Goal: Task Accomplishment & Management: Use online tool/utility

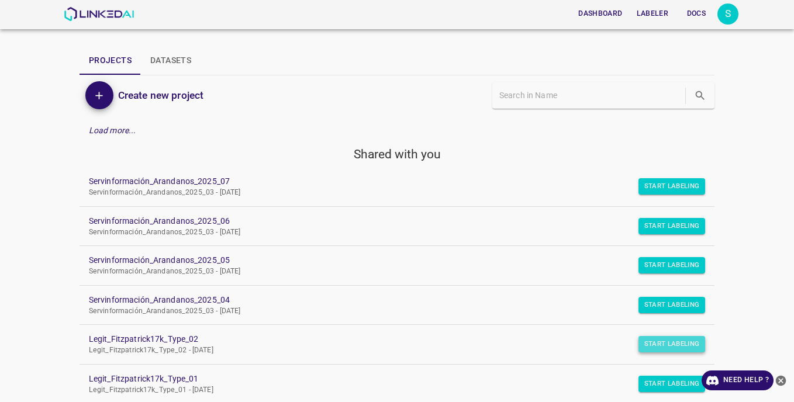
click at [645, 195] on button "Start Labeling" at bounding box center [672, 186] width 67 height 16
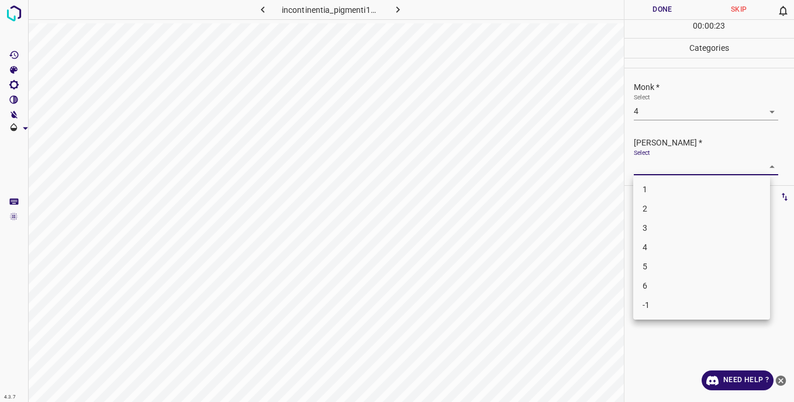
click at [660, 170] on body "4.3.7 incontinentia_pigmenti12.jpg Done Skip 0 00 : 00 : 23 Categories Monk * S…" at bounding box center [397, 201] width 794 height 402
click at [649, 252] on li "4" at bounding box center [701, 247] width 137 height 19
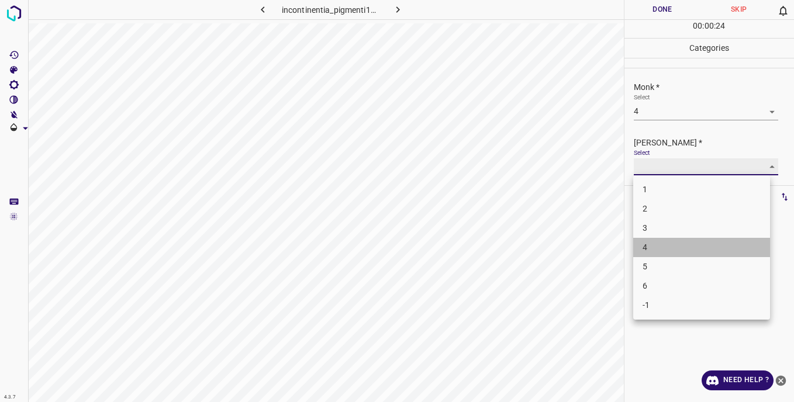
type input "4"
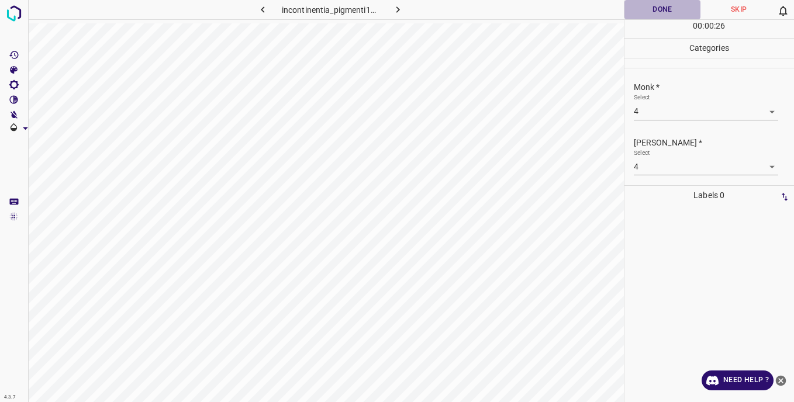
click at [636, 10] on button "Done" at bounding box center [663, 9] width 77 height 19
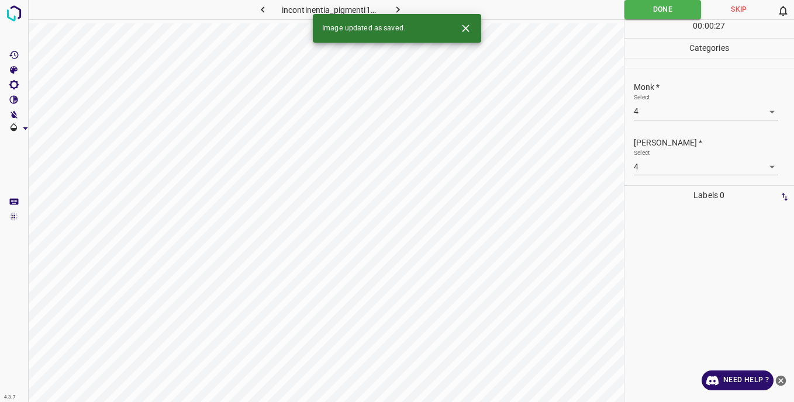
click at [398, 8] on icon "button" at bounding box center [399, 9] width 4 height 6
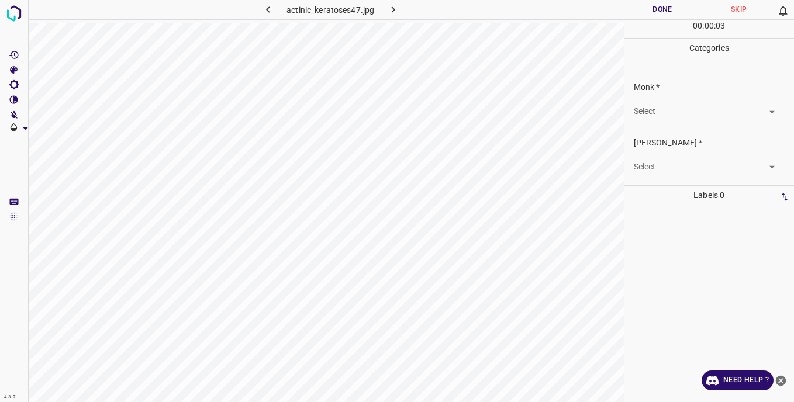
click at [643, 115] on body "4.3.7 actinic_keratoses47.jpg Done Skip 0 00 : 00 : 03 Categories Monk * Select…" at bounding box center [397, 201] width 794 height 402
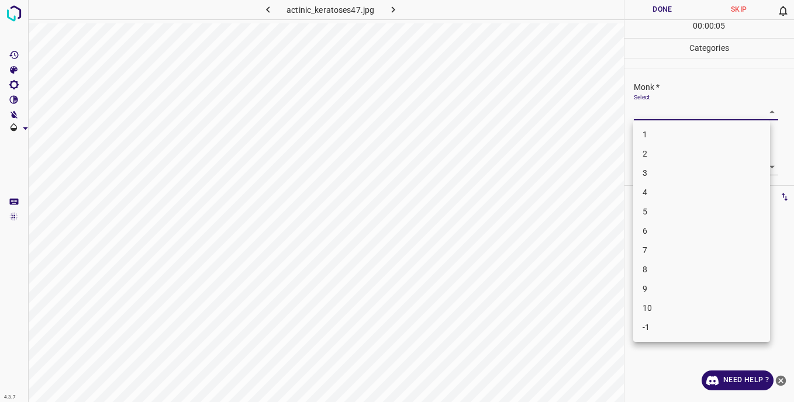
click at [657, 176] on li "3" at bounding box center [701, 173] width 137 height 19
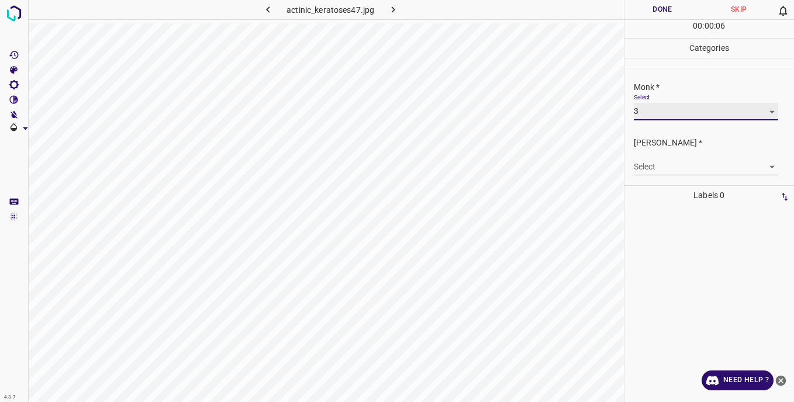
type input "3"
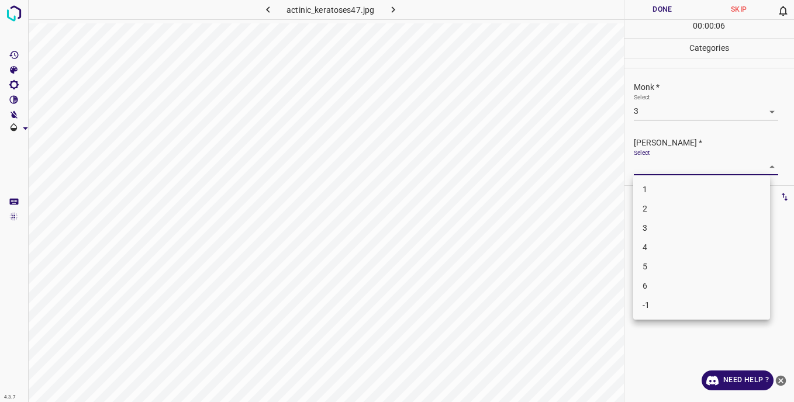
click at [648, 161] on body "4.3.7 actinic_keratoses47.jpg Done Skip 0 00 : 00 : 06 Categories Monk * Select…" at bounding box center [397, 201] width 794 height 402
drag, startPoint x: 650, startPoint y: 227, endPoint x: 650, endPoint y: 204, distance: 23.4
click at [650, 226] on li "3" at bounding box center [701, 228] width 137 height 19
type input "3"
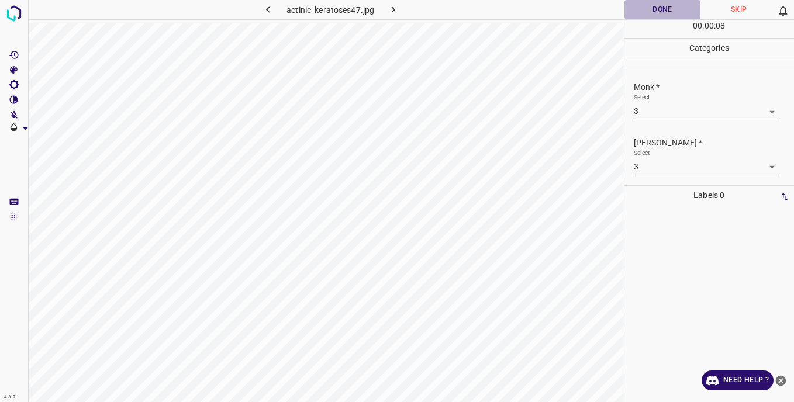
click at [646, 11] on button "Done" at bounding box center [663, 9] width 77 height 19
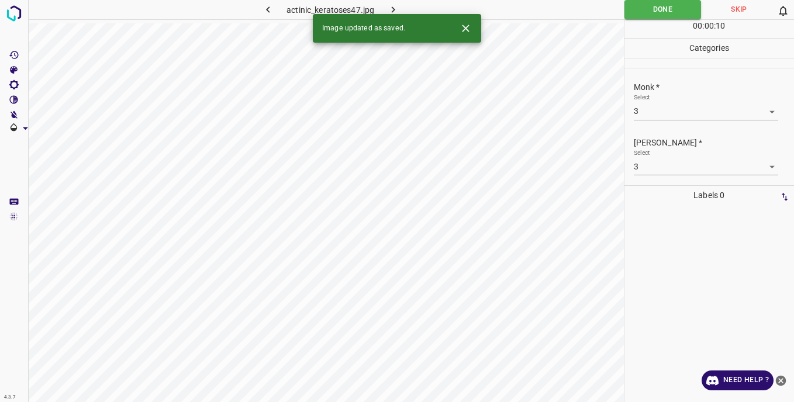
click at [394, 2] on button "button" at bounding box center [392, 9] width 37 height 19
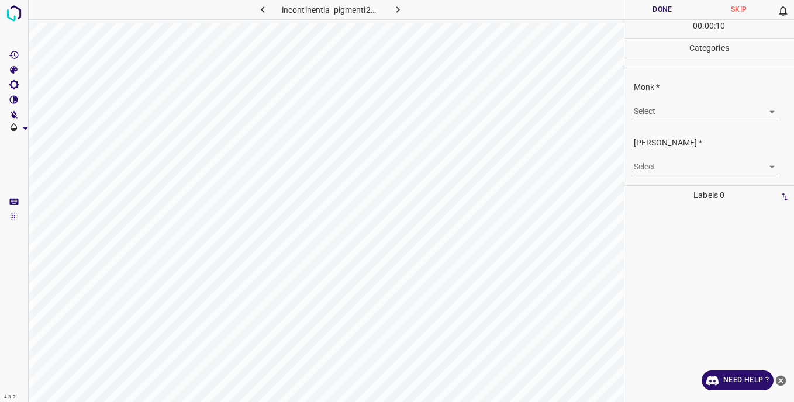
click at [655, 115] on body "4.3.7 incontinentia_pigmenti29.jpg Done Skip 0 00 : 00 : 10 Categories Monk * S…" at bounding box center [397, 201] width 794 height 402
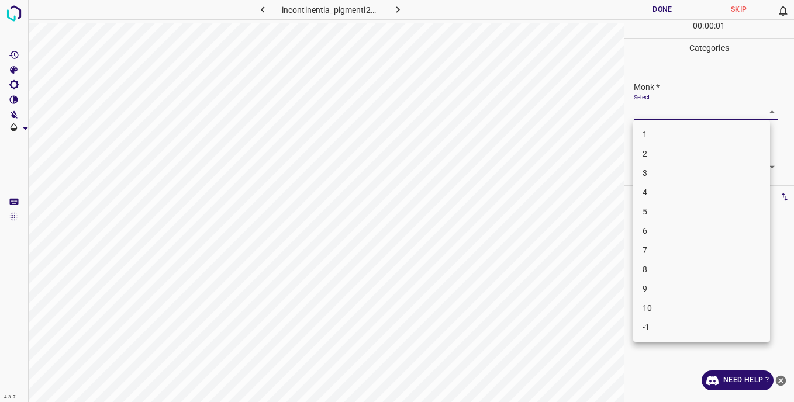
click at [649, 194] on li "4" at bounding box center [701, 192] width 137 height 19
type input "4"
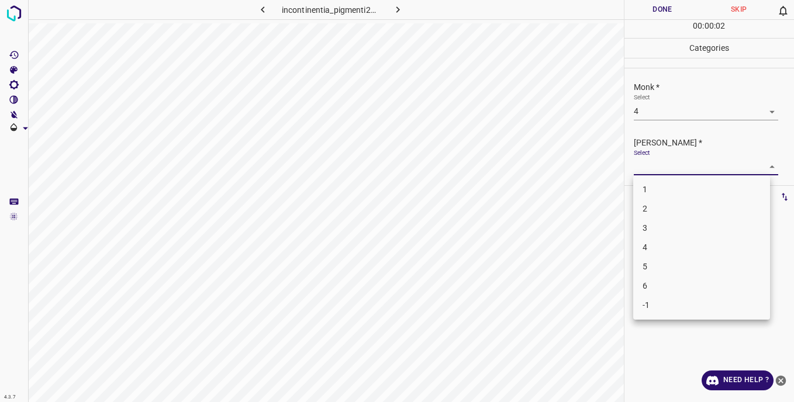
click at [645, 168] on body "4.3.7 incontinentia_pigmenti29.jpg Done Skip 0 00 : 00 : 02 Categories Monk * S…" at bounding box center [397, 201] width 794 height 402
drag, startPoint x: 652, startPoint y: 246, endPoint x: 652, endPoint y: 156, distance: 89.5
click at [652, 245] on li "4" at bounding box center [701, 247] width 137 height 19
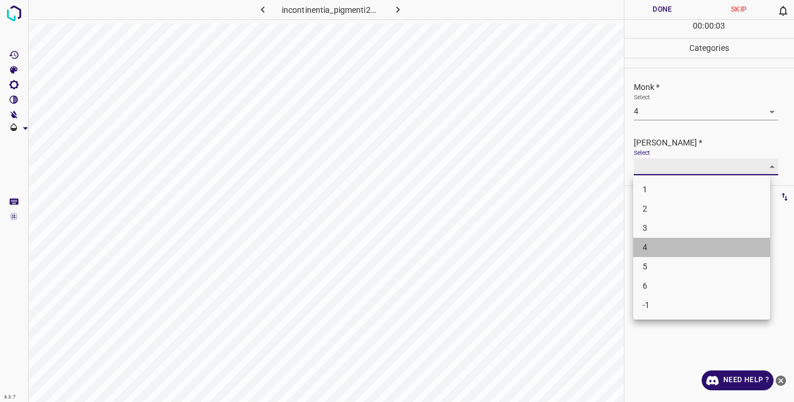
type input "4"
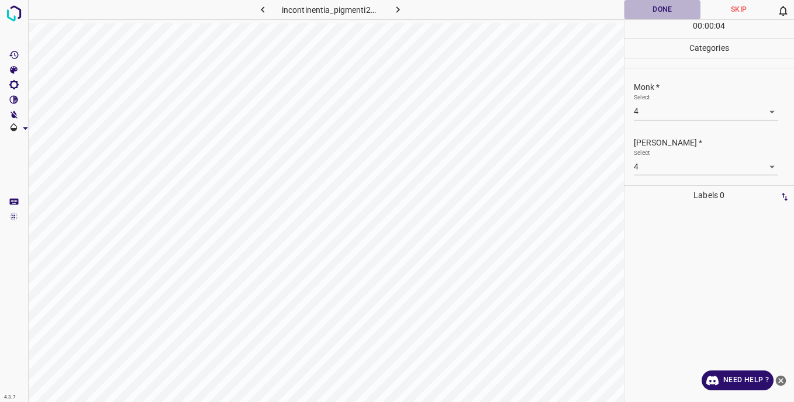
click at [651, 13] on button "Done" at bounding box center [663, 9] width 77 height 19
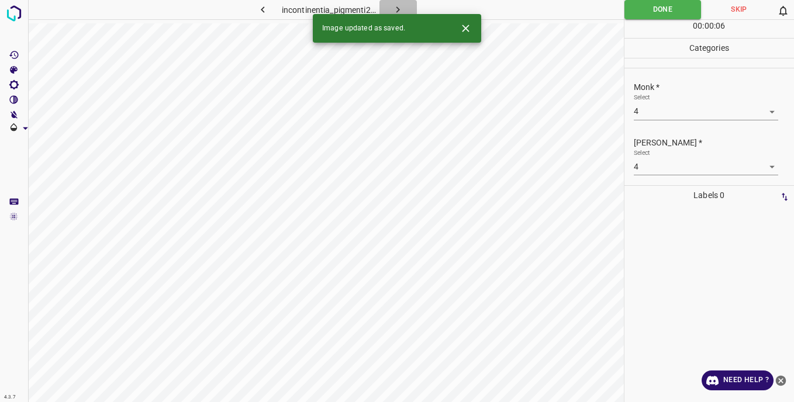
click at [404, 6] on icon "button" at bounding box center [398, 10] width 12 height 12
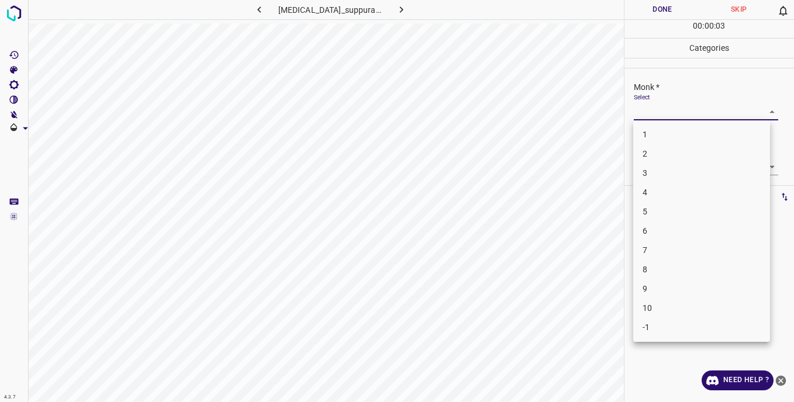
click at [654, 106] on body "4.3.7 [MEDICAL_DATA]_suppurativa41.jpg Done Skip 0 00 : 00 : 03 Categories Monk…" at bounding box center [397, 201] width 794 height 402
click at [656, 176] on li "3" at bounding box center [701, 173] width 137 height 19
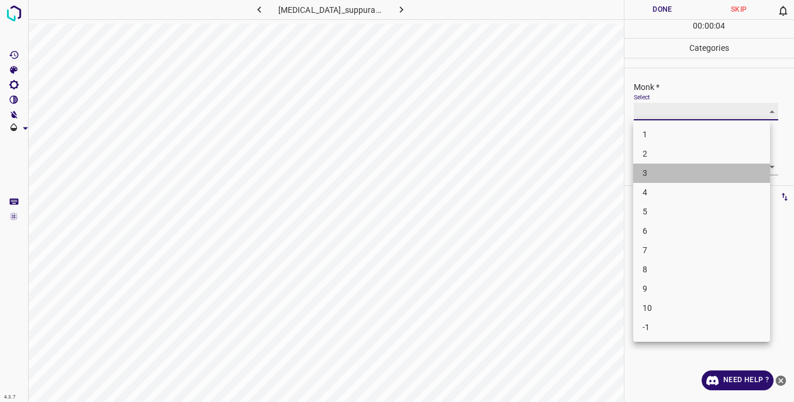
type input "3"
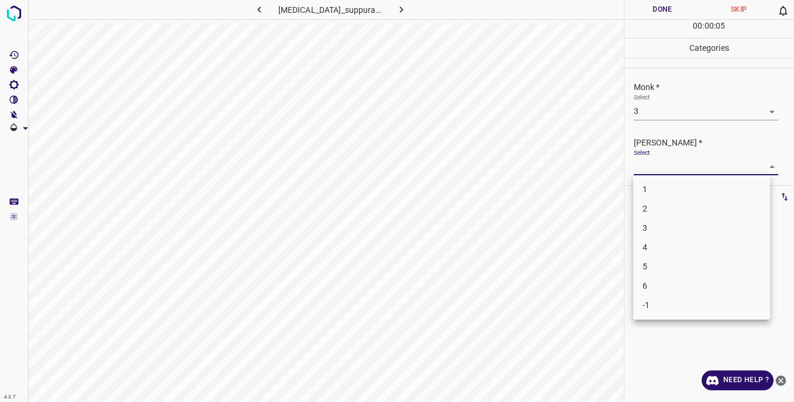
click at [649, 166] on body "4.3.7 [MEDICAL_DATA]_suppurativa41.jpg Done Skip 0 00 : 00 : 05 Categories Monk…" at bounding box center [397, 201] width 794 height 402
click at [655, 228] on li "3" at bounding box center [701, 228] width 137 height 19
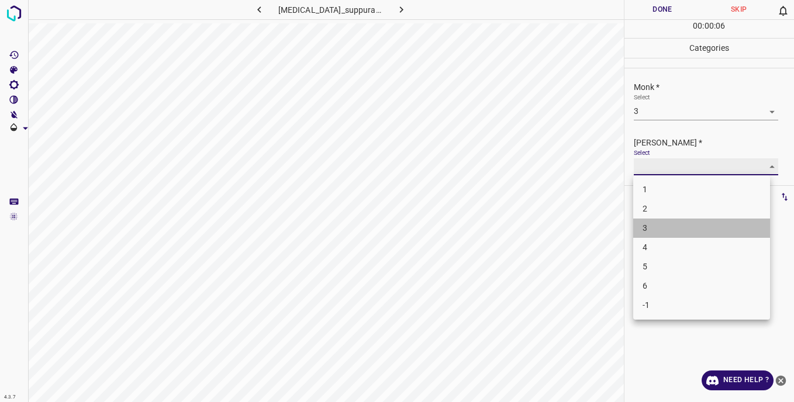
type input "3"
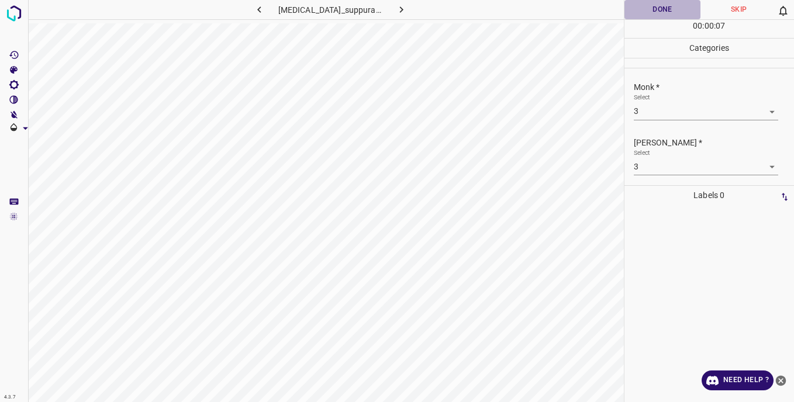
click at [649, 12] on button "Done" at bounding box center [663, 9] width 77 height 19
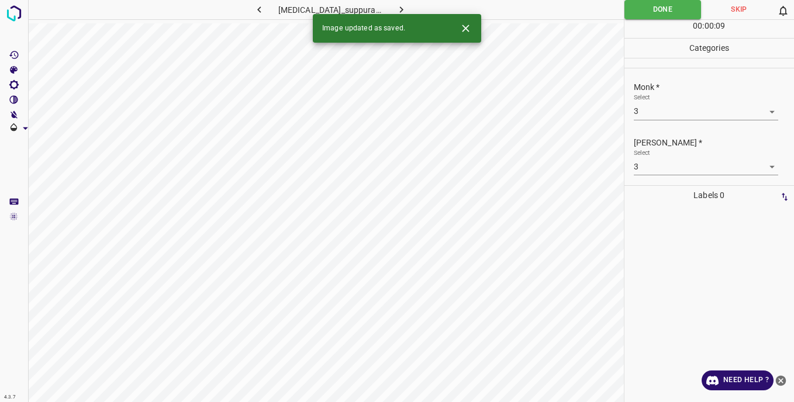
click at [401, 8] on icon "button" at bounding box center [401, 10] width 12 height 12
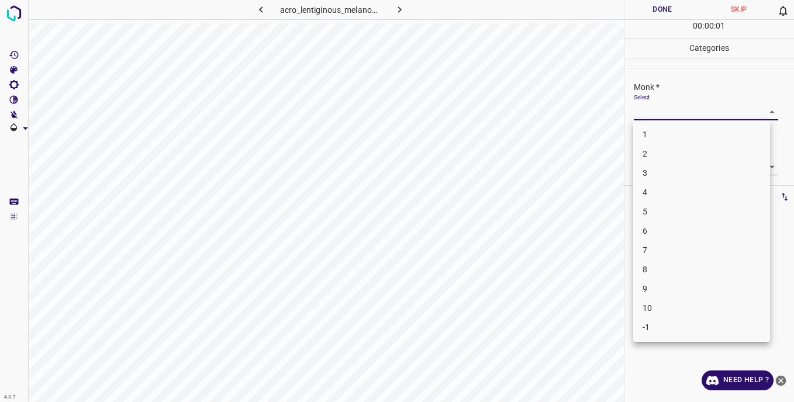
click at [653, 113] on body "4.3.7 acro_lentiginous_melanoma42.jpg Done Skip 0 00 : 00 : 01 Categories Monk …" at bounding box center [397, 201] width 794 height 402
click at [652, 154] on li "2" at bounding box center [701, 153] width 137 height 19
type input "2"
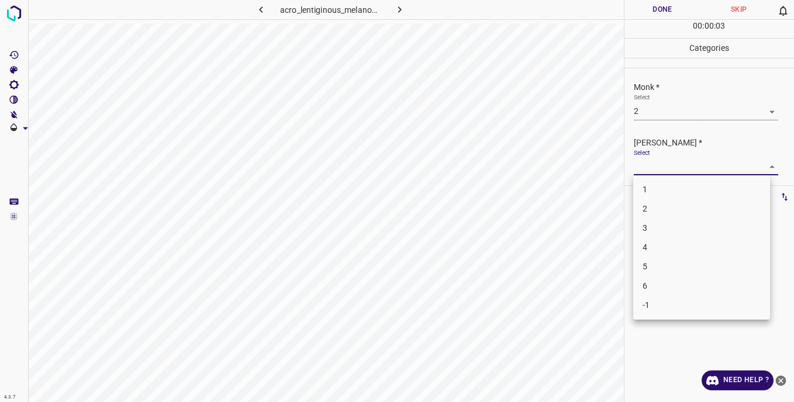
click at [650, 163] on body "4.3.7 acro_lentiginous_melanoma42.jpg Done Skip 0 00 : 00 : 03 Categories Monk …" at bounding box center [397, 201] width 794 height 402
click at [652, 188] on li "1" at bounding box center [701, 189] width 137 height 19
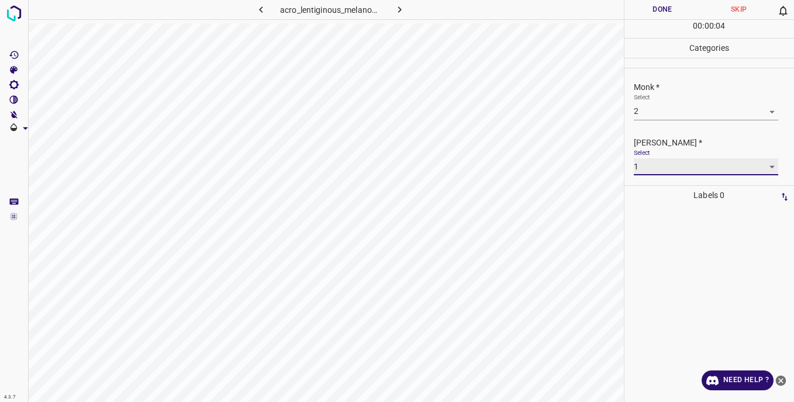
type input "1"
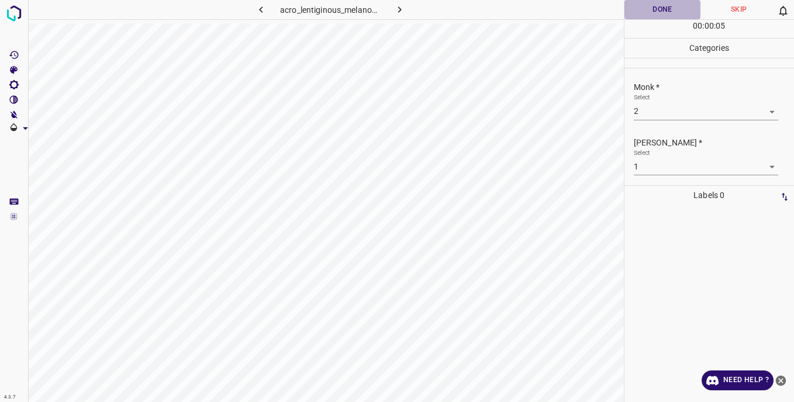
click at [639, 6] on button "Done" at bounding box center [663, 9] width 77 height 19
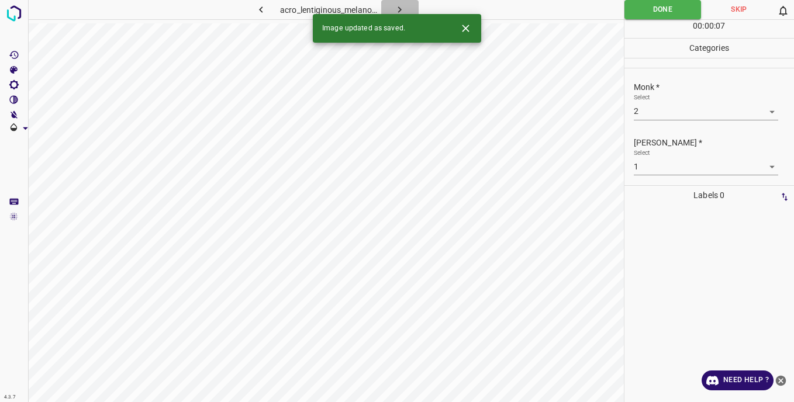
click at [396, 9] on icon "button" at bounding box center [400, 10] width 12 height 12
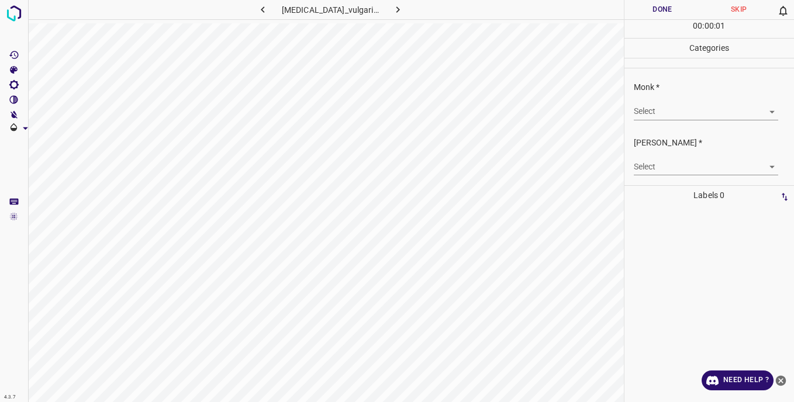
click at [648, 114] on body "4.3.7 [MEDICAL_DATA]_vulgaris23.jpg Done Skip 0 00 : 00 : 01 Categories Monk * …" at bounding box center [397, 201] width 794 height 402
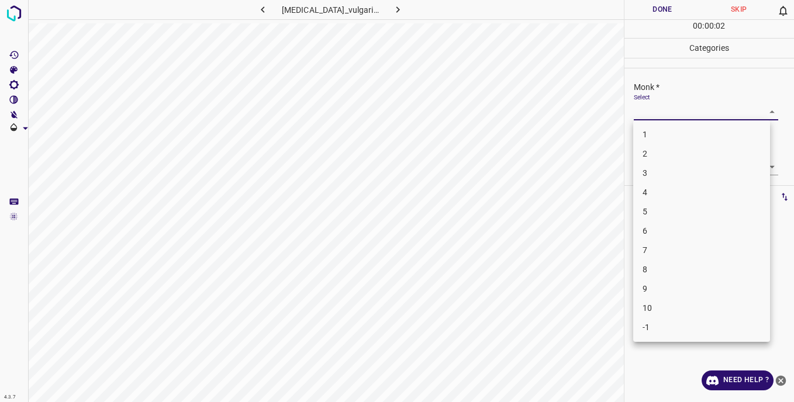
click at [656, 270] on li "8" at bounding box center [701, 269] width 137 height 19
type input "8"
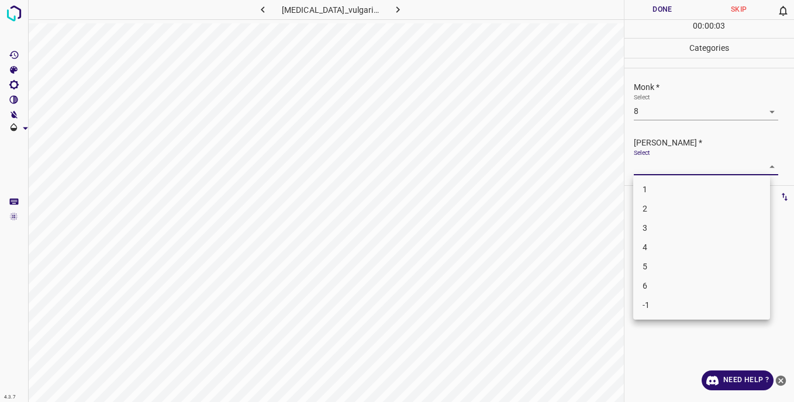
click at [642, 168] on body "4.3.7 [MEDICAL_DATA]_vulgaris23.jpg Done Skip 0 00 : 00 : 03 Categories Monk * …" at bounding box center [397, 201] width 794 height 402
click at [652, 283] on li "6" at bounding box center [701, 286] width 137 height 19
type input "6"
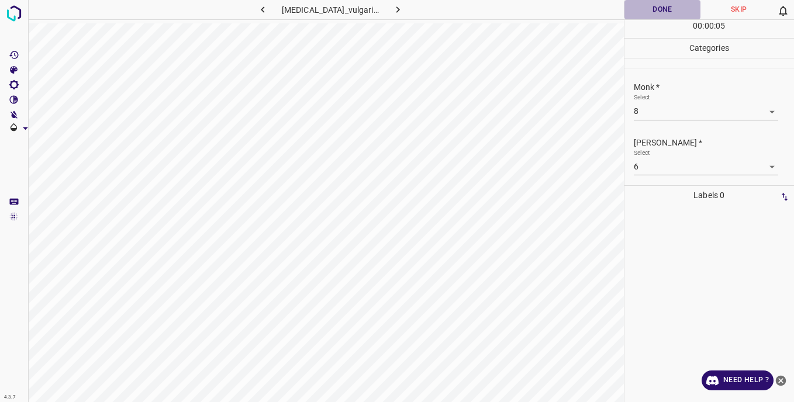
click at [646, 6] on button "Done" at bounding box center [663, 9] width 77 height 19
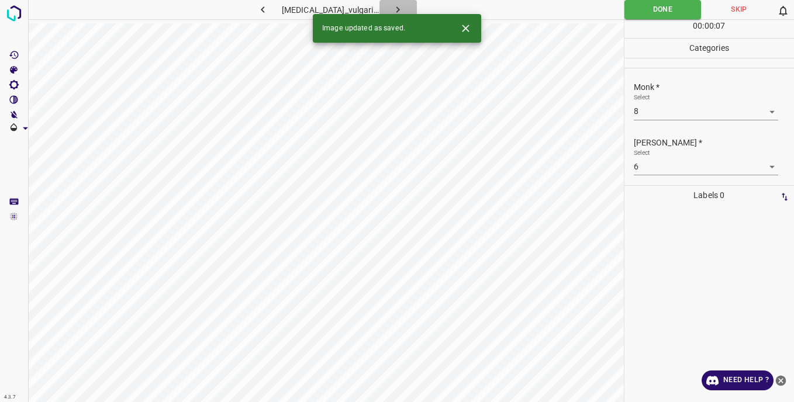
click at [403, 6] on button "button" at bounding box center [398, 9] width 37 height 19
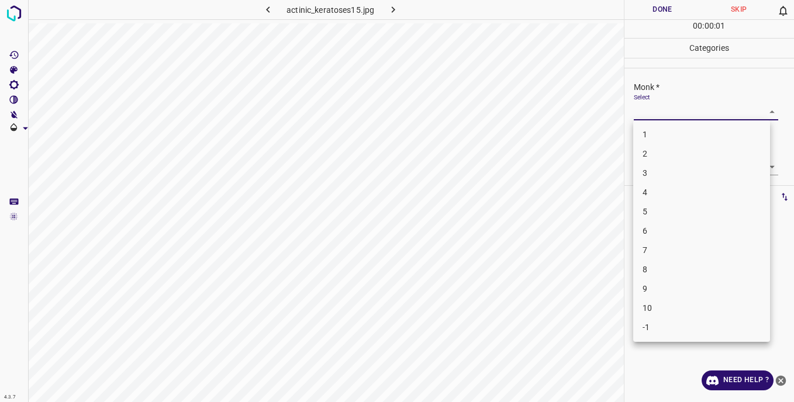
click at [648, 113] on body "4.3.7 actinic_keratoses15.jpg Done Skip 0 00 : 00 : 01 Categories Monk * Select…" at bounding box center [397, 201] width 794 height 402
click at [652, 156] on li "2" at bounding box center [701, 153] width 137 height 19
type input "2"
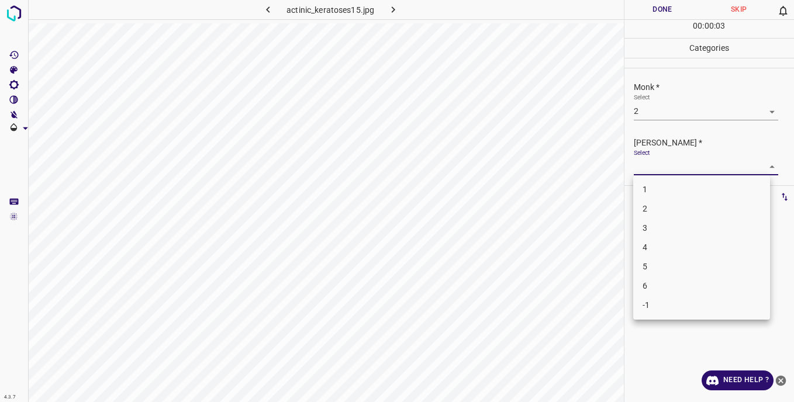
click at [641, 164] on body "4.3.7 actinic_keratoses15.jpg Done Skip 0 00 : 00 : 03 Categories Monk * Select…" at bounding box center [397, 201] width 794 height 402
click at [651, 207] on li "2" at bounding box center [701, 208] width 137 height 19
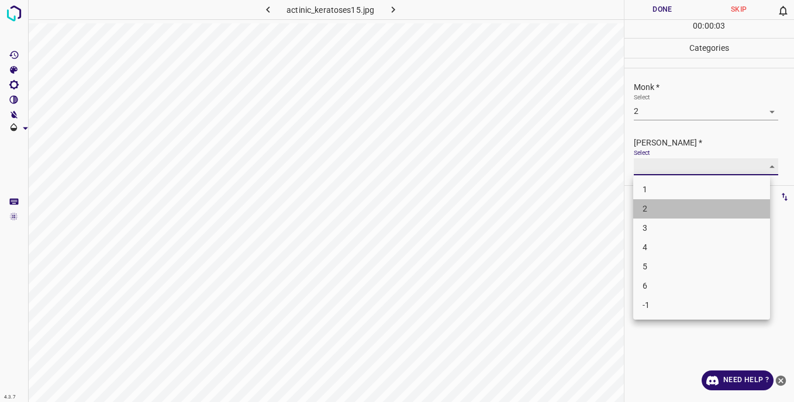
type input "2"
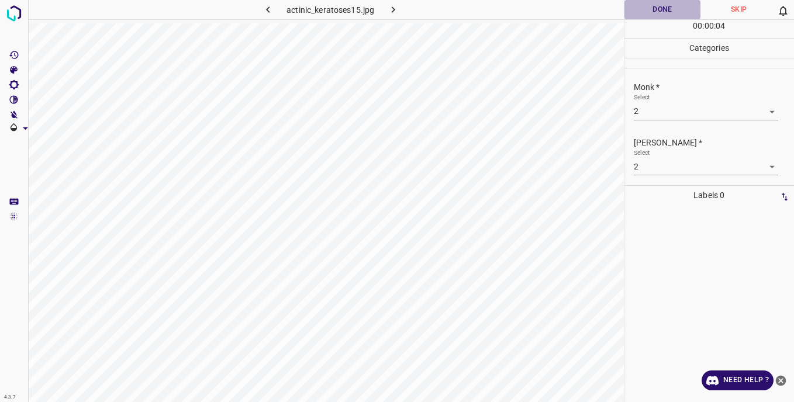
click at [649, 12] on button "Done" at bounding box center [663, 9] width 77 height 19
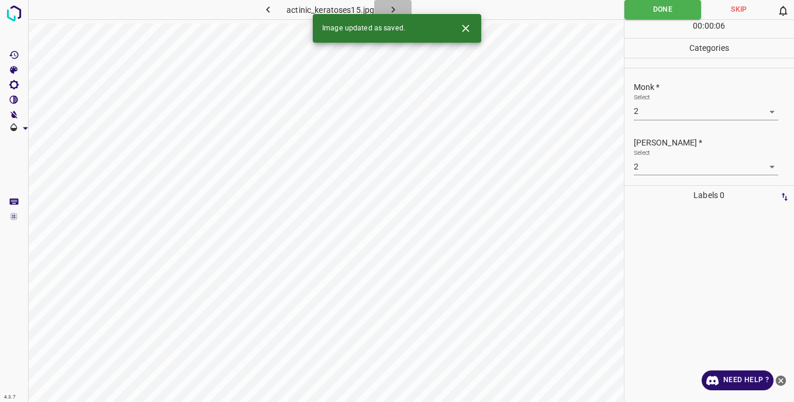
drag, startPoint x: 395, startPoint y: 8, endPoint x: 431, endPoint y: 35, distance: 44.2
click at [397, 8] on icon "button" at bounding box center [393, 10] width 12 height 12
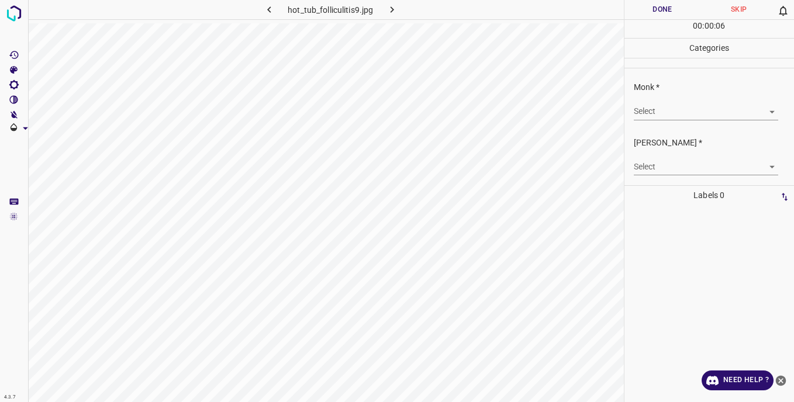
click at [650, 114] on body "4.3.7 hot_tub_folliculitis9.jpg Done Skip 0 00 : 00 : 06 Categories Monk * Sele…" at bounding box center [397, 201] width 794 height 402
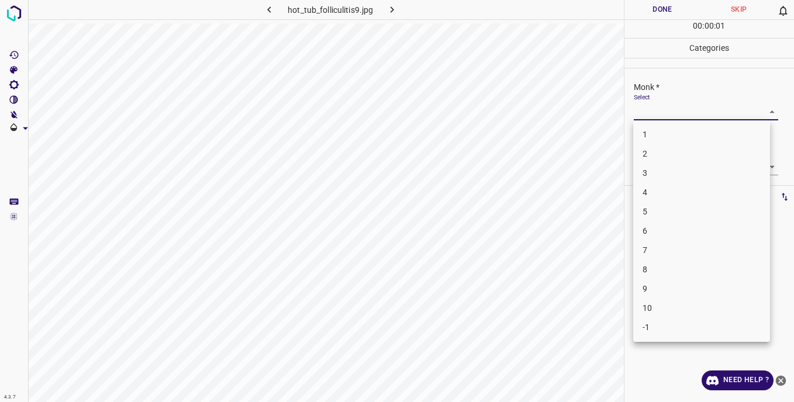
click at [652, 168] on li "3" at bounding box center [701, 173] width 137 height 19
type input "3"
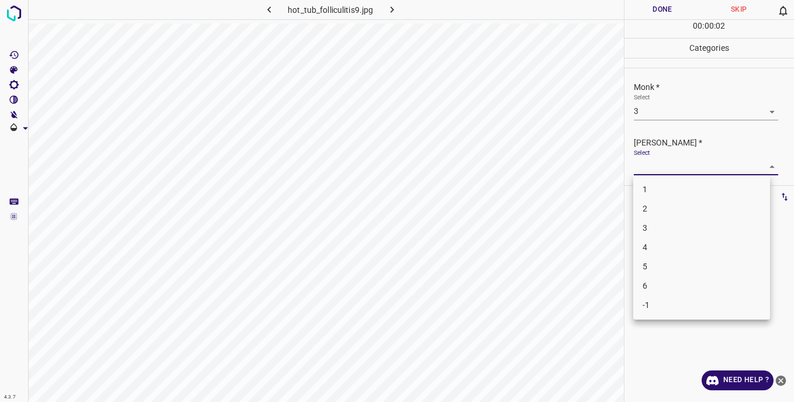
click at [644, 159] on body "4.3.7 hot_tub_folliculitis9.jpg Done Skip 0 00 : 00 : 02 Categories Monk * Sele…" at bounding box center [397, 201] width 794 height 402
click at [641, 222] on li "3" at bounding box center [701, 228] width 137 height 19
type input "3"
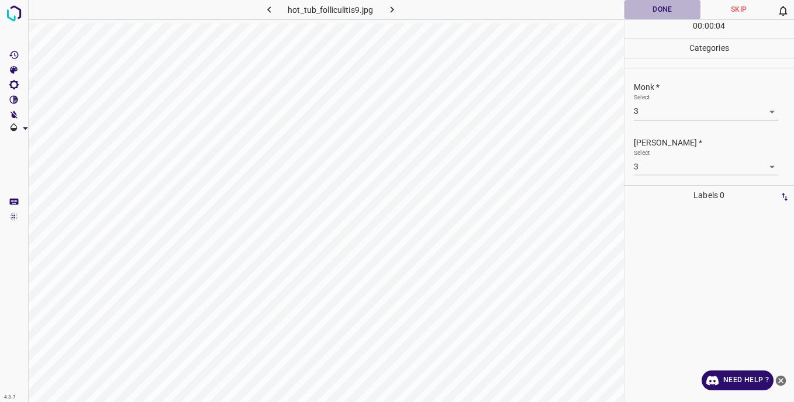
click at [646, 6] on button "Done" at bounding box center [663, 9] width 77 height 19
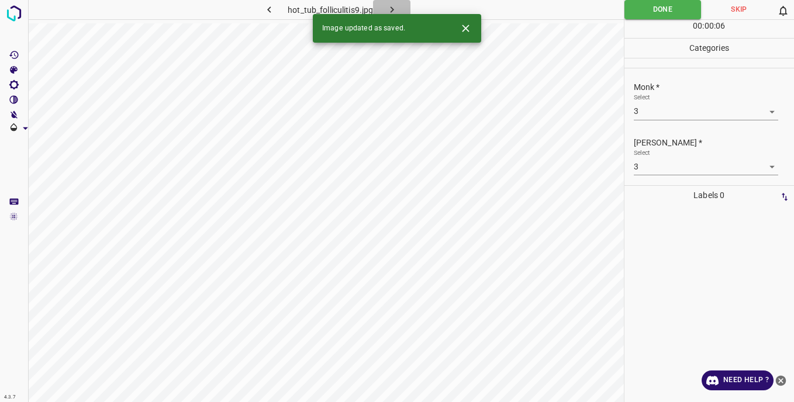
click at [392, 5] on icon "button" at bounding box center [392, 10] width 12 height 12
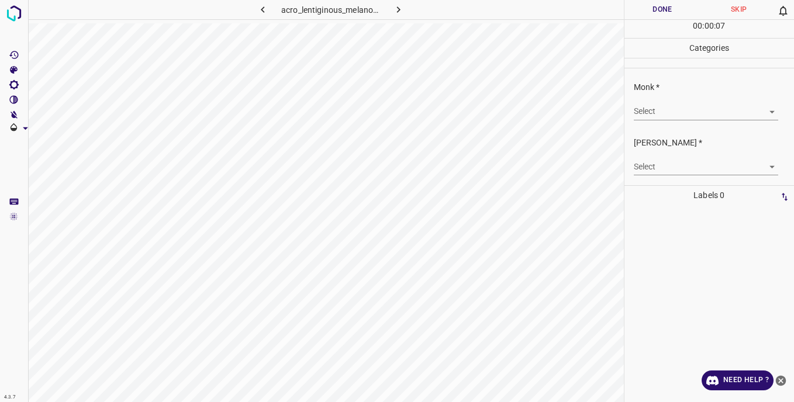
click at [653, 112] on body "4.3.7 acro_lentiginous_melanoma1.jpg Done Skip 0 00 : 00 : 07 Categories Monk *…" at bounding box center [397, 201] width 794 height 402
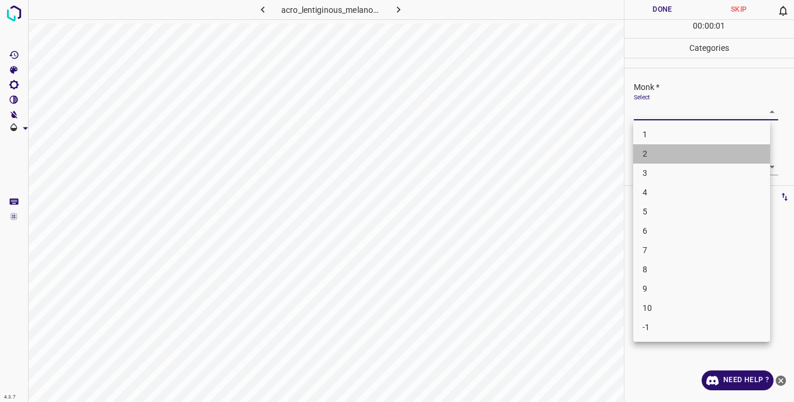
click at [660, 157] on li "2" at bounding box center [701, 153] width 137 height 19
type input "2"
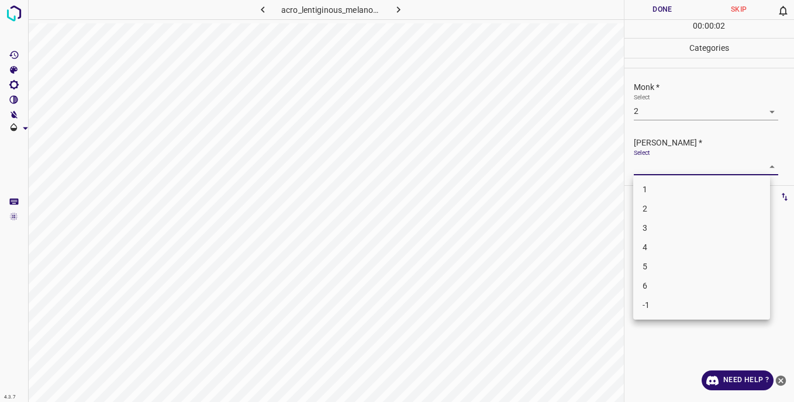
click at [649, 161] on body "4.3.7 acro_lentiginous_melanoma1.jpg Done Skip 0 00 : 00 : 02 Categories Monk *…" at bounding box center [397, 201] width 794 height 402
click at [654, 195] on li "1" at bounding box center [701, 189] width 137 height 19
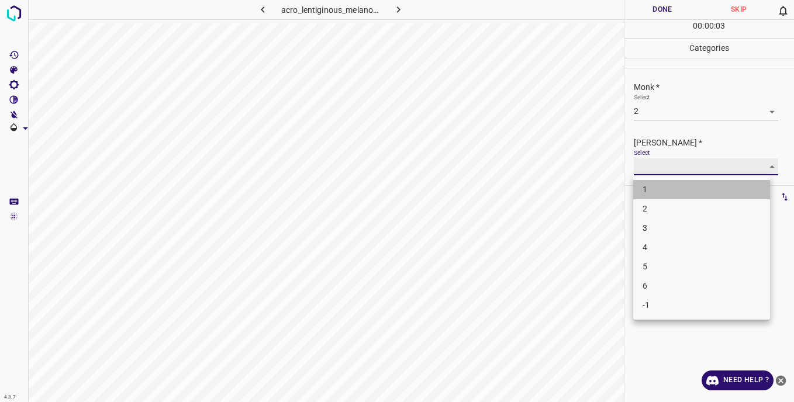
type input "1"
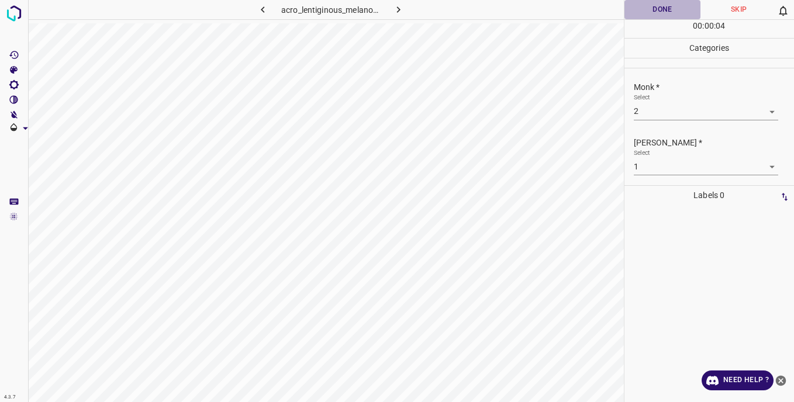
click at [634, 15] on button "Done" at bounding box center [663, 9] width 77 height 19
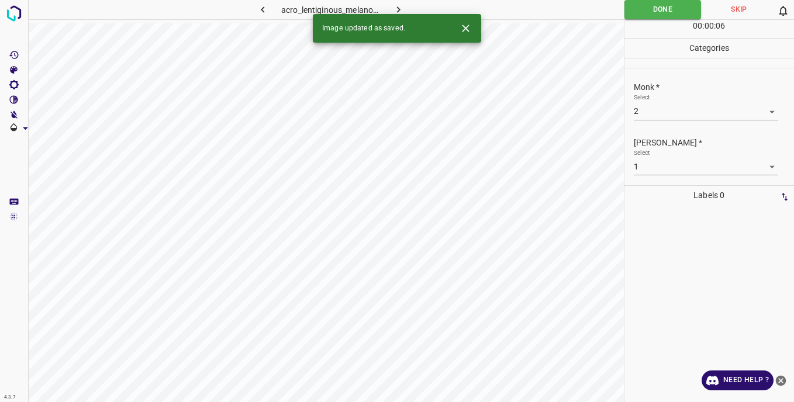
click at [402, 8] on icon "button" at bounding box center [398, 10] width 12 height 12
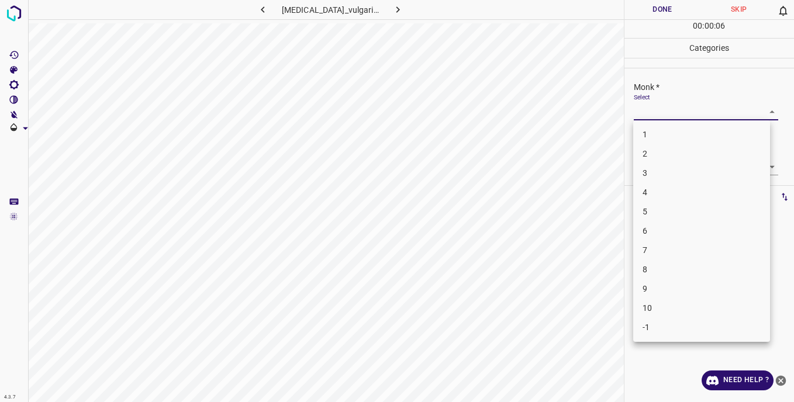
click at [644, 110] on body "4.3.7 [MEDICAL_DATA]_vulgaris19.jpg Done Skip 0 00 : 00 : 06 Categories Monk * …" at bounding box center [397, 201] width 794 height 402
click at [657, 268] on li "8" at bounding box center [701, 269] width 137 height 19
type input "8"
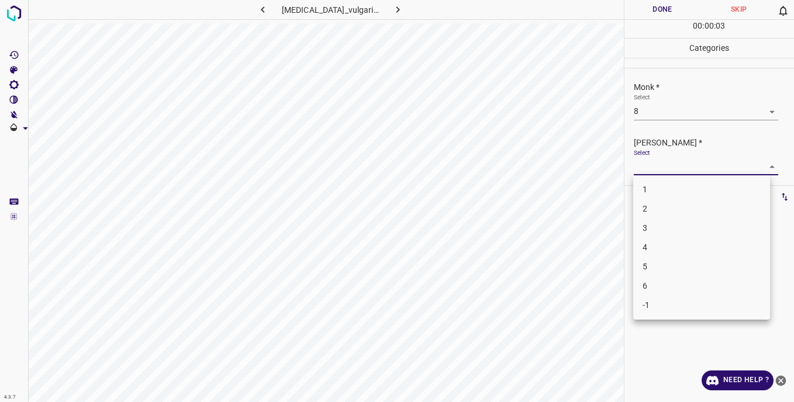
click at [644, 167] on body "4.3.7 [MEDICAL_DATA]_vulgaris19.jpg Done Skip 0 00 : 00 : 03 Categories Monk * …" at bounding box center [397, 201] width 794 height 402
drag, startPoint x: 666, startPoint y: 286, endPoint x: 648, endPoint y: 259, distance: 33.3
click at [665, 285] on li "6" at bounding box center [701, 286] width 137 height 19
type input "6"
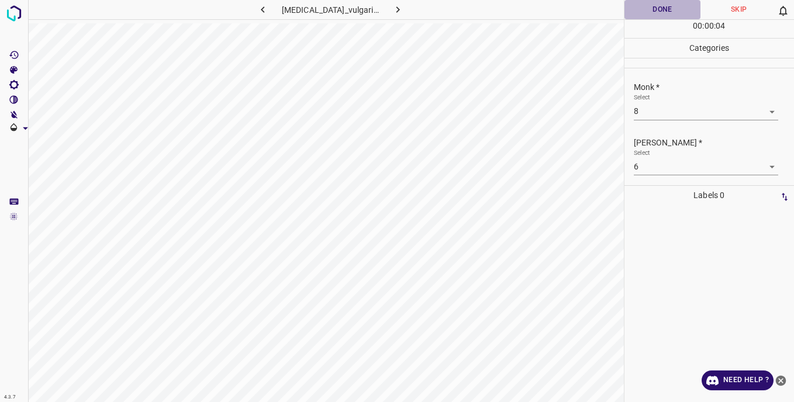
click at [645, 8] on button "Done" at bounding box center [663, 9] width 77 height 19
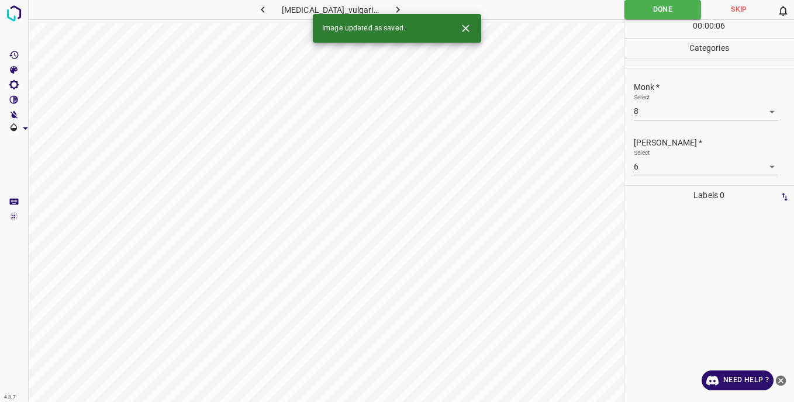
click at [397, 8] on icon "button" at bounding box center [398, 10] width 12 height 12
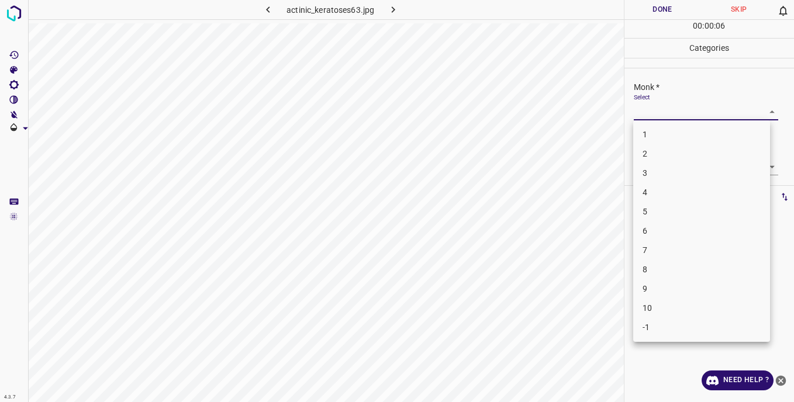
click at [647, 114] on body "4.3.7 actinic_keratoses63.jpg Done Skip 0 00 : 00 : 06 Categories Monk * Select…" at bounding box center [397, 201] width 794 height 402
click at [655, 174] on li "3" at bounding box center [701, 173] width 137 height 19
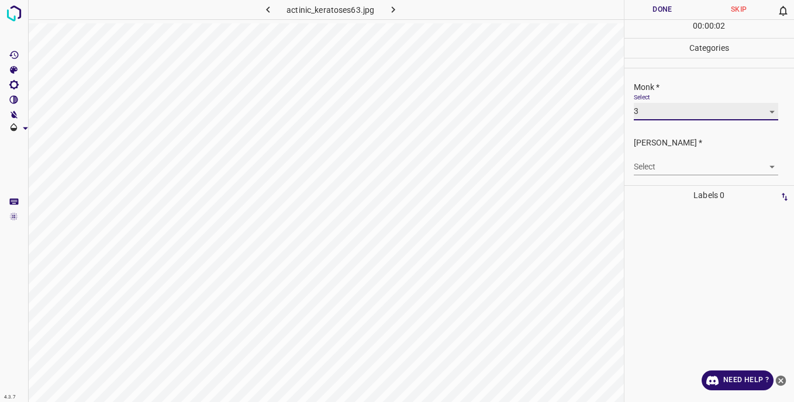
type input "3"
click at [643, 167] on body "4.3.7 actinic_keratoses63.jpg Done Skip 0 00 : 00 : 02 Categories Monk * Select…" at bounding box center [397, 201] width 794 height 402
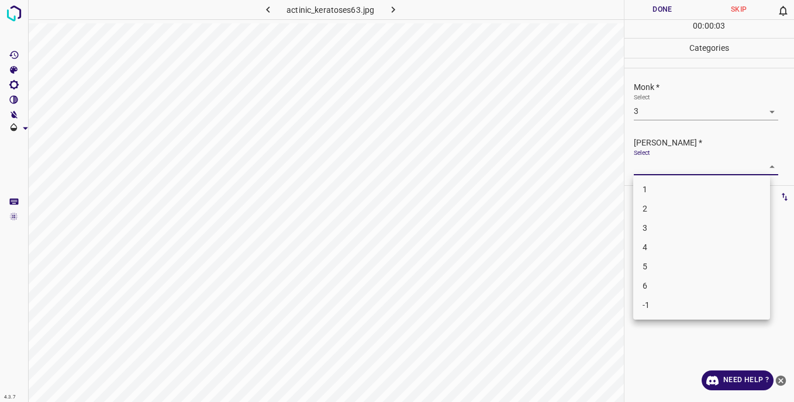
drag, startPoint x: 657, startPoint y: 223, endPoint x: 657, endPoint y: 213, distance: 10.5
click at [657, 223] on li "3" at bounding box center [701, 228] width 137 height 19
type input "3"
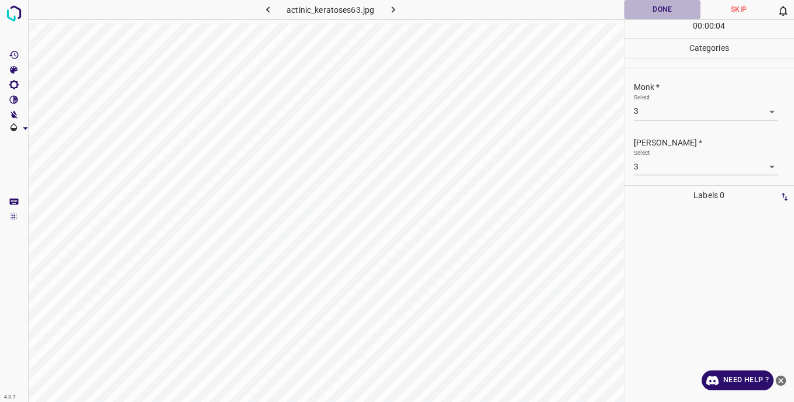
click at [643, 13] on button "Done" at bounding box center [663, 9] width 77 height 19
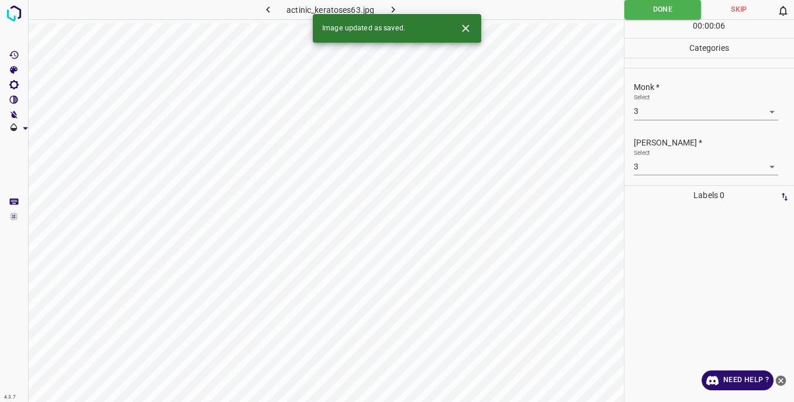
click at [394, 8] on icon "button" at bounding box center [393, 10] width 12 height 12
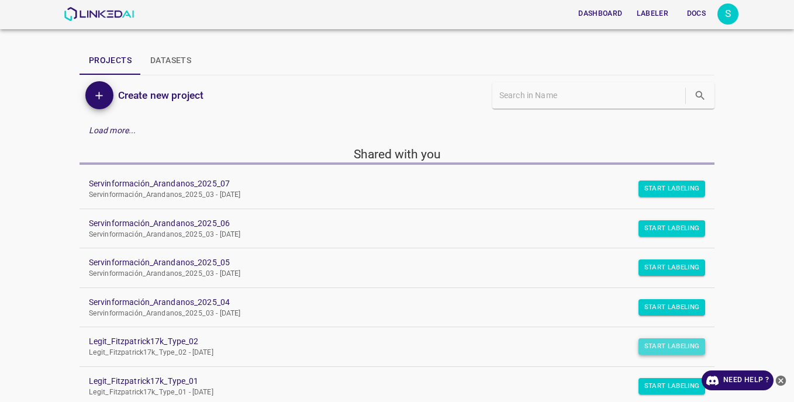
click at [651, 197] on button "Start Labeling" at bounding box center [672, 189] width 67 height 16
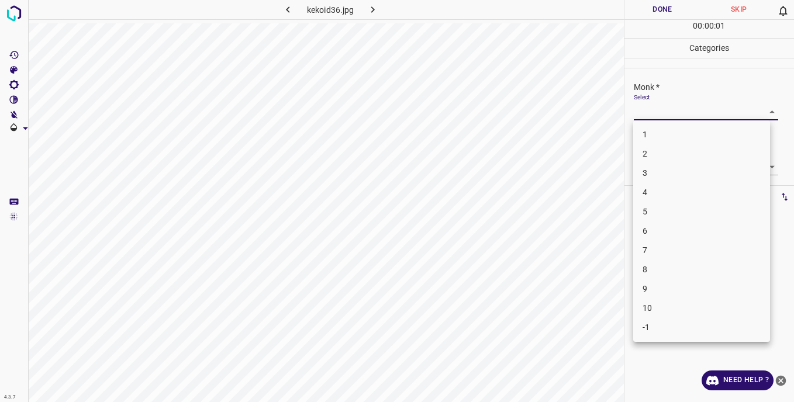
click at [655, 112] on body "4.3.7 kekoid36.jpg Done Skip 0 00 : 00 : 01 Categories Monk * Select ​ [PERSON_…" at bounding box center [397, 201] width 794 height 402
click at [656, 177] on li "3" at bounding box center [701, 173] width 137 height 19
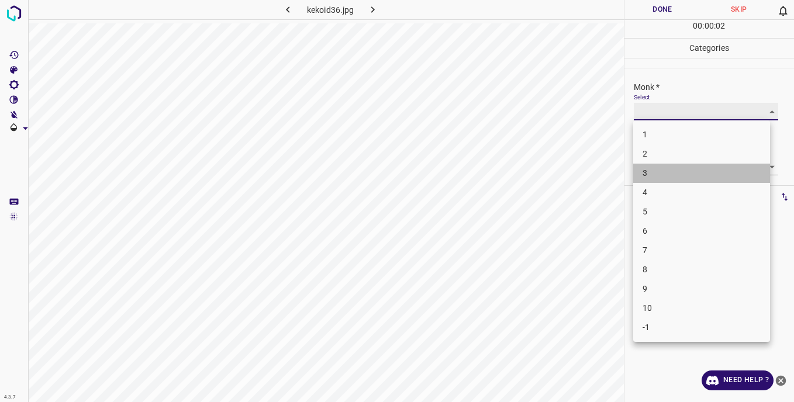
type input "3"
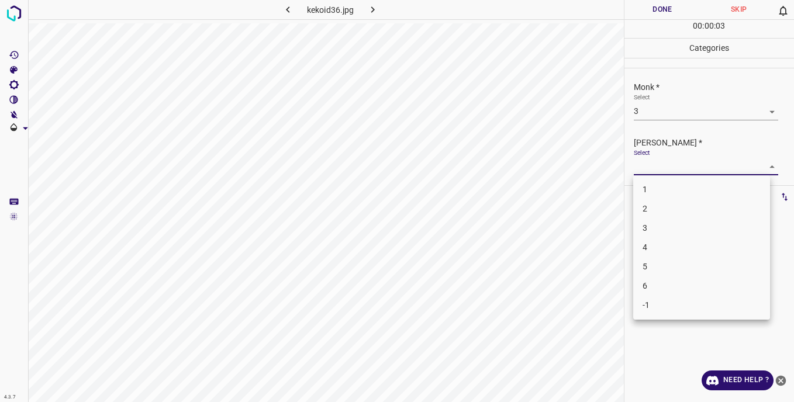
click at [639, 167] on body "4.3.7 kekoid36.jpg Done Skip 0 00 : 00 : 03 Categories Monk * Select 3 3 [PERSO…" at bounding box center [397, 201] width 794 height 402
click at [649, 225] on li "3" at bounding box center [701, 228] width 137 height 19
type input "3"
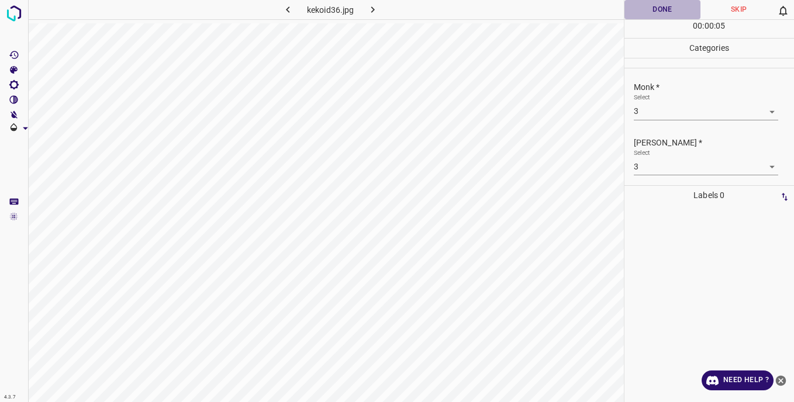
click at [646, 14] on button "Done" at bounding box center [663, 9] width 77 height 19
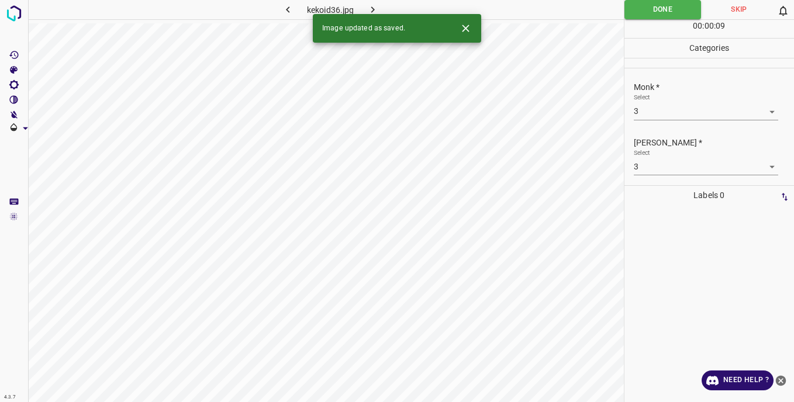
drag, startPoint x: 371, startPoint y: 6, endPoint x: 391, endPoint y: 19, distance: 23.7
click at [374, 8] on icon "button" at bounding box center [373, 10] width 12 height 12
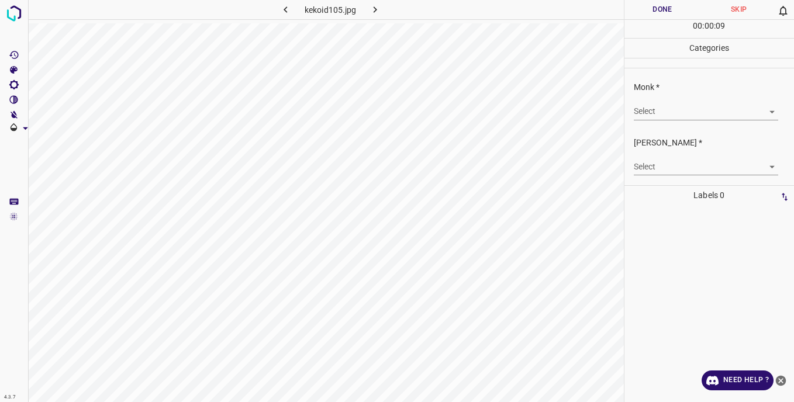
click at [646, 113] on body "4.3.7 kekoid105.jpg Done Skip 0 00 : 00 : 09 Categories Monk * Select ​ [PERSON…" at bounding box center [397, 201] width 794 height 402
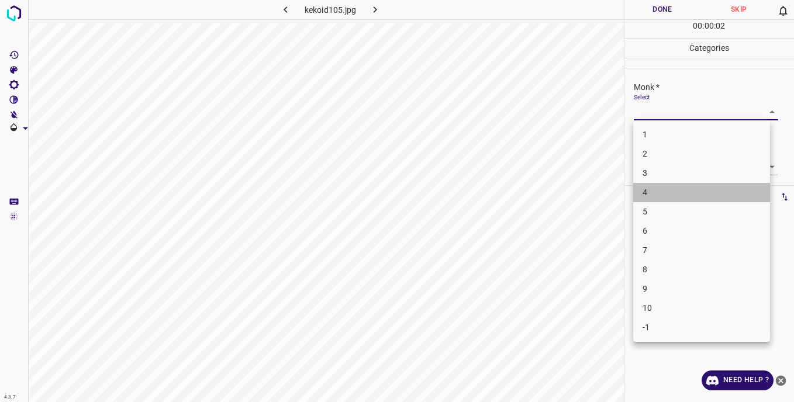
click at [654, 194] on li "4" at bounding box center [701, 192] width 137 height 19
type input "4"
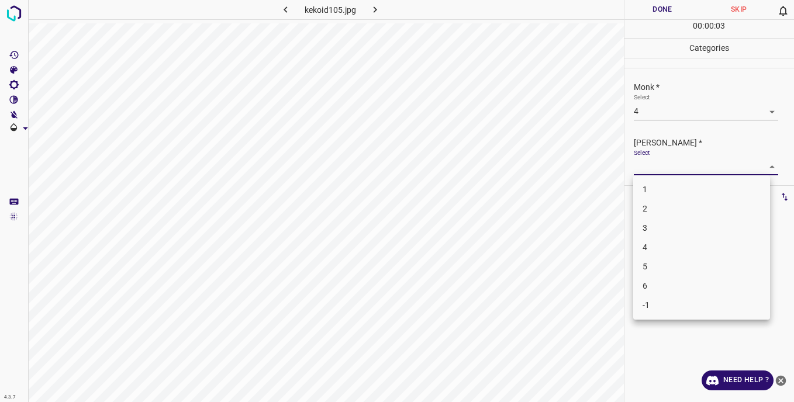
click at [644, 161] on body "4.3.7 kekoid105.jpg Done Skip 0 00 : 00 : 03 Categories Monk * Select 4 4 [PERS…" at bounding box center [397, 201] width 794 height 402
click at [657, 244] on li "4" at bounding box center [701, 247] width 137 height 19
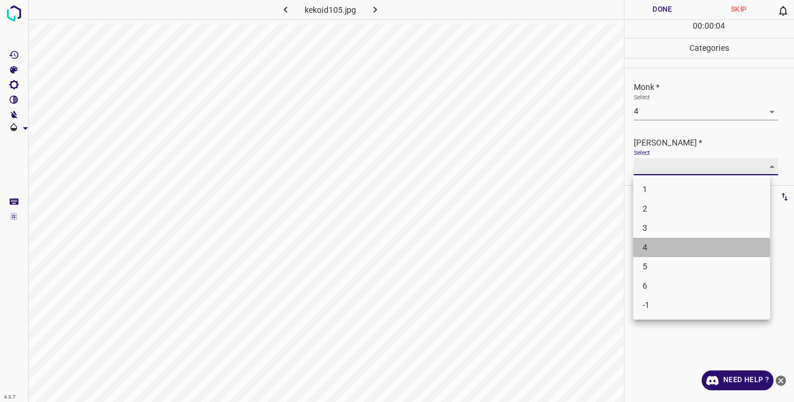
type input "4"
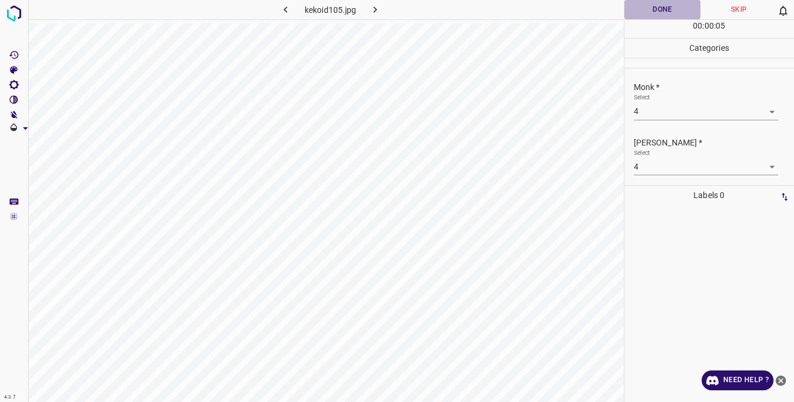
click at [635, 8] on button "Done" at bounding box center [663, 9] width 77 height 19
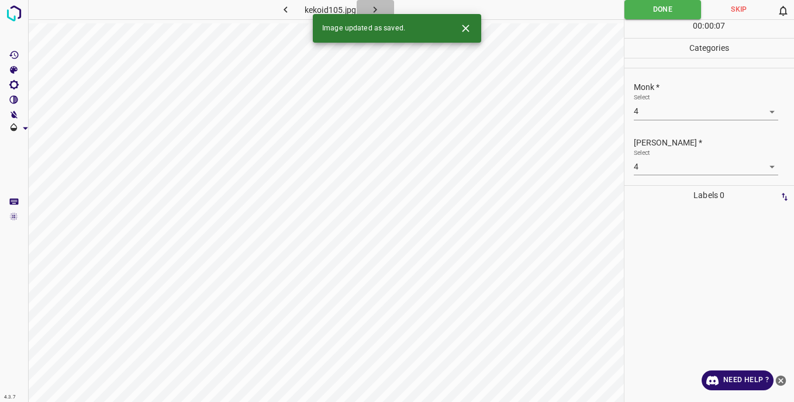
click at [380, 6] on icon "button" at bounding box center [375, 10] width 12 height 12
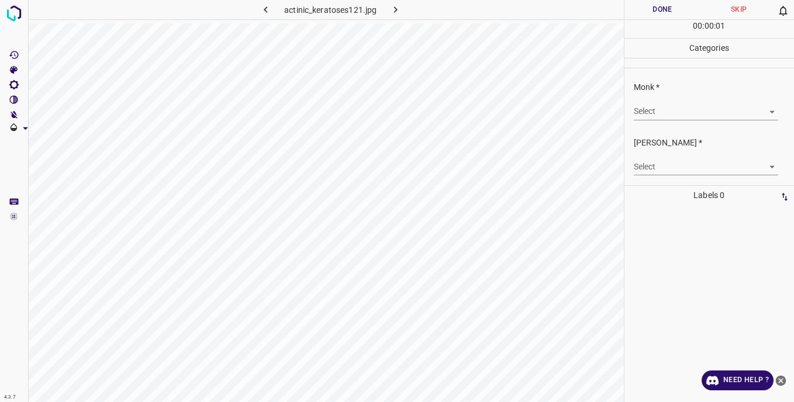
click at [646, 111] on body "4.3.7 actinic_keratoses121.jpg Done Skip 0 00 : 00 : 01 Categories Monk * Selec…" at bounding box center [397, 201] width 794 height 402
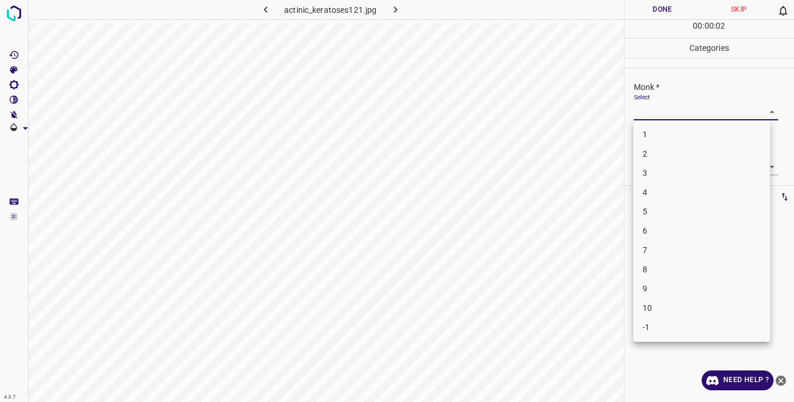
click at [660, 197] on li "4" at bounding box center [701, 192] width 137 height 19
type input "4"
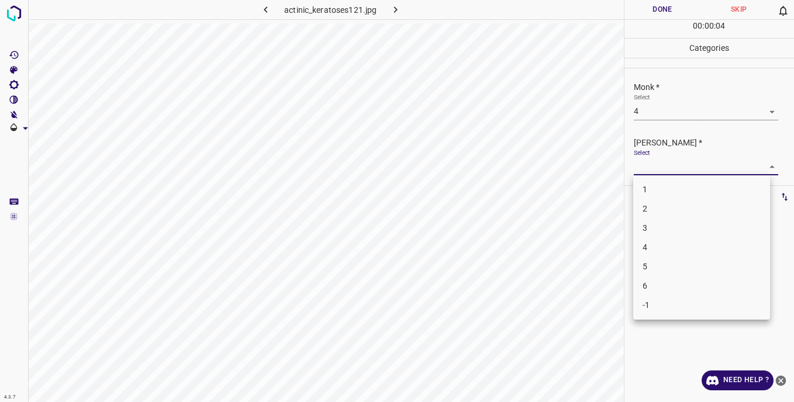
click at [650, 166] on body "4.3.7 actinic_keratoses121.jpg Done Skip 0 00 : 00 : 04 Categories Monk * Selec…" at bounding box center [397, 201] width 794 height 402
drag, startPoint x: 665, startPoint y: 246, endPoint x: 654, endPoint y: 198, distance: 49.2
click at [664, 242] on li "4" at bounding box center [701, 247] width 137 height 19
type input "4"
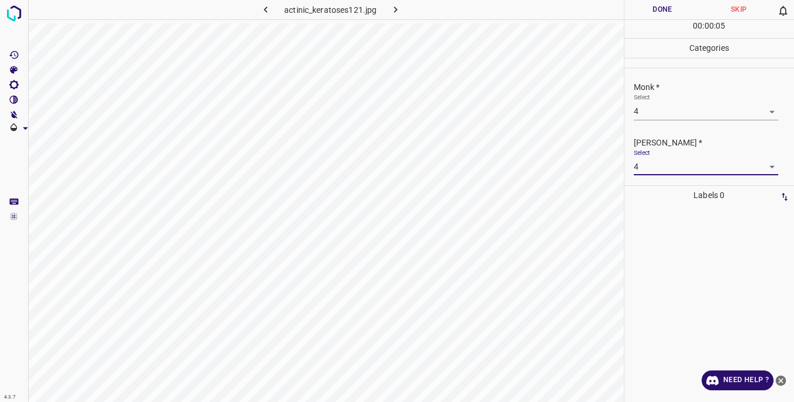
click at [657, 12] on button "Done" at bounding box center [663, 9] width 77 height 19
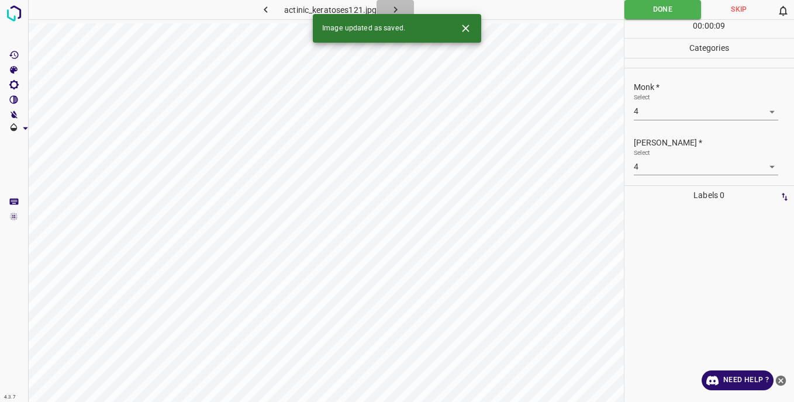
click at [402, 5] on button "button" at bounding box center [395, 9] width 37 height 19
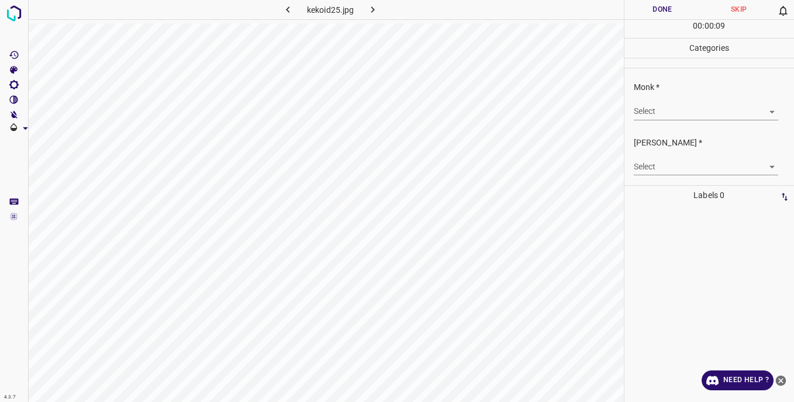
click at [654, 110] on body "4.3.7 kekoid25.jpg Done Skip 0 00 : 00 : 09 Categories Monk * Select ​ [PERSON_…" at bounding box center [397, 201] width 794 height 402
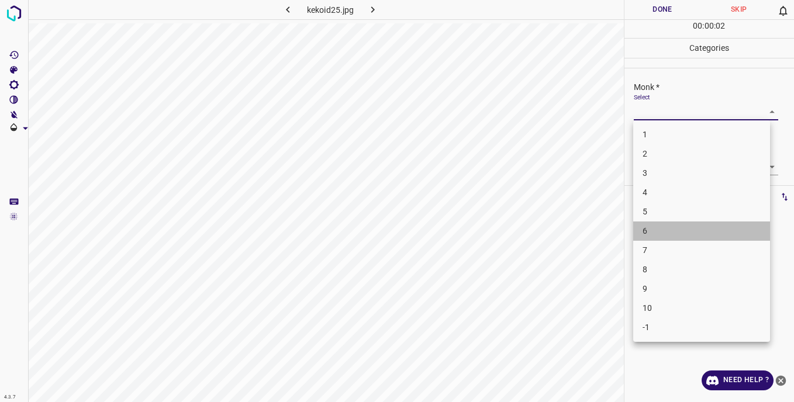
click at [654, 230] on li "6" at bounding box center [701, 231] width 137 height 19
type input "6"
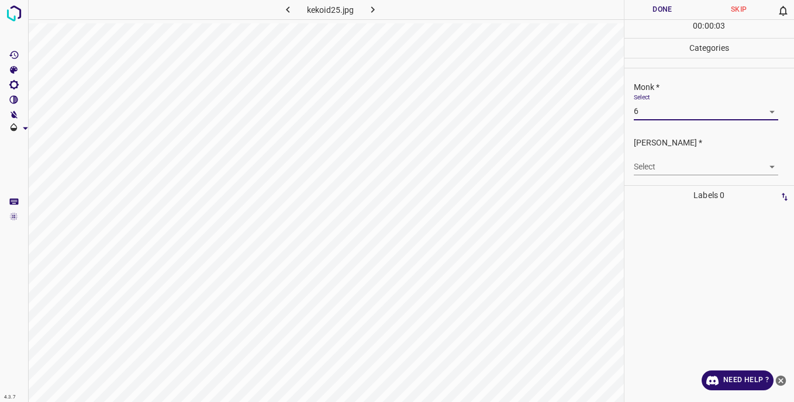
click at [654, 165] on body "4.3.7 kekoid25.jpg Done Skip 0 00 : 00 : 03 Categories Monk * Select 6 6 [PERSO…" at bounding box center [397, 201] width 794 height 402
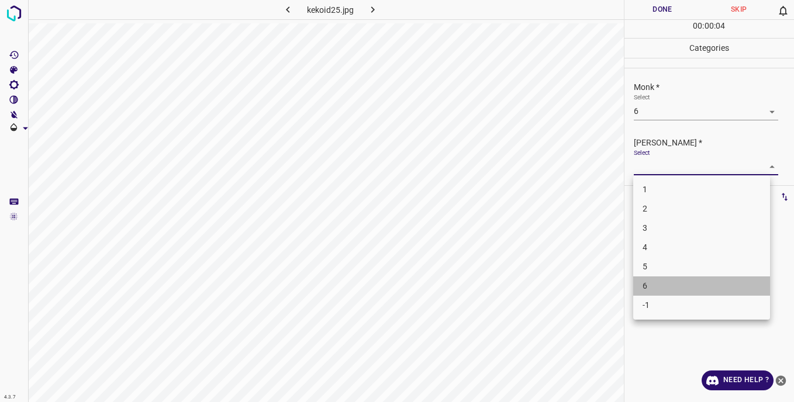
drag, startPoint x: 660, startPoint y: 285, endPoint x: 640, endPoint y: 222, distance: 65.9
click at [660, 281] on li "6" at bounding box center [701, 286] width 137 height 19
type input "6"
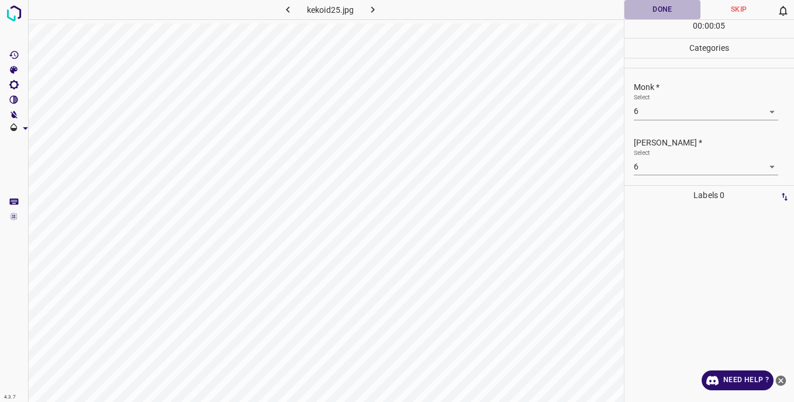
click at [640, 7] on button "Done" at bounding box center [663, 9] width 77 height 19
click at [653, 11] on button "Done" at bounding box center [663, 9] width 77 height 19
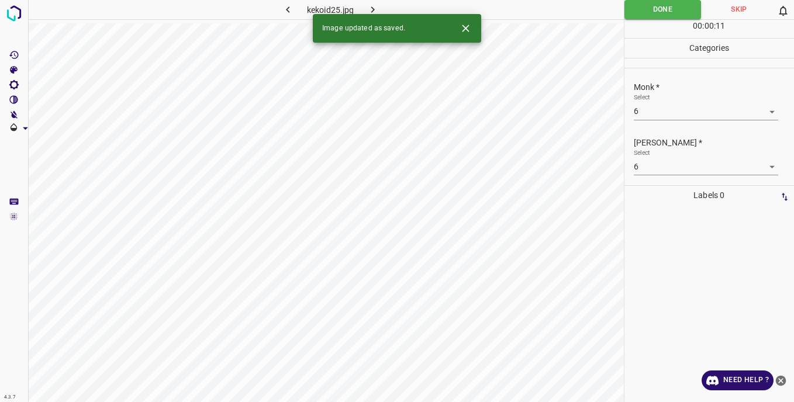
click at [374, 9] on icon "button" at bounding box center [373, 10] width 12 height 12
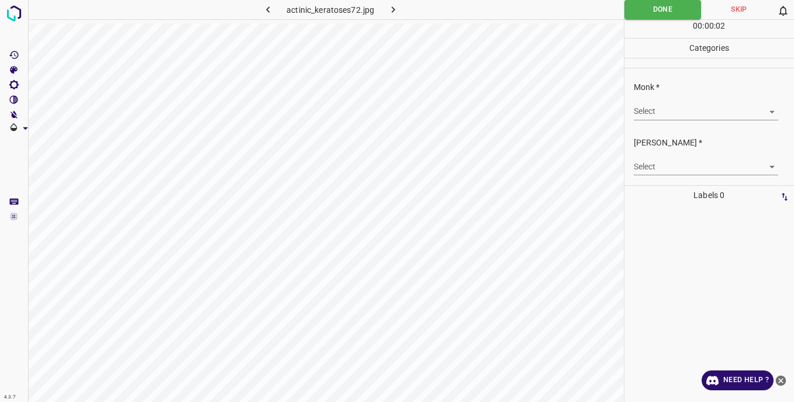
click at [651, 112] on body "4.3.7 actinic_keratoses72.jpg Done Skip 0 00 : 00 : 02 Categories Monk * Select…" at bounding box center [397, 201] width 794 height 402
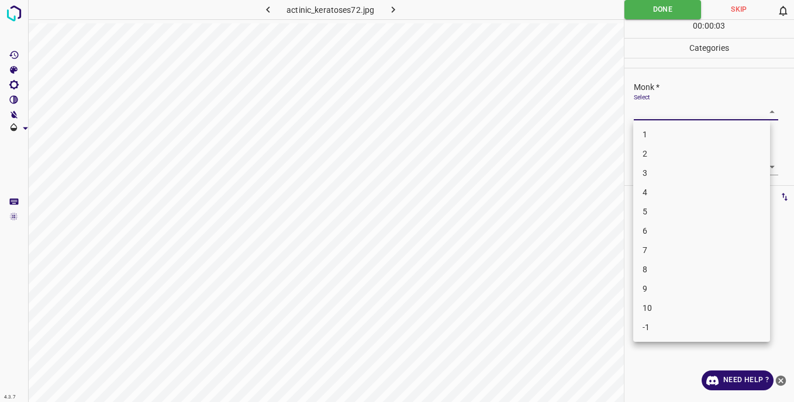
click at [659, 171] on li "3" at bounding box center [701, 173] width 137 height 19
type input "3"
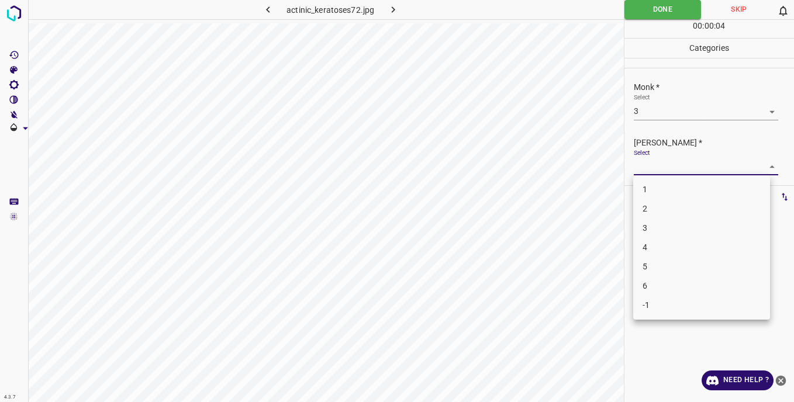
click at [642, 167] on body "4.3.7 actinic_keratoses72.jpg Done Skip 0 00 : 00 : 04 Categories Monk * Select…" at bounding box center [397, 201] width 794 height 402
drag, startPoint x: 665, startPoint y: 227, endPoint x: 659, endPoint y: 211, distance: 16.8
click at [664, 227] on li "3" at bounding box center [701, 228] width 137 height 19
type input "3"
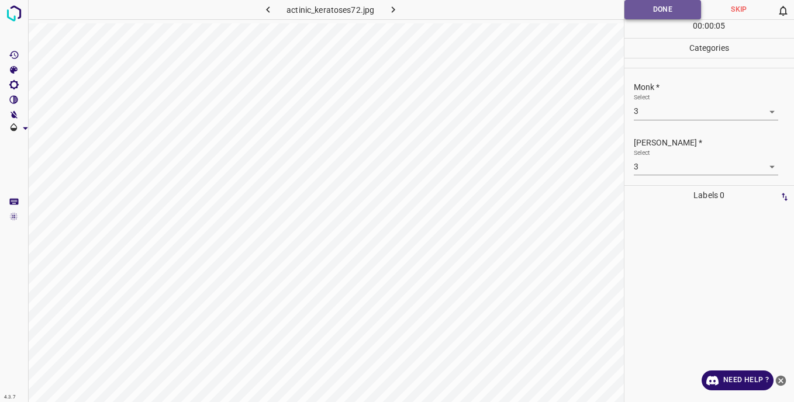
click at [649, 8] on button "Done" at bounding box center [663, 9] width 77 height 19
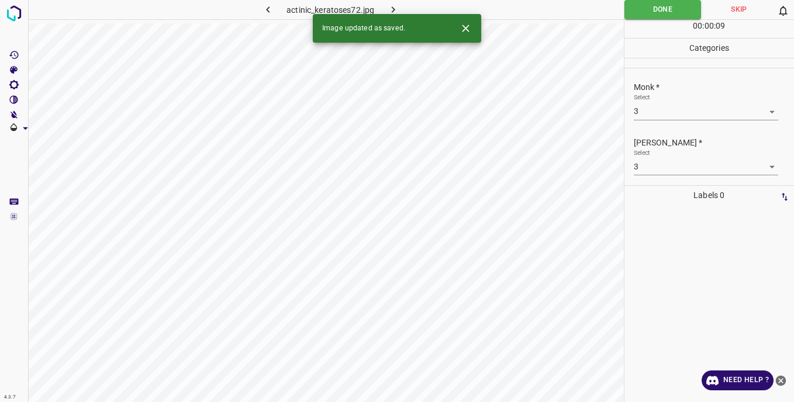
click at [396, 6] on icon "button" at bounding box center [393, 10] width 12 height 12
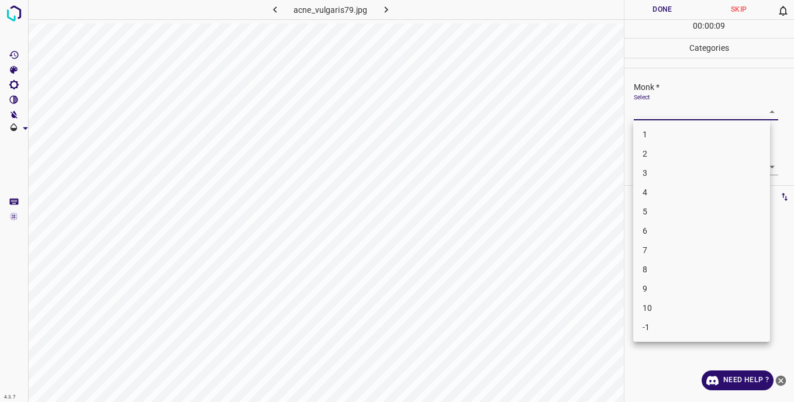
click at [643, 112] on body "4.3.7 acne_vulgaris79.jpg Done Skip 0 00 : 00 : 09 Categories Monk * Select ​ […" at bounding box center [397, 201] width 794 height 402
click at [653, 173] on li "3" at bounding box center [701, 173] width 137 height 19
type input "3"
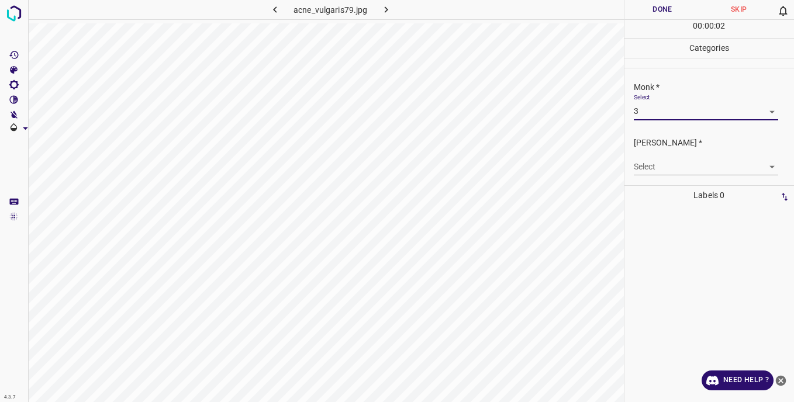
click at [650, 169] on body "4.3.7 acne_vulgaris79.jpg Done Skip 0 00 : 00 : 02 Categories Monk * Select 3 3…" at bounding box center [397, 201] width 794 height 402
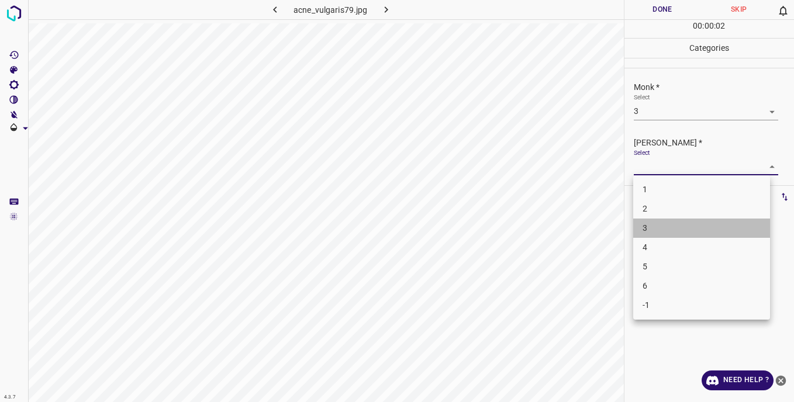
click at [659, 232] on li "3" at bounding box center [701, 228] width 137 height 19
type input "3"
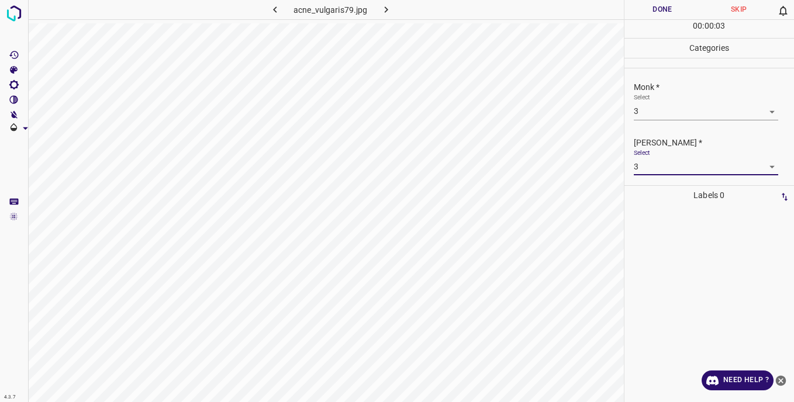
click at [638, 14] on button "Done" at bounding box center [663, 9] width 77 height 19
click at [659, 7] on button "Done" at bounding box center [663, 9] width 77 height 19
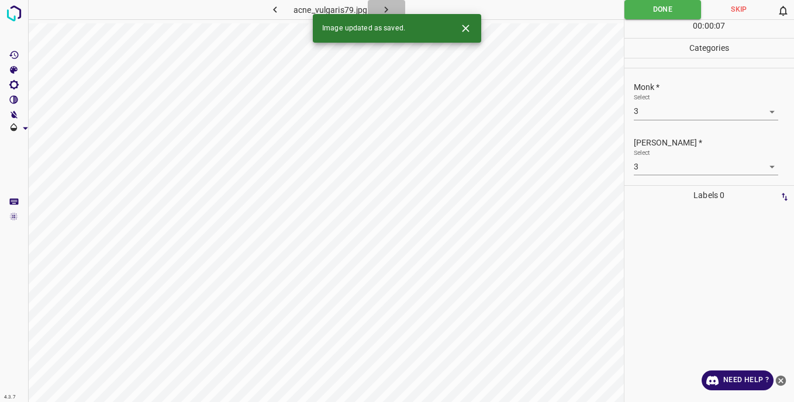
click at [385, 5] on icon "button" at bounding box center [386, 10] width 12 height 12
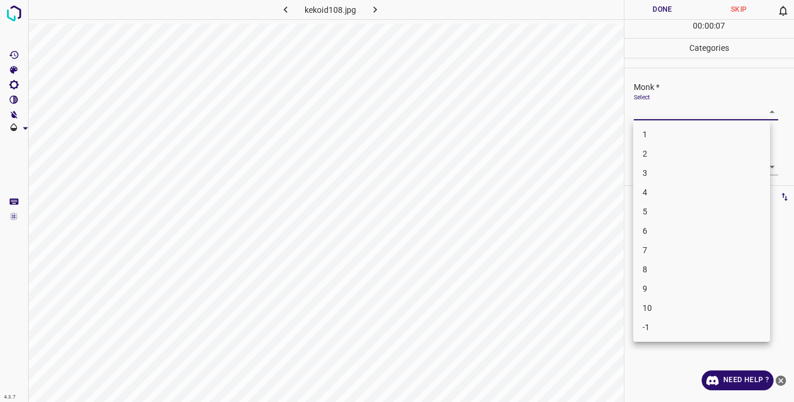
click at [645, 113] on body "4.3.7 kekoid108.jpg Done Skip 0 00 : 00 : 07 Categories Monk * Select ​ [PERSON…" at bounding box center [397, 201] width 794 height 402
click at [658, 176] on li "3" at bounding box center [701, 173] width 137 height 19
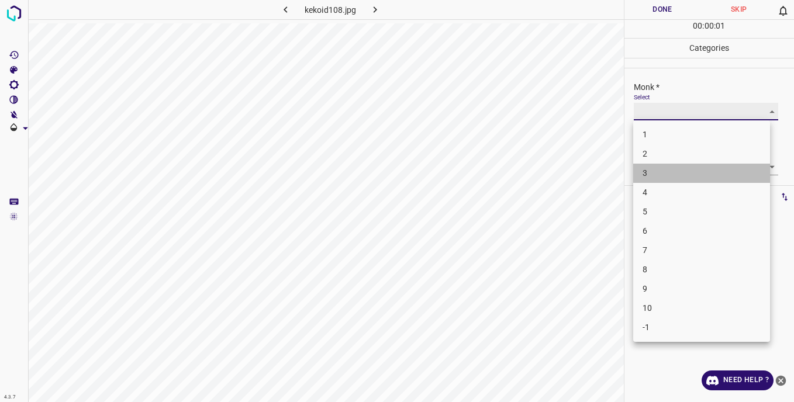
type input "3"
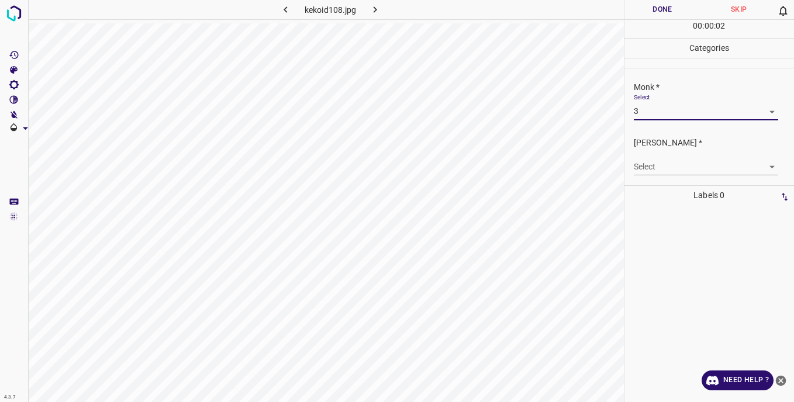
click at [643, 162] on body "4.3.7 kekoid108.jpg Done Skip 0 00 : 00 : 02 Categories Monk * Select 3 3 [PERS…" at bounding box center [397, 201] width 794 height 402
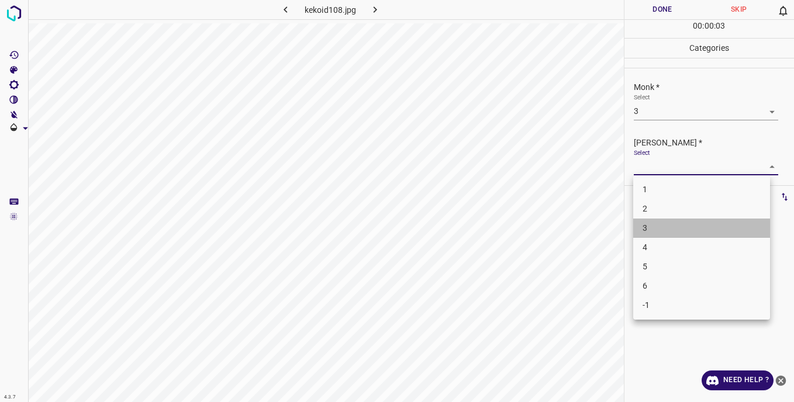
drag, startPoint x: 657, startPoint y: 225, endPoint x: 655, endPoint y: 144, distance: 81.4
click at [660, 220] on li "3" at bounding box center [701, 228] width 137 height 19
type input "3"
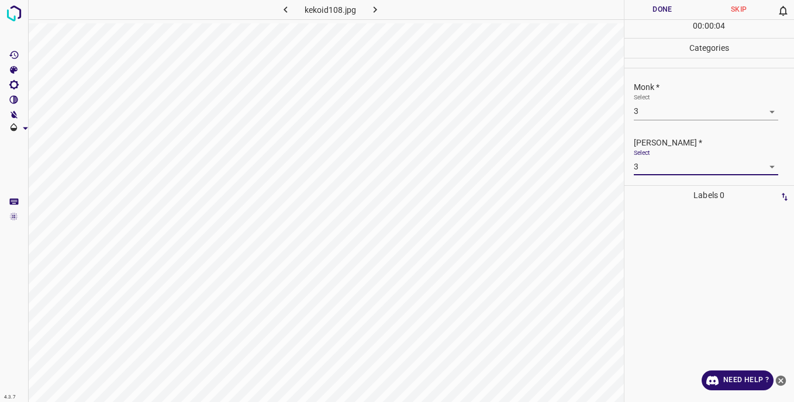
click at [658, 10] on button "Done" at bounding box center [663, 9] width 77 height 19
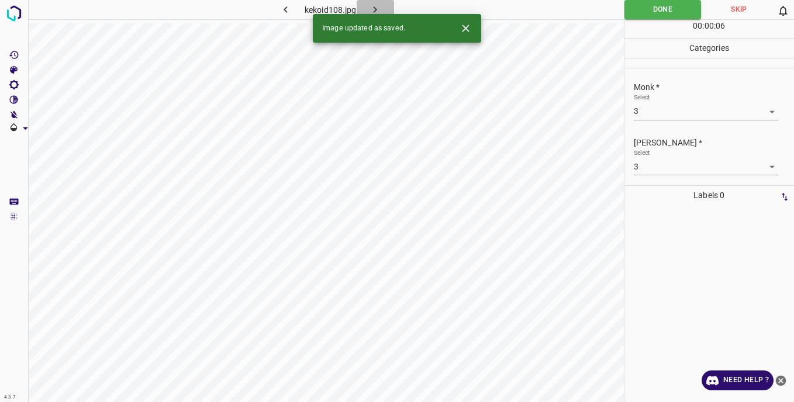
click at [380, 7] on icon "button" at bounding box center [375, 10] width 12 height 12
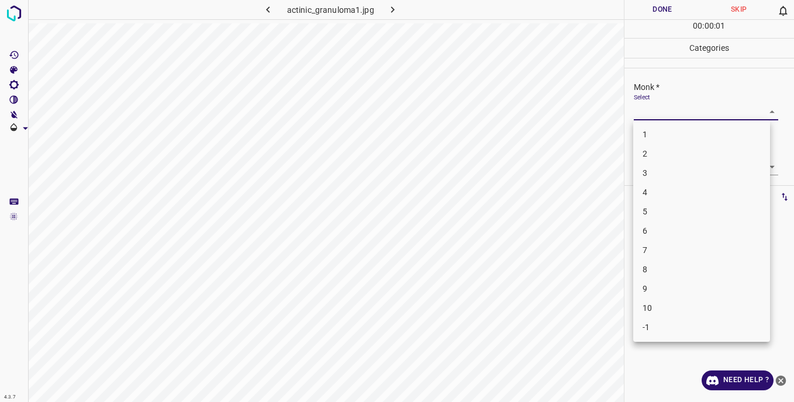
click at [652, 108] on body "4.3.7 actinic_granuloma1.jpg Done Skip 0 00 : 00 : 01 Categories Monk * Select …" at bounding box center [397, 201] width 794 height 402
click at [653, 195] on li "4" at bounding box center [701, 192] width 137 height 19
type input "4"
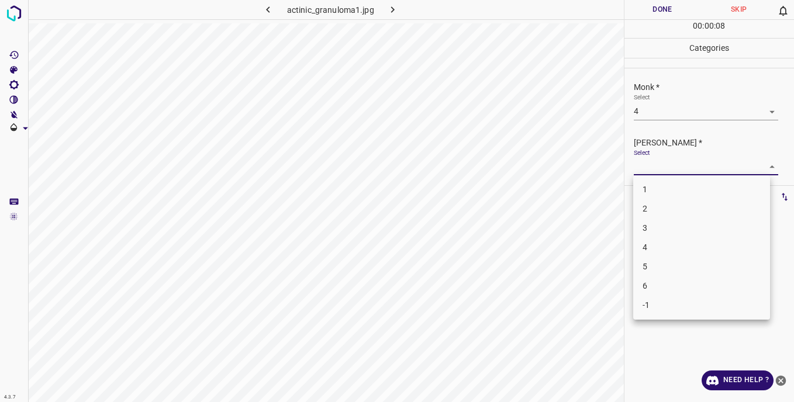
click at [650, 161] on body "4.3.7 actinic_granuloma1.jpg Done Skip 0 00 : 00 : 08 Categories Monk * Select …" at bounding box center [397, 201] width 794 height 402
drag, startPoint x: 658, startPoint y: 246, endPoint x: 658, endPoint y: 207, distance: 38.6
click at [660, 242] on li "4" at bounding box center [701, 247] width 137 height 19
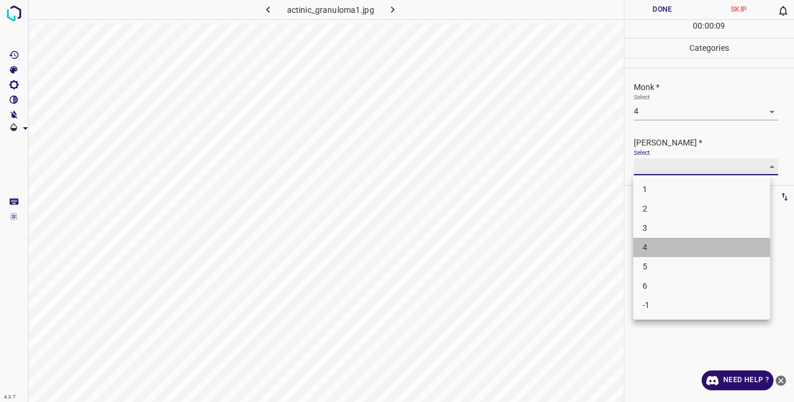
type input "4"
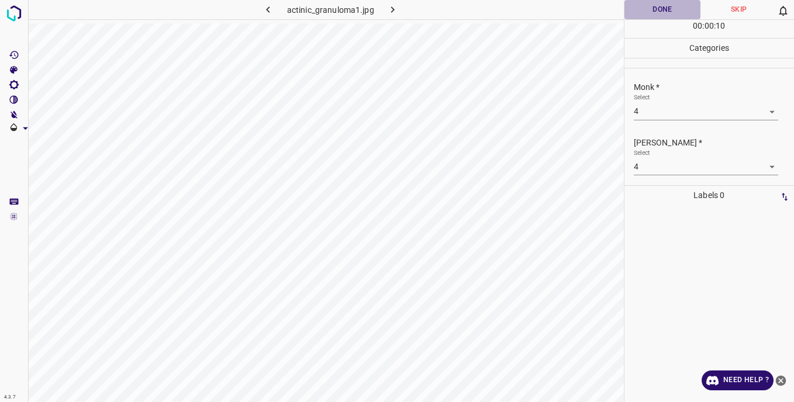
click at [646, 11] on button "Done" at bounding box center [663, 9] width 77 height 19
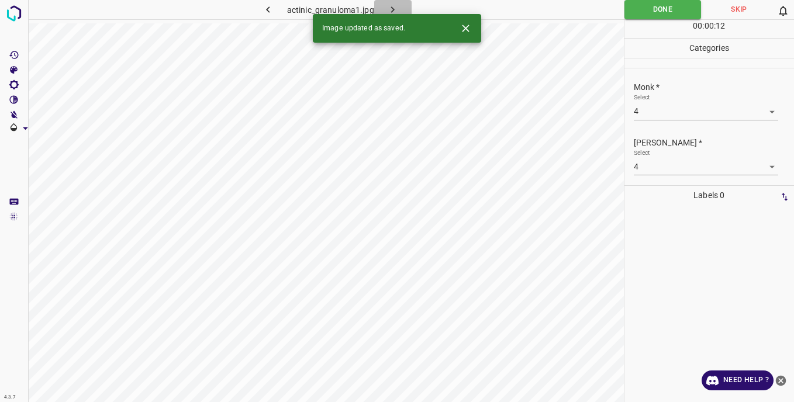
click at [395, 8] on icon "button" at bounding box center [393, 10] width 12 height 12
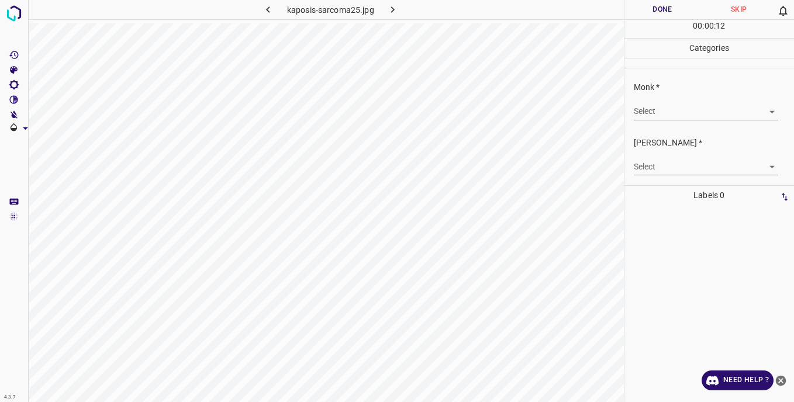
click at [651, 113] on body "4.3.7 kaposis-sarcoma25.jpg Done Skip 0 00 : 00 : 12 Categories Monk * Select ​…" at bounding box center [397, 201] width 794 height 402
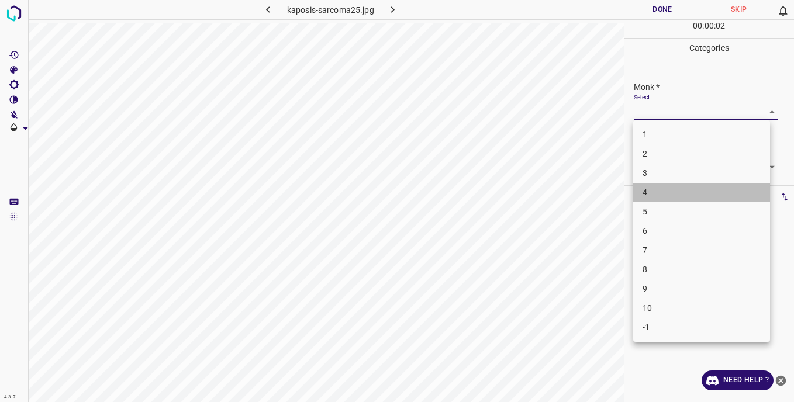
click at [660, 195] on li "4" at bounding box center [701, 192] width 137 height 19
type input "4"
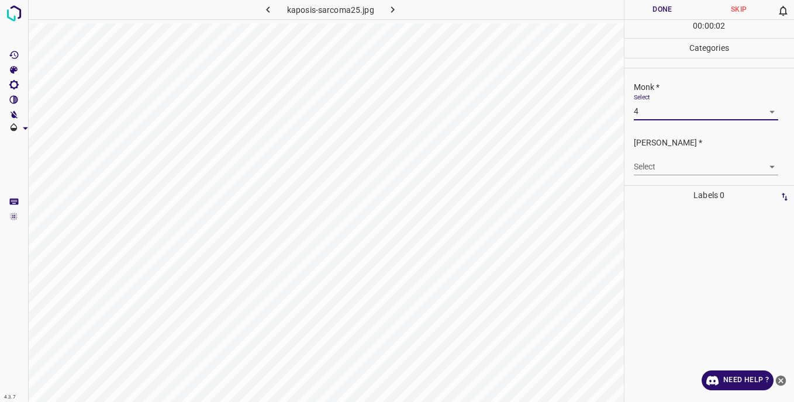
click at [648, 167] on body "4.3.7 kaposis-sarcoma25.jpg Done Skip 0 00 : 00 : 02 Categories Monk * Select 4…" at bounding box center [397, 201] width 794 height 402
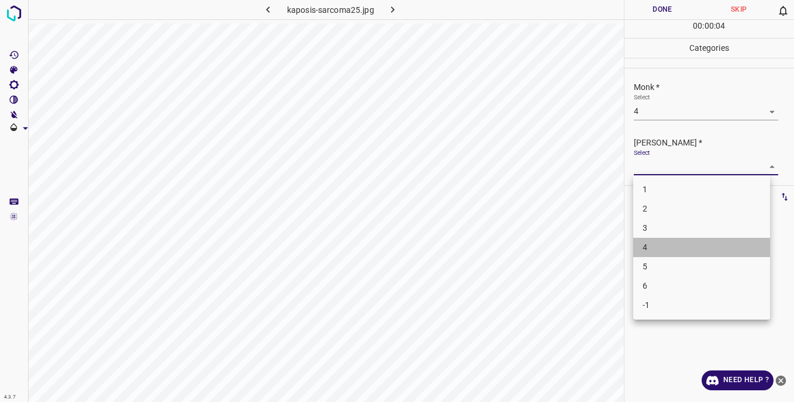
drag, startPoint x: 666, startPoint y: 253, endPoint x: 649, endPoint y: 163, distance: 91.1
click at [666, 250] on li "4" at bounding box center [701, 247] width 137 height 19
type input "4"
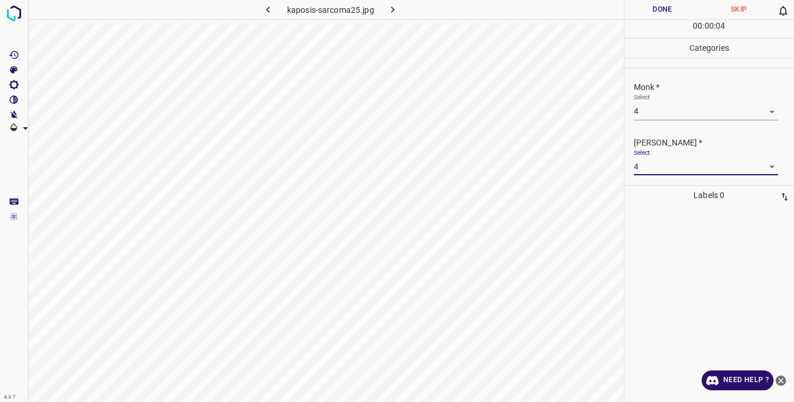
click at [646, 15] on button "Done" at bounding box center [663, 9] width 77 height 19
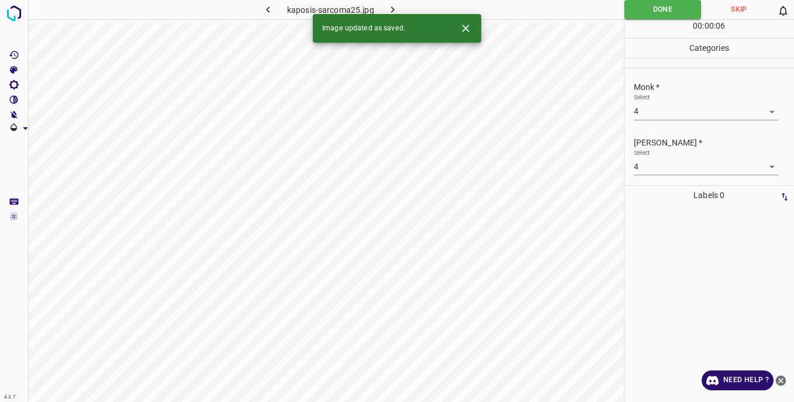
click at [395, 8] on icon "button" at bounding box center [393, 10] width 12 height 12
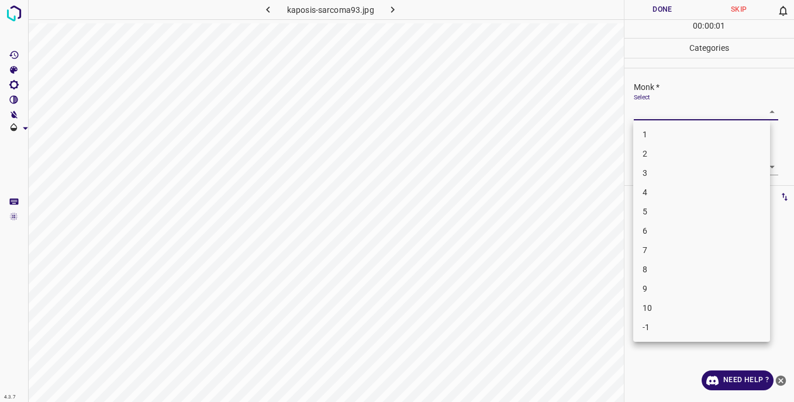
click at [667, 115] on body "4.3.7 kaposis-sarcoma93.jpg Done Skip 0 00 : 00 : 01 Categories Monk * Select ​…" at bounding box center [397, 201] width 794 height 402
click at [653, 156] on li "2" at bounding box center [701, 153] width 137 height 19
type input "2"
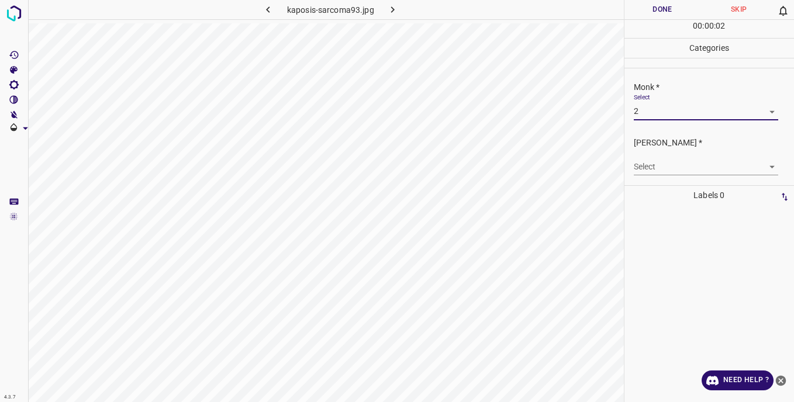
click at [651, 163] on body "4.3.7 kaposis-sarcoma93.jpg Done Skip 0 00 : 00 : 02 Categories Monk * Select 2…" at bounding box center [397, 201] width 794 height 402
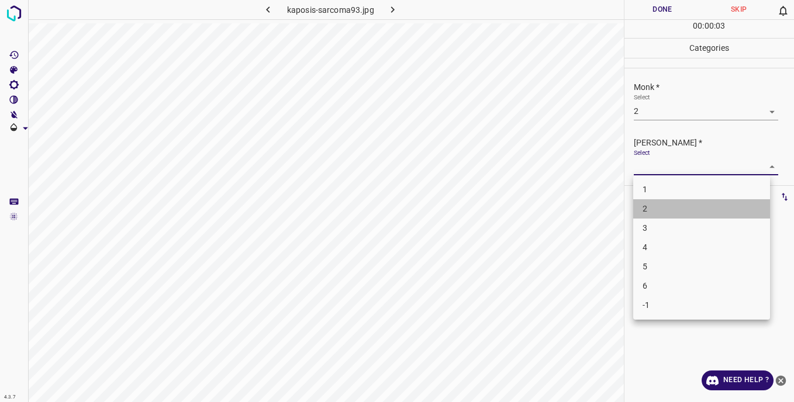
drag, startPoint x: 645, startPoint y: 204, endPoint x: 646, endPoint y: 119, distance: 84.8
click at [648, 199] on li "2" at bounding box center [701, 208] width 137 height 19
type input "2"
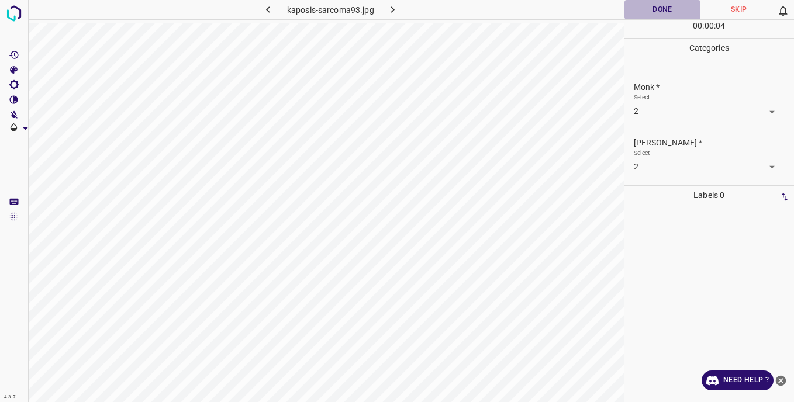
click at [645, 4] on button "Done" at bounding box center [663, 9] width 77 height 19
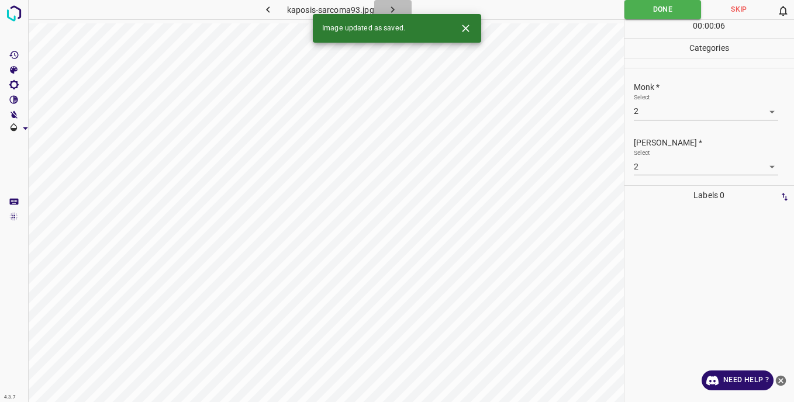
click at [400, 6] on button "button" at bounding box center [392, 9] width 37 height 19
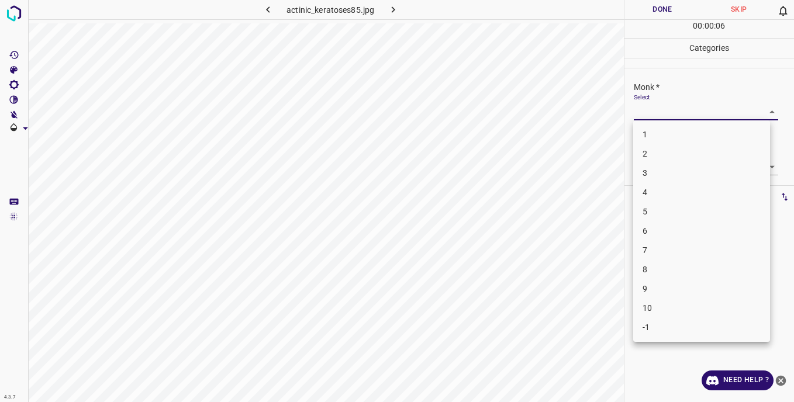
click at [657, 111] on body "4.3.7 actinic_keratoses85.jpg Done Skip 0 00 : 00 : 06 Categories Monk * Select…" at bounding box center [397, 201] width 794 height 402
drag, startPoint x: 683, startPoint y: 325, endPoint x: 669, endPoint y: 236, distance: 90.0
click at [683, 325] on li "-1" at bounding box center [701, 327] width 137 height 19
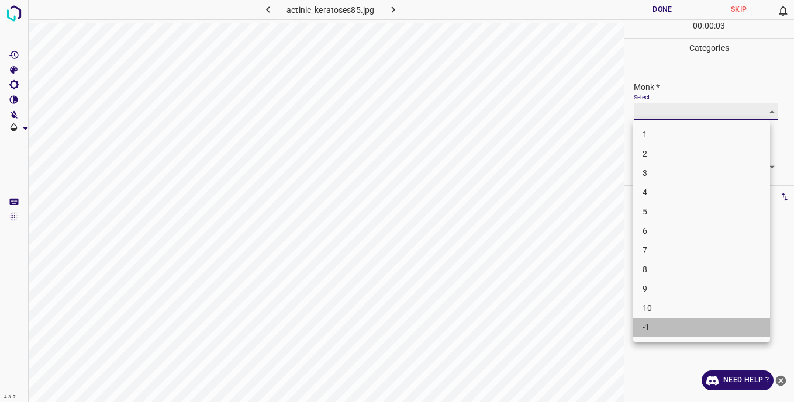
type input "-1"
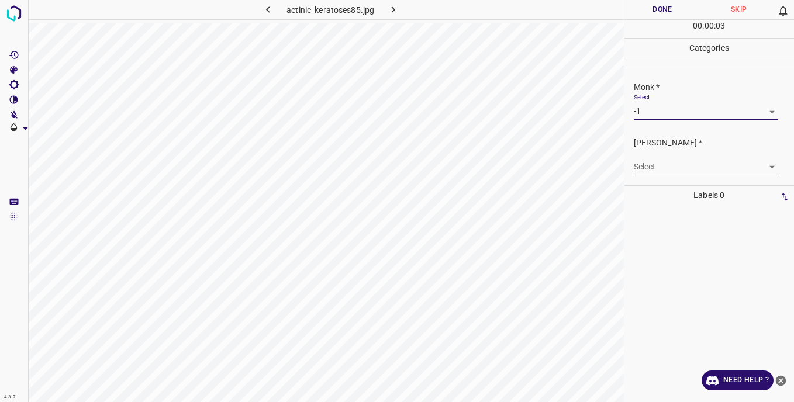
click at [653, 167] on body "4.3.7 actinic_keratoses85.jpg Done Skip 0 00 : 00 : 03 Categories Monk * Select…" at bounding box center [397, 201] width 794 height 402
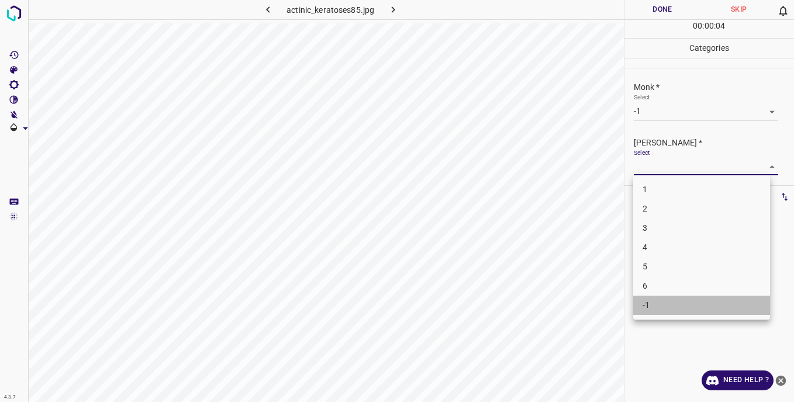
drag, startPoint x: 672, startPoint y: 302, endPoint x: 663, endPoint y: 219, distance: 84.1
click at [672, 301] on li "-1" at bounding box center [701, 305] width 137 height 19
type input "-1"
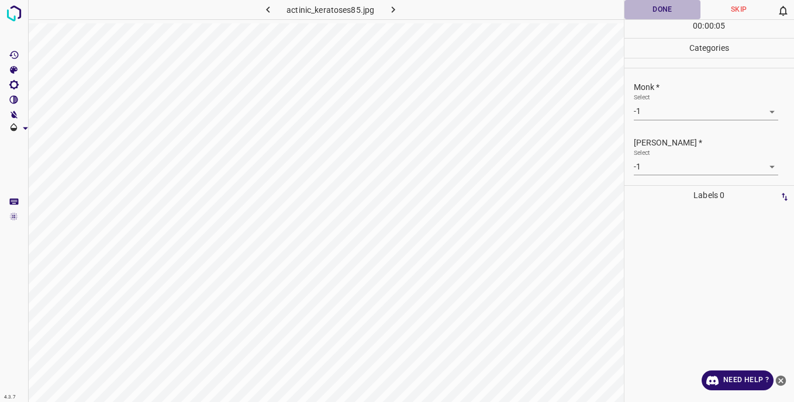
click at [646, 10] on button "Done" at bounding box center [663, 9] width 77 height 19
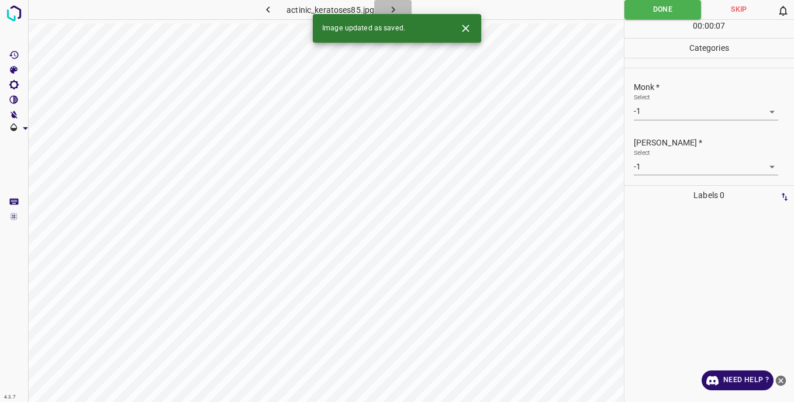
click at [398, 6] on icon "button" at bounding box center [393, 10] width 12 height 12
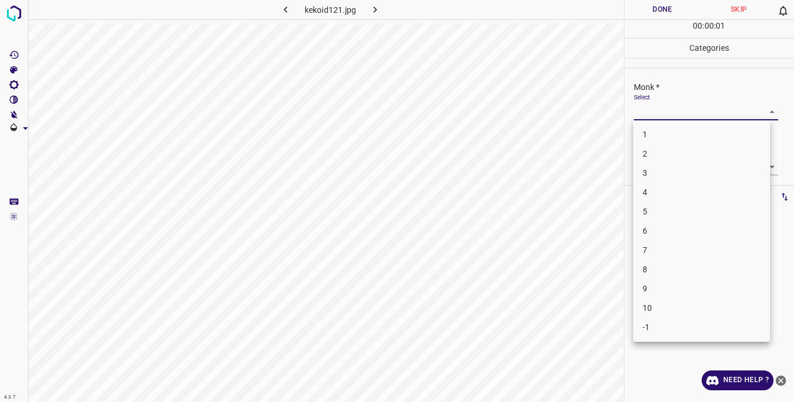
click at [645, 112] on body "4.3.7 kekoid121.jpg Done Skip 0 00 : 00 : 01 Categories Monk * Select ​ [PERSON…" at bounding box center [397, 201] width 794 height 402
click at [659, 215] on li "5" at bounding box center [701, 211] width 137 height 19
type input "5"
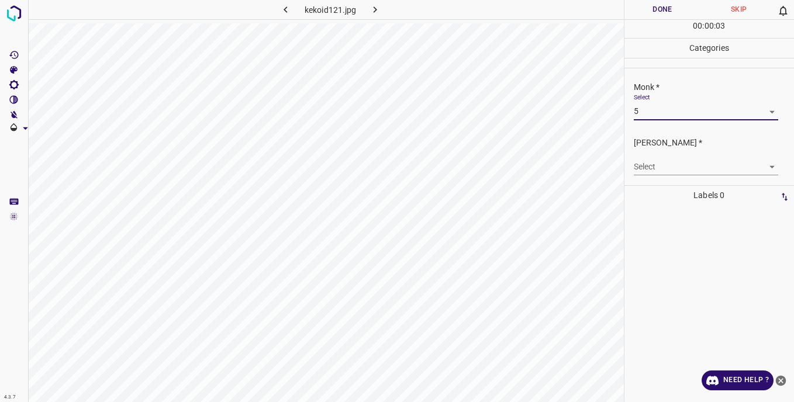
click at [646, 167] on body "4.3.7 kekoid121.jpg Done Skip 0 00 : 00 : 03 Categories Monk * Select 5 5 [PERS…" at bounding box center [397, 201] width 794 height 402
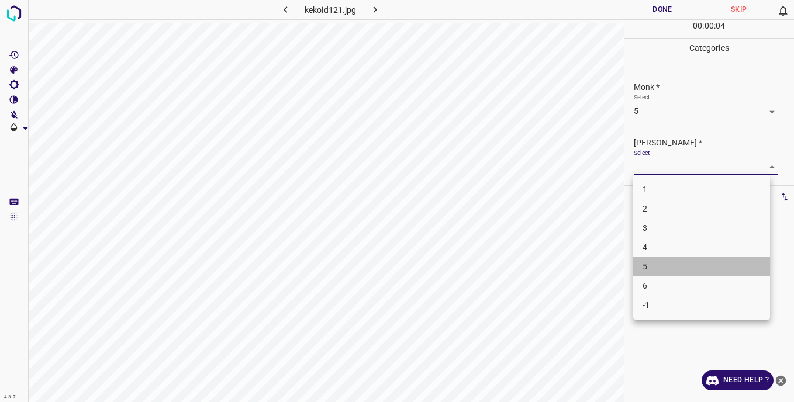
drag, startPoint x: 660, startPoint y: 266, endPoint x: 651, endPoint y: 185, distance: 81.3
click at [664, 261] on li "5" at bounding box center [701, 266] width 137 height 19
type input "5"
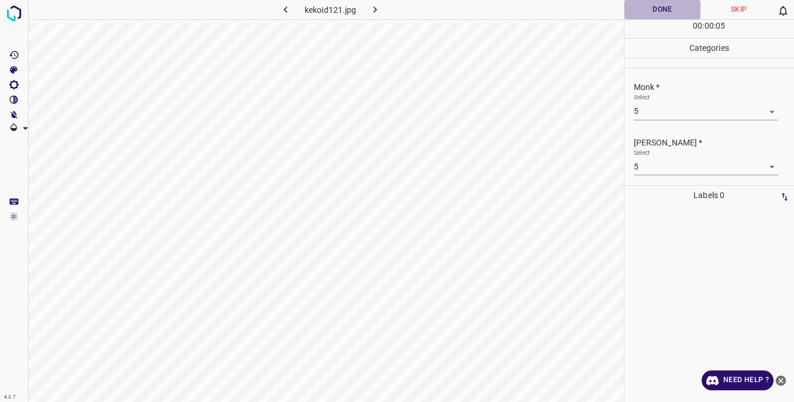
click at [658, 5] on button "Done" at bounding box center [663, 9] width 77 height 19
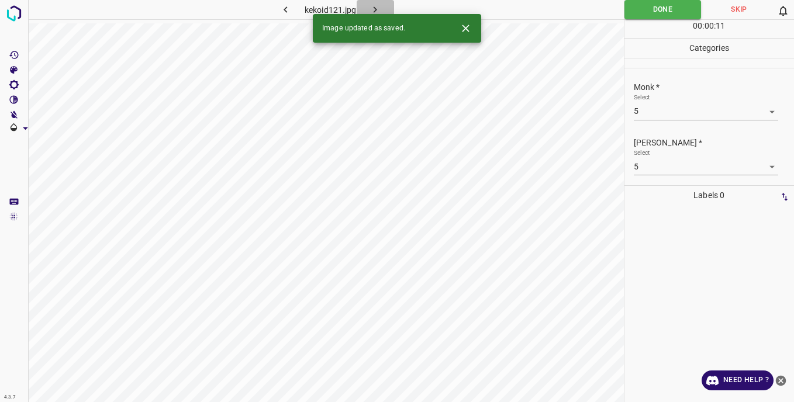
click at [376, 4] on icon "button" at bounding box center [375, 10] width 12 height 12
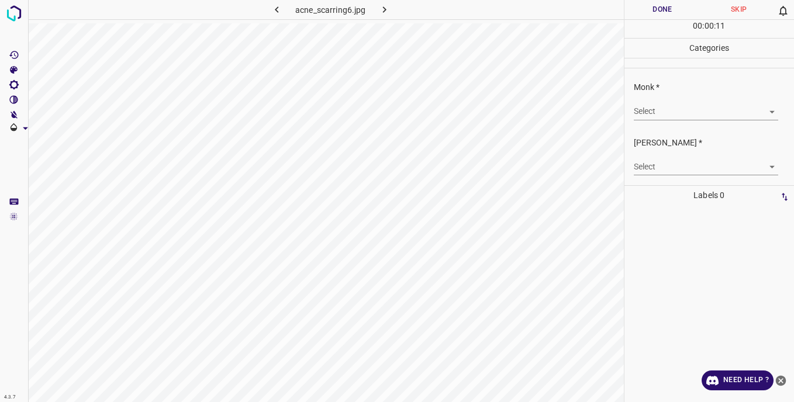
click at [645, 113] on body "4.3.7 acne_scarring6.jpg Done Skip 0 00 : 00 : 11 Categories Monk * Select ​ [P…" at bounding box center [397, 201] width 794 height 402
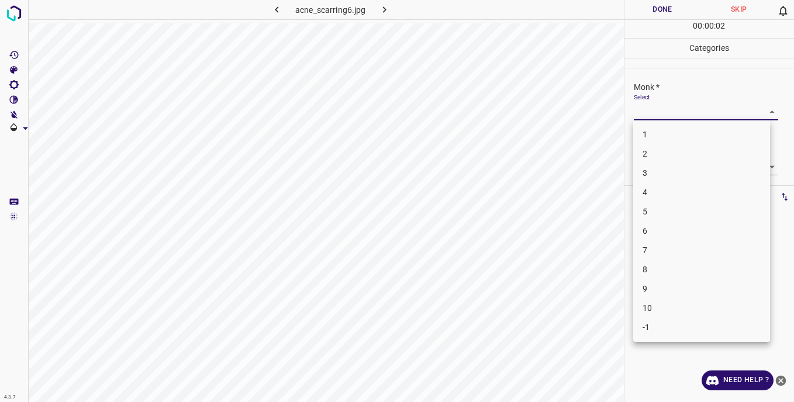
click at [649, 192] on li "4" at bounding box center [701, 192] width 137 height 19
type input "4"
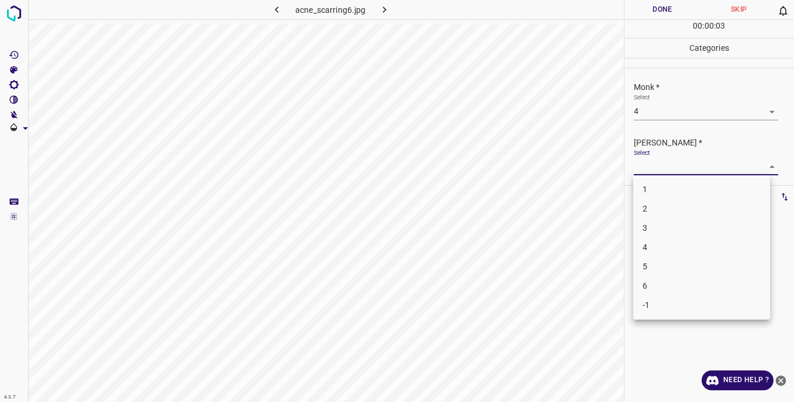
click at [648, 165] on body "4.3.7 acne_scarring6.jpg Done Skip 0 00 : 00 : 03 Categories Monk * Select 4 4 …" at bounding box center [397, 201] width 794 height 402
drag, startPoint x: 654, startPoint y: 251, endPoint x: 654, endPoint y: 235, distance: 16.4
click at [654, 248] on li "4" at bounding box center [701, 247] width 137 height 19
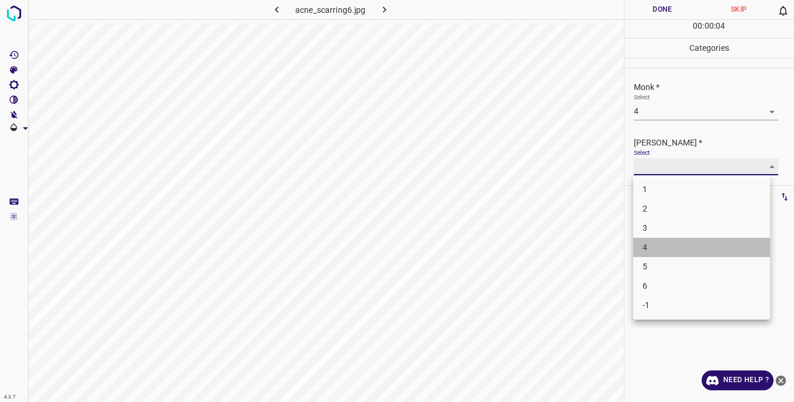
type input "4"
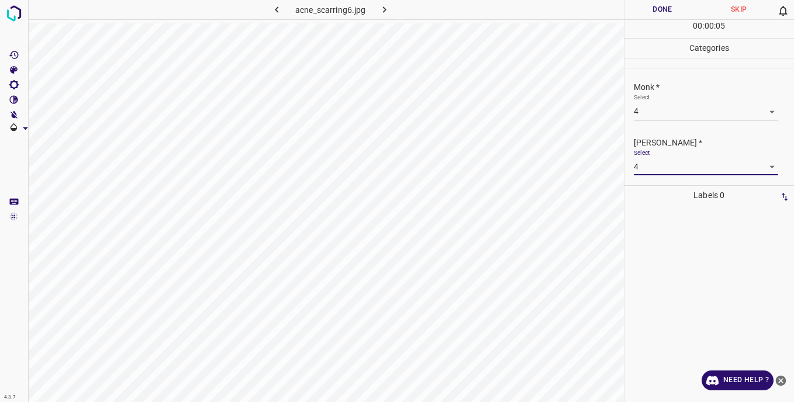
click at [638, 12] on button "Done" at bounding box center [663, 9] width 77 height 19
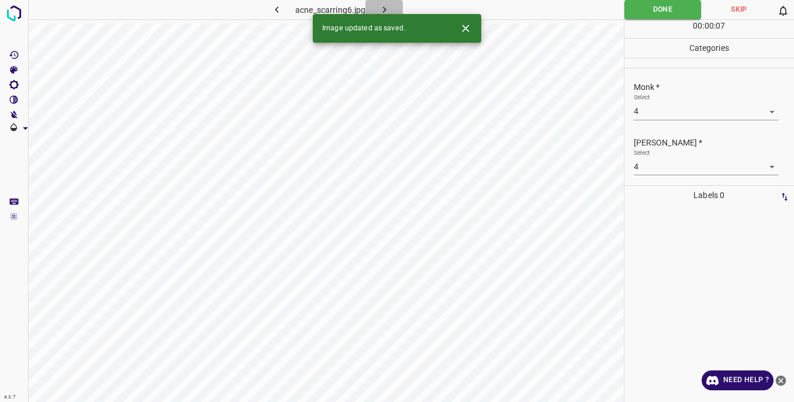
click at [385, 6] on icon "button" at bounding box center [384, 10] width 12 height 12
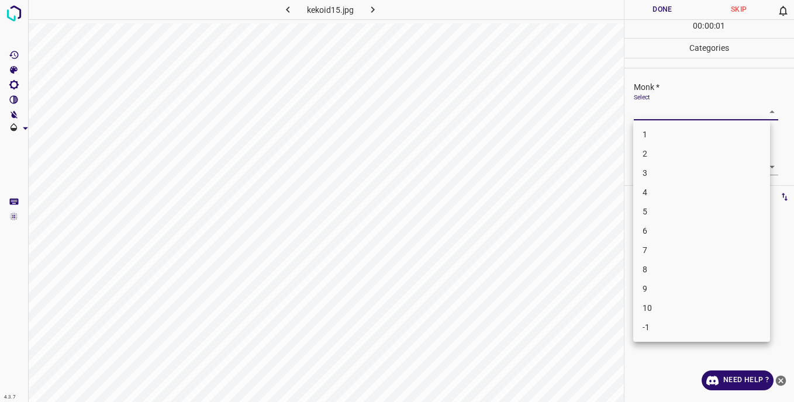
click at [662, 107] on body "4.3.7 kekoid15.jpg Done Skip 0 00 : 00 : 01 Categories Monk * Select ​ [PERSON_…" at bounding box center [397, 201] width 794 height 402
click at [665, 213] on li "5" at bounding box center [701, 211] width 137 height 19
type input "5"
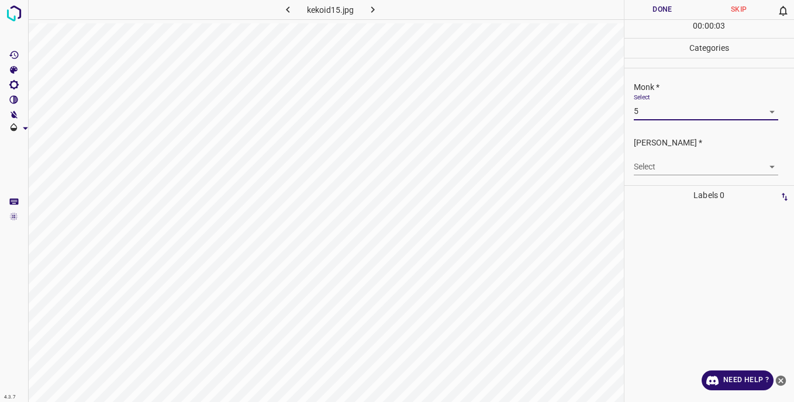
click at [648, 168] on body "4.3.7 kekoid15.jpg Done Skip 0 00 : 00 : 03 Categories Monk * Select 5 5 [PERSO…" at bounding box center [397, 201] width 794 height 402
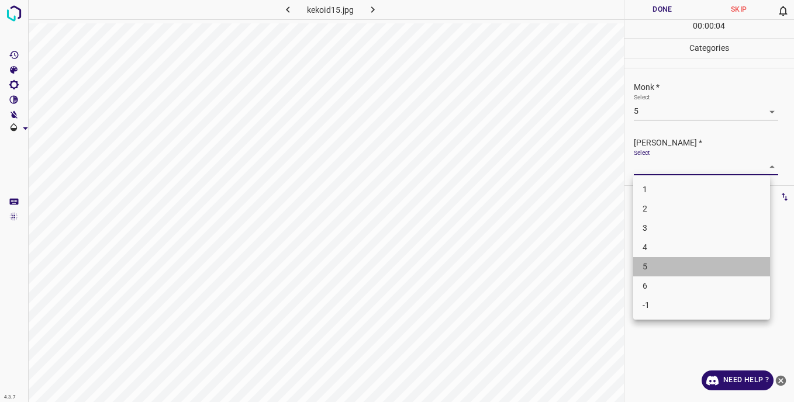
drag, startPoint x: 660, startPoint y: 269, endPoint x: 651, endPoint y: 194, distance: 76.0
click at [660, 268] on li "5" at bounding box center [701, 266] width 137 height 19
type input "5"
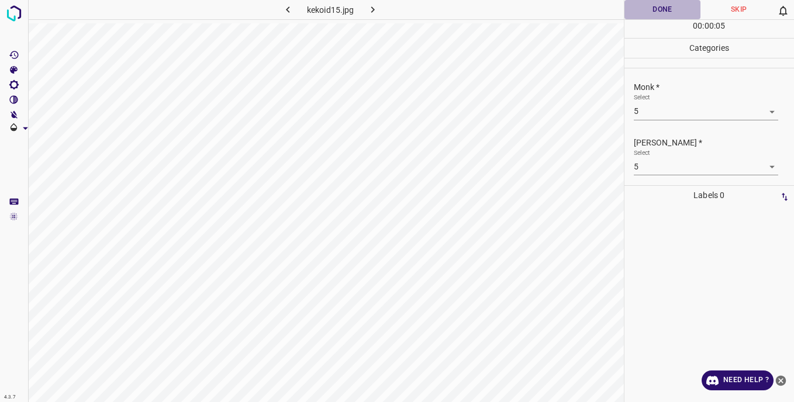
click at [636, 12] on button "Done" at bounding box center [663, 9] width 77 height 19
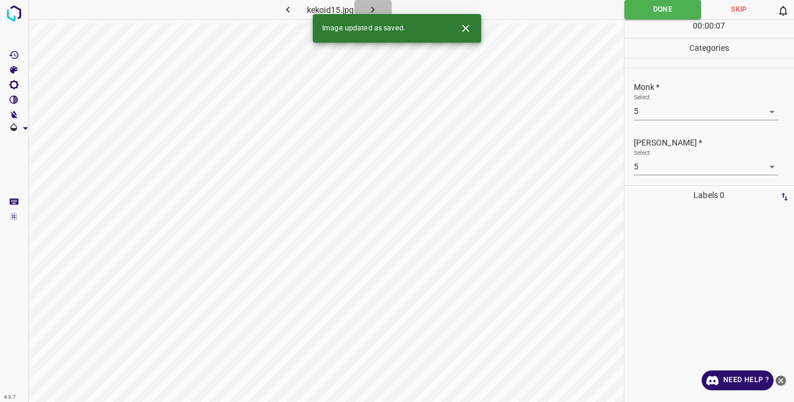
click at [369, 6] on icon "button" at bounding box center [373, 10] width 12 height 12
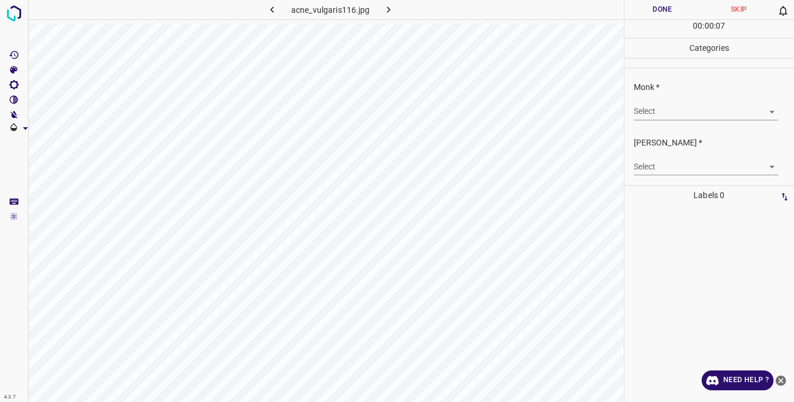
click at [656, 113] on body "4.3.7 acne_vulgaris116.jpg Done Skip 0 00 : 00 : 07 Categories Monk * Select ​ …" at bounding box center [397, 201] width 794 height 402
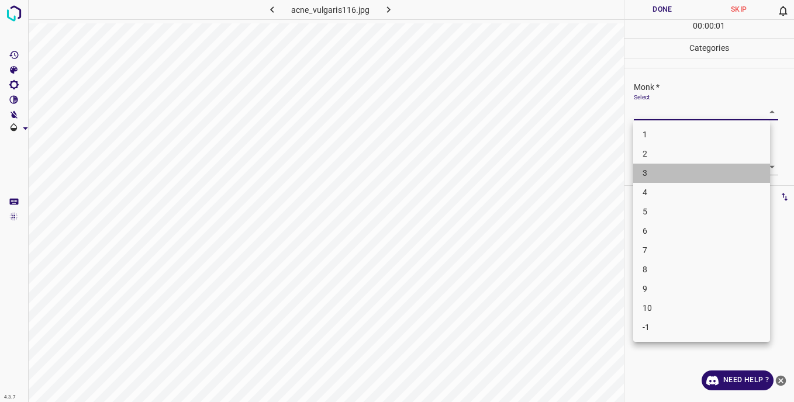
click at [656, 177] on li "3" at bounding box center [701, 173] width 137 height 19
type input "3"
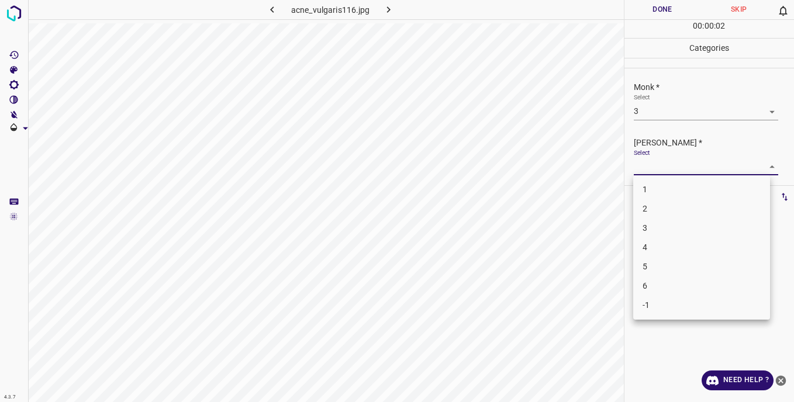
click at [639, 166] on body "4.3.7 acne_vulgaris116.jpg Done Skip 0 00 : 00 : 02 Categories Monk * Select 3 …" at bounding box center [397, 201] width 794 height 402
click at [656, 229] on li "3" at bounding box center [701, 228] width 137 height 19
type input "3"
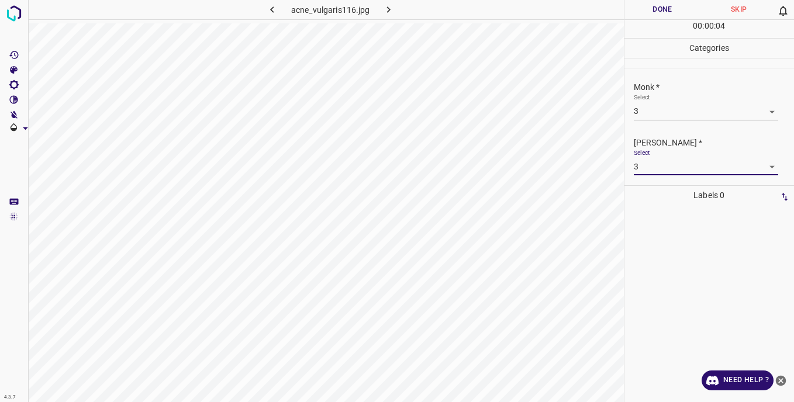
click at [639, 9] on button "Done" at bounding box center [663, 9] width 77 height 19
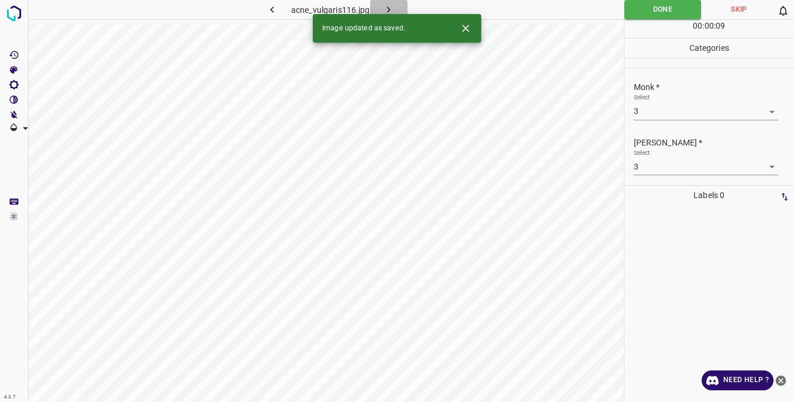
click at [386, 6] on icon "button" at bounding box center [389, 10] width 12 height 12
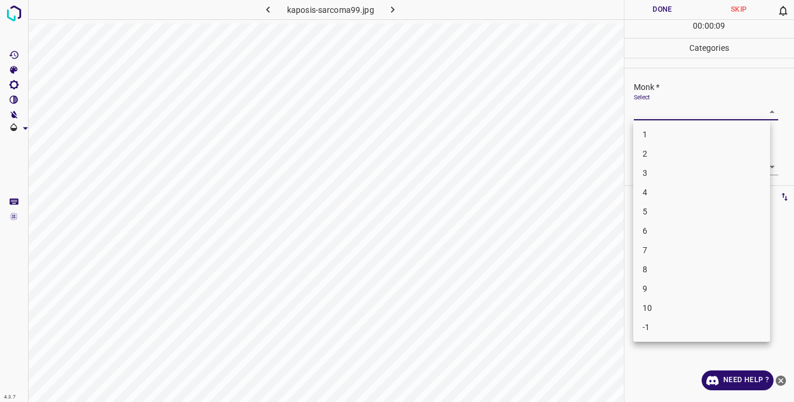
click at [636, 114] on body "4.3.7 kaposis-sarcoma99.jpg Done Skip 0 00 : 00 : 09 Categories Monk * Select ​…" at bounding box center [397, 201] width 794 height 402
click at [659, 236] on li "6" at bounding box center [701, 231] width 137 height 19
type input "6"
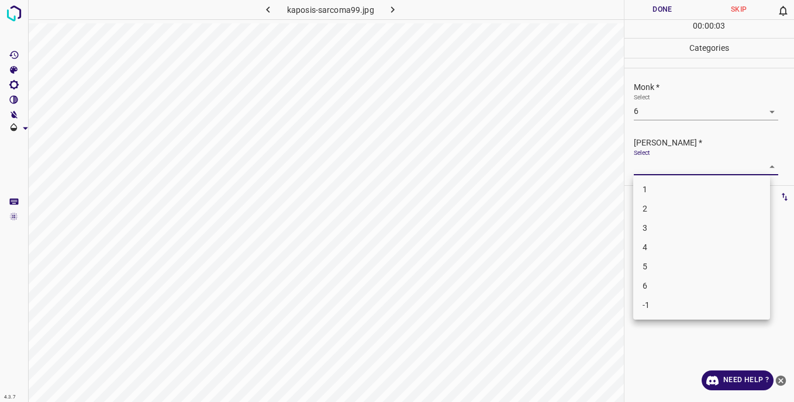
click at [650, 163] on body "4.3.7 kaposis-sarcoma99.jpg Done Skip 0 00 : 00 : 03 Categories Monk * Select 6…" at bounding box center [397, 201] width 794 height 402
drag, startPoint x: 655, startPoint y: 281, endPoint x: 654, endPoint y: 231, distance: 49.7
click at [656, 280] on li "6" at bounding box center [701, 286] width 137 height 19
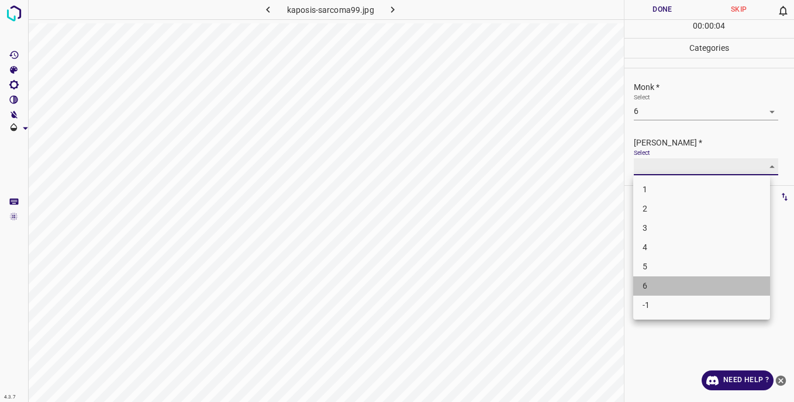
type input "6"
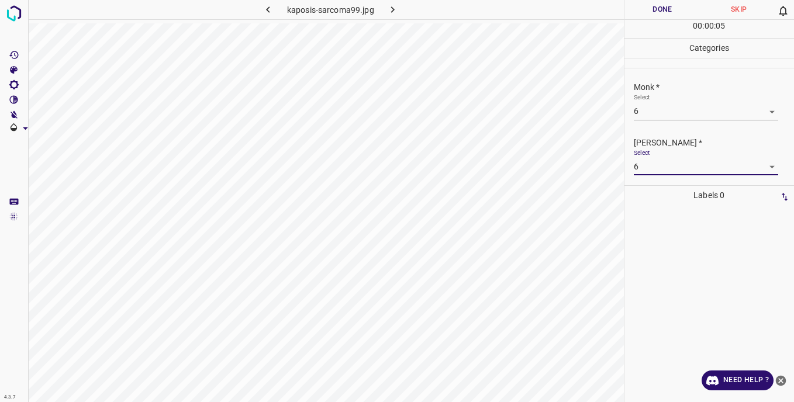
click at [653, 6] on button "Done" at bounding box center [663, 9] width 77 height 19
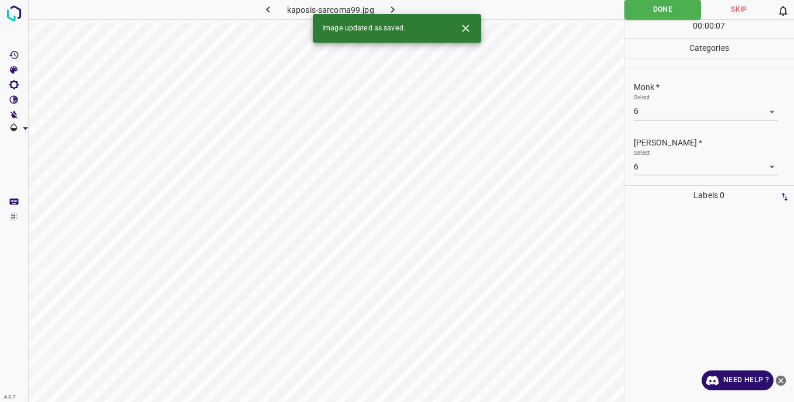
click at [400, 8] on button "button" at bounding box center [392, 9] width 37 height 19
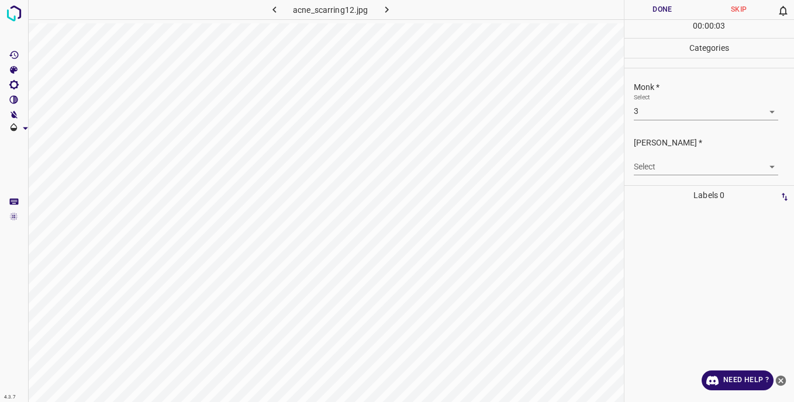
click at [642, 166] on body "4.3.7 acne_scarring12.jpg Done Skip 0 00 : 00 : 03 Categories Monk * Select 3 3…" at bounding box center [397, 201] width 794 height 402
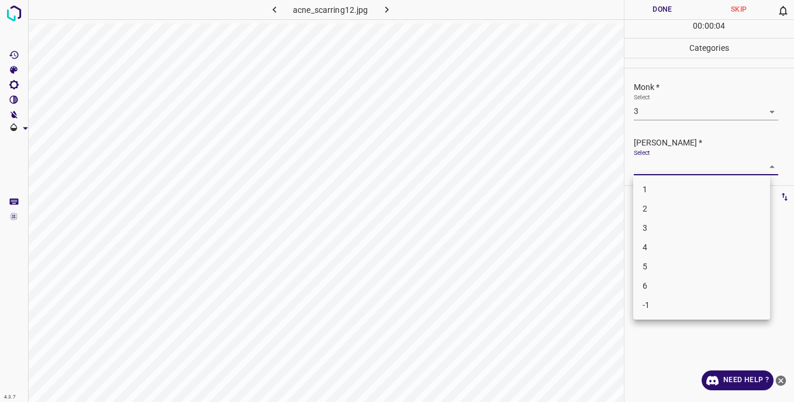
drag, startPoint x: 649, startPoint y: 227, endPoint x: 649, endPoint y: 199, distance: 27.5
click at [649, 226] on li "3" at bounding box center [701, 228] width 137 height 19
type input "3"
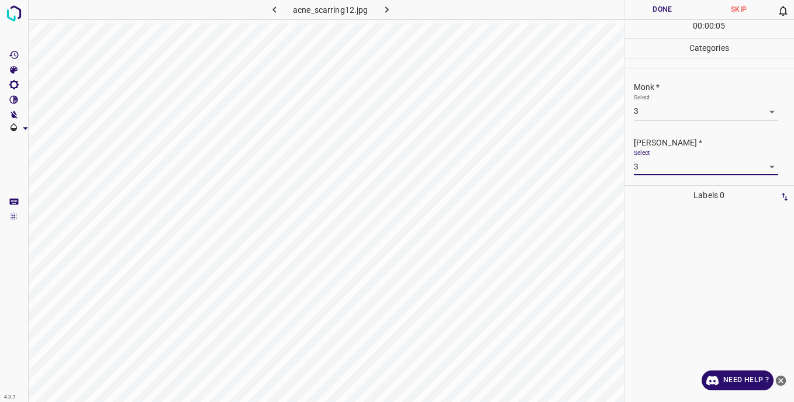
click at [650, 9] on button "Done" at bounding box center [663, 9] width 77 height 19
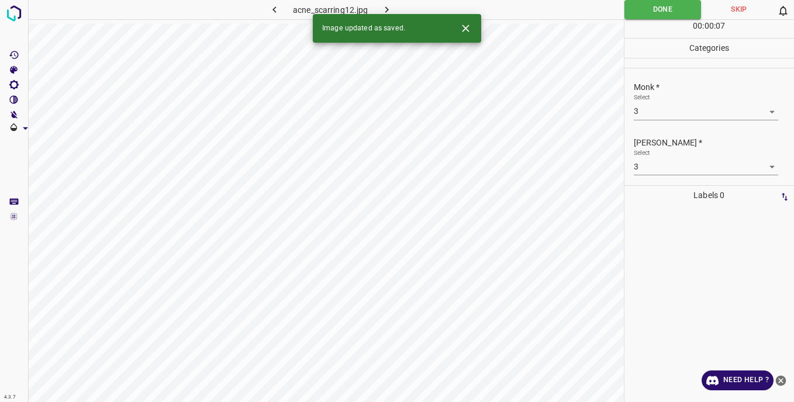
click at [394, 11] on button "button" at bounding box center [387, 9] width 37 height 19
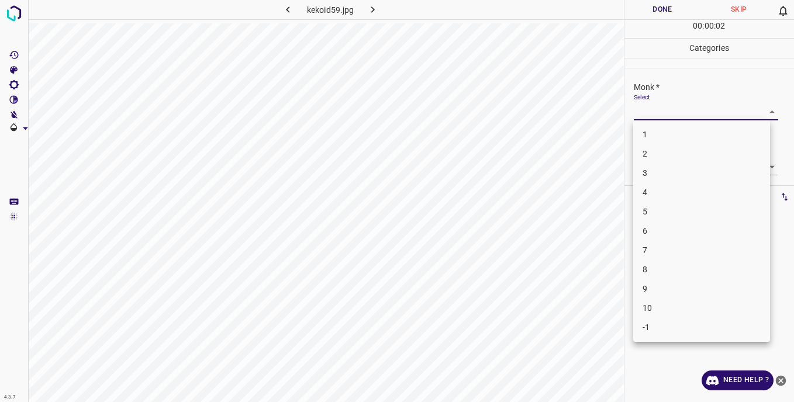
click at [660, 114] on body "4.3.7 kekoid59.jpg Done Skip 0 00 : 00 : 02 Categories Monk * Select ​ [PERSON_…" at bounding box center [397, 201] width 794 height 402
click at [652, 188] on li "4" at bounding box center [701, 192] width 137 height 19
type input "4"
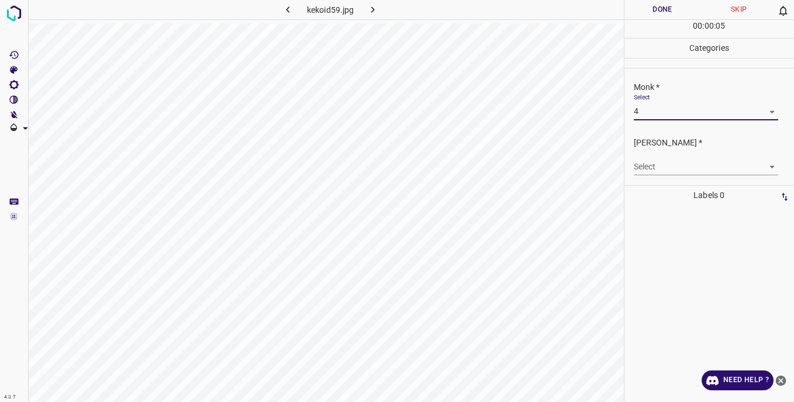
click at [649, 167] on body "4.3.7 kekoid59.jpg Done Skip 0 00 : 00 : 05 Categories Monk * Select 4 4 [PERSO…" at bounding box center [397, 201] width 794 height 402
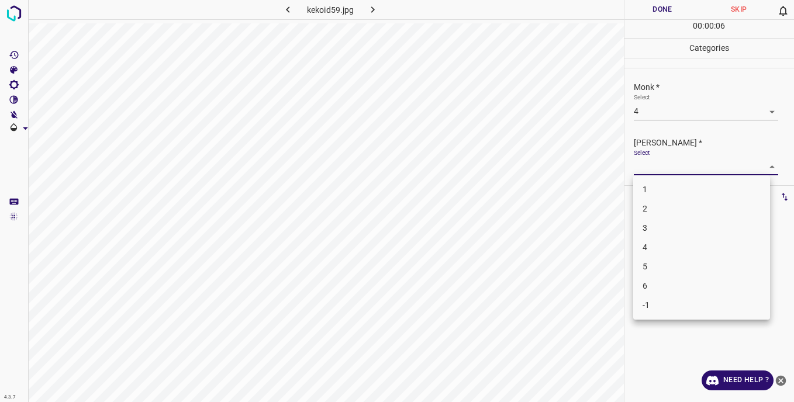
drag, startPoint x: 653, startPoint y: 247, endPoint x: 649, endPoint y: 194, distance: 52.8
click at [653, 244] on li "4" at bounding box center [701, 247] width 137 height 19
type input "4"
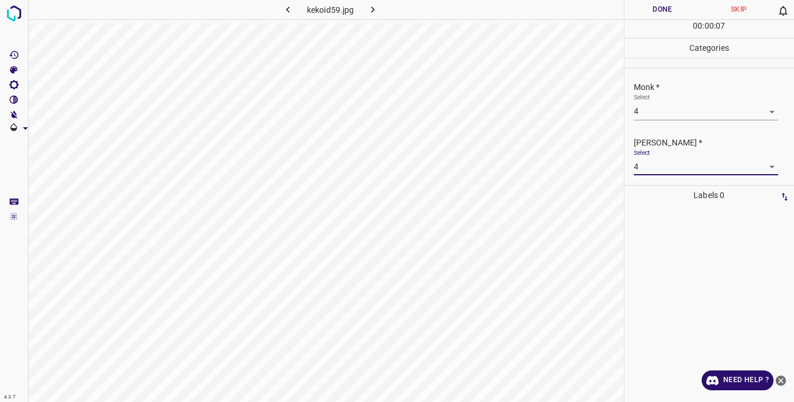
click at [648, 6] on button "Done" at bounding box center [663, 9] width 77 height 19
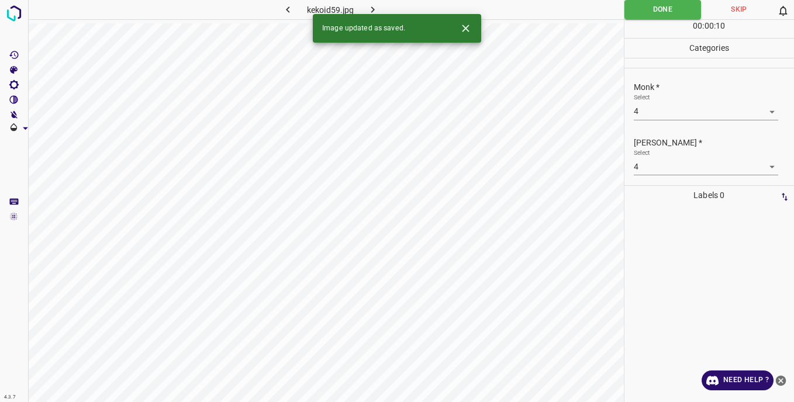
click at [373, 4] on icon "button" at bounding box center [373, 10] width 12 height 12
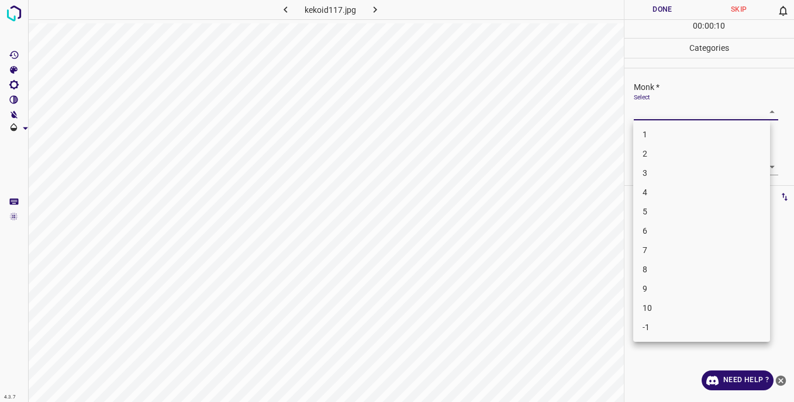
click at [643, 113] on body "4.3.7 kekoid117.jpg Done Skip 0 00 : 00 : 10 Categories Monk * Select ​ [PERSON…" at bounding box center [397, 201] width 794 height 402
click at [654, 154] on li "2" at bounding box center [701, 153] width 137 height 19
type input "2"
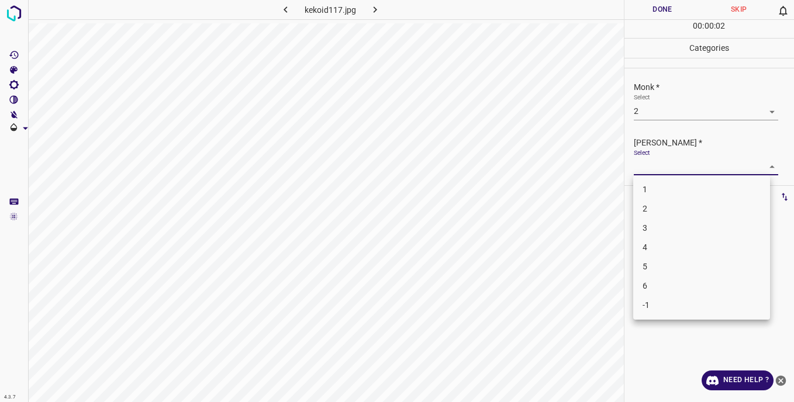
click at [649, 170] on body "4.3.7 kekoid117.jpg Done Skip 0 00 : 00 : 02 Categories Monk * Select 2 2 [PERS…" at bounding box center [397, 201] width 794 height 402
drag, startPoint x: 655, startPoint y: 195, endPoint x: 637, endPoint y: 141, distance: 57.3
click at [655, 194] on li "1" at bounding box center [701, 189] width 137 height 19
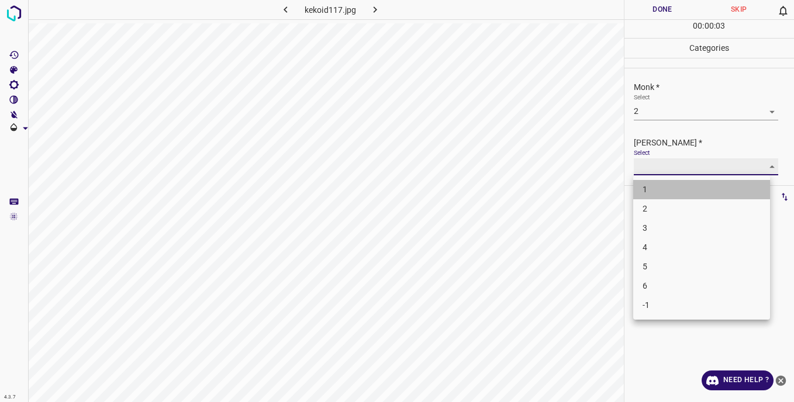
type input "1"
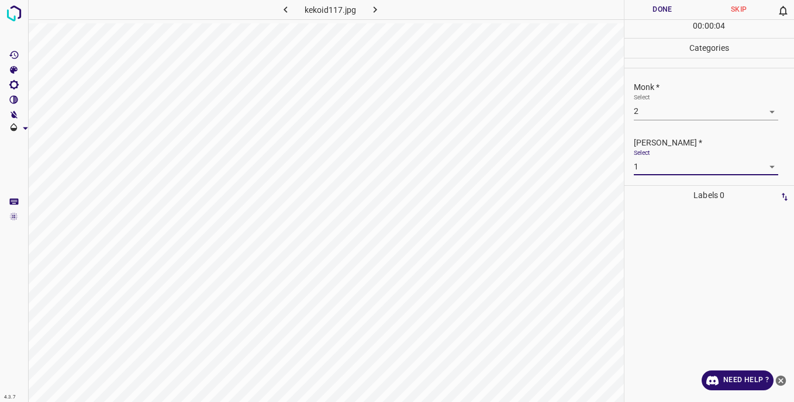
click at [644, 13] on button "Done" at bounding box center [663, 9] width 77 height 19
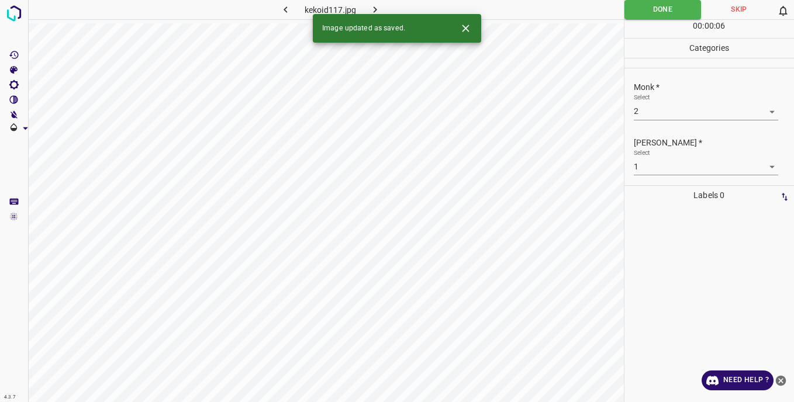
click at [382, 9] on button "button" at bounding box center [375, 9] width 37 height 19
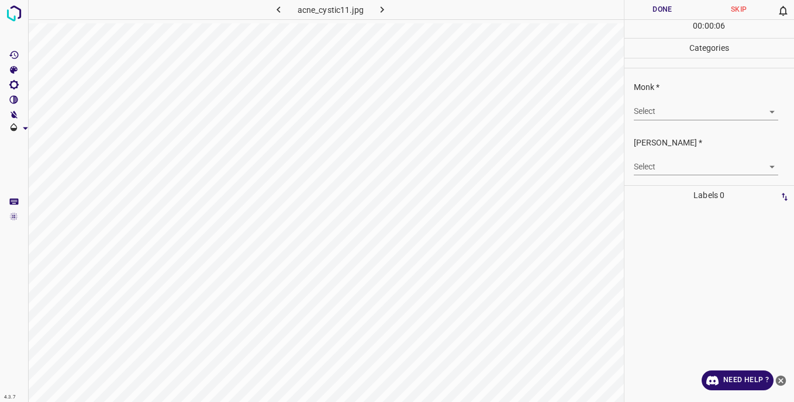
click at [660, 112] on body "4.3.7 acne_cystic11.jpg Done Skip 0 00 : 00 : 06 Categories Monk * Select ​ [PE…" at bounding box center [397, 201] width 794 height 402
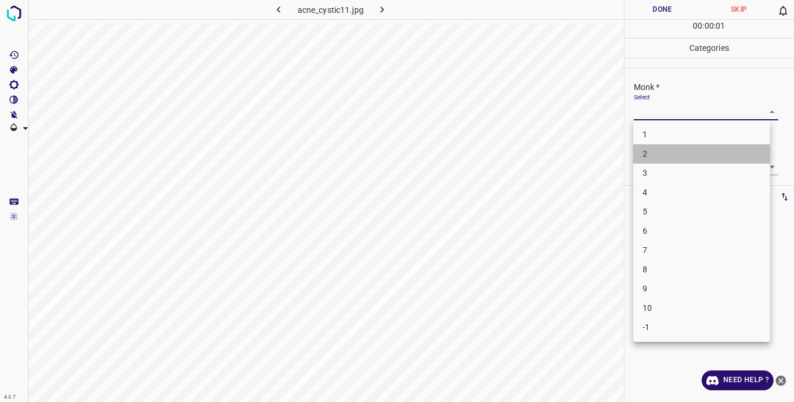
click at [653, 154] on li "2" at bounding box center [701, 153] width 137 height 19
type input "2"
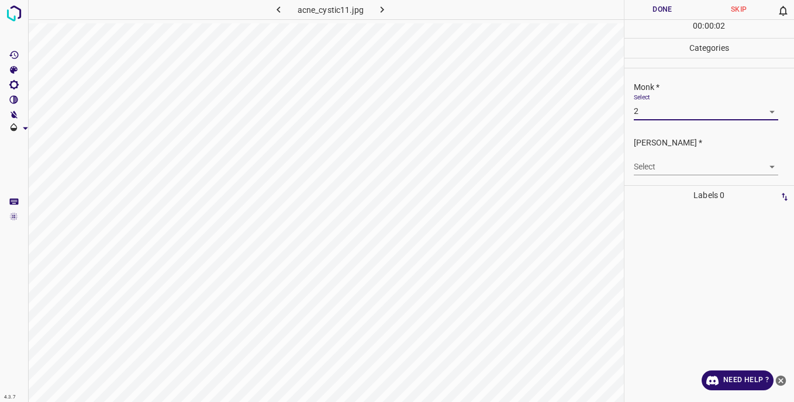
click at [649, 169] on body "4.3.7 acne_cystic11.jpg Done Skip 0 00 : 00 : 02 Categories Monk * Select 2 2 […" at bounding box center [397, 201] width 794 height 402
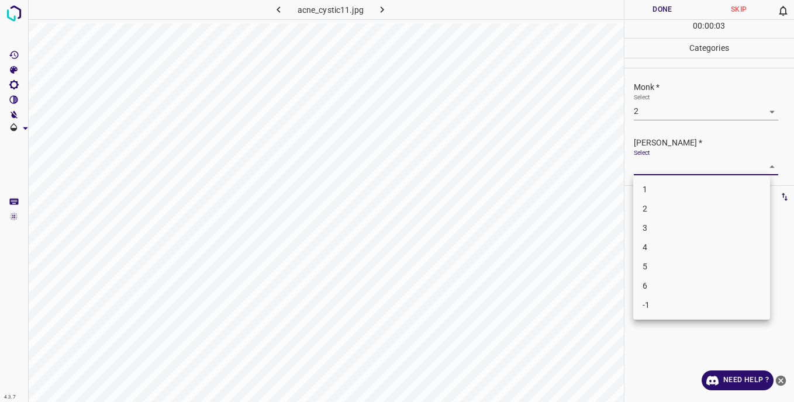
click at [653, 191] on li "1" at bounding box center [701, 189] width 137 height 19
type input "1"
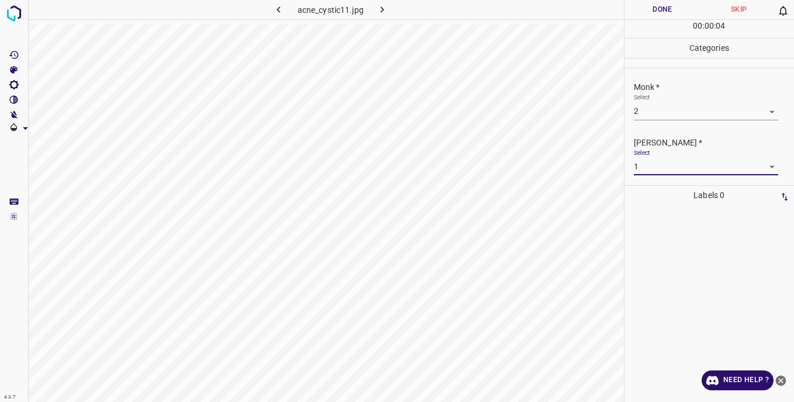
click at [647, 12] on button "Done" at bounding box center [663, 9] width 77 height 19
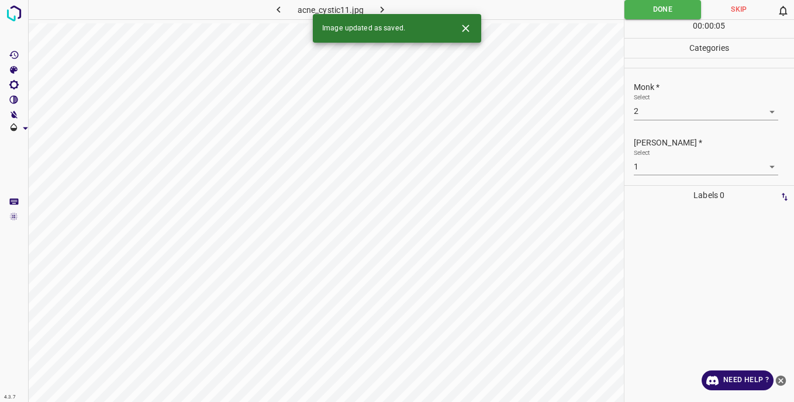
click at [380, 8] on icon "button" at bounding box center [382, 10] width 12 height 12
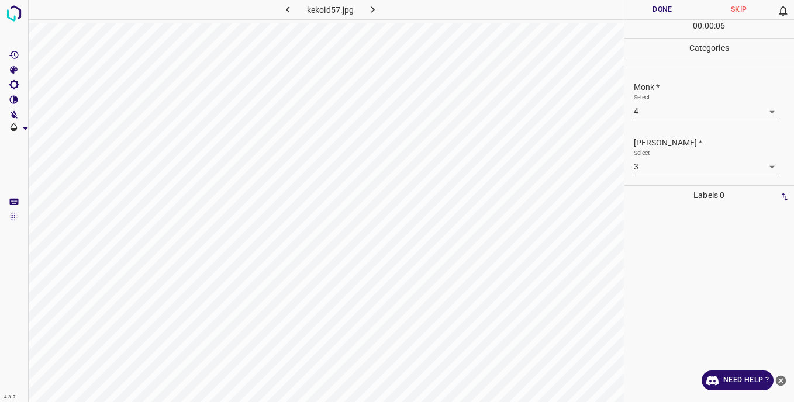
click at [642, 12] on button "Done" at bounding box center [663, 9] width 77 height 19
click at [655, 12] on button "Done" at bounding box center [663, 9] width 77 height 19
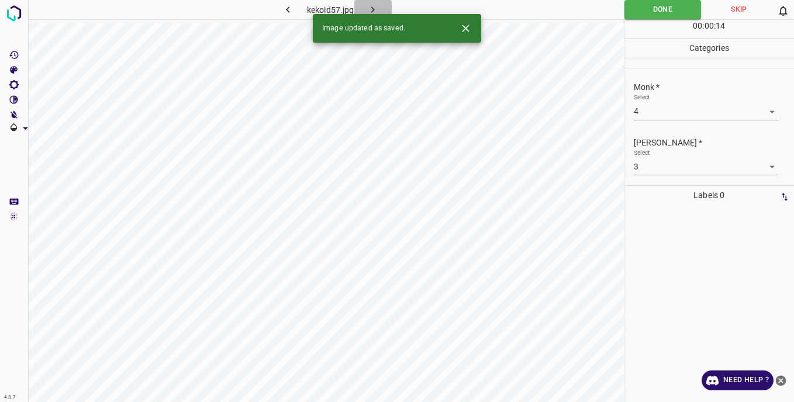
click at [373, 7] on icon "button" at bounding box center [373, 10] width 12 height 12
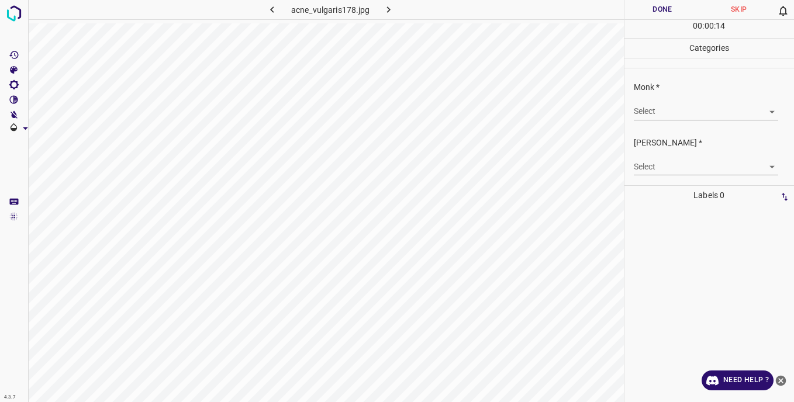
click at [642, 111] on body "4.3.7 acne_vulgaris178.jpg Done Skip 0 00 : 00 : 14 Categories Monk * Select ​ …" at bounding box center [397, 201] width 794 height 402
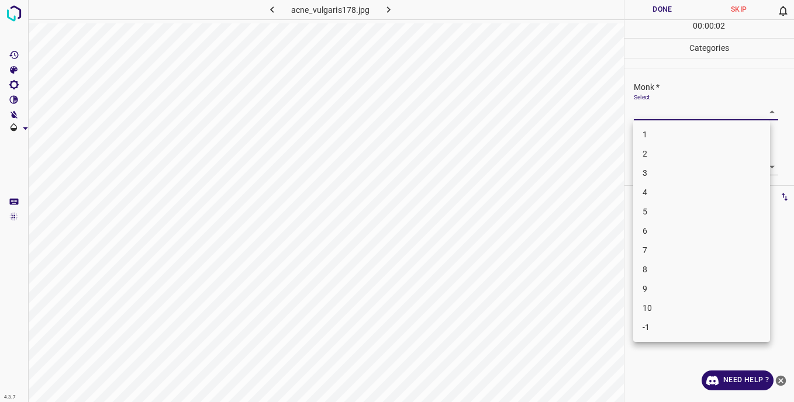
click at [660, 191] on li "4" at bounding box center [701, 192] width 137 height 19
type input "4"
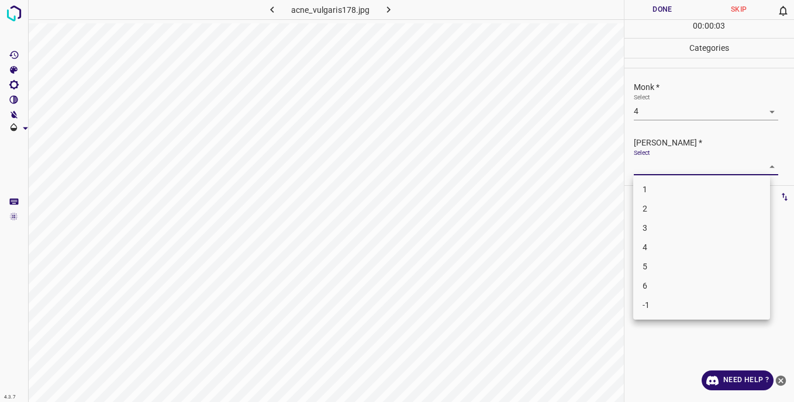
click at [643, 166] on body "4.3.7 acne_vulgaris178.jpg Done Skip 0 00 : 00 : 03 Categories Monk * Select 4 …" at bounding box center [397, 201] width 794 height 402
click at [656, 243] on li "4" at bounding box center [701, 247] width 137 height 19
type input "4"
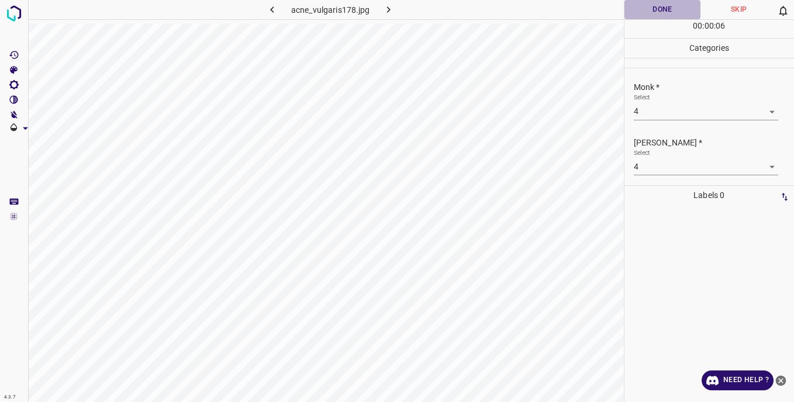
click at [649, 9] on button "Done" at bounding box center [663, 9] width 77 height 19
click at [653, 11] on button "Done" at bounding box center [663, 9] width 77 height 19
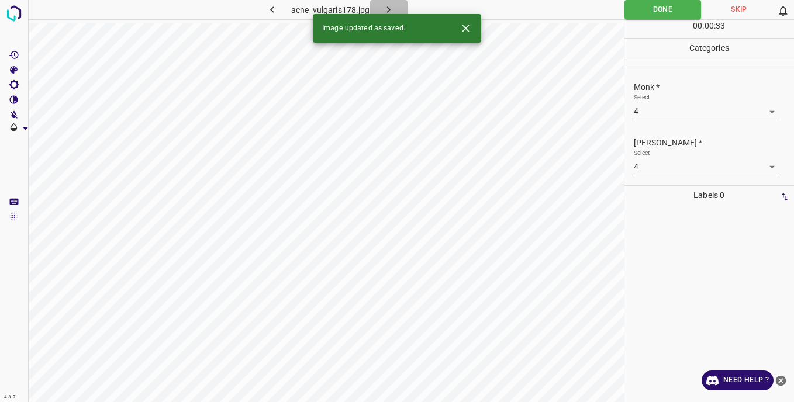
click at [388, 10] on icon "button" at bounding box center [389, 10] width 12 height 12
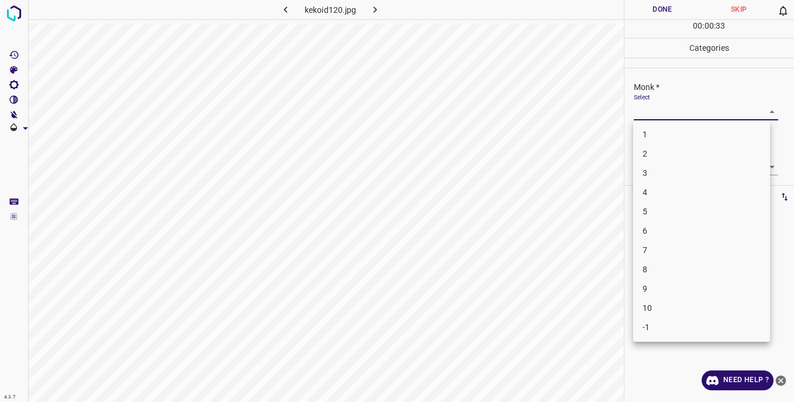
click at [652, 112] on body "4.3.7 kekoid120.jpg Done Skip 0 00 : 00 : 33 Categories Monk * Select ​ [PERSON…" at bounding box center [397, 201] width 794 height 402
click at [645, 191] on li "4" at bounding box center [701, 192] width 137 height 19
type input "4"
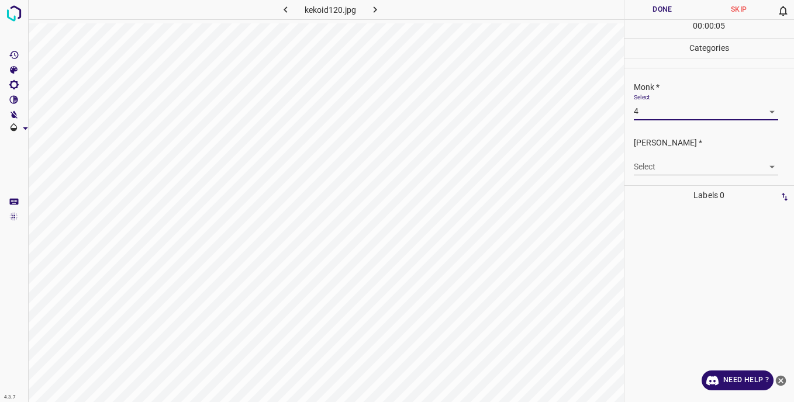
click at [644, 171] on body "4.3.7 kekoid120.jpg Done Skip 0 00 : 00 : 05 Categories Monk * Select 4 4 [PERS…" at bounding box center [397, 201] width 794 height 402
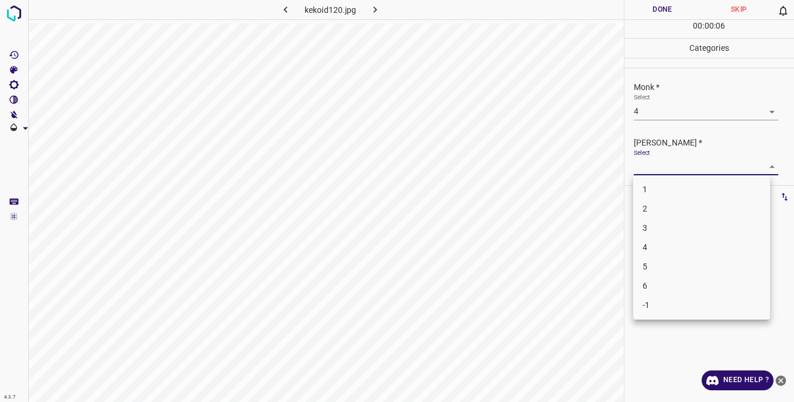
click at [655, 249] on li "4" at bounding box center [701, 247] width 137 height 19
type input "4"
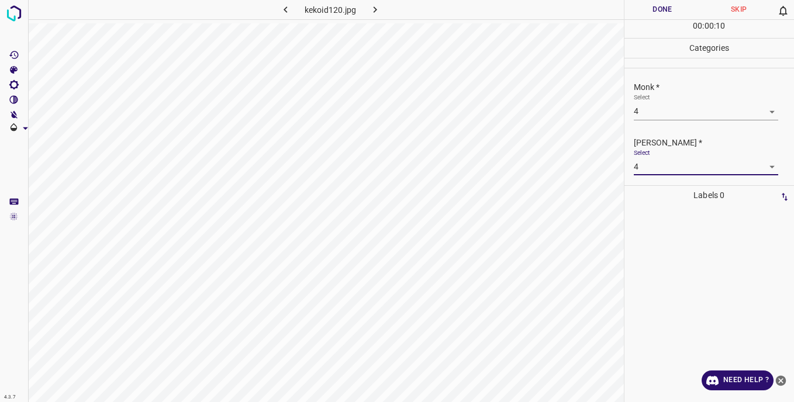
click at [641, 10] on button "Done" at bounding box center [663, 9] width 77 height 19
drag, startPoint x: 636, startPoint y: 14, endPoint x: 581, endPoint y: 12, distance: 54.4
click at [636, 13] on button "Done" at bounding box center [663, 9] width 77 height 19
click at [379, 12] on icon "button" at bounding box center [375, 10] width 12 height 12
click at [656, 111] on body "4.3.7 kekoid3.jpg Done Skip 0 00 : 00 : 30 Categories Monk * Select ​ [PERSON_N…" at bounding box center [397, 201] width 794 height 402
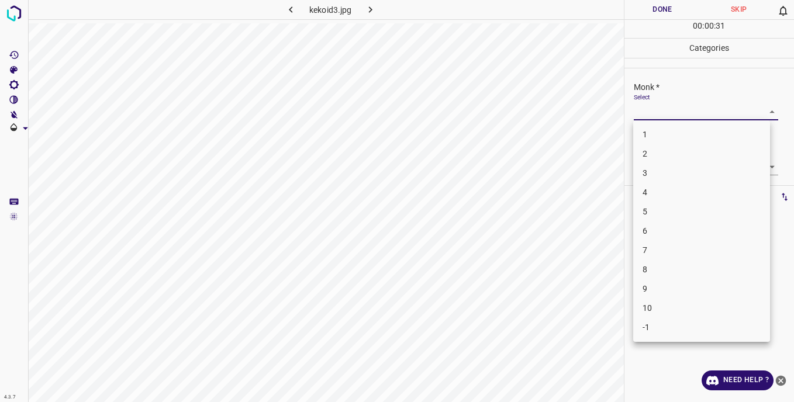
drag, startPoint x: 657, startPoint y: 249, endPoint x: 649, endPoint y: 233, distance: 18.3
click at [657, 249] on li "7" at bounding box center [701, 250] width 137 height 19
type input "7"
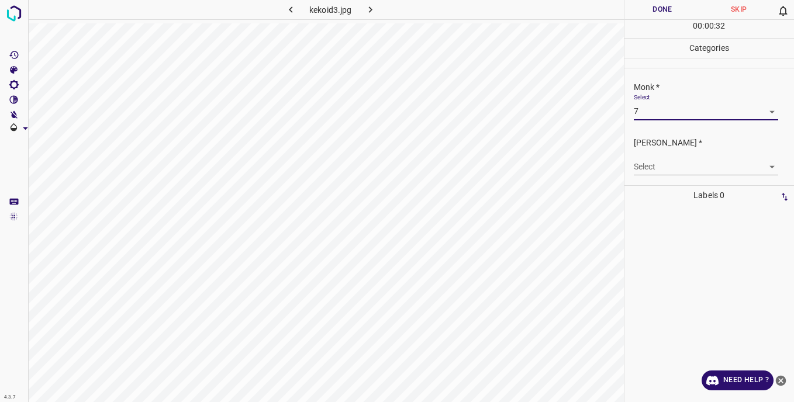
click at [642, 165] on body "4.3.7 kekoid3.jpg Done Skip 0 00 : 00 : 32 Categories Monk * Select 7 7 [PERSON…" at bounding box center [397, 201] width 794 height 402
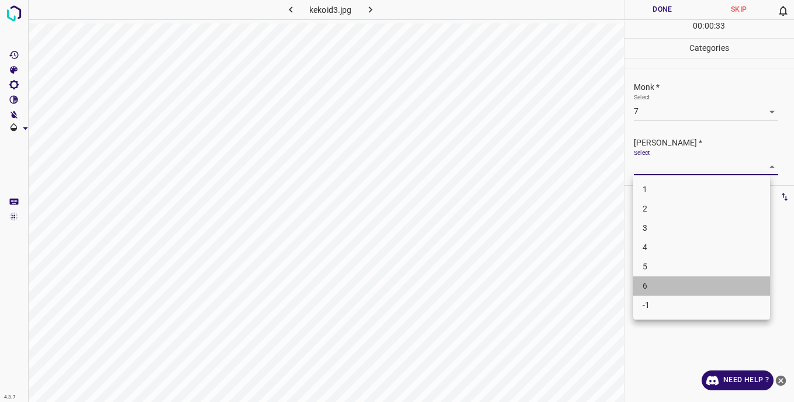
click at [653, 283] on li "6" at bounding box center [701, 286] width 137 height 19
type input "6"
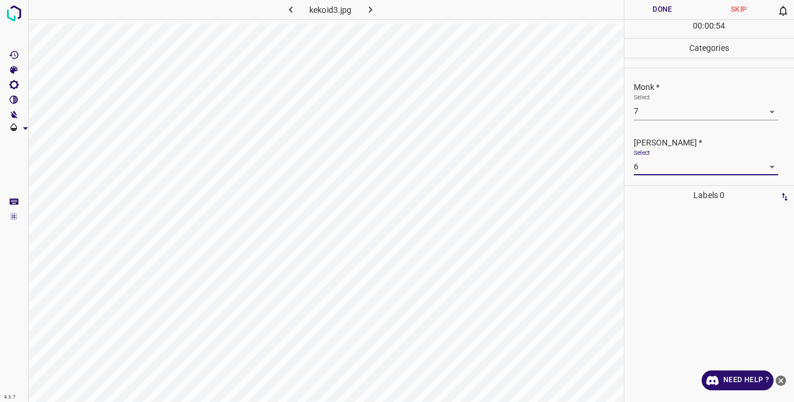
click at [644, 11] on button "Done" at bounding box center [663, 9] width 77 height 19
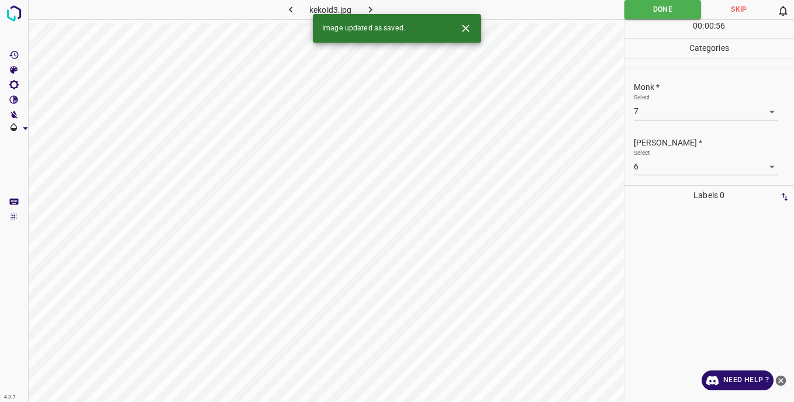
click at [368, 7] on icon "button" at bounding box center [370, 10] width 12 height 12
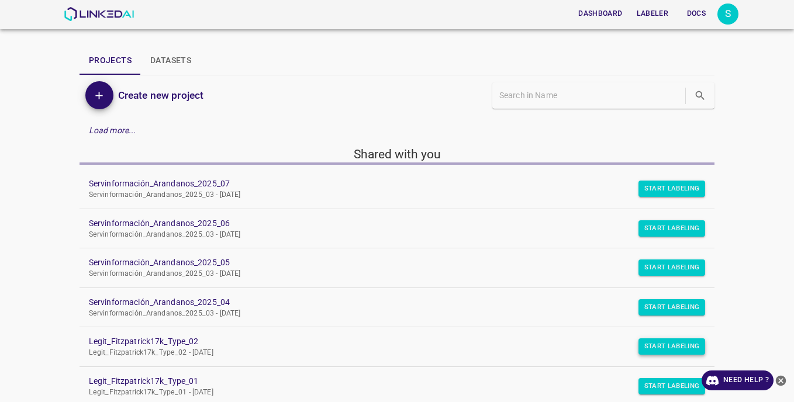
click at [656, 197] on button "Start Labeling" at bounding box center [672, 189] width 67 height 16
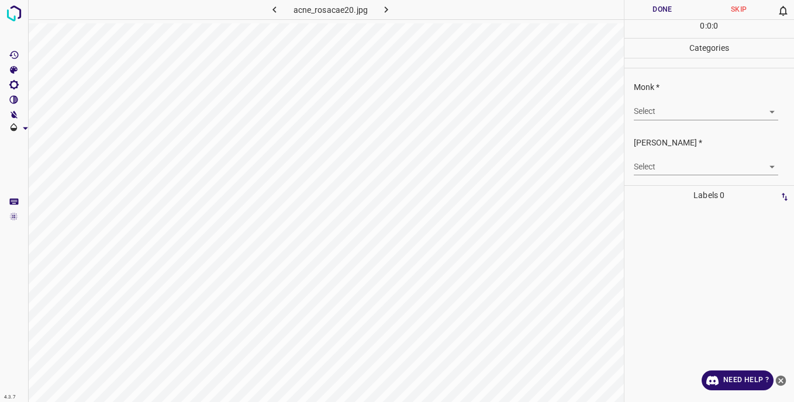
click at [650, 113] on body "4.3.7 acne_rosacae20.jpg Done Skip 0 0 : 0 : 0 Categories Monk * Select ​ [PERS…" at bounding box center [397, 201] width 794 height 402
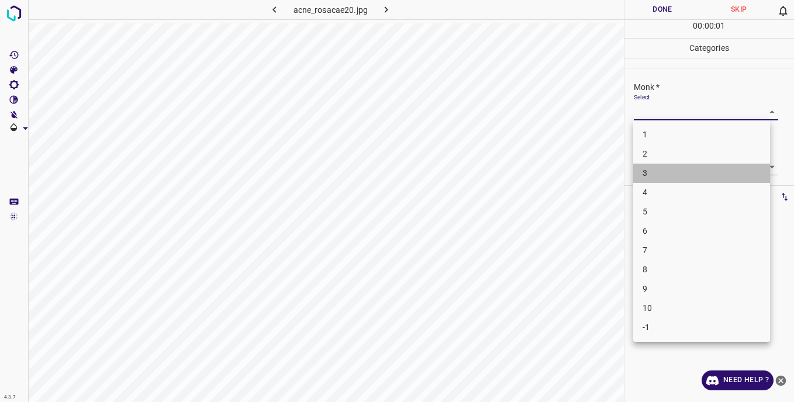
click at [649, 174] on li "3" at bounding box center [701, 173] width 137 height 19
type input "3"
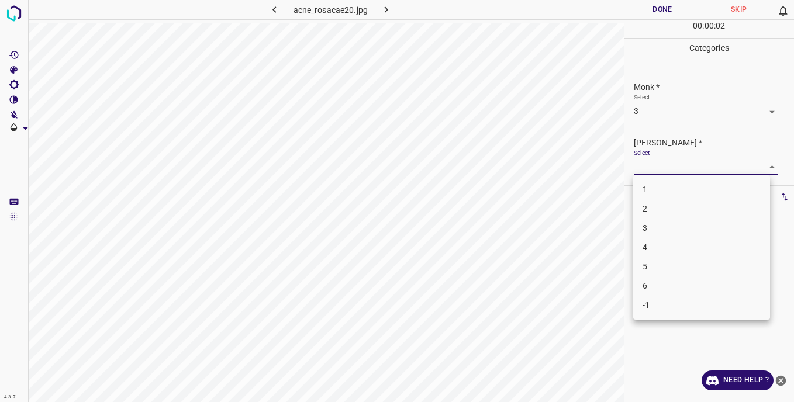
click at [642, 168] on body "4.3.7 acne_rosacae20.jpg Done Skip 0 00 : 00 : 02 Categories Monk * Select 3 3 …" at bounding box center [397, 201] width 794 height 402
drag, startPoint x: 659, startPoint y: 229, endPoint x: 657, endPoint y: 203, distance: 25.8
click at [658, 225] on li "3" at bounding box center [701, 228] width 137 height 19
type input "3"
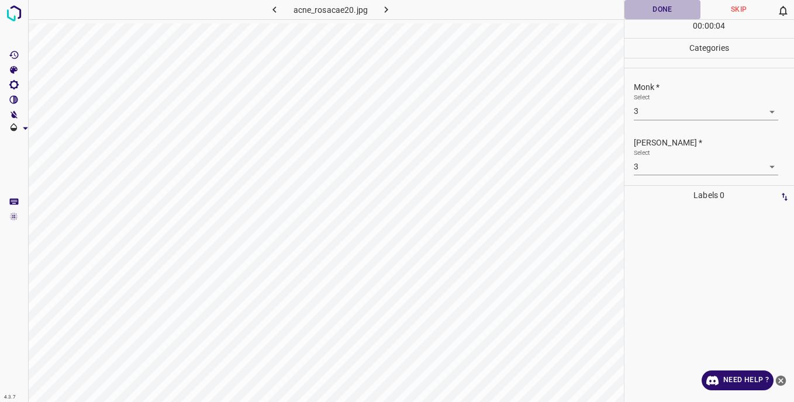
click at [648, 9] on button "Done" at bounding box center [663, 9] width 77 height 19
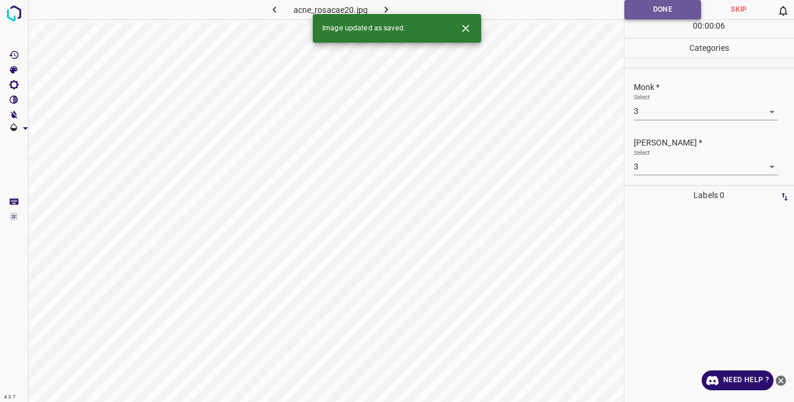
click at [646, 10] on button "Done" at bounding box center [663, 9] width 77 height 19
click at [390, 5] on icon "button" at bounding box center [386, 10] width 12 height 12
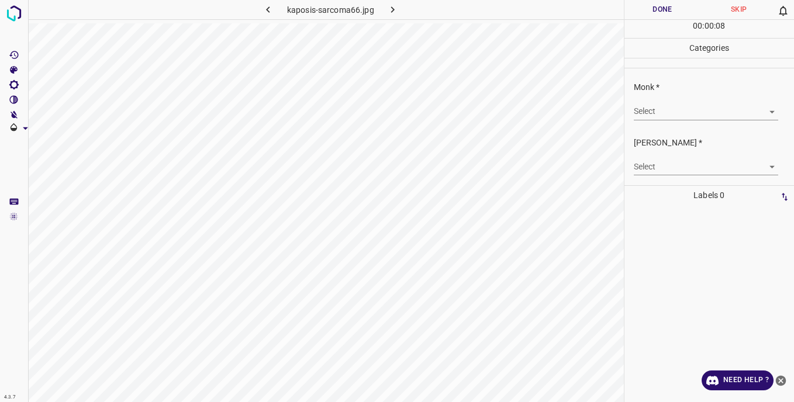
click at [646, 112] on body "4.3.7 kaposis-sarcoma66.jpg Done Skip 0 00 : 00 : 08 Categories Monk * Select ​…" at bounding box center [397, 201] width 794 height 402
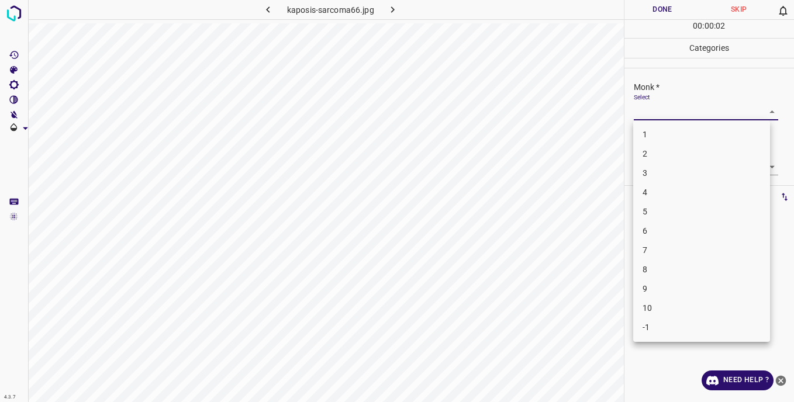
click at [656, 217] on li "5" at bounding box center [701, 211] width 137 height 19
type input "5"
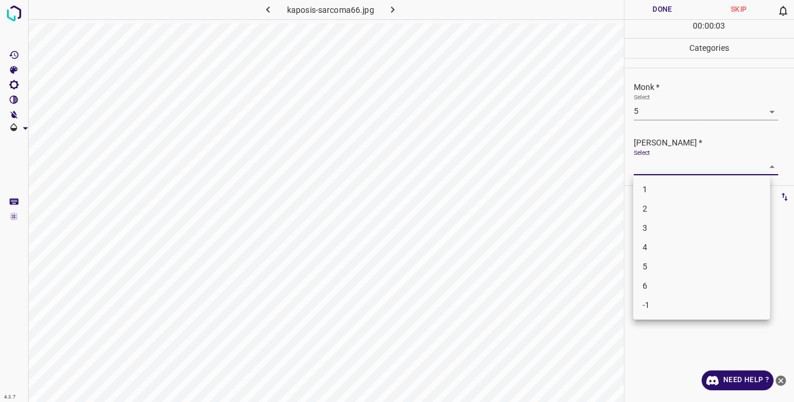
click at [641, 168] on body "4.3.7 kaposis-sarcoma66.jpg Done Skip 0 00 : 00 : 03 Categories Monk * Select 5…" at bounding box center [397, 201] width 794 height 402
drag, startPoint x: 662, startPoint y: 270, endPoint x: 657, endPoint y: 249, distance: 21.1
click at [661, 267] on li "5" at bounding box center [701, 266] width 137 height 19
type input "5"
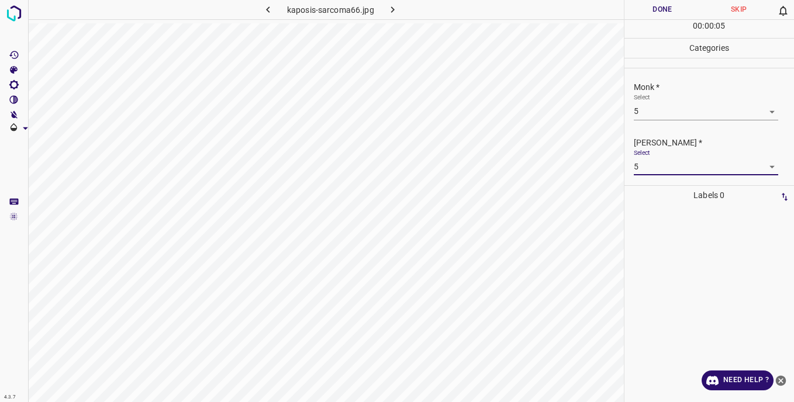
click at [636, 12] on button "Done" at bounding box center [663, 9] width 77 height 19
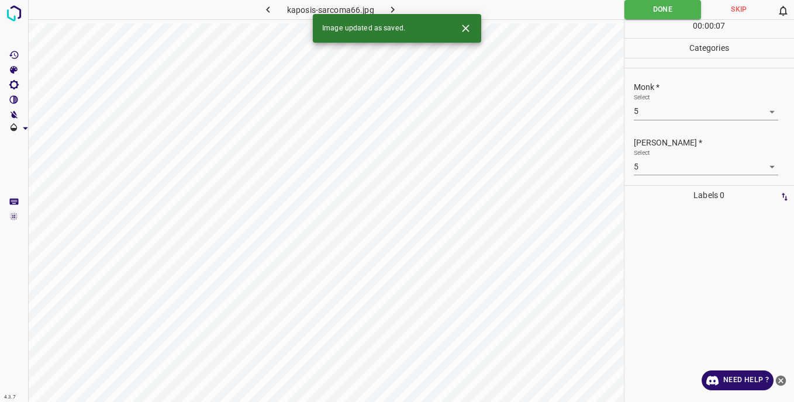
click at [390, 8] on icon "button" at bounding box center [393, 10] width 12 height 12
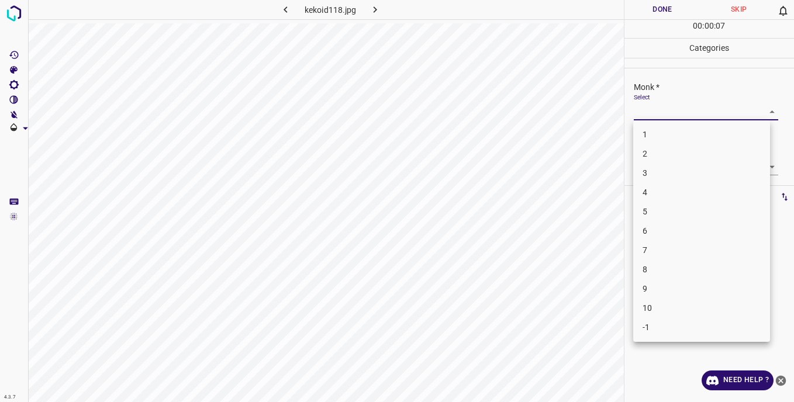
click at [645, 111] on body "4.3.7 kekoid118.jpg Done Skip 0 00 : 00 : 07 Categories Monk * Select ​ [PERSON…" at bounding box center [397, 201] width 794 height 402
click at [655, 154] on li "2" at bounding box center [701, 153] width 137 height 19
type input "2"
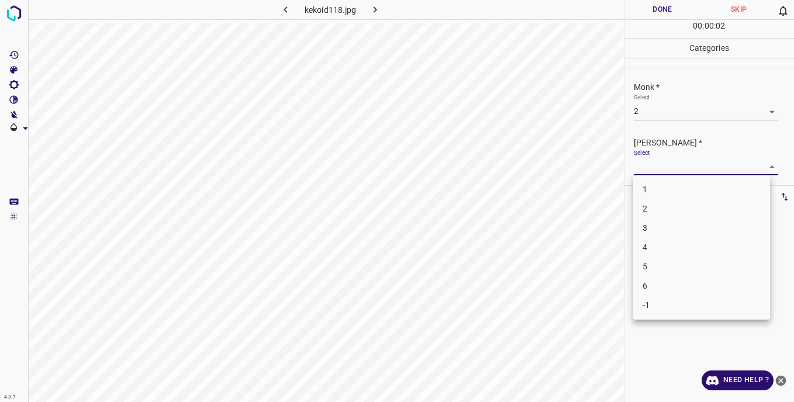
click at [653, 166] on body "4.3.7 kekoid118.jpg Done Skip 0 00 : 00 : 02 Categories Monk * Select 2 2 [PERS…" at bounding box center [397, 201] width 794 height 402
click at [661, 188] on li "1" at bounding box center [701, 189] width 137 height 19
type input "1"
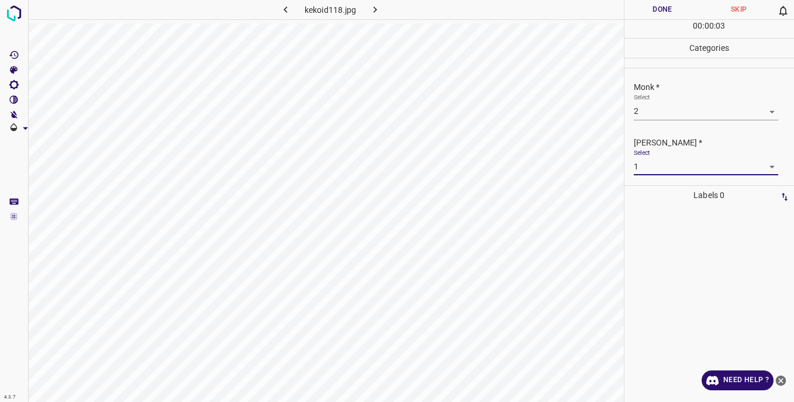
click at [642, 8] on button "Done" at bounding box center [663, 9] width 77 height 19
click at [648, 11] on button "Done" at bounding box center [663, 9] width 77 height 19
click at [639, 13] on button "Done" at bounding box center [663, 9] width 77 height 19
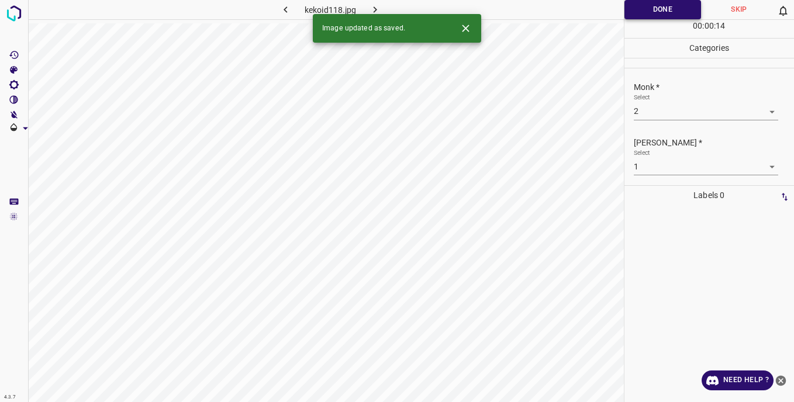
click at [639, 13] on button "Done" at bounding box center [663, 9] width 77 height 19
click at [372, 5] on icon "button" at bounding box center [375, 10] width 12 height 12
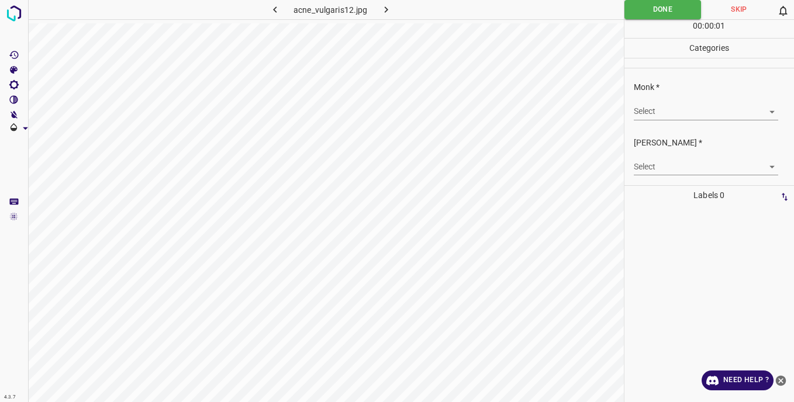
click at [648, 113] on body "4.3.7 acne_vulgaris12.jpg Done Skip 0 00 : 00 : 01 Categories Monk * Select ​ […" at bounding box center [397, 201] width 794 height 402
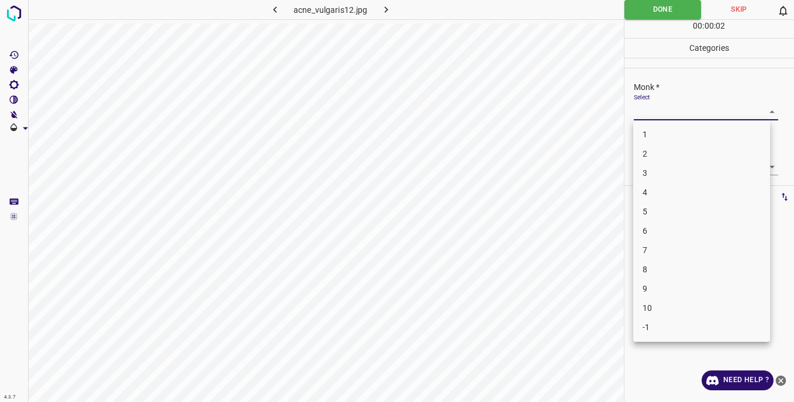
click at [656, 158] on li "2" at bounding box center [701, 153] width 137 height 19
type input "2"
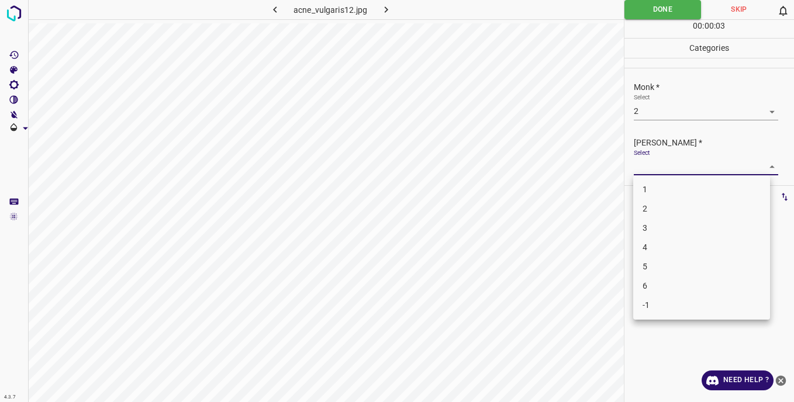
click at [651, 161] on body "4.3.7 acne_vulgaris12.jpg Done Skip 0 00 : 00 : 03 Categories Monk * Select 2 2…" at bounding box center [397, 201] width 794 height 402
drag, startPoint x: 661, startPoint y: 233, endPoint x: 645, endPoint y: 174, distance: 61.2
click at [661, 223] on li "3" at bounding box center [701, 228] width 137 height 19
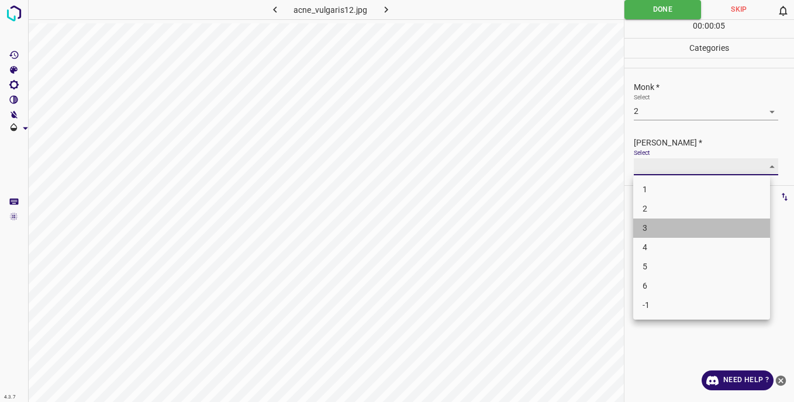
type input "3"
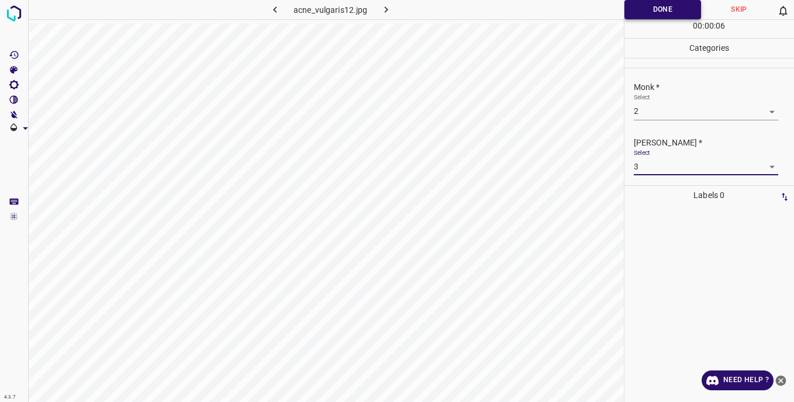
click at [643, 13] on button "Done" at bounding box center [663, 9] width 77 height 19
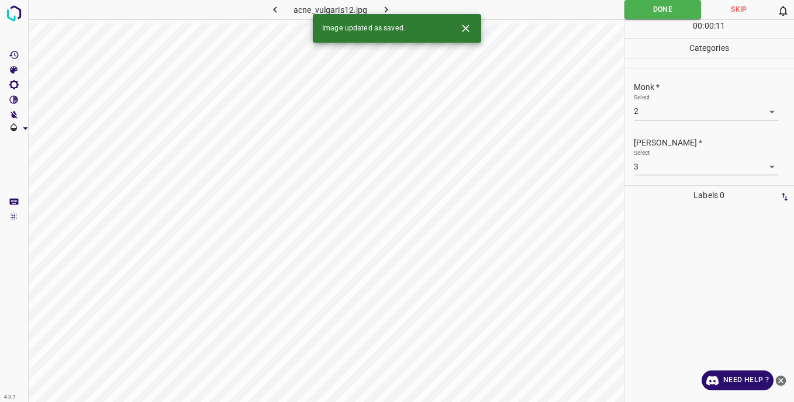
click at [387, 6] on icon "button" at bounding box center [386, 10] width 12 height 12
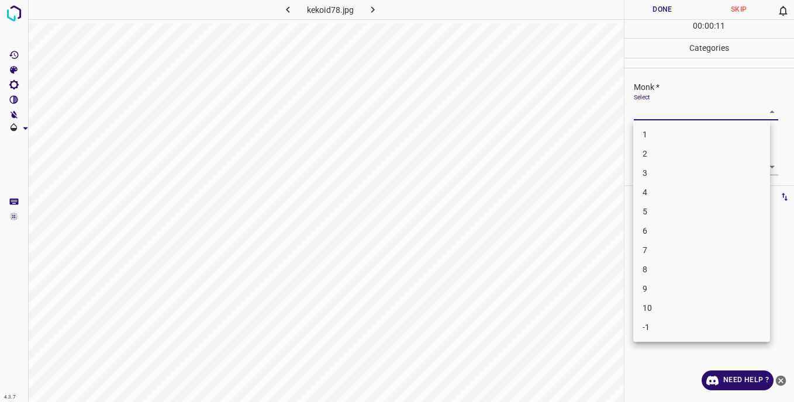
click at [651, 113] on body "4.3.7 kekoid78.jpg Done Skip 0 00 : 00 : 11 Categories Monk * Select ​ [PERSON_…" at bounding box center [397, 201] width 794 height 402
click at [655, 253] on li "7" at bounding box center [701, 250] width 137 height 19
type input "7"
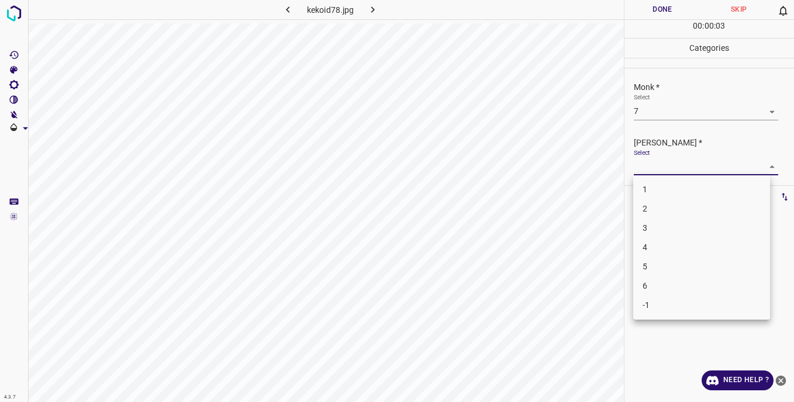
click at [649, 165] on body "4.3.7 kekoid78.jpg Done Skip 0 00 : 00 : 03 Categories Monk * Select 7 7 [PERSO…" at bounding box center [397, 201] width 794 height 402
drag, startPoint x: 650, startPoint y: 282, endPoint x: 636, endPoint y: 199, distance: 84.2
click at [650, 281] on li "6" at bounding box center [701, 286] width 137 height 19
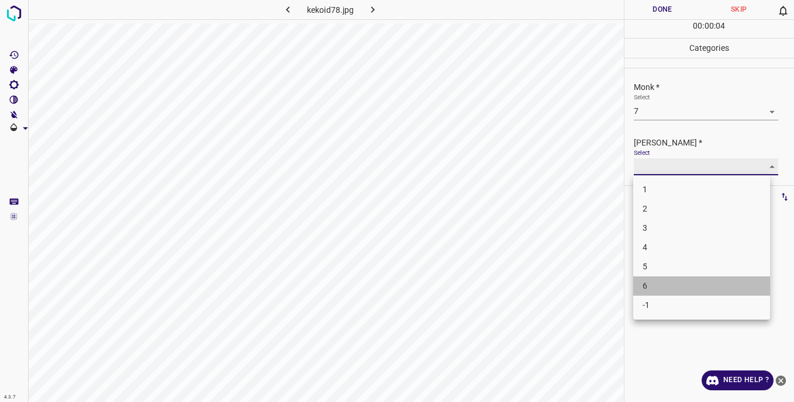
type input "6"
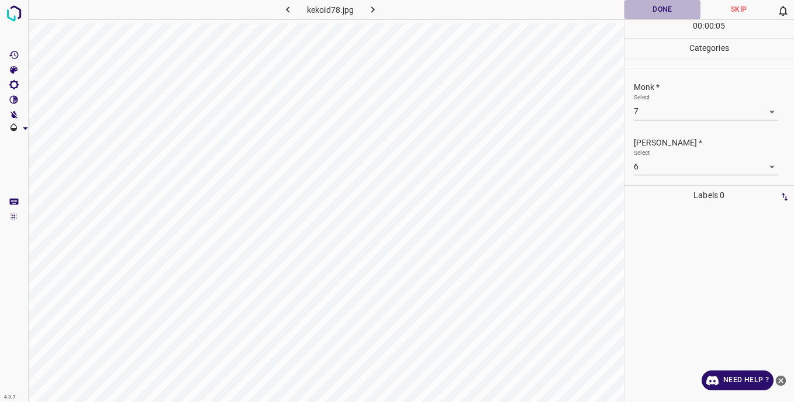
click at [643, 6] on button "Done" at bounding box center [663, 9] width 77 height 19
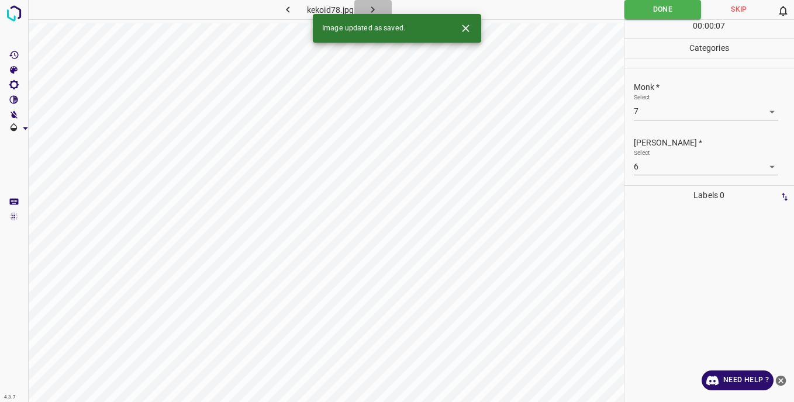
click at [376, 9] on icon "button" at bounding box center [373, 10] width 12 height 12
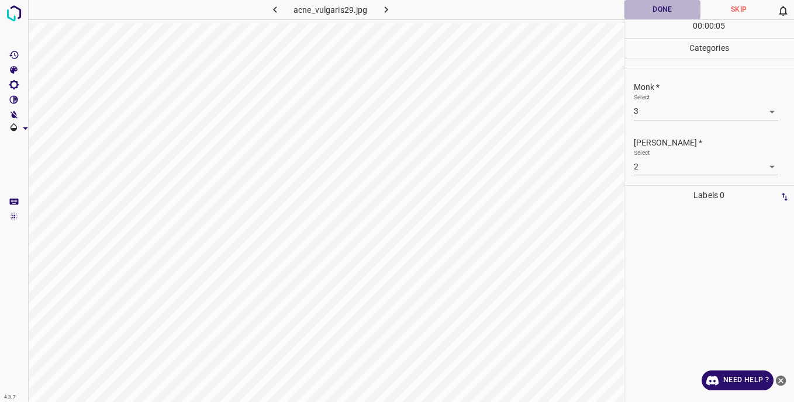
click at [642, 12] on button "Done" at bounding box center [663, 9] width 77 height 19
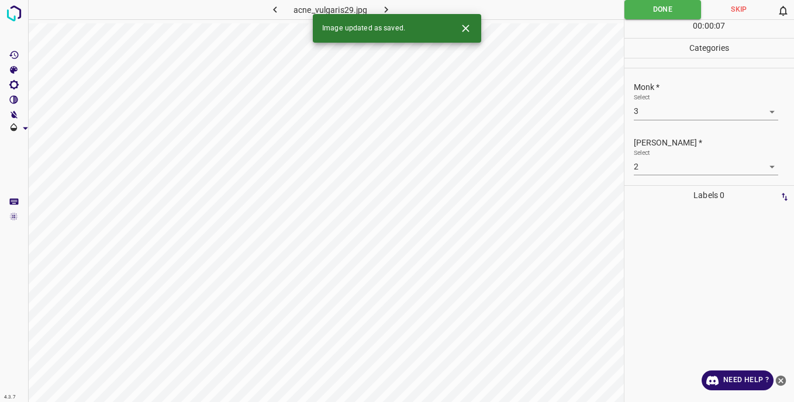
click at [390, 8] on icon "button" at bounding box center [386, 10] width 12 height 12
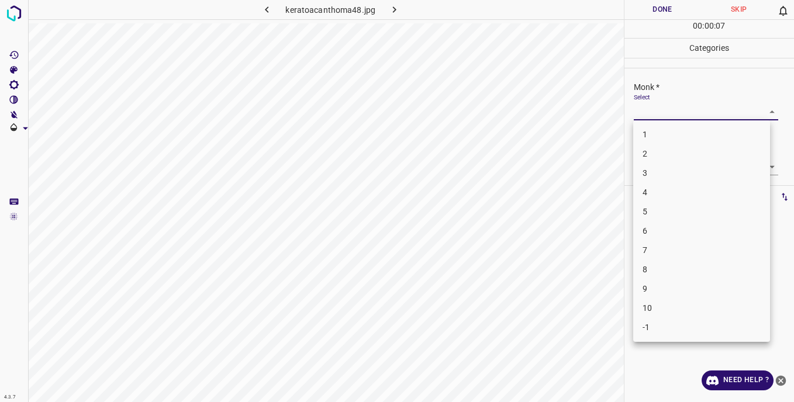
click at [655, 108] on body "4.3.7 keratoacanthoma48.jpg Done Skip 0 00 : 00 : 07 Categories Monk * Select ​…" at bounding box center [397, 201] width 794 height 402
click at [649, 177] on li "3" at bounding box center [701, 173] width 137 height 19
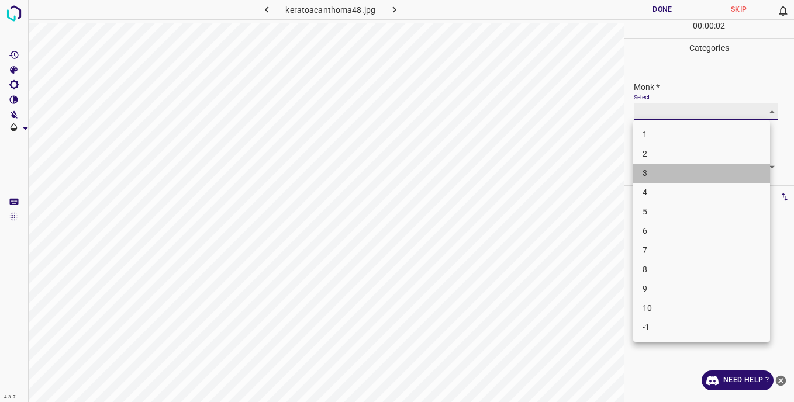
type input "3"
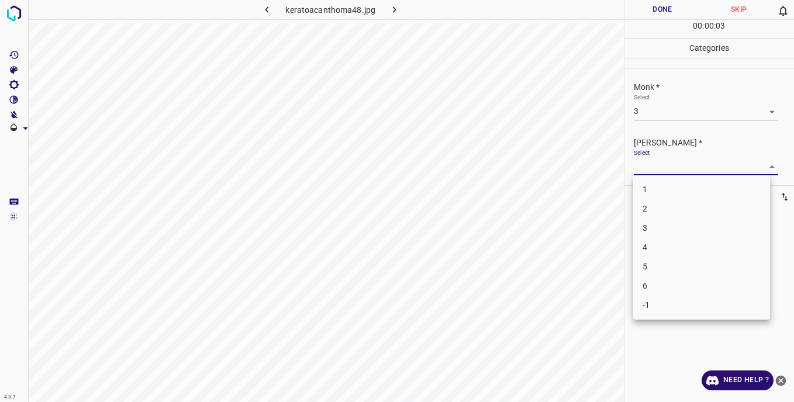
click at [647, 168] on body "4.3.7 keratoacanthoma48.jpg Done Skip 0 00 : 00 : 03 Categories Monk * Select 3…" at bounding box center [397, 201] width 794 height 402
click at [655, 226] on li "3" at bounding box center [701, 228] width 137 height 19
type input "3"
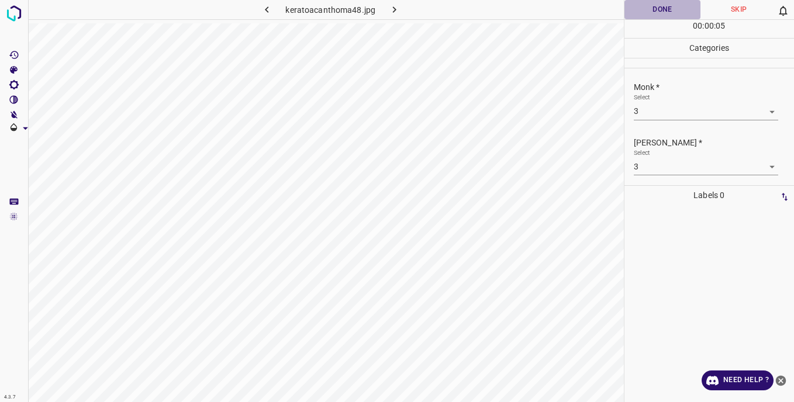
click at [649, 16] on button "Done" at bounding box center [663, 9] width 77 height 19
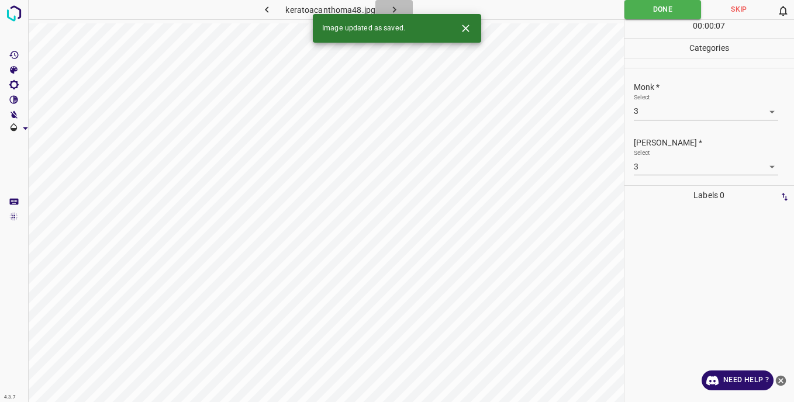
click at [392, 9] on icon "button" at bounding box center [394, 10] width 12 height 12
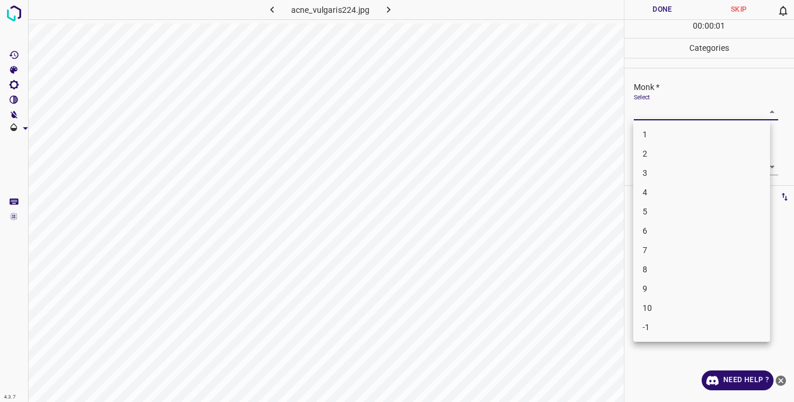
click at [646, 113] on body "4.3.7 acne_vulgaris224.jpg Done Skip 0 00 : 00 : 01 Categories Monk * Select ​ …" at bounding box center [397, 201] width 794 height 402
click at [654, 178] on li "3" at bounding box center [701, 173] width 137 height 19
type input "3"
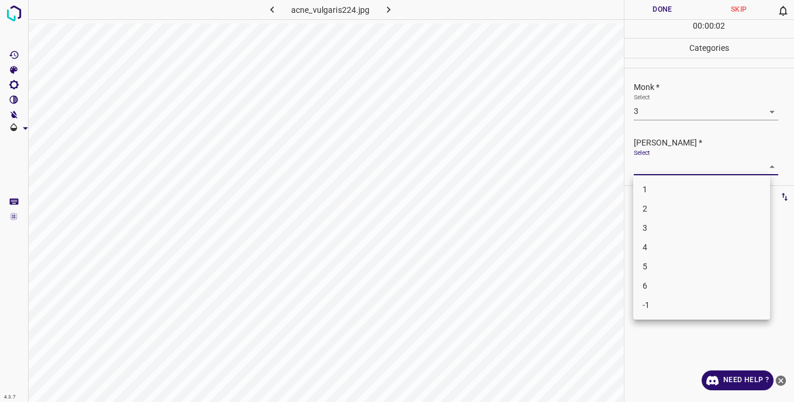
click at [649, 166] on body "4.3.7 acne_vulgaris224.jpg Done Skip 0 00 : 00 : 02 Categories Monk * Select 3 …" at bounding box center [397, 201] width 794 height 402
drag, startPoint x: 655, startPoint y: 229, endPoint x: 644, endPoint y: 136, distance: 93.7
click at [655, 227] on li "3" at bounding box center [701, 228] width 137 height 19
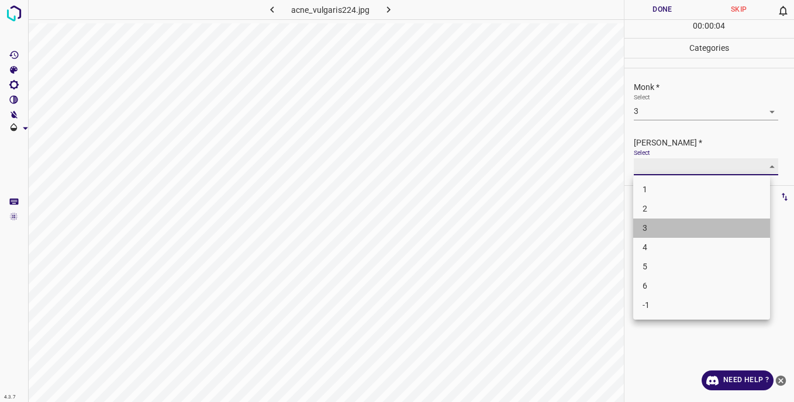
type input "3"
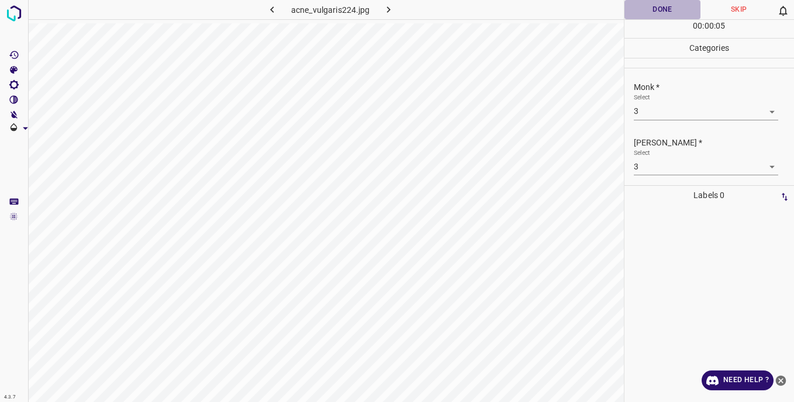
click at [645, 11] on button "Done" at bounding box center [663, 9] width 77 height 19
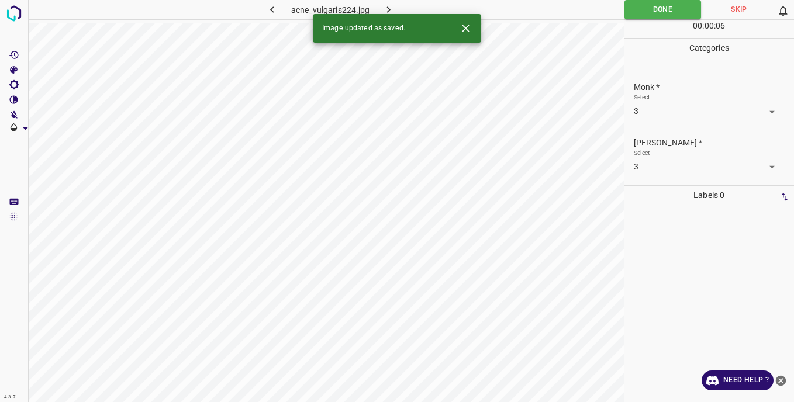
click at [387, 6] on icon "button" at bounding box center [389, 10] width 12 height 12
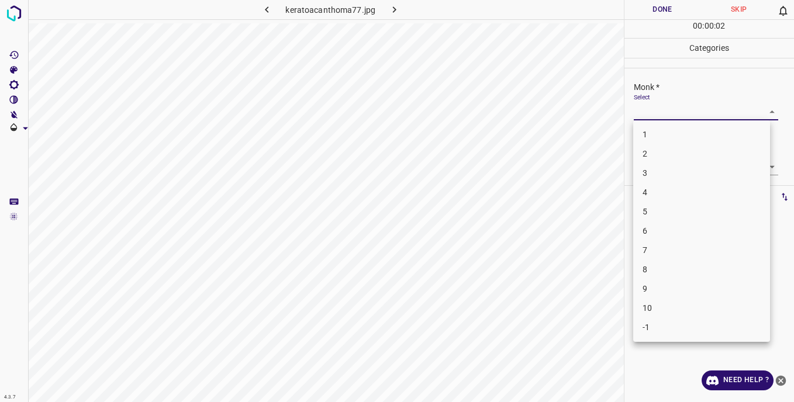
click at [642, 113] on body "4.3.7 keratoacanthoma77.jpg Done Skip 0 00 : 00 : 02 Categories Monk * Select ​…" at bounding box center [397, 201] width 794 height 402
click at [648, 157] on li "2" at bounding box center [701, 153] width 137 height 19
type input "2"
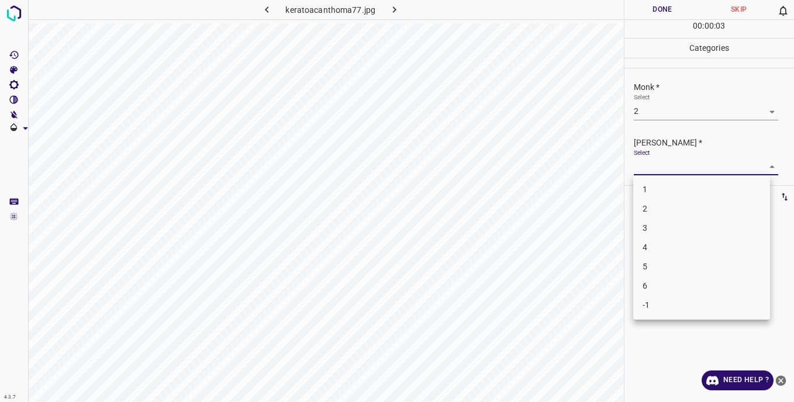
click at [648, 163] on body "4.3.7 keratoacanthoma77.jpg Done Skip 0 00 : 00 : 03 Categories Monk * Select 2…" at bounding box center [397, 201] width 794 height 402
click at [653, 188] on li "1" at bounding box center [701, 189] width 137 height 19
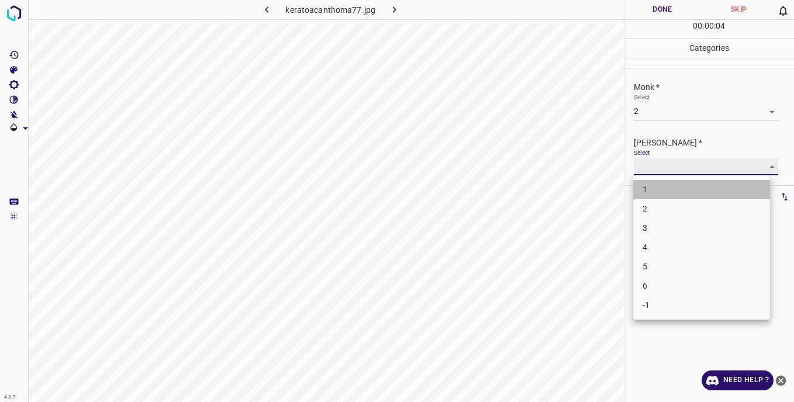
type input "1"
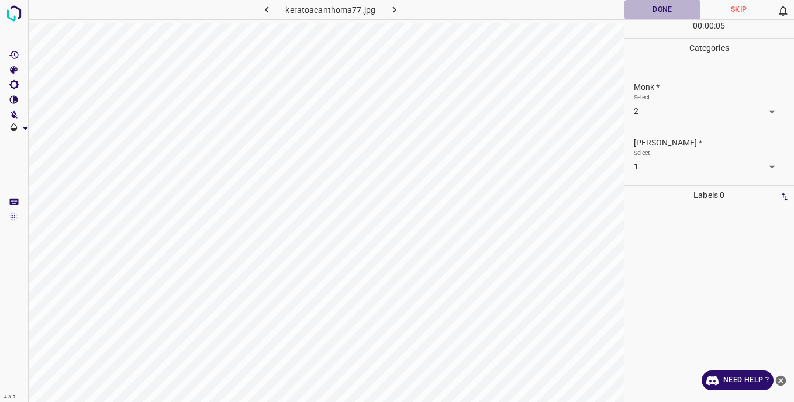
click at [645, 16] on button "Done" at bounding box center [663, 9] width 77 height 19
click at [653, 15] on button "Done" at bounding box center [663, 9] width 77 height 19
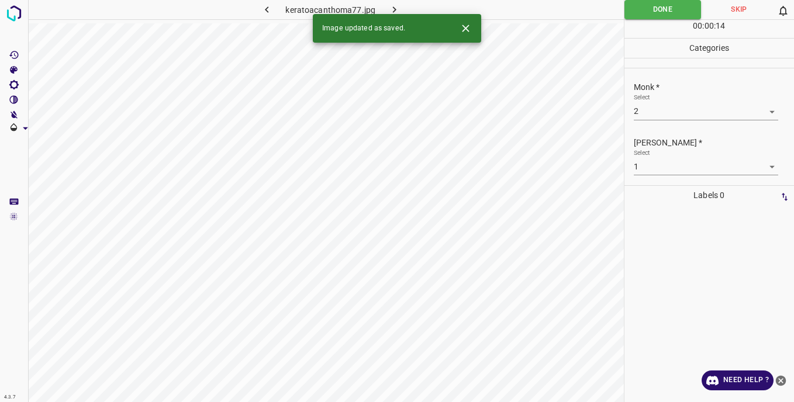
click at [393, 8] on icon "button" at bounding box center [394, 9] width 4 height 6
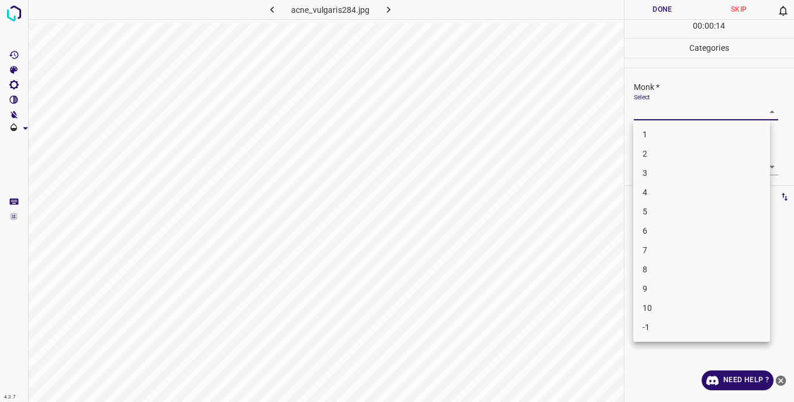
click at [642, 109] on body "4.3.7 acne_vulgaris284.jpg Done Skip 0 00 : 00 : 14 Categories Monk * Select ​ …" at bounding box center [397, 201] width 794 height 402
click at [655, 171] on li "3" at bounding box center [701, 173] width 137 height 19
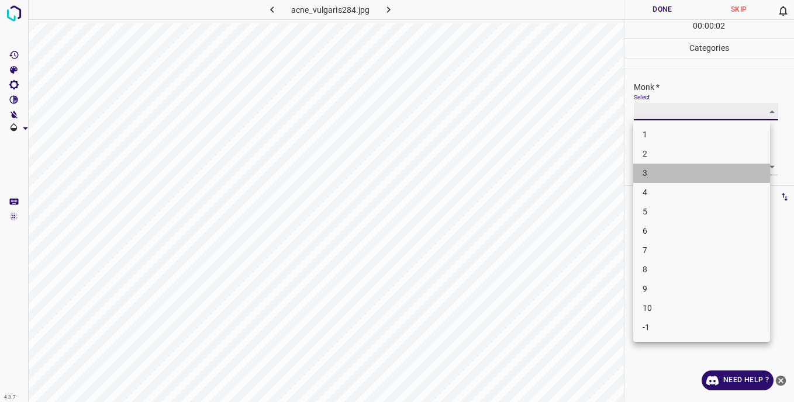
type input "3"
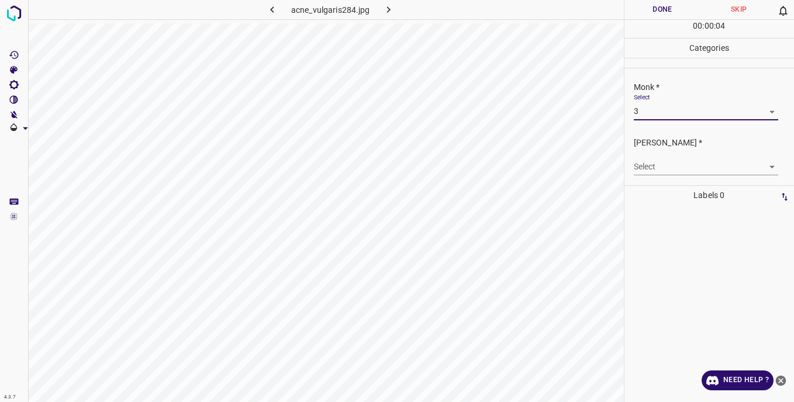
click at [647, 168] on body "4.3.7 acne_vulgaris284.jpg Done Skip 0 00 : 00 : 04 Categories Monk * Select 3 …" at bounding box center [397, 201] width 794 height 402
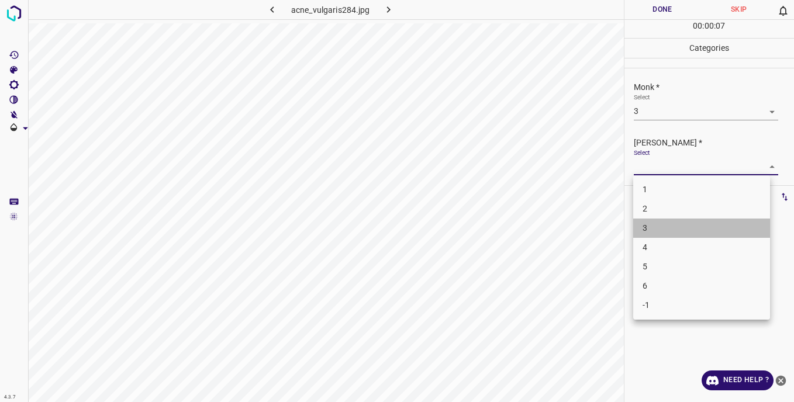
drag, startPoint x: 655, startPoint y: 224, endPoint x: 656, endPoint y: 188, distance: 35.7
click at [656, 222] on li "3" at bounding box center [701, 228] width 137 height 19
type input "3"
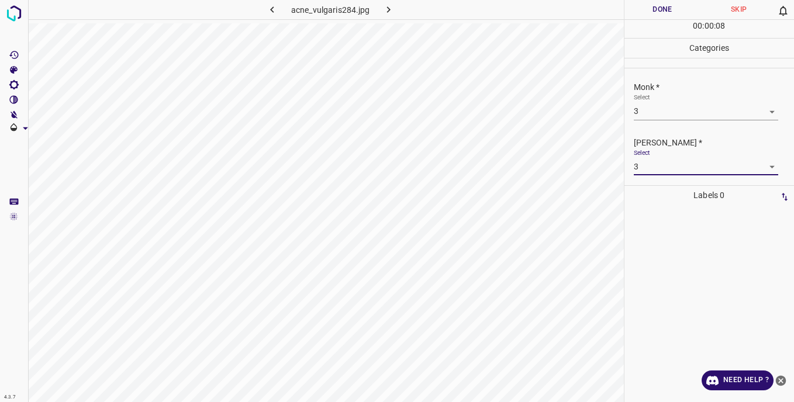
click at [659, 11] on button "Done" at bounding box center [663, 9] width 77 height 19
click at [386, 12] on icon "button" at bounding box center [389, 10] width 12 height 12
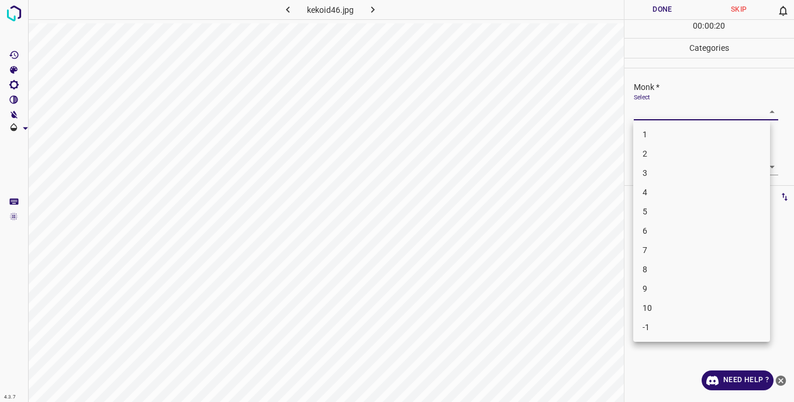
click at [660, 109] on body "4.3.7 kekoid46.jpg Done Skip 0 00 : 00 : 20 Categories Monk * Select ​ [PERSON_…" at bounding box center [397, 201] width 794 height 402
click at [652, 231] on li "6" at bounding box center [701, 231] width 137 height 19
type input "6"
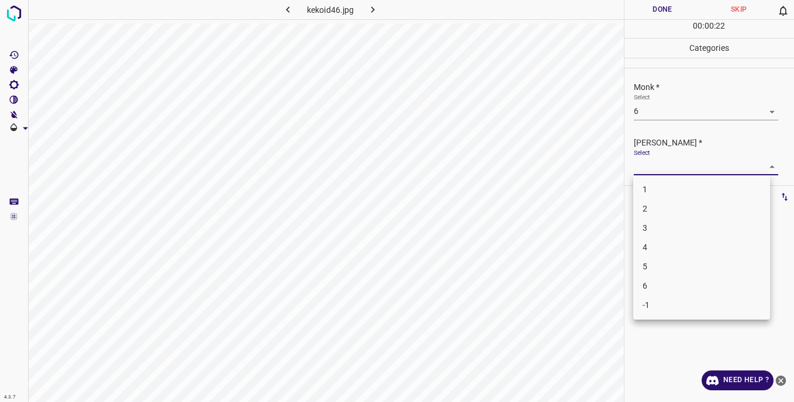
click at [649, 166] on body "4.3.7 kekoid46.jpg Done Skip 0 00 : 00 : 22 Categories Monk * Select 6 6 [PERSO…" at bounding box center [397, 201] width 794 height 402
click at [657, 292] on li "6" at bounding box center [701, 286] width 137 height 19
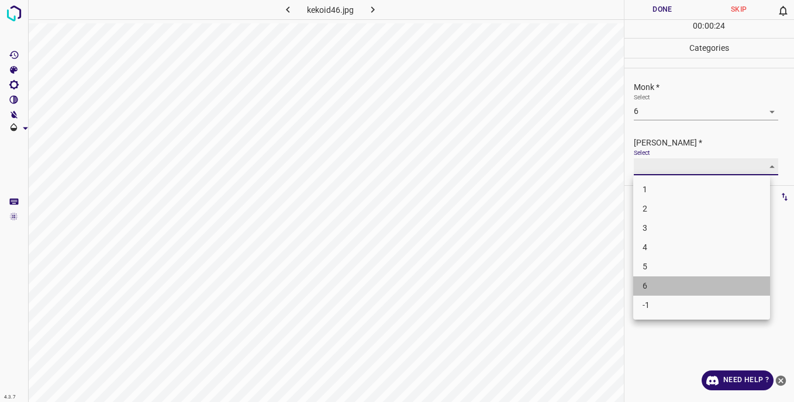
type input "6"
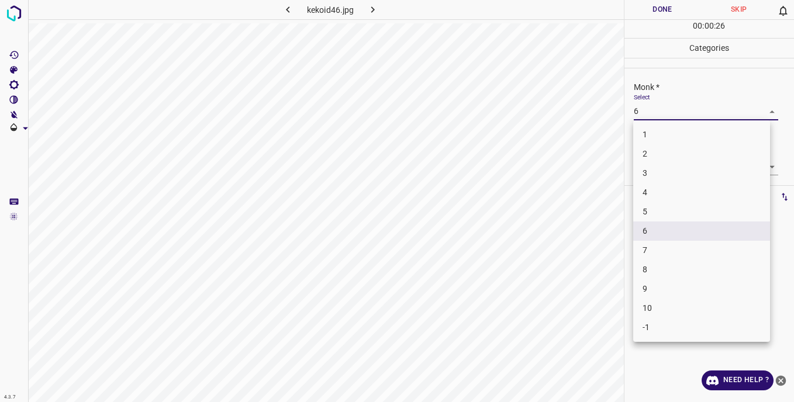
click at [655, 104] on body "4.3.7 kekoid46.jpg Done Skip 0 00 : 00 : 26 Categories Monk * Select 6 6 [PERSO…" at bounding box center [397, 201] width 794 height 402
drag, startPoint x: 648, startPoint y: 247, endPoint x: 648, endPoint y: 221, distance: 26.3
click at [648, 246] on li "7" at bounding box center [701, 250] width 137 height 19
type input "7"
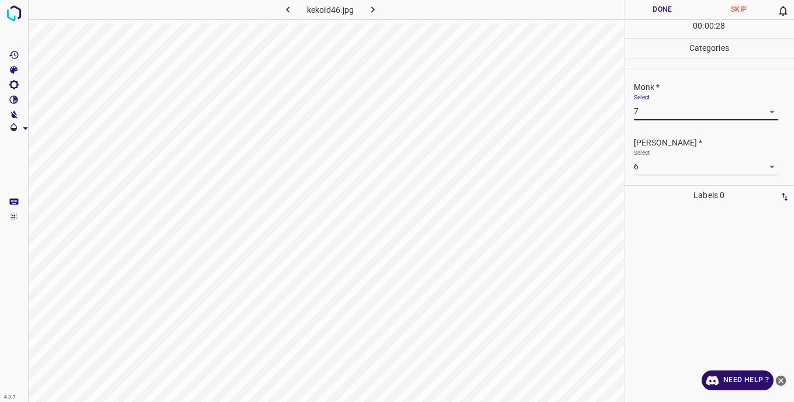
click at [650, 11] on button "Done" at bounding box center [663, 9] width 77 height 19
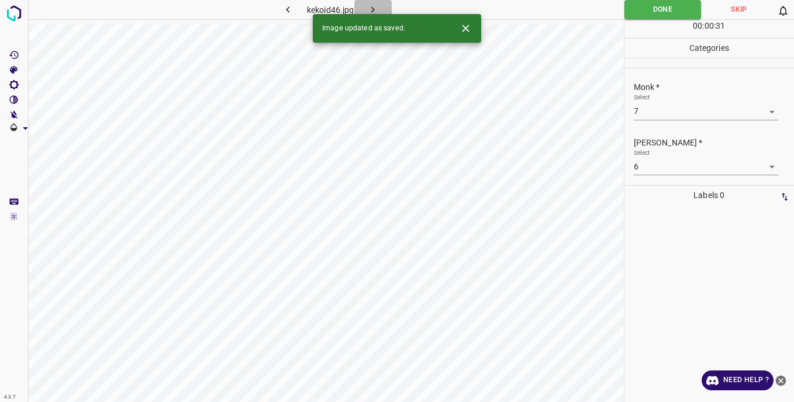
click at [378, 6] on icon "button" at bounding box center [373, 10] width 12 height 12
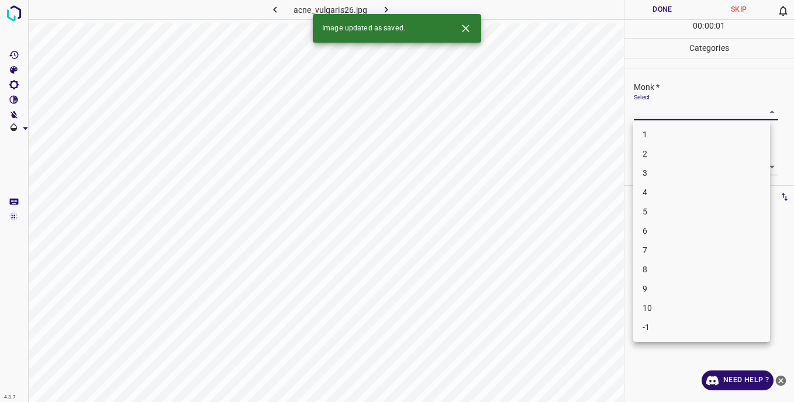
click at [660, 109] on body "4.3.7 acne_vulgaris26.jpg Done Skip 0 00 : 00 : 01 Categories Monk * Select ​ […" at bounding box center [397, 201] width 794 height 402
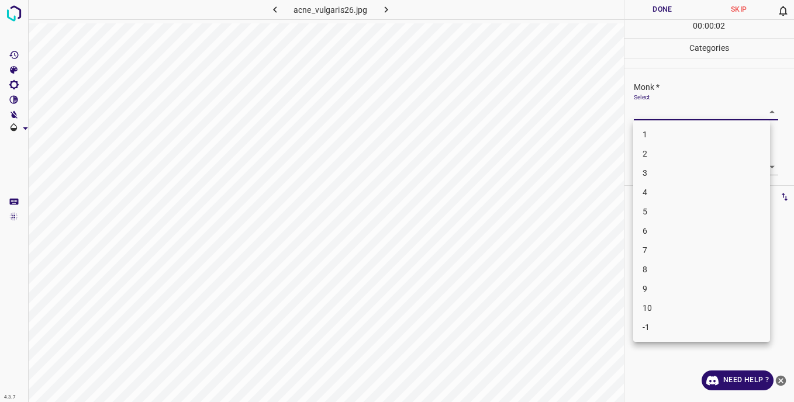
click at [651, 177] on li "3" at bounding box center [701, 173] width 137 height 19
type input "3"
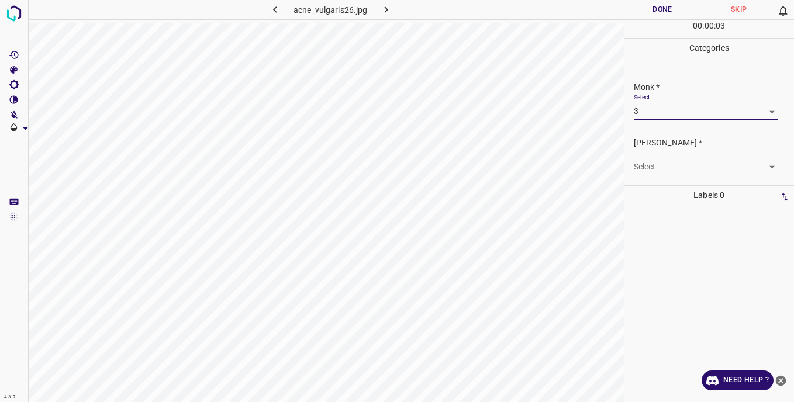
click at [646, 163] on body "4.3.7 acne_vulgaris26.jpg Done Skip 0 00 : 00 : 03 Categories Monk * Select 3 3…" at bounding box center [397, 201] width 794 height 402
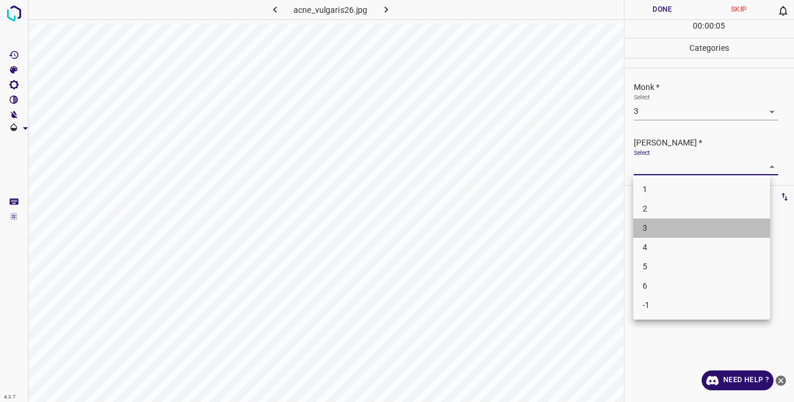
drag, startPoint x: 663, startPoint y: 228, endPoint x: 655, endPoint y: 188, distance: 40.6
click at [662, 226] on li "3" at bounding box center [701, 228] width 137 height 19
type input "3"
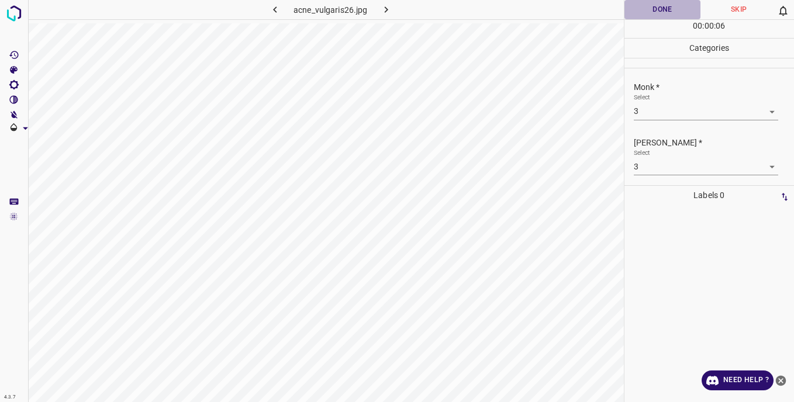
click at [634, 4] on button "Done" at bounding box center [663, 9] width 77 height 19
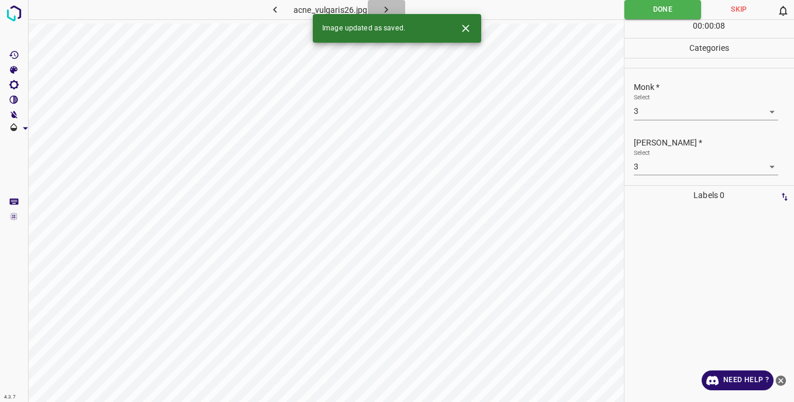
click at [391, 5] on icon "button" at bounding box center [386, 10] width 12 height 12
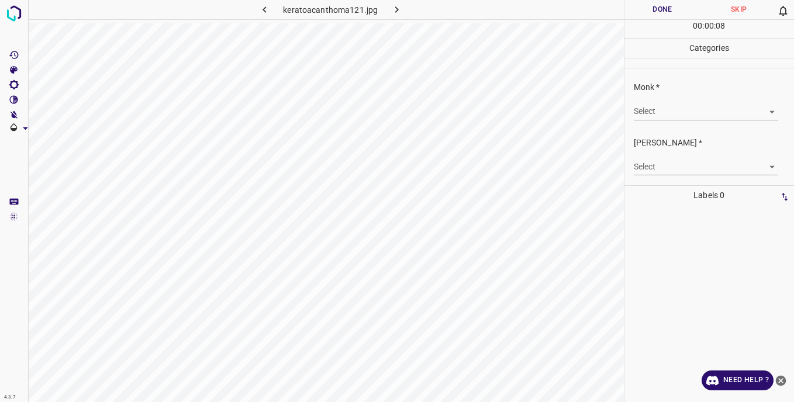
click at [658, 115] on body "4.3.7 keratoacanthoma121.jpg Done Skip 0 00 : 00 : 08 Categories Monk * Select …" at bounding box center [397, 201] width 794 height 402
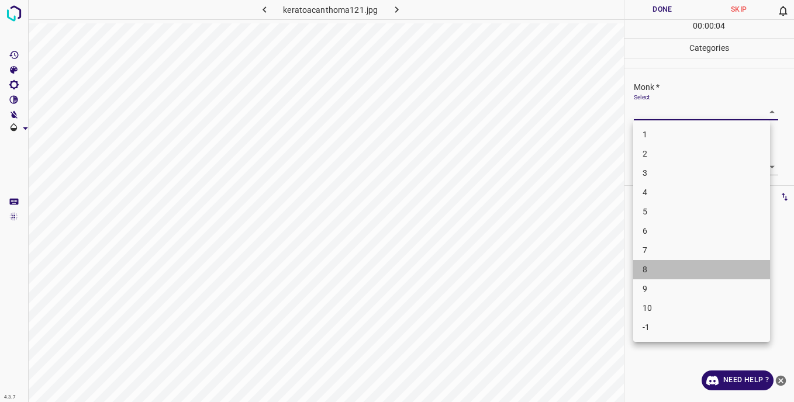
drag, startPoint x: 662, startPoint y: 268, endPoint x: 630, endPoint y: 212, distance: 64.2
click at [662, 267] on li "8" at bounding box center [701, 269] width 137 height 19
type input "8"
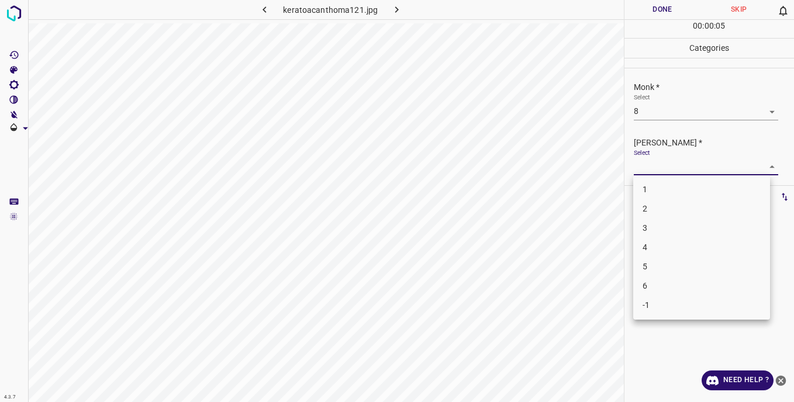
click at [641, 163] on body "4.3.7 keratoacanthoma121.jpg Done Skip 0 00 : 00 : 05 Categories Monk * Select …" at bounding box center [397, 201] width 794 height 402
drag, startPoint x: 660, startPoint y: 284, endPoint x: 661, endPoint y: 267, distance: 17.6
click at [660, 282] on li "6" at bounding box center [701, 286] width 137 height 19
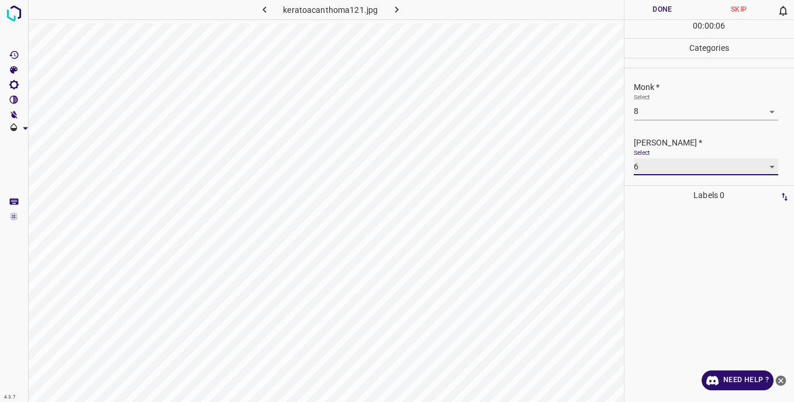
type input "6"
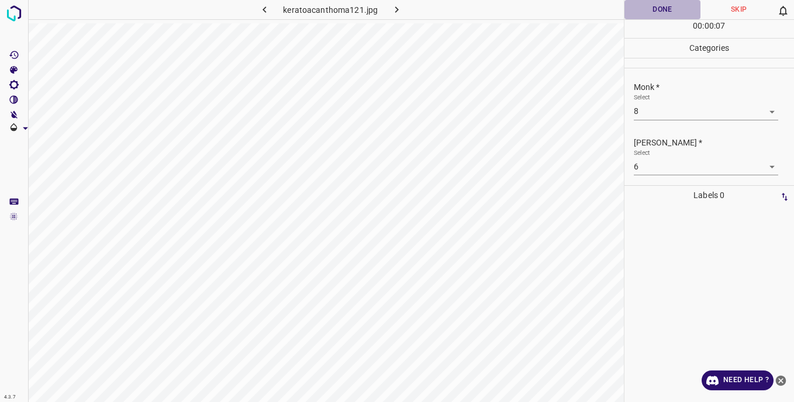
click at [643, 8] on button "Done" at bounding box center [663, 9] width 77 height 19
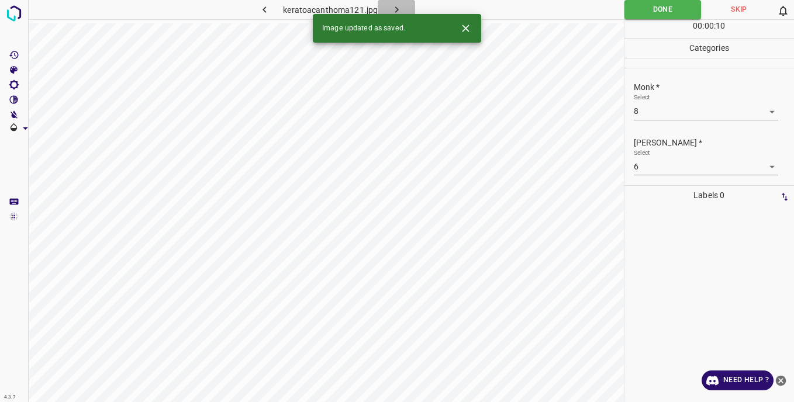
click at [400, 9] on icon "button" at bounding box center [397, 10] width 12 height 12
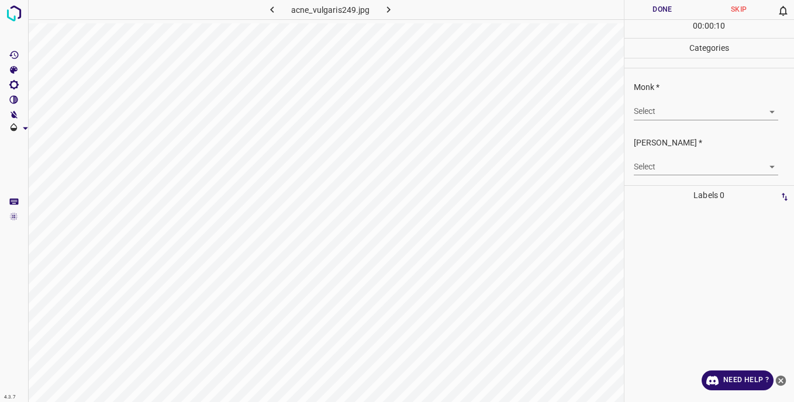
click at [646, 105] on body "4.3.7 acne_vulgaris249.jpg Done Skip 0 00 : 00 : 10 Categories Monk * Select ​ …" at bounding box center [397, 201] width 794 height 402
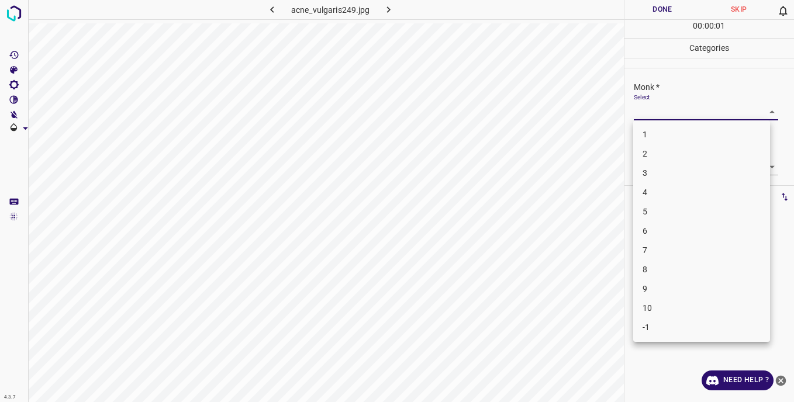
click at [647, 153] on li "2" at bounding box center [701, 153] width 137 height 19
type input "2"
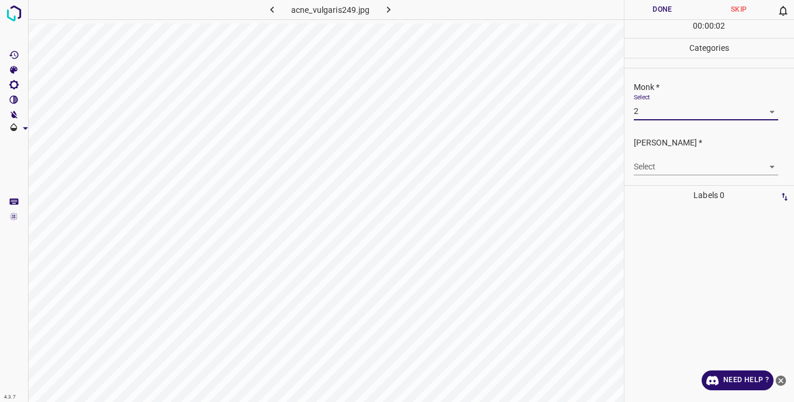
click at [646, 167] on body "4.3.7 acne_vulgaris249.jpg Done Skip 0 00 : 00 : 02 Categories Monk * Select 2 …" at bounding box center [397, 201] width 794 height 402
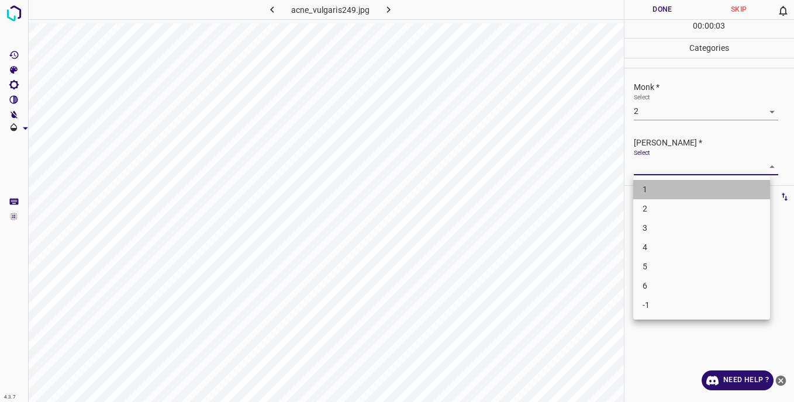
click at [653, 190] on li "1" at bounding box center [701, 189] width 137 height 19
type input "1"
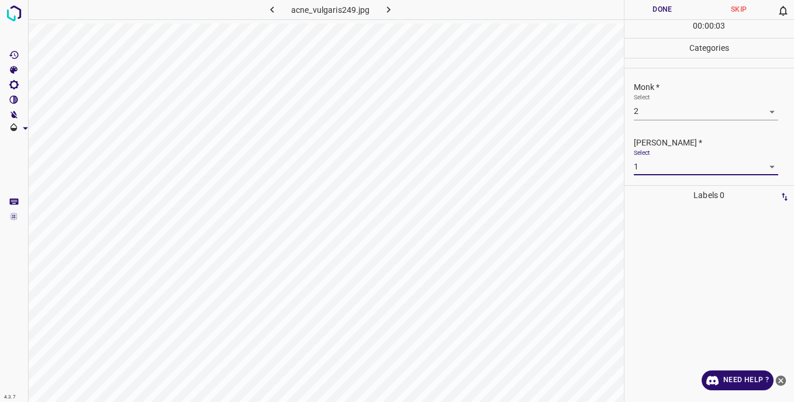
click at [639, 8] on button "Done" at bounding box center [663, 9] width 77 height 19
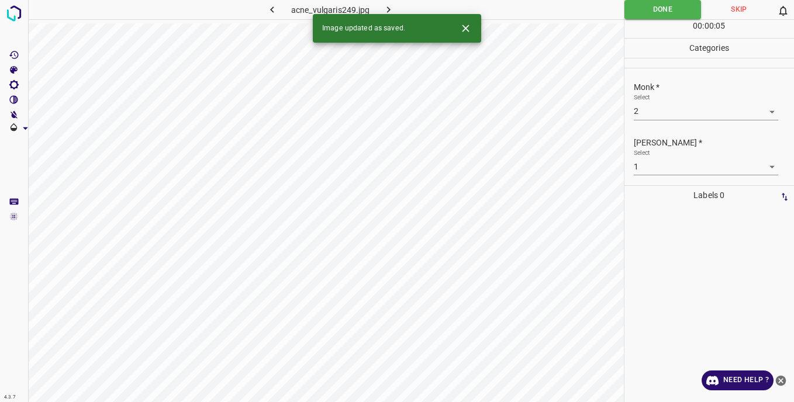
click at [393, 8] on icon "button" at bounding box center [389, 10] width 12 height 12
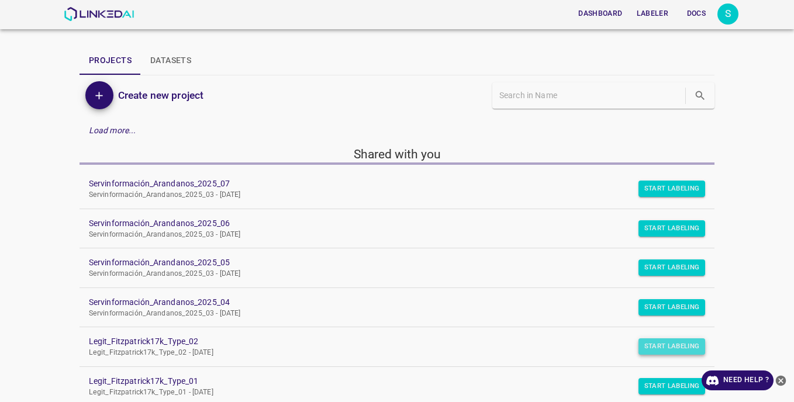
click at [642, 197] on button "Start Labeling" at bounding box center [672, 189] width 67 height 16
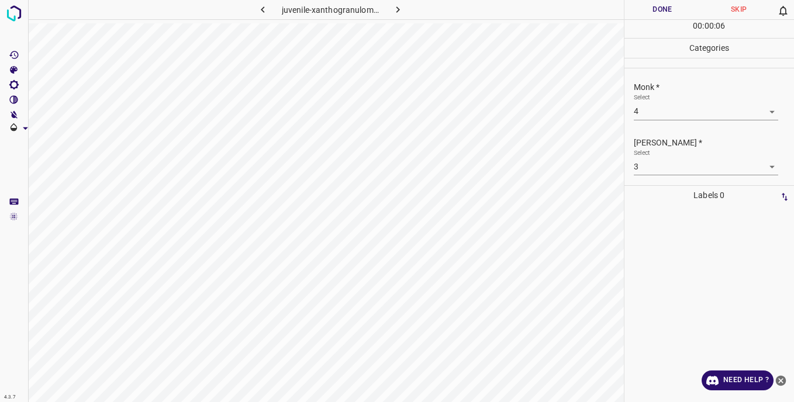
click at [642, 11] on button "Done" at bounding box center [663, 9] width 77 height 19
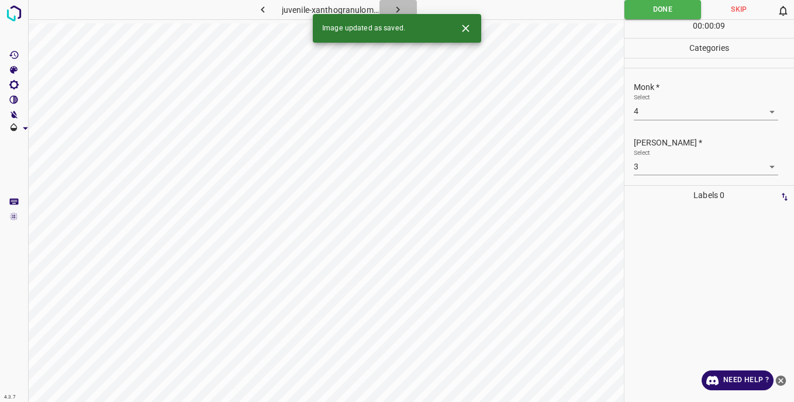
click at [399, 5] on icon "button" at bounding box center [398, 10] width 12 height 12
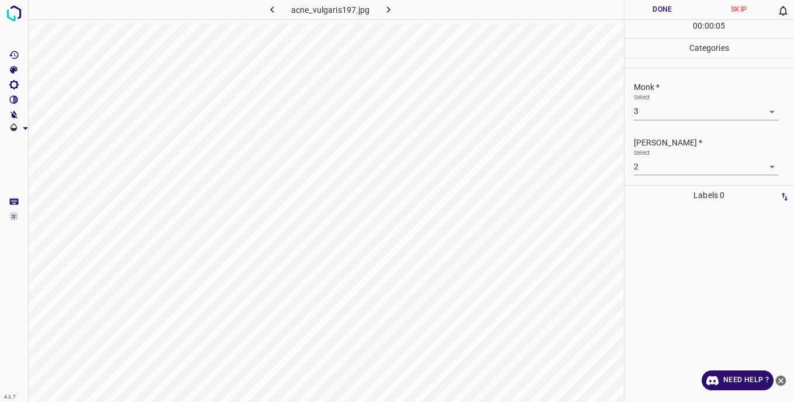
click at [644, 5] on button "Done" at bounding box center [663, 9] width 77 height 19
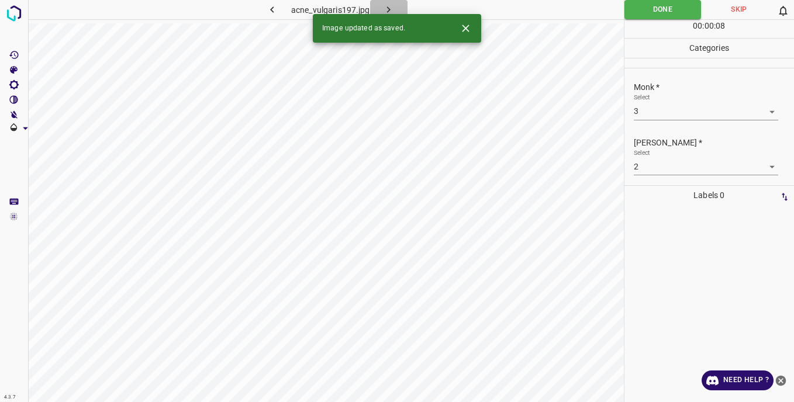
click at [392, 9] on icon "button" at bounding box center [389, 10] width 12 height 12
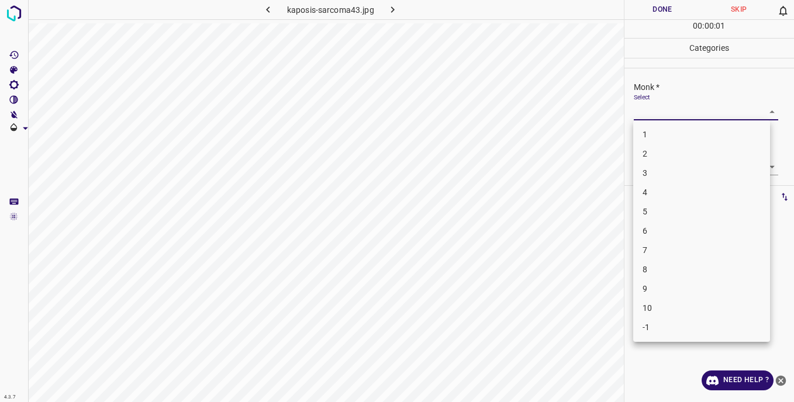
click at [646, 113] on body "4.3.7 kaposis-sarcoma43.jpg Done Skip 0 00 : 00 : 01 Categories Monk * Select ​…" at bounding box center [397, 201] width 794 height 402
click at [647, 174] on li "3" at bounding box center [701, 173] width 137 height 19
type input "3"
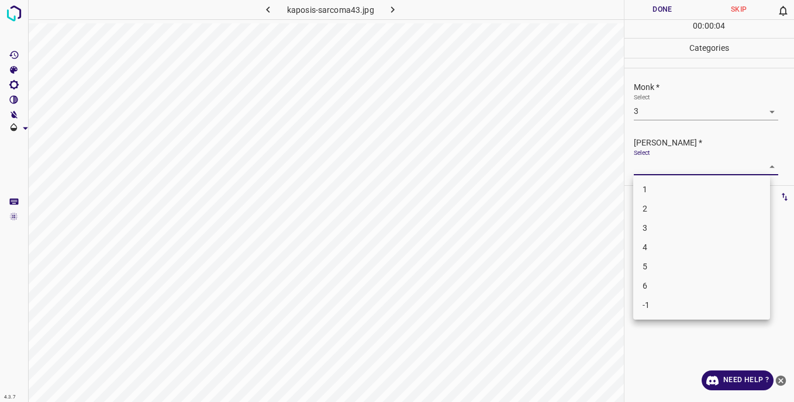
click at [647, 166] on body "4.3.7 kaposis-sarcoma43.jpg Done Skip 0 00 : 00 : 04 Categories Monk * Select 3…" at bounding box center [397, 201] width 794 height 402
drag, startPoint x: 652, startPoint y: 225, endPoint x: 643, endPoint y: 154, distance: 71.2
click at [652, 221] on li "3" at bounding box center [701, 228] width 137 height 19
click at [641, 170] on body "4.3.7 kaposis-sarcoma43.jpg Done Skip 0 00 : 00 : 10 Categories Monk * Select 3…" at bounding box center [397, 201] width 794 height 402
click at [648, 207] on li "2" at bounding box center [701, 208] width 137 height 19
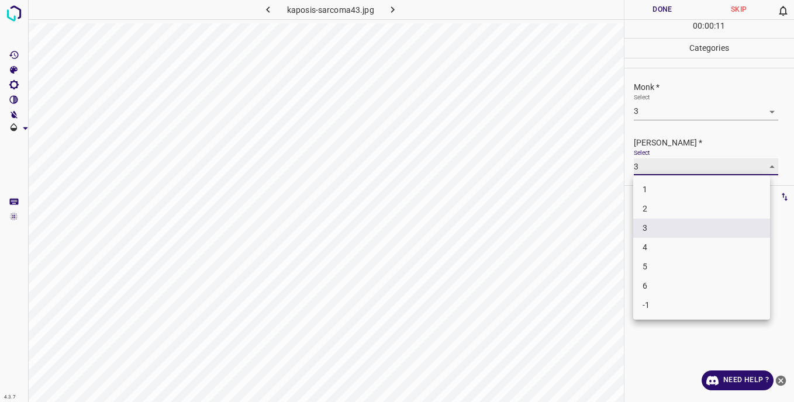
type input "2"
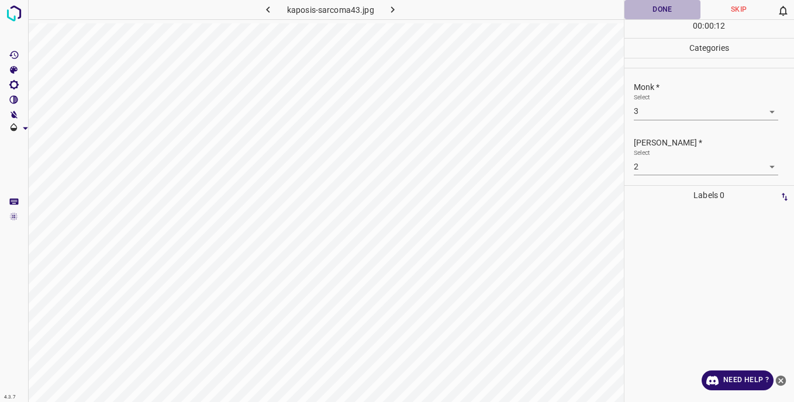
click at [645, 11] on button "Done" at bounding box center [663, 9] width 77 height 19
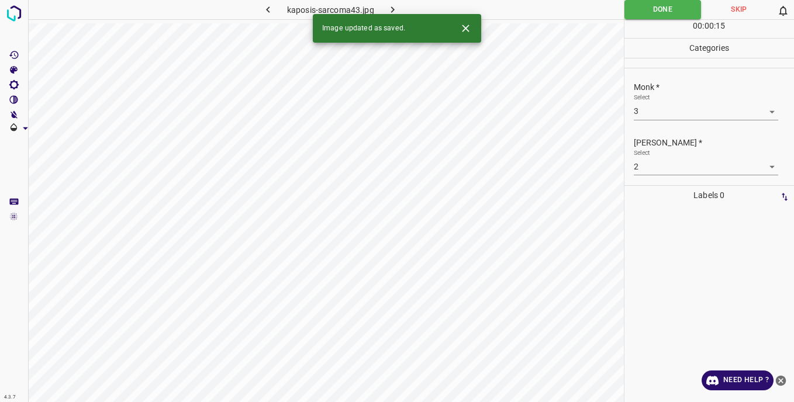
click at [394, 3] on button "button" at bounding box center [392, 9] width 37 height 19
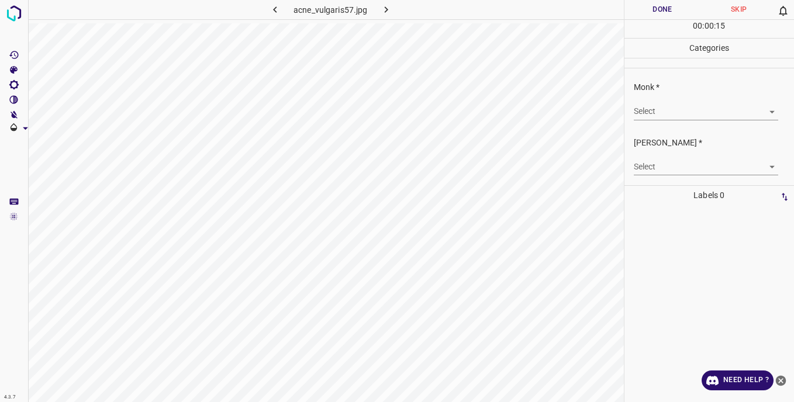
click at [658, 110] on body "4.3.7 acne_vulgaris57.jpg Done Skip 0 00 : 00 : 15 Categories Monk * Select ​ […" at bounding box center [397, 201] width 794 height 402
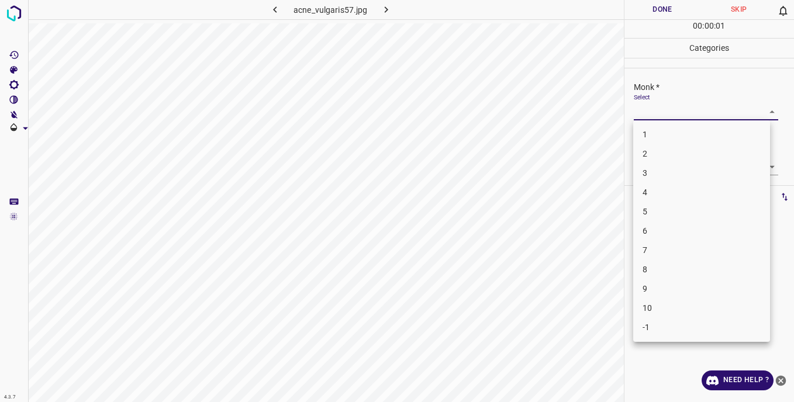
click at [650, 175] on li "3" at bounding box center [701, 173] width 137 height 19
type input "3"
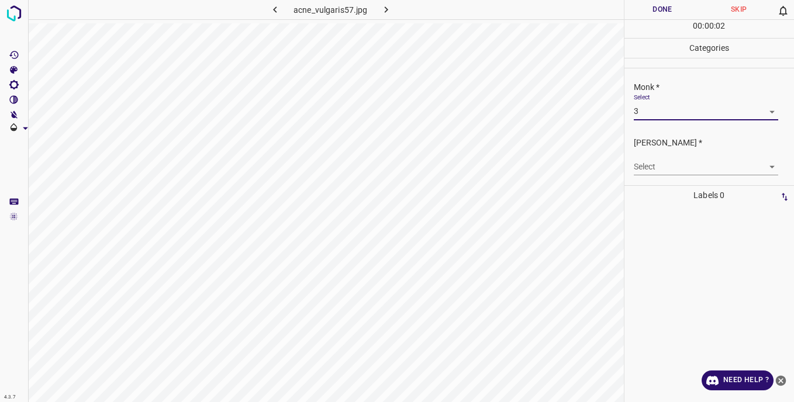
click at [642, 164] on body "4.3.7 acne_vulgaris57.jpg Done Skip 0 00 : 00 : 02 Categories Monk * Select 3 3…" at bounding box center [397, 201] width 794 height 402
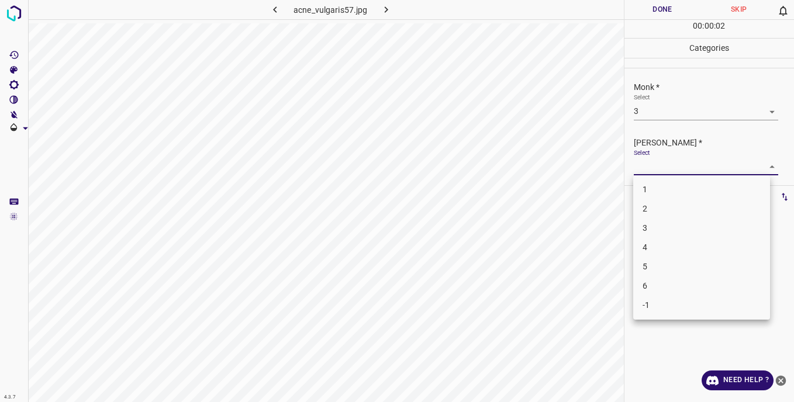
click at [657, 223] on li "3" at bounding box center [701, 228] width 137 height 19
type input "3"
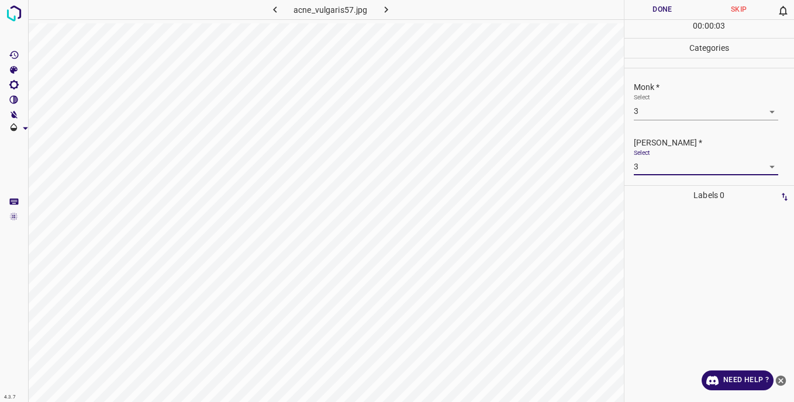
click at [639, 9] on button "Done" at bounding box center [663, 9] width 77 height 19
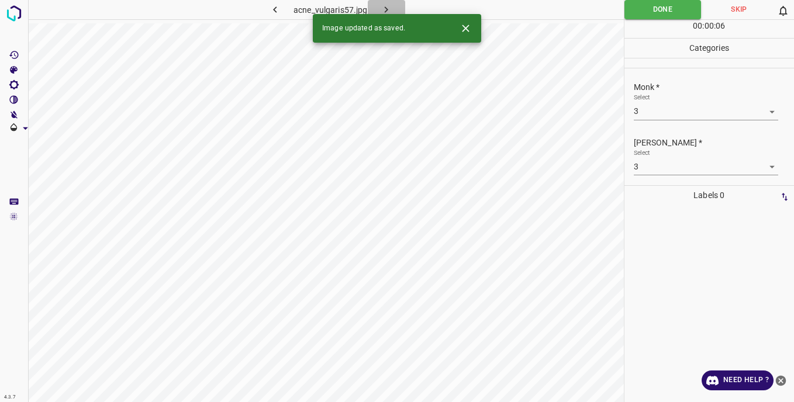
click at [385, 11] on icon "button" at bounding box center [386, 10] width 12 height 12
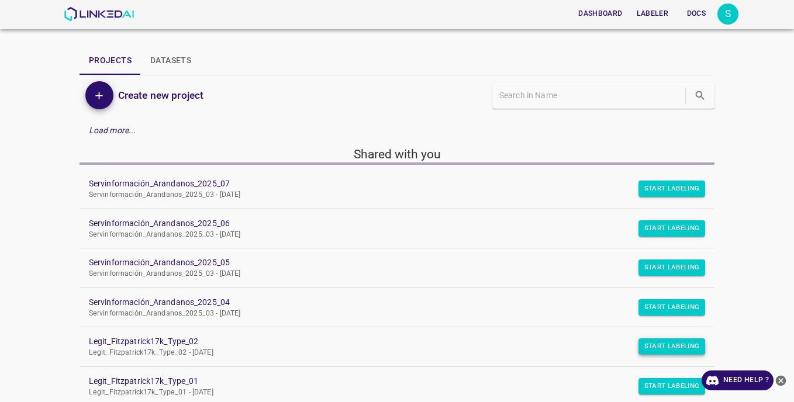
click at [645, 197] on button "Start Labeling" at bounding box center [672, 189] width 67 height 16
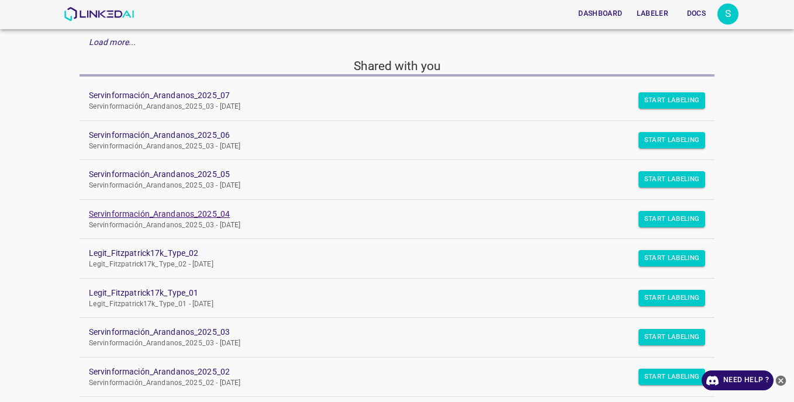
scroll to position [117, 0]
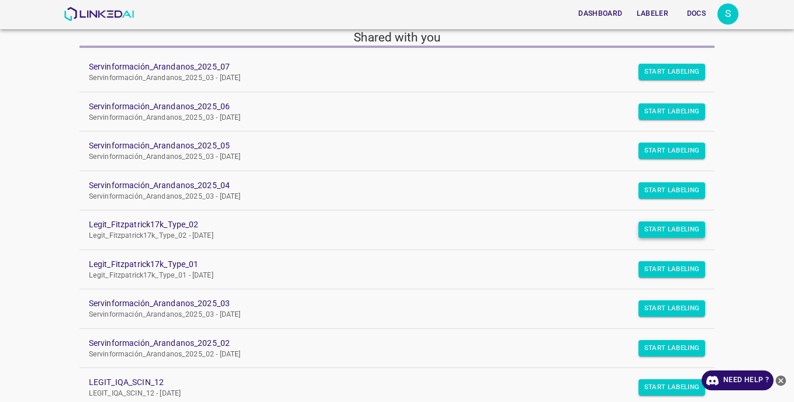
click at [653, 80] on button "Start Labeling" at bounding box center [672, 72] width 67 height 16
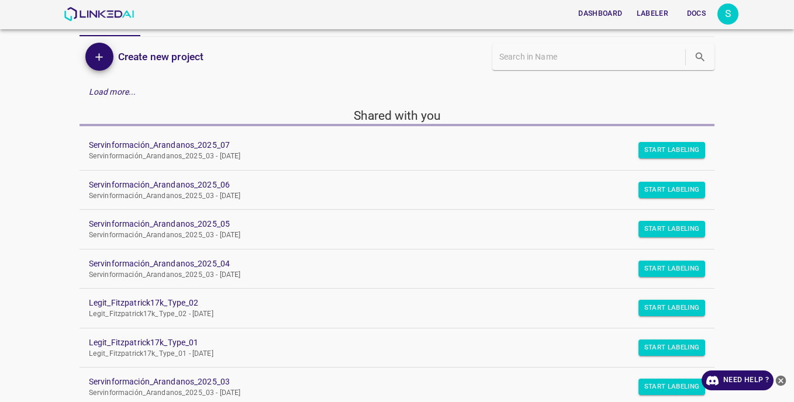
scroll to position [58, 0]
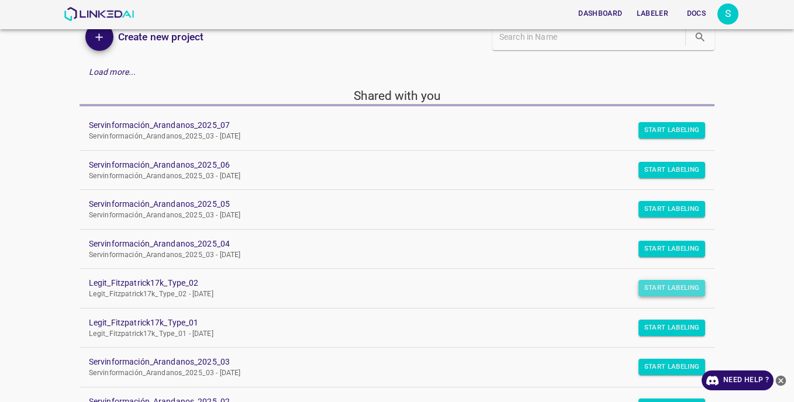
click at [663, 139] on button "Start Labeling" at bounding box center [672, 130] width 67 height 16
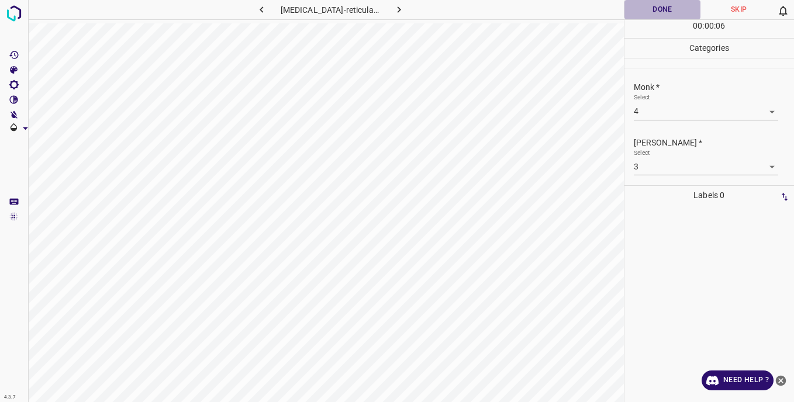
click at [651, 9] on button "Done" at bounding box center [663, 9] width 77 height 19
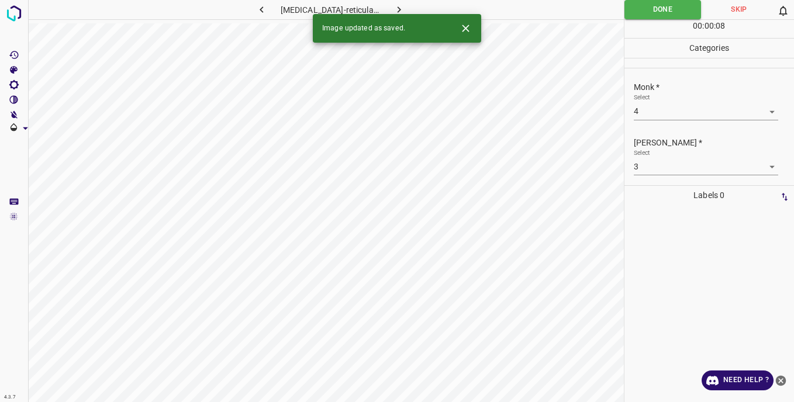
click at [398, 9] on icon "button" at bounding box center [400, 9] width 4 height 6
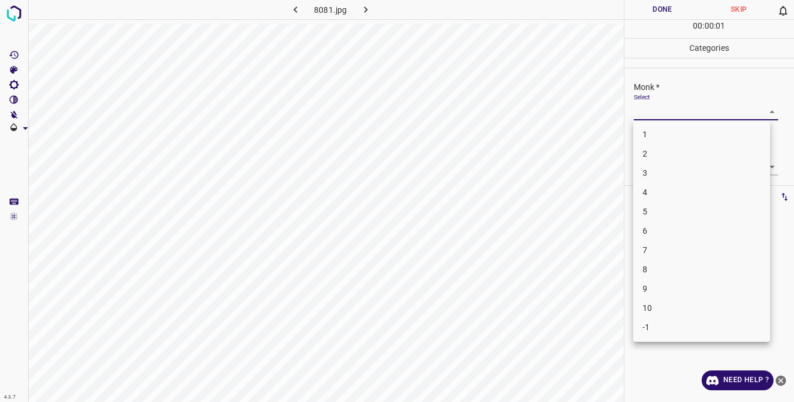
click at [657, 111] on body "4.3.7 8081.jpg Done Skip 0 00 : 00 : 01 Categories Monk * Select ​ [PERSON_NAME…" at bounding box center [397, 201] width 794 height 402
click at [648, 177] on li "3" at bounding box center [701, 173] width 137 height 19
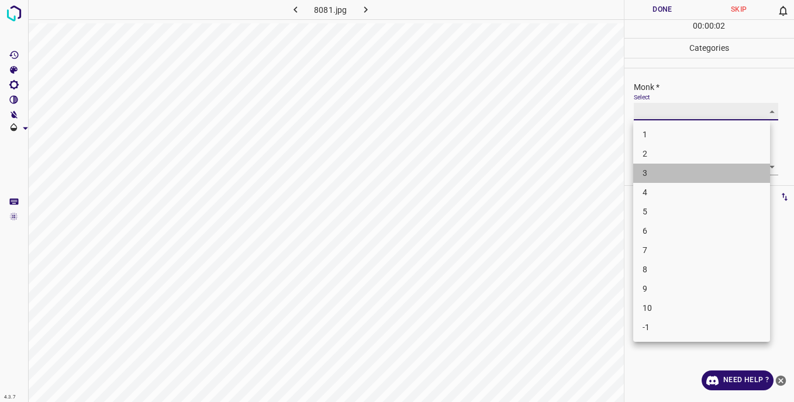
type input "3"
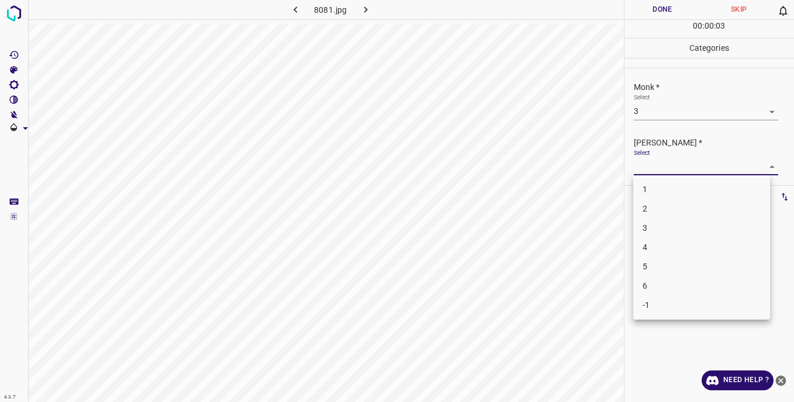
click at [648, 164] on body "4.3.7 8081.jpg Done Skip 0 00 : 00 : 03 Categories Monk * Select 3 3 [PERSON_NA…" at bounding box center [397, 201] width 794 height 402
click at [659, 230] on li "3" at bounding box center [701, 228] width 137 height 19
type input "3"
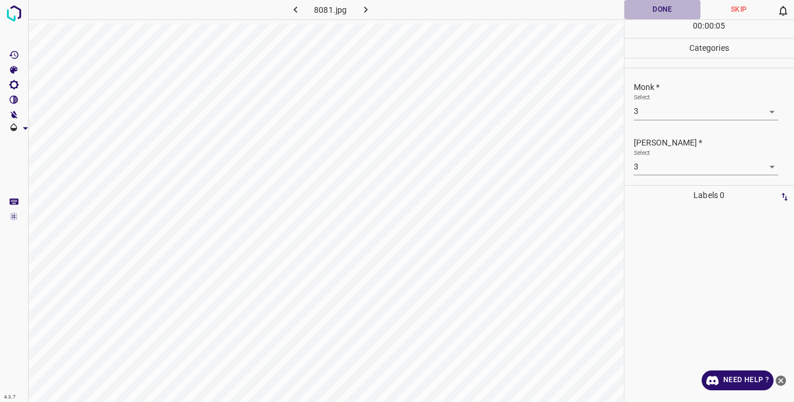
click at [644, 8] on button "Done" at bounding box center [663, 9] width 77 height 19
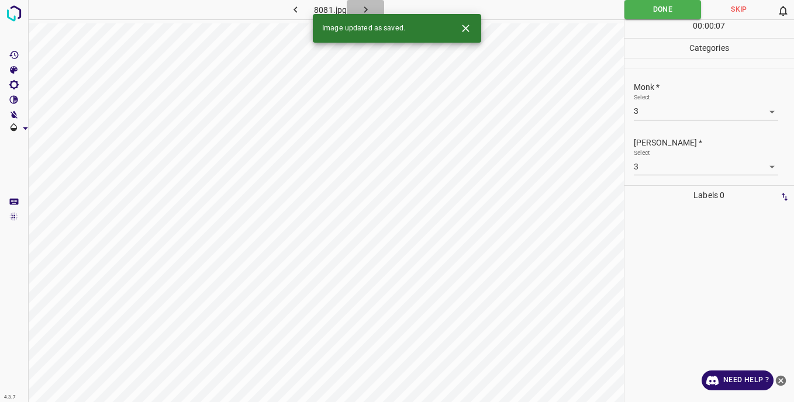
click at [366, 5] on icon "button" at bounding box center [366, 10] width 12 height 12
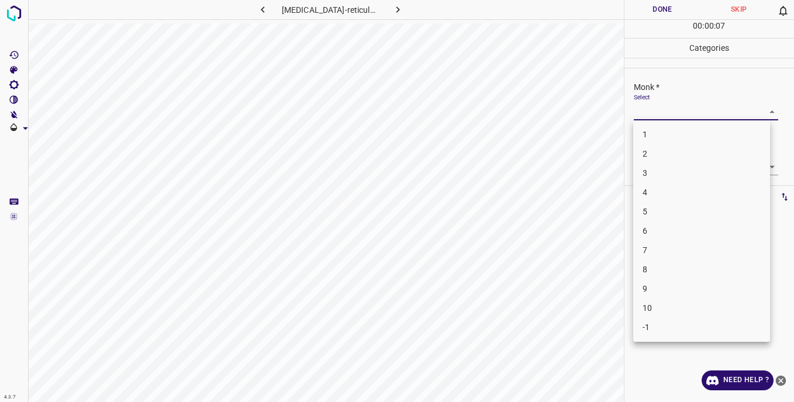
click at [646, 107] on body "4.3.7 [MEDICAL_DATA]-reticularis1.jpg Done Skip 0 00 : 00 : 07 Categories Monk …" at bounding box center [397, 201] width 794 height 402
click at [649, 177] on li "3" at bounding box center [701, 173] width 137 height 19
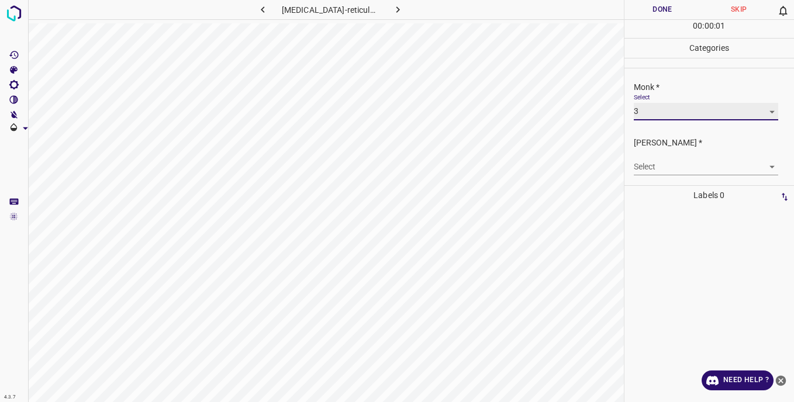
type input "3"
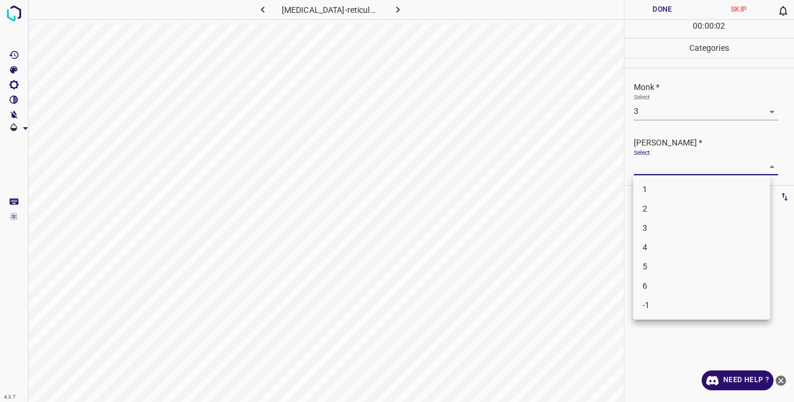
click at [643, 170] on body "4.3.7 [MEDICAL_DATA]-reticularis1.jpg Done Skip 0 00 : 00 : 02 Categories Monk …" at bounding box center [397, 201] width 794 height 402
click at [661, 221] on li "3" at bounding box center [701, 228] width 137 height 19
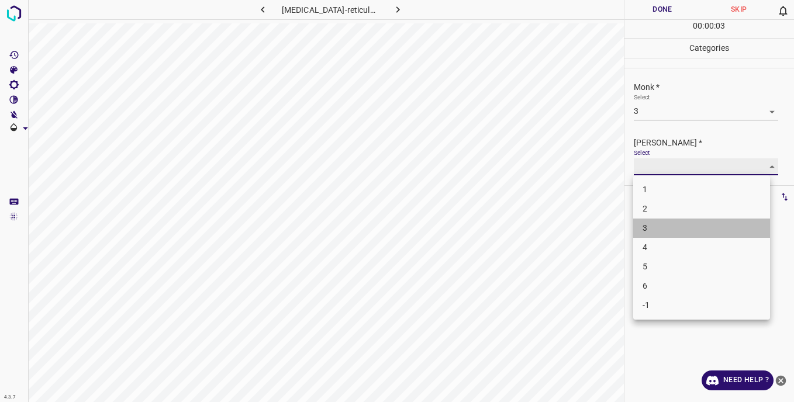
type input "3"
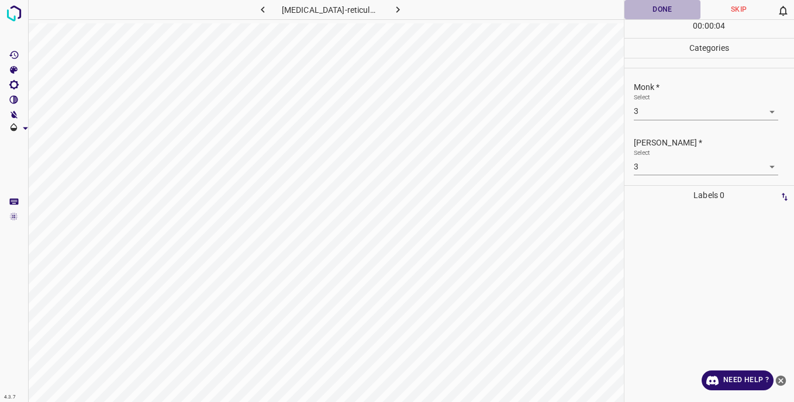
click at [637, 9] on button "Done" at bounding box center [663, 9] width 77 height 19
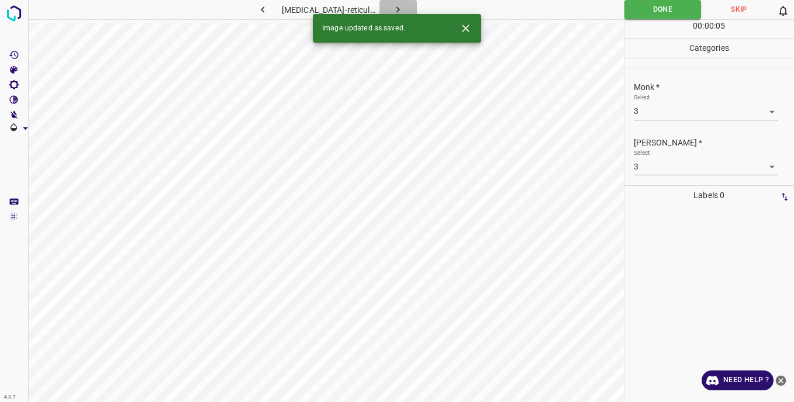
click at [392, 8] on icon "button" at bounding box center [398, 10] width 12 height 12
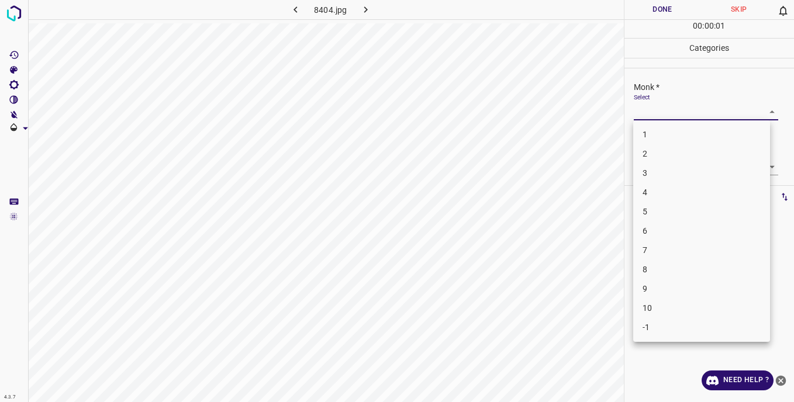
click at [650, 114] on body "4.3.7 8404.jpg Done Skip 0 00 : 00 : 01 Categories Monk * Select ​ [PERSON_NAME…" at bounding box center [397, 201] width 794 height 402
click at [655, 199] on li "4" at bounding box center [701, 192] width 137 height 19
type input "4"
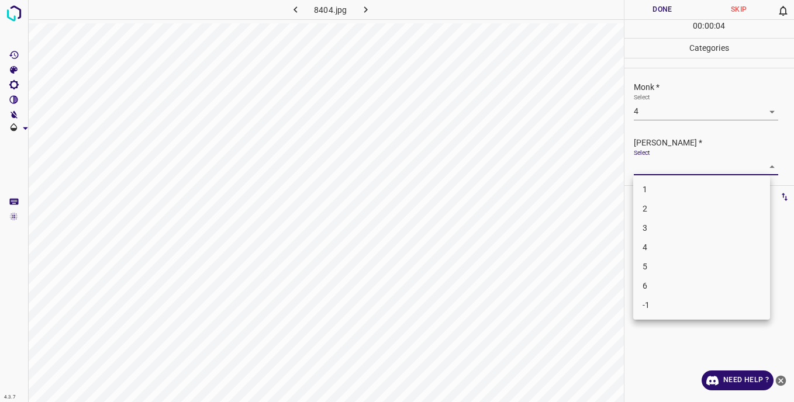
click at [649, 159] on body "4.3.7 8404.jpg Done Skip 0 00 : 00 : 04 Categories Monk * Select 4 4 [PERSON_NA…" at bounding box center [397, 201] width 794 height 402
drag, startPoint x: 658, startPoint y: 246, endPoint x: 650, endPoint y: 122, distance: 123.7
click at [659, 245] on li "4" at bounding box center [701, 247] width 137 height 19
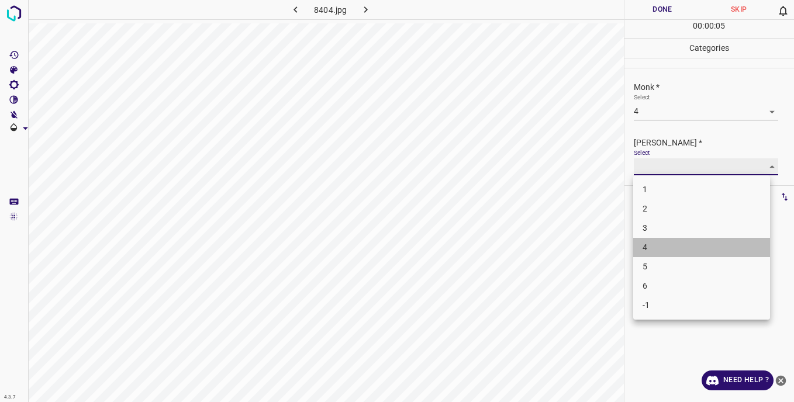
type input "4"
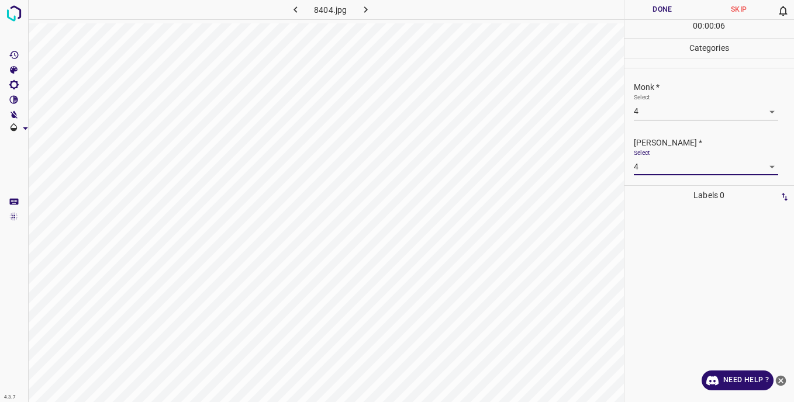
click at [650, 13] on button "Done" at bounding box center [663, 9] width 77 height 19
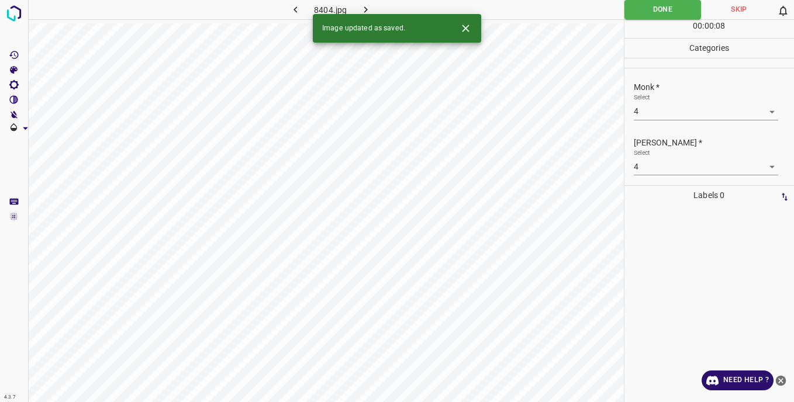
click at [368, 10] on icon "button" at bounding box center [366, 10] width 12 height 12
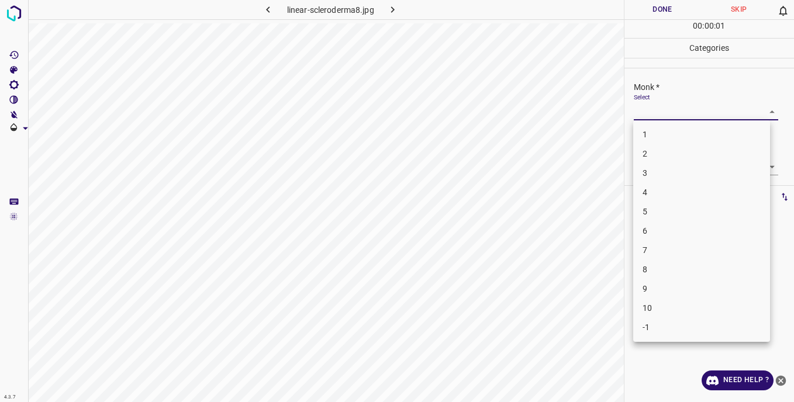
click at [645, 113] on body "4.3.7 linear-scleroderma8.jpg Done Skip 0 00 : 00 : 01 Categories Monk * Select…" at bounding box center [397, 201] width 794 height 402
click at [654, 213] on li "5" at bounding box center [701, 211] width 137 height 19
type input "5"
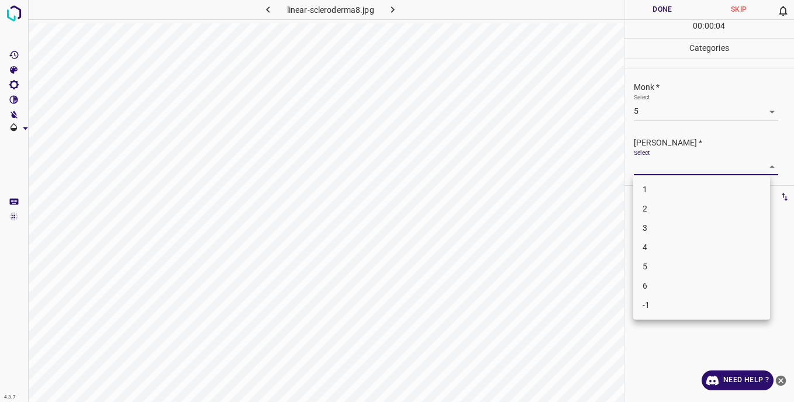
click at [645, 165] on body "4.3.7 linear-scleroderma8.jpg Done Skip 0 00 : 00 : 04 Categories Monk * Select…" at bounding box center [397, 201] width 794 height 402
drag, startPoint x: 660, startPoint y: 266, endPoint x: 645, endPoint y: 198, distance: 69.4
click at [660, 262] on li "5" at bounding box center [701, 266] width 137 height 19
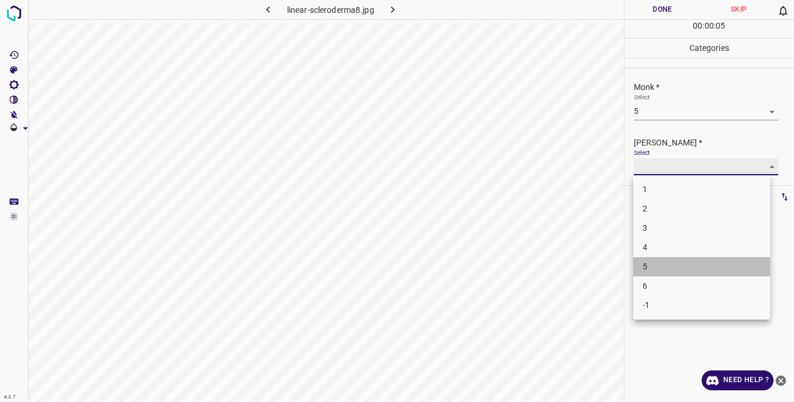
type input "5"
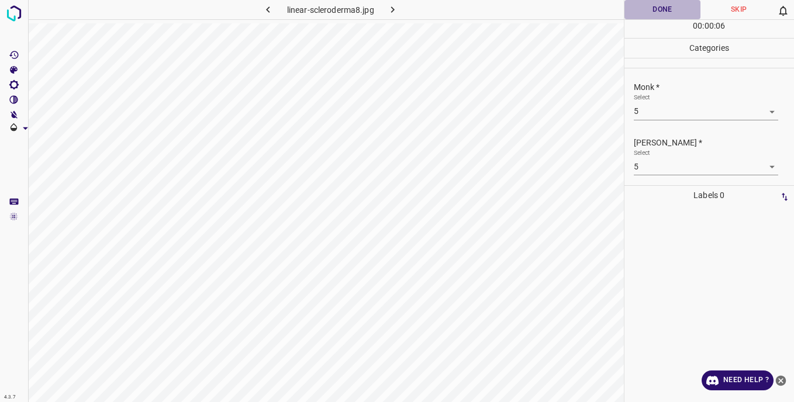
click at [656, 15] on button "Done" at bounding box center [663, 9] width 77 height 19
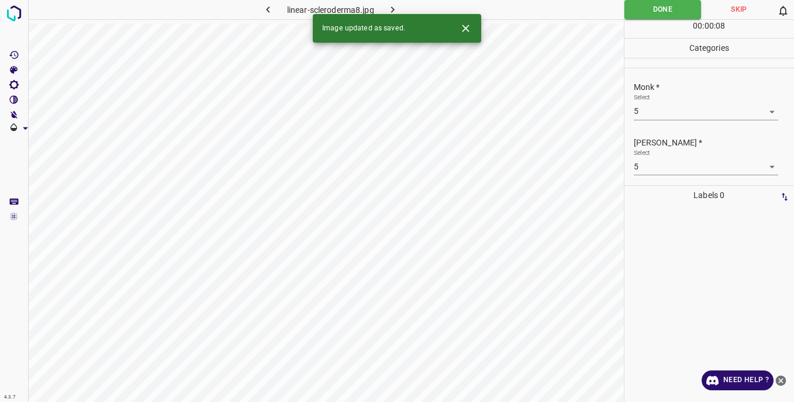
click at [395, 6] on icon "button" at bounding box center [393, 10] width 12 height 12
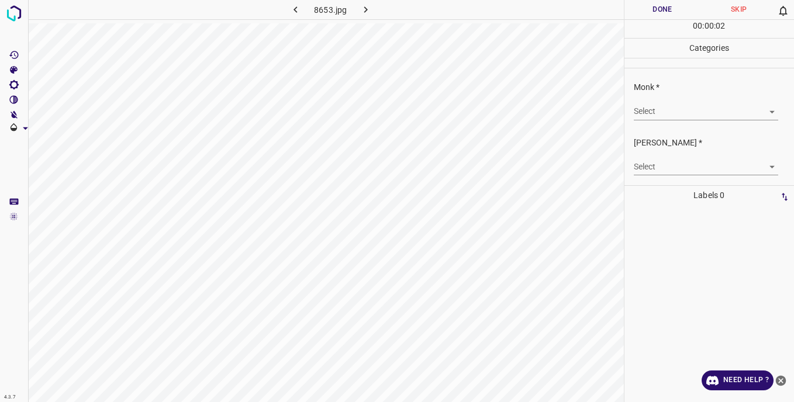
click at [650, 111] on body "4.3.7 8653.jpg Done Skip 0 00 : 00 : 02 Categories Monk * Select ​ [PERSON_NAME…" at bounding box center [397, 201] width 794 height 402
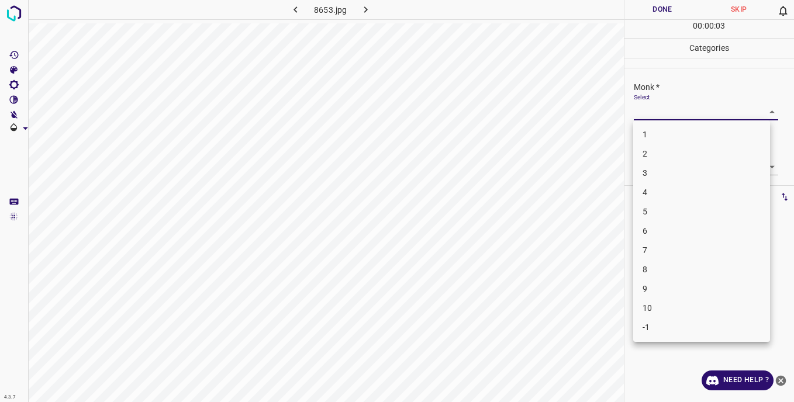
click at [655, 210] on li "5" at bounding box center [701, 211] width 137 height 19
type input "5"
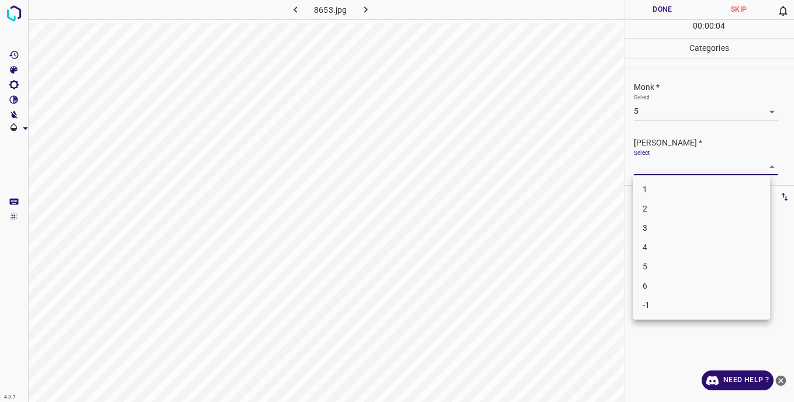
click at [650, 167] on body "4.3.7 8653.jpg Done Skip 0 00 : 00 : 04 Categories Monk * Select 5 5 [PERSON_NA…" at bounding box center [397, 201] width 794 height 402
click at [657, 263] on li "5" at bounding box center [701, 266] width 137 height 19
type input "5"
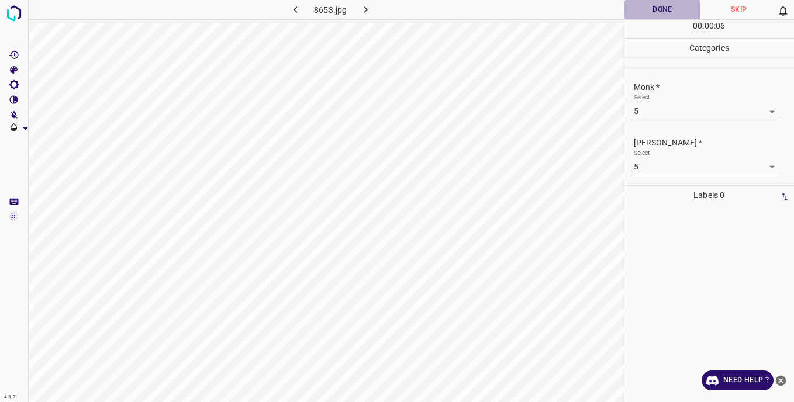
click at [639, 8] on button "Done" at bounding box center [663, 9] width 77 height 19
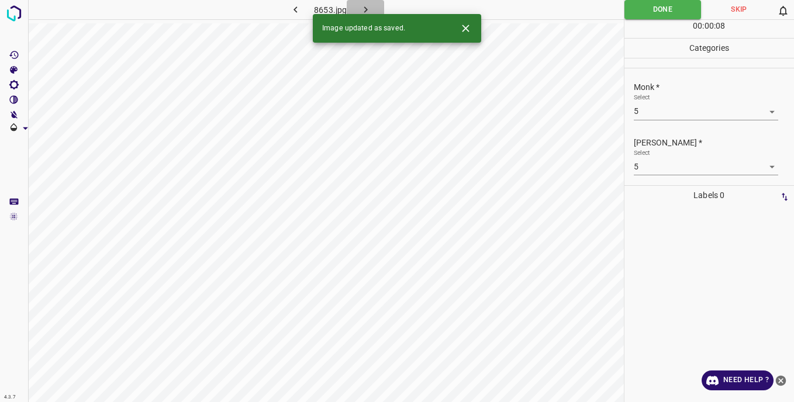
click at [363, 9] on icon "button" at bounding box center [366, 10] width 12 height 12
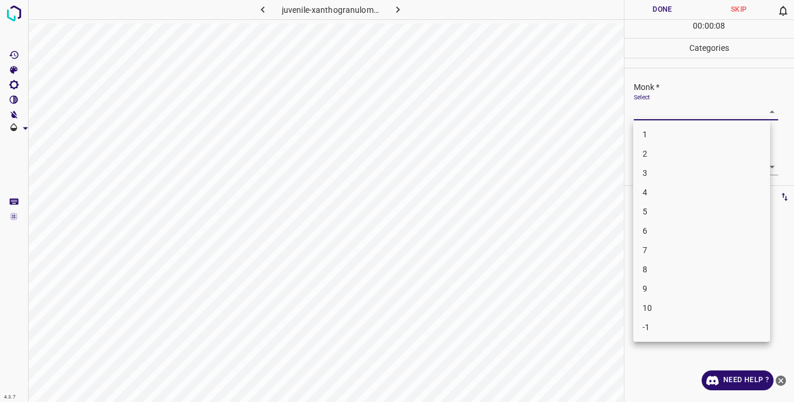
click at [660, 115] on body "4.3.7 juvenile-xanthogranuloma80.jpg Done Skip 0 00 : 00 : 08 Categories Monk *…" at bounding box center [397, 201] width 794 height 402
click at [652, 159] on li "2" at bounding box center [701, 153] width 137 height 19
type input "2"
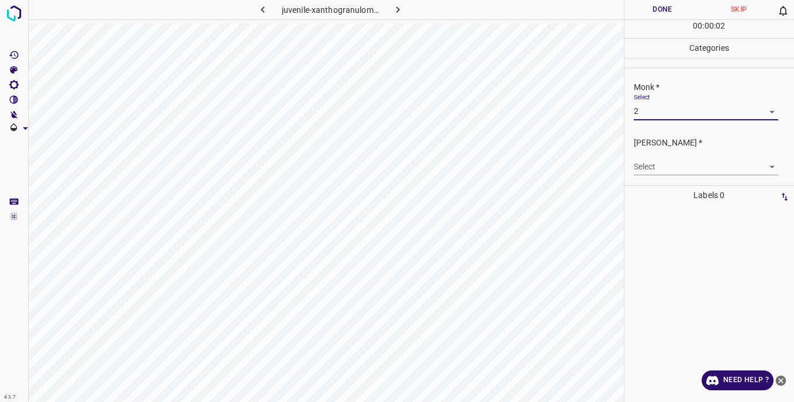
click at [648, 172] on body "4.3.7 juvenile-xanthogranuloma80.jpg Done Skip 0 00 : 00 : 02 Categories Monk *…" at bounding box center [397, 201] width 794 height 402
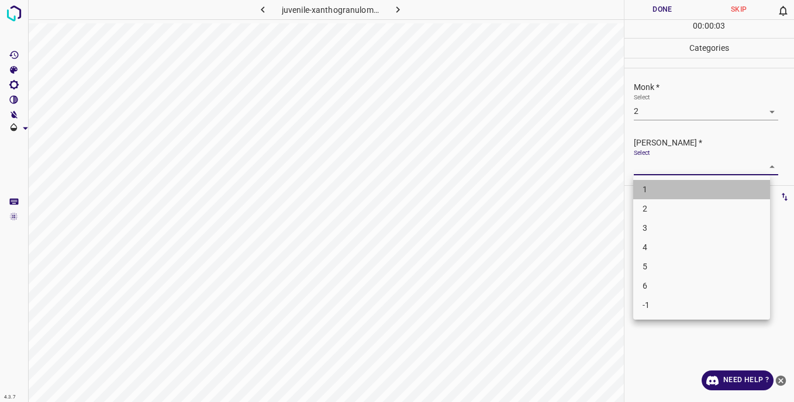
click at [648, 191] on li "1" at bounding box center [701, 189] width 137 height 19
type input "1"
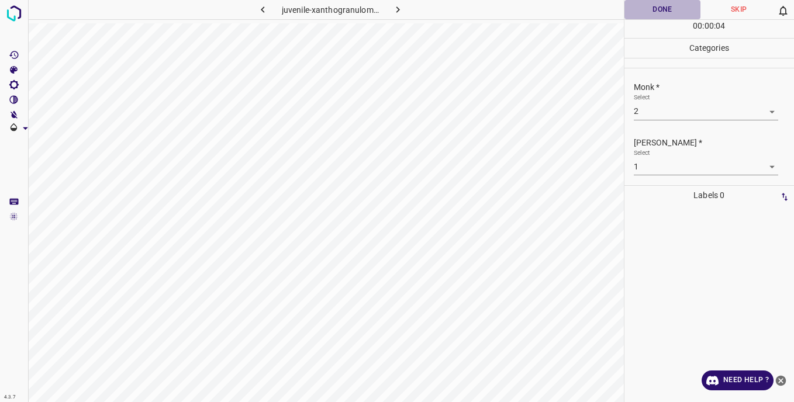
click at [646, 15] on button "Done" at bounding box center [663, 9] width 77 height 19
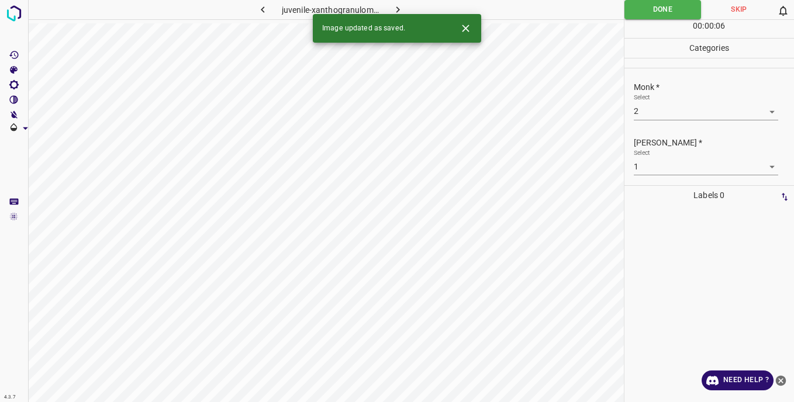
click at [395, 8] on icon "button" at bounding box center [398, 10] width 12 height 12
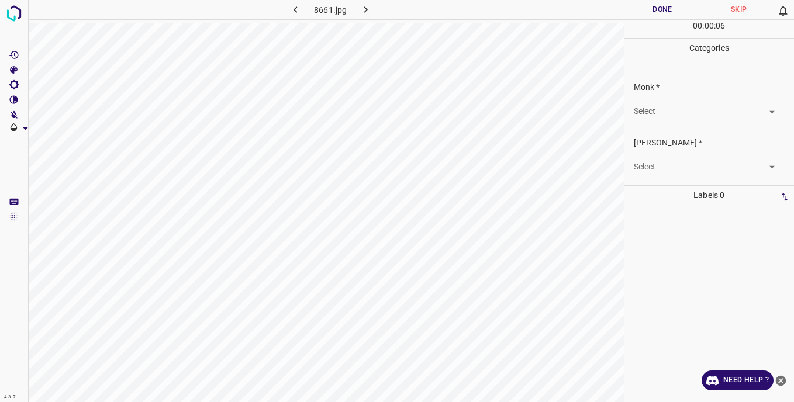
click at [650, 114] on body "4.3.7 8661.jpg Done Skip 0 00 : 00 : 06 Categories Monk * Select ​ [PERSON_NAME…" at bounding box center [397, 201] width 794 height 402
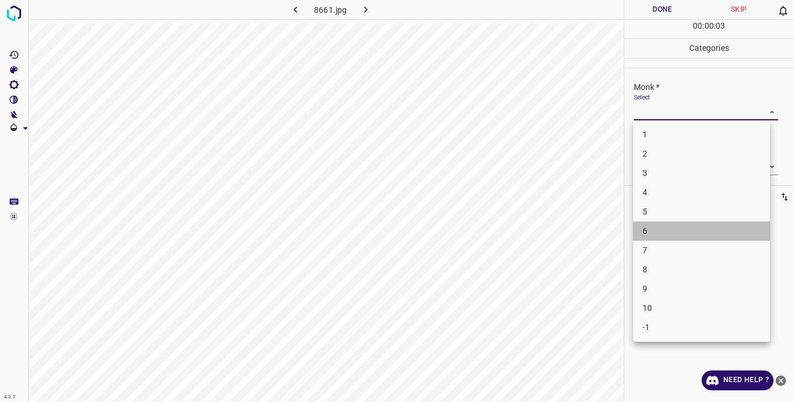
click at [657, 233] on li "6" at bounding box center [701, 231] width 137 height 19
type input "6"
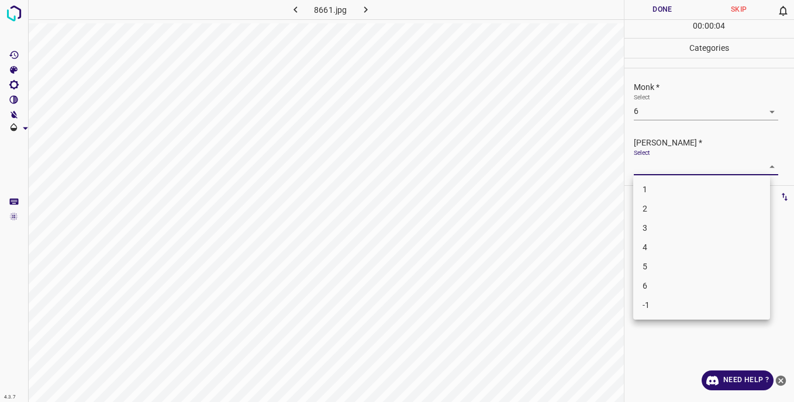
click at [645, 166] on body "4.3.7 8661.jpg Done Skip 0 00 : 00 : 04 Categories Monk * Select 6 6 [PERSON_NA…" at bounding box center [397, 201] width 794 height 402
drag, startPoint x: 661, startPoint y: 284, endPoint x: 644, endPoint y: 181, distance: 104.3
click at [661, 276] on ul "1 2 3 4 5 6 -1" at bounding box center [701, 247] width 137 height 144
click at [646, 5] on div at bounding box center [397, 201] width 794 height 402
click at [667, 171] on body "4.3.7 8661.jpg Done Skip 0 00 : 00 : 09 Categories Monk * Select 6 6 [PERSON_NA…" at bounding box center [397, 201] width 794 height 402
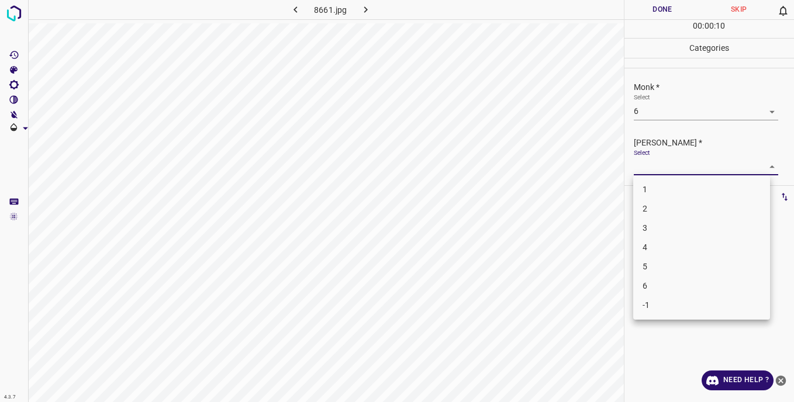
drag, startPoint x: 654, startPoint y: 286, endPoint x: 652, endPoint y: 263, distance: 23.5
click at [654, 283] on li "6" at bounding box center [701, 286] width 137 height 19
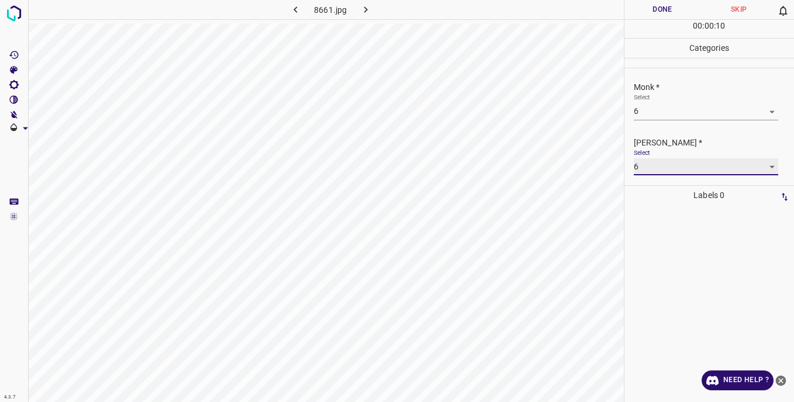
type input "6"
click at [650, 9] on button "Done" at bounding box center [663, 9] width 77 height 19
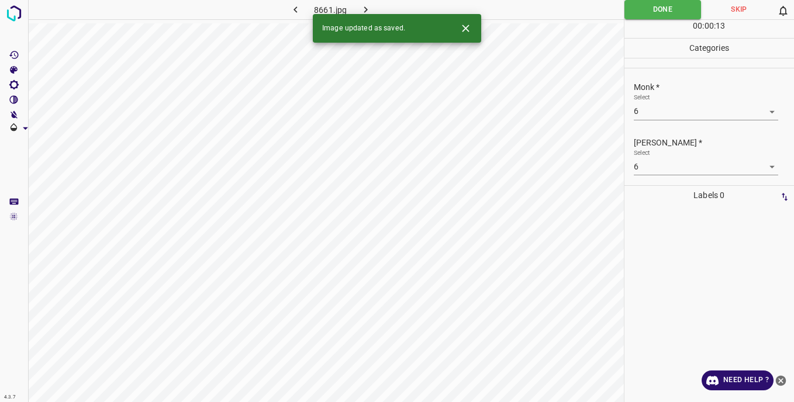
click at [364, 10] on icon "button" at bounding box center [366, 10] width 12 height 12
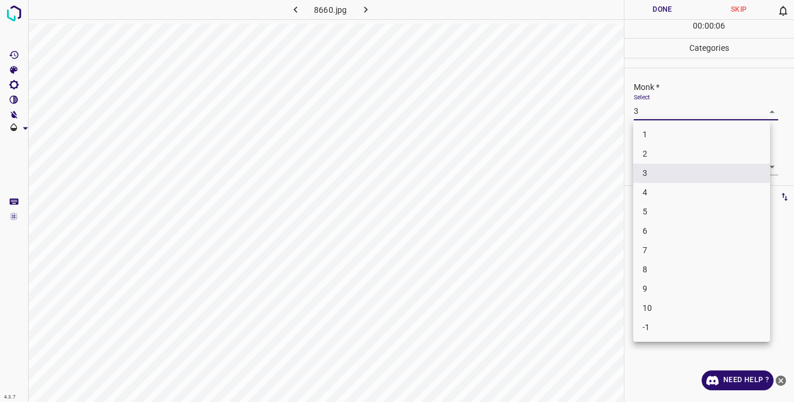
click at [645, 112] on body "4.3.7 8660.jpg Done Skip 0 00 : 00 : 06 Categories Monk * Select 3 3 [PERSON_NA…" at bounding box center [397, 201] width 794 height 402
drag, startPoint x: 655, startPoint y: 231, endPoint x: 645, endPoint y: 191, distance: 41.0
click at [655, 230] on li "6" at bounding box center [701, 231] width 137 height 19
type input "6"
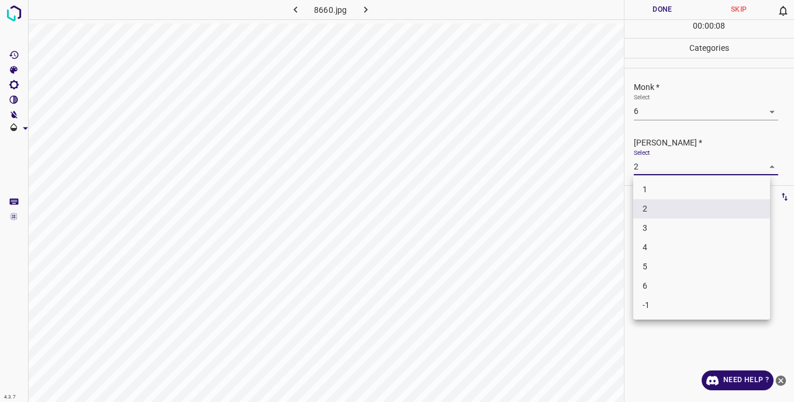
click at [641, 164] on body "4.3.7 8660.jpg Done Skip 0 00 : 00 : 08 Categories Monk * Select 6 6 [PERSON_NA…" at bounding box center [397, 201] width 794 height 402
drag, startPoint x: 664, startPoint y: 285, endPoint x: 653, endPoint y: 217, distance: 68.9
click at [664, 283] on li "6" at bounding box center [701, 286] width 137 height 19
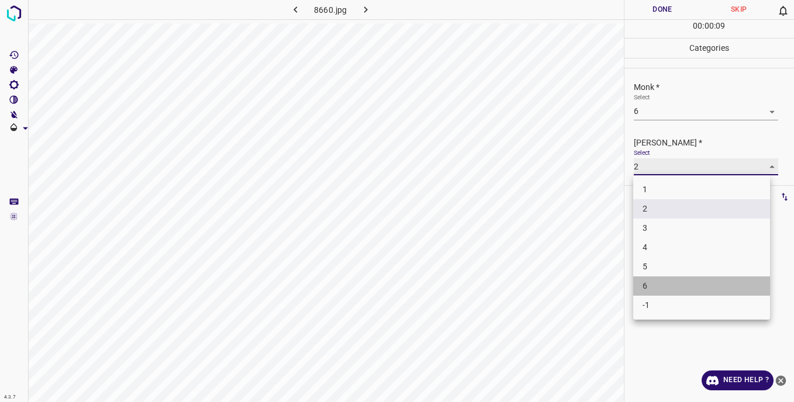
type input "6"
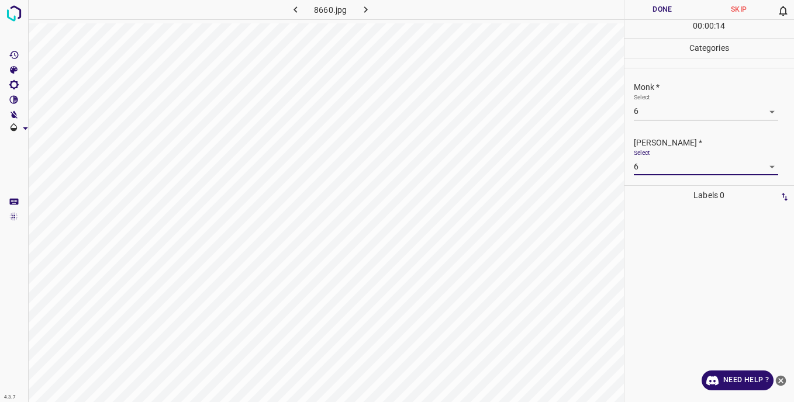
click at [647, 112] on body "4.3.7 8660.jpg Done Skip 0 00 : 00 : 14 Categories Monk * Select 6 6 [PERSON_NA…" at bounding box center [397, 201] width 794 height 402
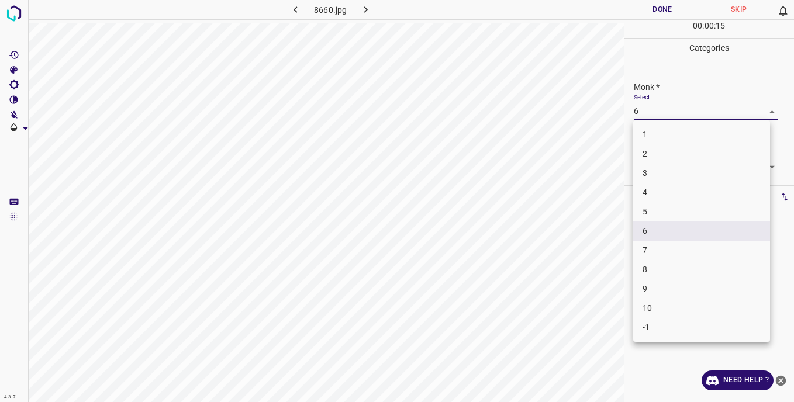
drag, startPoint x: 662, startPoint y: 215, endPoint x: 660, endPoint y: 198, distance: 16.5
click at [662, 212] on li "5" at bounding box center [701, 211] width 137 height 19
type input "5"
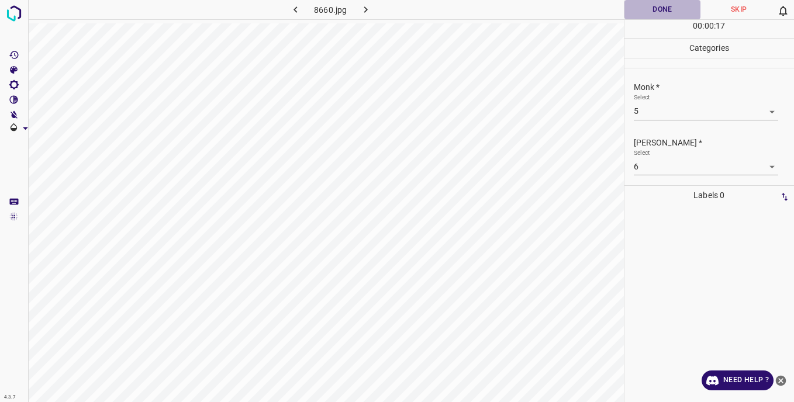
click at [652, 10] on button "Done" at bounding box center [663, 9] width 77 height 19
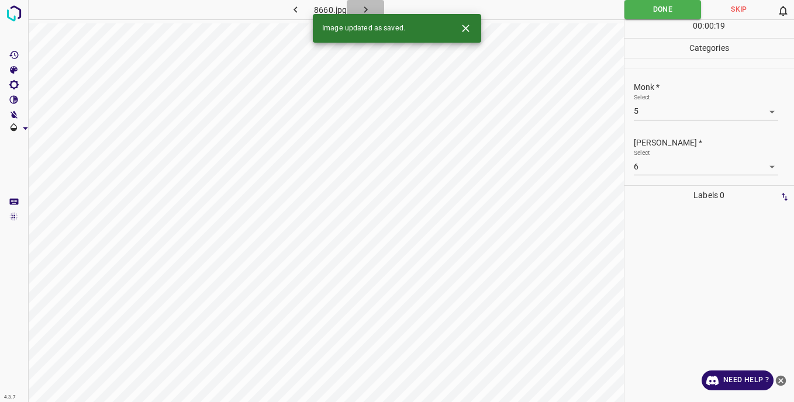
click at [363, 6] on icon "button" at bounding box center [366, 10] width 12 height 12
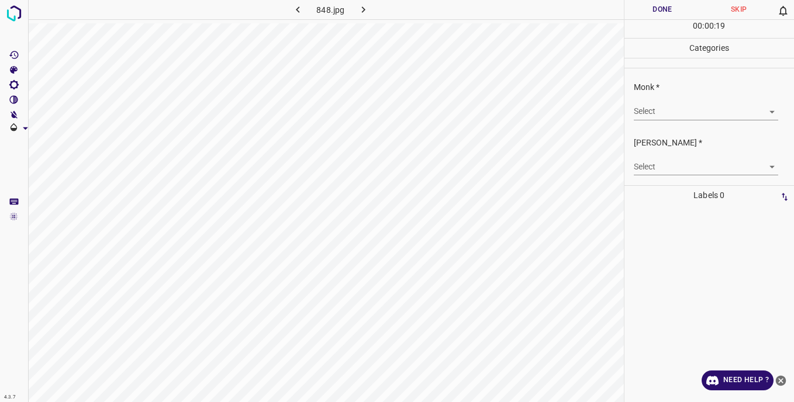
click at [642, 113] on body "4.3.7 848.jpg Done Skip 0 00 : 00 : 19 Categories Monk * Select ​ [PERSON_NAME]…" at bounding box center [397, 201] width 794 height 402
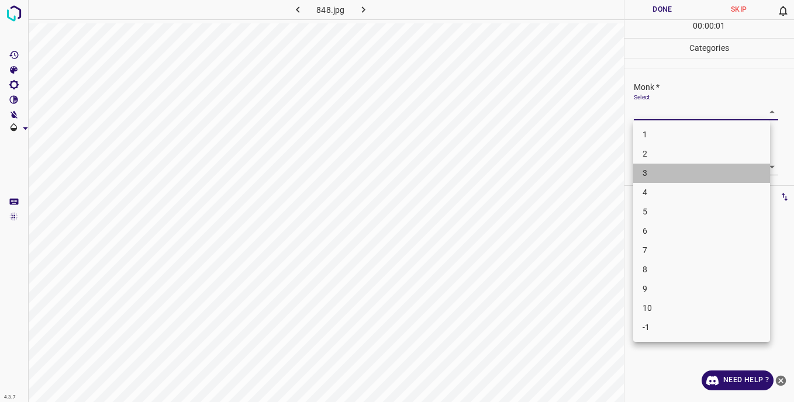
click at [648, 177] on li "3" at bounding box center [701, 173] width 137 height 19
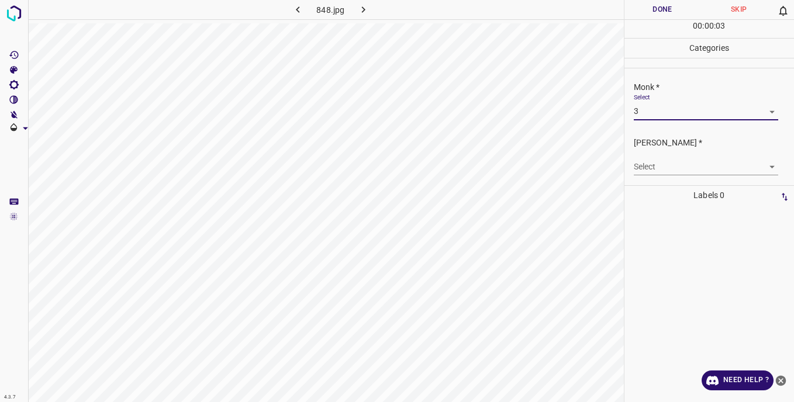
click at [645, 113] on body "4.3.7 848.jpg Done Skip 0 00 : 00 : 03 Categories Monk * Select 3 3 [PERSON_NAM…" at bounding box center [397, 201] width 794 height 402
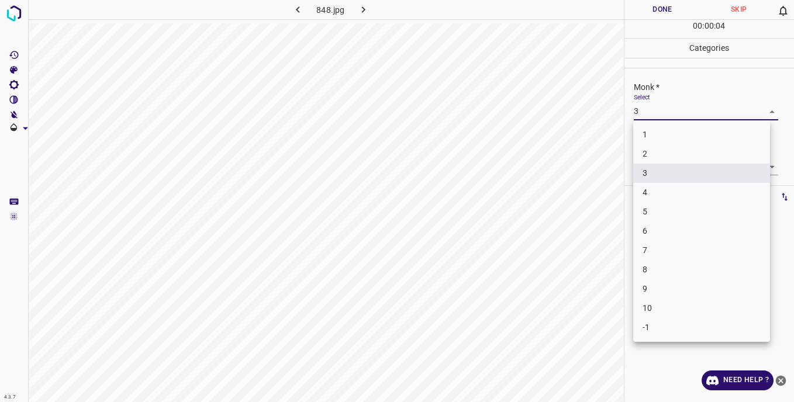
click at [653, 154] on li "2" at bounding box center [701, 153] width 137 height 19
type input "2"
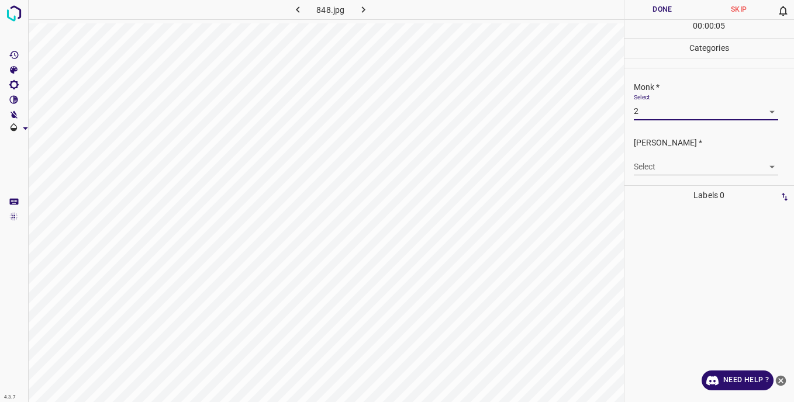
click at [645, 161] on body "4.3.7 848.jpg Done Skip 0 00 : 00 : 05 Categories Monk * Select 2 2 [PERSON_NAM…" at bounding box center [397, 201] width 794 height 402
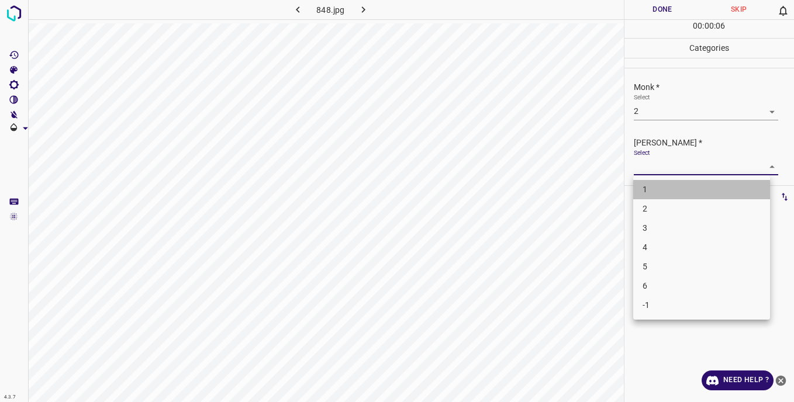
click at [661, 190] on li "1" at bounding box center [701, 189] width 137 height 19
type input "1"
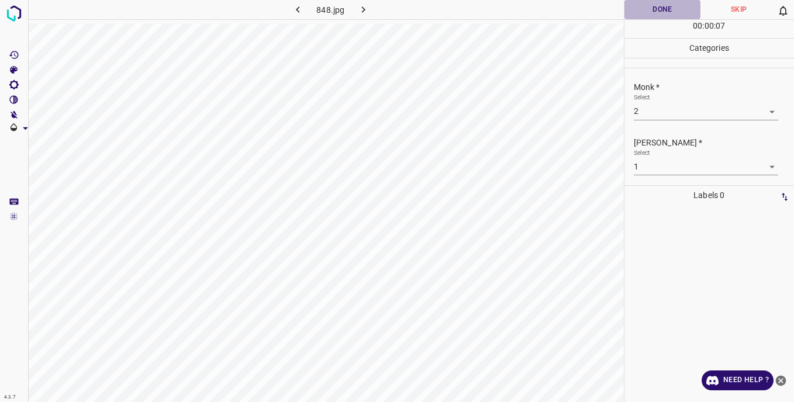
click at [642, 13] on button "Done" at bounding box center [663, 9] width 77 height 19
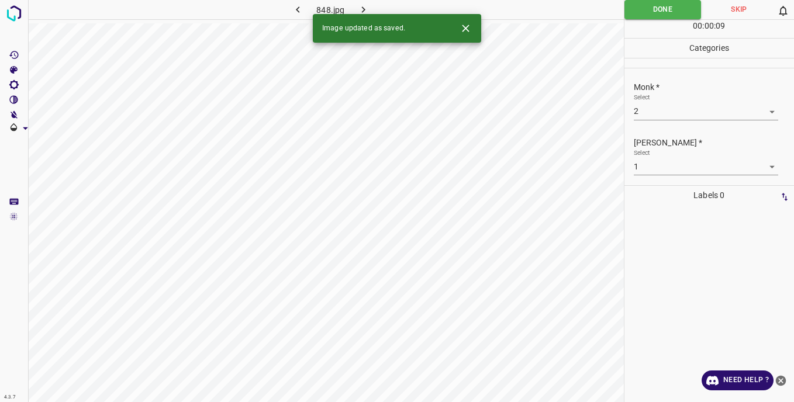
click at [366, 12] on icon "button" at bounding box center [363, 10] width 12 height 12
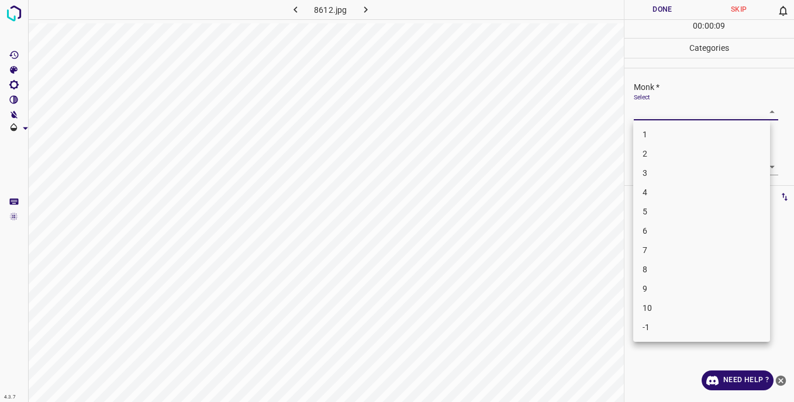
click at [660, 114] on body "4.3.7 8612.jpg Done Skip 0 00 : 00 : 09 Categories Monk * Select ​ [PERSON_NAME…" at bounding box center [397, 201] width 794 height 402
click at [658, 320] on li "-1" at bounding box center [701, 327] width 137 height 19
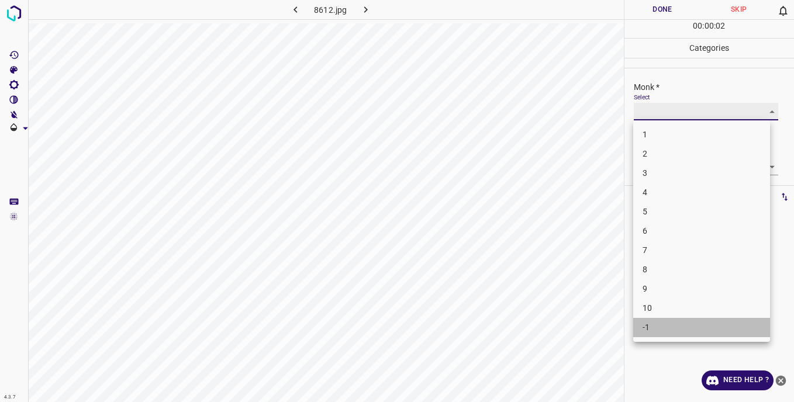
type input "-1"
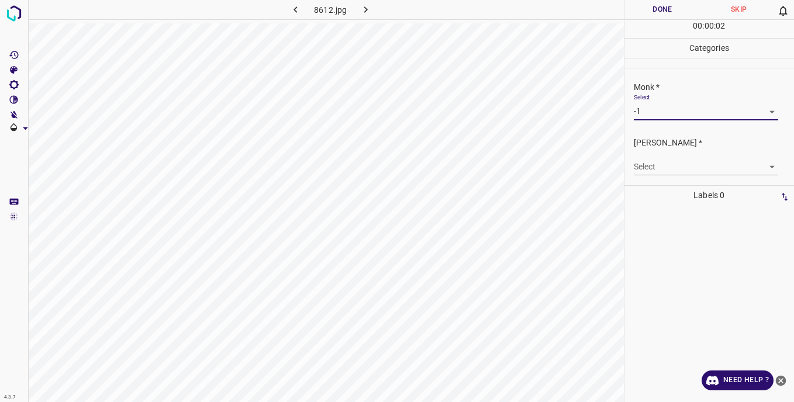
click at [649, 166] on body "4.3.7 8612.jpg Done Skip 0 00 : 00 : 02 Categories Monk * Select -1 -1 [PERSON_…" at bounding box center [397, 201] width 794 height 402
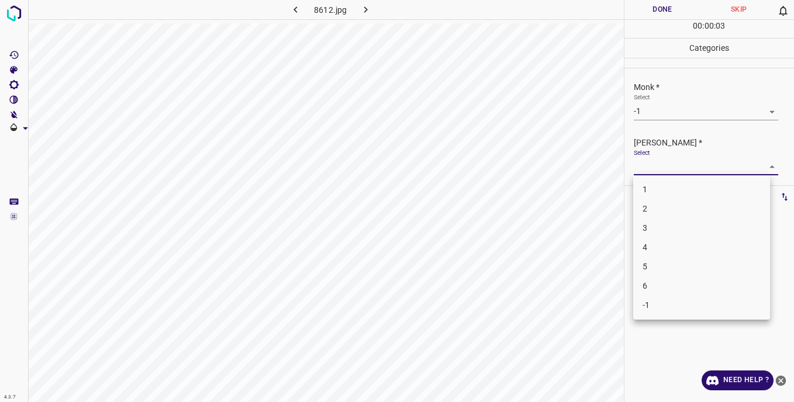
click at [663, 305] on li "-1" at bounding box center [701, 305] width 137 height 19
type input "-1"
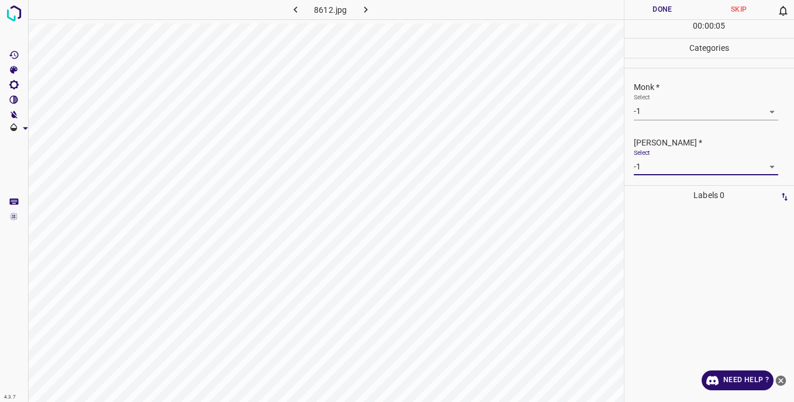
click at [648, 10] on button "Done" at bounding box center [663, 9] width 77 height 19
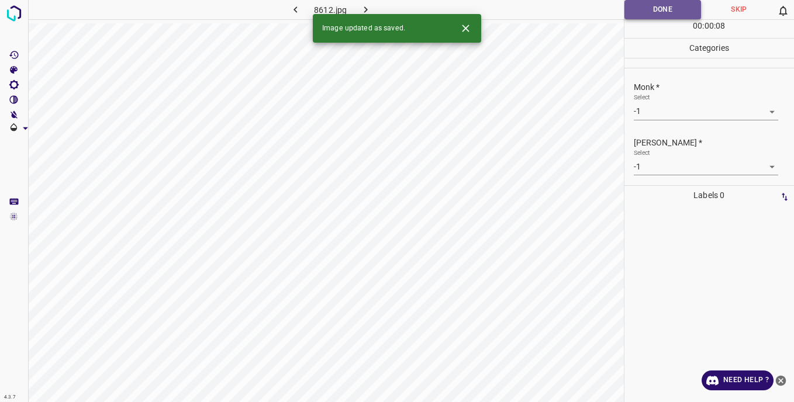
click at [655, 9] on button "Done" at bounding box center [663, 9] width 77 height 19
click at [364, 6] on icon "button" at bounding box center [366, 10] width 12 height 12
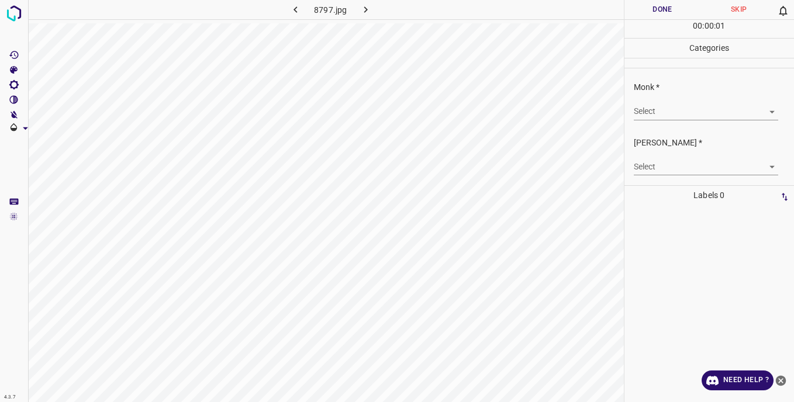
click at [638, 112] on body "4.3.7 8797.jpg Done Skip 0 00 : 00 : 01 Categories Monk * Select ​ [PERSON_NAME…" at bounding box center [397, 201] width 794 height 402
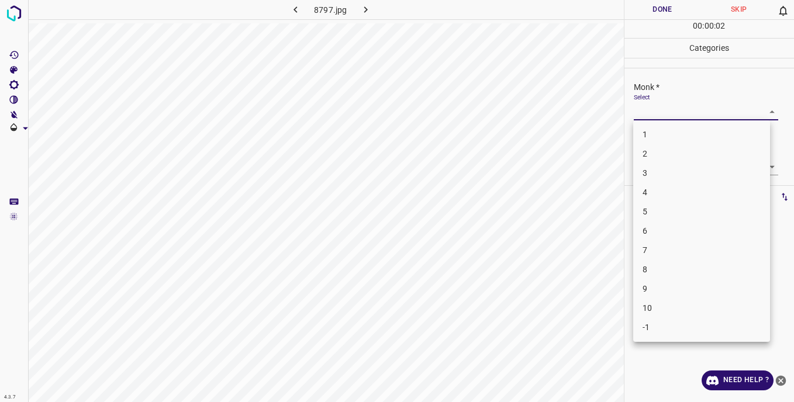
click at [650, 194] on li "4" at bounding box center [701, 192] width 137 height 19
type input "4"
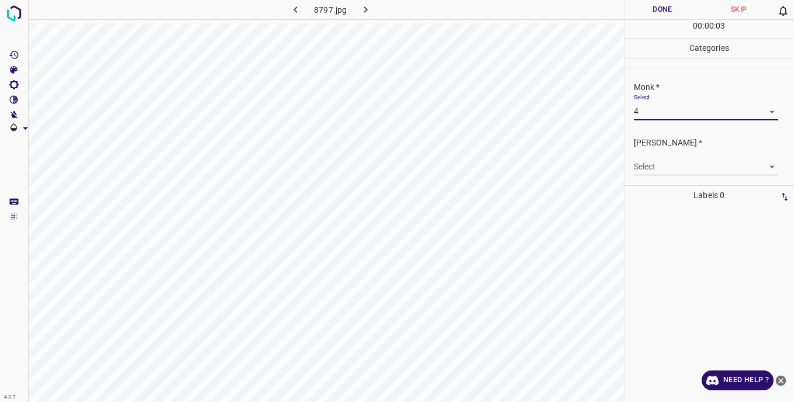
click at [648, 166] on body "4.3.7 8797.jpg Done Skip 0 00 : 00 : 03 Categories Monk * Select 4 4 [PERSON_NA…" at bounding box center [397, 201] width 794 height 402
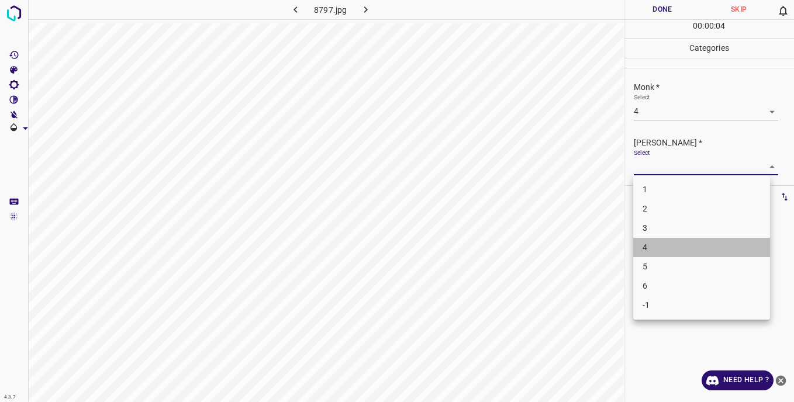
click at [652, 248] on li "4" at bounding box center [701, 247] width 137 height 19
type input "4"
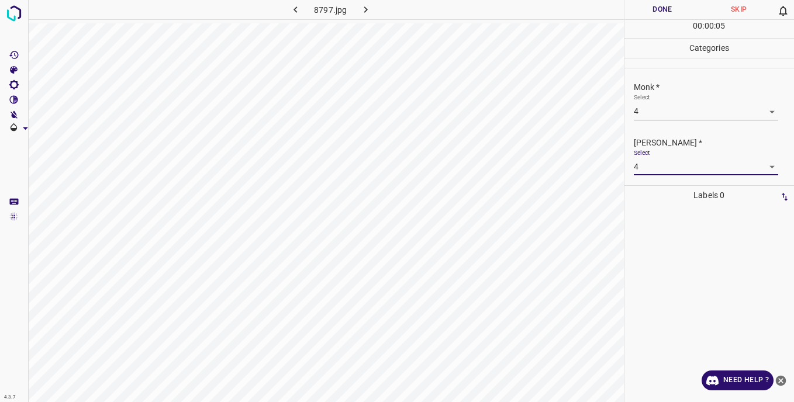
click at [644, 5] on button "Done" at bounding box center [663, 9] width 77 height 19
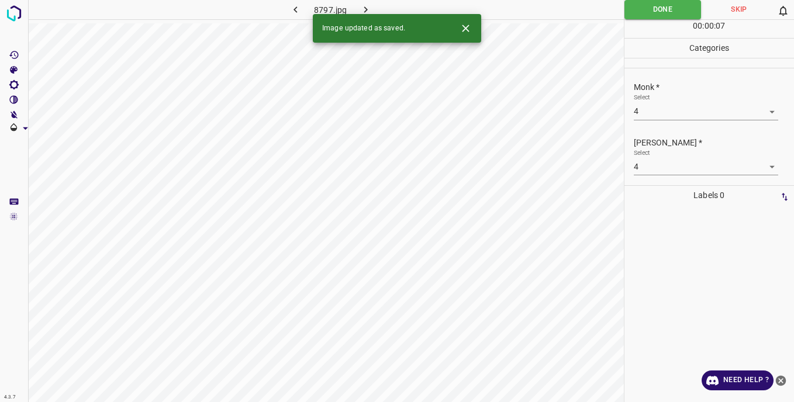
click at [367, 8] on icon "button" at bounding box center [366, 10] width 12 height 12
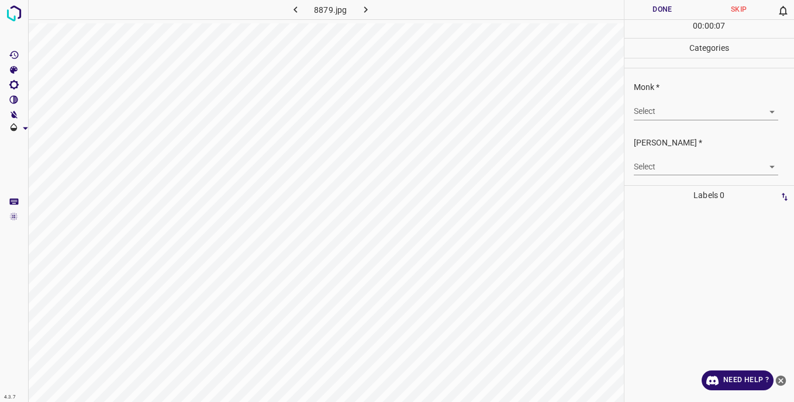
click at [650, 112] on body "4.3.7 8879.jpg Done Skip 0 00 : 00 : 07 Categories Monk * Select ​ [PERSON_NAME…" at bounding box center [397, 201] width 794 height 402
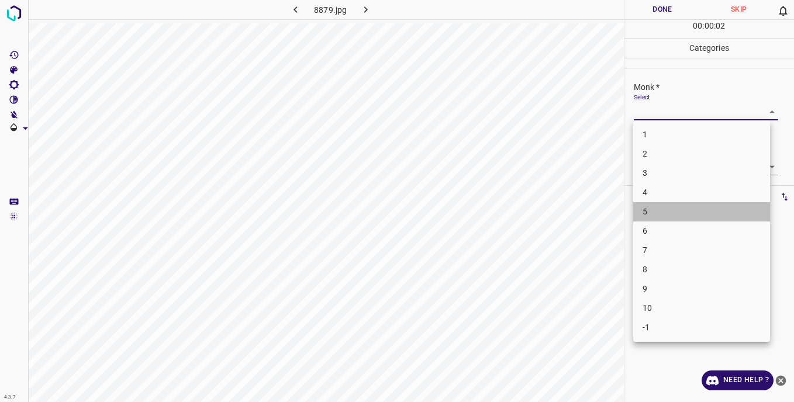
click at [653, 209] on li "5" at bounding box center [701, 211] width 137 height 19
type input "5"
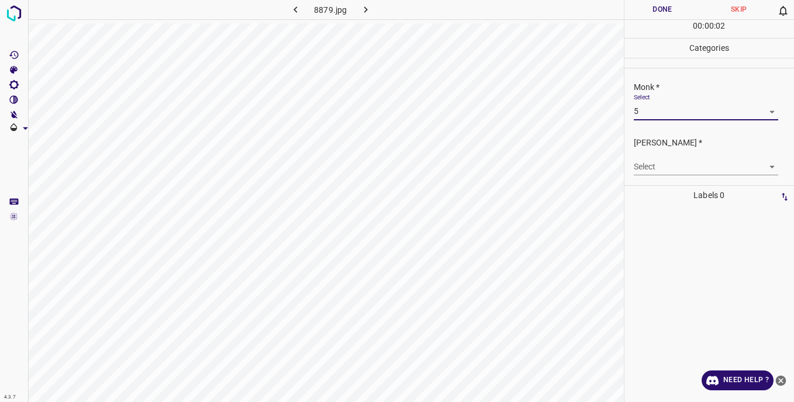
click at [646, 163] on body "4.3.7 8879.jpg Done Skip 0 00 : 00 : 02 Categories Monk * Select 5 5 [PERSON_NA…" at bounding box center [397, 201] width 794 height 402
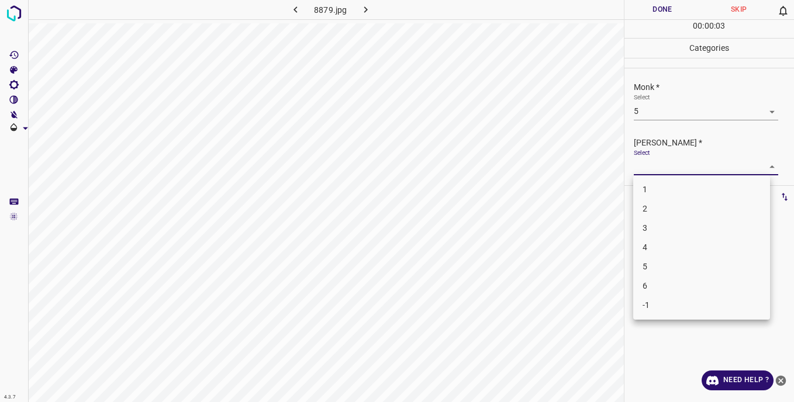
drag, startPoint x: 656, startPoint y: 265, endPoint x: 656, endPoint y: 248, distance: 17.0
click at [656, 261] on li "5" at bounding box center [701, 266] width 137 height 19
type input "5"
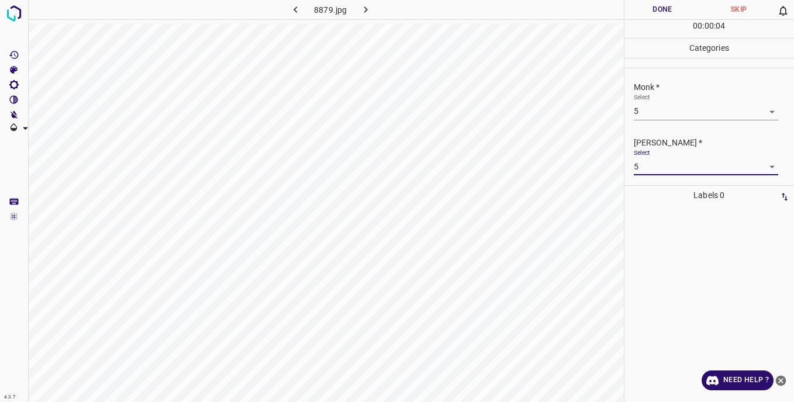
click at [652, 12] on button "Done" at bounding box center [663, 9] width 77 height 19
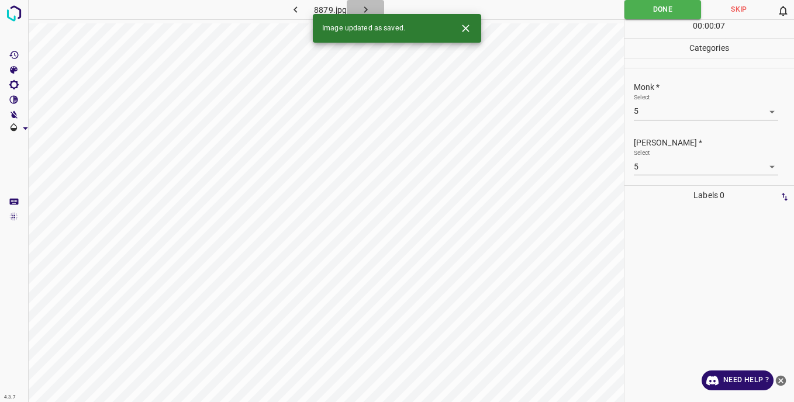
click at [363, 6] on icon "button" at bounding box center [366, 10] width 12 height 12
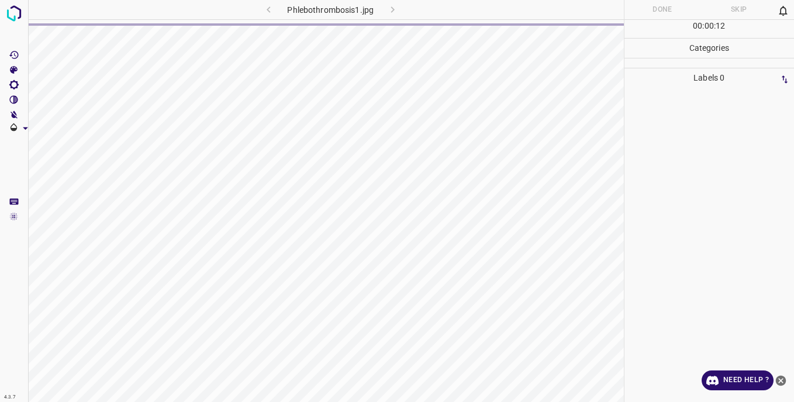
click at [626, 127] on div "Labels 0" at bounding box center [710, 235] width 170 height 334
click at [681, 113] on div at bounding box center [709, 245] width 163 height 315
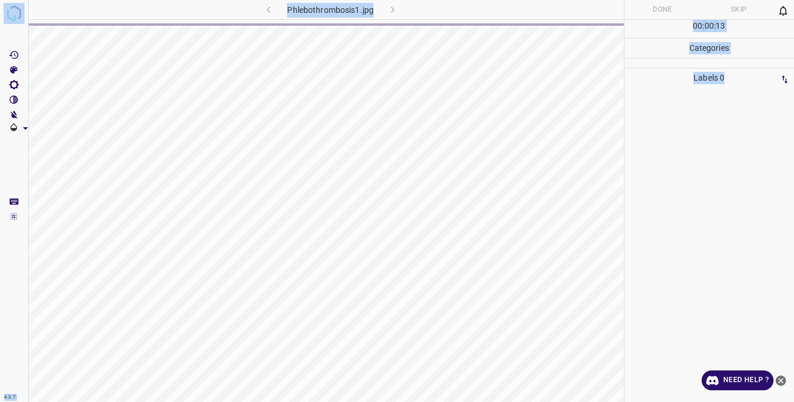
click at [681, 113] on div at bounding box center [709, 245] width 163 height 315
drag, startPoint x: 681, startPoint y: 113, endPoint x: 679, endPoint y: 153, distance: 39.8
click at [679, 153] on div at bounding box center [709, 245] width 163 height 315
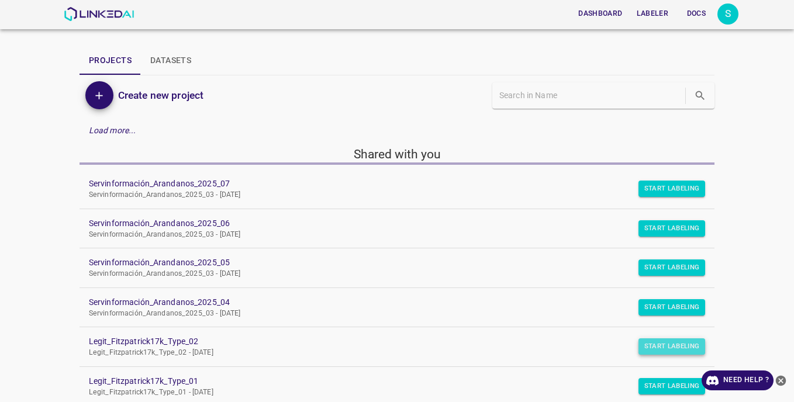
click at [645, 197] on button "Start Labeling" at bounding box center [672, 189] width 67 height 16
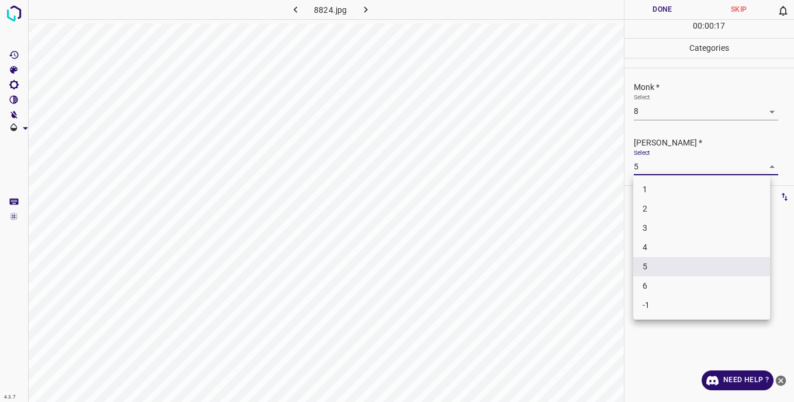
click at [648, 166] on body "4.3.7 8824.jpg Done Skip 0 00 : 00 : 17 Categories Monk * Select 8 8 [PERSON_NA…" at bounding box center [397, 201] width 794 height 402
click at [650, 287] on li "6" at bounding box center [701, 286] width 137 height 19
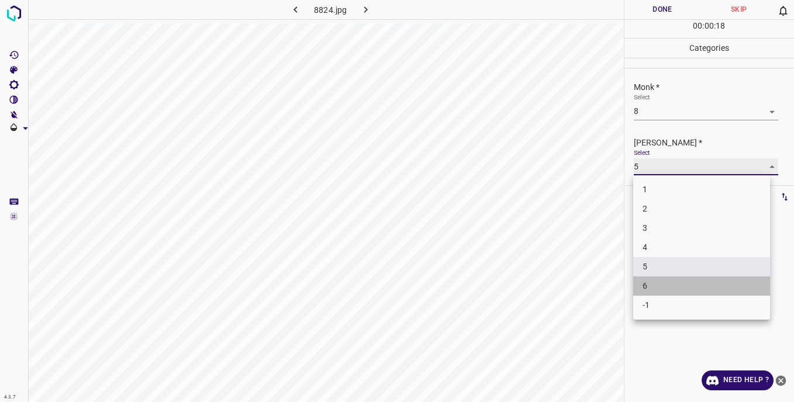
type input "6"
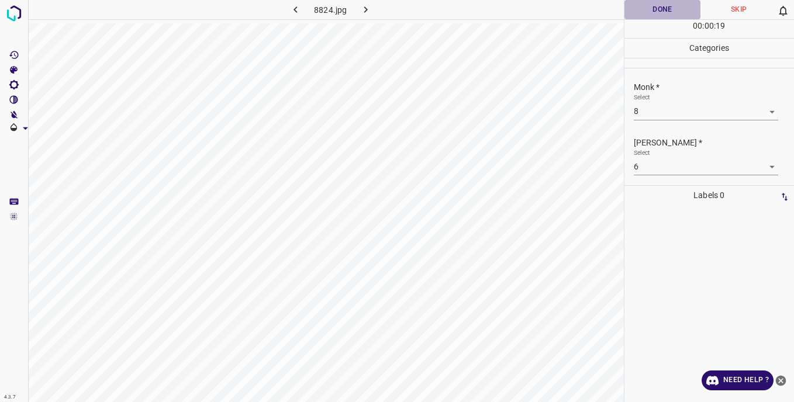
click at [643, 12] on button "Done" at bounding box center [663, 9] width 77 height 19
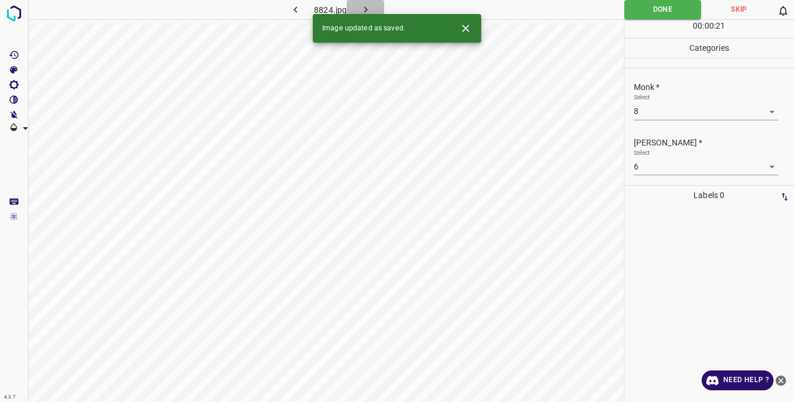
click at [364, 4] on icon "button" at bounding box center [366, 10] width 12 height 12
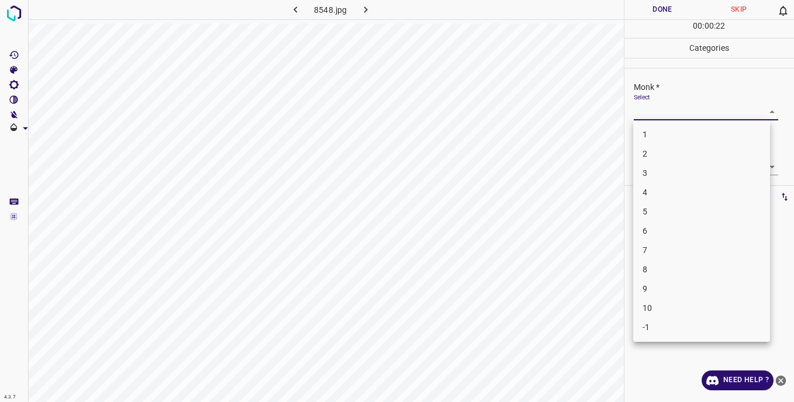
click at [639, 109] on body "4.3.7 8548.jpg Done Skip 0 00 : 00 : 22 Categories Monk * Select ​ [PERSON_NAME…" at bounding box center [397, 201] width 794 height 402
click at [653, 247] on li "7" at bounding box center [701, 250] width 137 height 19
type input "7"
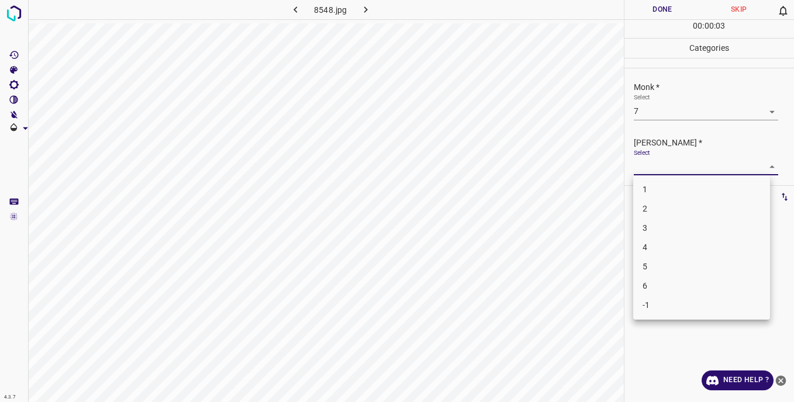
click at [643, 164] on body "4.3.7 8548.jpg Done Skip 0 00 : 00 : 03 Categories Monk * Select 7 7 [PERSON_NA…" at bounding box center [397, 201] width 794 height 402
drag, startPoint x: 658, startPoint y: 284, endPoint x: 648, endPoint y: 226, distance: 59.3
click at [659, 283] on li "6" at bounding box center [701, 286] width 137 height 19
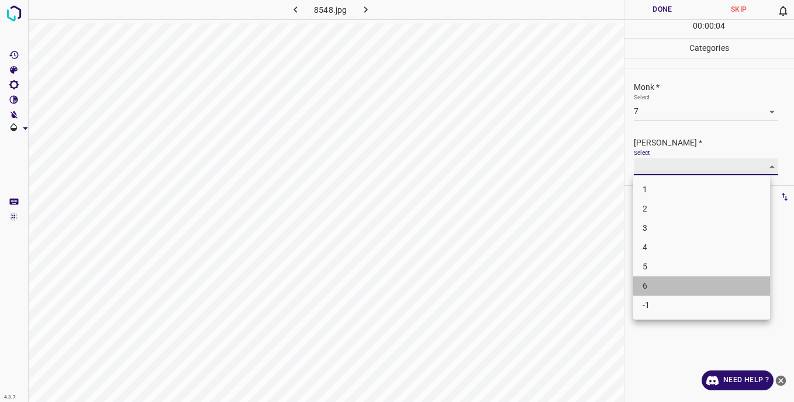
type input "6"
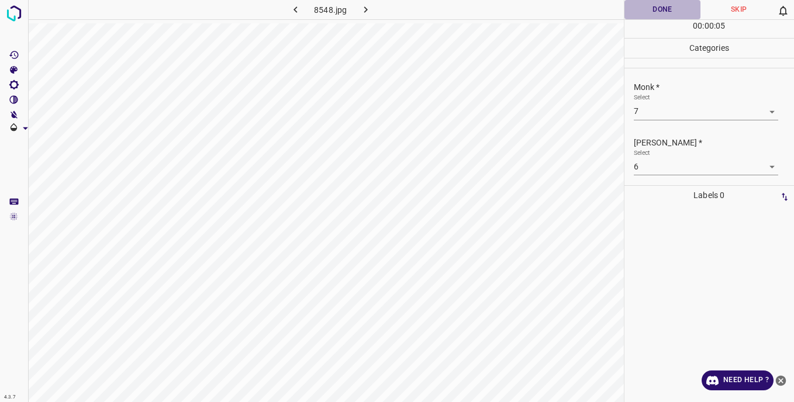
click at [648, 10] on button "Done" at bounding box center [663, 9] width 77 height 19
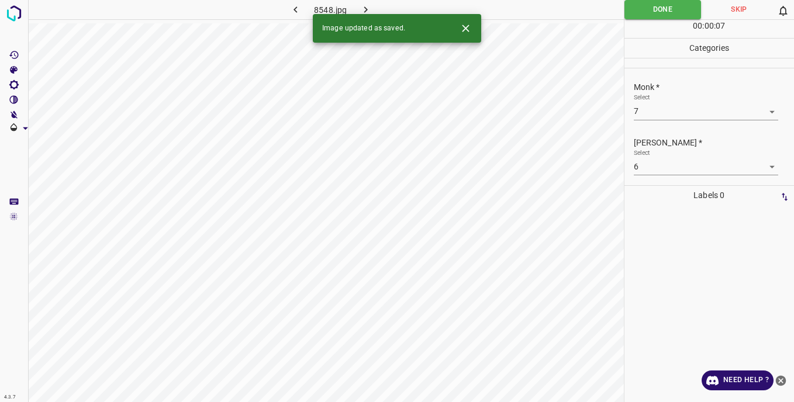
click at [369, 6] on icon "button" at bounding box center [366, 10] width 12 height 12
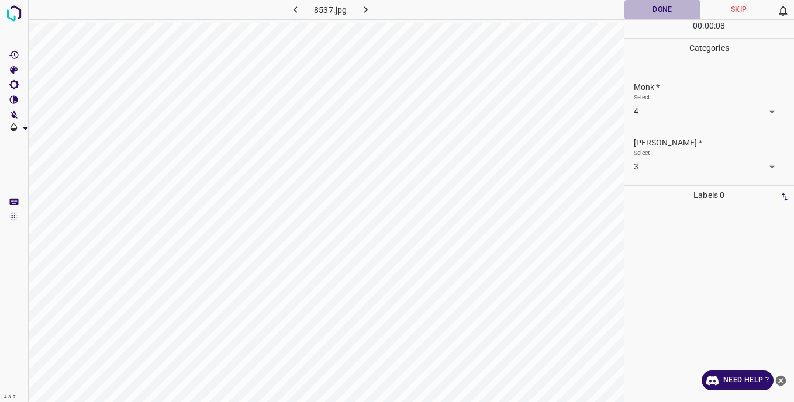
click at [653, 10] on button "Done" at bounding box center [663, 9] width 77 height 19
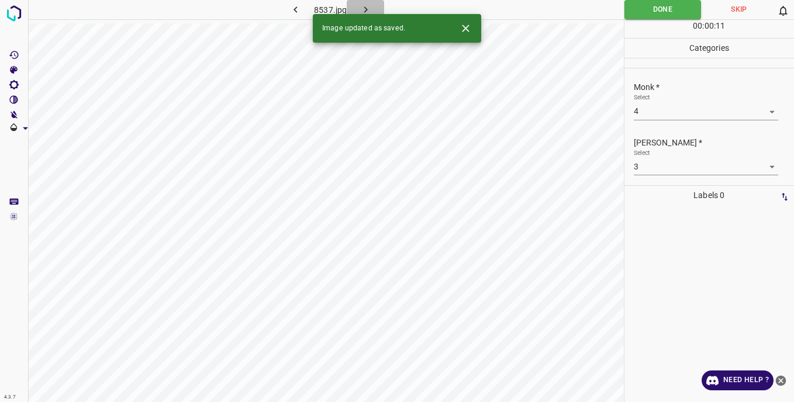
click at [367, 5] on icon "button" at bounding box center [366, 10] width 12 height 12
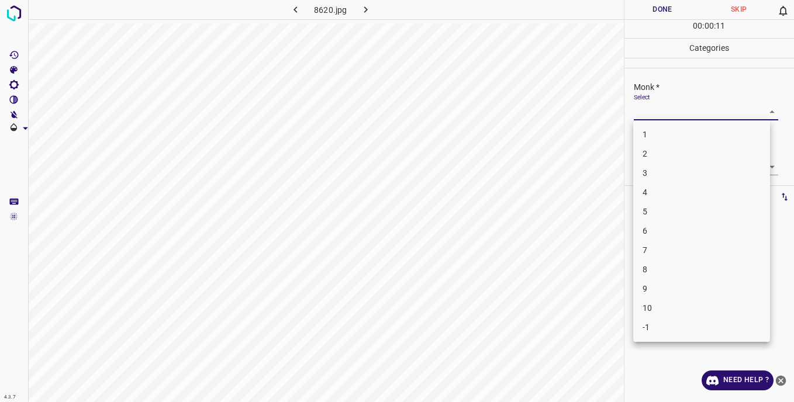
click at [644, 109] on body "4.3.7 8620.jpg Done Skip 0 00 : 00 : 11 Categories Monk * Select ​ [PERSON_NAME…" at bounding box center [397, 201] width 794 height 402
click at [646, 169] on li "3" at bounding box center [701, 173] width 137 height 19
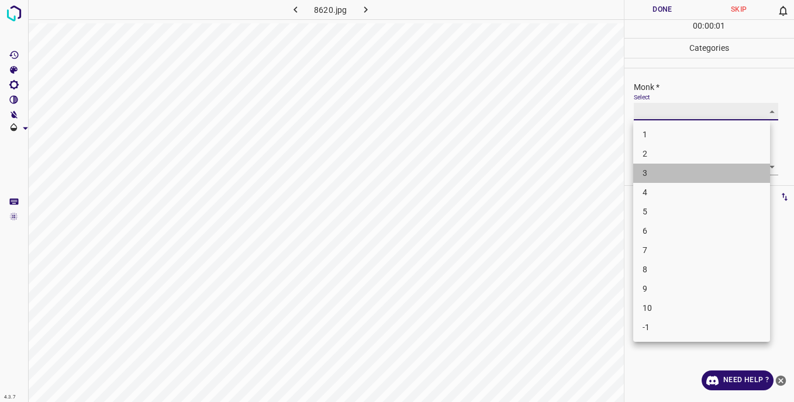
type input "3"
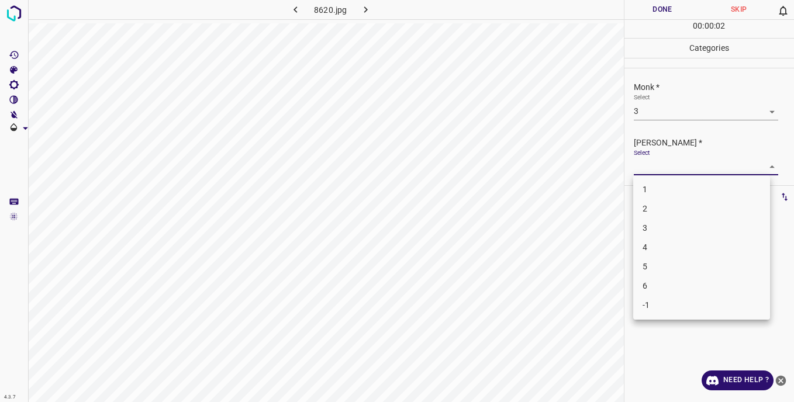
click at [646, 168] on body "4.3.7 8620.jpg Done Skip 0 00 : 00 : 02 Categories Monk * Select 3 3 [PERSON_NA…" at bounding box center [397, 201] width 794 height 402
click at [650, 226] on li "3" at bounding box center [701, 228] width 137 height 19
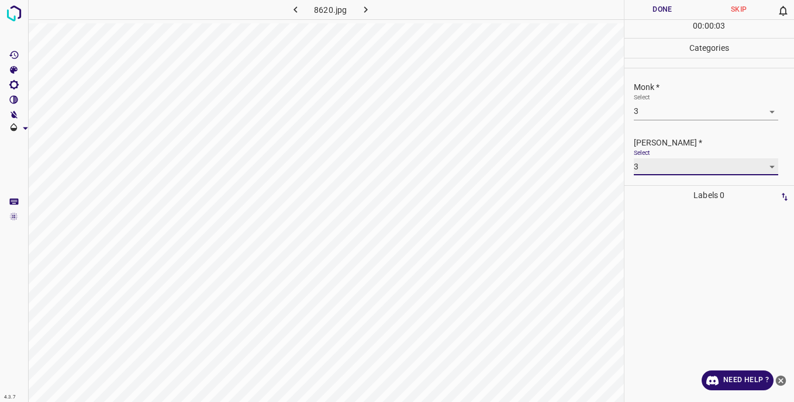
type input "3"
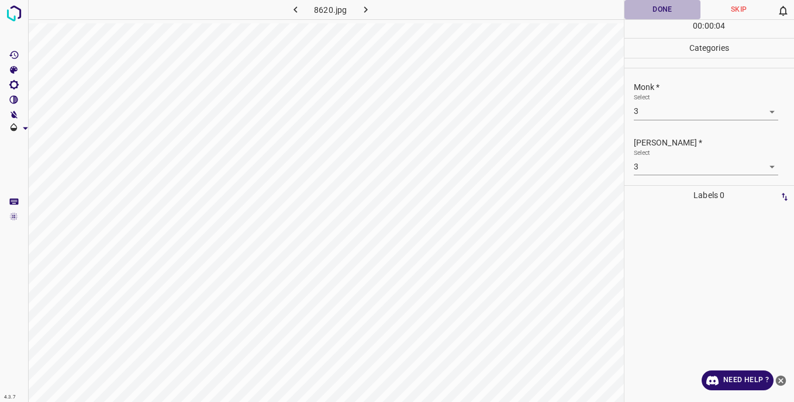
click at [646, 11] on button "Done" at bounding box center [663, 9] width 77 height 19
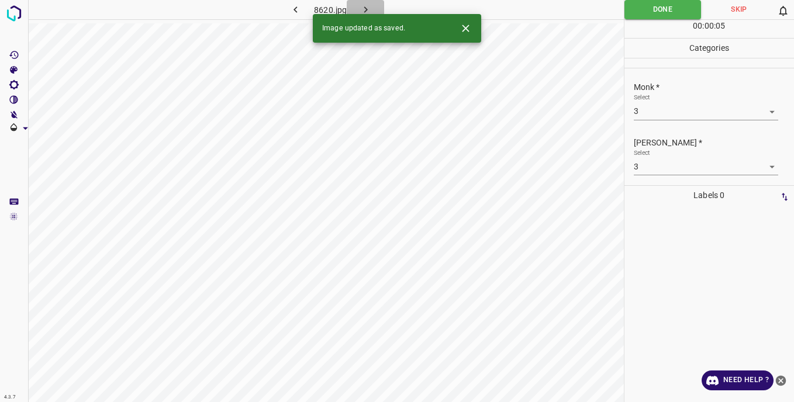
click at [365, 2] on button "button" at bounding box center [365, 9] width 37 height 19
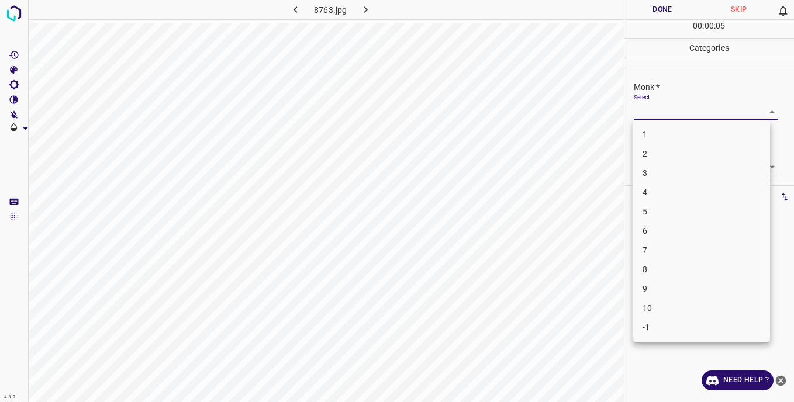
click at [646, 108] on body "4.3.7 8763.jpg Done Skip 0 00 : 00 : 05 Categories Monk * Select ​ [PERSON_NAME…" at bounding box center [397, 201] width 794 height 402
click at [650, 157] on li "2" at bounding box center [701, 153] width 137 height 19
type input "2"
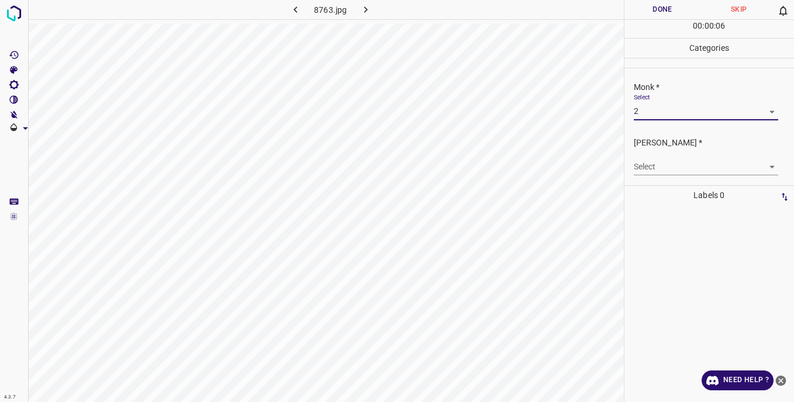
click at [648, 162] on body "4.3.7 8763.jpg Done Skip 0 00 : 00 : 06 Categories Monk * Select 2 2 [PERSON_NA…" at bounding box center [397, 201] width 794 height 402
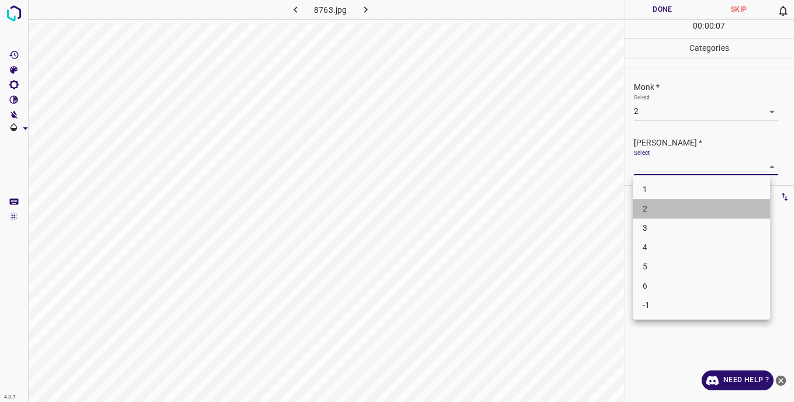
drag, startPoint x: 647, startPoint y: 208, endPoint x: 642, endPoint y: 125, distance: 83.2
click at [647, 206] on li "2" at bounding box center [701, 208] width 137 height 19
type input "2"
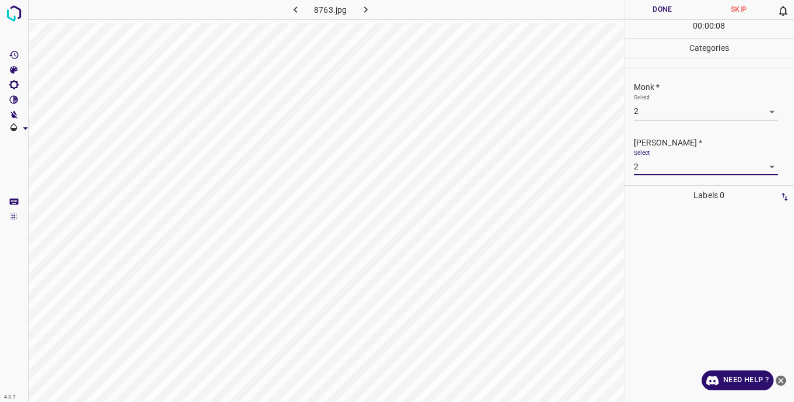
click at [642, 11] on button "Done" at bounding box center [663, 9] width 77 height 19
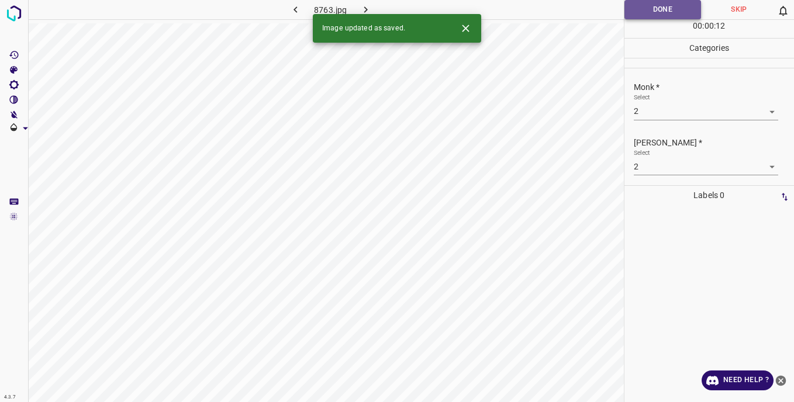
click at [645, 12] on button "Done" at bounding box center [663, 9] width 77 height 19
click at [369, 6] on icon "button" at bounding box center [366, 10] width 12 height 12
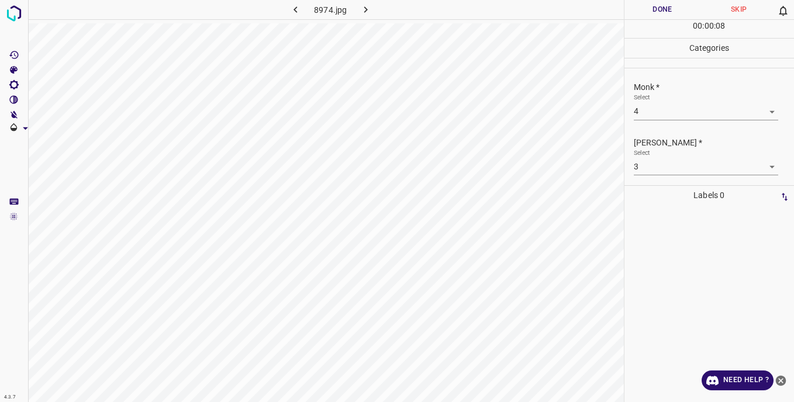
click at [644, 165] on body "4.3.7 8974.jpg Done Skip 0 00 : 00 : 08 Categories Monk * Select 4 4 [PERSON_NA…" at bounding box center [397, 201] width 794 height 402
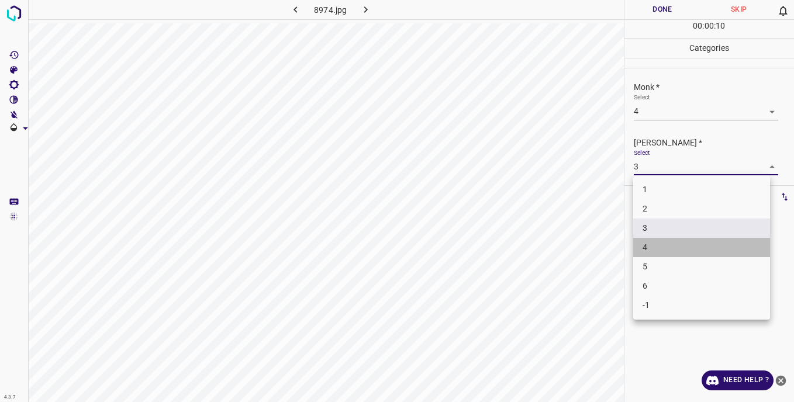
click at [655, 245] on li "4" at bounding box center [701, 247] width 137 height 19
type input "4"
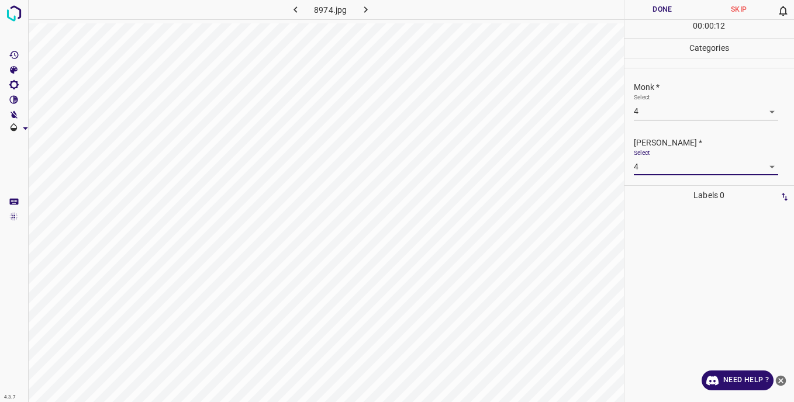
click at [644, 9] on button "Done" at bounding box center [663, 9] width 77 height 19
click at [643, 111] on body "4.3.7 8974.jpg Done Skip 0 00 : 00 : 18 Categories Monk * Select 4 4 [PERSON_NA…" at bounding box center [397, 201] width 794 height 402
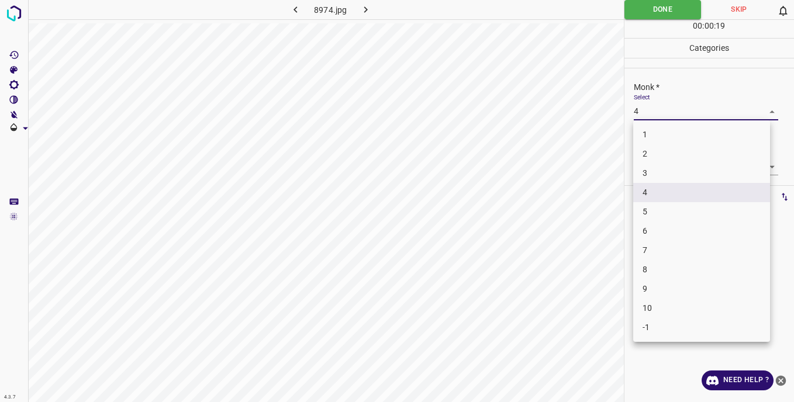
click at [653, 212] on li "5" at bounding box center [701, 211] width 137 height 19
type input "5"
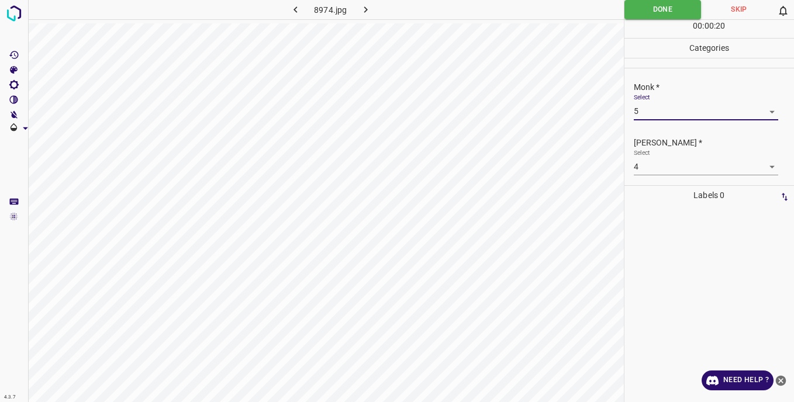
click at [645, 160] on body "4.3.7 8974.jpg Done Skip 0 00 : 00 : 20 Categories Monk * Select 5 5 [PERSON_NA…" at bounding box center [397, 201] width 794 height 402
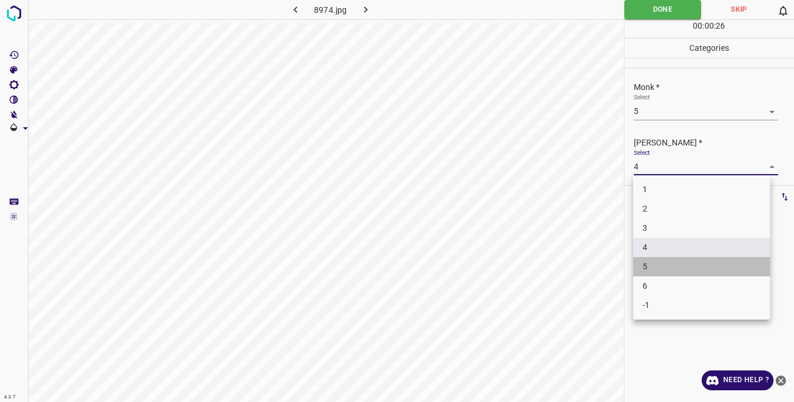
click at [655, 267] on li "5" at bounding box center [701, 266] width 137 height 19
type input "5"
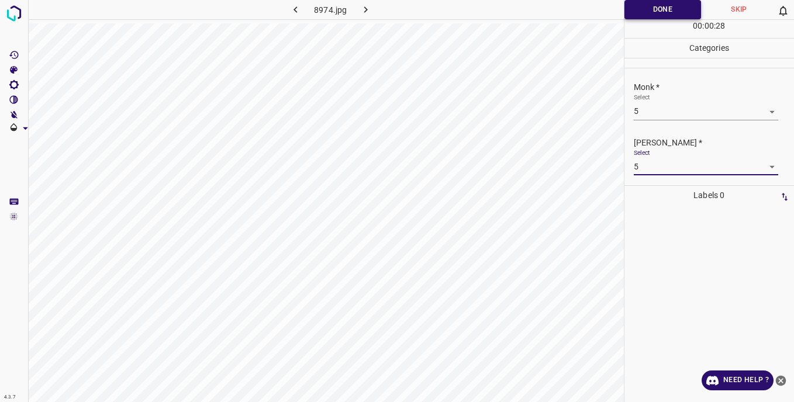
click at [643, 11] on button "Done" at bounding box center [663, 9] width 77 height 19
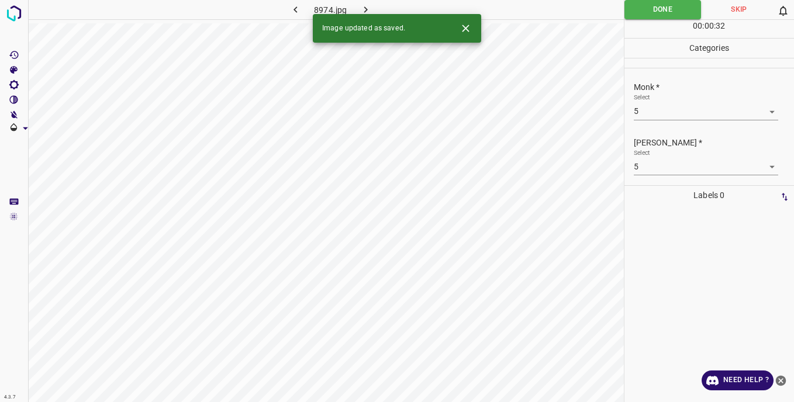
click at [368, 5] on icon "button" at bounding box center [366, 10] width 12 height 12
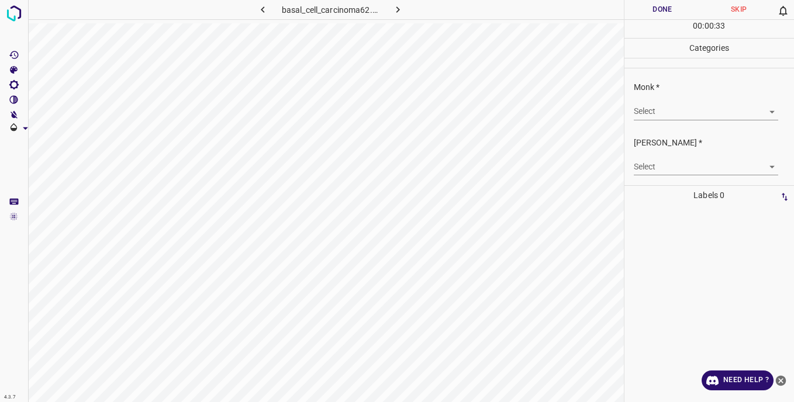
click at [638, 115] on body "4.3.7 basal_cell_carcinoma62.jpg Done Skip 0 00 : 00 : 33 Categories Monk * Sel…" at bounding box center [397, 201] width 794 height 402
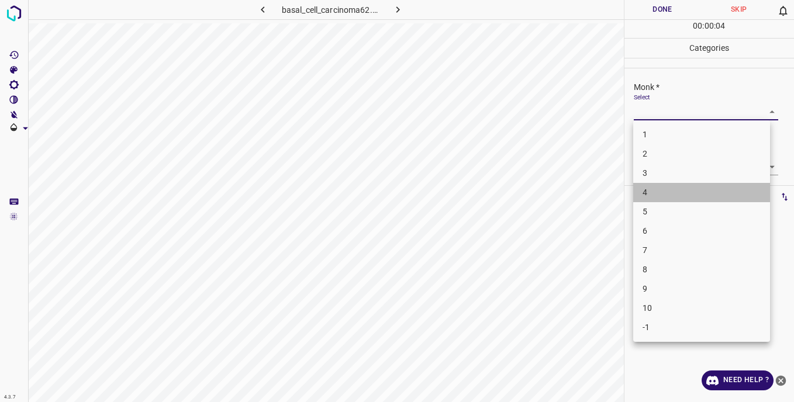
click at [662, 192] on li "4" at bounding box center [701, 192] width 137 height 19
type input "4"
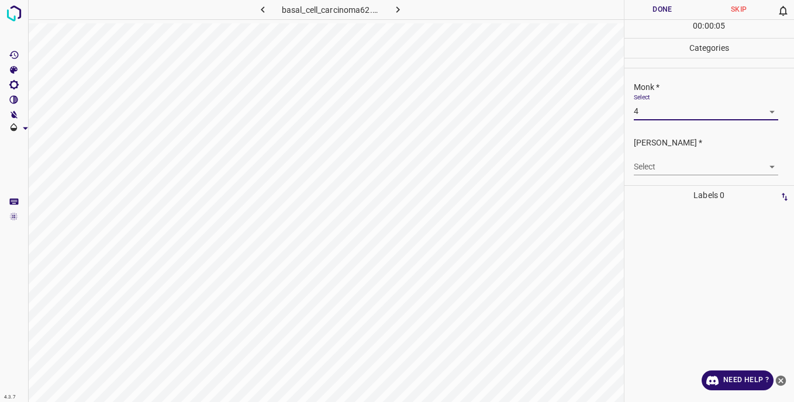
click at [643, 166] on body "4.3.7 basal_cell_carcinoma62.jpg Done Skip 0 00 : 00 : 05 Categories Monk * Sel…" at bounding box center [397, 201] width 794 height 402
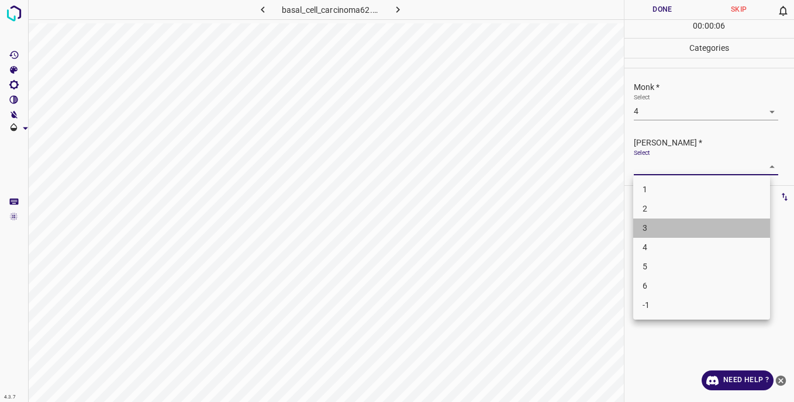
click at [659, 230] on li "3" at bounding box center [701, 228] width 137 height 19
type input "3"
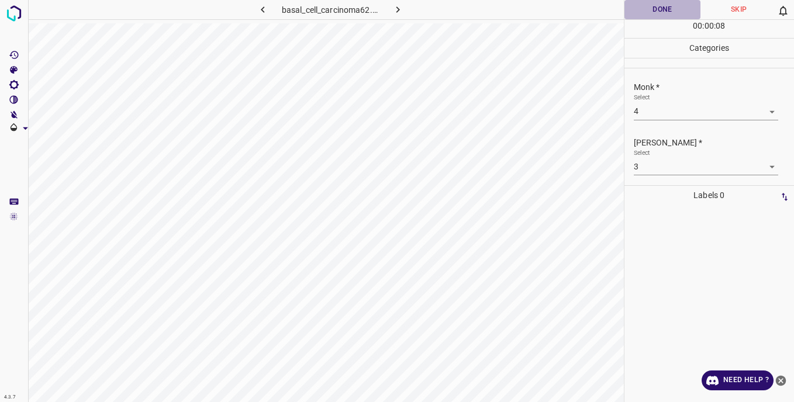
click at [632, 9] on button "Done" at bounding box center [663, 9] width 77 height 19
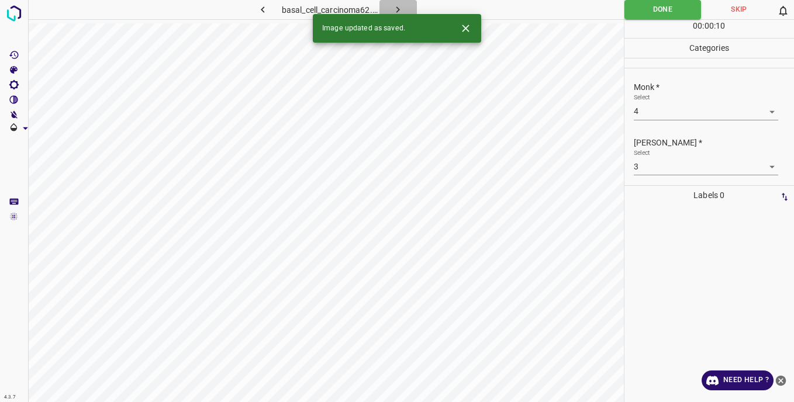
click at [397, 5] on icon "button" at bounding box center [398, 10] width 12 height 12
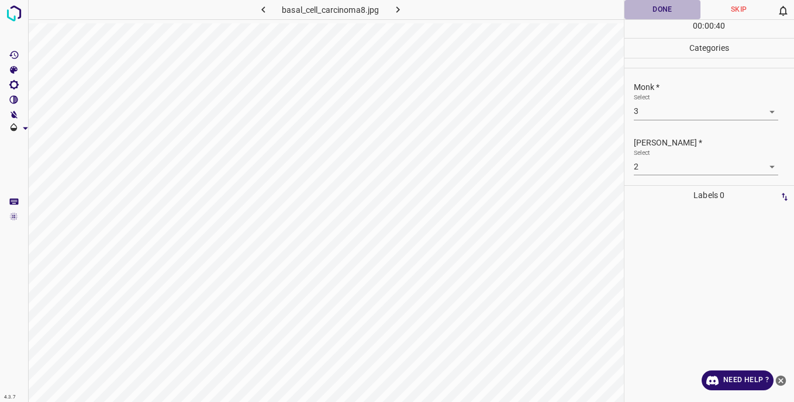
click at [638, 13] on button "Done" at bounding box center [663, 9] width 77 height 19
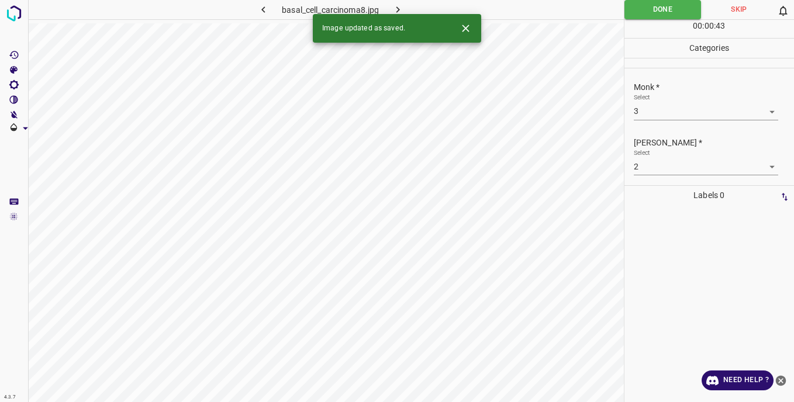
click at [397, 9] on icon "button" at bounding box center [398, 10] width 12 height 12
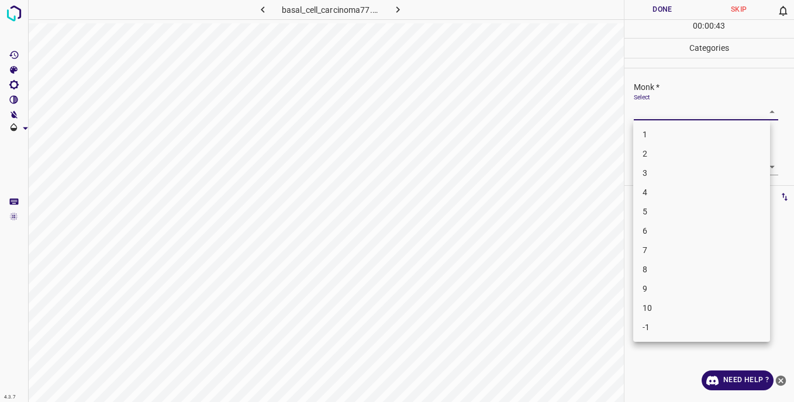
click at [649, 105] on body "4.3.7 basal_cell_carcinoma77.jpg Done Skip 0 00 : 00 : 43 Categories Monk * Sel…" at bounding box center [397, 201] width 794 height 402
drag, startPoint x: 666, startPoint y: 329, endPoint x: 650, endPoint y: 271, distance: 59.3
click at [666, 327] on li "-1" at bounding box center [701, 327] width 137 height 19
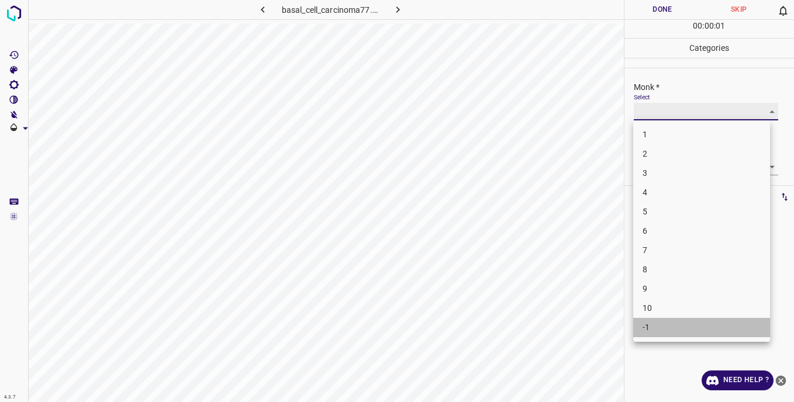
type input "-1"
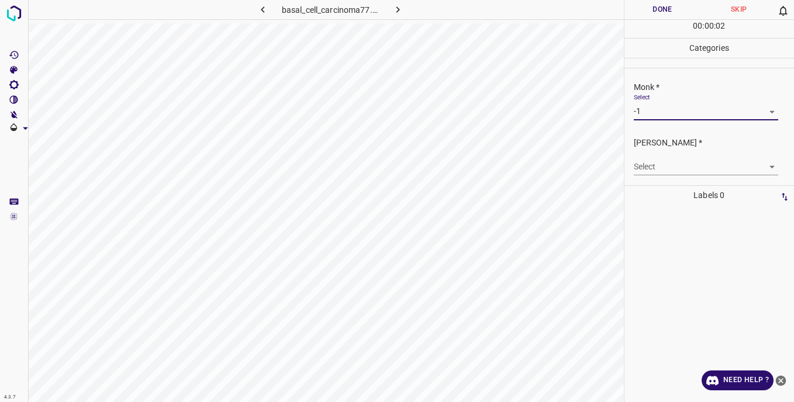
click at [646, 164] on body "4.3.7 basal_cell_carcinoma77.jpg Done Skip 0 00 : 00 : 02 Categories Monk * Sel…" at bounding box center [397, 201] width 794 height 402
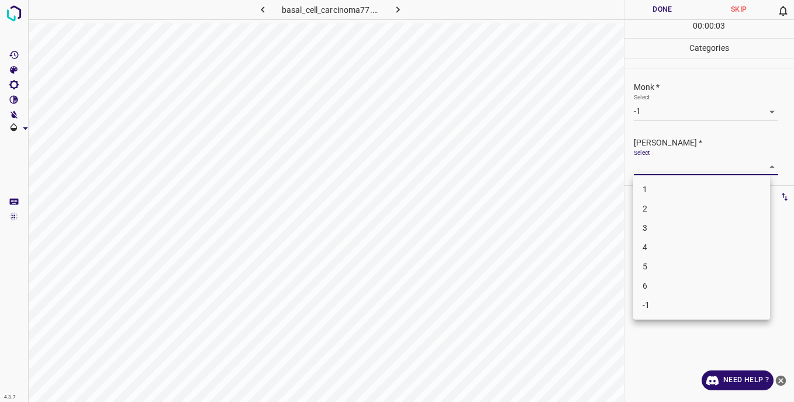
drag, startPoint x: 650, startPoint y: 304, endPoint x: 646, endPoint y: 265, distance: 38.9
click at [650, 303] on li "-1" at bounding box center [701, 305] width 137 height 19
type input "-1"
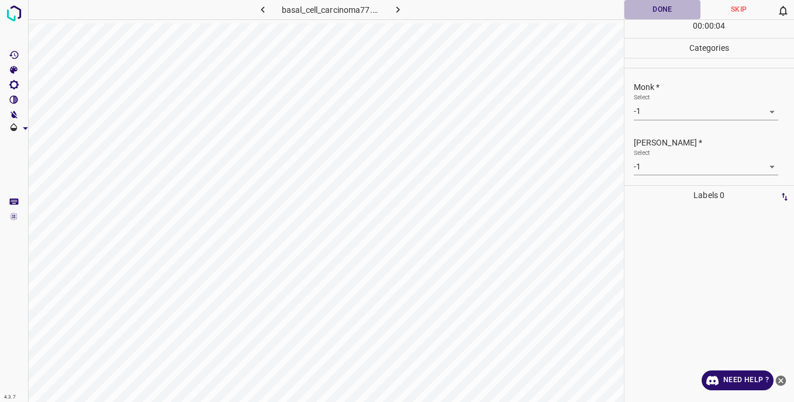
click at [644, 15] on button "Done" at bounding box center [663, 9] width 77 height 19
click at [398, 11] on icon "button" at bounding box center [398, 10] width 12 height 12
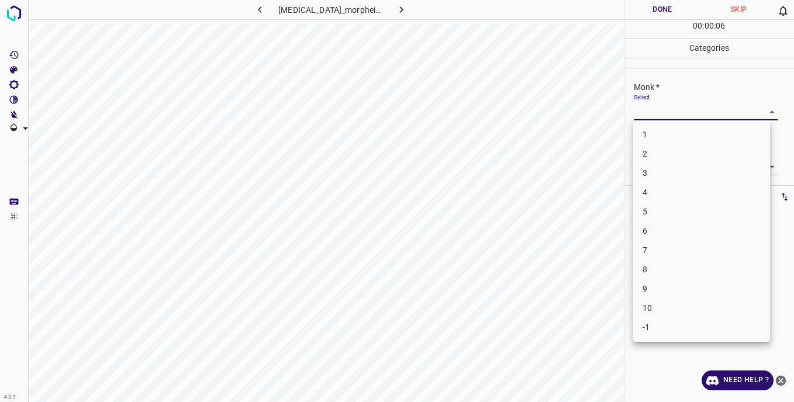
click at [659, 113] on body "4.3.7 [MEDICAL_DATA]_morpheiform2.jpg Done Skip 0 00 : 00 : 06 Categories Monk …" at bounding box center [397, 201] width 794 height 402
click at [659, 171] on li "3" at bounding box center [701, 173] width 137 height 19
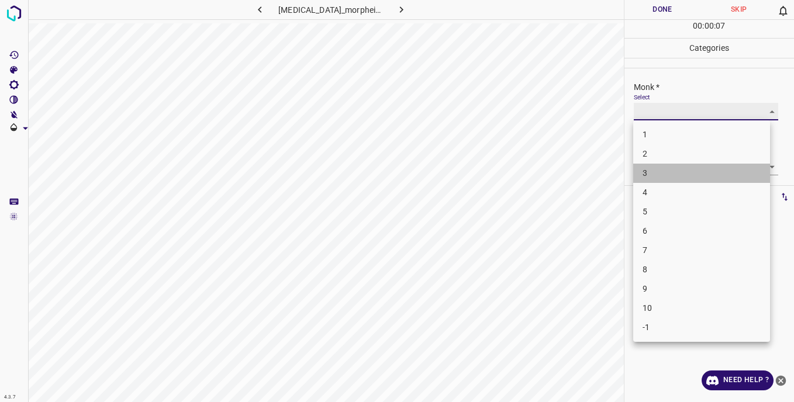
type input "3"
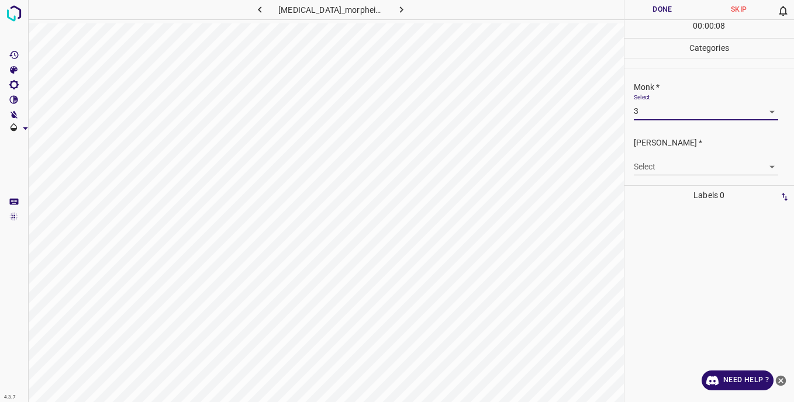
click at [648, 166] on body "4.3.7 [MEDICAL_DATA]_morpheiform2.jpg Done Skip 0 00 : 00 : 08 Categories Monk …" at bounding box center [397, 201] width 794 height 402
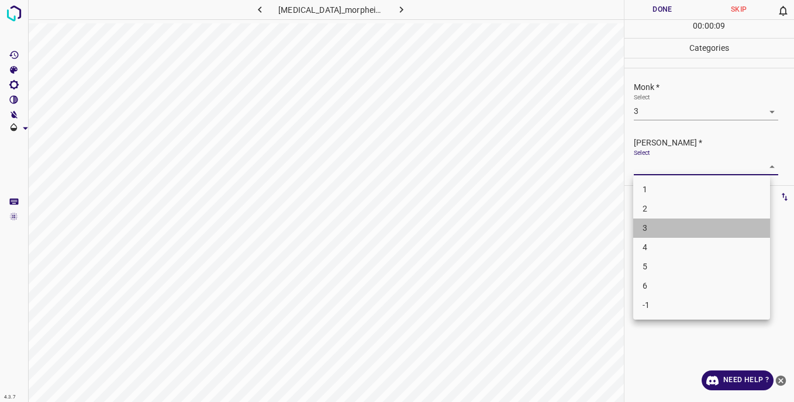
click at [651, 228] on li "3" at bounding box center [701, 228] width 137 height 19
type input "3"
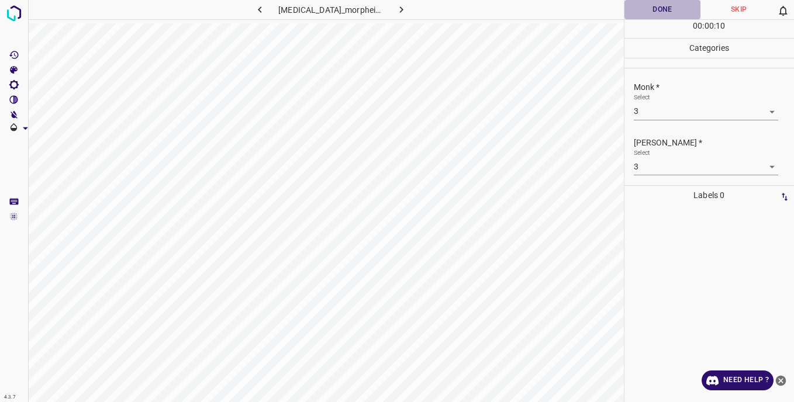
click at [636, 14] on button "Done" at bounding box center [663, 9] width 77 height 19
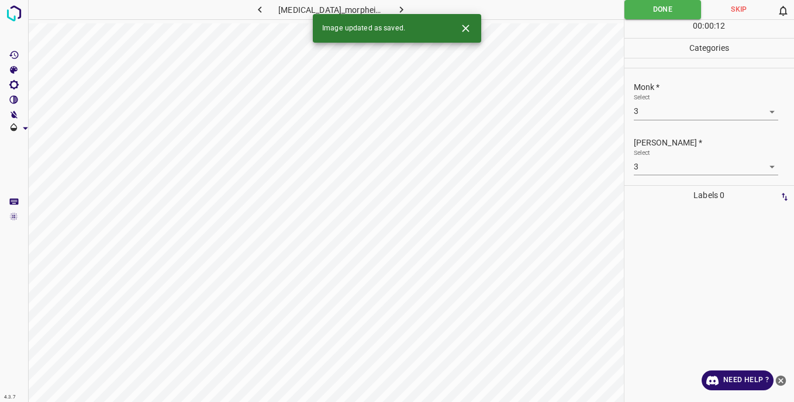
click at [402, 9] on icon "button" at bounding box center [401, 10] width 12 height 12
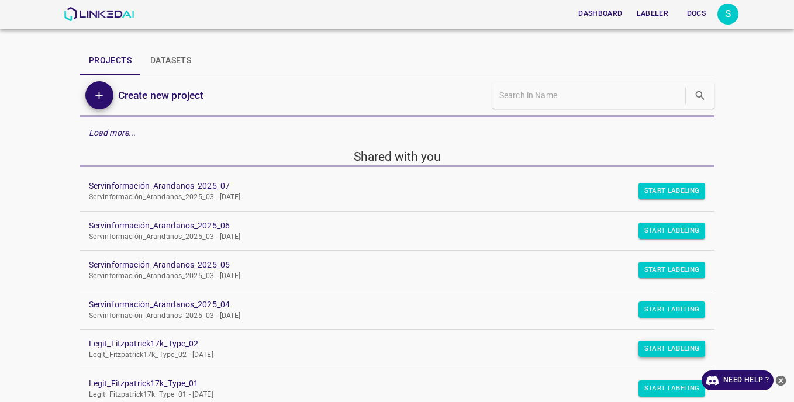
click at [642, 199] on button "Start Labeling" at bounding box center [672, 191] width 67 height 16
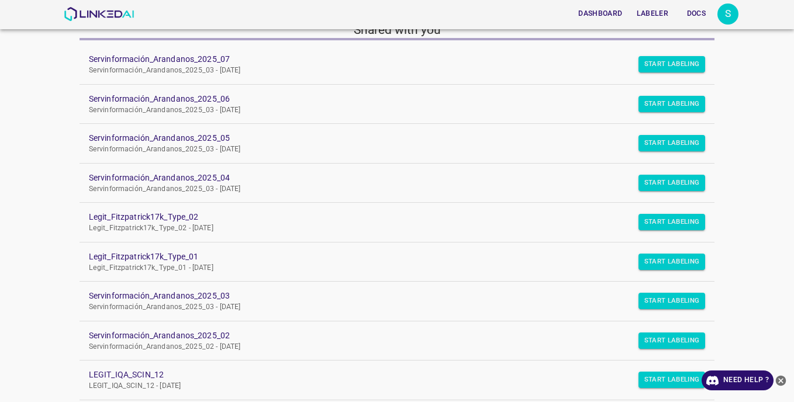
scroll to position [58, 0]
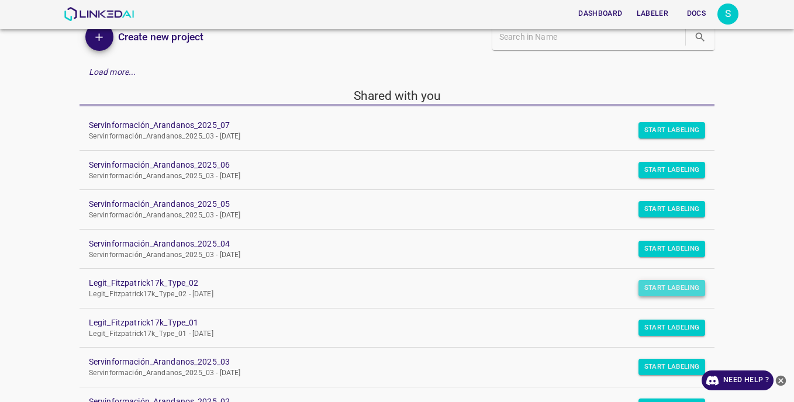
click at [673, 139] on button "Start Labeling" at bounding box center [672, 130] width 67 height 16
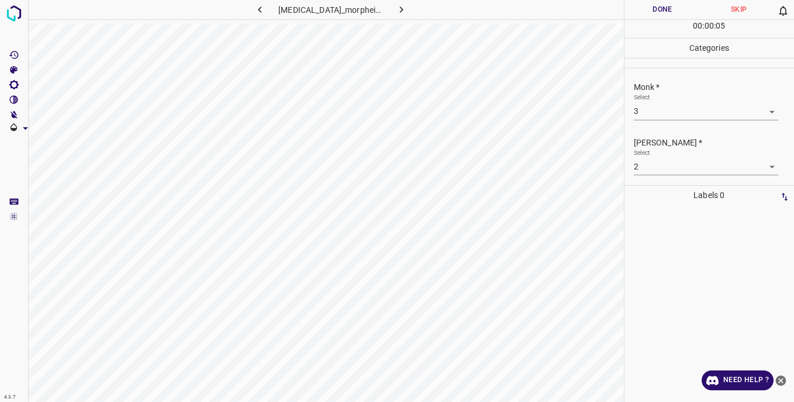
click at [636, 11] on button "Done" at bounding box center [663, 9] width 77 height 19
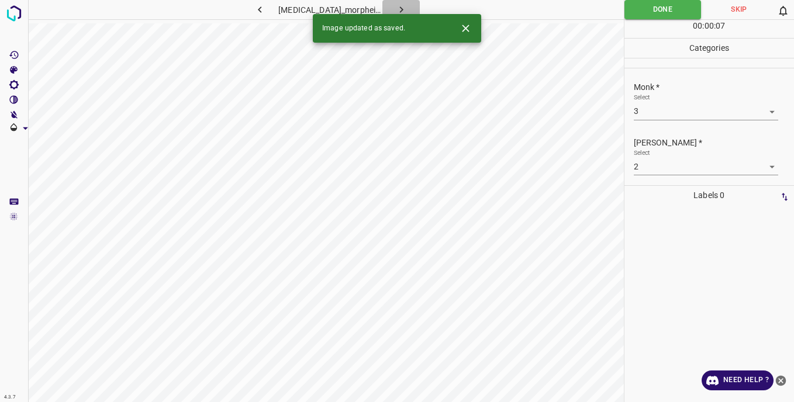
click at [408, 9] on icon "button" at bounding box center [401, 10] width 12 height 12
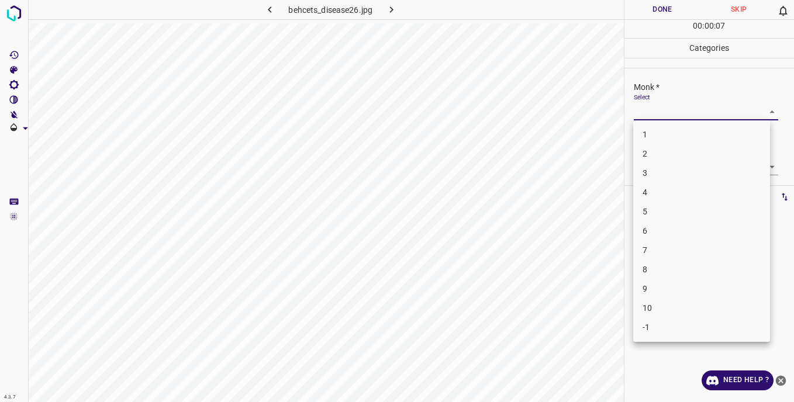
click at [641, 110] on body "4.3.7 behcets_disease26.jpg Done Skip 0 00 : 00 : 07 Categories Monk * Select ​…" at bounding box center [397, 201] width 794 height 402
click at [645, 156] on li "2" at bounding box center [701, 153] width 137 height 19
type input "2"
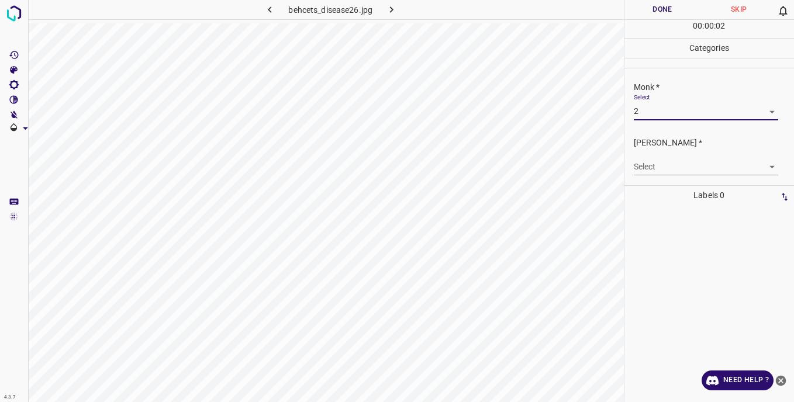
click at [648, 167] on body "4.3.7 behcets_disease26.jpg Done Skip 0 00 : 00 : 02 Categories Monk * Select 2…" at bounding box center [397, 201] width 794 height 402
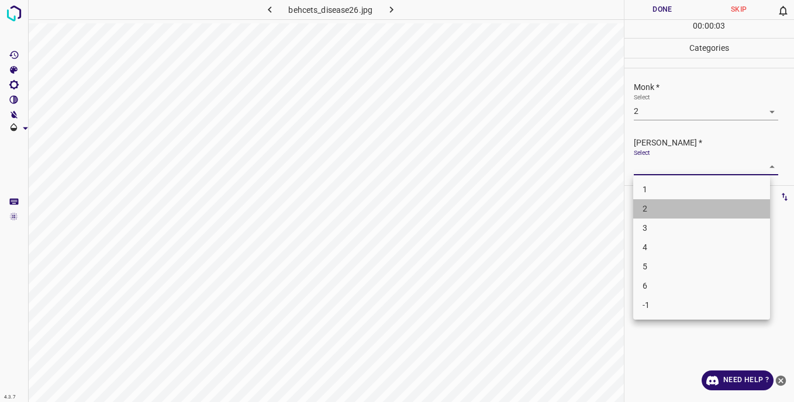
click at [652, 211] on li "2" at bounding box center [701, 208] width 137 height 19
type input "2"
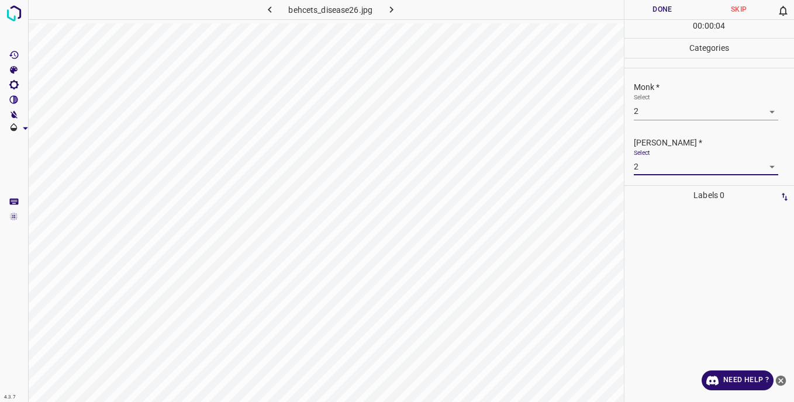
click at [646, 10] on button "Done" at bounding box center [663, 9] width 77 height 19
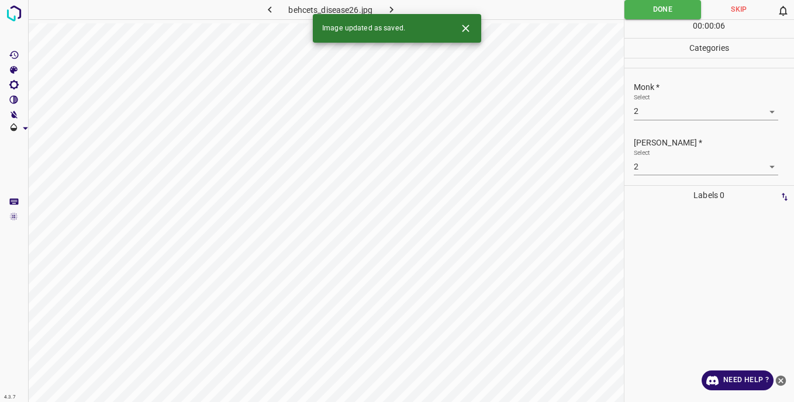
click at [393, 9] on icon "button" at bounding box center [391, 10] width 12 height 12
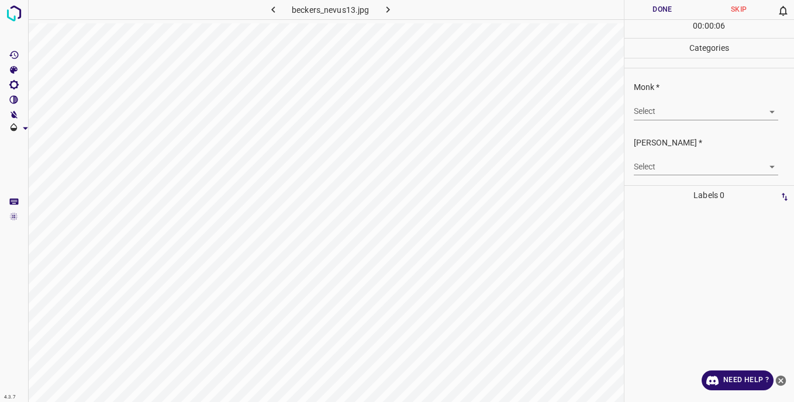
click at [648, 109] on body "4.3.7 beckers_nevus13.jpg Done Skip 0 00 : 00 : 06 Categories Monk * Select ​ […" at bounding box center [397, 201] width 794 height 402
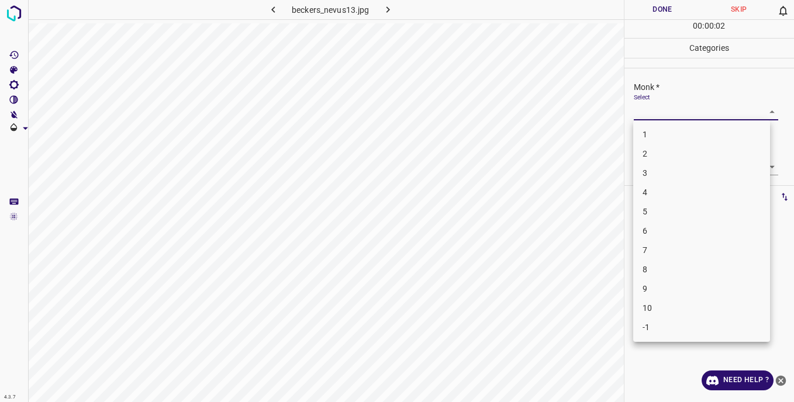
click at [655, 173] on li "3" at bounding box center [701, 173] width 137 height 19
type input "3"
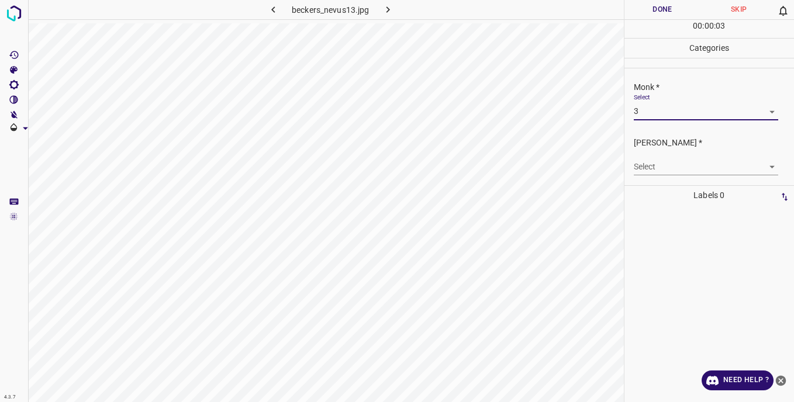
click at [651, 164] on body "4.3.7 beckers_nevus13.jpg Done Skip 0 00 : 00 : 03 Categories Monk * Select 3 3…" at bounding box center [397, 201] width 794 height 402
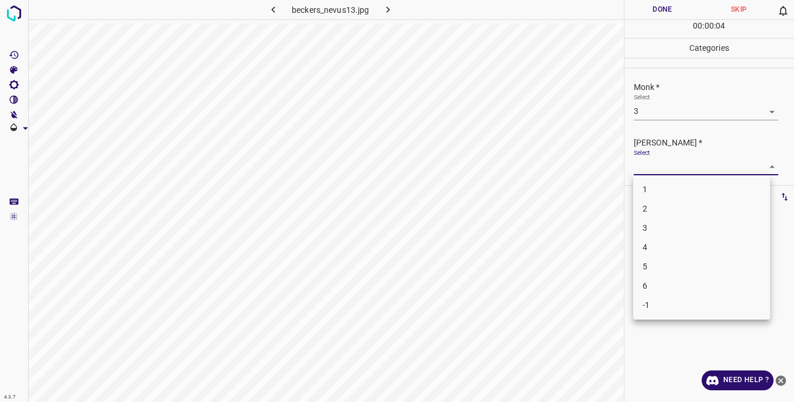
click at [651, 207] on li "2" at bounding box center [701, 208] width 137 height 19
type input "2"
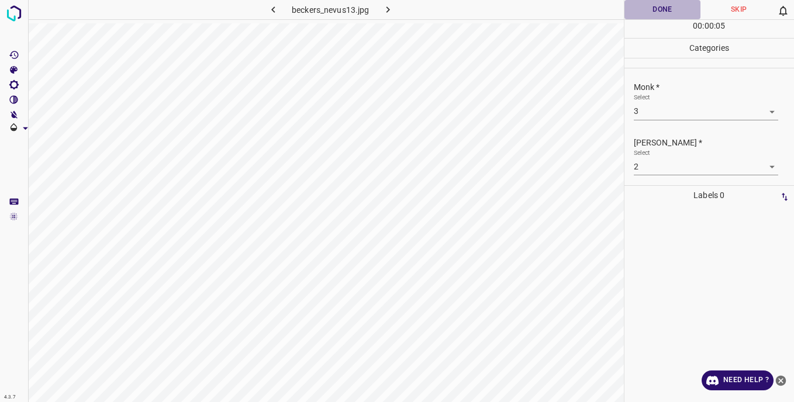
click at [639, 12] on button "Done" at bounding box center [663, 9] width 77 height 19
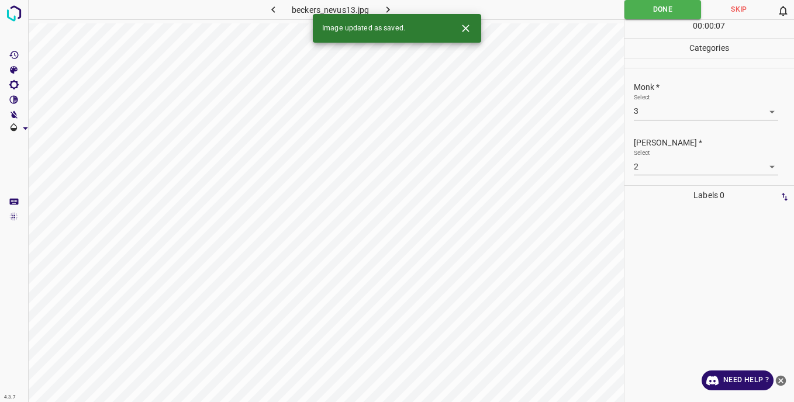
click at [391, 9] on icon "button" at bounding box center [388, 10] width 12 height 12
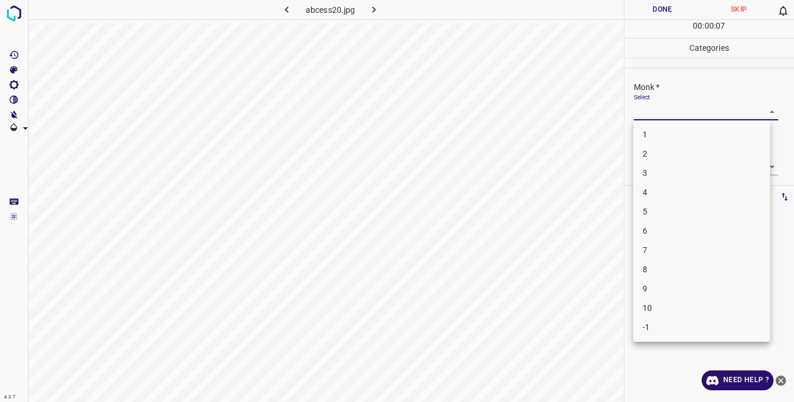
click at [651, 109] on body "4.3.7 abcess20.jpg Done Skip 0 00 : 00 : 07 Categories Monk * Select ​ [PERSON_…" at bounding box center [397, 201] width 794 height 402
click at [651, 196] on li "4" at bounding box center [701, 192] width 137 height 19
type input "4"
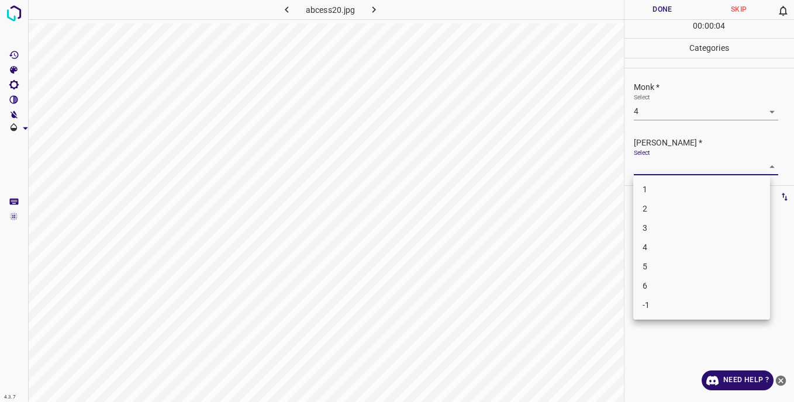
click at [641, 168] on body "4.3.7 abcess20.jpg Done Skip 0 00 : 00 : 04 Categories Monk * Select 4 4 [PERSO…" at bounding box center [397, 201] width 794 height 402
drag, startPoint x: 657, startPoint y: 242, endPoint x: 653, endPoint y: 232, distance: 11.3
click at [656, 242] on li "4" at bounding box center [701, 247] width 137 height 19
type input "4"
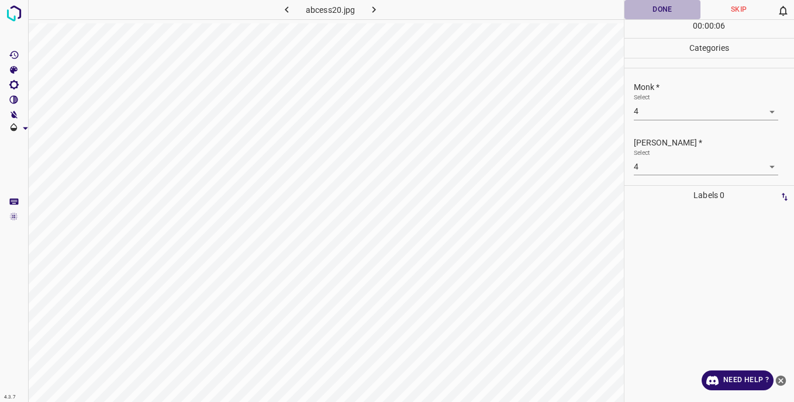
click at [647, 13] on button "Done" at bounding box center [663, 9] width 77 height 19
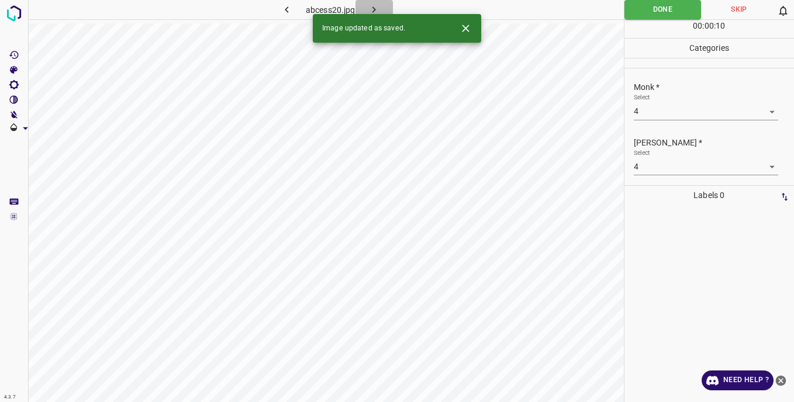
click at [370, 3] on button "button" at bounding box center [374, 9] width 37 height 19
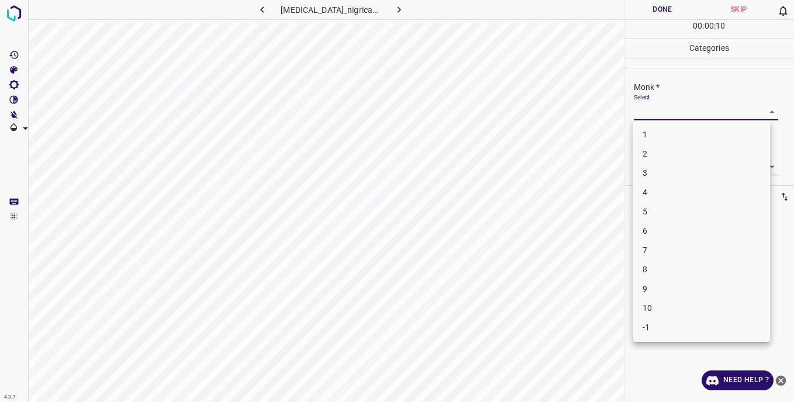
click at [655, 107] on body "4.3.7 [MEDICAL_DATA]_nigricans59.jpg Done Skip 0 00 : 00 : 10 Categories Monk *…" at bounding box center [397, 201] width 794 height 402
click at [653, 210] on li "5" at bounding box center [701, 211] width 137 height 19
type input "5"
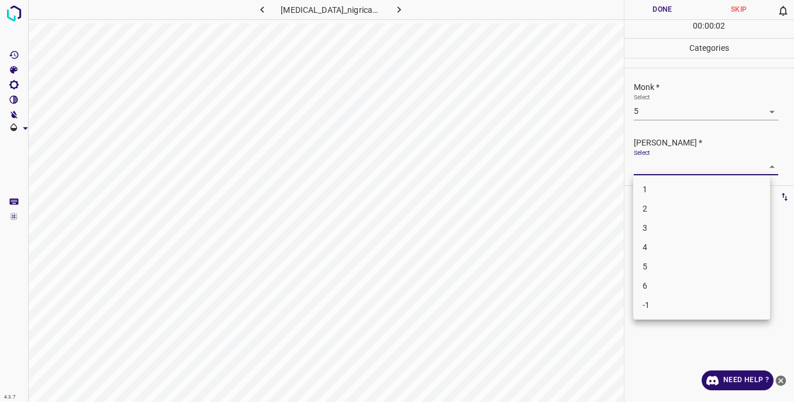
click at [649, 170] on body "4.3.7 [MEDICAL_DATA]_nigricans59.jpg Done Skip 0 00 : 00 : 02 Categories Monk *…" at bounding box center [397, 201] width 794 height 402
click at [674, 267] on li "5" at bounding box center [701, 266] width 137 height 19
type input "5"
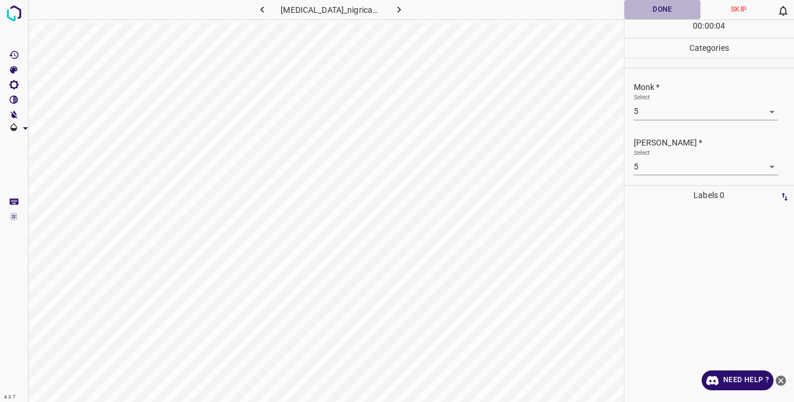
click at [640, 12] on button "Done" at bounding box center [663, 9] width 77 height 19
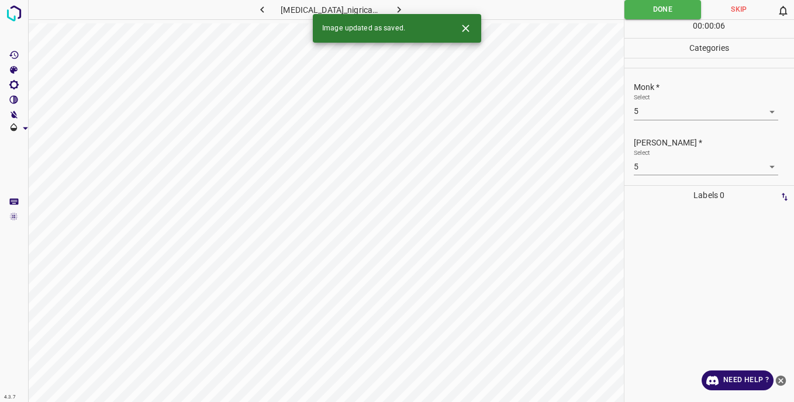
click at [401, 8] on icon "button" at bounding box center [399, 10] width 12 height 12
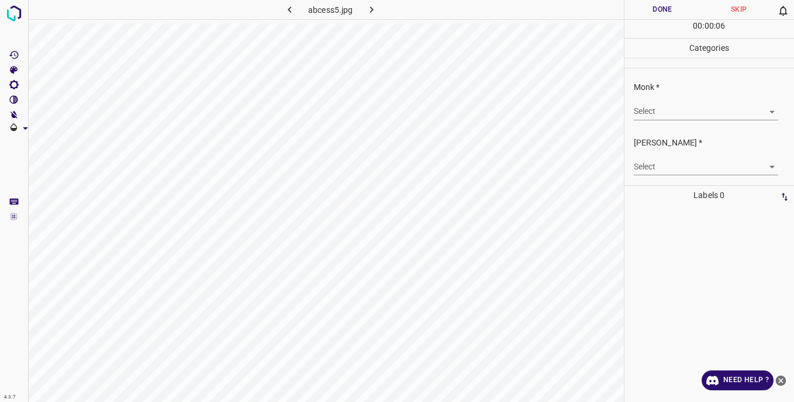
click at [643, 108] on body "4.3.7 abcess5.jpg Done Skip 0 00 : 00 : 06 Categories Monk * Select ​ [PERSON_N…" at bounding box center [397, 201] width 794 height 402
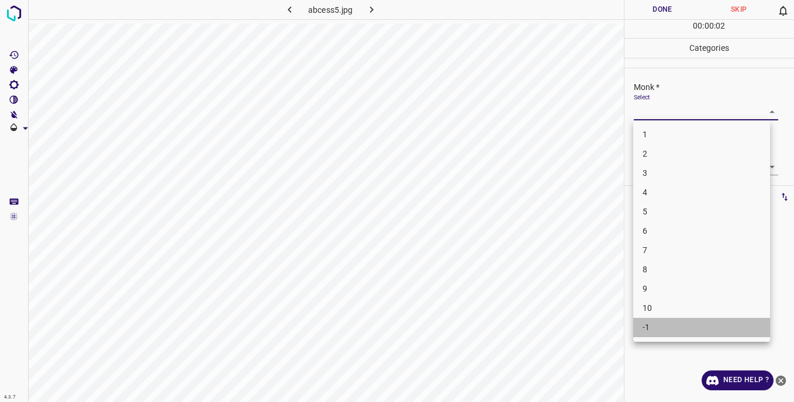
click at [668, 325] on li "-1" at bounding box center [701, 327] width 137 height 19
type input "-1"
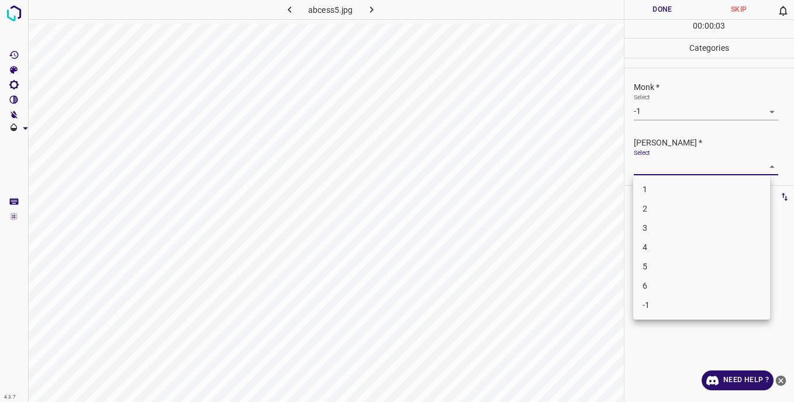
click at [656, 164] on body "4.3.7 abcess5.jpg Done Skip 0 00 : 00 : 03 Categories Monk * Select -1 -1 [PERS…" at bounding box center [397, 201] width 794 height 402
click at [669, 304] on li "-1" at bounding box center [701, 305] width 137 height 19
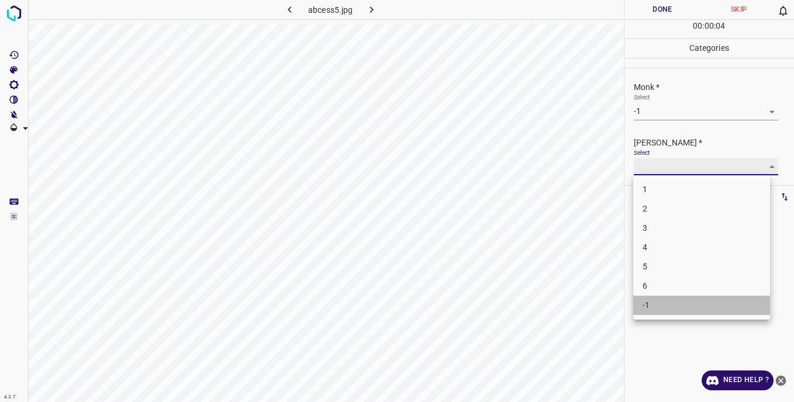
type input "-1"
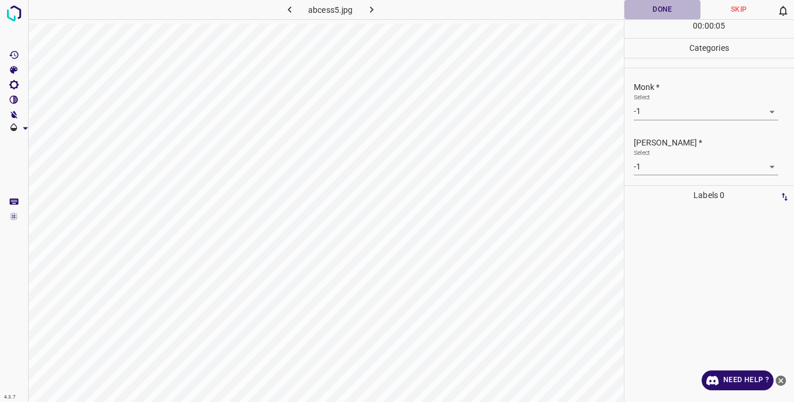
click at [642, 13] on button "Done" at bounding box center [663, 9] width 77 height 19
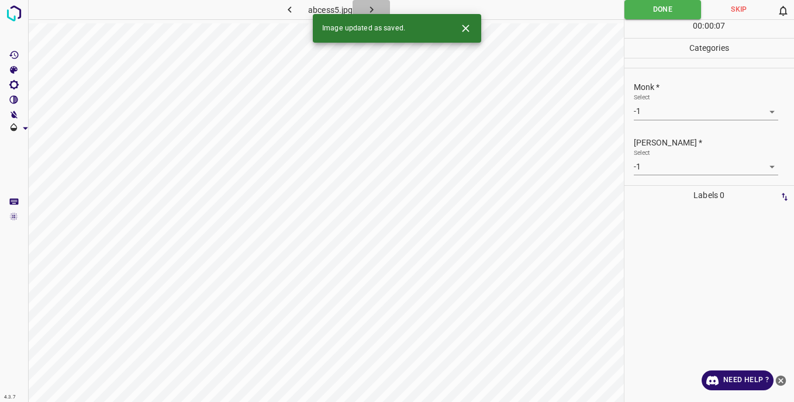
click at [378, 7] on icon "button" at bounding box center [372, 10] width 12 height 12
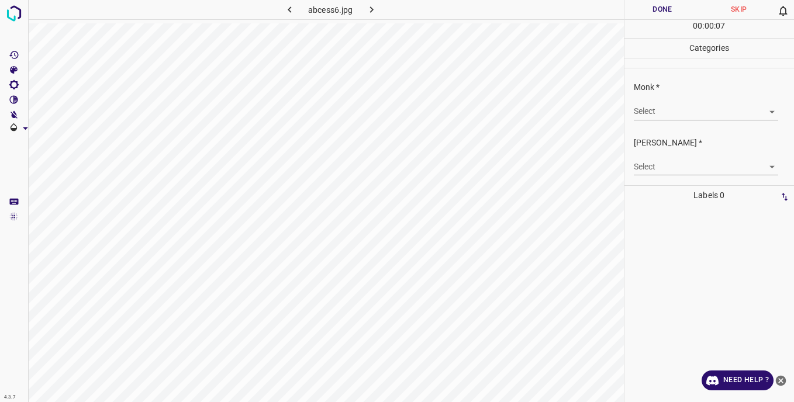
click at [680, 109] on body "4.3.7 abcess6.jpg Done Skip 0 00 : 00 : 07 Categories Monk * Select ​ [PERSON_N…" at bounding box center [397, 201] width 794 height 402
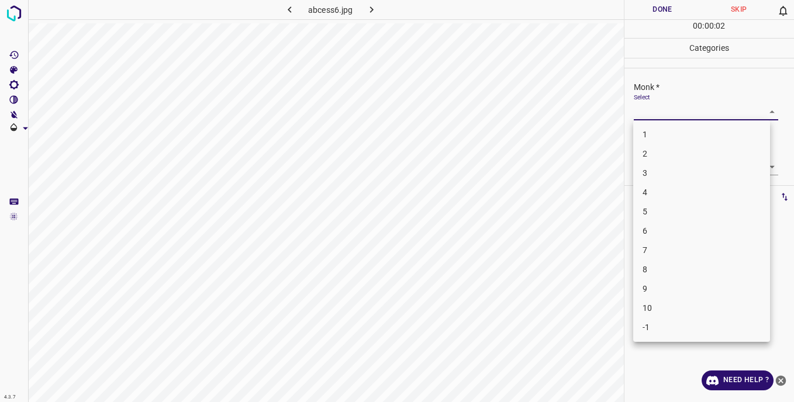
click at [664, 160] on li "2" at bounding box center [701, 153] width 137 height 19
type input "2"
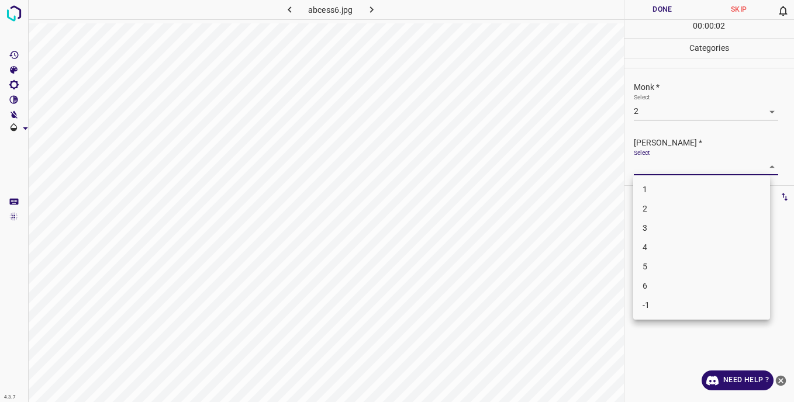
click at [652, 168] on body "4.3.7 abcess6.jpg Done Skip 0 00 : 00 : 02 Categories Monk * Select 2 2 [PERSON…" at bounding box center [397, 201] width 794 height 402
click at [653, 201] on li "2" at bounding box center [701, 208] width 137 height 19
type input "2"
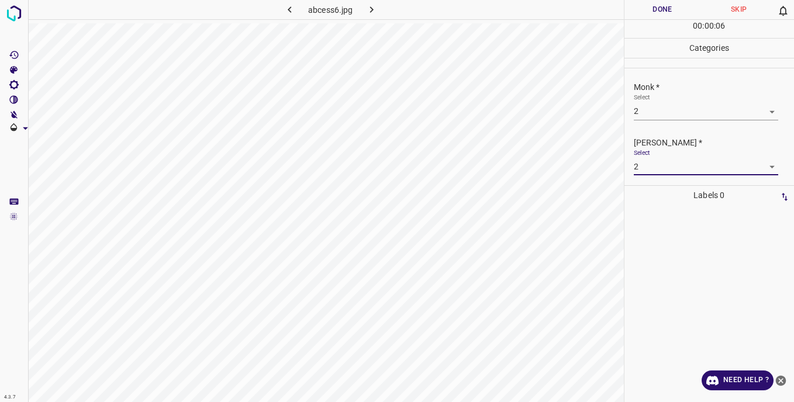
click at [641, 9] on button "Done" at bounding box center [663, 9] width 77 height 19
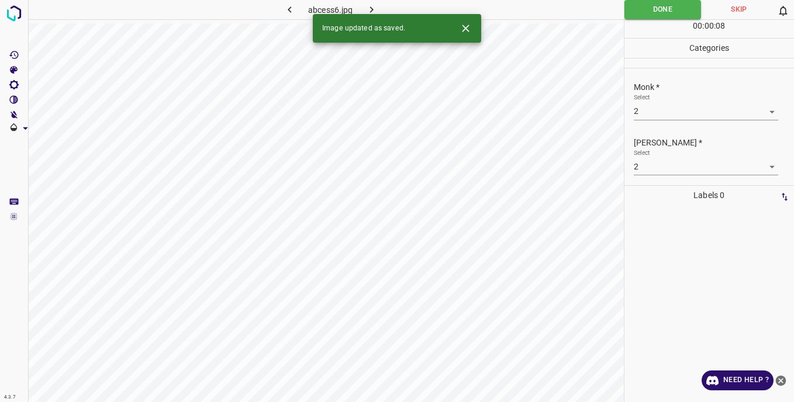
click at [369, 8] on icon "button" at bounding box center [372, 10] width 12 height 12
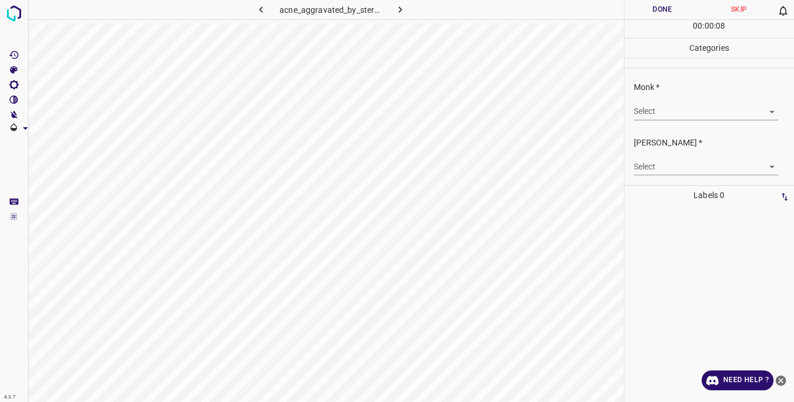
click at [653, 111] on body "4.3.7 acne_aggravated_by_steroids1.jpg Done Skip 0 00 : 00 : 08 Categories Monk…" at bounding box center [397, 201] width 794 height 402
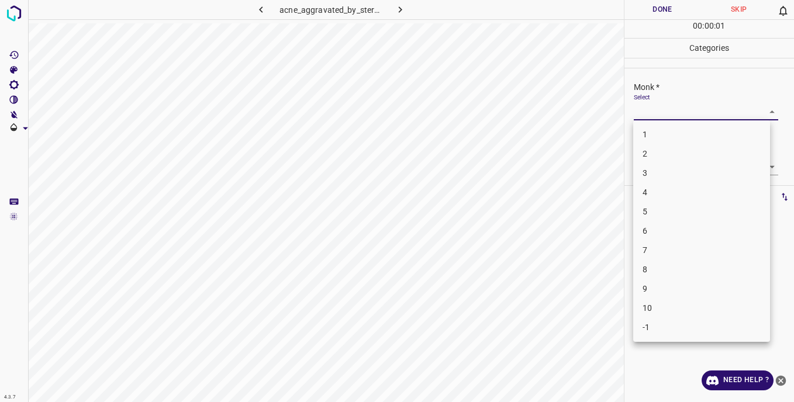
click at [656, 177] on li "3" at bounding box center [701, 173] width 137 height 19
type input "3"
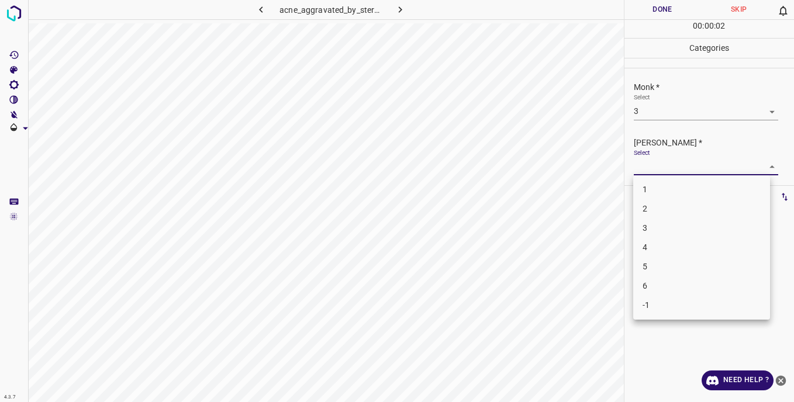
click at [652, 169] on body "4.3.7 acne_aggravated_by_steroids1.jpg Done Skip 0 00 : 00 : 02 Categories Monk…" at bounding box center [397, 201] width 794 height 402
drag, startPoint x: 666, startPoint y: 223, endPoint x: 662, endPoint y: 205, distance: 19.2
click at [666, 221] on li "3" at bounding box center [701, 228] width 137 height 19
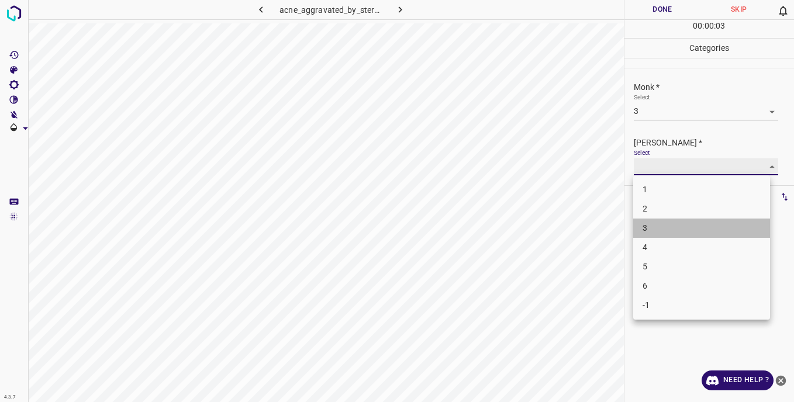
type input "3"
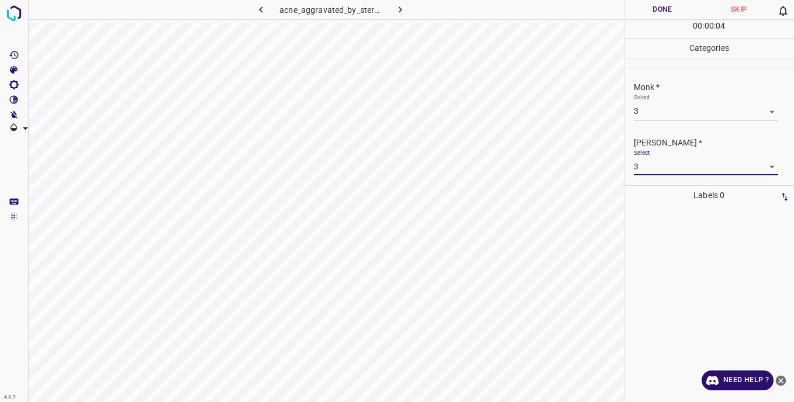
click at [648, 11] on button "Done" at bounding box center [663, 9] width 77 height 19
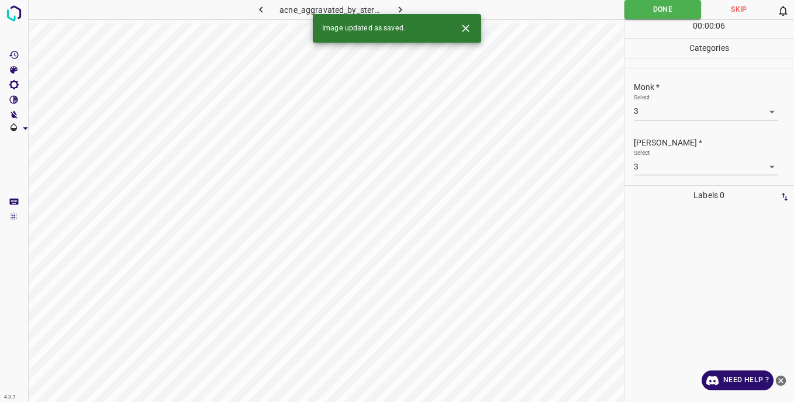
click at [397, 6] on icon "button" at bounding box center [400, 10] width 12 height 12
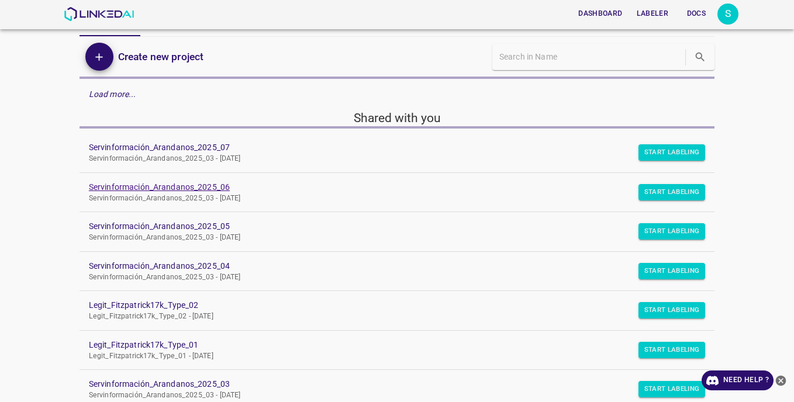
scroll to position [58, 0]
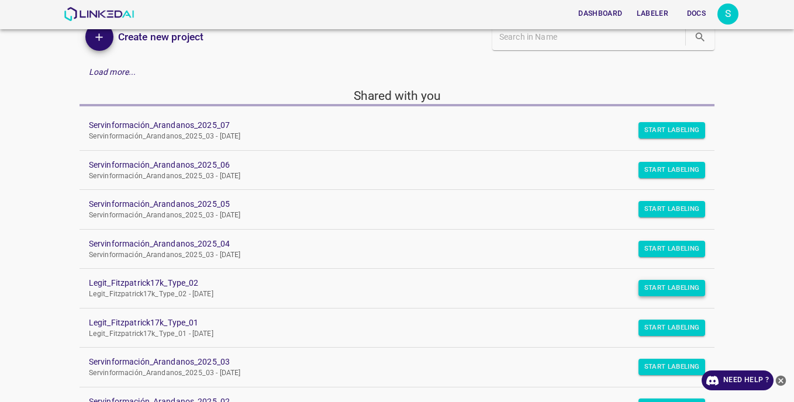
click at [672, 139] on button "Start Labeling" at bounding box center [672, 130] width 67 height 16
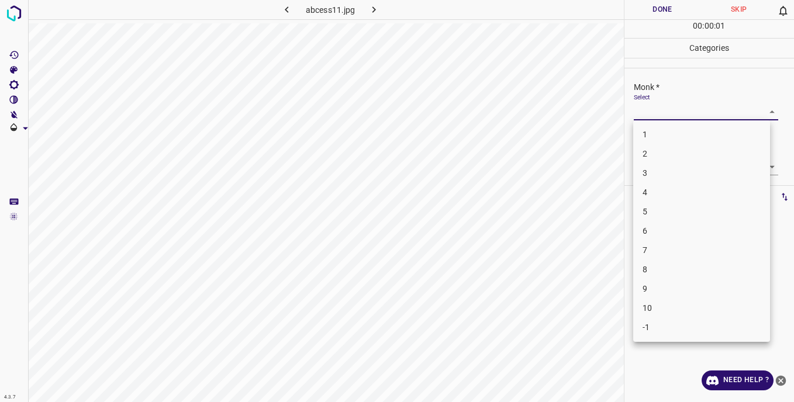
click at [648, 108] on body "4.3.7 abcess11.jpg Done Skip 0 00 : 00 : 01 Categories Monk * Select ​ [PERSON_…" at bounding box center [397, 201] width 794 height 402
click at [660, 173] on li "3" at bounding box center [701, 173] width 137 height 19
type input "3"
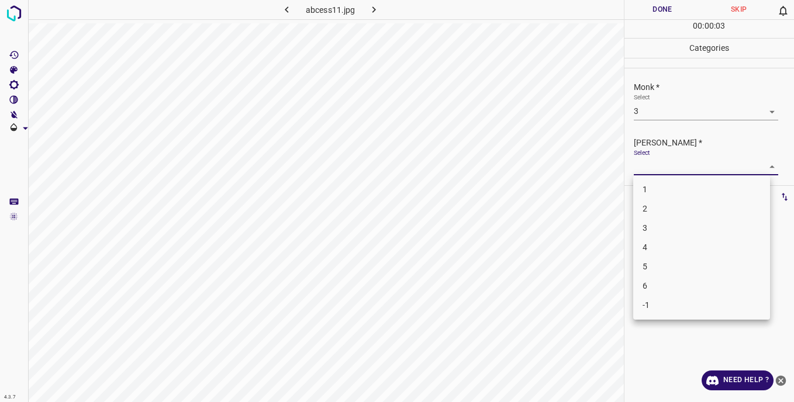
click at [648, 168] on body "4.3.7 abcess11.jpg Done Skip 0 00 : 00 : 03 Categories Monk * Select 3 3 [PERSO…" at bounding box center [397, 201] width 794 height 402
click at [656, 229] on li "3" at bounding box center [701, 228] width 137 height 19
type input "3"
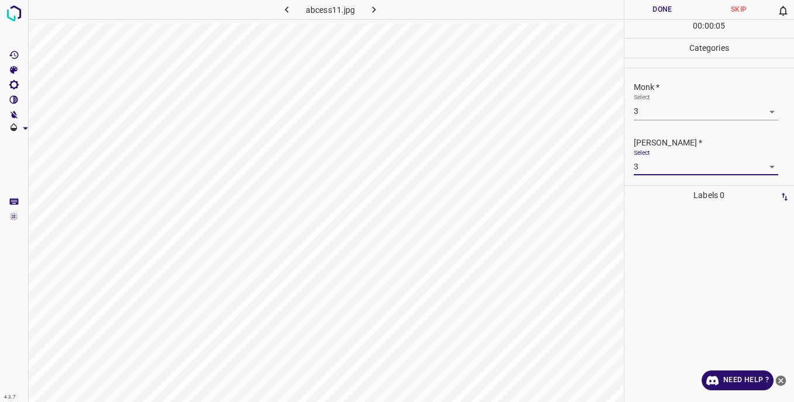
click at [648, 12] on button "Done" at bounding box center [663, 9] width 77 height 19
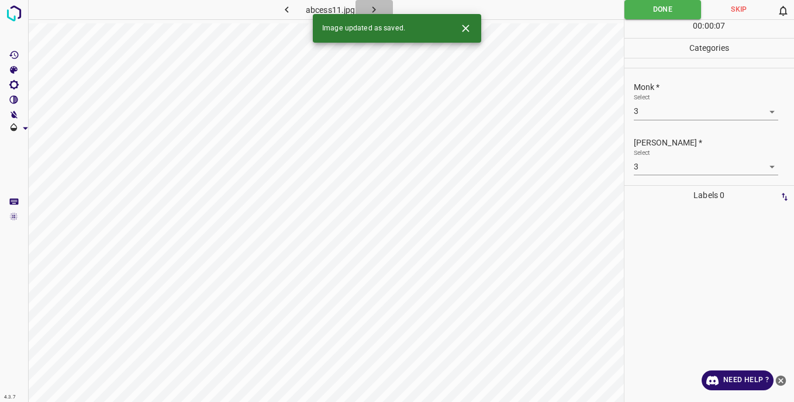
click at [378, 9] on icon "button" at bounding box center [374, 10] width 12 height 12
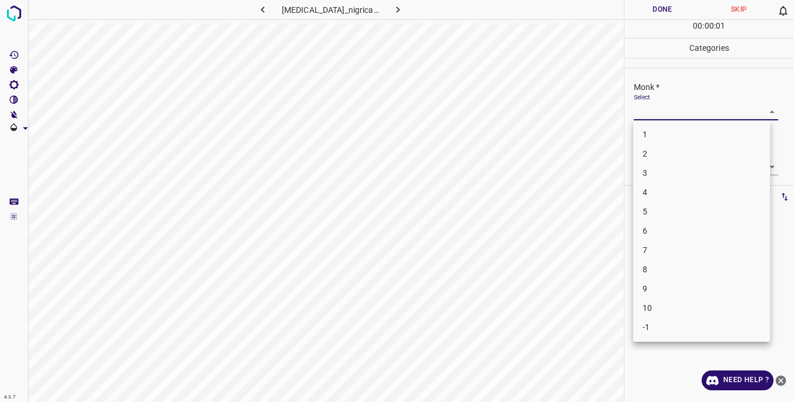
click at [655, 106] on body "4.3.7 [MEDICAL_DATA]_nigricans2.jpg Done Skip 0 00 : 00 : 01 Categories Monk * …" at bounding box center [397, 201] width 794 height 402
click at [657, 175] on li "3" at bounding box center [701, 173] width 137 height 19
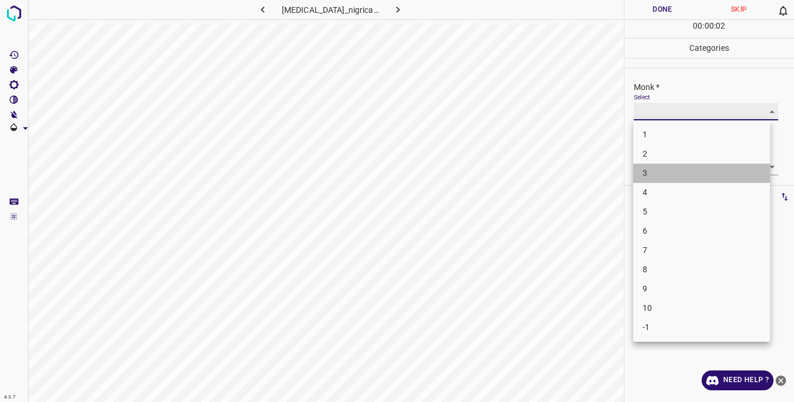
type input "3"
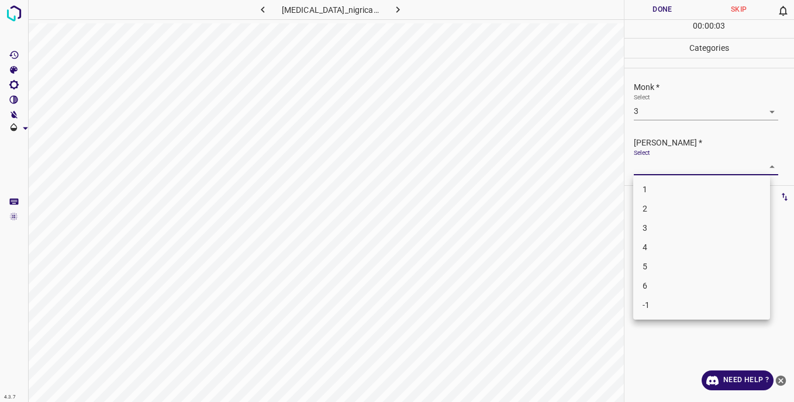
click at [640, 167] on body "4.3.7 [MEDICAL_DATA]_nigricans2.jpg Done Skip 0 00 : 00 : 03 Categories Monk * …" at bounding box center [397, 201] width 794 height 402
click at [654, 232] on li "3" at bounding box center [701, 228] width 137 height 19
type input "3"
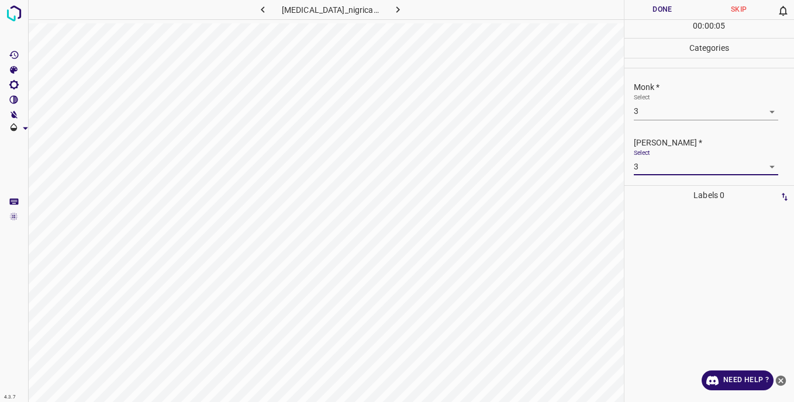
click at [662, 8] on button "Done" at bounding box center [663, 9] width 77 height 19
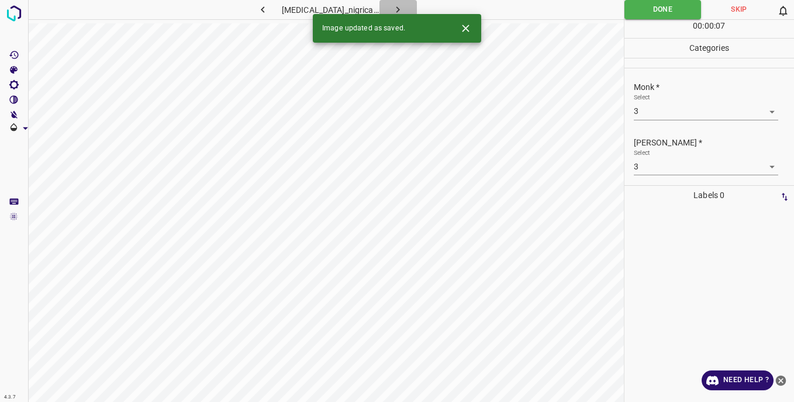
click at [398, 5] on icon "button" at bounding box center [398, 10] width 12 height 12
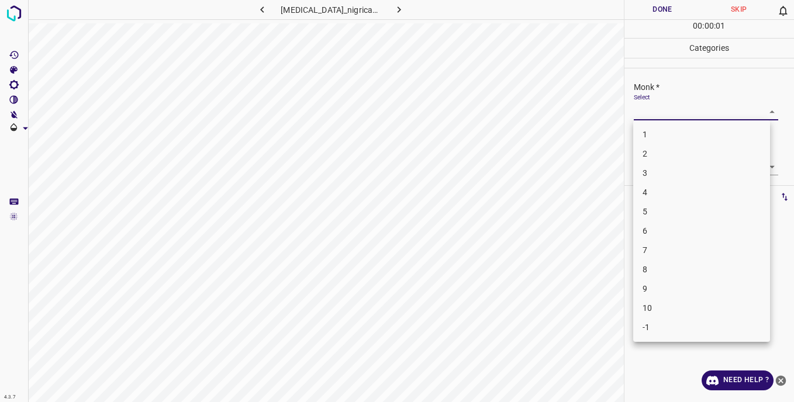
click at [642, 111] on body "4.3.7 [MEDICAL_DATA]_nigricans65.jpg Done Skip 0 00 : 00 : 01 Categories Monk *…" at bounding box center [397, 201] width 794 height 402
click at [646, 268] on li "8" at bounding box center [701, 269] width 137 height 19
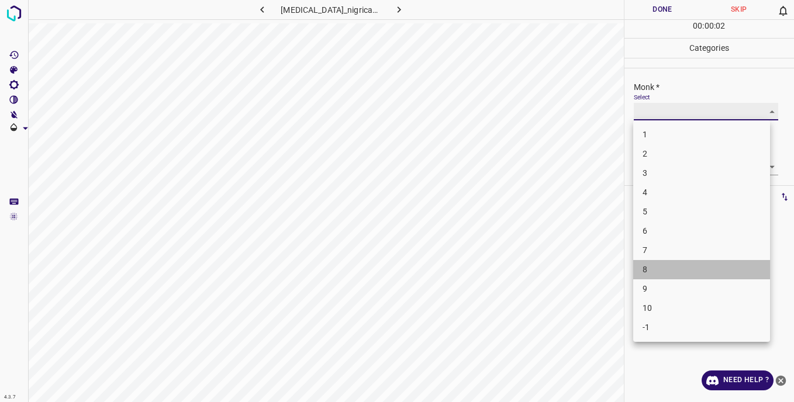
type input "8"
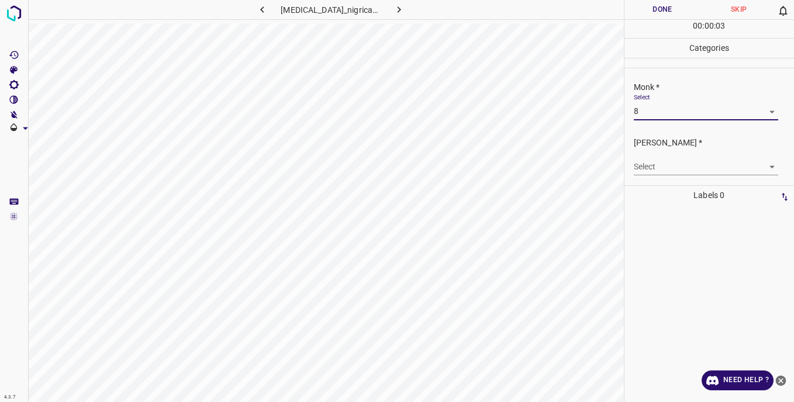
click at [643, 168] on body "4.3.7 [MEDICAL_DATA]_nigricans65.jpg Done Skip 0 00 : 00 : 03 Categories Monk *…" at bounding box center [397, 201] width 794 height 402
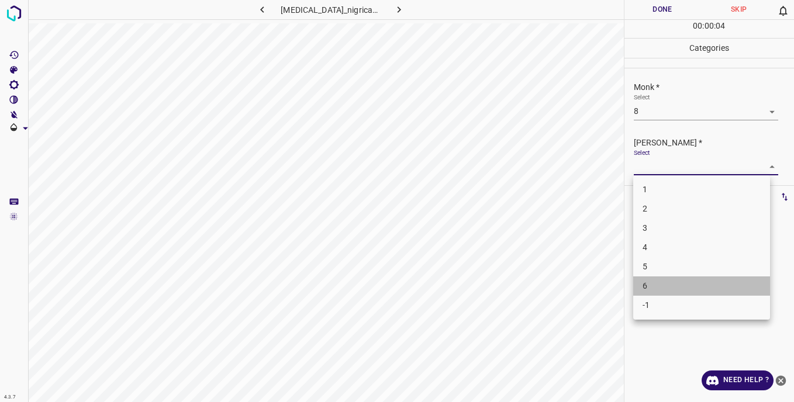
drag, startPoint x: 652, startPoint y: 283, endPoint x: 645, endPoint y: 232, distance: 51.9
click at [653, 283] on li "6" at bounding box center [701, 286] width 137 height 19
type input "6"
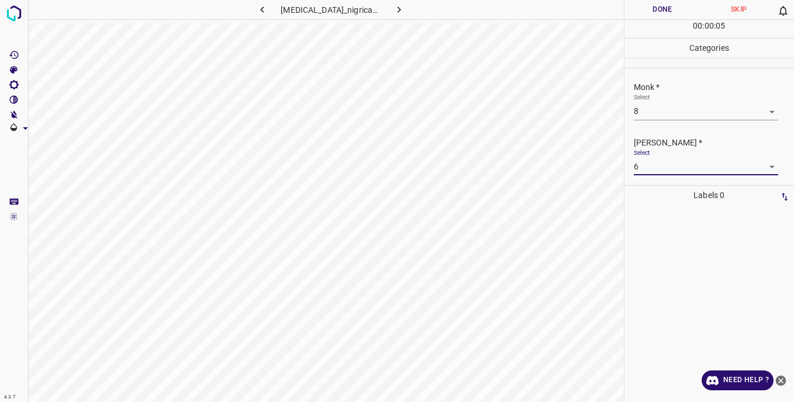
click at [664, 15] on button "Done" at bounding box center [663, 9] width 77 height 19
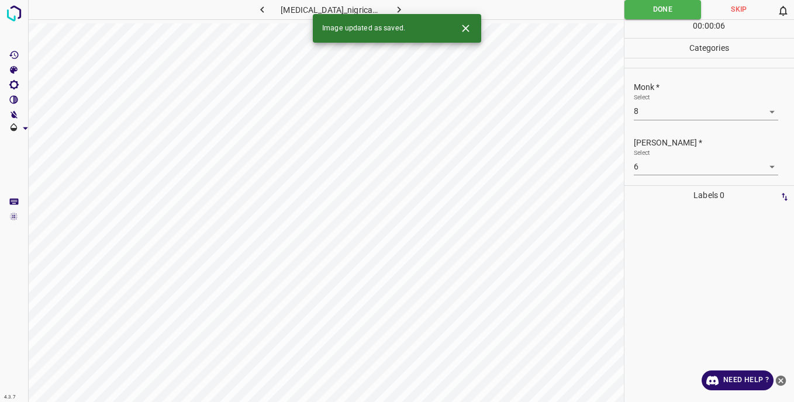
click at [393, 5] on icon "button" at bounding box center [399, 10] width 12 height 12
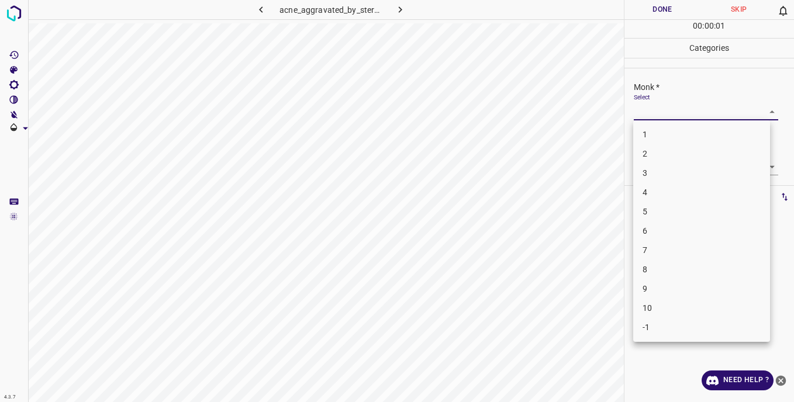
click at [642, 114] on body "4.3.7 acne_aggravated_by_steroids4.jpg Done Skip 0 00 : 00 : 01 Categories Monk…" at bounding box center [397, 201] width 794 height 402
click at [657, 173] on li "3" at bounding box center [701, 173] width 137 height 19
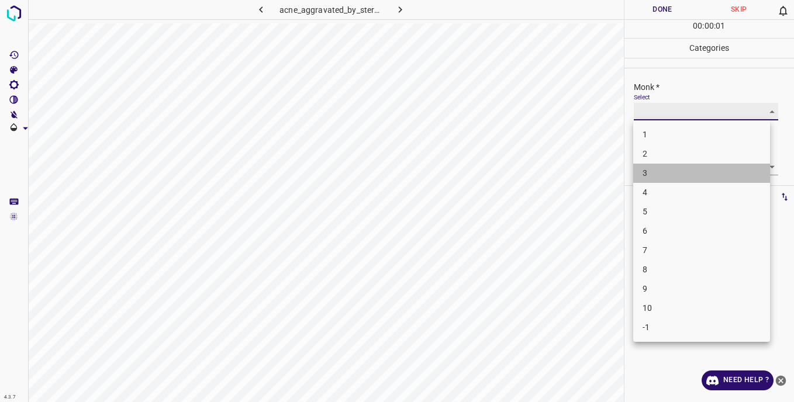
type input "3"
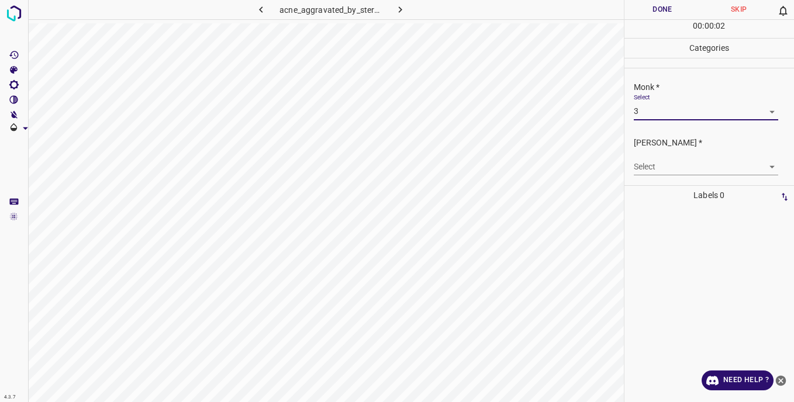
click at [641, 166] on body "4.3.7 acne_aggravated_by_steroids4.jpg Done Skip 0 00 : 00 : 02 Categories Monk…" at bounding box center [397, 201] width 794 height 402
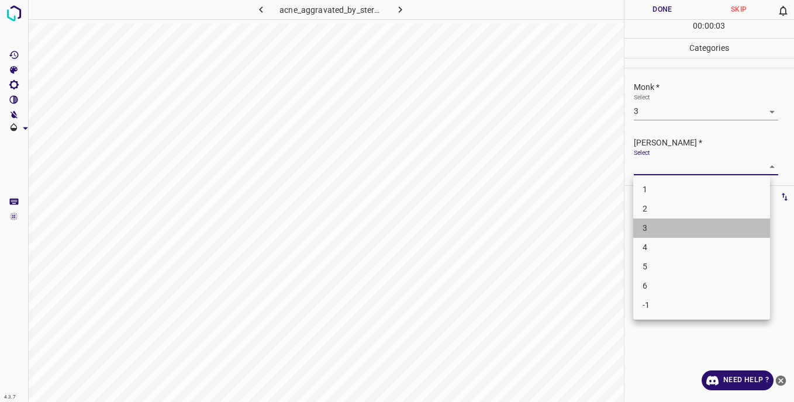
click at [662, 230] on li "3" at bounding box center [701, 228] width 137 height 19
type input "3"
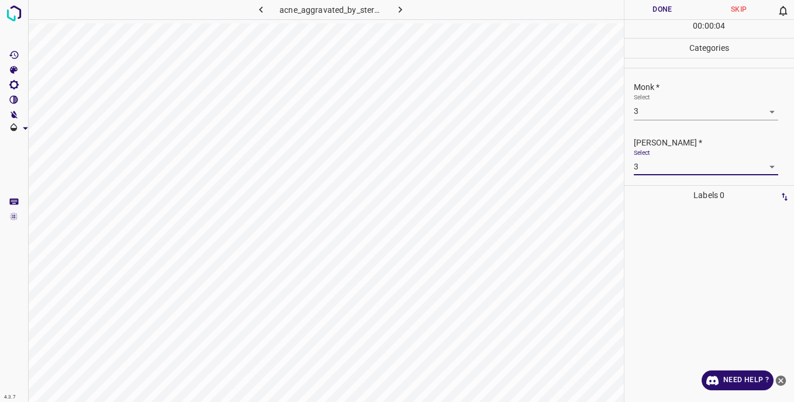
click at [636, 14] on button "Done" at bounding box center [663, 9] width 77 height 19
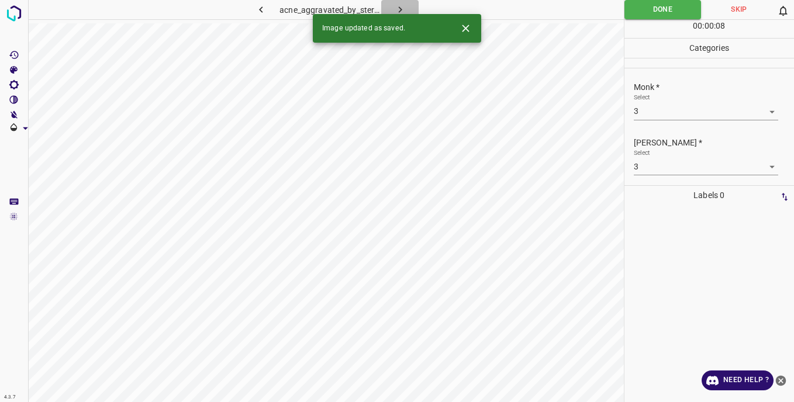
click at [404, 6] on icon "button" at bounding box center [400, 10] width 12 height 12
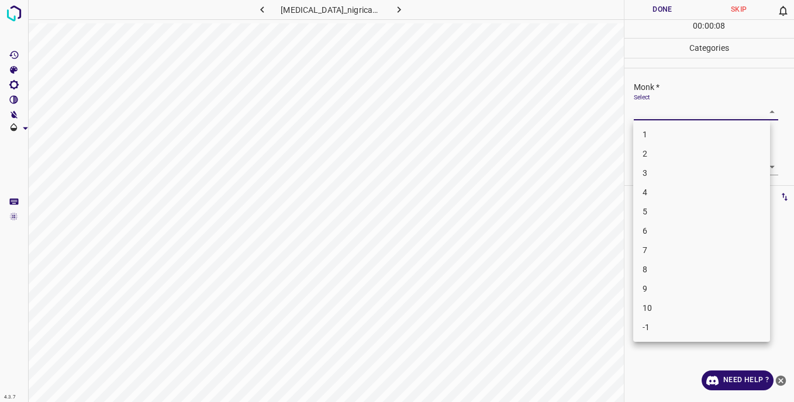
click at [647, 113] on body "4.3.7 [MEDICAL_DATA]_nigricans58.jpg Done Skip 0 00 : 00 : 08 Categories Monk *…" at bounding box center [397, 201] width 794 height 402
drag, startPoint x: 652, startPoint y: 214, endPoint x: 641, endPoint y: 180, distance: 35.5
click at [652, 213] on li "5" at bounding box center [701, 211] width 137 height 19
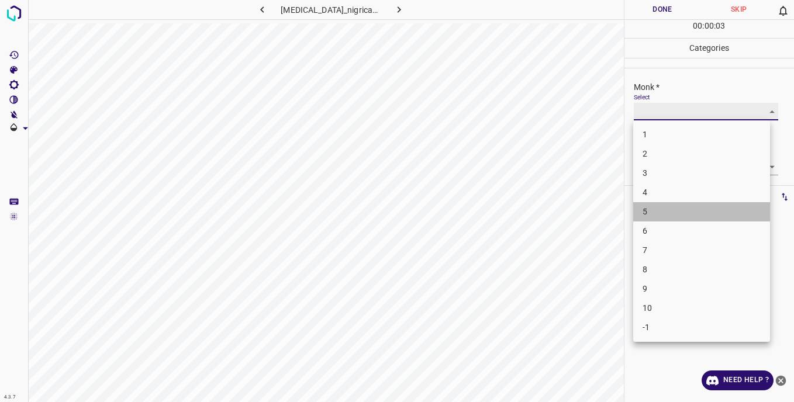
type input "5"
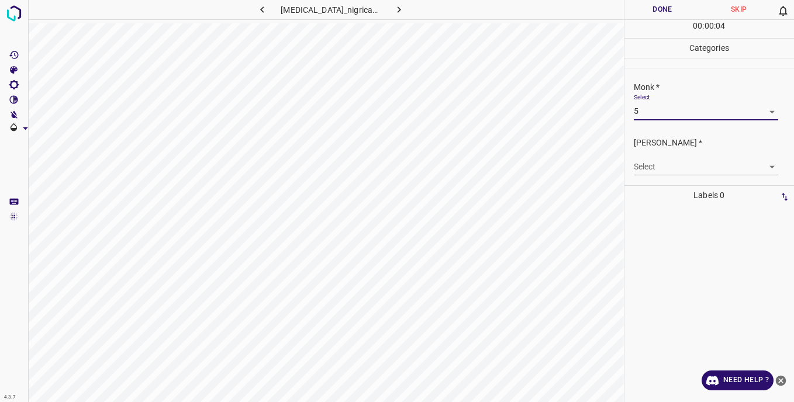
click at [639, 162] on body "4.3.7 [MEDICAL_DATA]_nigricans58.jpg Done Skip 0 00 : 00 : 04 Categories Monk *…" at bounding box center [397, 201] width 794 height 402
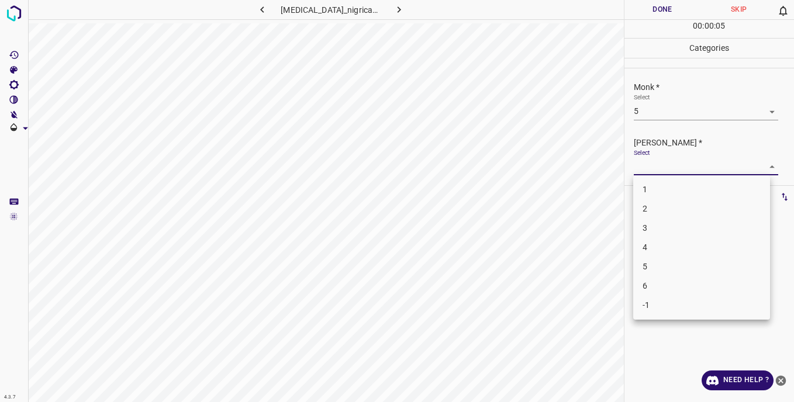
drag, startPoint x: 652, startPoint y: 265, endPoint x: 655, endPoint y: 219, distance: 45.8
click at [652, 261] on li "5" at bounding box center [701, 266] width 137 height 19
type input "5"
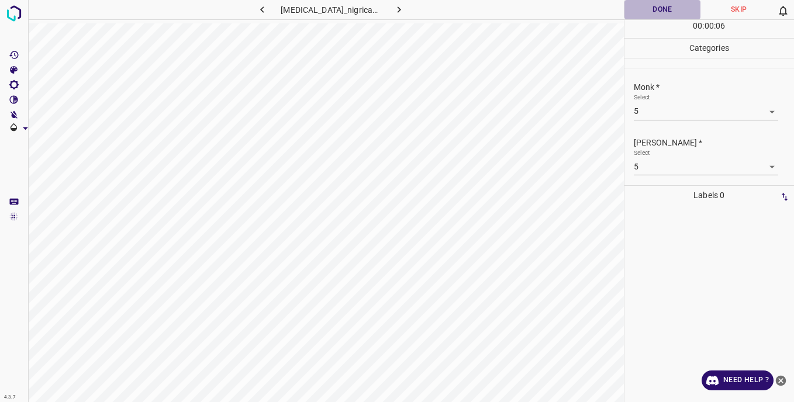
click at [663, 16] on button "Done" at bounding box center [663, 9] width 77 height 19
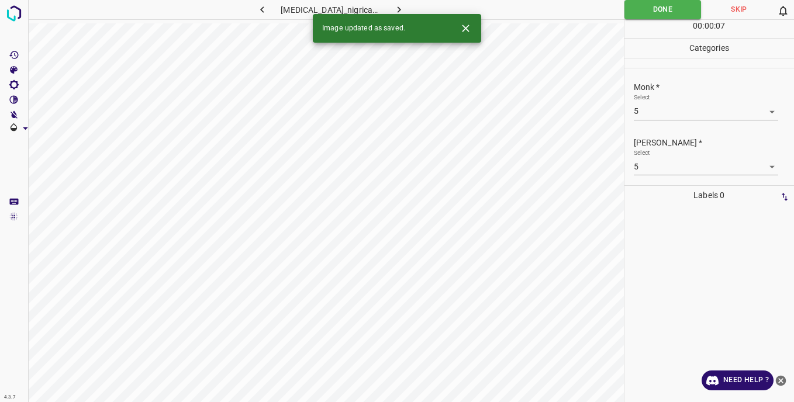
click at [401, 8] on icon "button" at bounding box center [399, 10] width 12 height 12
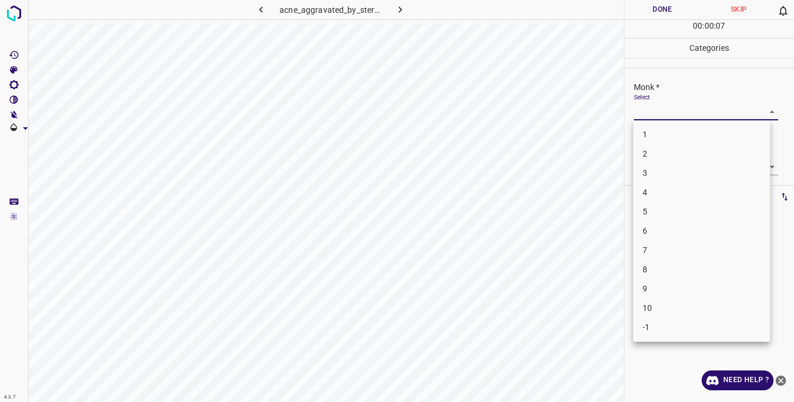
click at [643, 117] on body "4.3.7 acne_aggravated_by_steroids8.jpg Done Skip 0 00 : 00 : 07 Categories Monk…" at bounding box center [397, 201] width 794 height 402
click at [650, 174] on li "3" at bounding box center [701, 173] width 137 height 19
type input "3"
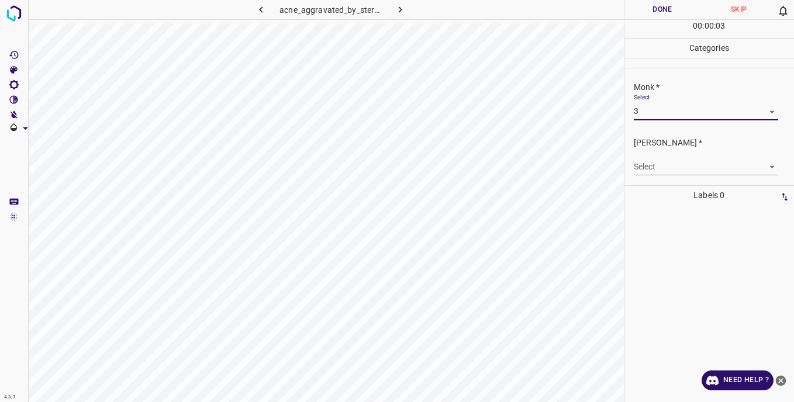
click at [650, 168] on body "4.3.7 acne_aggravated_by_steroids8.jpg Done Skip 0 00 : 00 : 03 Categories Monk…" at bounding box center [397, 201] width 794 height 402
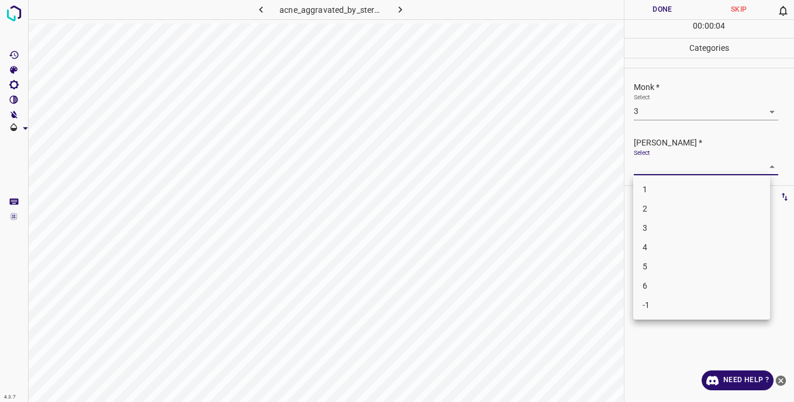
drag, startPoint x: 649, startPoint y: 228, endPoint x: 648, endPoint y: 209, distance: 19.4
click at [649, 223] on li "3" at bounding box center [701, 228] width 137 height 19
type input "3"
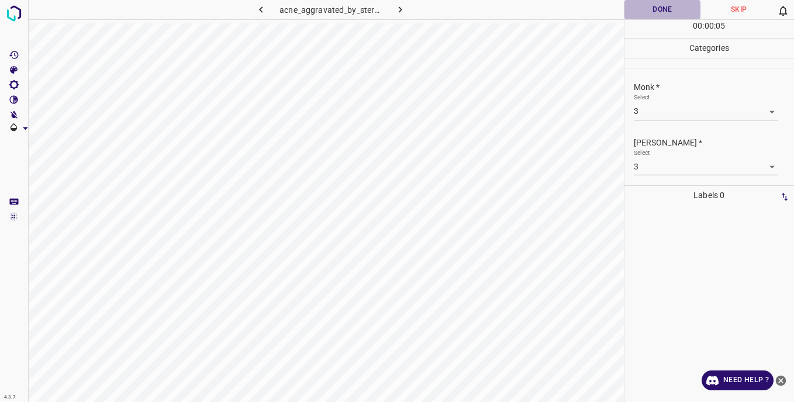
click at [641, 14] on button "Done" at bounding box center [663, 9] width 77 height 19
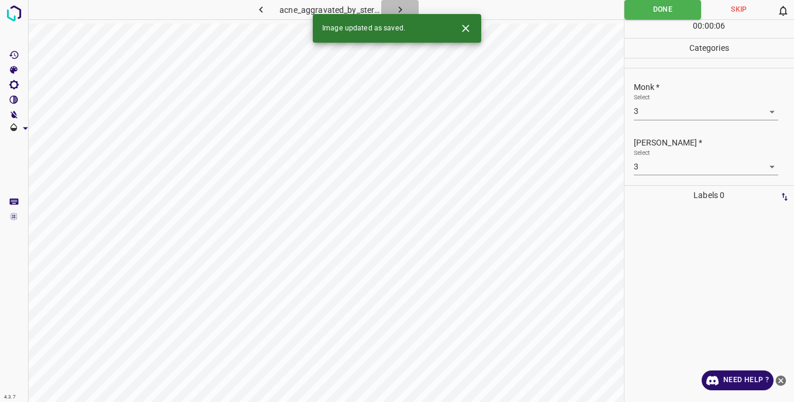
click at [401, 5] on icon "button" at bounding box center [400, 10] width 12 height 12
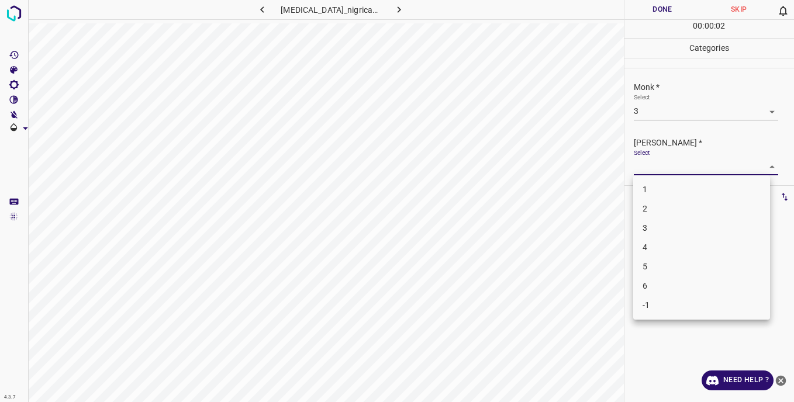
click at [646, 166] on body "4.3.7 [MEDICAL_DATA]_nigricans10.jpg Done Skip 0 00 : 00 : 02 Categories Monk *…" at bounding box center [397, 201] width 794 height 402
click at [653, 212] on li "2" at bounding box center [701, 208] width 137 height 19
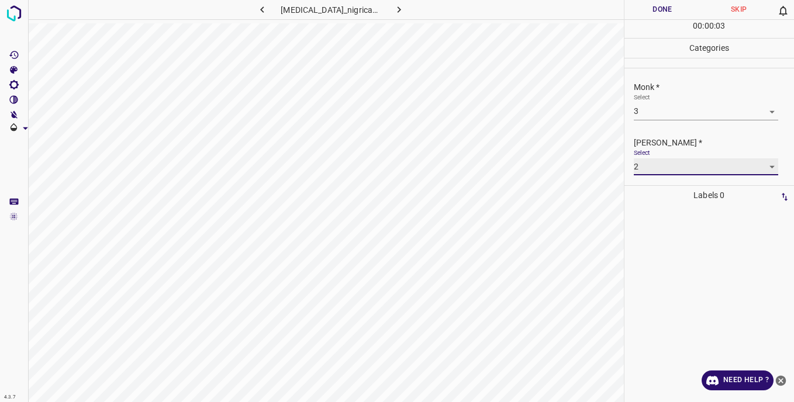
type input "2"
click at [643, 13] on button "Done" at bounding box center [663, 9] width 77 height 19
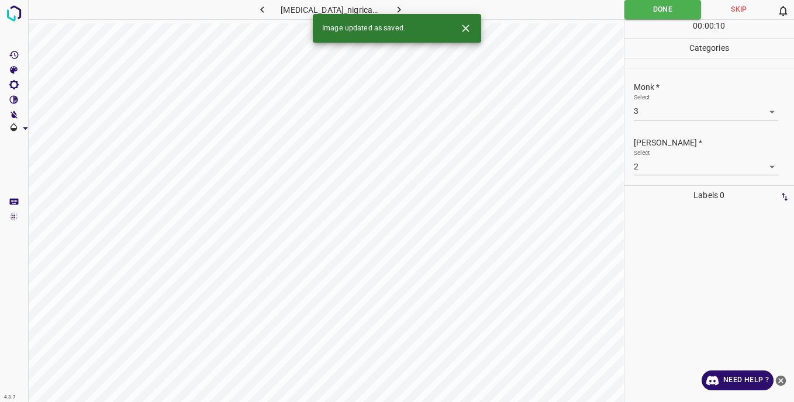
click at [393, 8] on icon "button" at bounding box center [399, 10] width 12 height 12
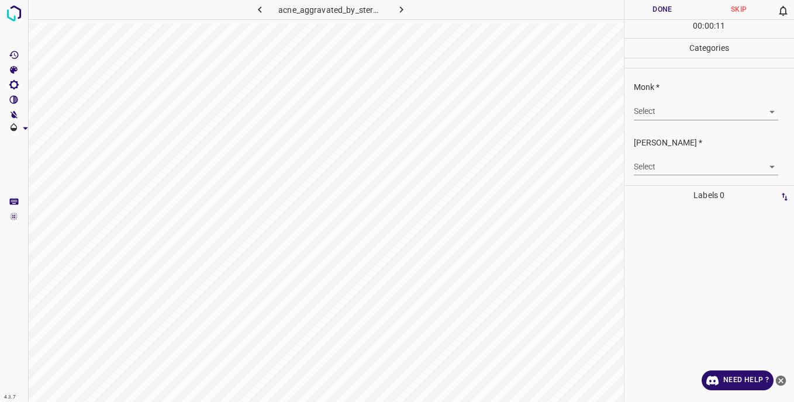
click at [641, 110] on body "4.3.7 acne_aggravated_by_steroids10.jpg Done Skip 0 00 : 00 : 11 Categories Mon…" at bounding box center [397, 201] width 794 height 402
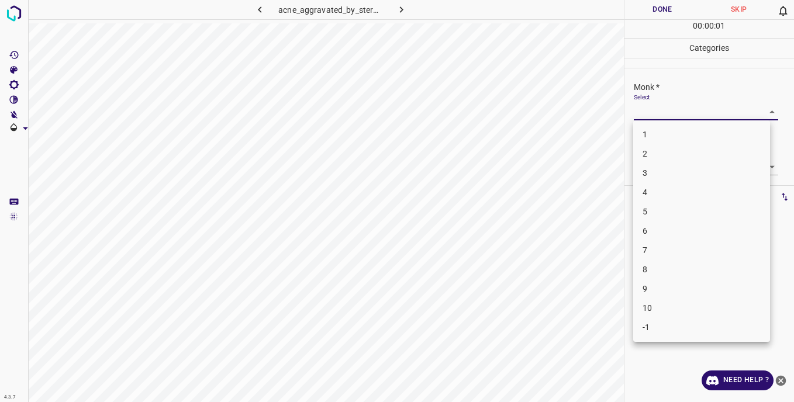
click at [653, 178] on li "3" at bounding box center [701, 173] width 137 height 19
type input "3"
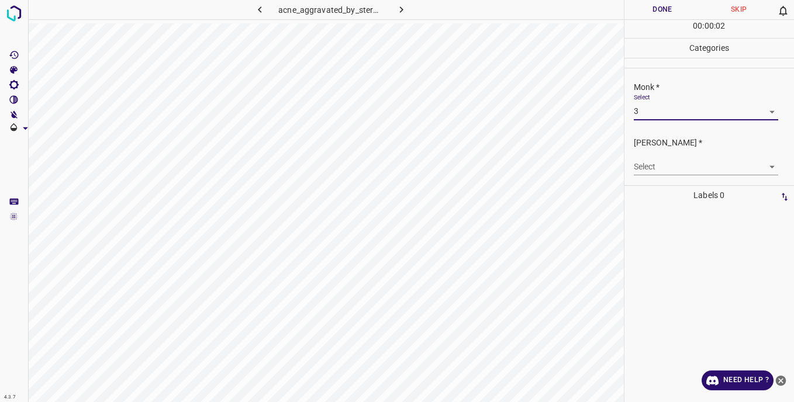
click at [647, 164] on body "4.3.7 acne_aggravated_by_steroids10.jpg Done Skip 0 00 : 00 : 02 Categories Mon…" at bounding box center [397, 201] width 794 height 402
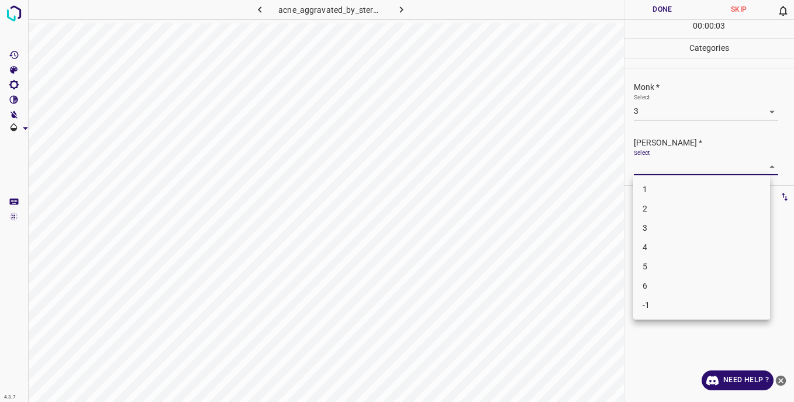
click at [649, 227] on li "3" at bounding box center [701, 228] width 137 height 19
type input "3"
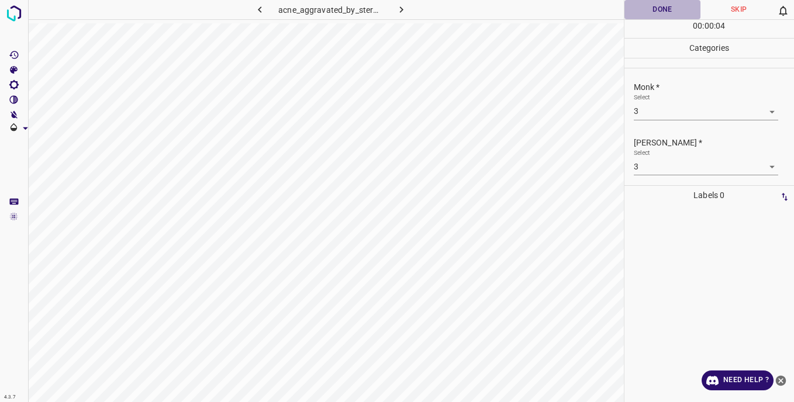
click at [646, 8] on button "Done" at bounding box center [663, 9] width 77 height 19
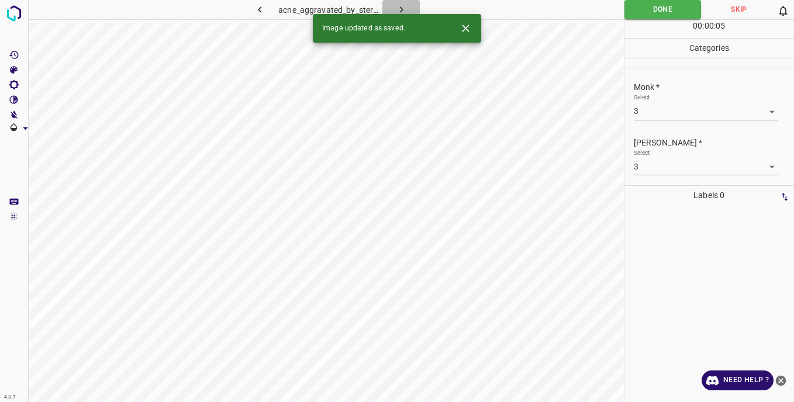
click at [401, 6] on icon "button" at bounding box center [401, 10] width 12 height 12
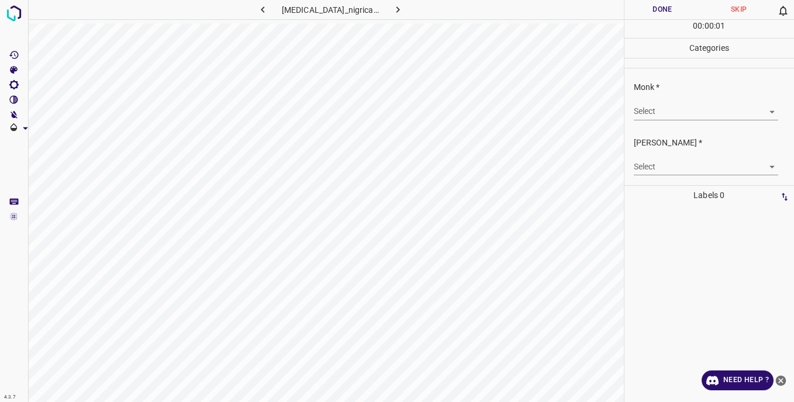
click at [649, 110] on body "4.3.7 [MEDICAL_DATA]_nigricans9.jpg Done Skip 0 00 : 00 : 01 Categories Monk * …" at bounding box center [397, 201] width 794 height 402
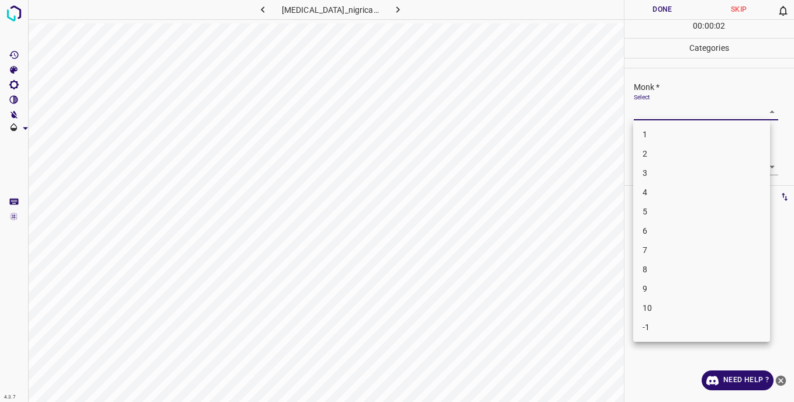
click at [651, 194] on li "4" at bounding box center [701, 192] width 137 height 19
type input "4"
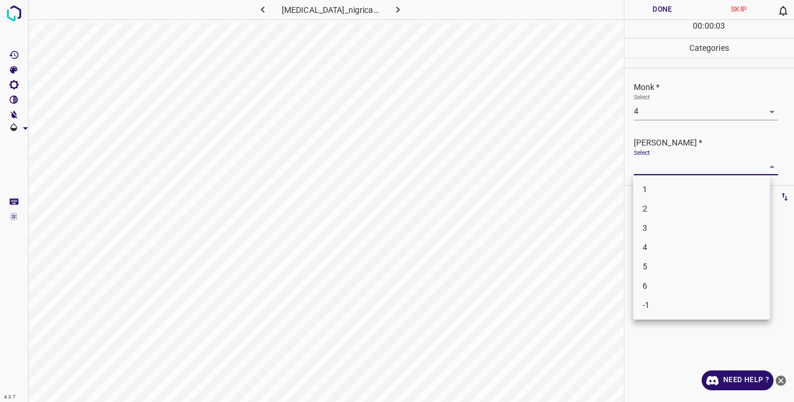
click at [649, 167] on body "4.3.7 [MEDICAL_DATA]_nigricans9.jpg Done Skip 0 00 : 00 : 03 Categories Monk * …" at bounding box center [397, 201] width 794 height 402
drag, startPoint x: 659, startPoint y: 246, endPoint x: 656, endPoint y: 194, distance: 52.7
click at [659, 245] on li "4" at bounding box center [701, 247] width 137 height 19
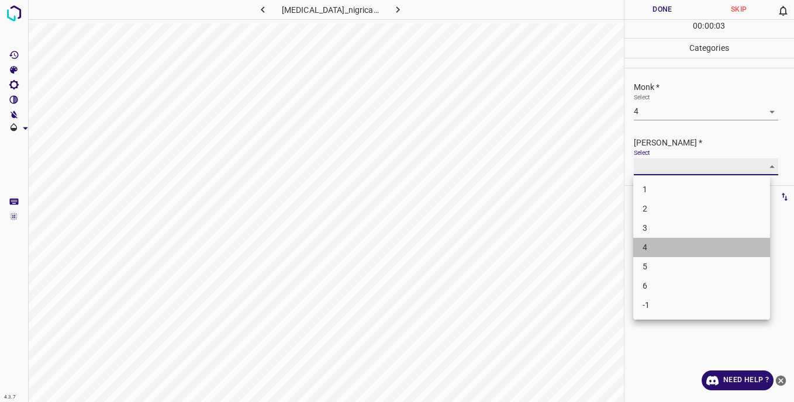
type input "4"
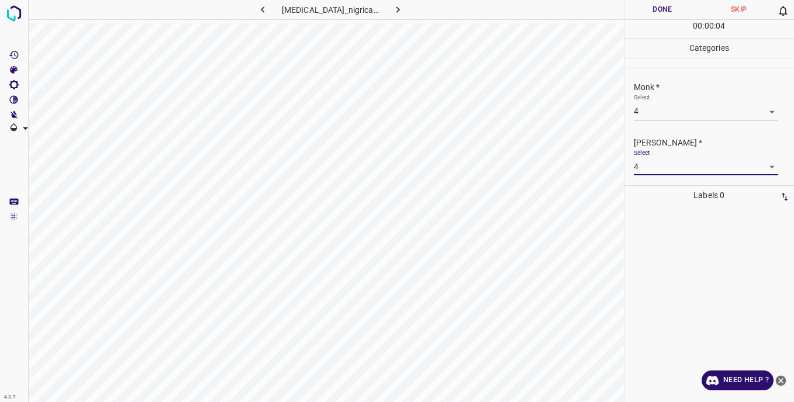
click at [643, 13] on button "Done" at bounding box center [663, 9] width 77 height 19
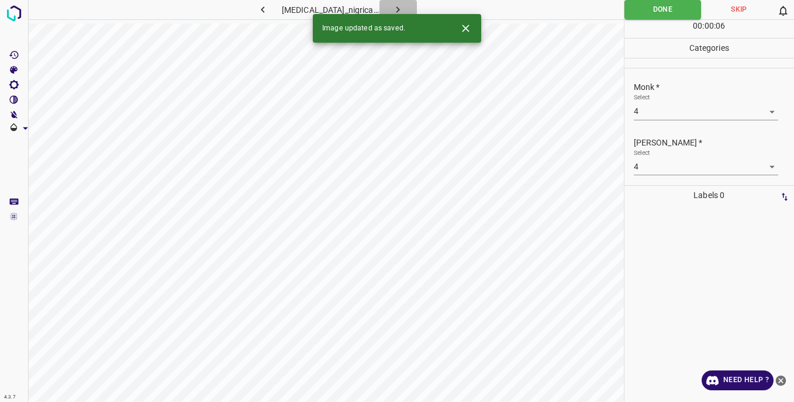
click at [404, 7] on button "button" at bounding box center [398, 9] width 37 height 19
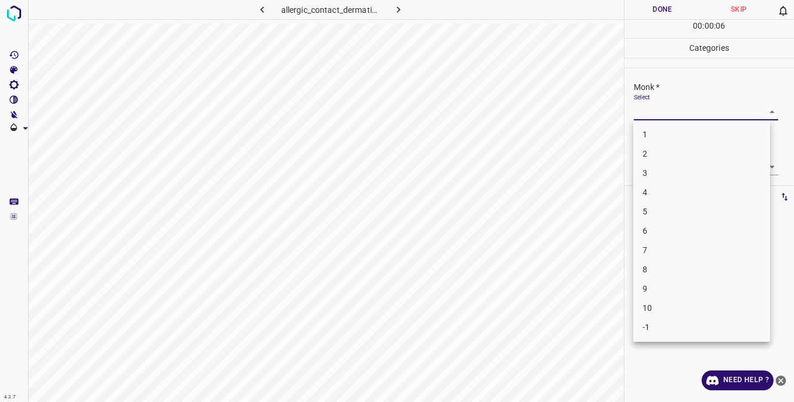
click at [641, 112] on body "4.3.7 allergic_contact_dermatitis46.jpg Done Skip 0 00 : 00 : 06 Categories Mon…" at bounding box center [397, 201] width 794 height 402
click at [646, 153] on li "2" at bounding box center [701, 153] width 137 height 19
type input "2"
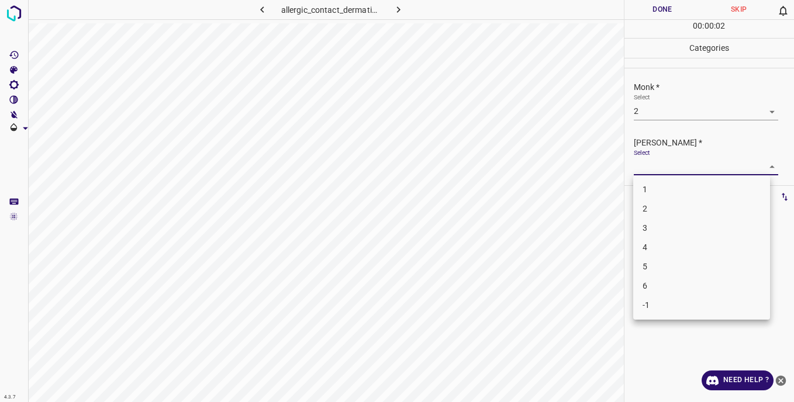
click at [646, 159] on body "4.3.7 allergic_contact_dermatitis46.jpg Done Skip 0 00 : 00 : 02 Categories Mon…" at bounding box center [397, 201] width 794 height 402
click at [657, 208] on li "2" at bounding box center [701, 208] width 137 height 19
type input "2"
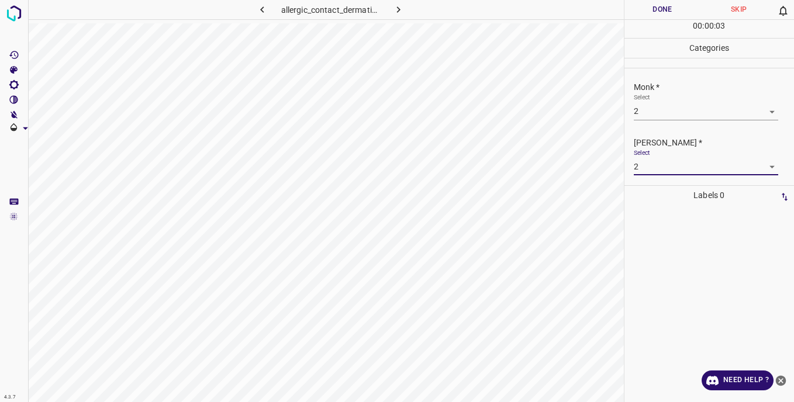
click at [639, 10] on button "Done" at bounding box center [663, 9] width 77 height 19
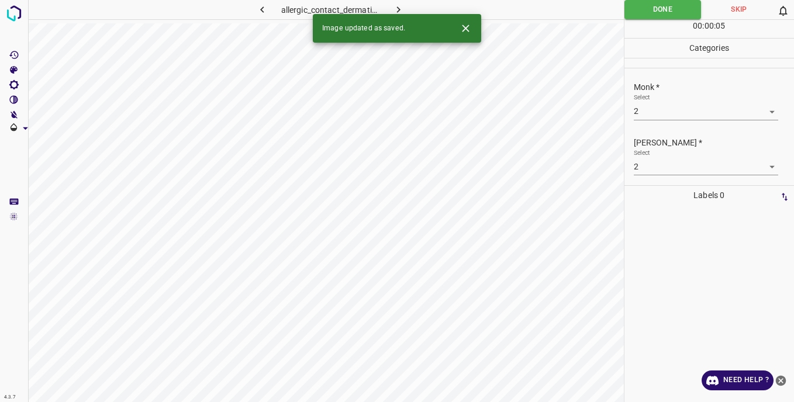
click at [405, 6] on icon "button" at bounding box center [398, 10] width 12 height 12
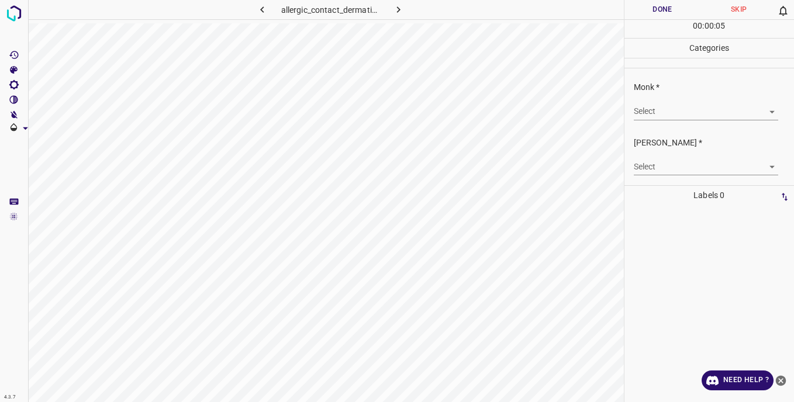
click at [641, 108] on body "4.3.7 allergic_contact_dermatitis28.jpg Done Skip 0 00 : 00 : 05 Categories Mon…" at bounding box center [397, 201] width 794 height 402
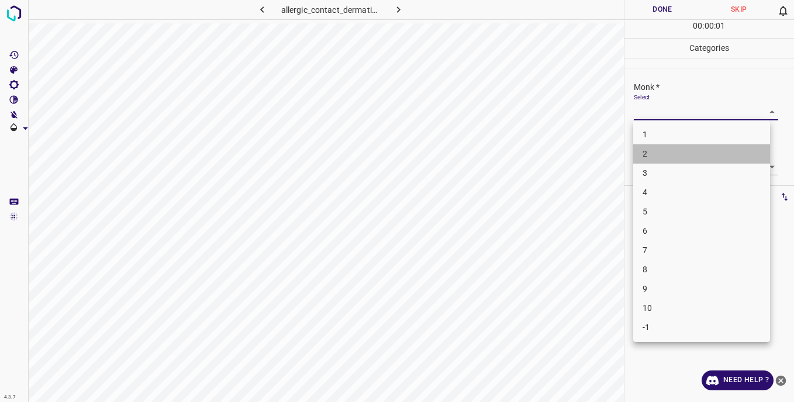
click at [658, 157] on li "2" at bounding box center [701, 153] width 137 height 19
type input "2"
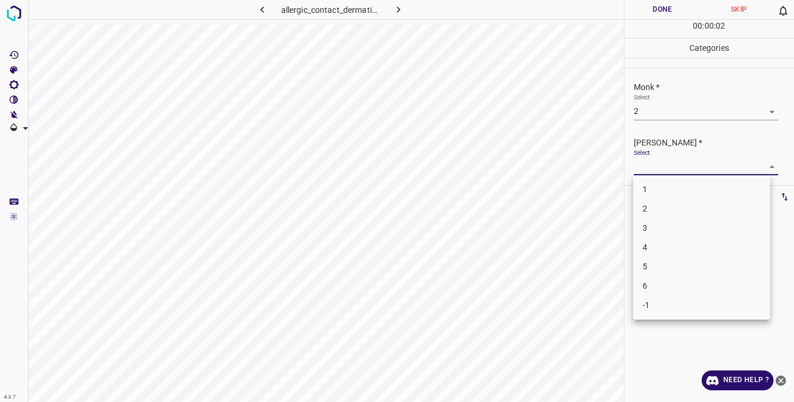
click at [648, 167] on body "4.3.7 allergic_contact_dermatitis28.jpg Done Skip 0 00 : 00 : 02 Categories Mon…" at bounding box center [397, 201] width 794 height 402
drag, startPoint x: 657, startPoint y: 191, endPoint x: 657, endPoint y: 161, distance: 29.3
click at [657, 189] on li "1" at bounding box center [701, 189] width 137 height 19
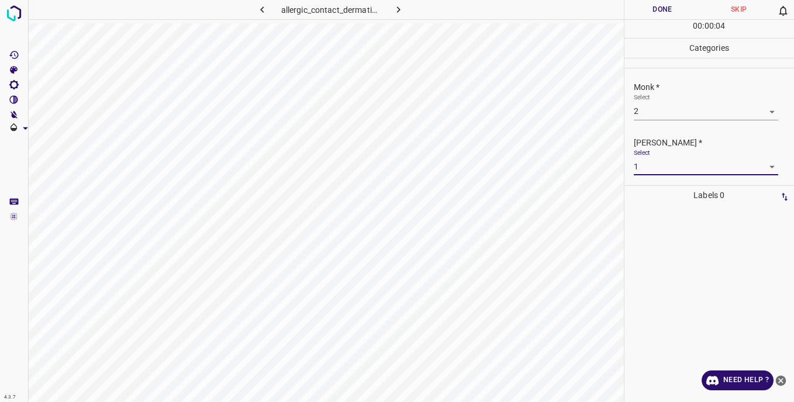
click at [647, 165] on body "4.3.7 allergic_contact_dermatitis28.jpg Done Skip 0 00 : 00 : 04 Categories Mon…" at bounding box center [397, 201] width 794 height 402
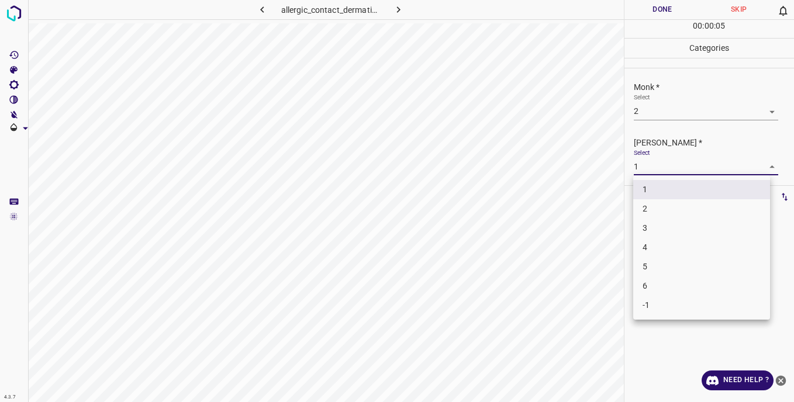
click at [661, 211] on li "2" at bounding box center [701, 208] width 137 height 19
type input "2"
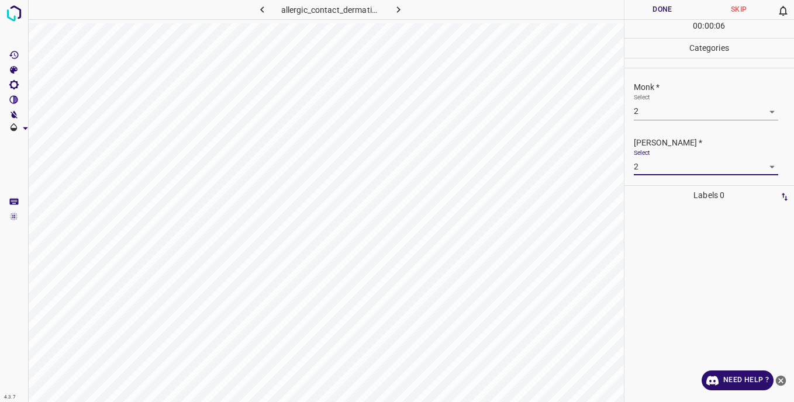
click at [636, 9] on button "Done" at bounding box center [663, 9] width 77 height 19
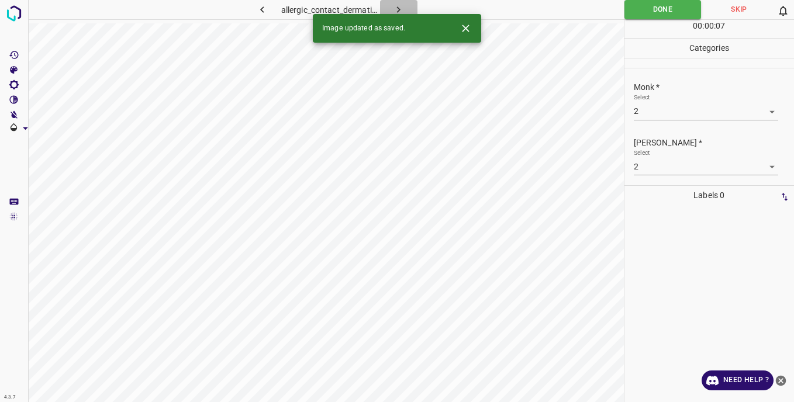
drag, startPoint x: 405, startPoint y: 8, endPoint x: 442, endPoint y: 34, distance: 45.3
click at [406, 8] on button "button" at bounding box center [398, 9] width 37 height 19
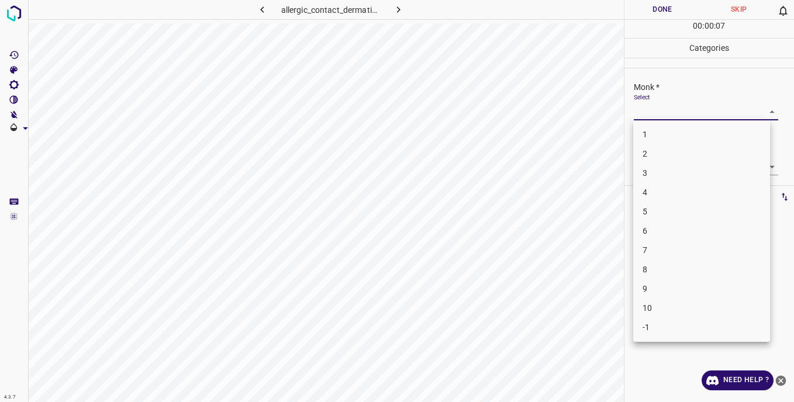
click at [641, 114] on body "4.3.7 allergic_contact_dermatitis80.jpg Done Skip 0 00 : 00 : 07 Categories Mon…" at bounding box center [397, 201] width 794 height 402
click at [650, 153] on li "2" at bounding box center [701, 153] width 137 height 19
type input "2"
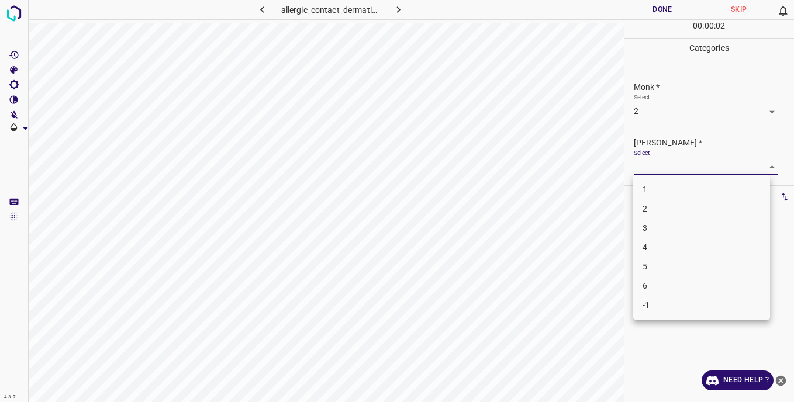
click at [647, 163] on body "4.3.7 allergic_contact_dermatitis80.jpg Done Skip 0 00 : 00 : 02 Categories Mon…" at bounding box center [397, 201] width 794 height 402
click at [646, 207] on li "2" at bounding box center [701, 208] width 137 height 19
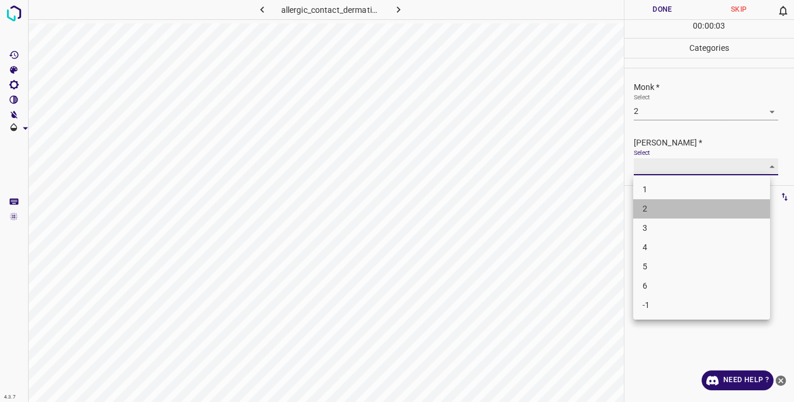
type input "2"
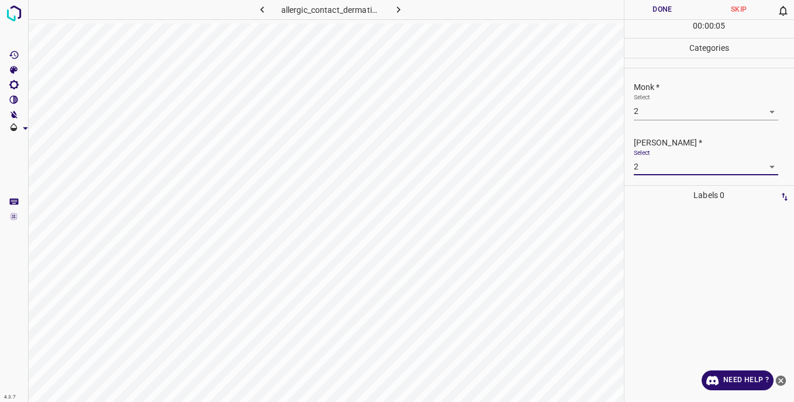
click at [648, 9] on button "Done" at bounding box center [663, 9] width 77 height 19
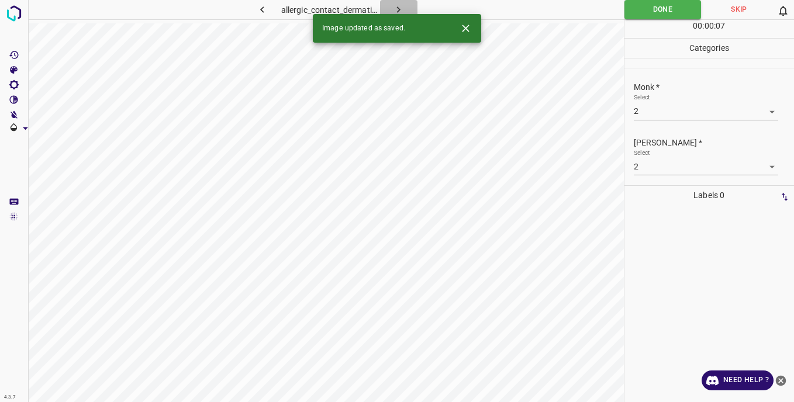
click at [401, 8] on icon "button" at bounding box center [398, 10] width 12 height 12
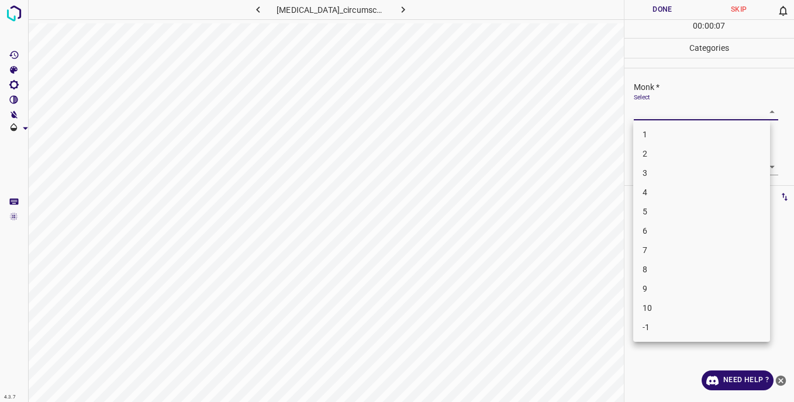
click at [642, 109] on body "4.3.7 [MEDICAL_DATA]_circumscripta44.jpg Done Skip 0 00 : 00 : 07 Categories Mo…" at bounding box center [397, 201] width 794 height 402
drag, startPoint x: 664, startPoint y: 328, endPoint x: 660, endPoint y: 309, distance: 19.2
click at [664, 327] on li "-1" at bounding box center [701, 327] width 137 height 19
type input "-1"
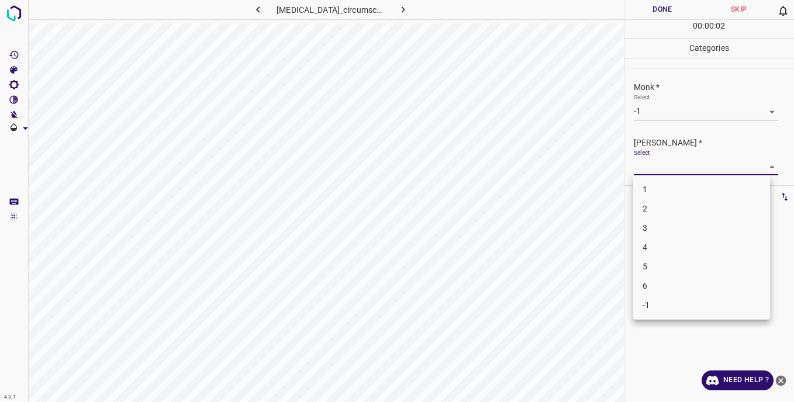
click at [652, 167] on body "4.3.7 [MEDICAL_DATA]_circumscripta44.jpg Done Skip 0 00 : 00 : 02 Categories Mo…" at bounding box center [397, 201] width 794 height 402
drag, startPoint x: 664, startPoint y: 307, endPoint x: 663, endPoint y: 239, distance: 67.9
click at [664, 305] on li "-1" at bounding box center [701, 305] width 137 height 19
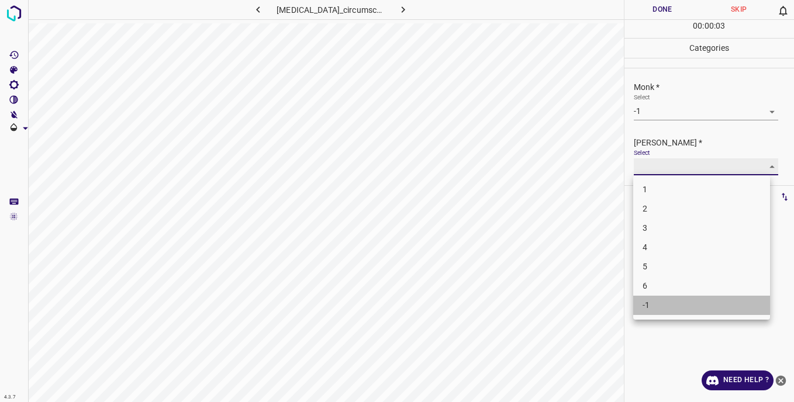
type input "-1"
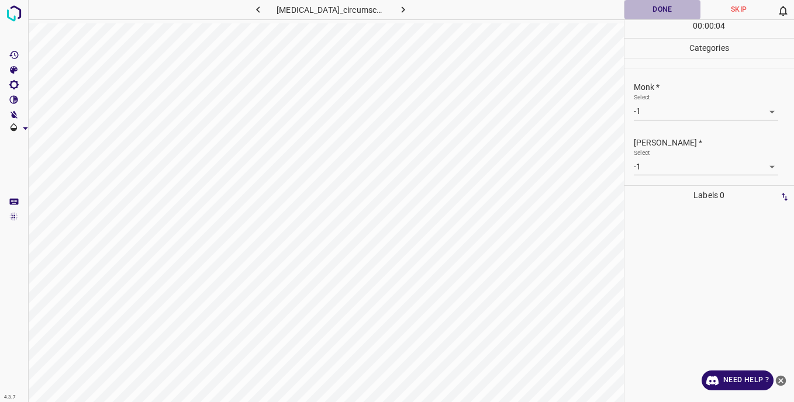
click at [646, 12] on button "Done" at bounding box center [663, 9] width 77 height 19
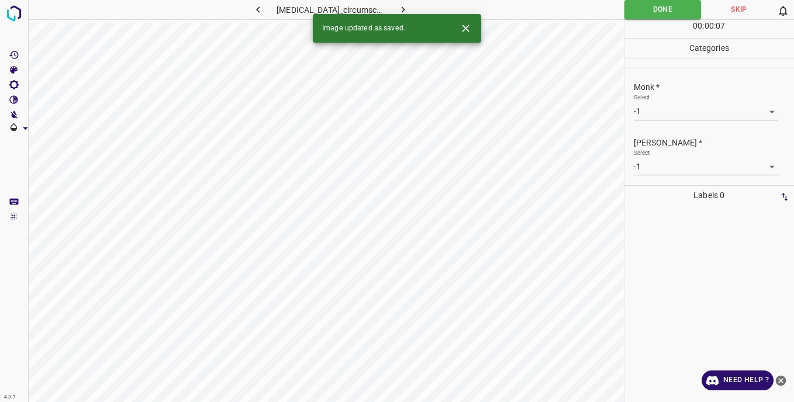
click at [409, 6] on icon "button" at bounding box center [403, 10] width 12 height 12
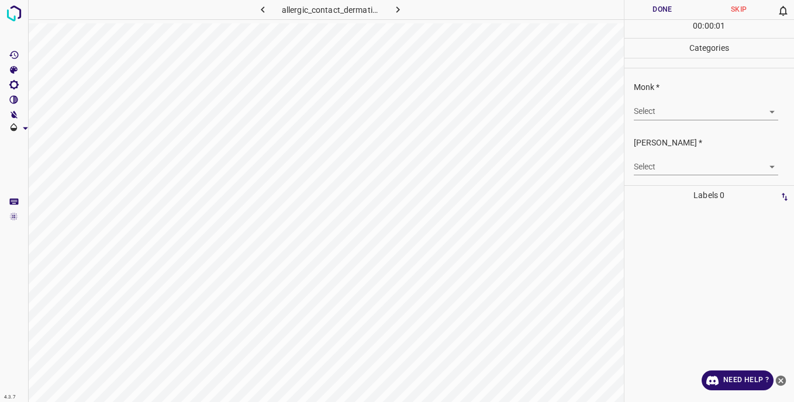
click at [652, 114] on body "4.3.7 allergic_contact_dermatitis7.jpg Done Skip 0 00 : 00 : 01 Categories Monk…" at bounding box center [397, 201] width 794 height 402
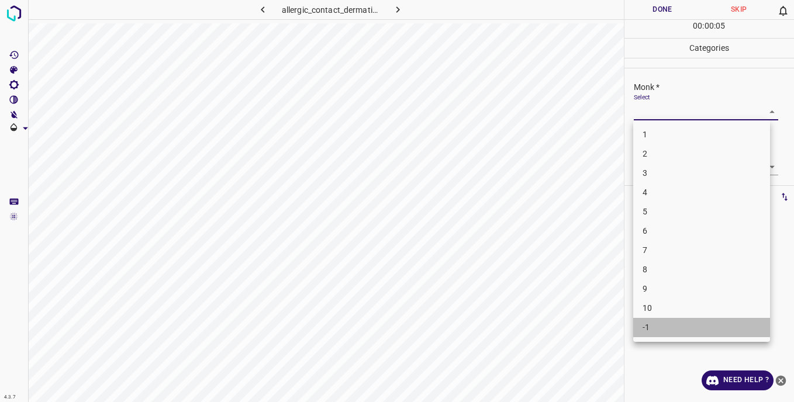
drag, startPoint x: 650, startPoint y: 330, endPoint x: 638, endPoint y: 253, distance: 78.2
click at [650, 329] on li "-1" at bounding box center [701, 327] width 137 height 19
type input "-1"
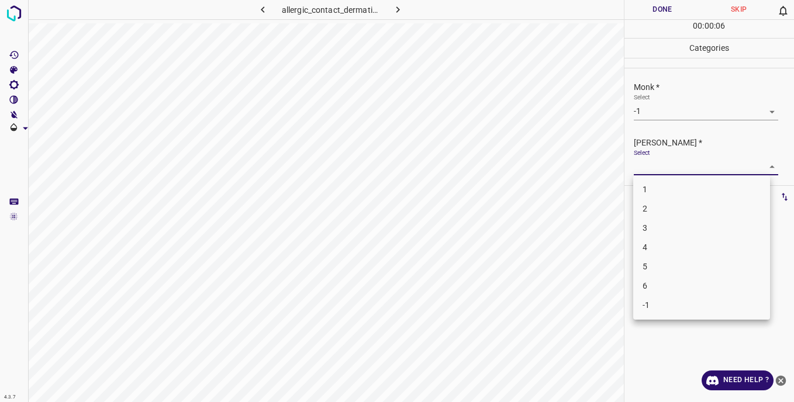
click at [646, 160] on body "4.3.7 allergic_contact_dermatitis7.jpg Done Skip 0 00 : 00 : 06 Categories Monk…" at bounding box center [397, 201] width 794 height 402
click at [655, 302] on li "-1" at bounding box center [701, 305] width 137 height 19
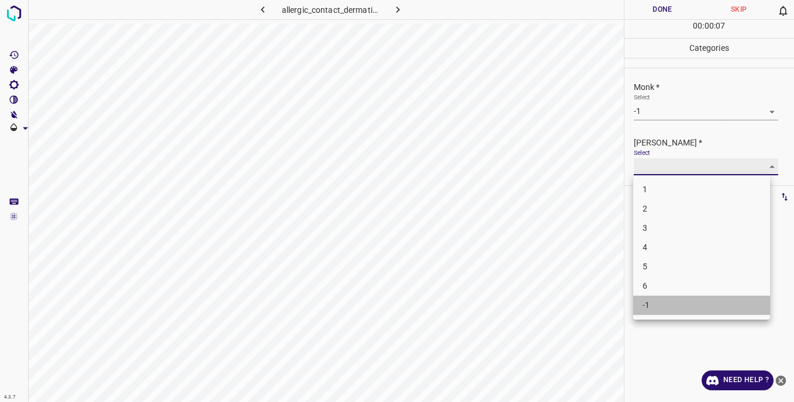
type input "-1"
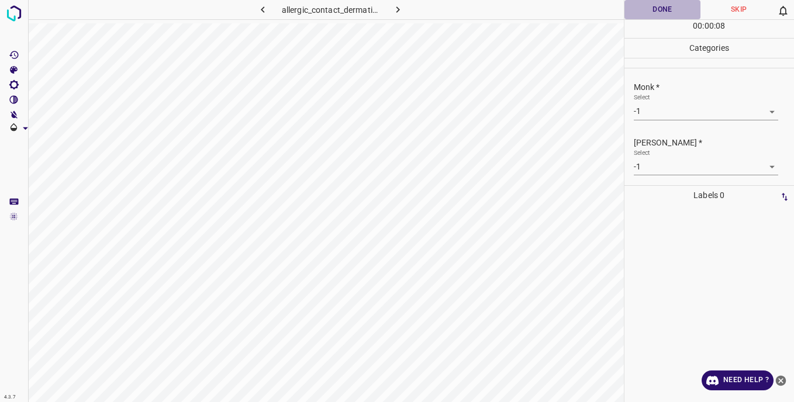
click at [639, 10] on button "Done" at bounding box center [663, 9] width 77 height 19
click at [402, 11] on icon "button" at bounding box center [398, 10] width 12 height 12
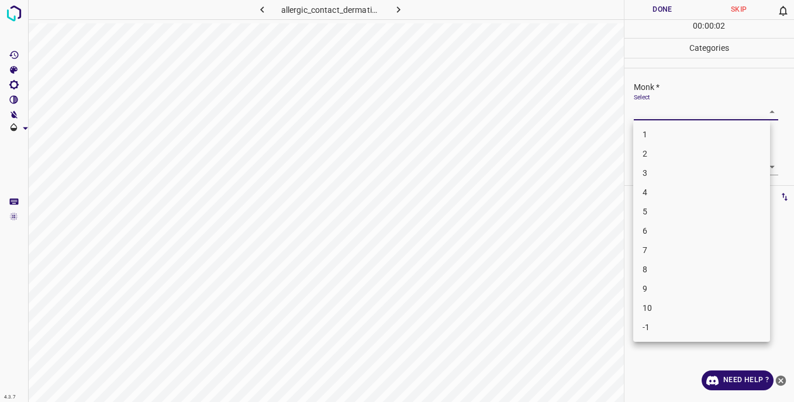
click at [645, 110] on body "4.3.7 allergic_contact_dermatitis94.jpg Done Skip 0 00 : 00 : 02 Categories Mon…" at bounding box center [397, 201] width 794 height 402
click at [652, 215] on li "5" at bounding box center [701, 211] width 137 height 19
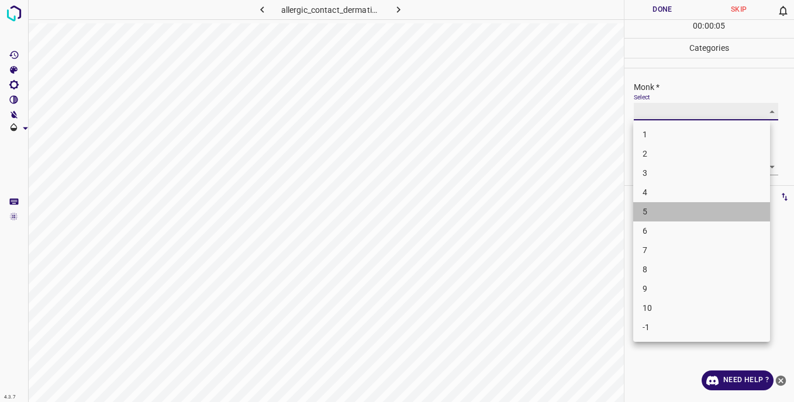
type input "5"
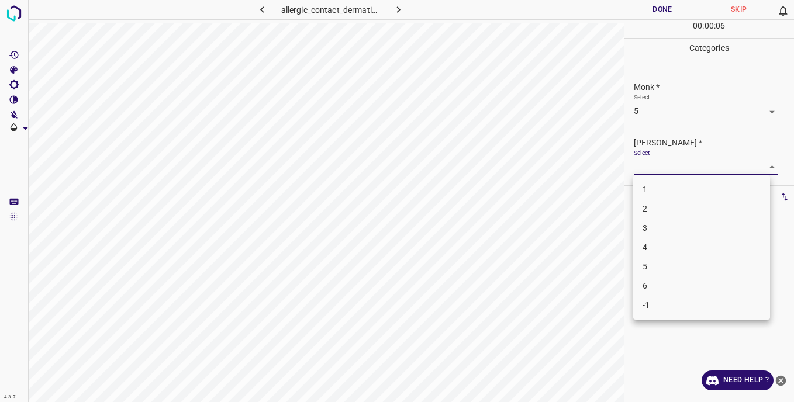
click at [648, 166] on body "4.3.7 allergic_contact_dermatitis94.jpg Done Skip 0 00 : 00 : 06 Categories Mon…" at bounding box center [397, 201] width 794 height 402
click at [655, 266] on li "5" at bounding box center [701, 266] width 137 height 19
type input "5"
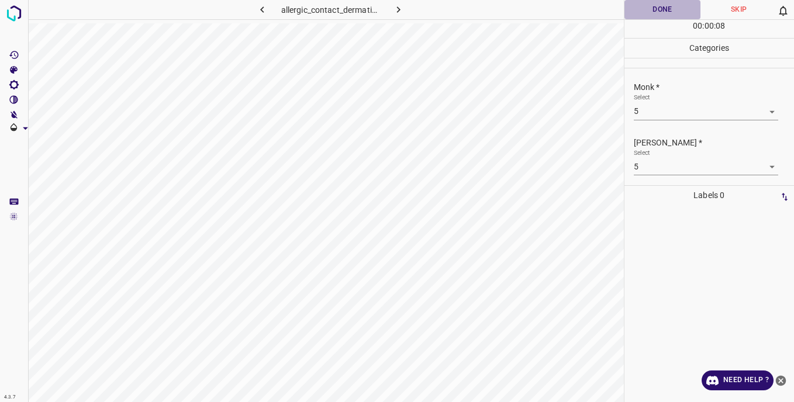
click at [667, 6] on button "Done" at bounding box center [663, 9] width 77 height 19
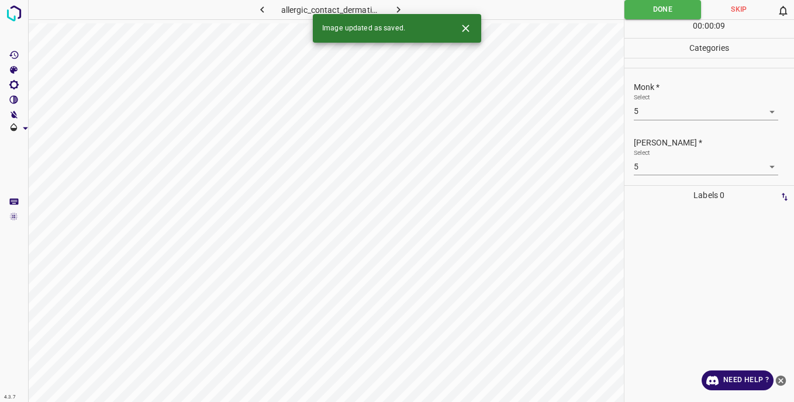
click at [397, 7] on icon "button" at bounding box center [398, 10] width 12 height 12
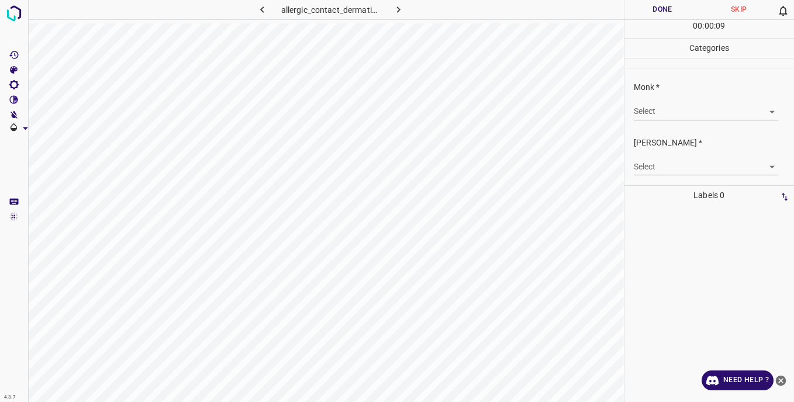
click at [657, 114] on body "4.3.7 allergic_contact_dermatitis95.jpg Done Skip 0 00 : 00 : 09 Categories Mon…" at bounding box center [397, 201] width 794 height 402
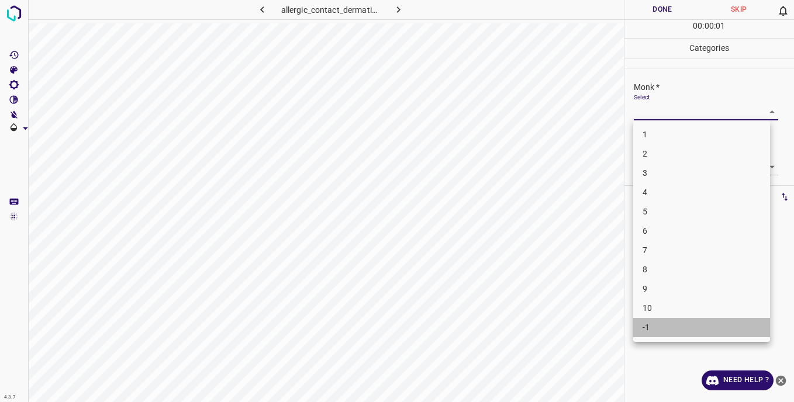
click at [652, 326] on li "-1" at bounding box center [701, 327] width 137 height 19
type input "-1"
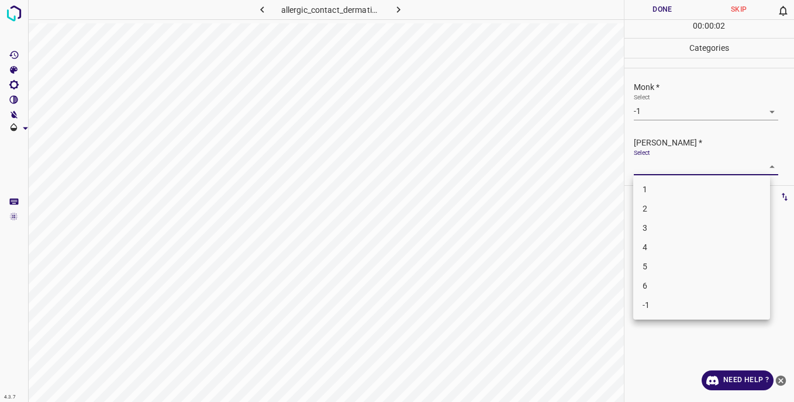
click at [643, 164] on body "4.3.7 allergic_contact_dermatitis95.jpg Done Skip 0 00 : 00 : 02 Categories Mon…" at bounding box center [397, 201] width 794 height 402
click at [649, 301] on li "-1" at bounding box center [701, 305] width 137 height 19
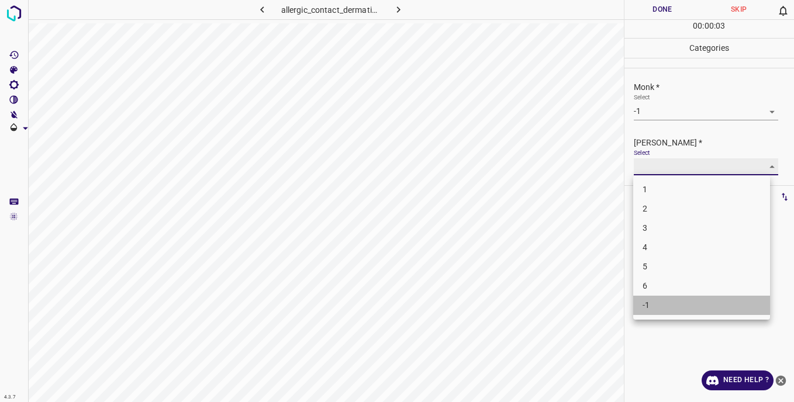
type input "-1"
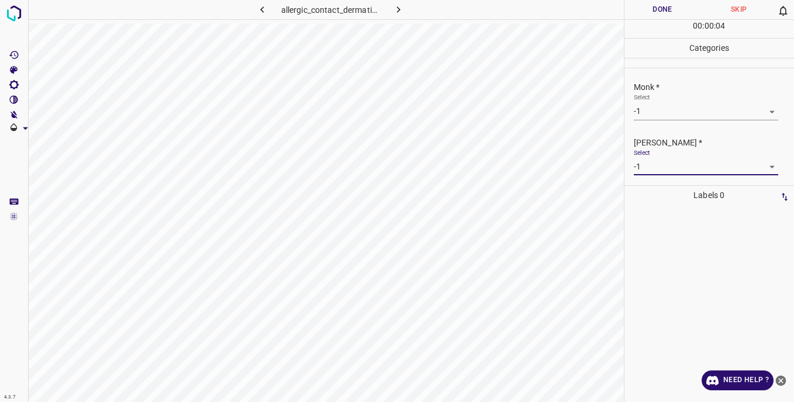
click at [652, 15] on button "Done" at bounding box center [663, 9] width 77 height 19
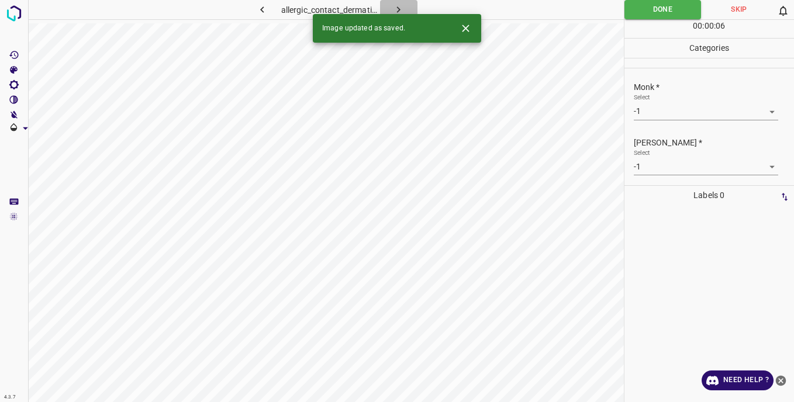
click at [394, 4] on icon "button" at bounding box center [398, 10] width 12 height 12
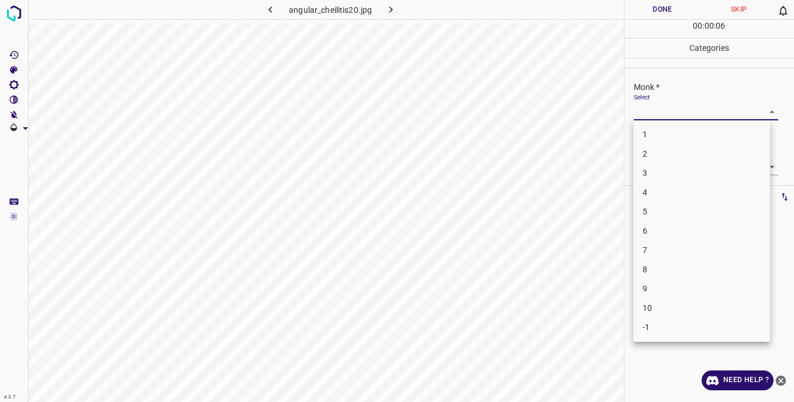
click at [641, 114] on body "4.3.7 angular_cheilitis20.jpg Done Skip 0 00 : 00 : 06 Categories Monk * Select…" at bounding box center [397, 201] width 794 height 402
click at [652, 171] on li "3" at bounding box center [701, 173] width 137 height 19
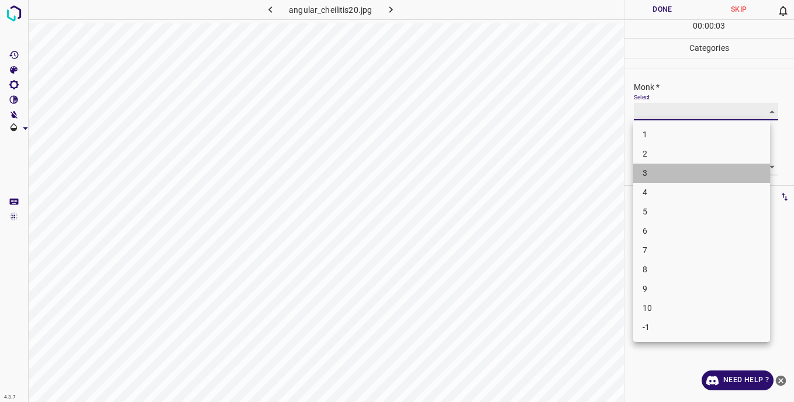
type input "3"
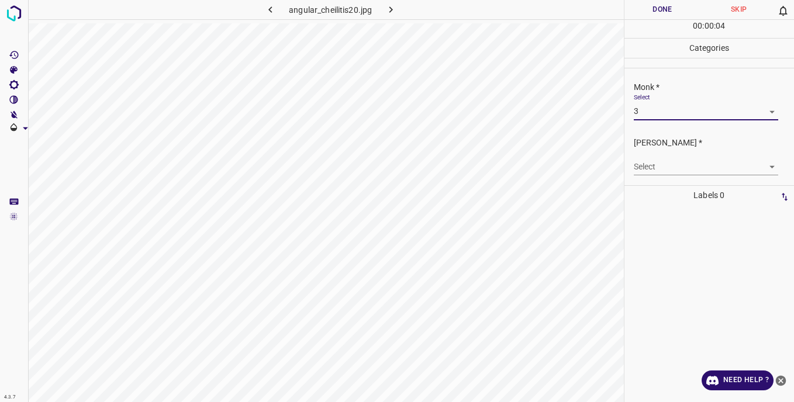
click at [650, 163] on body "4.3.7 angular_cheilitis20.jpg Done Skip 0 00 : 00 : 04 Categories Monk * Select…" at bounding box center [397, 201] width 794 height 402
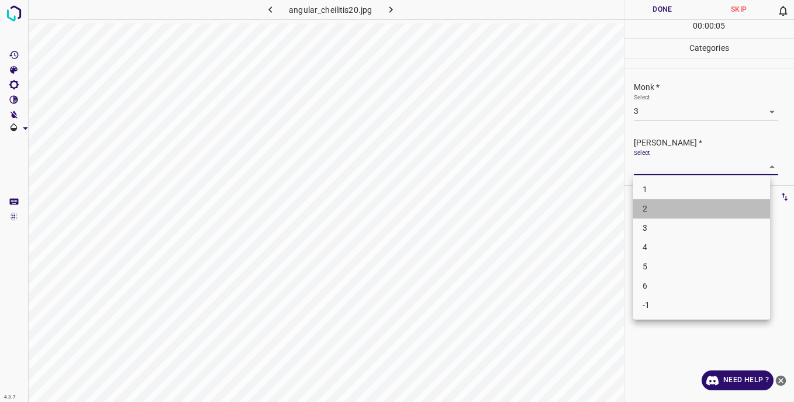
click at [650, 214] on li "2" at bounding box center [701, 208] width 137 height 19
type input "2"
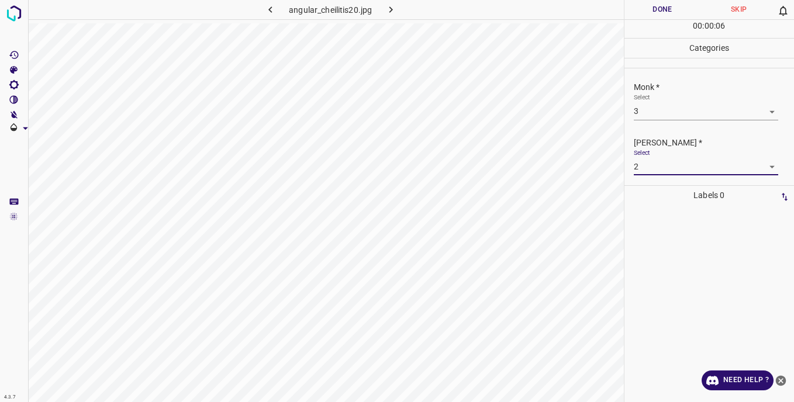
click at [643, 13] on button "Done" at bounding box center [663, 9] width 77 height 19
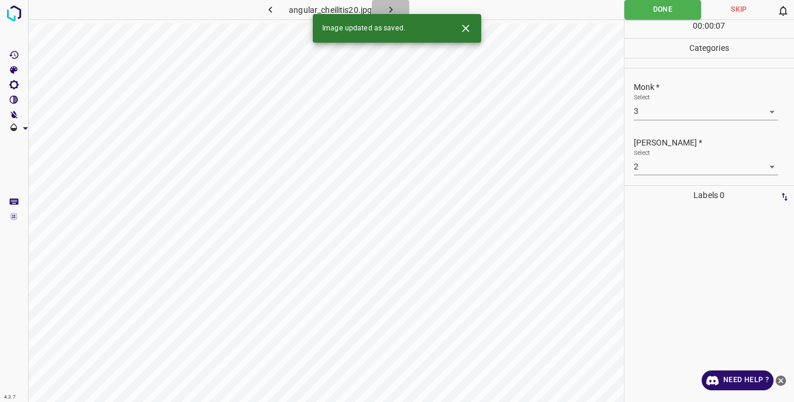
click at [394, 7] on icon "button" at bounding box center [391, 10] width 12 height 12
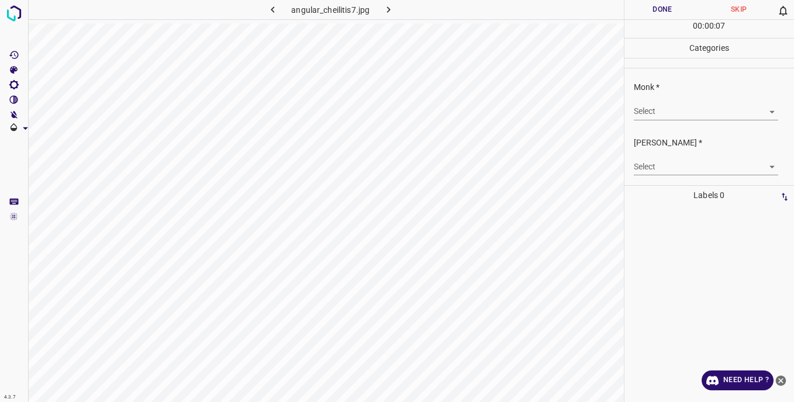
click at [639, 113] on body "4.3.7 angular_cheilitis7.jpg Done Skip 0 00 : 00 : 07 Categories Monk * Select …" at bounding box center [397, 201] width 794 height 402
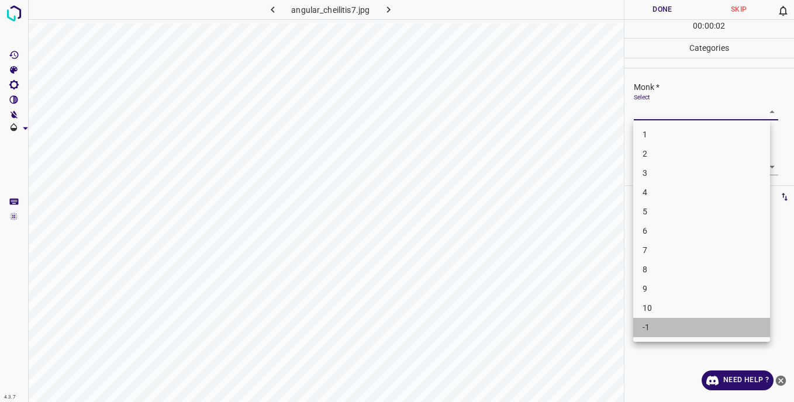
click at [663, 328] on li "-1" at bounding box center [701, 327] width 137 height 19
type input "-1"
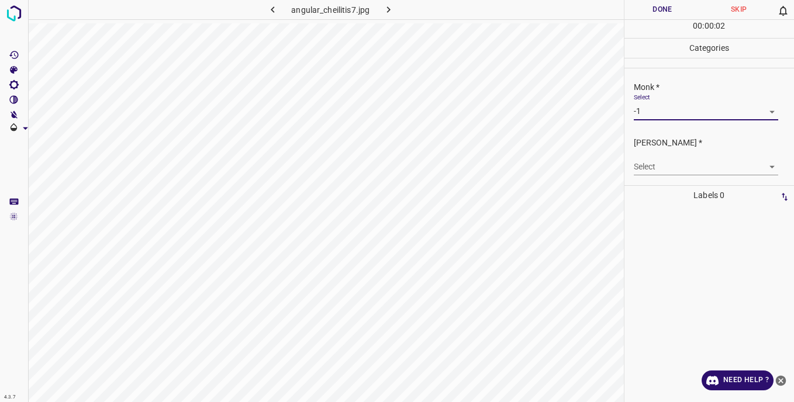
click at [657, 168] on body "4.3.7 angular_cheilitis7.jpg Done Skip 0 00 : 00 : 02 Categories Monk * Select …" at bounding box center [397, 201] width 794 height 402
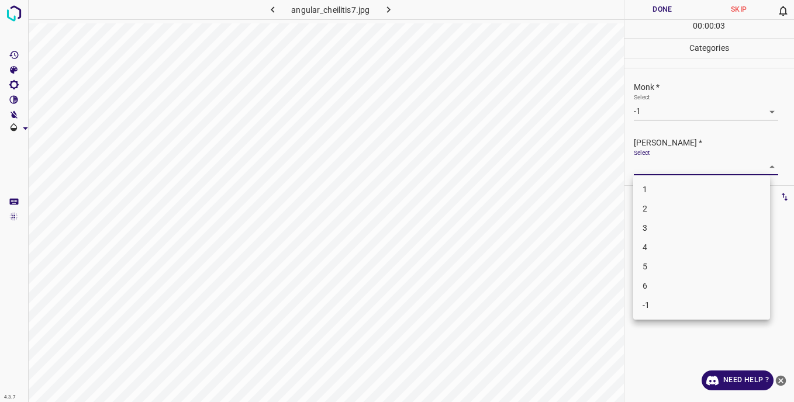
click at [664, 305] on li "-1" at bounding box center [701, 305] width 137 height 19
type input "-1"
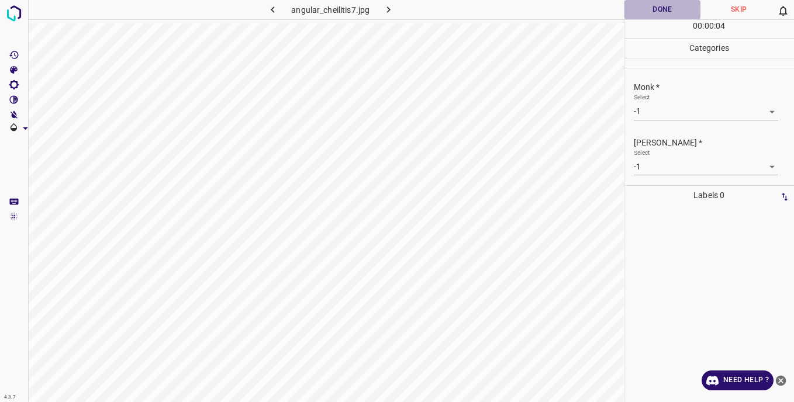
click at [652, 7] on button "Done" at bounding box center [663, 9] width 77 height 19
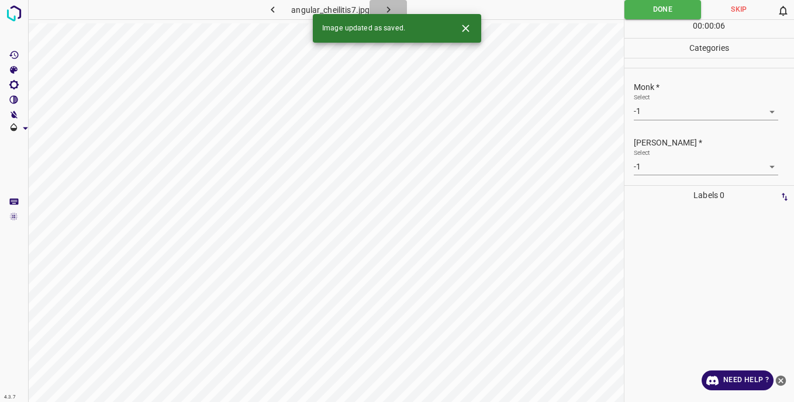
click at [383, 5] on icon "button" at bounding box center [389, 10] width 12 height 12
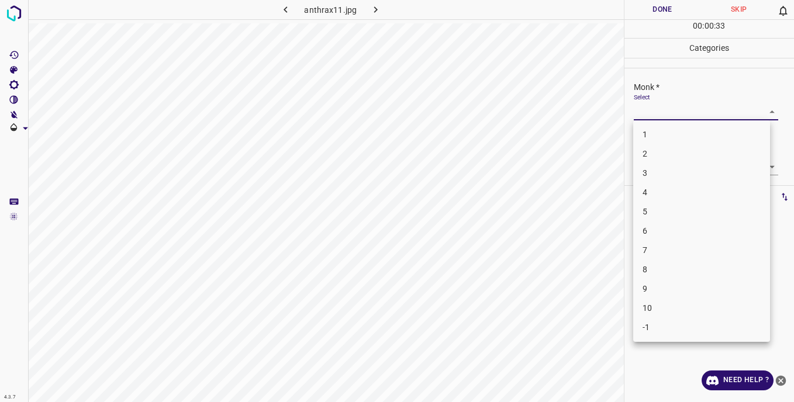
click at [652, 112] on body "4.3.7 anthrax11.jpg Done Skip 0 00 : 00 : 33 Categories Monk * Select ​ [PERSON…" at bounding box center [397, 201] width 794 height 402
click at [660, 214] on li "5" at bounding box center [701, 211] width 137 height 19
type input "5"
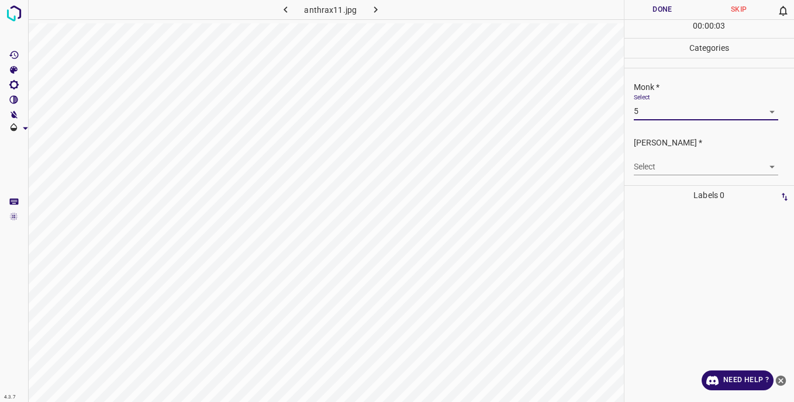
click at [644, 166] on body "4.3.7 anthrax11.jpg Done Skip 0 00 : 00 : 03 Categories Monk * Select 5 5 [PERS…" at bounding box center [397, 201] width 794 height 402
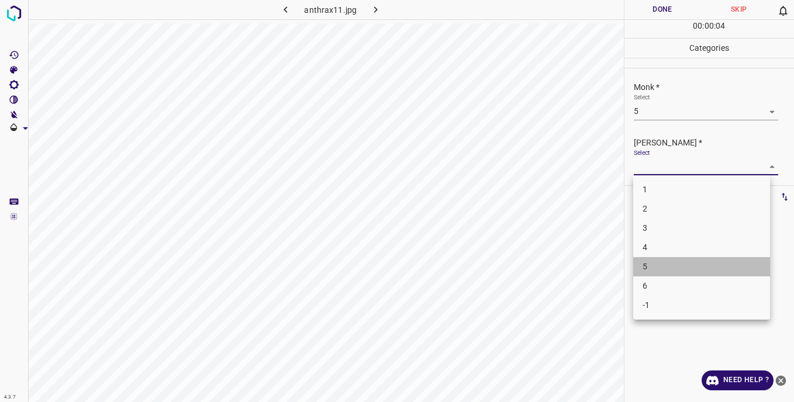
click at [649, 268] on li "5" at bounding box center [701, 266] width 137 height 19
type input "5"
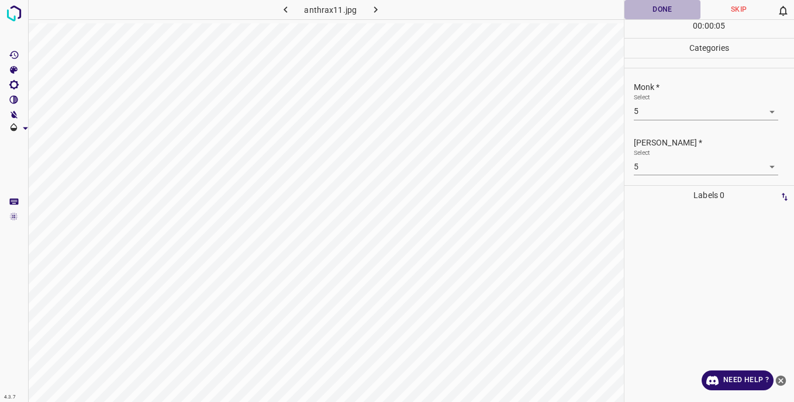
click at [644, 10] on button "Done" at bounding box center [663, 9] width 77 height 19
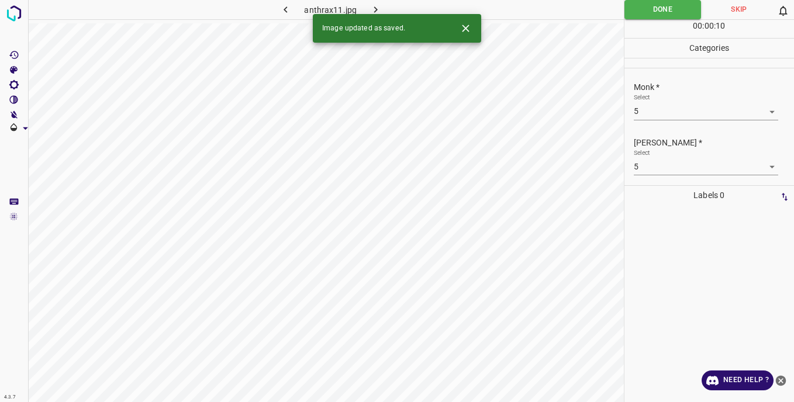
click at [377, 6] on icon "button" at bounding box center [376, 10] width 12 height 12
click at [659, 108] on body "4.3.7 acne_comedonal24.jpg Done Skip 0 00 : 00 : 24 Categories Monk * Select ​ …" at bounding box center [397, 201] width 794 height 402
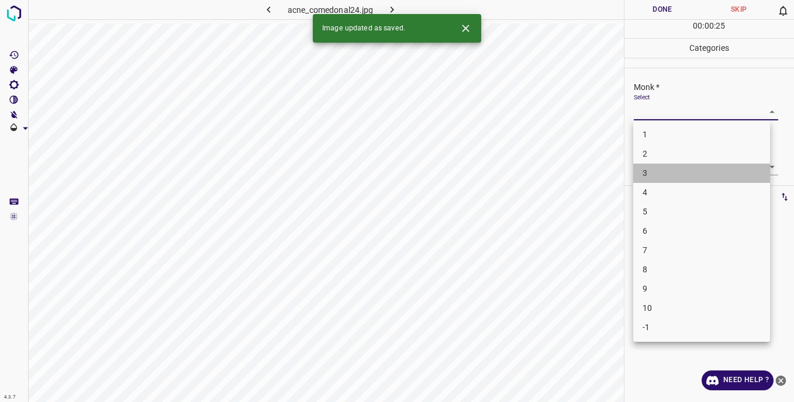
click at [660, 175] on li "3" at bounding box center [701, 173] width 137 height 19
type input "3"
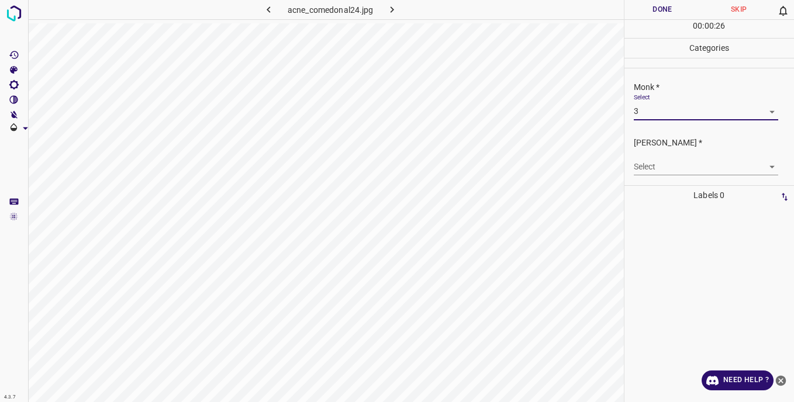
click at [651, 166] on body "4.3.7 acne_comedonal24.jpg Done Skip 0 00 : 00 : 26 Categories Monk * Select 3 …" at bounding box center [397, 201] width 794 height 402
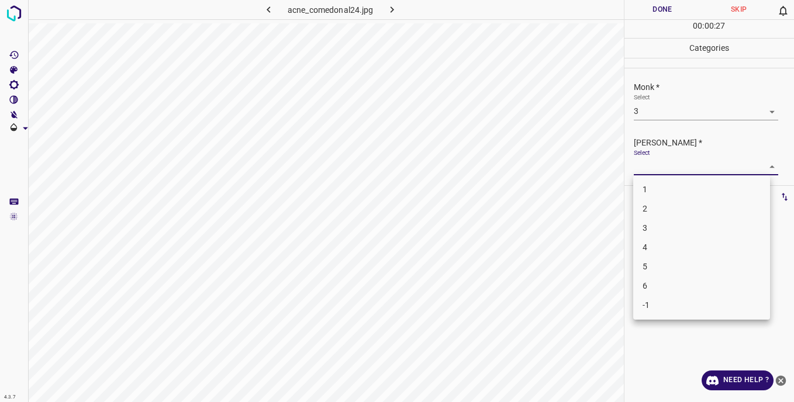
click at [659, 228] on li "3" at bounding box center [701, 228] width 137 height 19
type input "3"
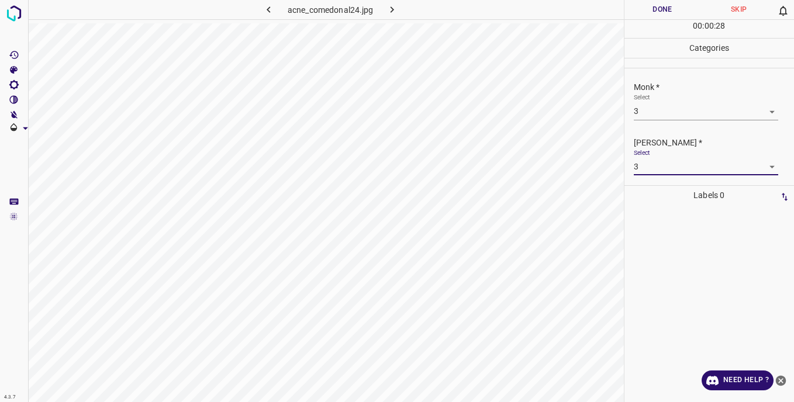
click at [644, 13] on button "Done" at bounding box center [663, 9] width 77 height 19
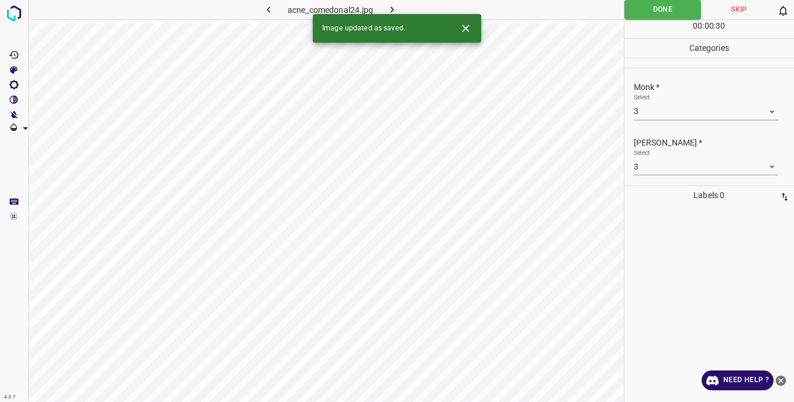
click at [395, 5] on icon "button" at bounding box center [392, 10] width 12 height 12
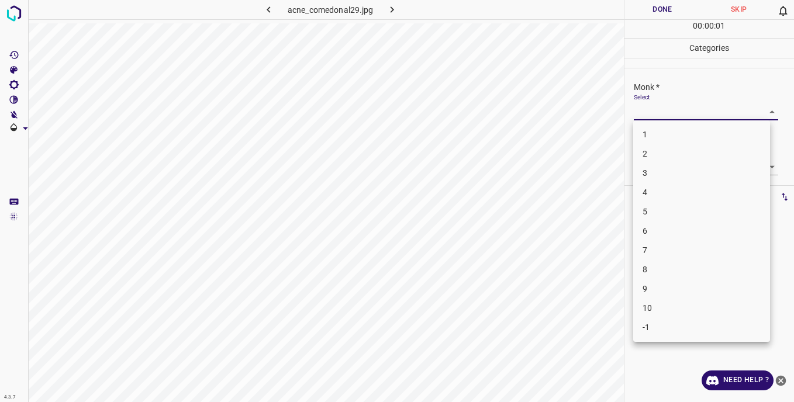
click at [648, 106] on body "4.3.7 acne_comedonal29.jpg Done Skip 0 00 : 00 : 01 Categories Monk * Select ​ …" at bounding box center [397, 201] width 794 height 402
click at [655, 235] on li "6" at bounding box center [701, 231] width 137 height 19
type input "6"
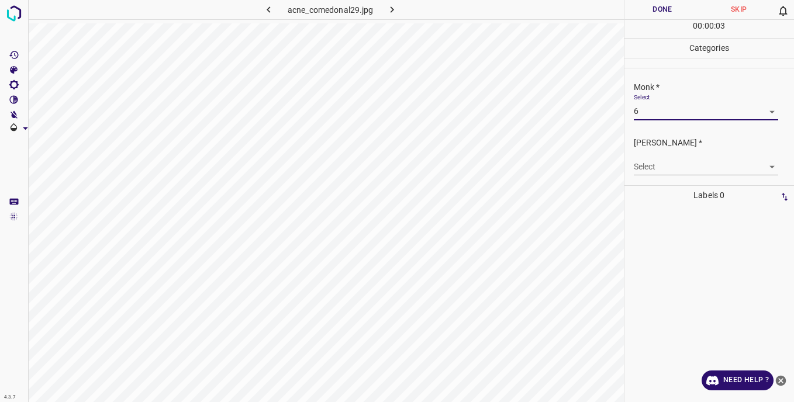
click at [647, 162] on body "4.3.7 acne_comedonal29.jpg Done Skip 0 00 : 00 : 03 Categories Monk * Select 6 …" at bounding box center [397, 201] width 794 height 402
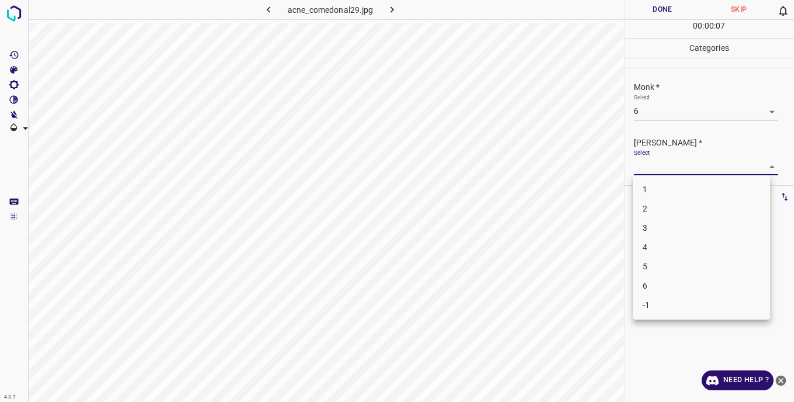
click at [658, 283] on li "6" at bounding box center [701, 286] width 137 height 19
type input "6"
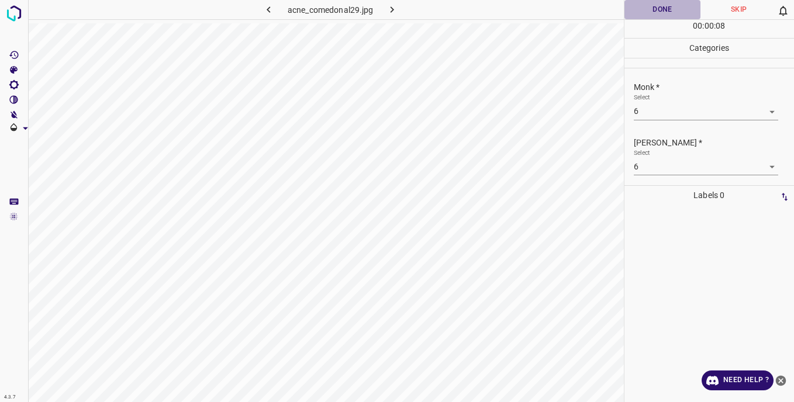
click at [643, 12] on button "Done" at bounding box center [663, 9] width 77 height 19
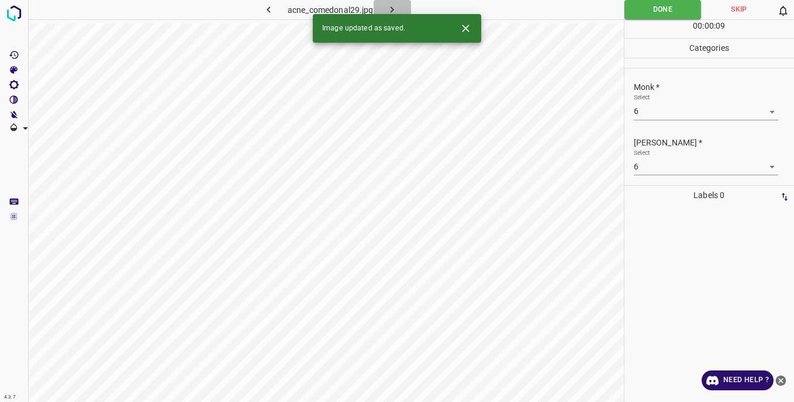
click at [389, 11] on icon "button" at bounding box center [392, 10] width 12 height 12
click at [661, 109] on body "4.3.7 acne_comedonal32.jpg Done Skip 0 00 : 00 : 01 Categories Monk * Select ​ …" at bounding box center [397, 201] width 794 height 402
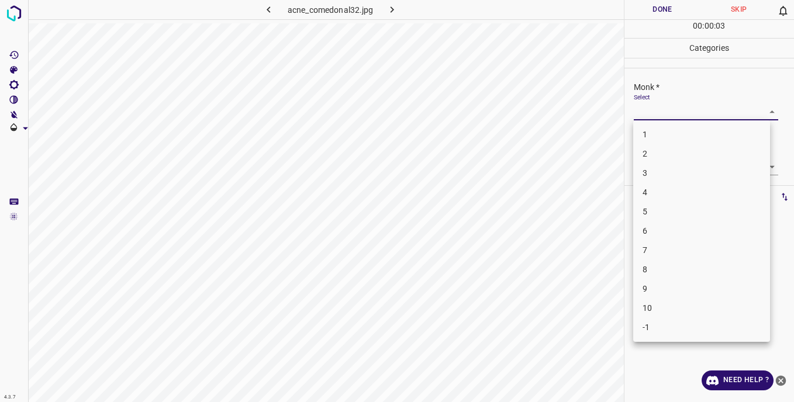
click at [650, 243] on li "7" at bounding box center [701, 250] width 137 height 19
type input "7"
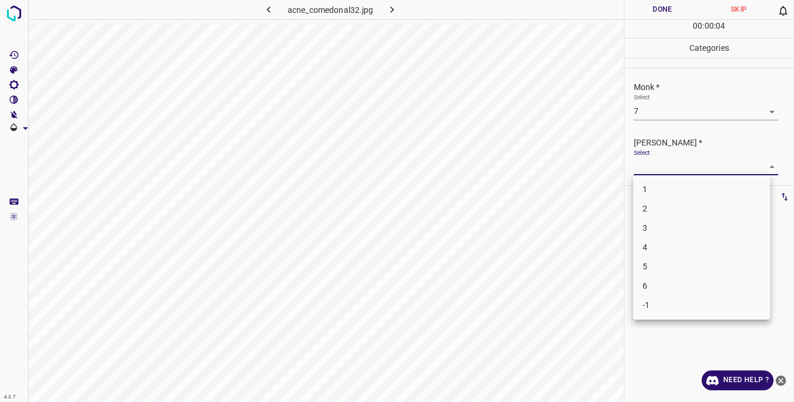
click at [643, 159] on body "4.3.7 acne_comedonal32.jpg Done Skip 0 00 : 00 : 04 Categories Monk * Select 7 …" at bounding box center [397, 201] width 794 height 402
click at [656, 280] on li "6" at bounding box center [701, 286] width 137 height 19
type input "6"
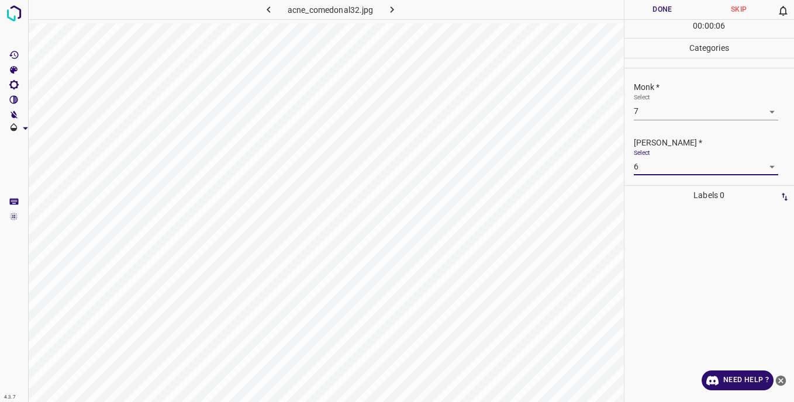
click at [646, 11] on button "Done" at bounding box center [663, 9] width 77 height 19
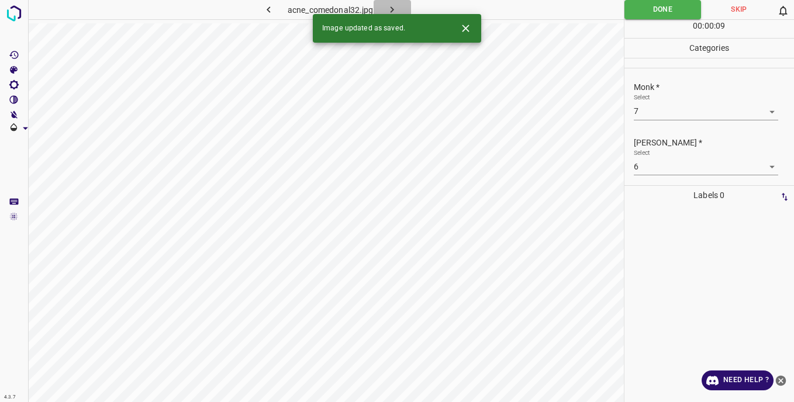
click at [395, 6] on icon "button" at bounding box center [392, 10] width 12 height 12
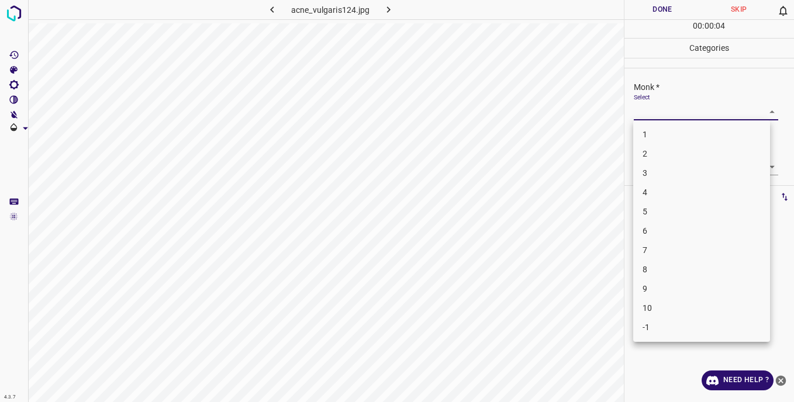
click at [650, 108] on body "4.3.7 acne_vulgaris124.jpg Done Skip 0 00 : 00 : 04 Categories Monk * Select ​ …" at bounding box center [397, 201] width 794 height 402
drag, startPoint x: 659, startPoint y: 175, endPoint x: 656, endPoint y: 167, distance: 8.1
click at [659, 174] on li "3" at bounding box center [701, 173] width 137 height 19
type input "3"
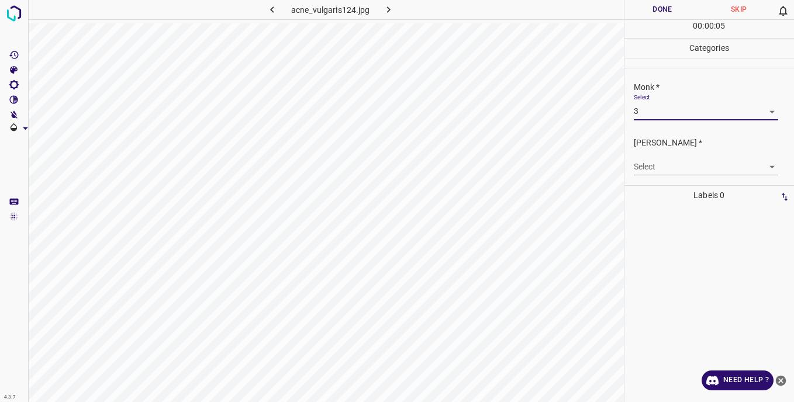
click at [646, 165] on body "4.3.7 acne_vulgaris124.jpg Done Skip 0 00 : 00 : 05 Categories Monk * Select 3 …" at bounding box center [397, 201] width 794 height 402
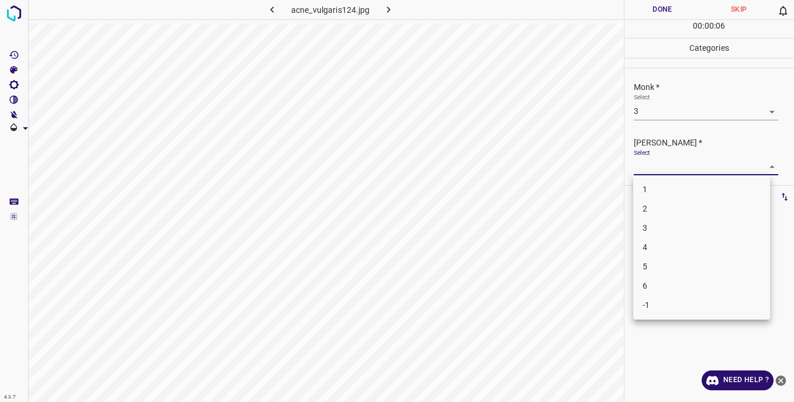
click at [652, 228] on li "3" at bounding box center [701, 228] width 137 height 19
type input "3"
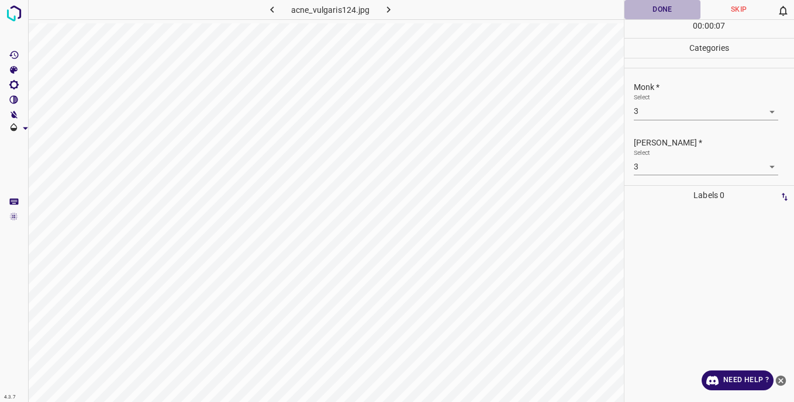
click at [651, 5] on button "Done" at bounding box center [663, 9] width 77 height 19
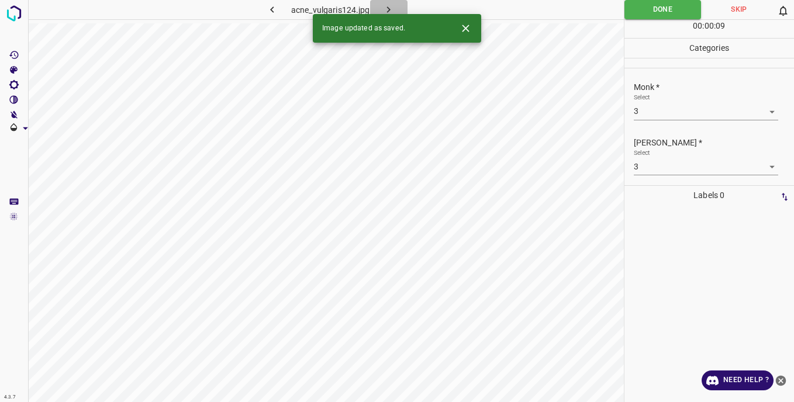
click at [394, 3] on button "button" at bounding box center [388, 9] width 37 height 19
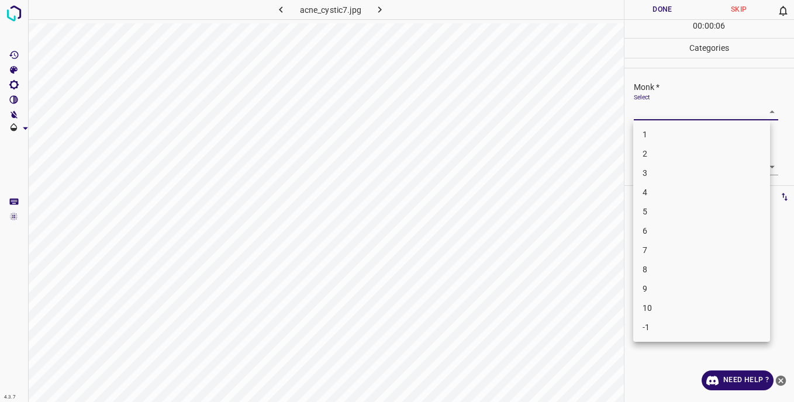
click at [639, 104] on body "4.3.7 acne_cystic7.jpg Done Skip 0 00 : 00 : 06 Categories Monk * Select ​ [PER…" at bounding box center [397, 201] width 794 height 402
click at [656, 171] on li "3" at bounding box center [701, 173] width 137 height 19
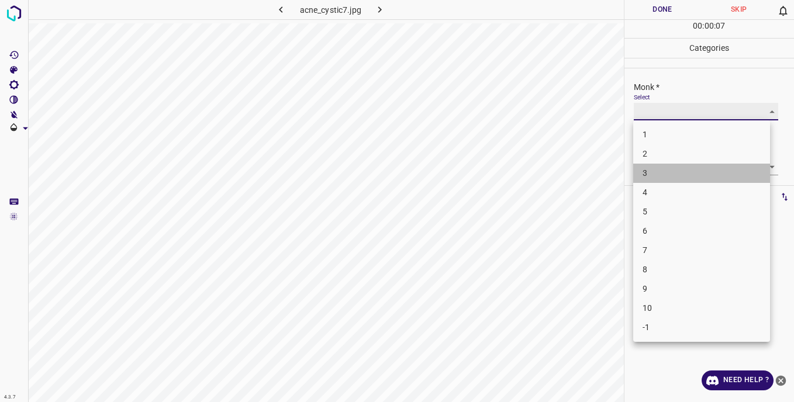
type input "3"
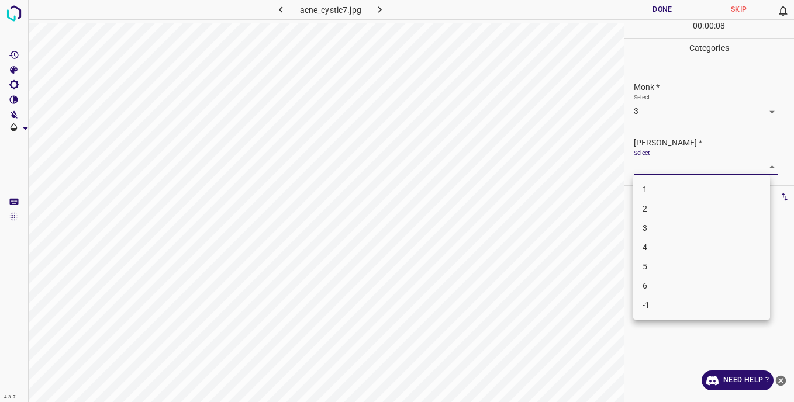
click at [648, 165] on body "4.3.7 acne_cystic7.jpg Done Skip 0 00 : 00 : 08 Categories Monk * Select 3 3 [P…" at bounding box center [397, 201] width 794 height 402
click at [659, 228] on li "3" at bounding box center [701, 228] width 137 height 19
type input "3"
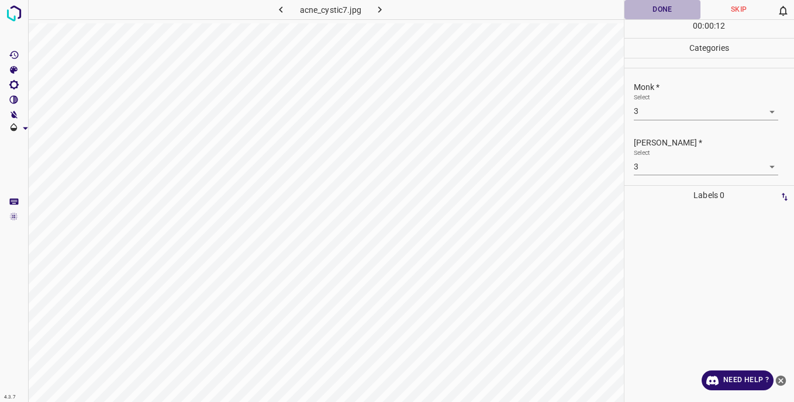
click at [642, 15] on button "Done" at bounding box center [663, 9] width 77 height 19
click at [376, 8] on icon "button" at bounding box center [380, 10] width 12 height 12
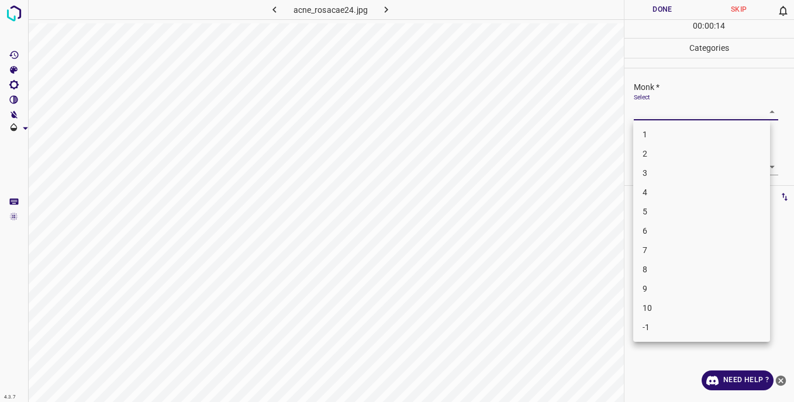
click at [676, 113] on body "4.3.7 acne_rosacae24.jpg Done Skip 0 00 : 00 : 14 Categories Monk * Select ​ [P…" at bounding box center [397, 201] width 794 height 402
click at [660, 172] on li "3" at bounding box center [701, 173] width 137 height 19
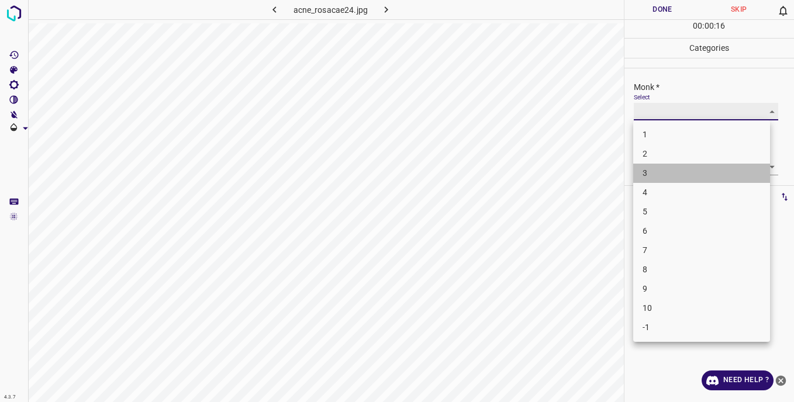
type input "3"
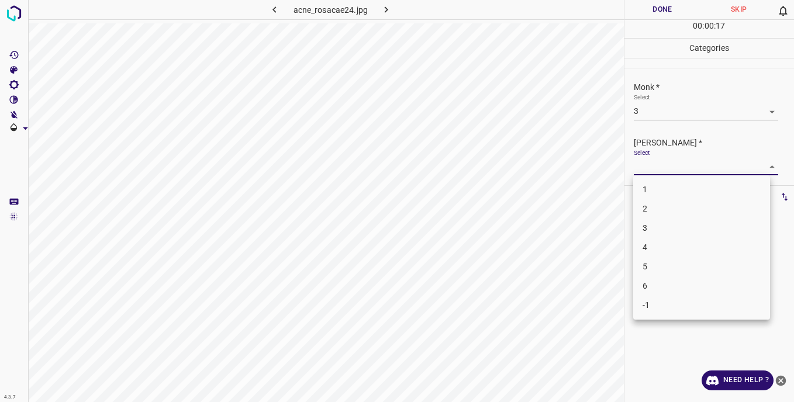
click at [645, 166] on body "4.3.7 acne_rosacae24.jpg Done Skip 0 00 : 00 : 17 Categories Monk * Select 3 3 …" at bounding box center [397, 201] width 794 height 402
click at [653, 229] on li "3" at bounding box center [701, 228] width 137 height 19
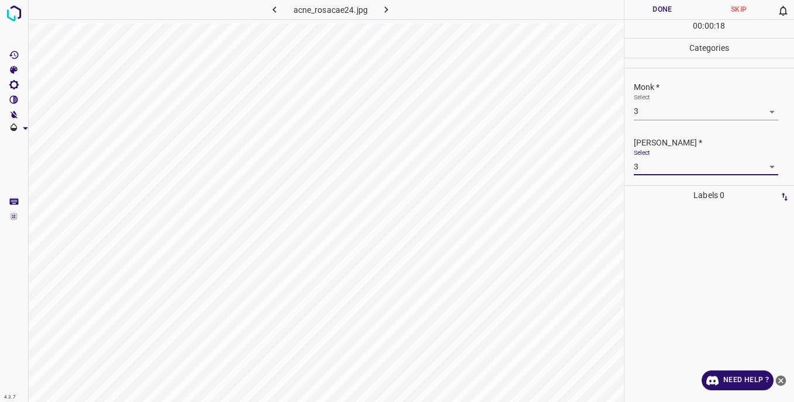
click at [640, 12] on button "Done" at bounding box center [663, 9] width 77 height 19
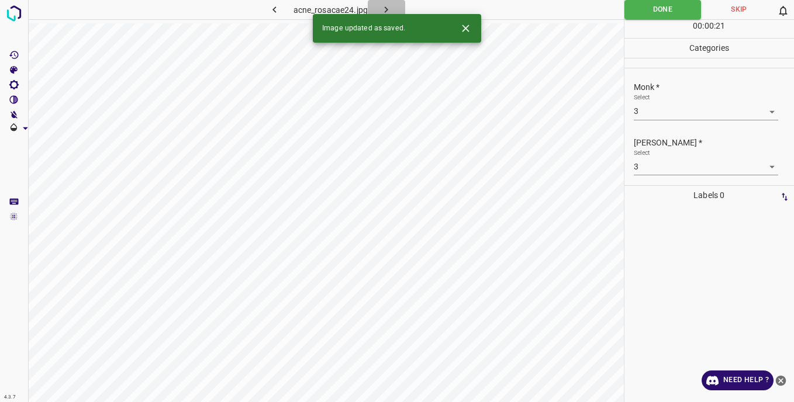
click at [388, 6] on icon "button" at bounding box center [386, 10] width 12 height 12
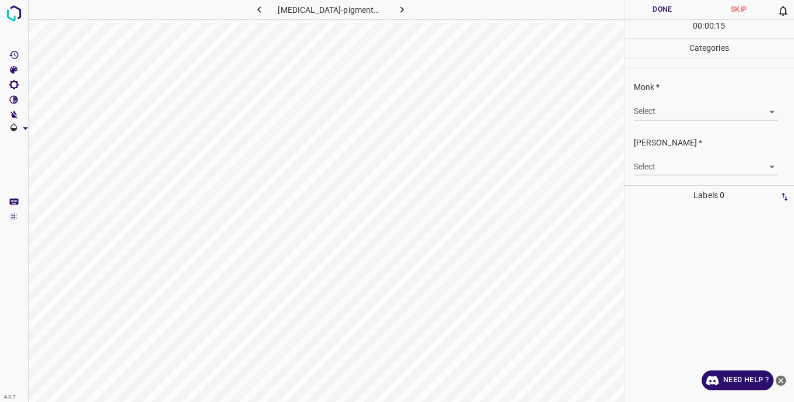
click at [671, 113] on body "4.3.7 [MEDICAL_DATA]-pigmentosum2.jpg Done Skip 0 00 : 00 : 15 Categories Monk …" at bounding box center [397, 201] width 794 height 402
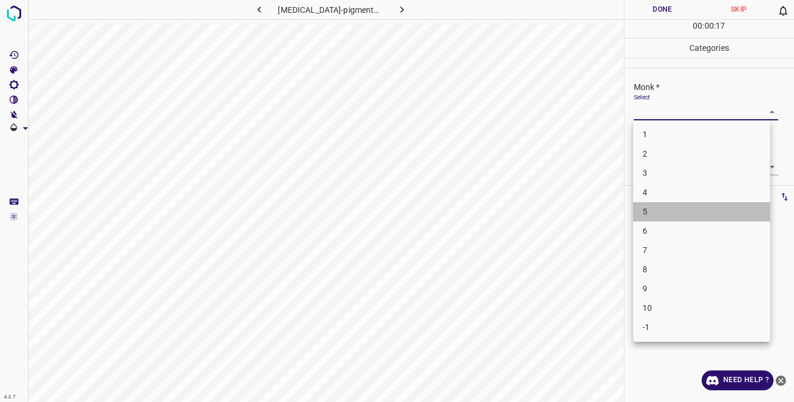
click at [653, 212] on li "5" at bounding box center [701, 211] width 137 height 19
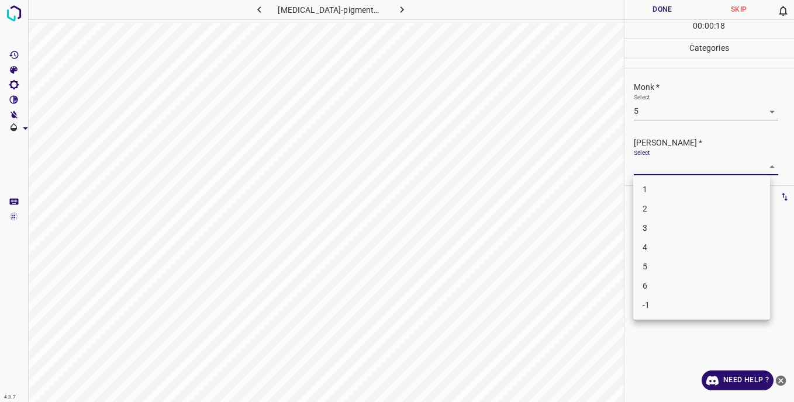
click at [642, 167] on body "4.3.7 [MEDICAL_DATA]-pigmentosum2.jpg Done Skip 0 00 : 00 : 18 Categories Monk …" at bounding box center [397, 201] width 794 height 402
click at [646, 268] on li "5" at bounding box center [701, 266] width 137 height 19
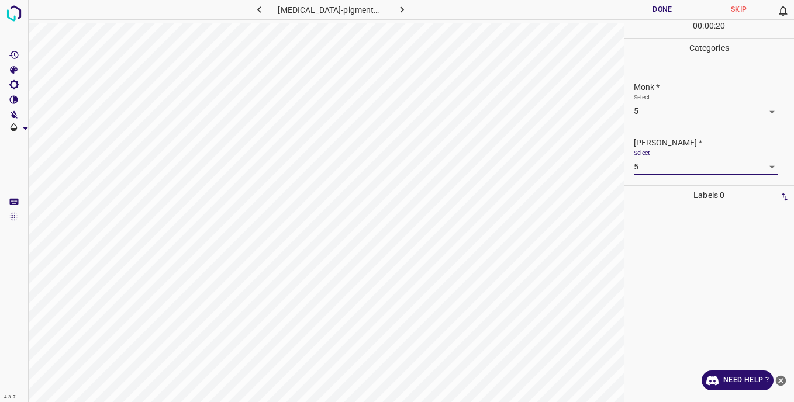
click at [648, 11] on button "Done" at bounding box center [663, 9] width 77 height 19
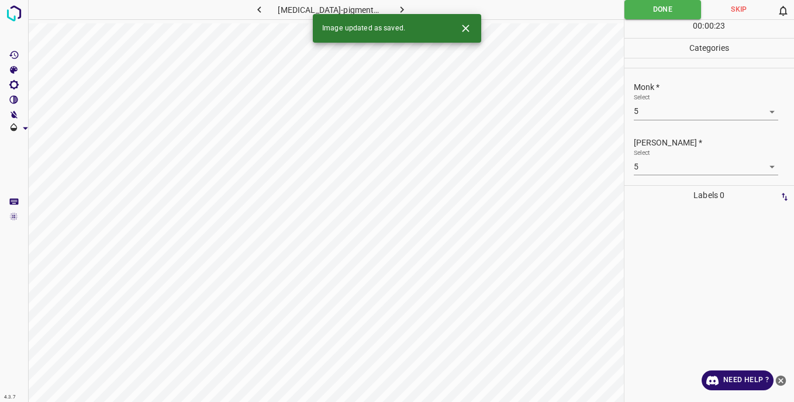
click at [396, 9] on icon "button" at bounding box center [402, 10] width 12 height 12
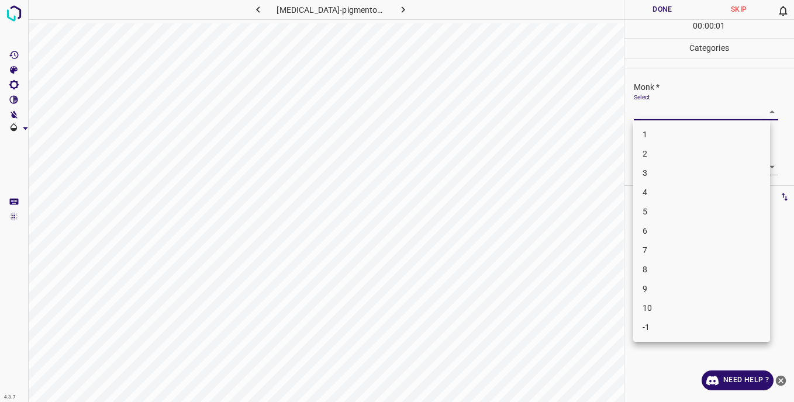
click at [662, 112] on body "4.3.7 [MEDICAL_DATA]-pigmentosum54.jpg Done Skip 0 00 : 00 : 01 Categories Monk…" at bounding box center [397, 201] width 794 height 402
click at [658, 235] on li "6" at bounding box center [701, 231] width 137 height 19
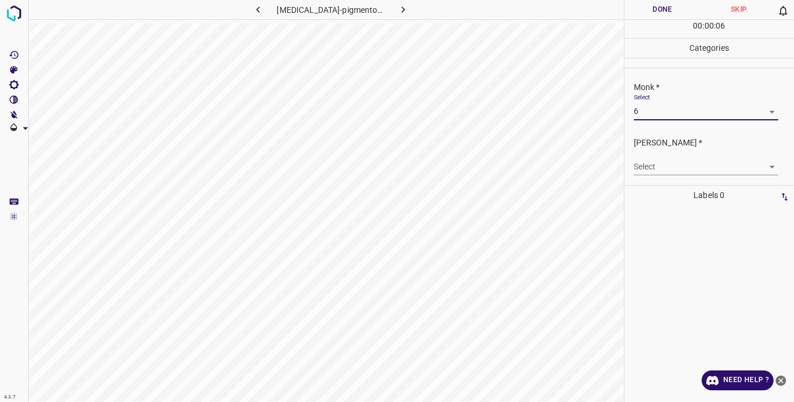
click at [643, 110] on body "4.3.7 [MEDICAL_DATA]-pigmentosum54.jpg Done Skip 0 00 : 00 : 06 Categories Monk…" at bounding box center [397, 201] width 794 height 402
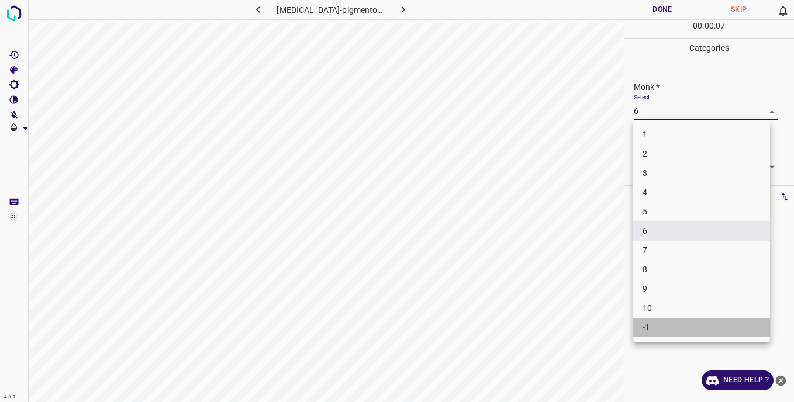
drag, startPoint x: 653, startPoint y: 326, endPoint x: 647, endPoint y: 271, distance: 55.9
click at [653, 324] on li "-1" at bounding box center [701, 327] width 137 height 19
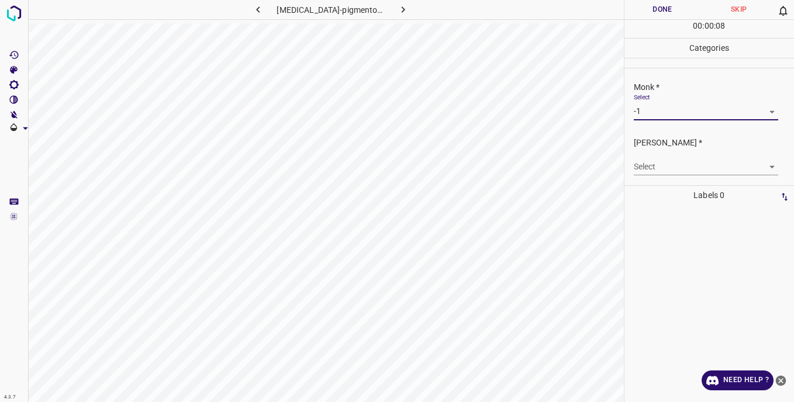
click at [653, 170] on body "4.3.7 [MEDICAL_DATA]-pigmentosum54.jpg Done Skip 0 00 : 00 : 08 Categories Monk…" at bounding box center [397, 201] width 794 height 402
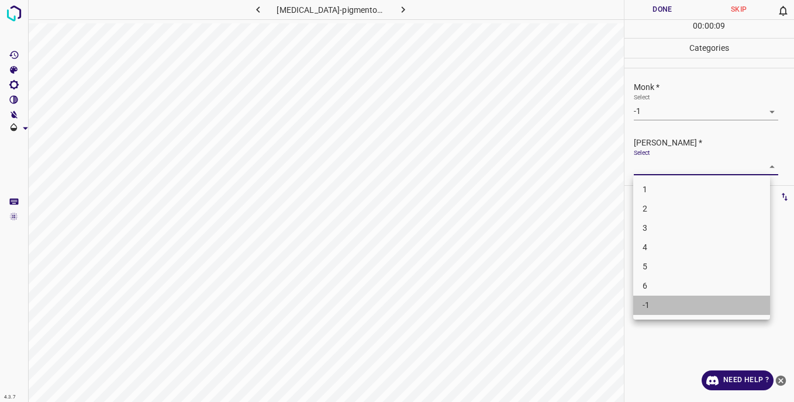
click at [655, 303] on li "-1" at bounding box center [701, 305] width 137 height 19
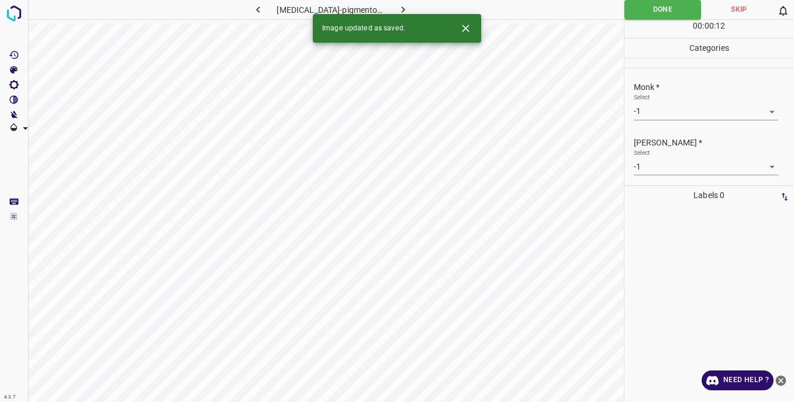
click at [399, 7] on icon "button" at bounding box center [403, 10] width 12 height 12
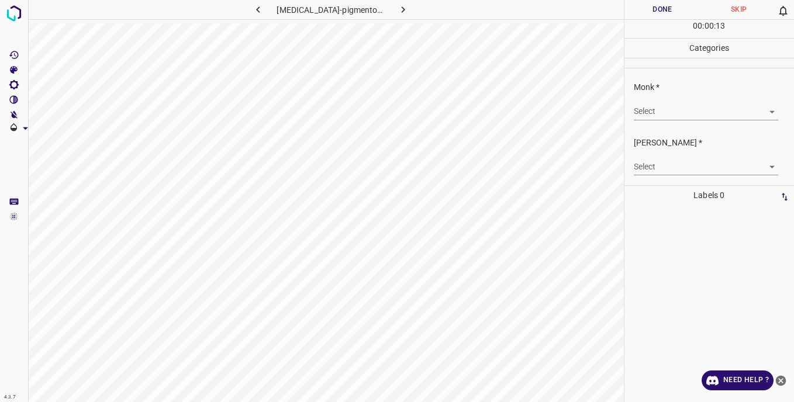
click at [645, 114] on body "4.3.7 xeroderma-pigmentosum56.jpg Done Skip 0 00 : 00 : 13 Categories Monk * Se…" at bounding box center [397, 201] width 794 height 402
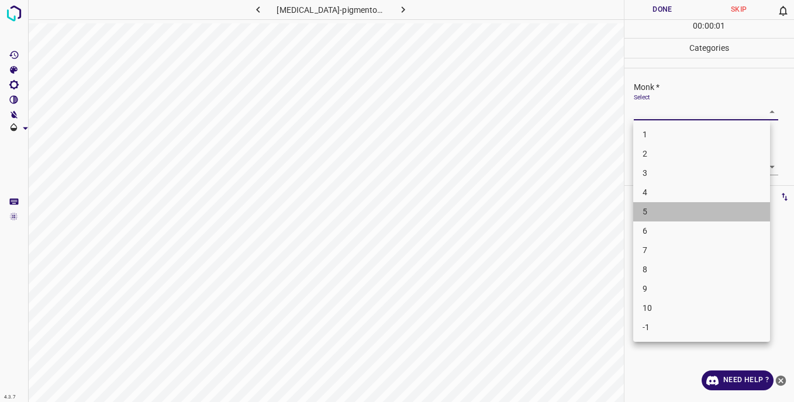
click at [649, 216] on li "5" at bounding box center [701, 211] width 137 height 19
type input "5"
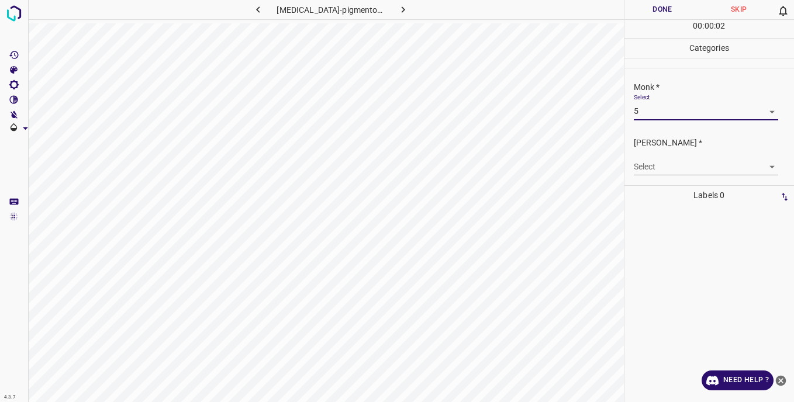
click at [647, 167] on body "4.3.7 xeroderma-pigmentosum56.jpg Done Skip 0 00 : 00 : 02 Categories Monk * Se…" at bounding box center [397, 201] width 794 height 402
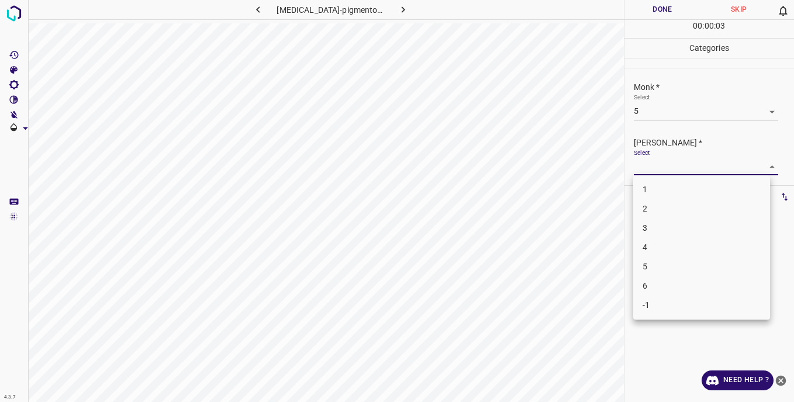
click at [657, 263] on li "5" at bounding box center [701, 266] width 137 height 19
type input "5"
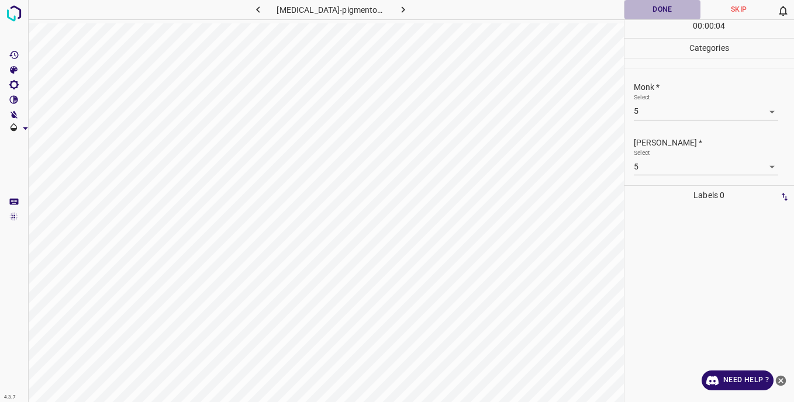
click at [650, 12] on button "Done" at bounding box center [663, 9] width 77 height 19
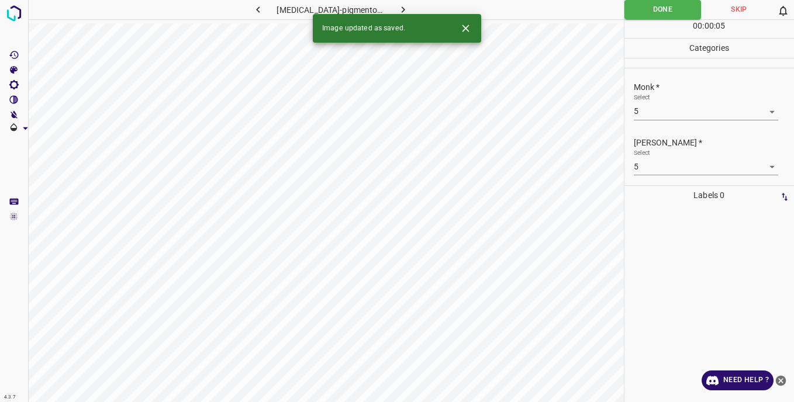
click at [397, 7] on icon "button" at bounding box center [403, 10] width 12 height 12
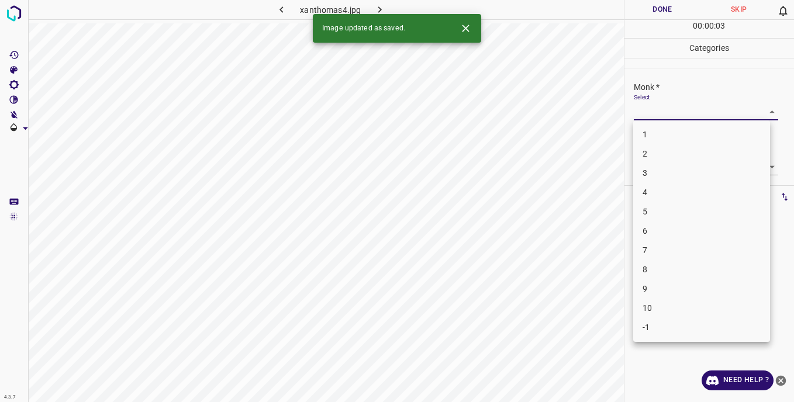
click at [655, 109] on body "4.3.7 xanthomas4.jpg Done Skip 0 00 : 00 : 03 Categories Monk * Select ​ Fitzpa…" at bounding box center [397, 201] width 794 height 402
click at [658, 212] on li "5" at bounding box center [701, 211] width 137 height 19
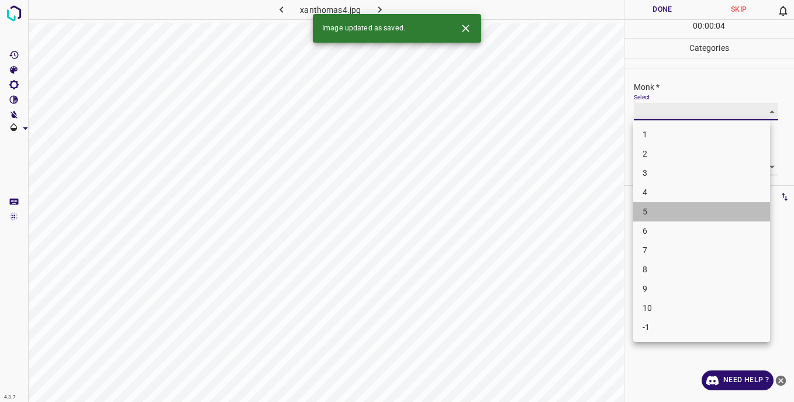
type input "5"
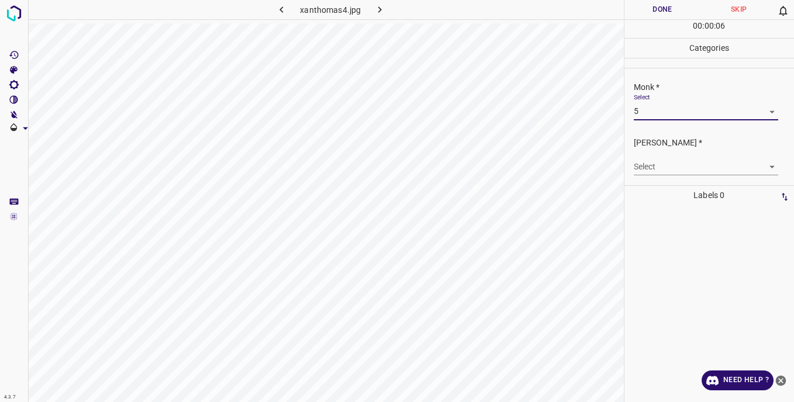
click at [652, 162] on body "4.3.7 xanthomas4.jpg Done Skip 0 00 : 00 : 06 Categories Monk * Select 5 5 Fitz…" at bounding box center [397, 201] width 794 height 402
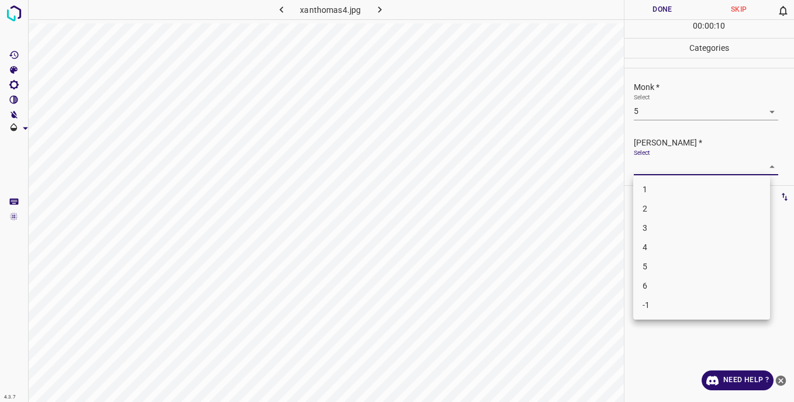
click at [650, 263] on li "5" at bounding box center [701, 266] width 137 height 19
type input "5"
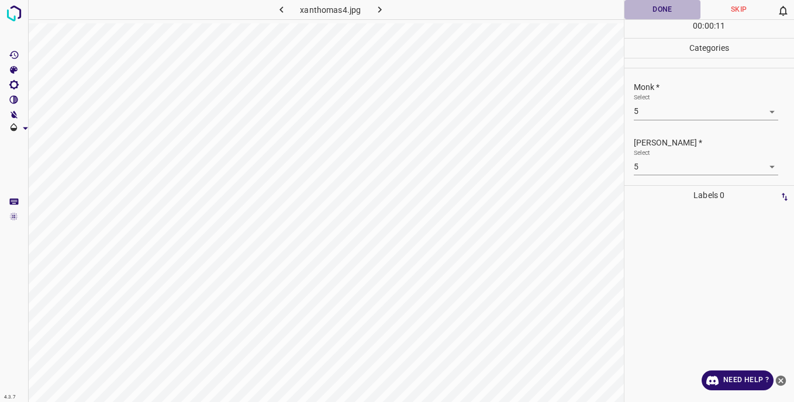
click at [645, 11] on button "Done" at bounding box center [663, 9] width 77 height 19
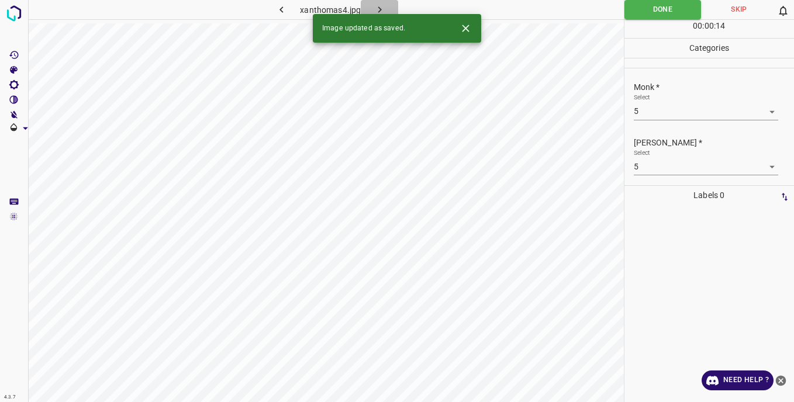
click at [378, 12] on icon "button" at bounding box center [380, 9] width 4 height 6
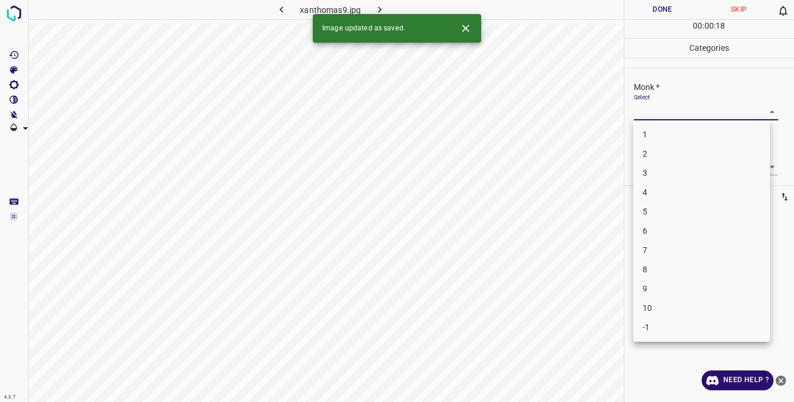
click at [657, 106] on body "4.3.7 xanthomas9.jpg Done Skip 0 00 : 00 : 18 Categories Monk * Select ​ Fitzpa…" at bounding box center [397, 201] width 794 height 402
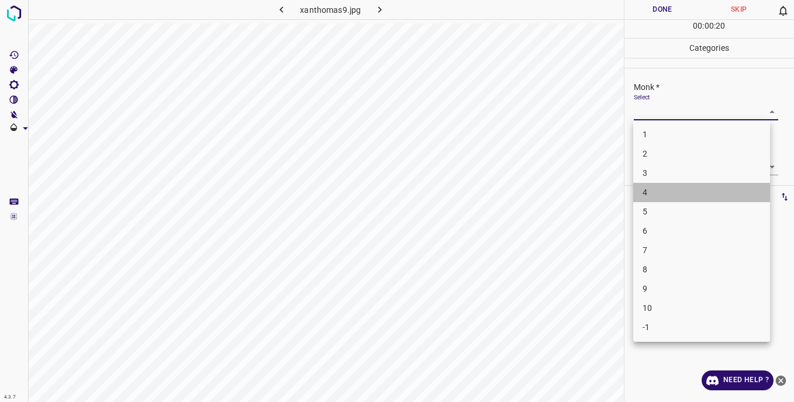
click at [652, 196] on li "4" at bounding box center [701, 192] width 137 height 19
type input "4"
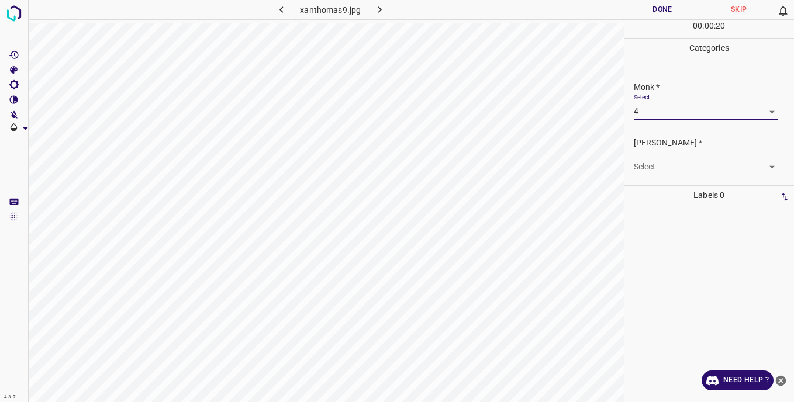
click at [643, 165] on body "4.3.7 xanthomas9.jpg Done Skip 0 00 : 00 : 20 Categories Monk * Select 4 4 Fitz…" at bounding box center [397, 201] width 794 height 402
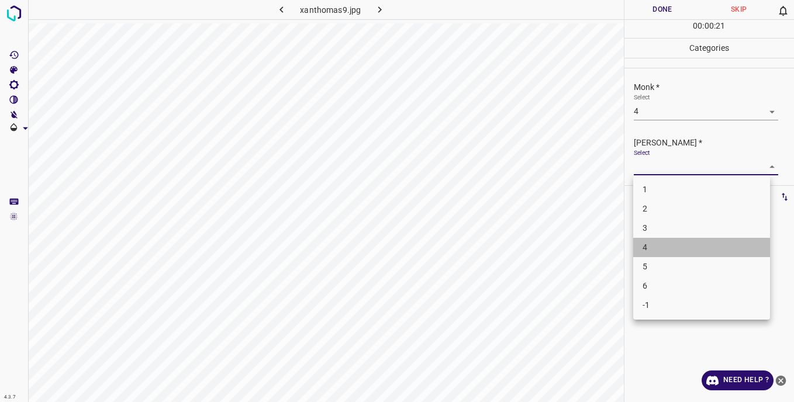
click at [654, 244] on li "4" at bounding box center [701, 247] width 137 height 19
type input "4"
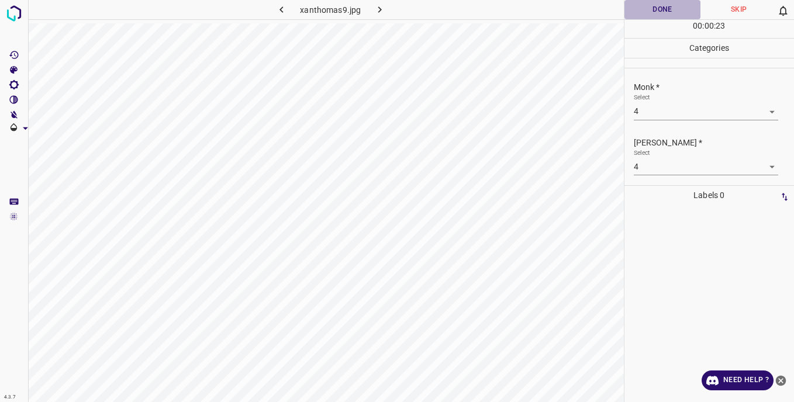
click at [642, 11] on button "Done" at bounding box center [663, 9] width 77 height 19
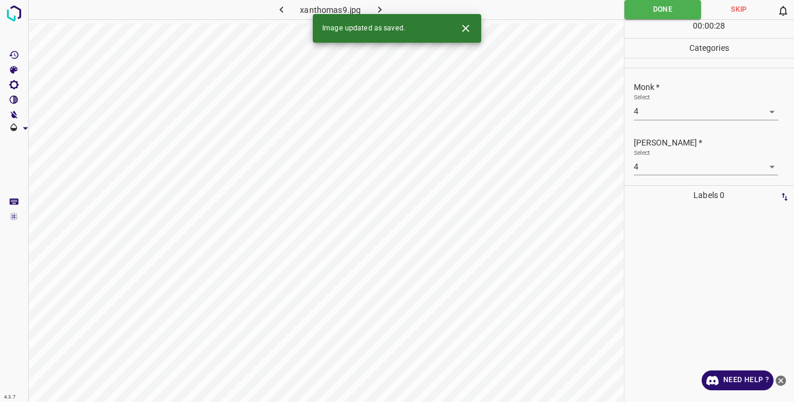
click at [376, 7] on icon "button" at bounding box center [380, 10] width 12 height 12
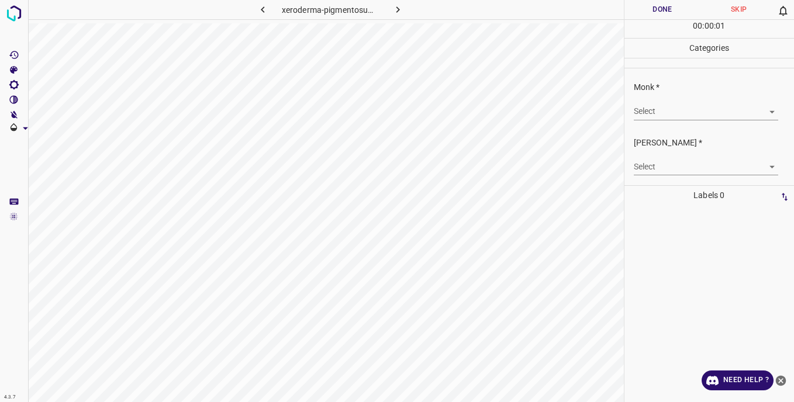
click at [654, 110] on body "4.3.7 xeroderma-pigmentosum38.jpg Done Skip 0 00 : 00 : 01 Categories Monk * Se…" at bounding box center [397, 201] width 794 height 402
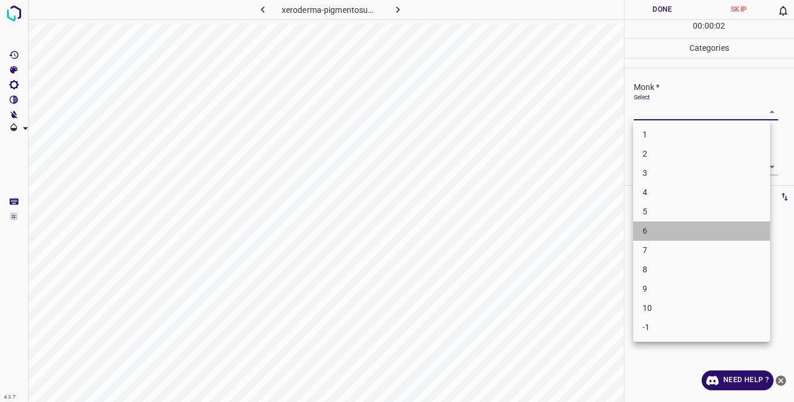
click at [656, 227] on li "6" at bounding box center [701, 231] width 137 height 19
type input "6"
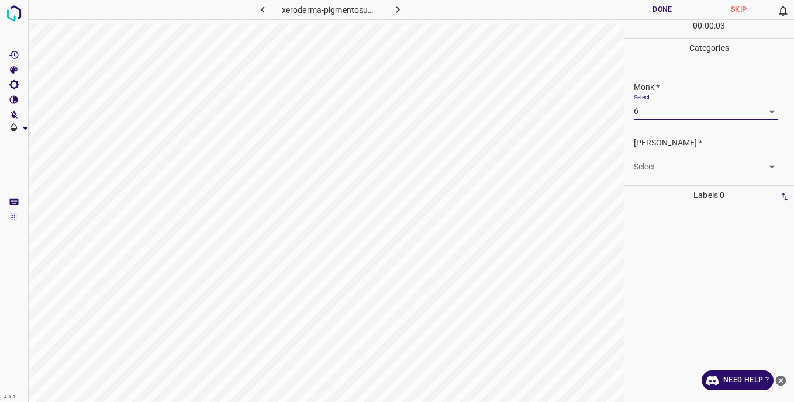
click at [647, 163] on body "4.3.7 xeroderma-pigmentosum38.jpg Done Skip 0 00 : 00 : 03 Categories Monk * Se…" at bounding box center [397, 201] width 794 height 402
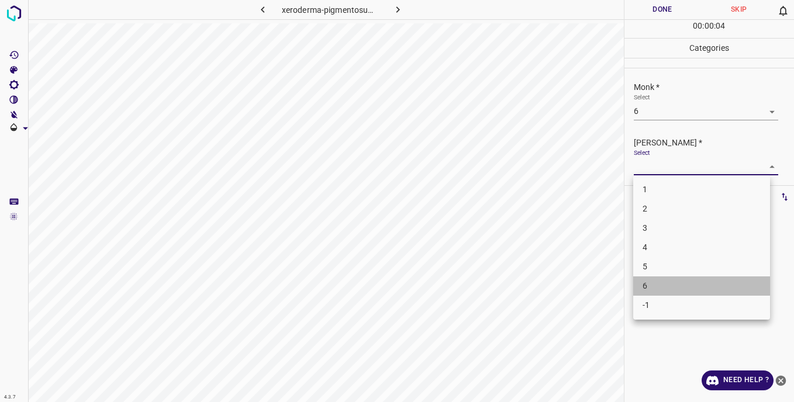
drag, startPoint x: 657, startPoint y: 284, endPoint x: 636, endPoint y: 190, distance: 97.1
click at [657, 284] on li "6" at bounding box center [701, 286] width 137 height 19
type input "6"
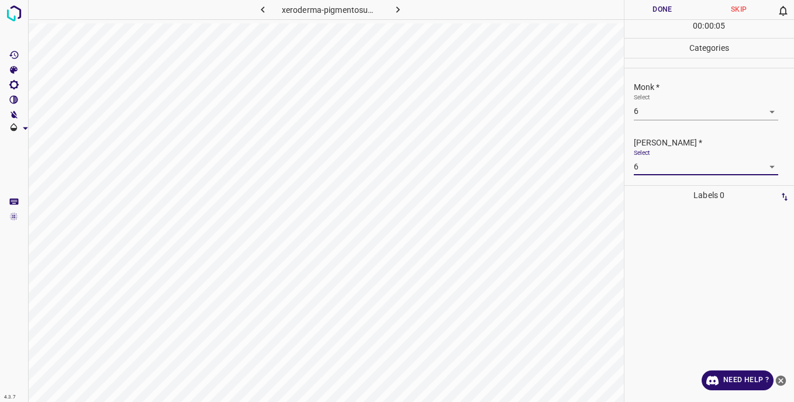
click at [652, 7] on button "Done" at bounding box center [663, 9] width 77 height 19
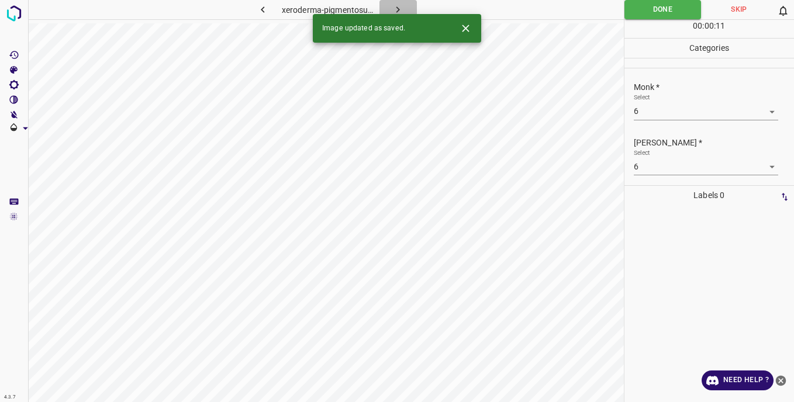
click at [403, 2] on button "button" at bounding box center [398, 9] width 37 height 19
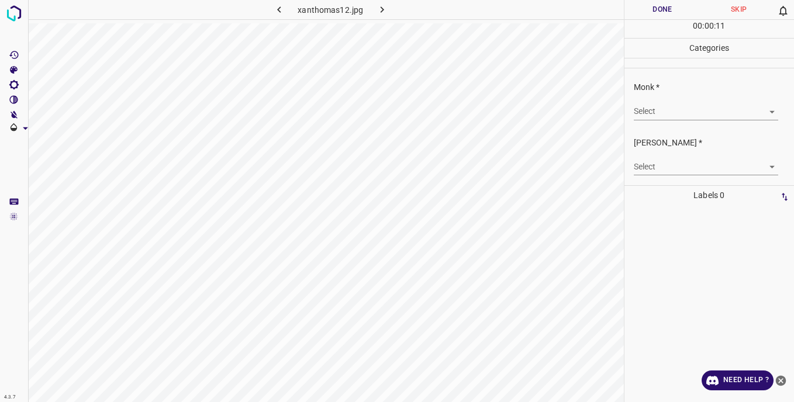
click at [653, 109] on body "4.3.7 xanthomas12.jpg Done Skip 0 00 : 00 : 11 Categories Monk * Select ​ Fitzp…" at bounding box center [397, 201] width 794 height 402
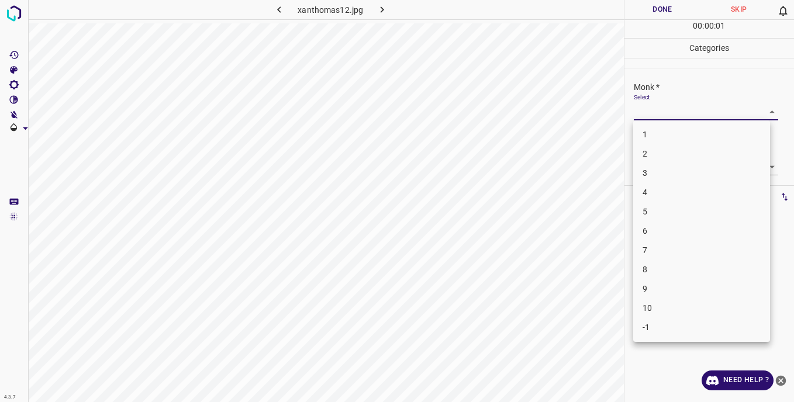
click at [653, 175] on li "3" at bounding box center [701, 173] width 137 height 19
type input "3"
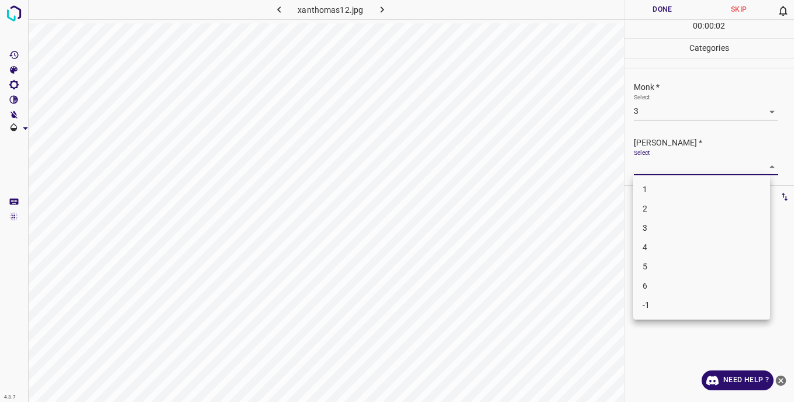
click at [645, 168] on body "4.3.7 xanthomas12.jpg Done Skip 0 00 : 00 : 02 Categories Monk * Select 3 3 Fit…" at bounding box center [397, 201] width 794 height 402
click at [655, 228] on li "3" at bounding box center [701, 228] width 137 height 19
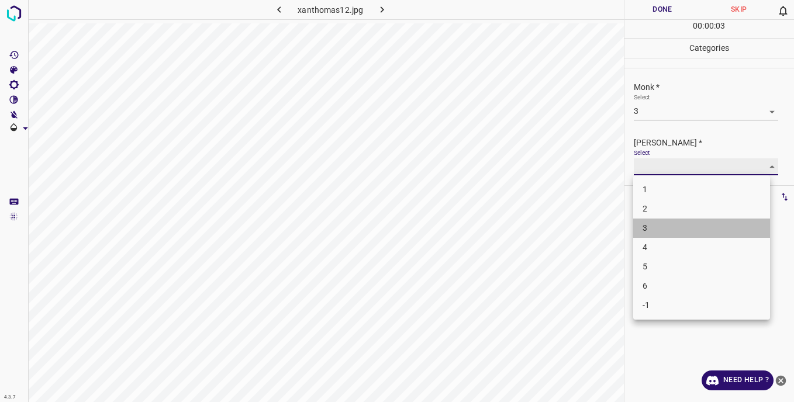
type input "3"
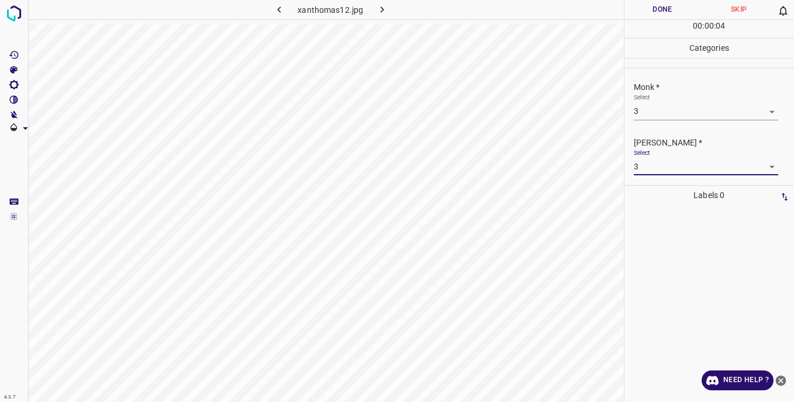
click at [650, 11] on button "Done" at bounding box center [663, 9] width 77 height 19
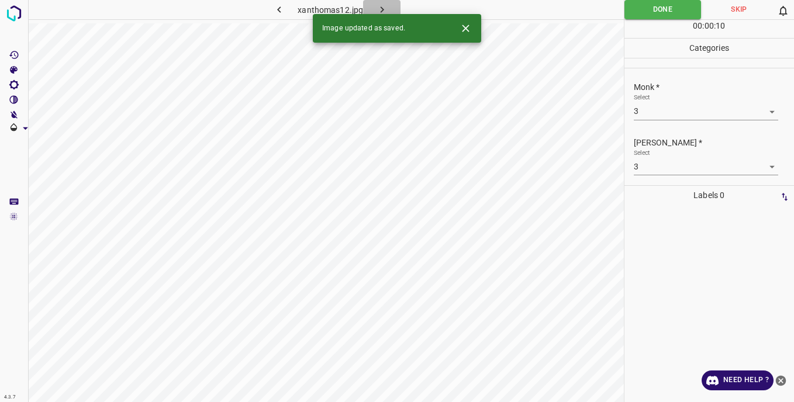
click at [388, 9] on button "button" at bounding box center [381, 9] width 37 height 19
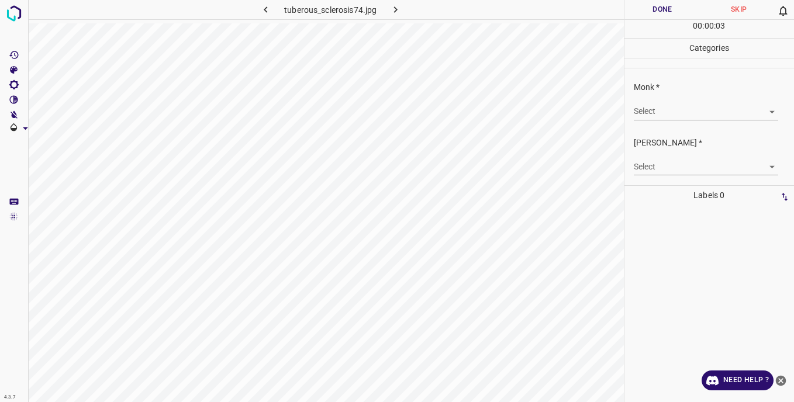
click at [674, 113] on body "4.3.7 tuberous_sclerosis74.jpg Done Skip 0 00 : 00 : 03 Categories Monk * Selec…" at bounding box center [397, 201] width 794 height 402
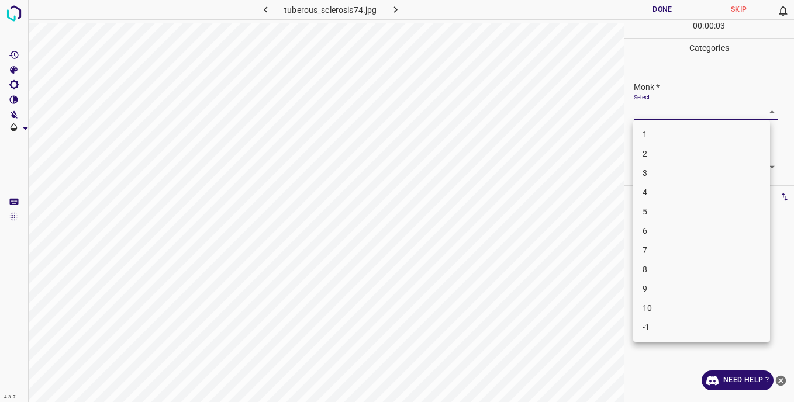
click at [653, 157] on li "2" at bounding box center [701, 153] width 137 height 19
type input "2"
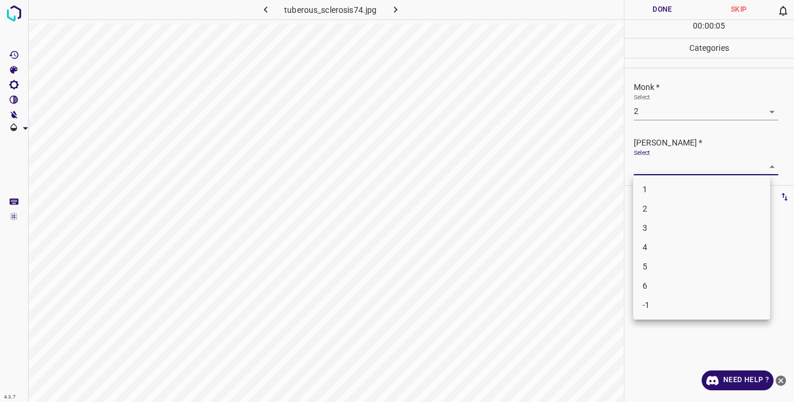
click at [649, 167] on body "4.3.7 tuberous_sclerosis74.jpg Done Skip 0 00 : 00 : 05 Categories Monk * Selec…" at bounding box center [397, 201] width 794 height 402
drag, startPoint x: 652, startPoint y: 208, endPoint x: 646, endPoint y: 174, distance: 34.4
click at [652, 205] on li "2" at bounding box center [701, 208] width 137 height 19
type input "2"
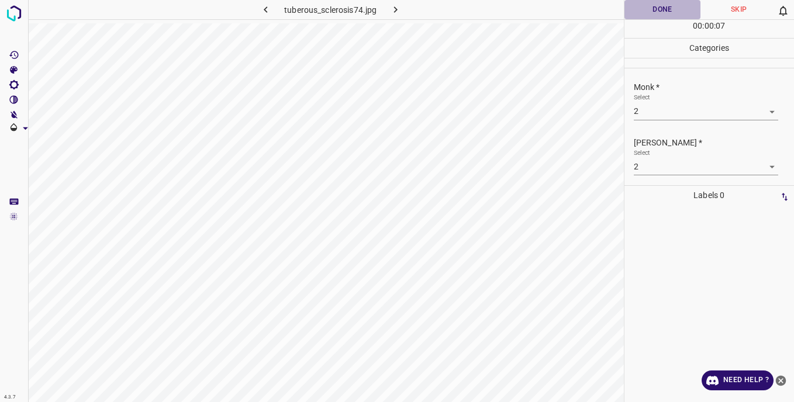
click at [651, 10] on button "Done" at bounding box center [663, 9] width 77 height 19
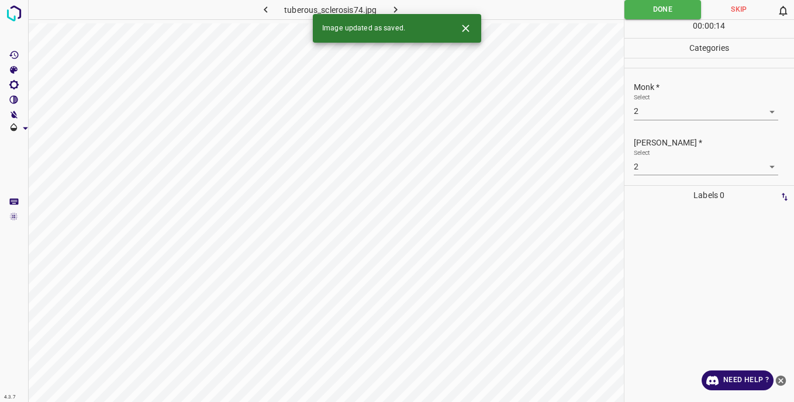
click at [396, 9] on icon "button" at bounding box center [396, 9] width 4 height 6
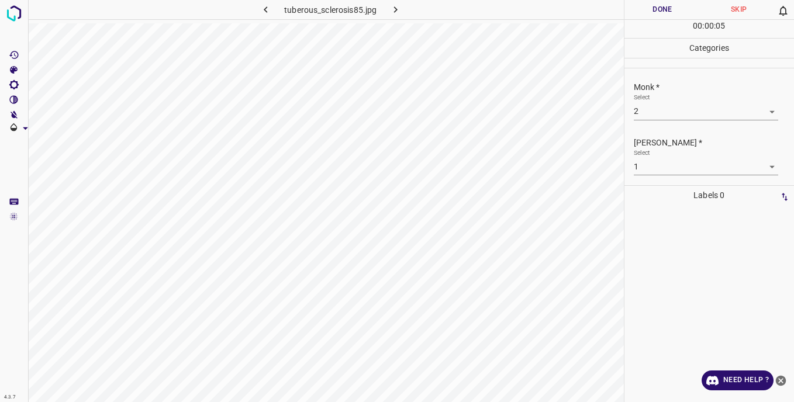
click at [638, 6] on button "Done" at bounding box center [663, 9] width 77 height 19
click at [400, 7] on icon "button" at bounding box center [396, 10] width 12 height 12
click at [645, 112] on body "4.3.7 tuberous_sclerosis91.jpg Done Skip 0 00 : 00 : 16 Categories Monk * Selec…" at bounding box center [397, 201] width 794 height 402
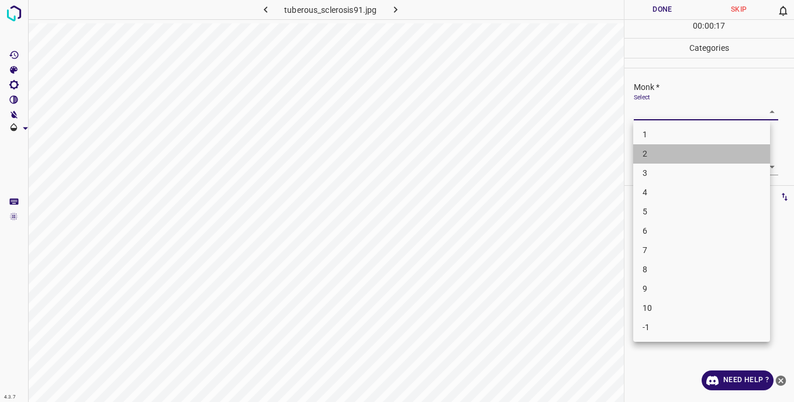
click at [655, 158] on li "2" at bounding box center [701, 153] width 137 height 19
type input "2"
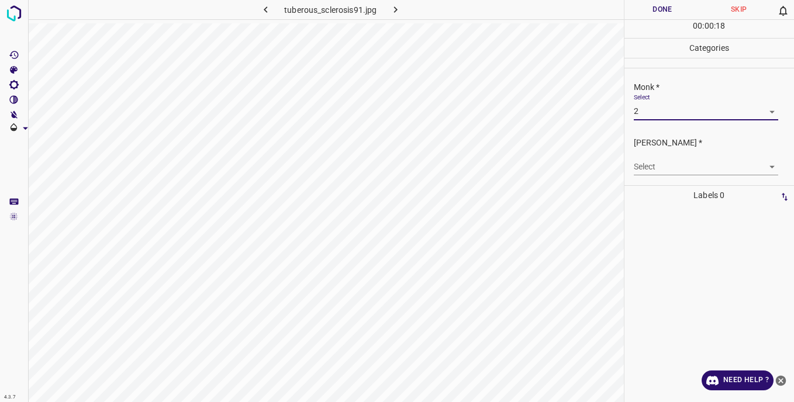
click at [651, 165] on body "4.3.7 tuberous_sclerosis91.jpg Done Skip 0 00 : 00 : 18 Categories Monk * Selec…" at bounding box center [397, 201] width 794 height 402
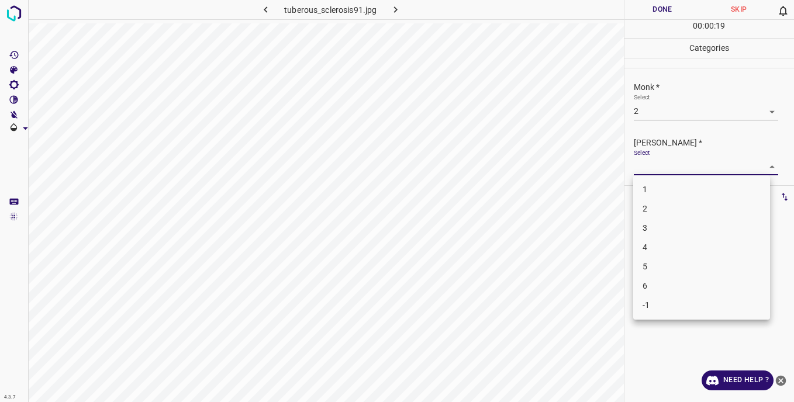
drag, startPoint x: 643, startPoint y: 208, endPoint x: 643, endPoint y: 163, distance: 45.0
click at [643, 207] on li "2" at bounding box center [701, 208] width 137 height 19
click at [639, 169] on body "4.3.7 tuberous_sclerosis91.jpg Done Skip 0 00 : 00 : 22 Categories Monk * Selec…" at bounding box center [397, 201] width 794 height 402
drag, startPoint x: 653, startPoint y: 231, endPoint x: 655, endPoint y: 222, distance: 9.5
click at [653, 230] on li "3" at bounding box center [701, 228] width 137 height 19
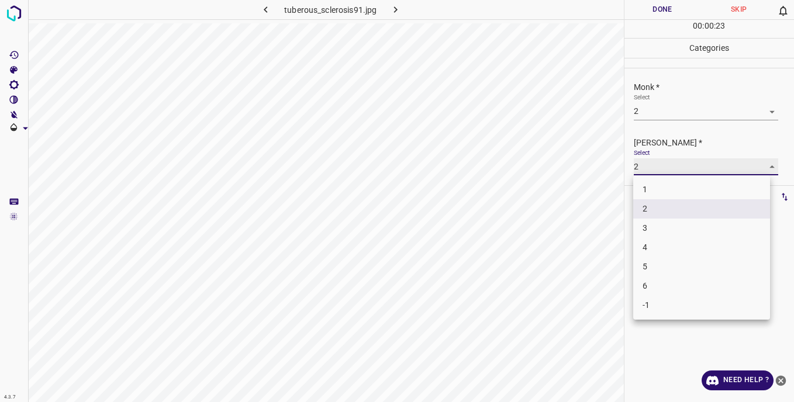
type input "3"
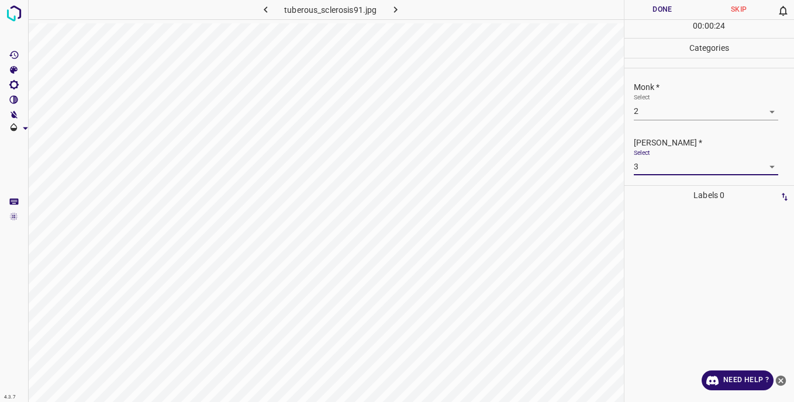
click at [645, 8] on button "Done" at bounding box center [663, 9] width 77 height 19
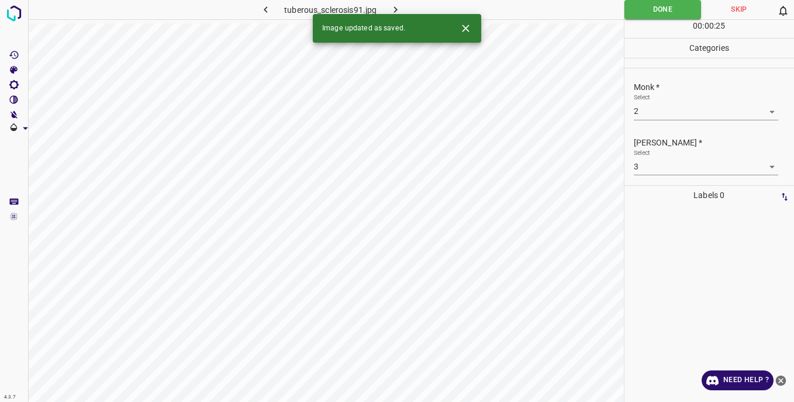
click at [398, 7] on icon "button" at bounding box center [396, 10] width 12 height 12
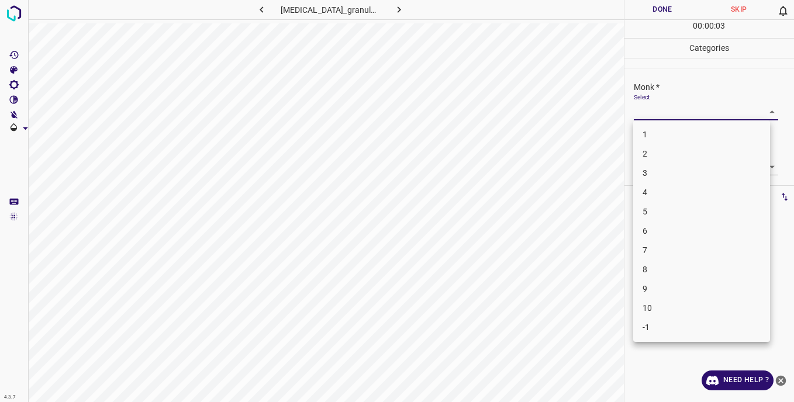
click at [663, 113] on body "4.3.7 umbilical_granuloma3.jpg Done Skip 0 00 : 00 : 03 Categories Monk * Selec…" at bounding box center [397, 201] width 794 height 402
click at [660, 211] on li "5" at bounding box center [701, 211] width 137 height 19
type input "5"
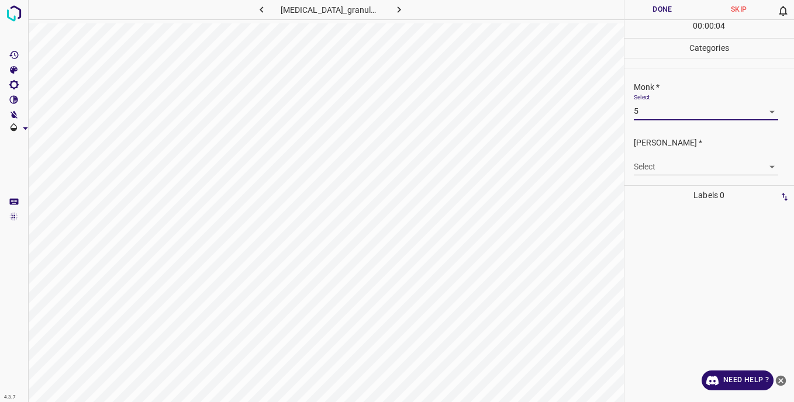
click at [646, 162] on body "4.3.7 umbilical_granuloma3.jpg Done Skip 0 00 : 00 : 04 Categories Monk * Selec…" at bounding box center [397, 201] width 794 height 402
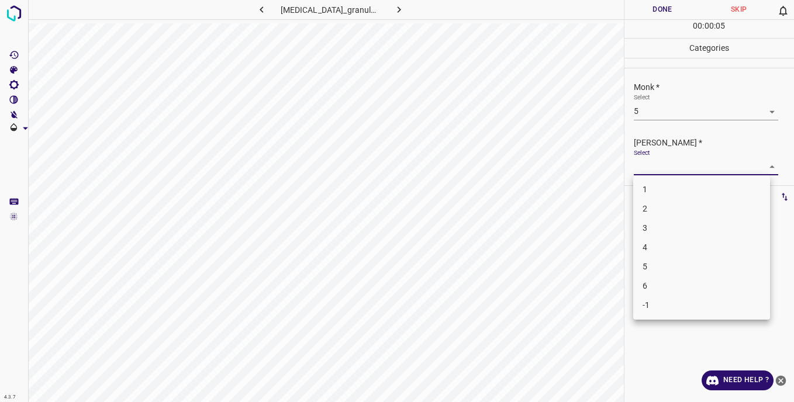
drag, startPoint x: 655, startPoint y: 264, endPoint x: 656, endPoint y: 247, distance: 17.0
click at [655, 260] on li "5" at bounding box center [701, 266] width 137 height 19
type input "5"
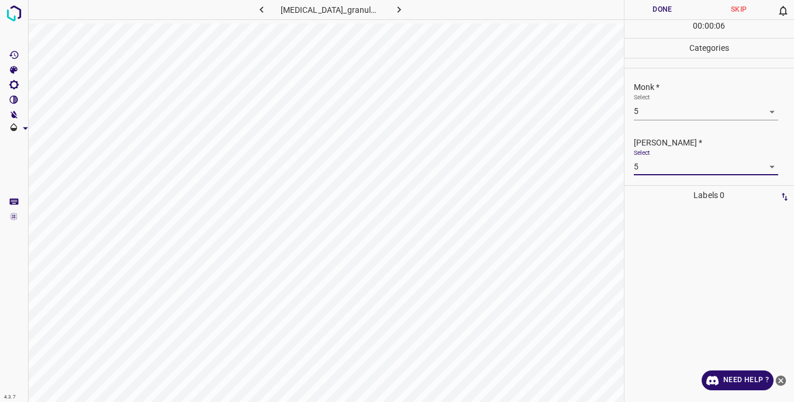
click at [647, 8] on button "Done" at bounding box center [663, 9] width 77 height 19
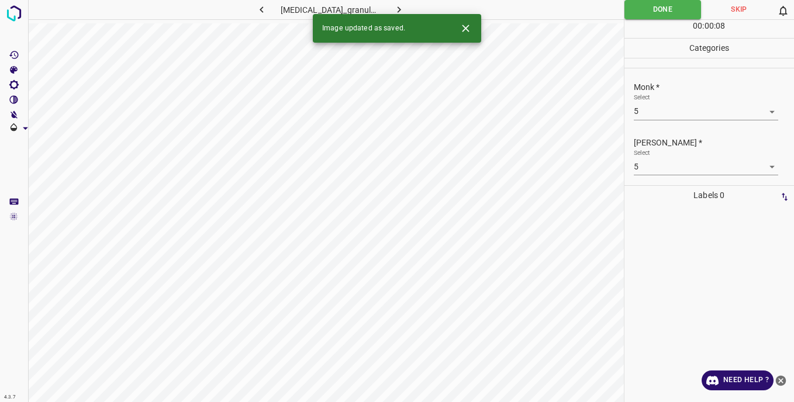
click at [400, 6] on icon "button" at bounding box center [399, 10] width 12 height 12
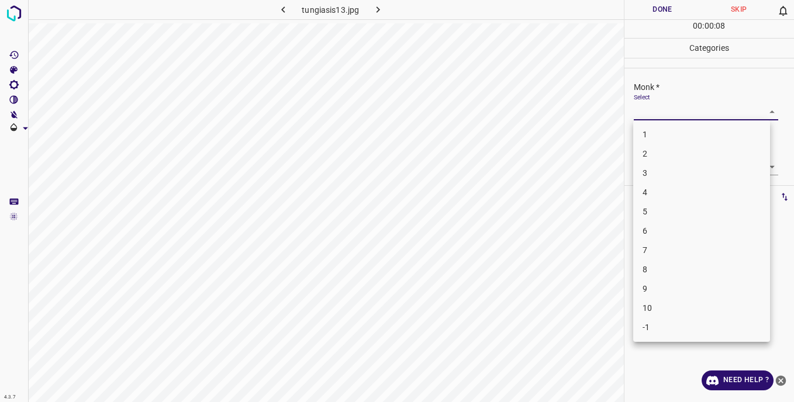
click at [648, 111] on body "4.3.7 tungiasis13.jpg Done Skip 0 00 : 00 : 08 Categories Monk * Select ​ Fitzp…" at bounding box center [397, 201] width 794 height 402
drag, startPoint x: 654, startPoint y: 327, endPoint x: 645, endPoint y: 237, distance: 90.0
click at [654, 325] on li "-1" at bounding box center [701, 327] width 137 height 19
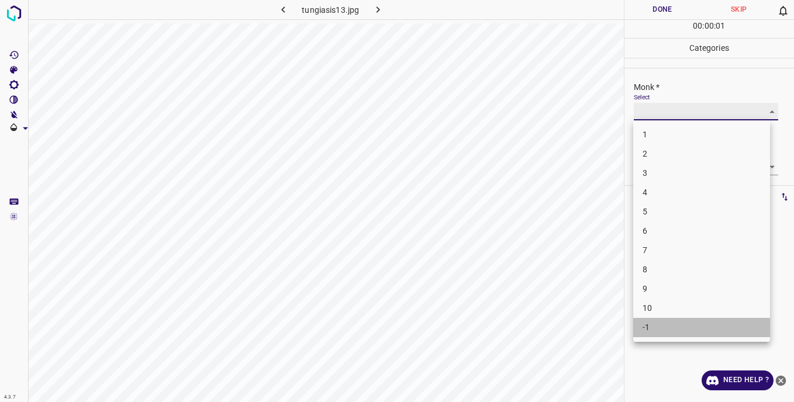
type input "-1"
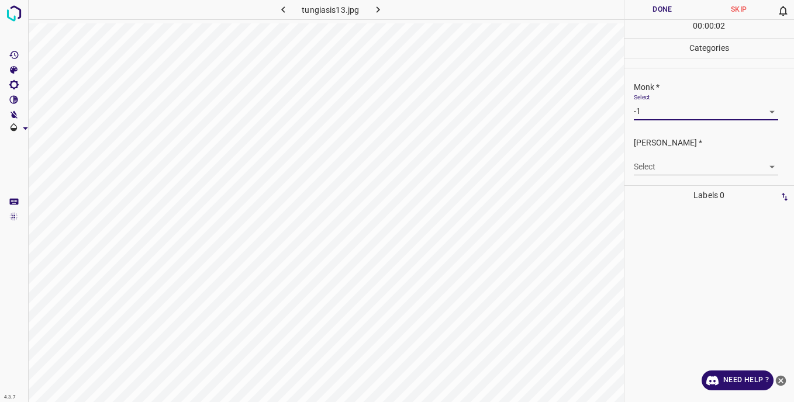
click at [645, 167] on body "4.3.7 tungiasis13.jpg Done Skip 0 00 : 00 : 02 Categories Monk * Select -1 -1 F…" at bounding box center [397, 201] width 794 height 402
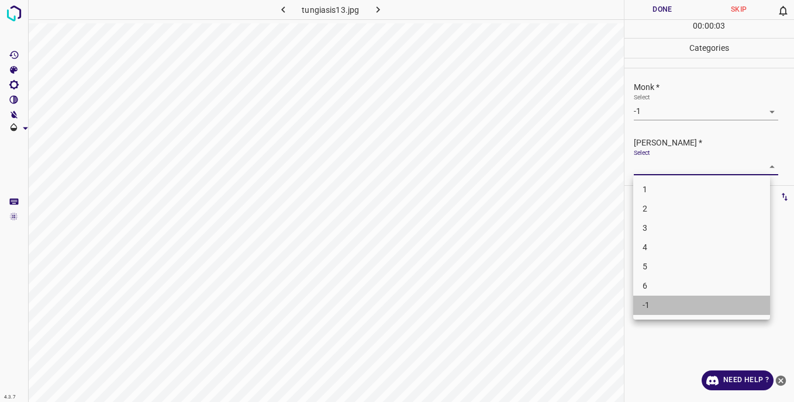
click at [653, 309] on li "-1" at bounding box center [701, 305] width 137 height 19
type input "-1"
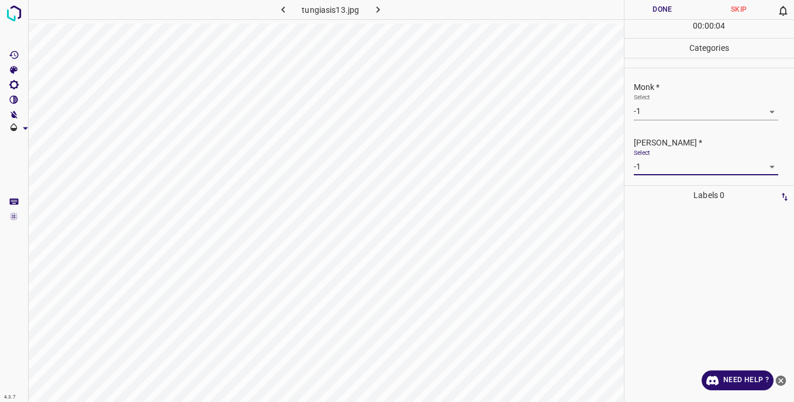
click at [645, 12] on button "Done" at bounding box center [663, 9] width 77 height 19
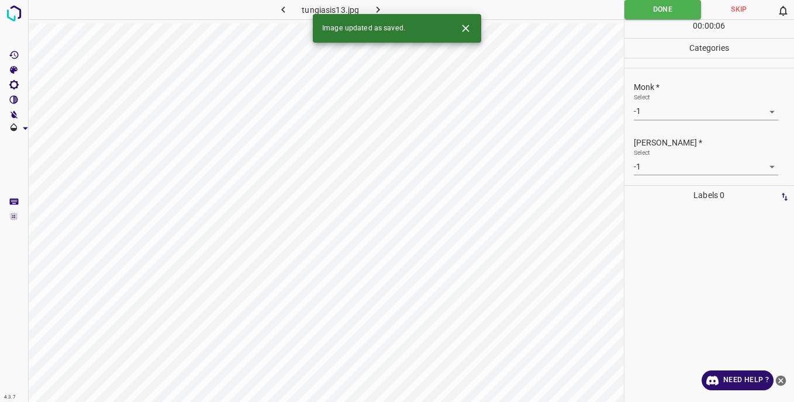
click at [382, 8] on icon "button" at bounding box center [378, 10] width 12 height 12
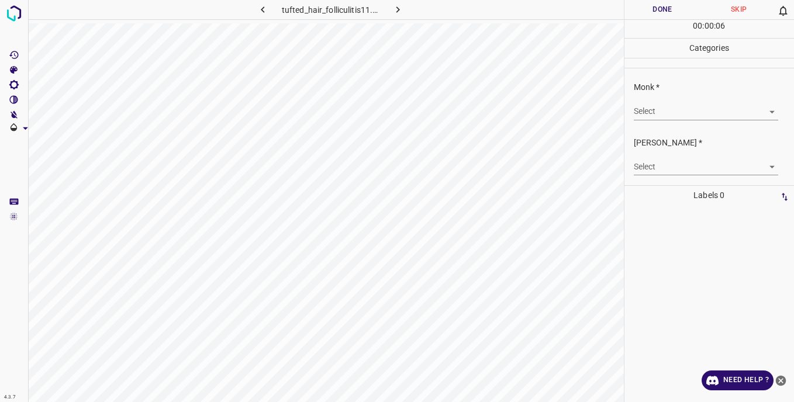
click at [643, 109] on body "4.3.7 tufted_hair_folliculitis11.jpg Done Skip 0 00 : 00 : 06 Categories Monk *…" at bounding box center [397, 201] width 794 height 402
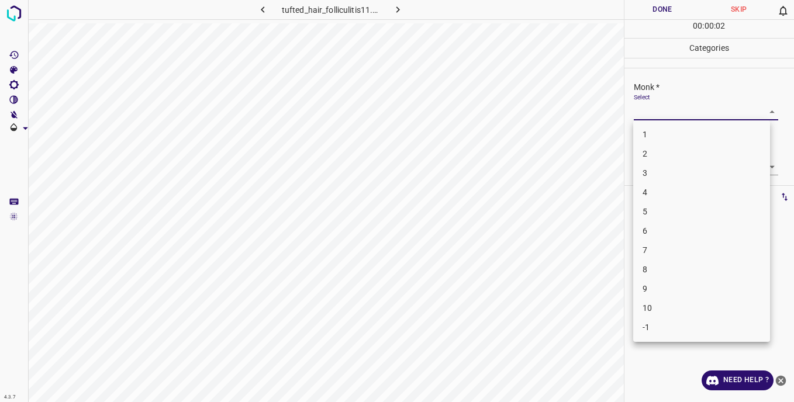
click at [656, 322] on li "-1" at bounding box center [701, 327] width 137 height 19
type input "-1"
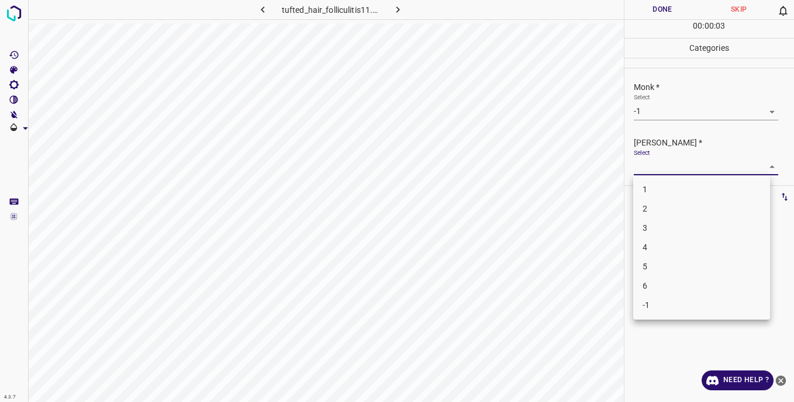
click at [659, 162] on body "4.3.7 tufted_hair_folliculitis11.jpg Done Skip 0 00 : 00 : 03 Categories Monk *…" at bounding box center [397, 201] width 794 height 402
click at [668, 308] on li "-1" at bounding box center [701, 305] width 137 height 19
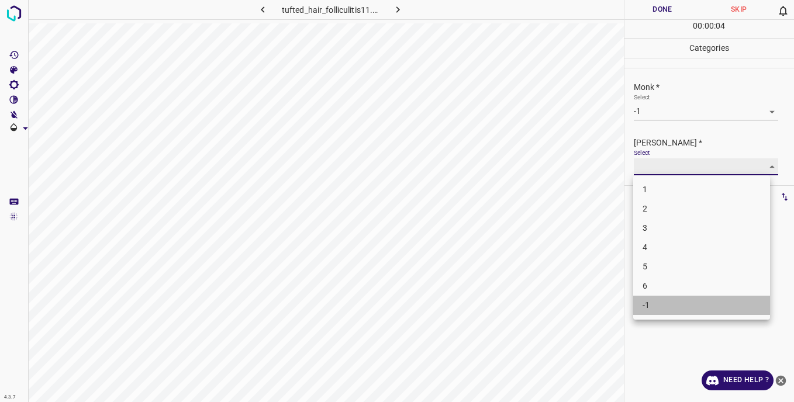
type input "-1"
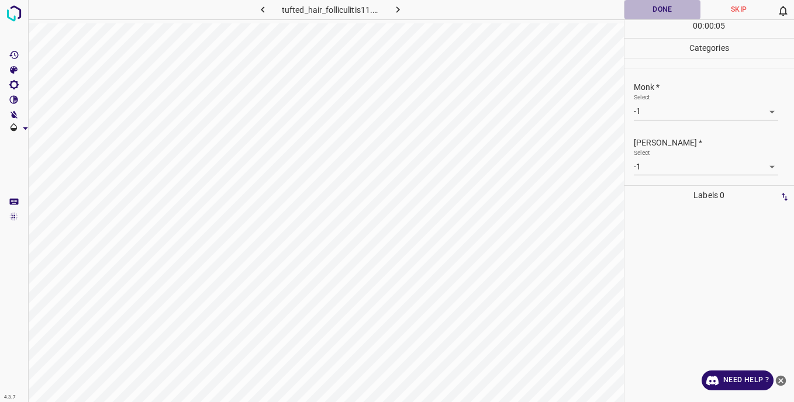
click at [648, 7] on button "Done" at bounding box center [663, 9] width 77 height 19
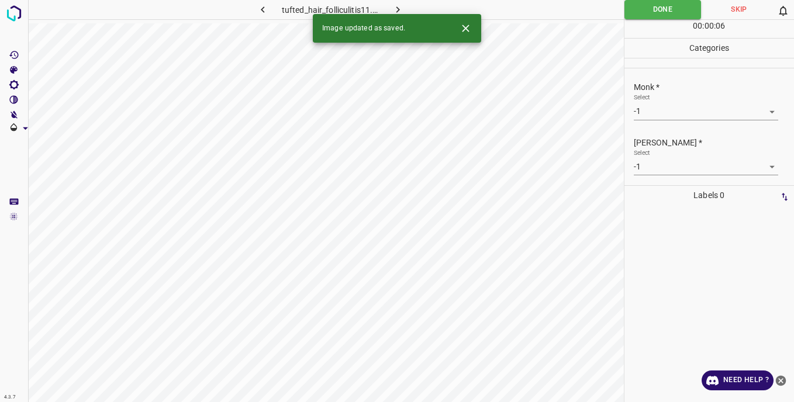
drag, startPoint x: 396, startPoint y: 6, endPoint x: 404, endPoint y: 22, distance: 17.0
click at [396, 6] on icon "button" at bounding box center [398, 10] width 12 height 12
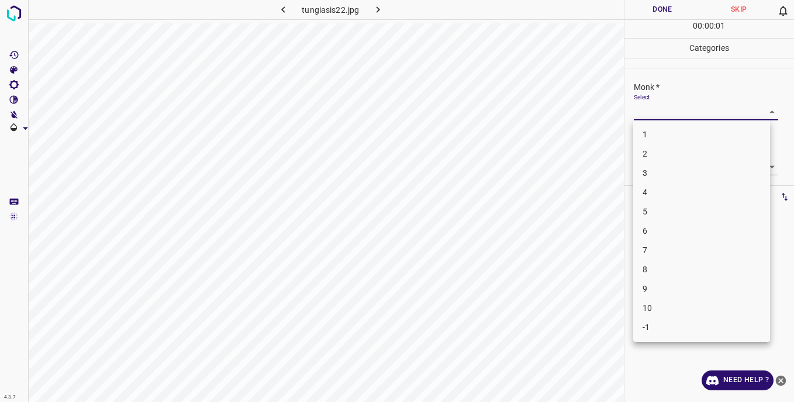
click at [646, 113] on body "4.3.7 tungiasis22.jpg Done Skip 0 00 : 00 : 01 Categories Monk * Select ​ Fitzp…" at bounding box center [397, 201] width 794 height 402
click at [670, 336] on li "-1" at bounding box center [701, 327] width 137 height 19
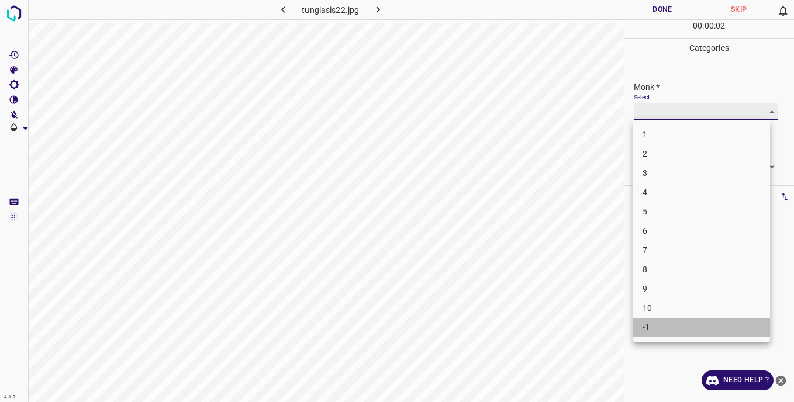
type input "-1"
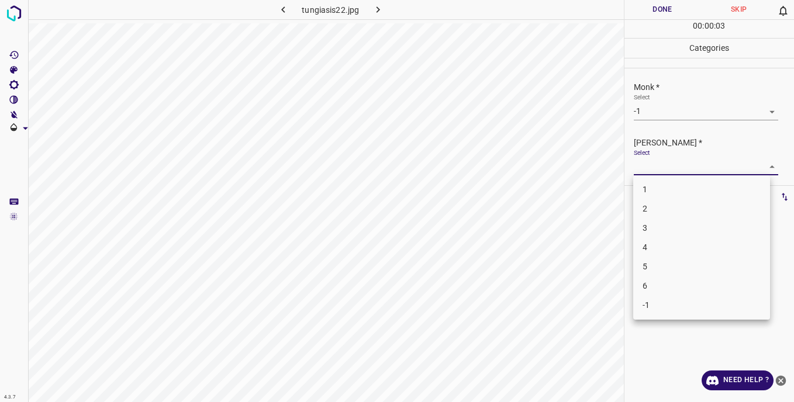
click at [652, 166] on body "4.3.7 tungiasis22.jpg Done Skip 0 00 : 00 : 03 Categories Monk * Select -1 -1 F…" at bounding box center [397, 201] width 794 height 402
click at [659, 305] on li "-1" at bounding box center [701, 305] width 137 height 19
type input "-1"
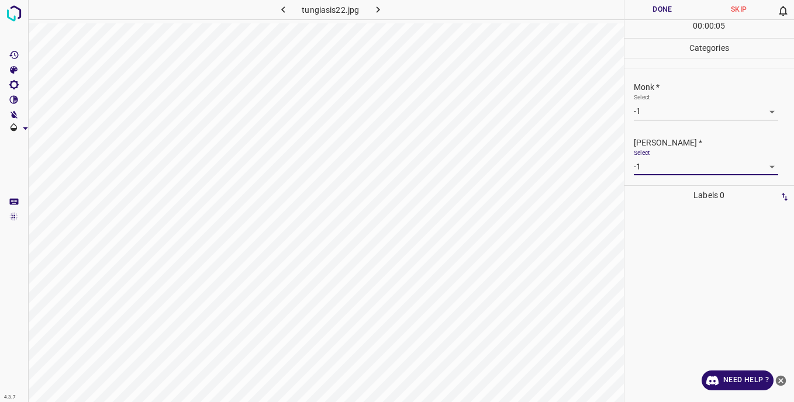
click at [648, 4] on button "Done" at bounding box center [663, 9] width 77 height 19
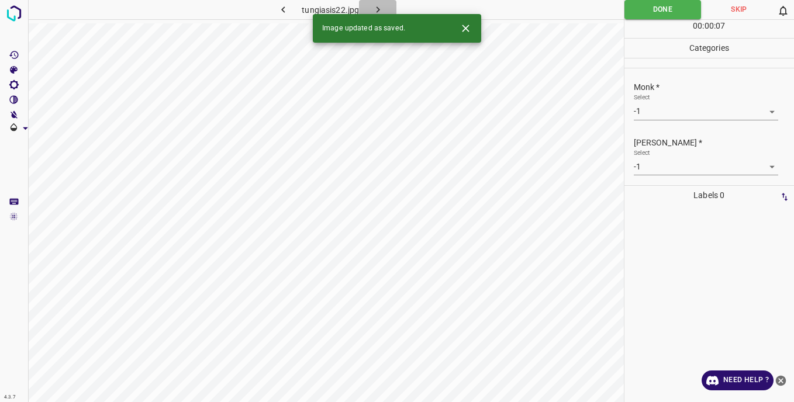
click at [378, 5] on icon "button" at bounding box center [378, 10] width 12 height 12
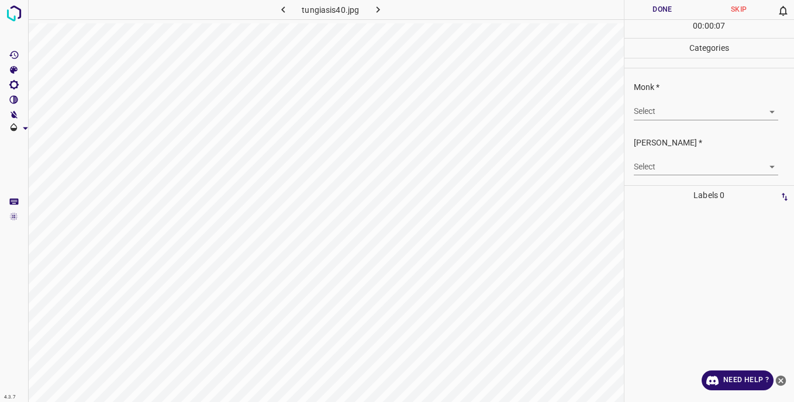
click at [642, 112] on body "4.3.7 tungiasis40.jpg Done Skip 0 00 : 00 : 07 Categories Monk * Select ​ Fitzp…" at bounding box center [397, 201] width 794 height 402
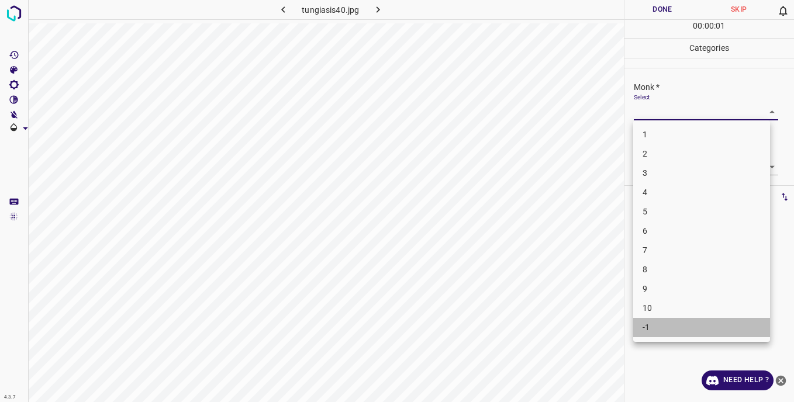
click at [665, 330] on li "-1" at bounding box center [701, 327] width 137 height 19
type input "-1"
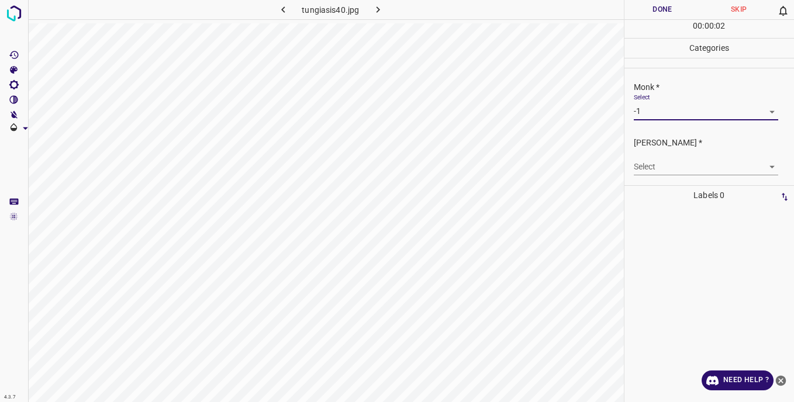
click at [659, 165] on body "4.3.7 tungiasis40.jpg Done Skip 0 00 : 00 : 02 Categories Monk * Select -1 -1 F…" at bounding box center [397, 201] width 794 height 402
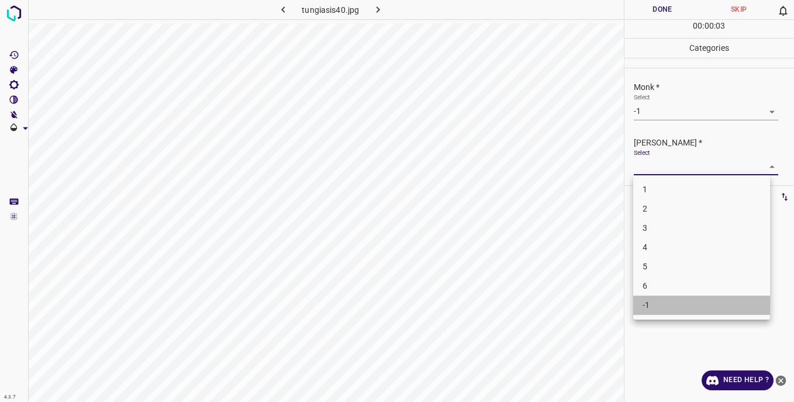
click at [660, 301] on li "-1" at bounding box center [701, 305] width 137 height 19
type input "-1"
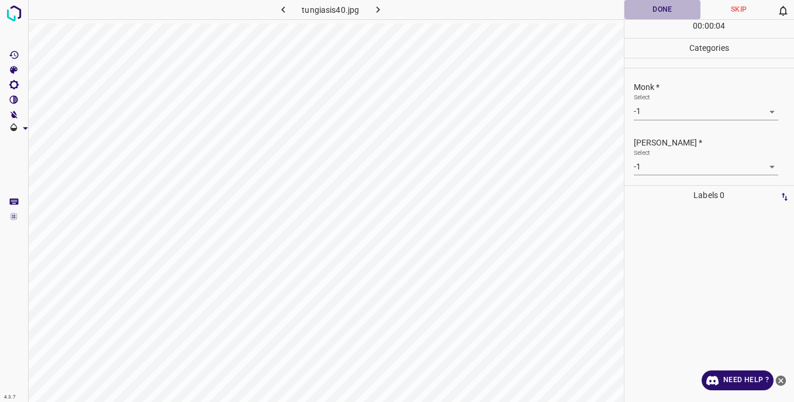
click at [655, 13] on button "Done" at bounding box center [663, 9] width 77 height 19
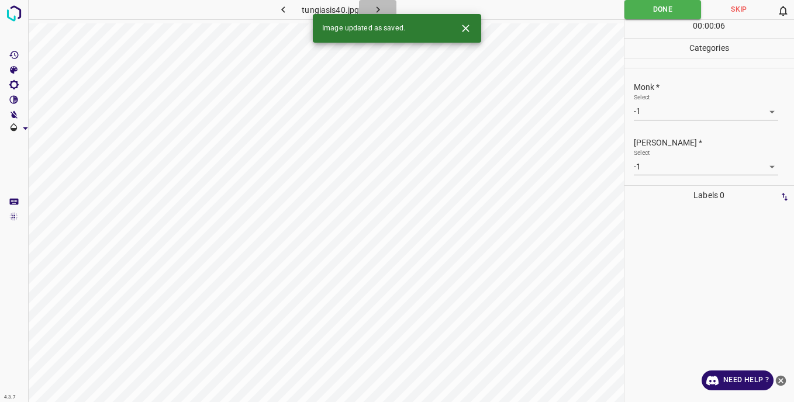
click at [380, 7] on icon "button" at bounding box center [378, 10] width 12 height 12
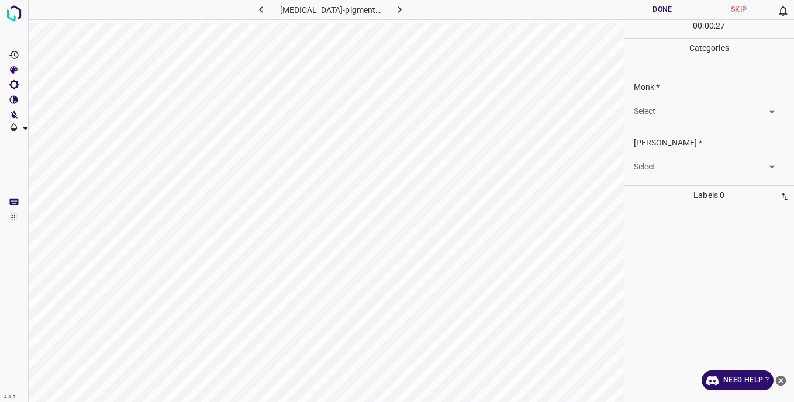
click at [655, 106] on body "4.3.7 urticaria-pigmentosa6.jpg Done Skip 0 00 : 00 : 27 Categories Monk * Sele…" at bounding box center [397, 201] width 794 height 402
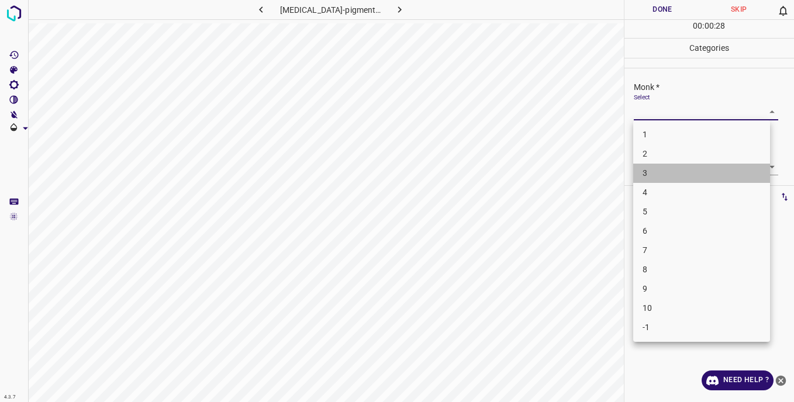
click at [660, 178] on li "3" at bounding box center [701, 173] width 137 height 19
type input "3"
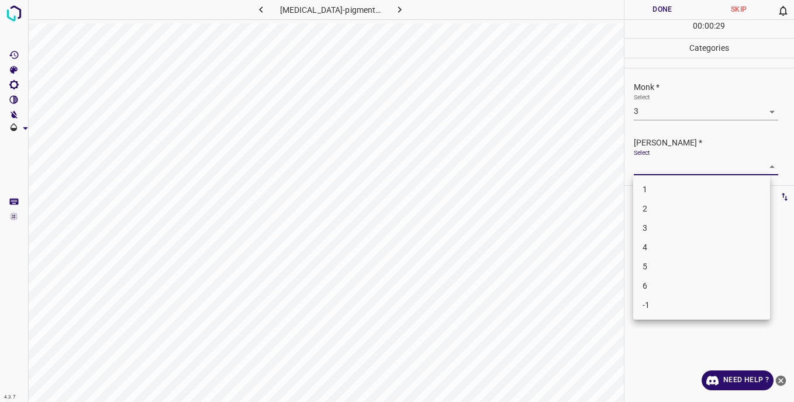
click at [640, 167] on body "4.3.7 urticaria-pigmentosa6.jpg Done Skip 0 00 : 00 : 29 Categories Monk * Sele…" at bounding box center [397, 201] width 794 height 402
click at [652, 230] on li "3" at bounding box center [701, 228] width 137 height 19
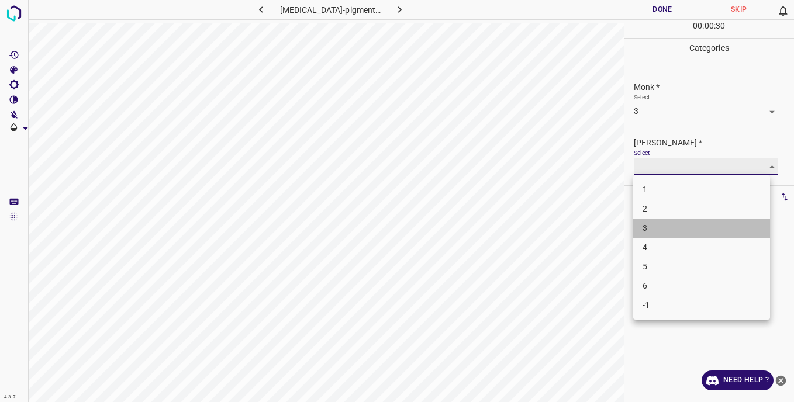
type input "3"
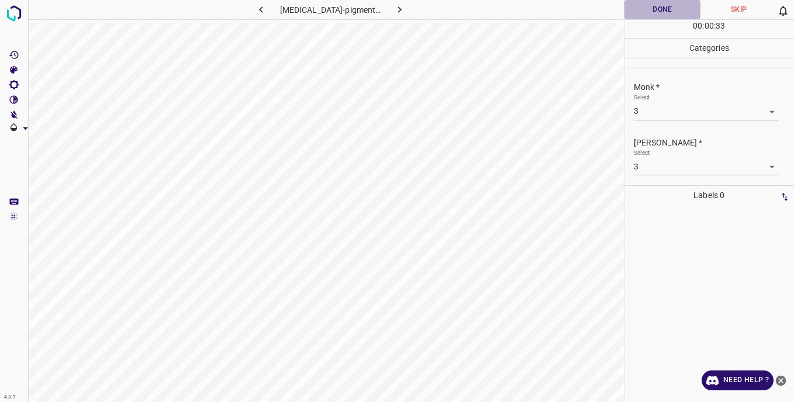
click at [650, 11] on button "Done" at bounding box center [663, 9] width 77 height 19
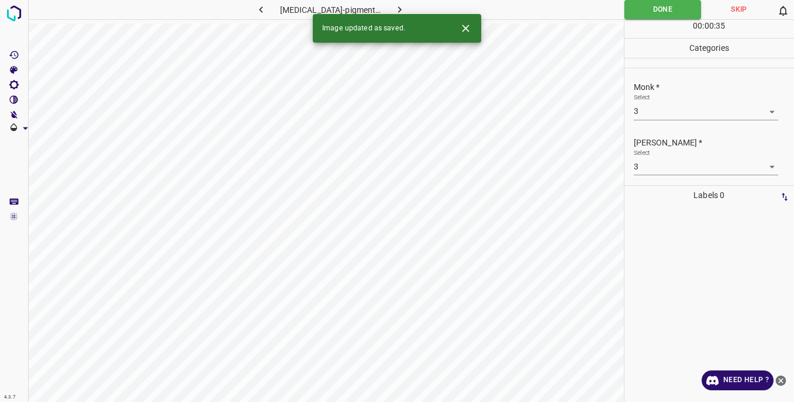
click at [401, 8] on icon "button" at bounding box center [400, 10] width 12 height 12
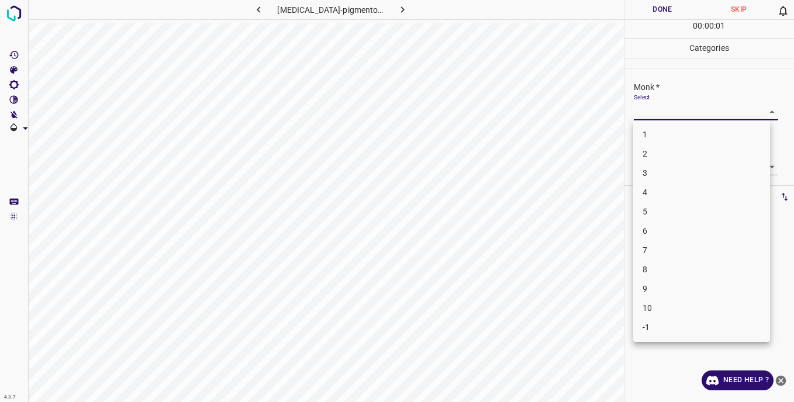
click at [644, 110] on body "4.3.7 urticaria-pigmentosa105.jpg Done Skip 0 00 : 00 : 01 Categories Monk * Se…" at bounding box center [397, 201] width 794 height 402
click at [655, 175] on li "3" at bounding box center [701, 173] width 137 height 19
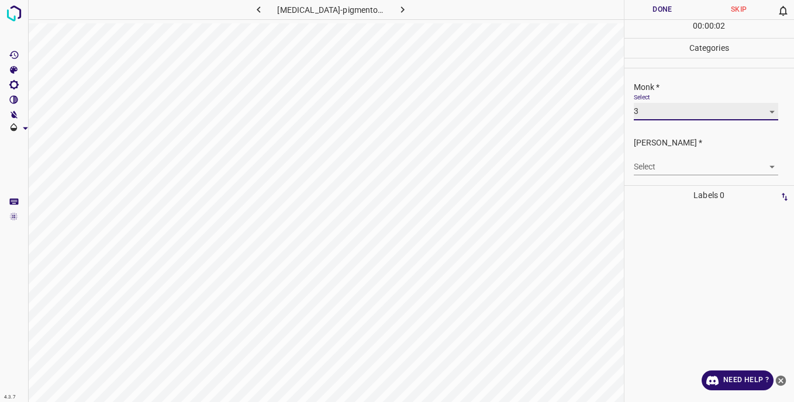
type input "3"
click at [645, 167] on body "4.3.7 urticaria-pigmentosa105.jpg Done Skip 0 00 : 00 : 03 Categories Monk * Se…" at bounding box center [397, 201] width 794 height 402
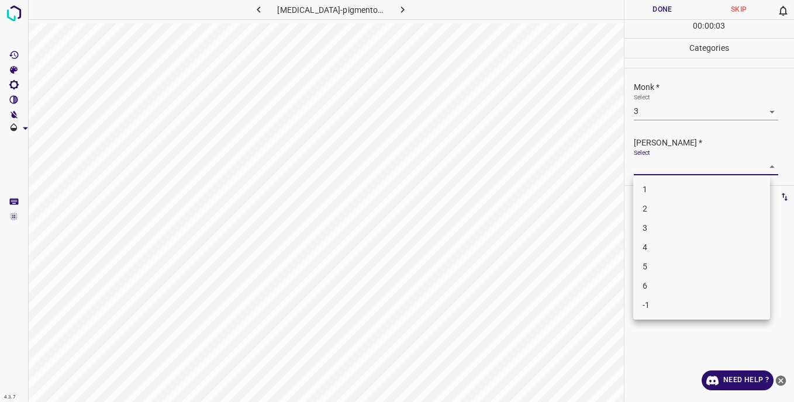
drag, startPoint x: 657, startPoint y: 230, endPoint x: 657, endPoint y: 224, distance: 6.5
click at [657, 230] on li "3" at bounding box center [701, 228] width 137 height 19
type input "3"
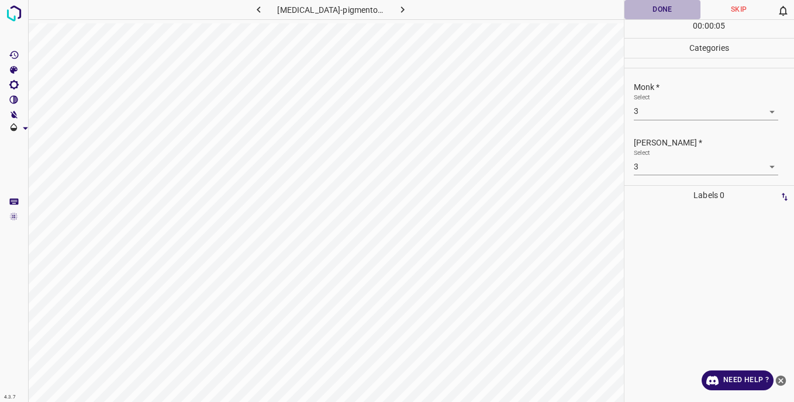
click at [650, 9] on button "Done" at bounding box center [663, 9] width 77 height 19
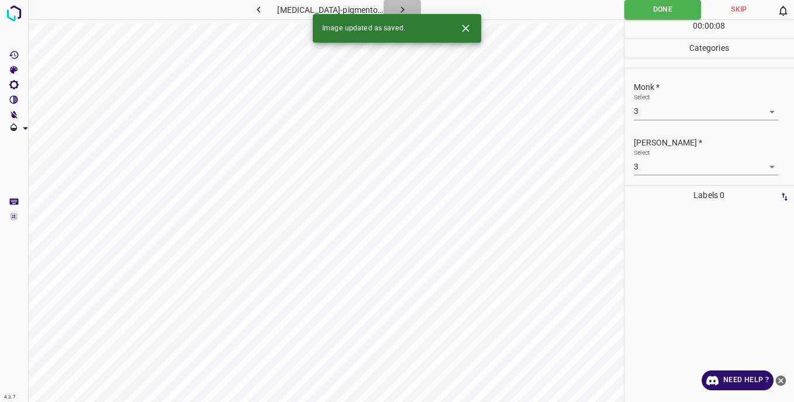
click at [405, 3] on button "button" at bounding box center [402, 9] width 37 height 19
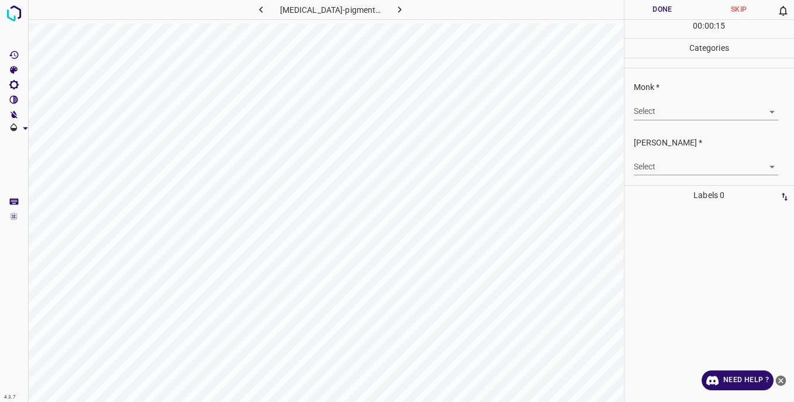
click at [656, 105] on body "4.3.7 urticaria-pigmentosa2.jpg Done Skip 0 00 : 00 : 15 Categories Monk * Sele…" at bounding box center [397, 201] width 794 height 402
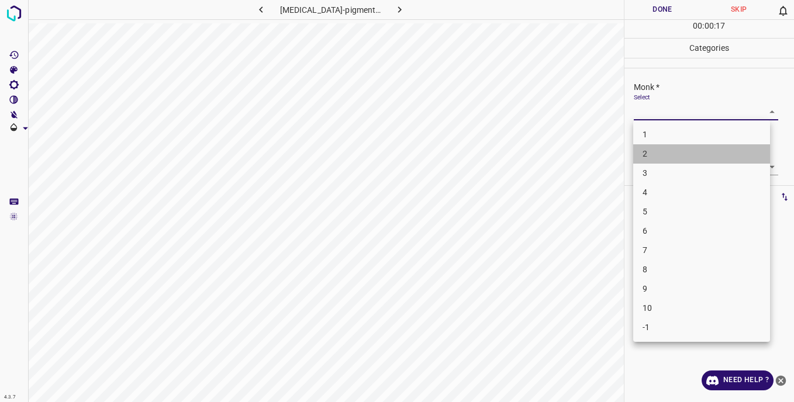
click at [648, 153] on li "2" at bounding box center [701, 153] width 137 height 19
type input "2"
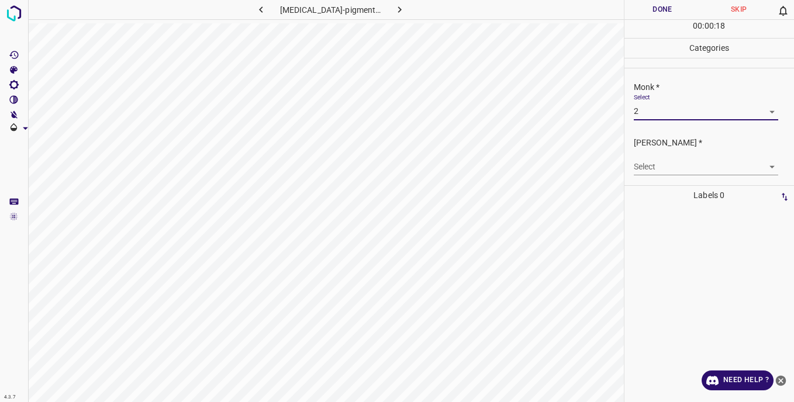
click at [642, 164] on body "4.3.7 urticaria-pigmentosa2.jpg Done Skip 0 00 : 00 : 18 Categories Monk * Sele…" at bounding box center [397, 201] width 794 height 402
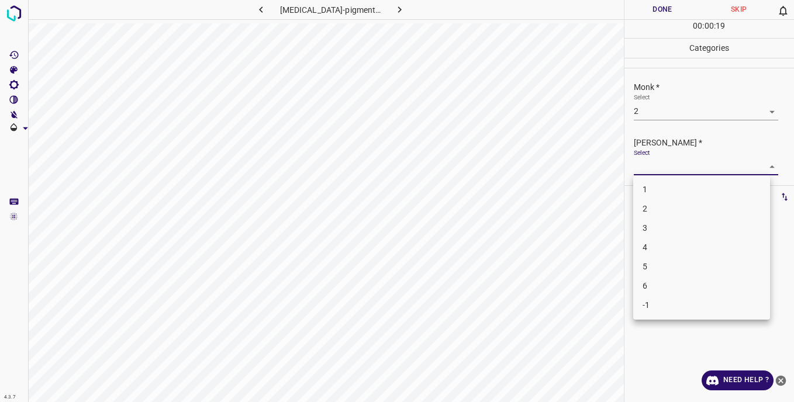
click at [650, 209] on li "2" at bounding box center [701, 208] width 137 height 19
type input "2"
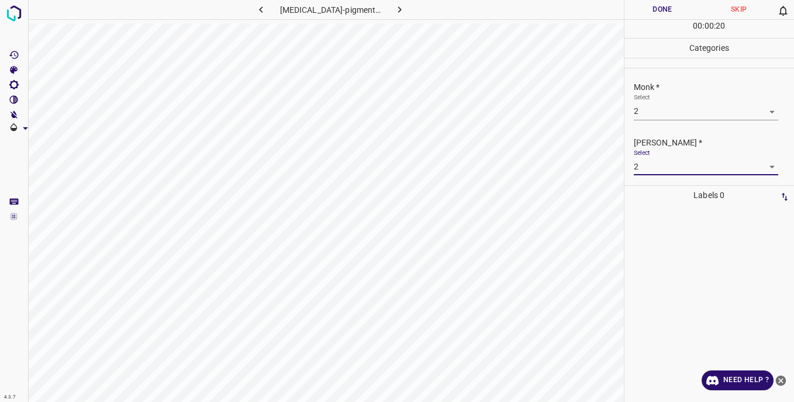
click at [656, 9] on button "Done" at bounding box center [663, 9] width 77 height 19
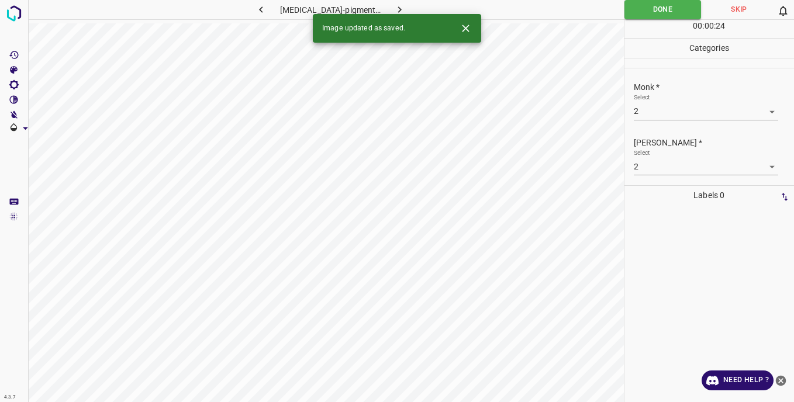
click at [398, 11] on icon "button" at bounding box center [400, 10] width 12 height 12
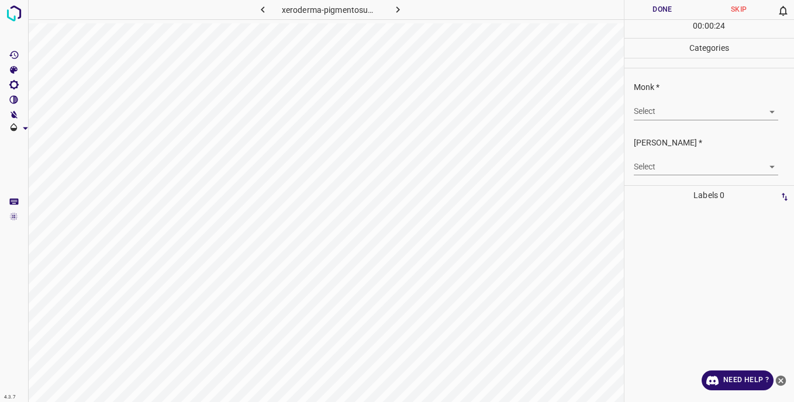
click at [651, 109] on body "4.3.7 xeroderma-pigmentosum65.jpg Done Skip 0 00 : 00 : 24 Categories Monk * Se…" at bounding box center [397, 201] width 794 height 402
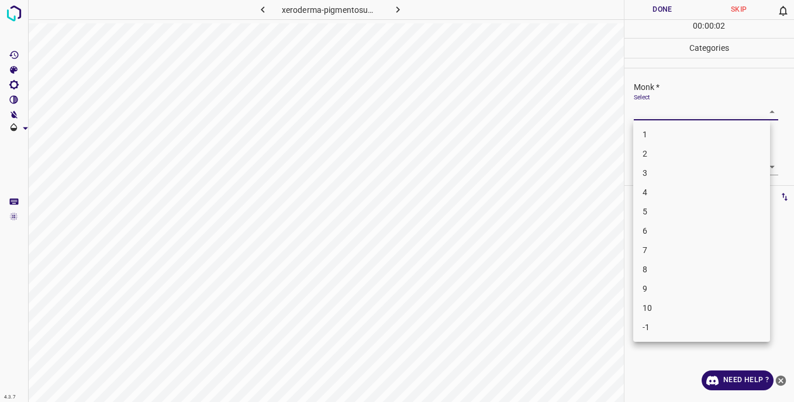
click at [657, 212] on li "5" at bounding box center [701, 211] width 137 height 19
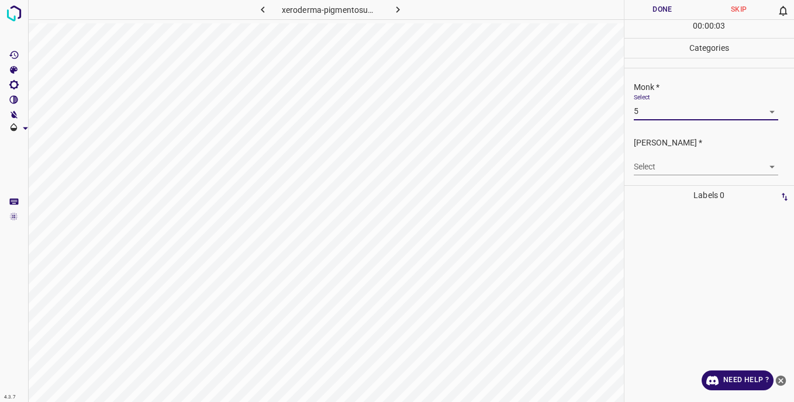
click at [641, 113] on body "4.3.7 xeroderma-pigmentosum65.jpg Done Skip 0 00 : 00 : 03 Categories Monk * Se…" at bounding box center [397, 201] width 794 height 402
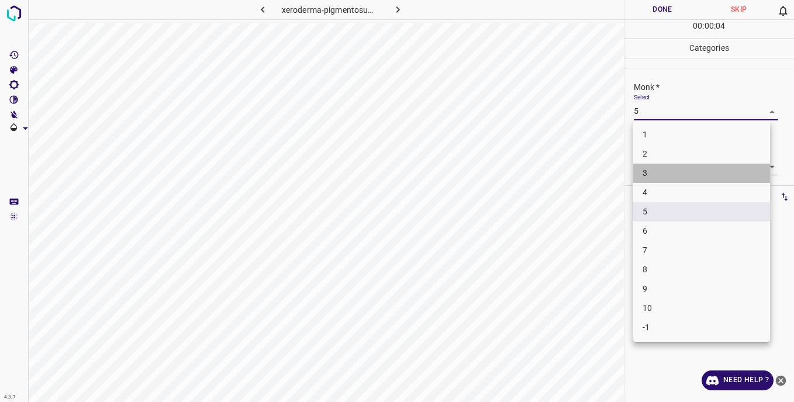
click at [653, 170] on li "3" at bounding box center [701, 173] width 137 height 19
type input "3"
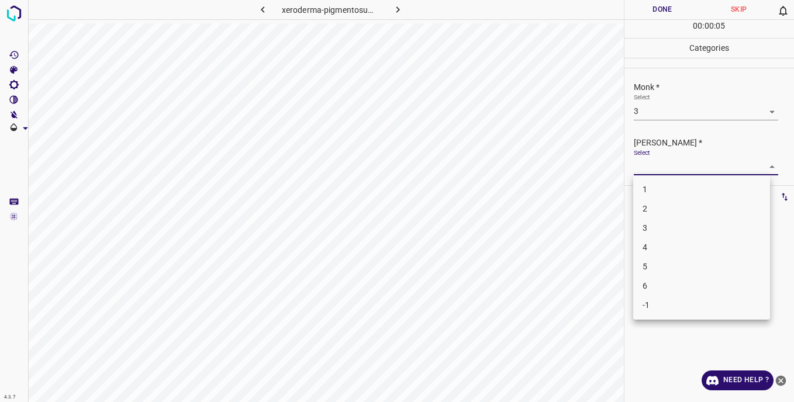
click at [648, 168] on body "4.3.7 xeroderma-pigmentosum65.jpg Done Skip 0 00 : 00 : 05 Categories Monk * Se…" at bounding box center [397, 201] width 794 height 402
drag, startPoint x: 656, startPoint y: 231, endPoint x: 648, endPoint y: 187, distance: 45.1
click at [656, 230] on li "3" at bounding box center [701, 228] width 137 height 19
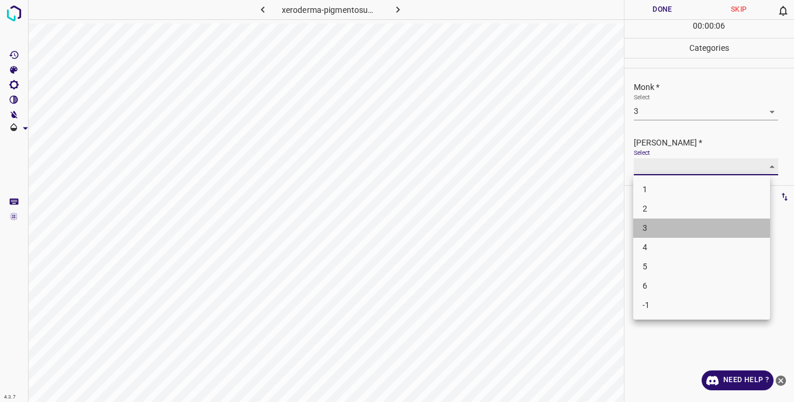
type input "3"
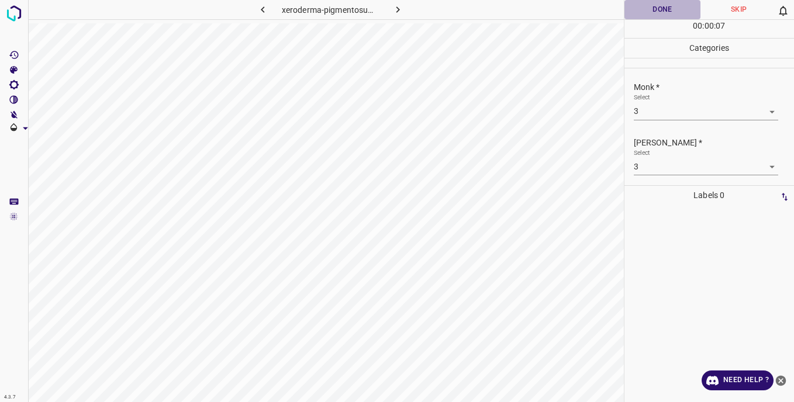
click at [646, 8] on button "Done" at bounding box center [663, 9] width 77 height 19
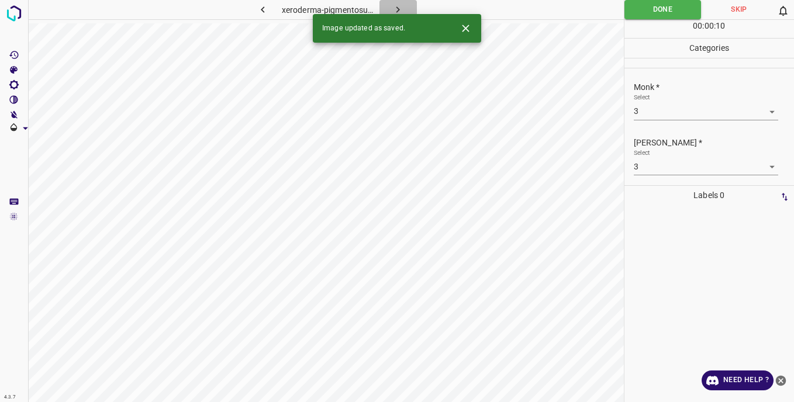
click at [401, 6] on icon "button" at bounding box center [398, 10] width 12 height 12
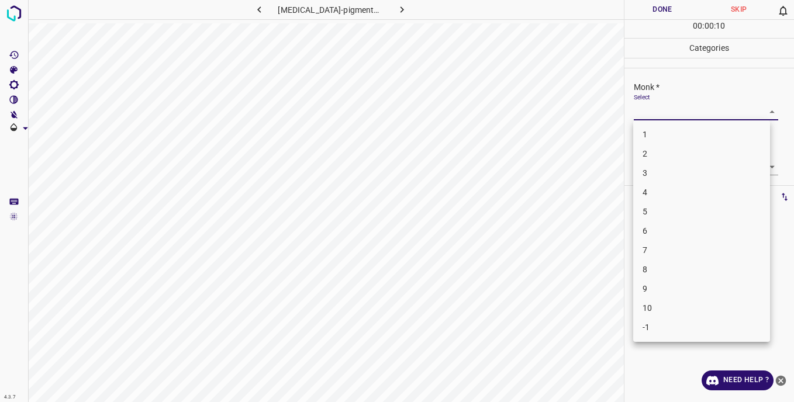
click at [635, 111] on body "4.3.7 xeroderma-pigmentosum9.jpg Done Skip 0 00 : 00 : 10 Categories Monk * Sel…" at bounding box center [397, 201] width 794 height 402
click at [655, 188] on li "4" at bounding box center [701, 192] width 137 height 19
type input "4"
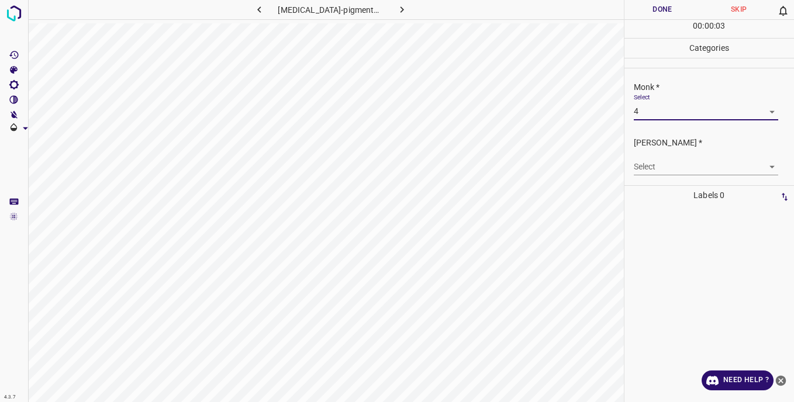
click at [646, 167] on body "4.3.7 xeroderma-pigmentosum9.jpg Done Skip 0 00 : 00 : 03 Categories Monk * Sel…" at bounding box center [397, 201] width 794 height 402
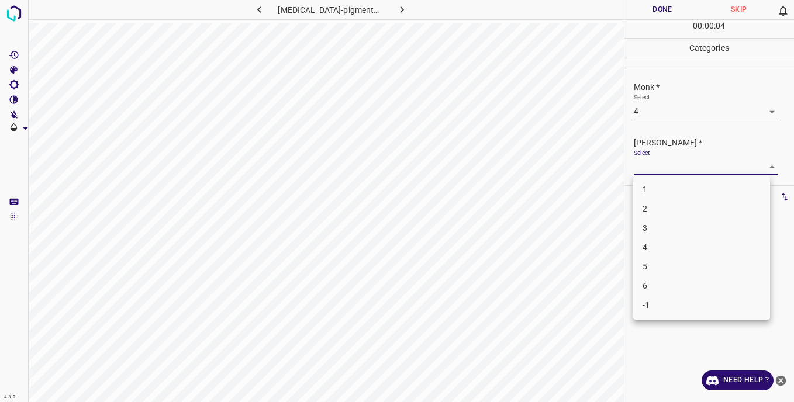
click at [654, 244] on li "4" at bounding box center [701, 247] width 137 height 19
type input "4"
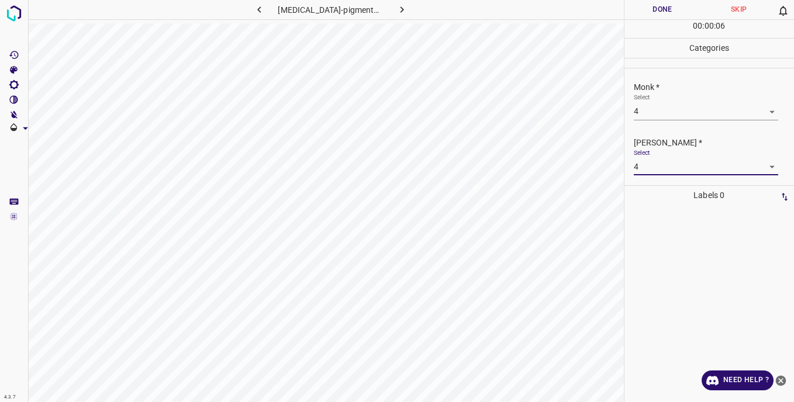
click at [649, 11] on button "Done" at bounding box center [663, 9] width 77 height 19
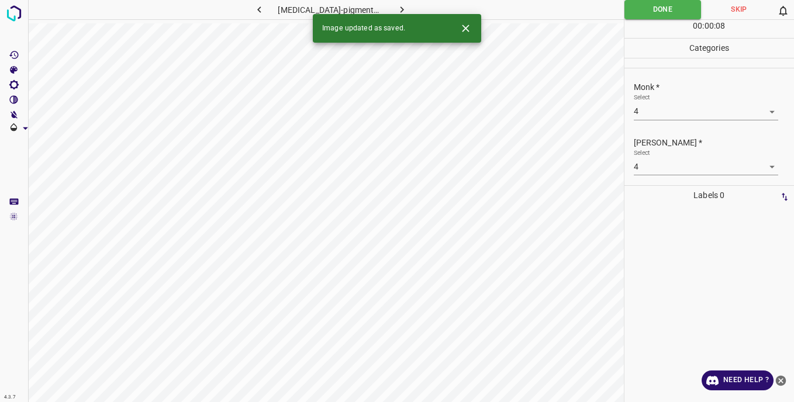
click at [399, 5] on icon "button" at bounding box center [402, 10] width 12 height 12
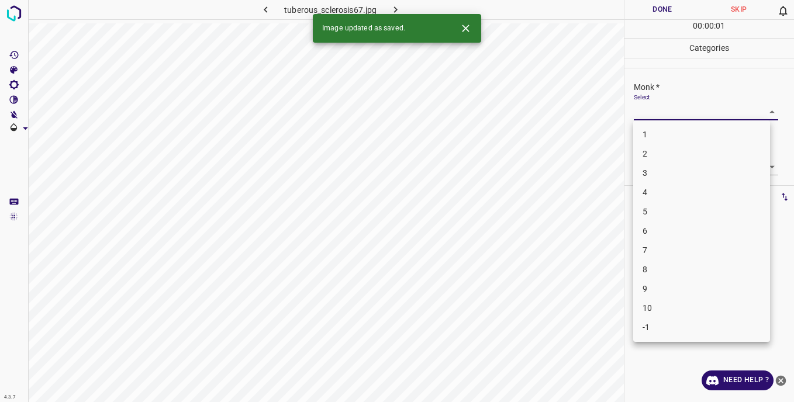
click at [644, 112] on body "4.3.7 tuberous_sclerosis67.jpg Done Skip 0 00 : 00 : 01 Categories Monk * Selec…" at bounding box center [397, 201] width 794 height 402
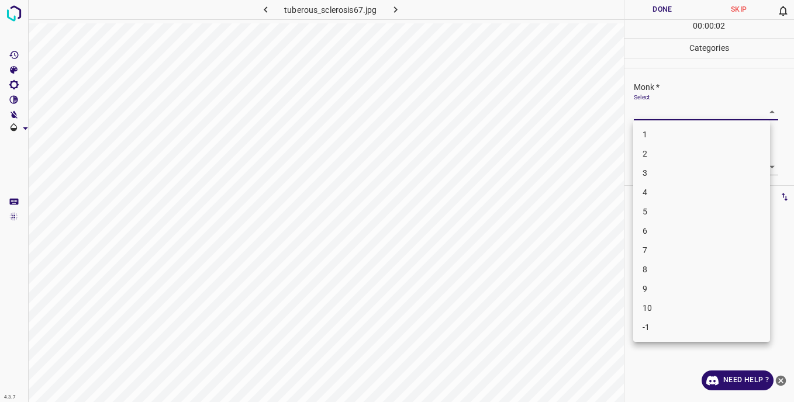
click at [652, 326] on li "-1" at bounding box center [701, 327] width 137 height 19
type input "-1"
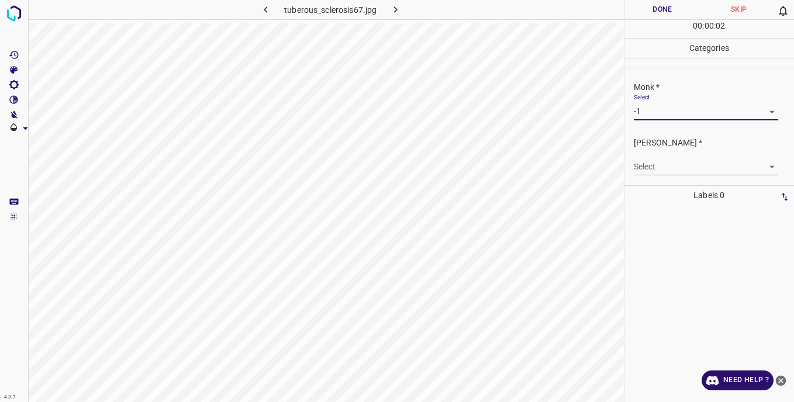
click at [652, 164] on body "4.3.7 tuberous_sclerosis67.jpg Done Skip 0 00 : 00 : 02 Categories Monk * Selec…" at bounding box center [397, 201] width 794 height 402
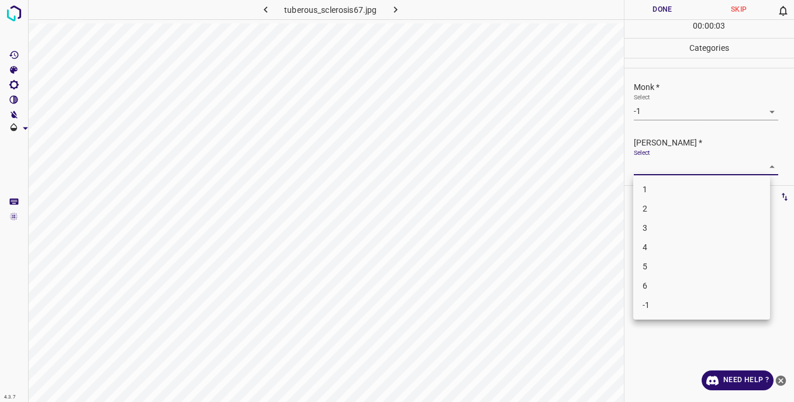
drag, startPoint x: 655, startPoint y: 309, endPoint x: 646, endPoint y: 271, distance: 38.5
click at [655, 307] on li "-1" at bounding box center [701, 305] width 137 height 19
type input "-1"
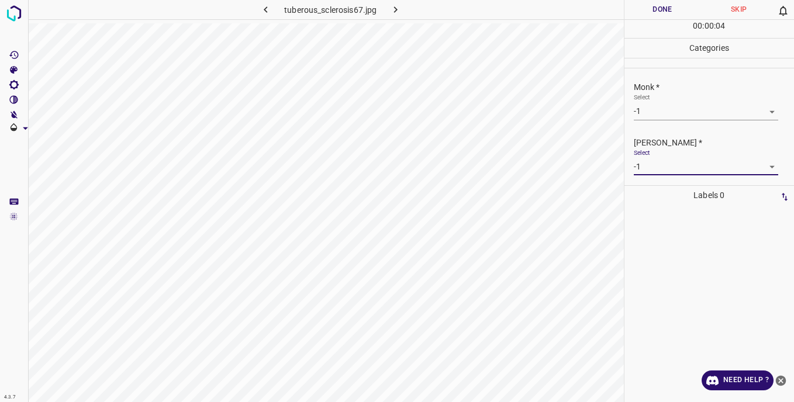
click at [655, 5] on button "Done" at bounding box center [663, 9] width 77 height 19
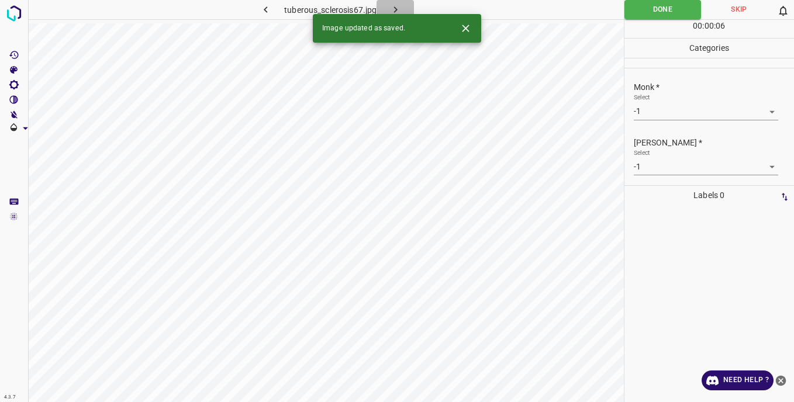
click at [391, 5] on icon "button" at bounding box center [396, 10] width 12 height 12
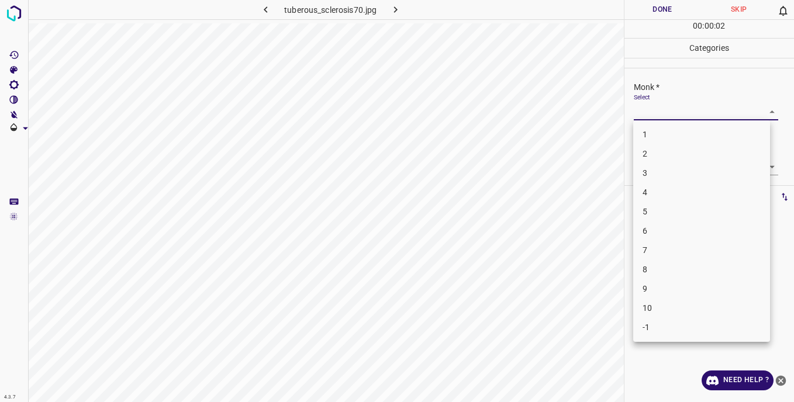
click at [657, 111] on body "4.3.7 tuberous_sclerosis70.jpg Done Skip 0 00 : 00 : 02 Categories Monk * Selec…" at bounding box center [397, 201] width 794 height 402
click at [654, 191] on li "4" at bounding box center [701, 192] width 137 height 19
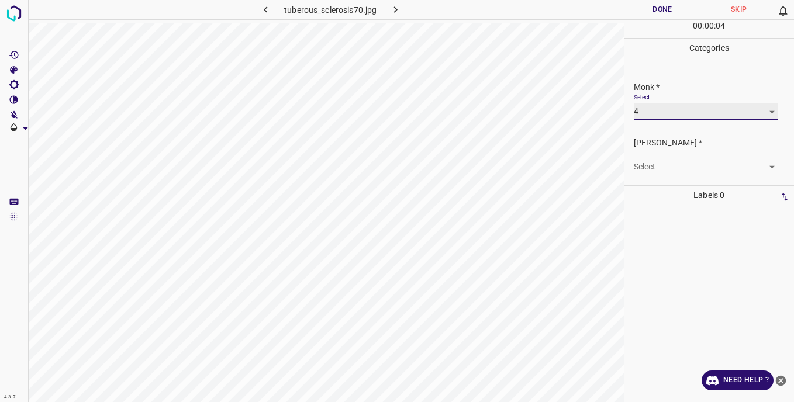
type input "4"
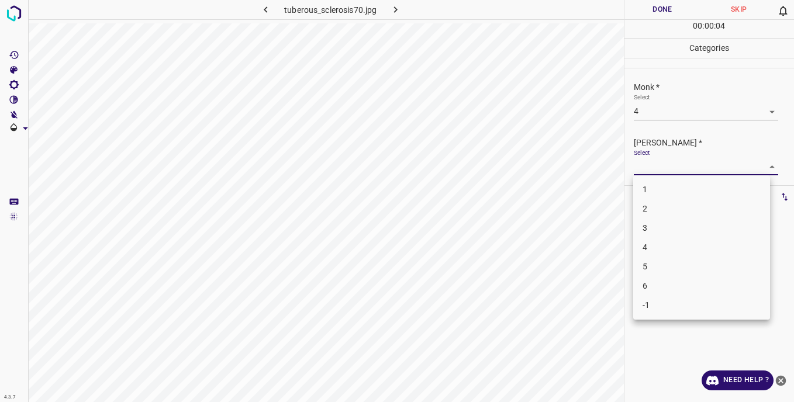
click at [649, 165] on body "4.3.7 tuberous_sclerosis70.jpg Done Skip 0 00 : 00 : 04 Categories Monk * Selec…" at bounding box center [397, 201] width 794 height 402
click at [653, 246] on li "4" at bounding box center [701, 247] width 137 height 19
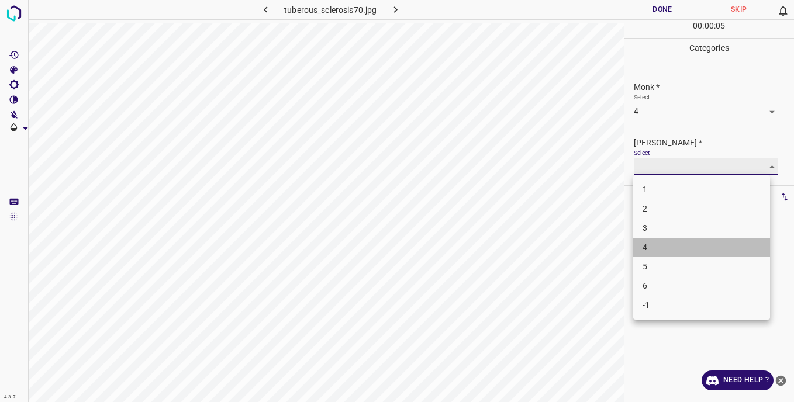
type input "4"
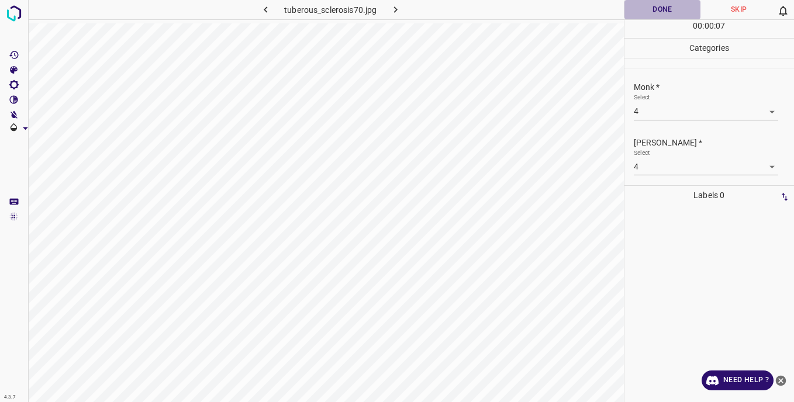
click at [642, 11] on button "Done" at bounding box center [663, 9] width 77 height 19
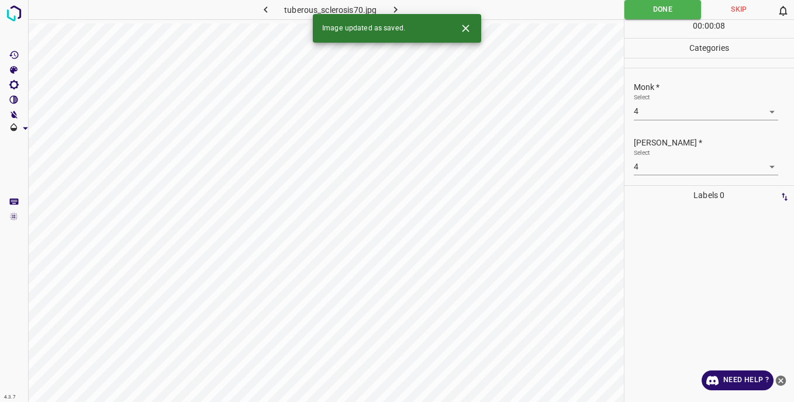
click at [396, 5] on icon "button" at bounding box center [396, 10] width 12 height 12
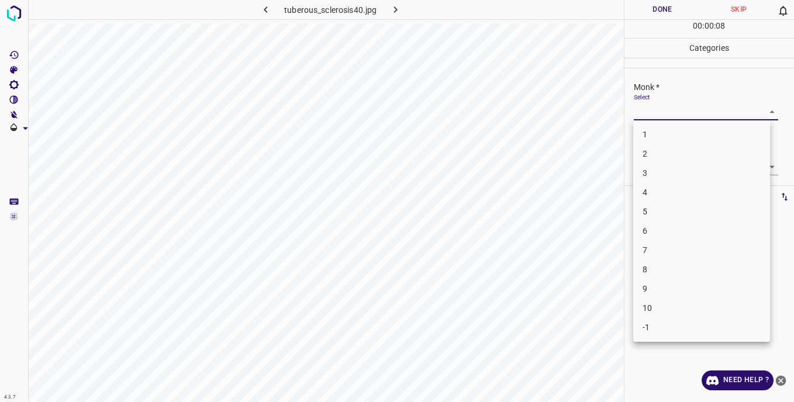
click at [659, 113] on body "4.3.7 tuberous_sclerosis40.jpg Done Skip 0 00 : 00 : 08 Categories Monk * Selec…" at bounding box center [397, 201] width 794 height 402
click at [657, 191] on li "4" at bounding box center [701, 192] width 137 height 19
type input "4"
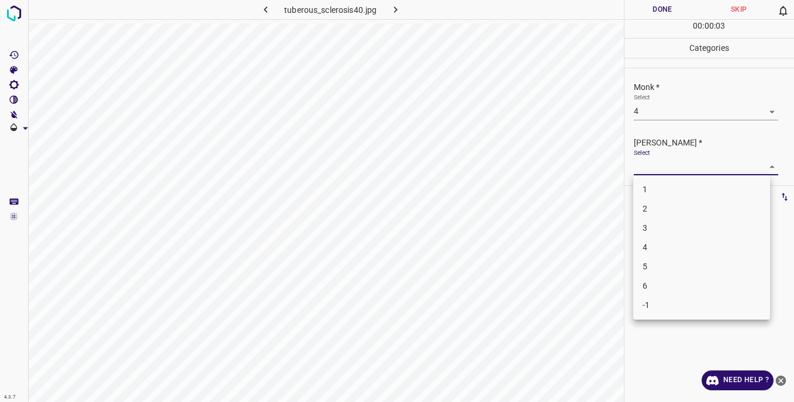
click at [646, 168] on body "4.3.7 tuberous_sclerosis40.jpg Done Skip 0 00 : 00 : 03 Categories Monk * Selec…" at bounding box center [397, 201] width 794 height 402
click at [660, 247] on li "4" at bounding box center [701, 247] width 137 height 19
click at [660, 168] on body "4.3.7 tuberous_sclerosis40.jpg Done Skip 0 00 : 00 : 06 Categories Monk * Selec…" at bounding box center [397, 201] width 794 height 402
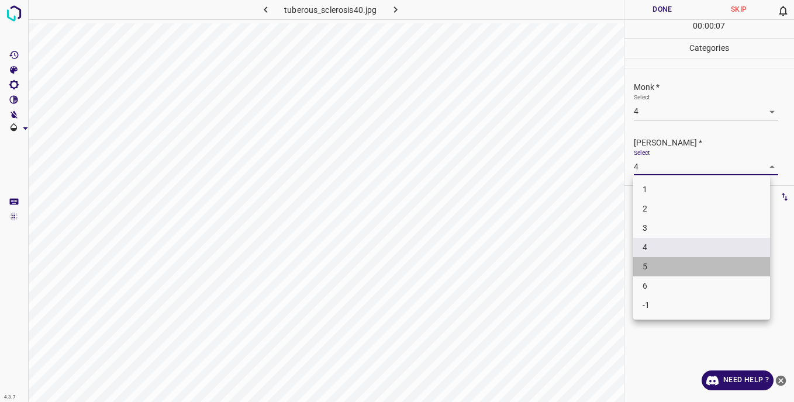
drag, startPoint x: 655, startPoint y: 265, endPoint x: 632, endPoint y: 170, distance: 97.9
click at [655, 264] on li "5" at bounding box center [701, 266] width 137 height 19
type input "5"
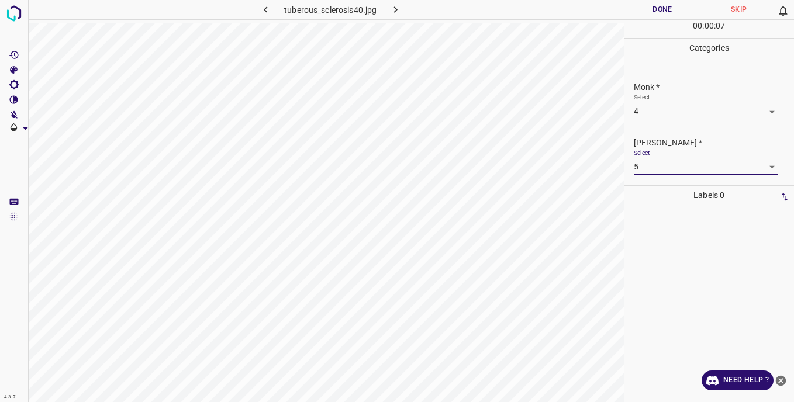
click at [638, 9] on button "Done" at bounding box center [663, 9] width 77 height 19
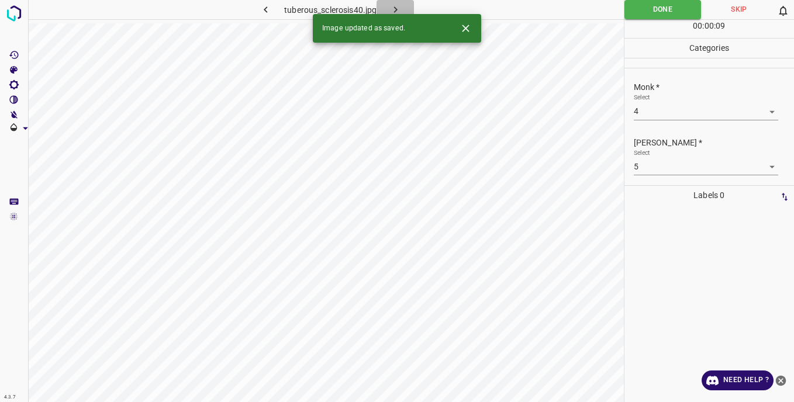
click at [392, 6] on icon "button" at bounding box center [396, 10] width 12 height 12
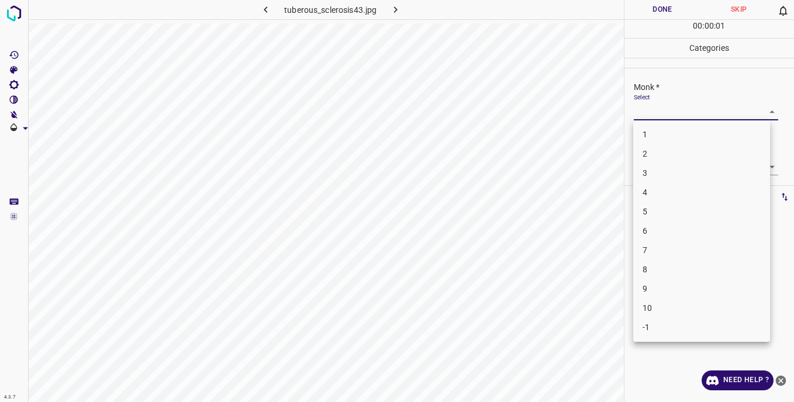
click at [663, 109] on body "4.3.7 tuberous_sclerosis43.jpg Done Skip 0 00 : 00 : 01 Categories Monk * Selec…" at bounding box center [397, 201] width 794 height 402
click at [665, 212] on li "5" at bounding box center [701, 211] width 137 height 19
type input "5"
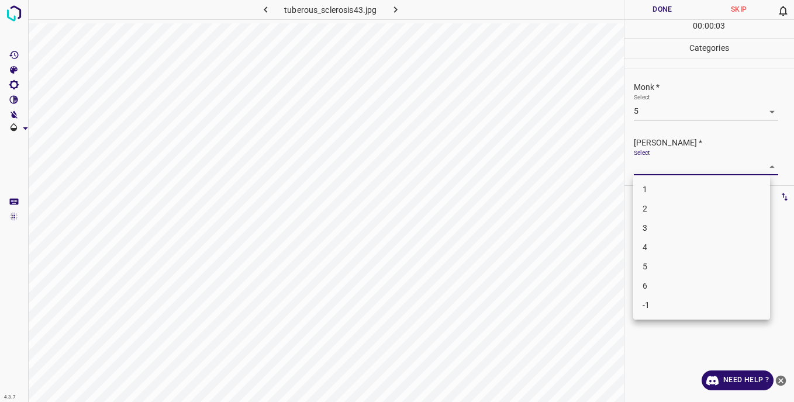
click at [644, 167] on body "4.3.7 tuberous_sclerosis43.jpg Done Skip 0 00 : 00 : 03 Categories Monk * Selec…" at bounding box center [397, 201] width 794 height 402
drag, startPoint x: 650, startPoint y: 266, endPoint x: 651, endPoint y: 260, distance: 6.5
click at [650, 266] on li "5" at bounding box center [701, 266] width 137 height 19
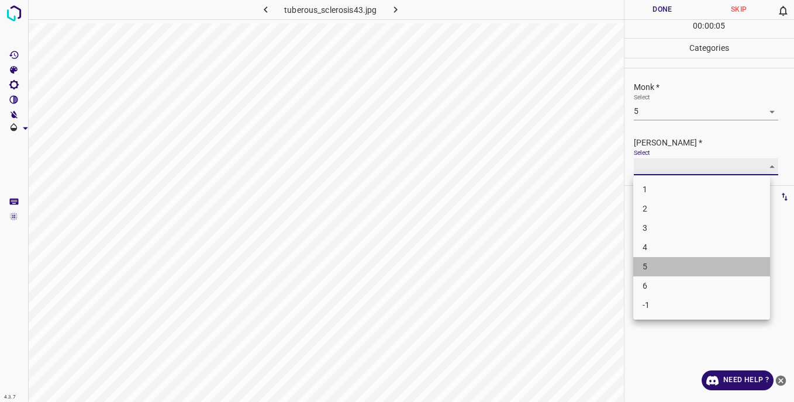
type input "5"
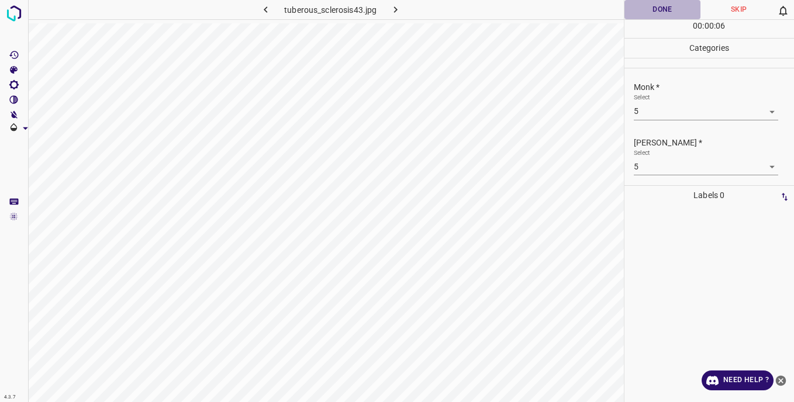
click at [659, 8] on button "Done" at bounding box center [663, 9] width 77 height 19
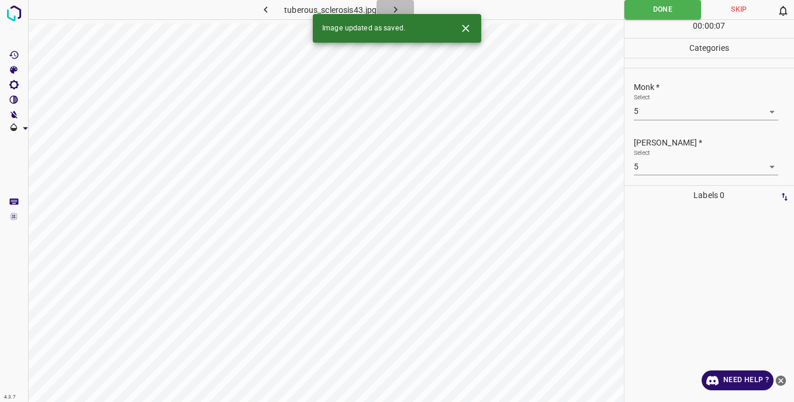
click at [402, 4] on icon "button" at bounding box center [396, 10] width 12 height 12
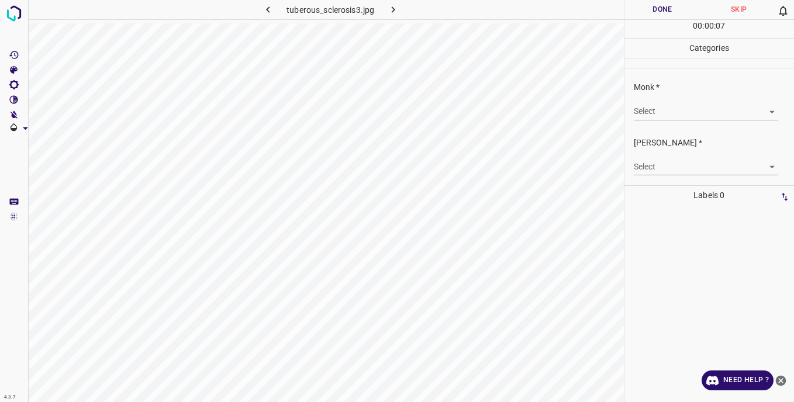
click at [648, 111] on body "4.3.7 tuberous_sclerosis3.jpg Done Skip 0 00 : 00 : 07 Categories Monk * Select…" at bounding box center [397, 201] width 794 height 402
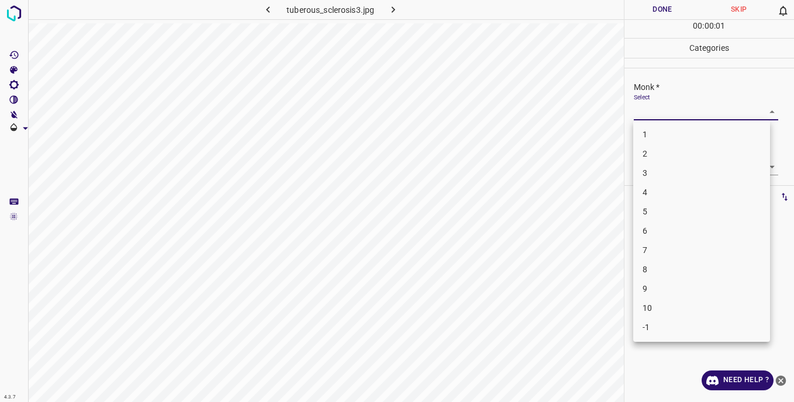
click at [652, 215] on li "5" at bounding box center [701, 211] width 137 height 19
type input "5"
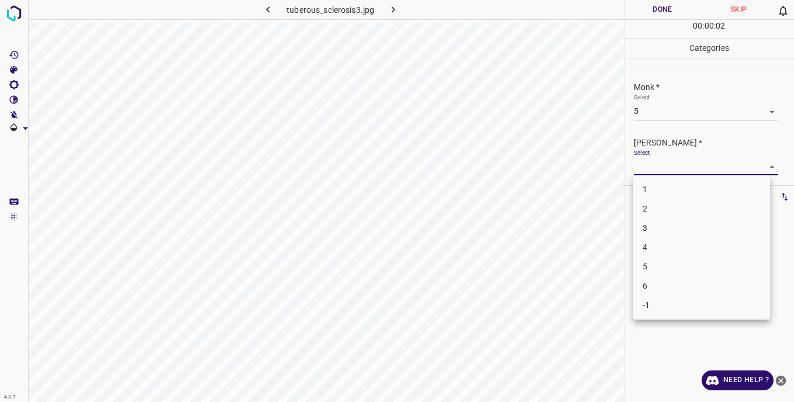
click at [646, 166] on body "4.3.7 tuberous_sclerosis3.jpg Done Skip 0 00 : 00 : 02 Categories Monk * Select…" at bounding box center [397, 201] width 794 height 402
drag, startPoint x: 657, startPoint y: 268, endPoint x: 657, endPoint y: 256, distance: 11.7
click at [657, 266] on li "5" at bounding box center [701, 266] width 137 height 19
type input "5"
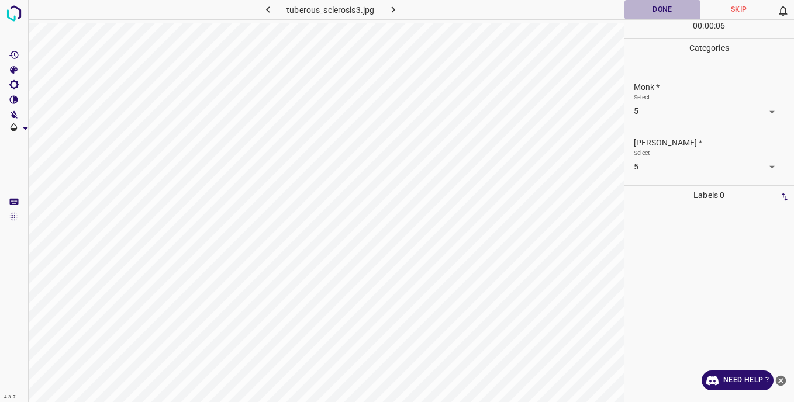
click at [649, 13] on button "Done" at bounding box center [663, 9] width 77 height 19
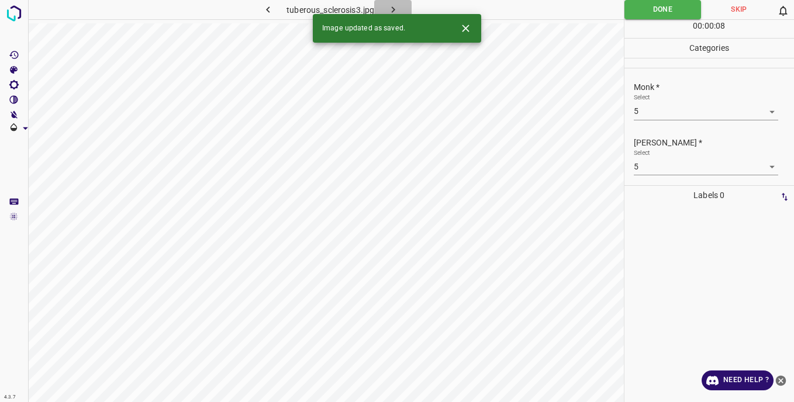
click at [385, 4] on button "button" at bounding box center [392, 9] width 37 height 19
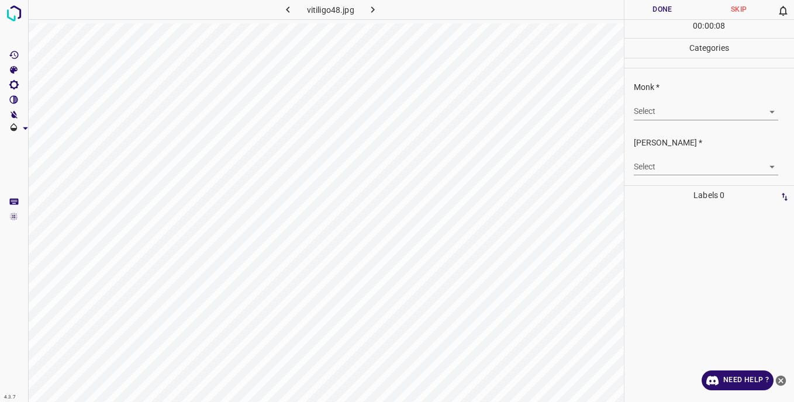
click at [643, 115] on body "4.3.7 vitiligo48.jpg Done Skip 0 00 : 00 : 08 Categories Monk * Select ​ Fitzpa…" at bounding box center [397, 201] width 794 height 402
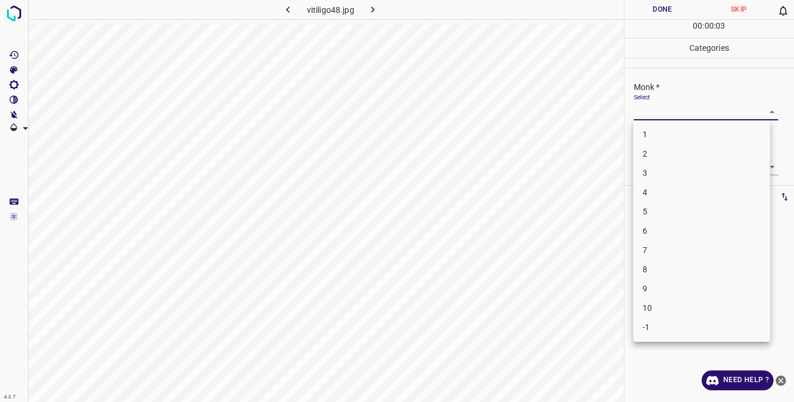
click at [655, 174] on li "3" at bounding box center [701, 173] width 137 height 19
type input "3"
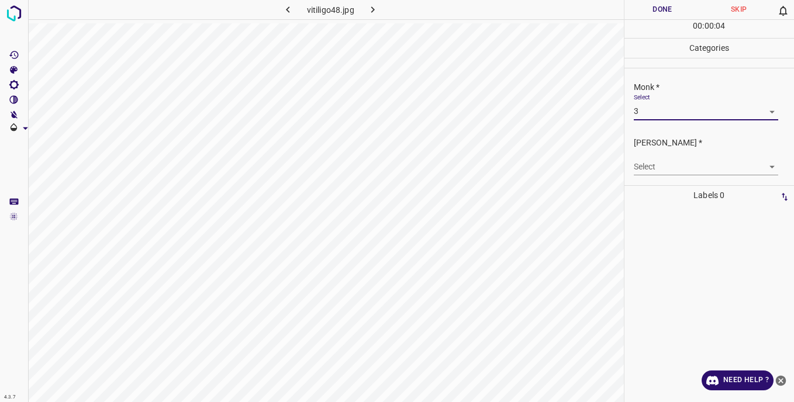
click at [646, 166] on body "4.3.7 vitiligo48.jpg Done Skip 0 00 : 00 : 04 Categories Monk * Select 3 3 Fitz…" at bounding box center [397, 201] width 794 height 402
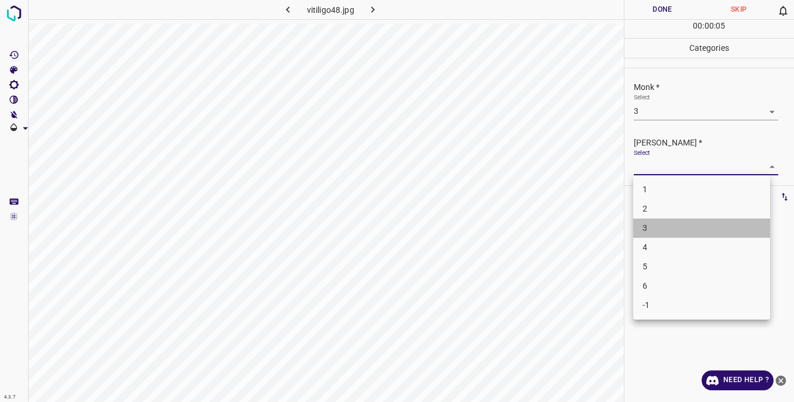
click at [657, 226] on li "3" at bounding box center [701, 228] width 137 height 19
type input "3"
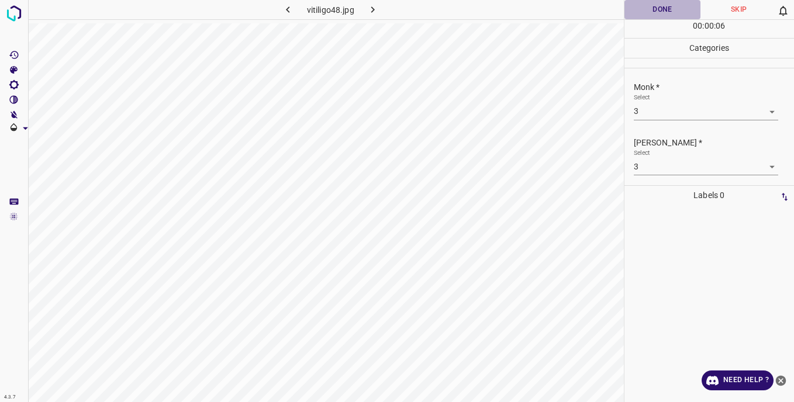
click at [650, 6] on button "Done" at bounding box center [663, 9] width 77 height 19
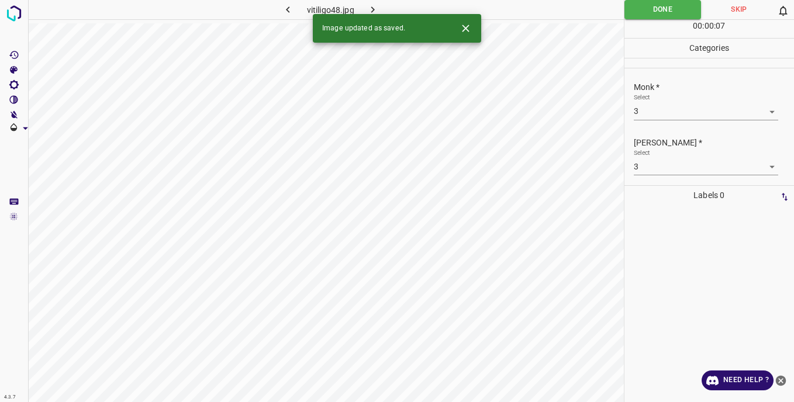
click at [376, 5] on icon "button" at bounding box center [373, 10] width 12 height 12
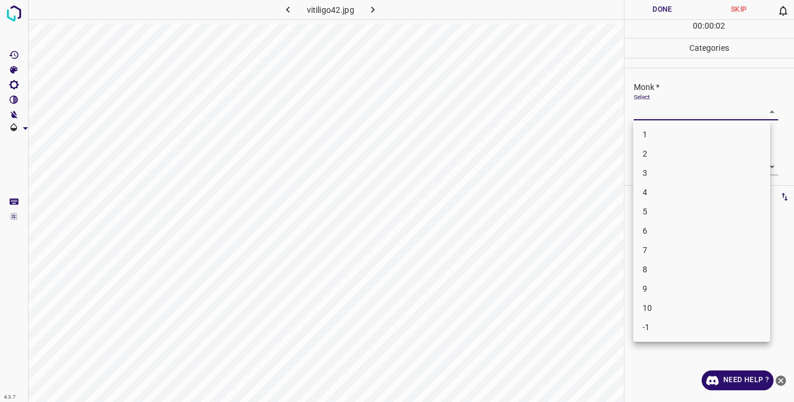
click at [638, 114] on body "4.3.7 vitiligo42.jpg Done Skip 0 00 : 00 : 02 Categories Monk * Select ​ Fitzpa…" at bounding box center [397, 201] width 794 height 402
click at [648, 211] on li "5" at bounding box center [701, 211] width 137 height 19
type input "5"
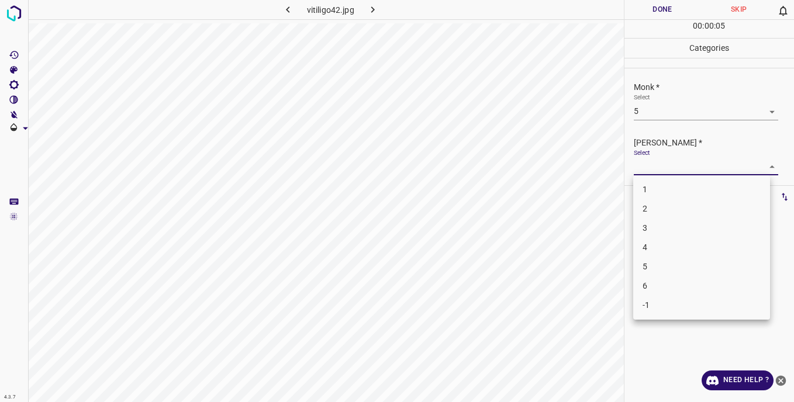
click at [648, 167] on body "4.3.7 vitiligo42.jpg Done Skip 0 00 : 00 : 05 Categories Monk * Select 5 5 Fitz…" at bounding box center [397, 201] width 794 height 402
click at [659, 262] on li "5" at bounding box center [701, 266] width 137 height 19
type input "5"
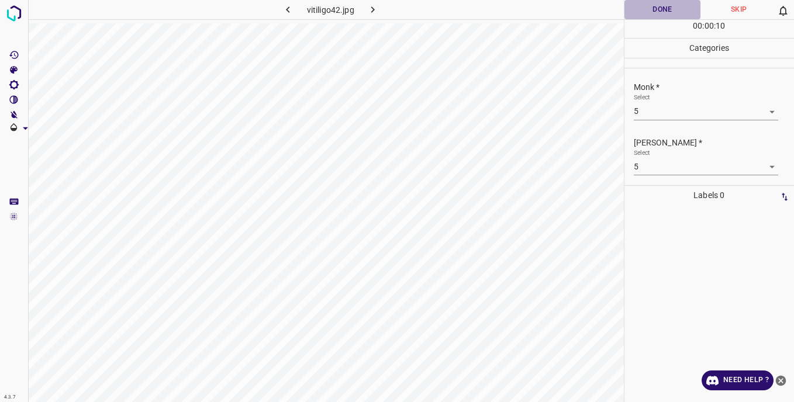
click at [645, 9] on button "Done" at bounding box center [663, 9] width 77 height 19
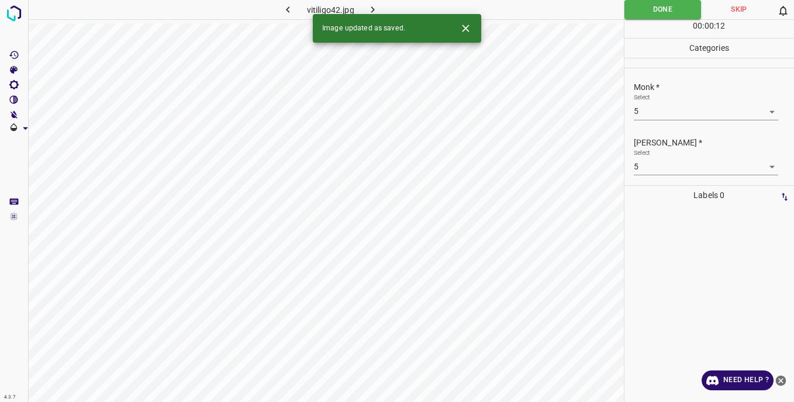
click at [372, 5] on icon "button" at bounding box center [373, 10] width 12 height 12
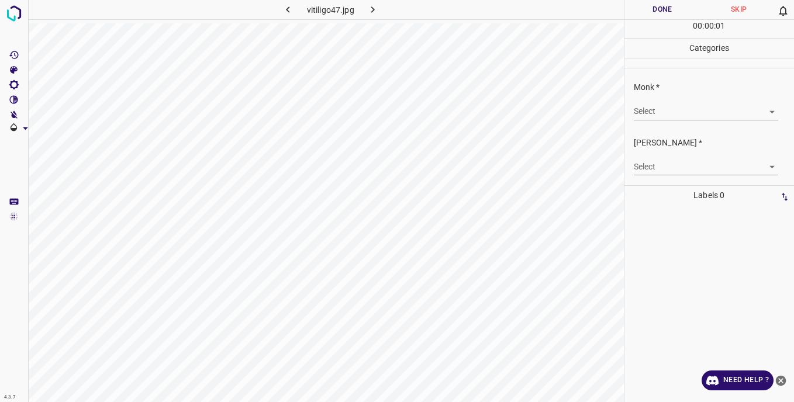
click at [653, 113] on body "4.3.7 vitiligo47.jpg Done Skip 0 00 : 00 : 01 Categories Monk * Select ​ Fitzpa…" at bounding box center [397, 201] width 794 height 402
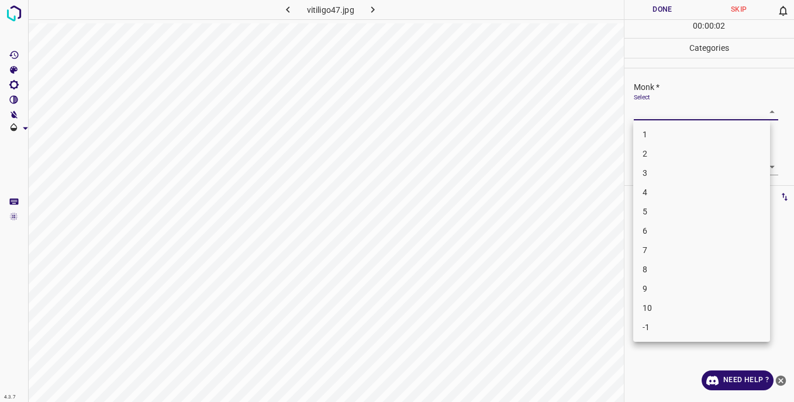
click at [653, 330] on li "-1" at bounding box center [701, 327] width 137 height 19
type input "-1"
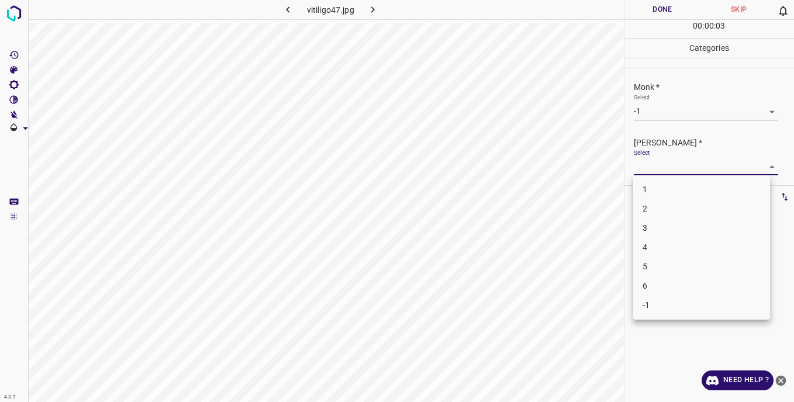
click at [653, 164] on body "4.3.7 vitiligo47.jpg Done Skip 0 00 : 00 : 03 Categories Monk * Select -1 -1 Fi…" at bounding box center [397, 201] width 794 height 402
drag, startPoint x: 650, startPoint y: 306, endPoint x: 650, endPoint y: 294, distance: 12.3
click at [650, 305] on li "-1" at bounding box center [701, 305] width 137 height 19
type input "-1"
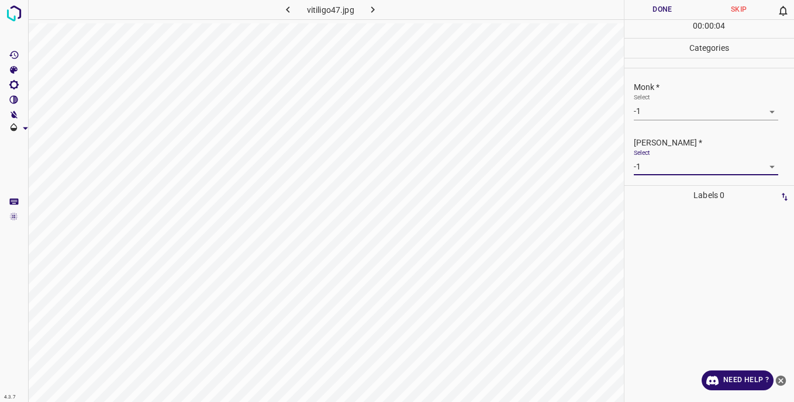
click at [651, 15] on button "Done" at bounding box center [663, 9] width 77 height 19
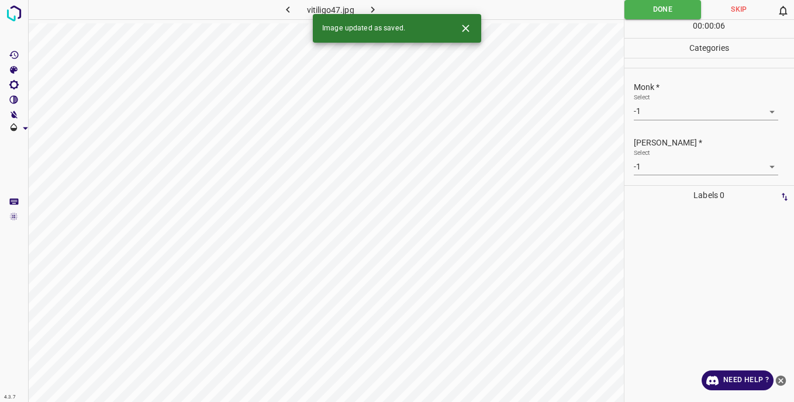
click at [380, 6] on button "button" at bounding box center [372, 9] width 37 height 19
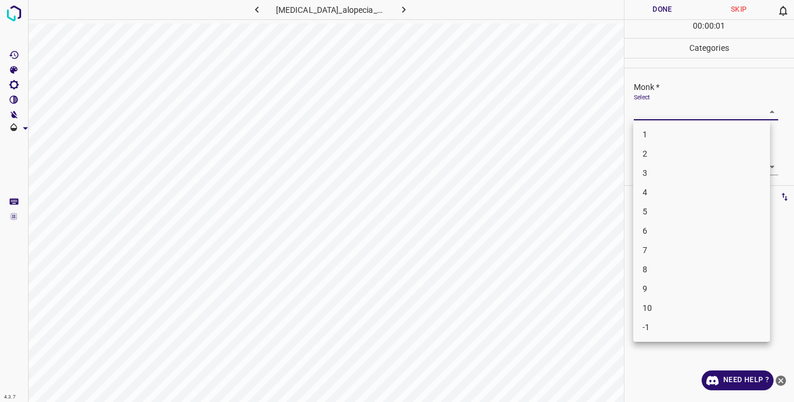
click at [643, 108] on body "4.3.7 vitiligo_alopecia_areata2.jpg Done Skip 0 00 : 00 : 01 Categories Monk * …" at bounding box center [397, 201] width 794 height 402
click at [655, 330] on li "-1" at bounding box center [701, 327] width 137 height 19
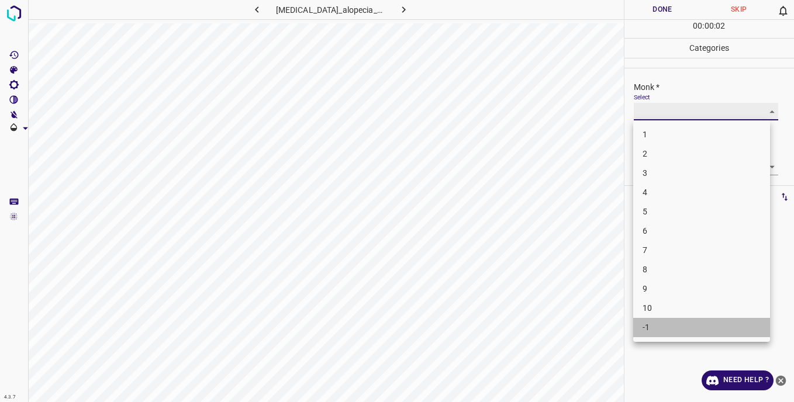
type input "-1"
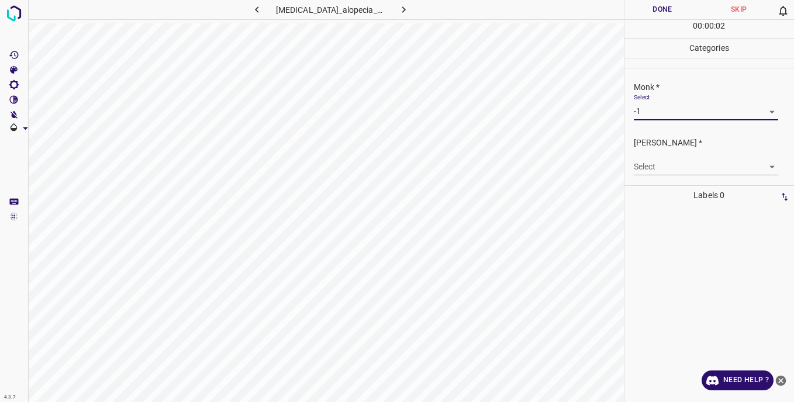
click at [652, 165] on body "4.3.7 vitiligo_alopecia_areata2.jpg Done Skip 0 00 : 00 : 02 Categories Monk * …" at bounding box center [397, 201] width 794 height 402
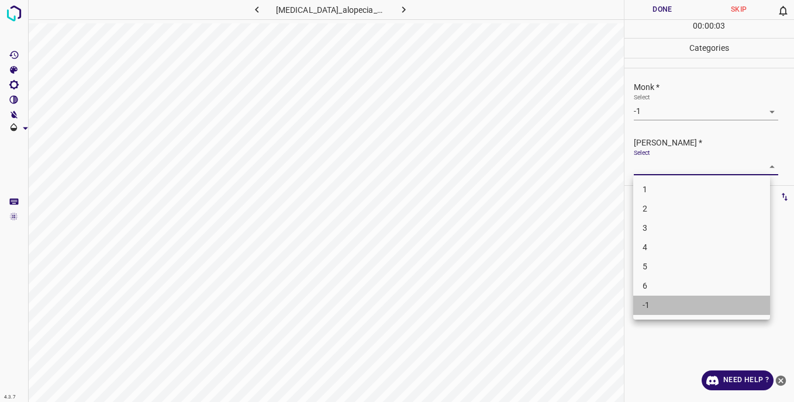
drag, startPoint x: 654, startPoint y: 305, endPoint x: 653, endPoint y: 245, distance: 59.7
click at [654, 303] on li "-1" at bounding box center [701, 305] width 137 height 19
type input "-1"
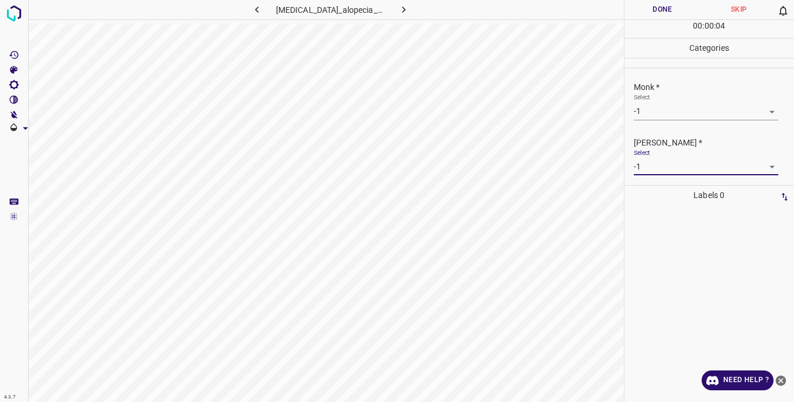
click at [653, 13] on button "Done" at bounding box center [663, 9] width 77 height 19
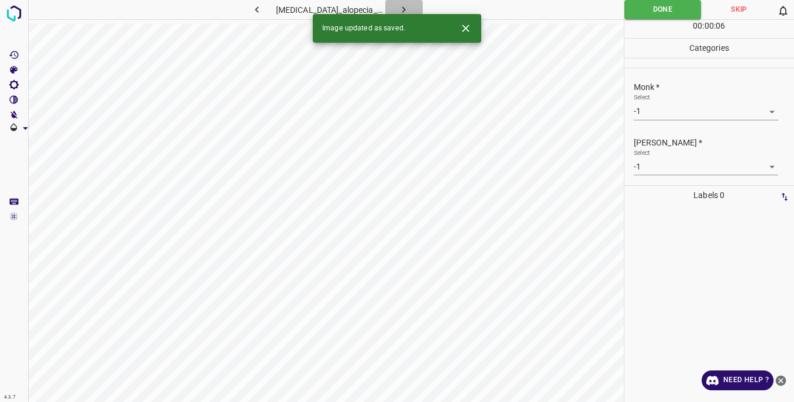
click at [405, 7] on button "button" at bounding box center [403, 9] width 37 height 19
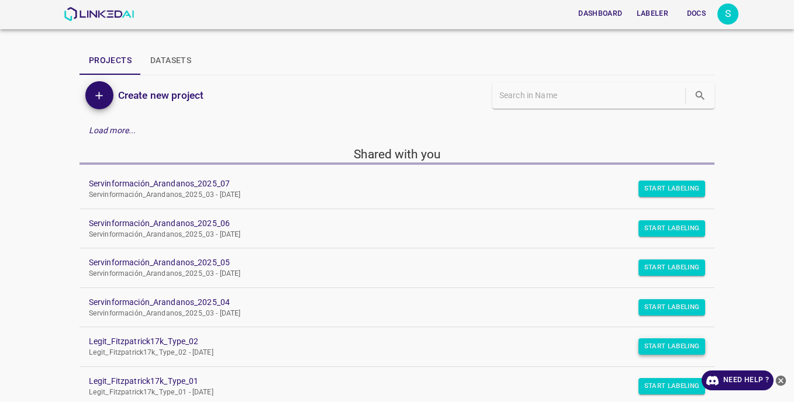
click at [648, 197] on button "Start Labeling" at bounding box center [672, 189] width 67 height 16
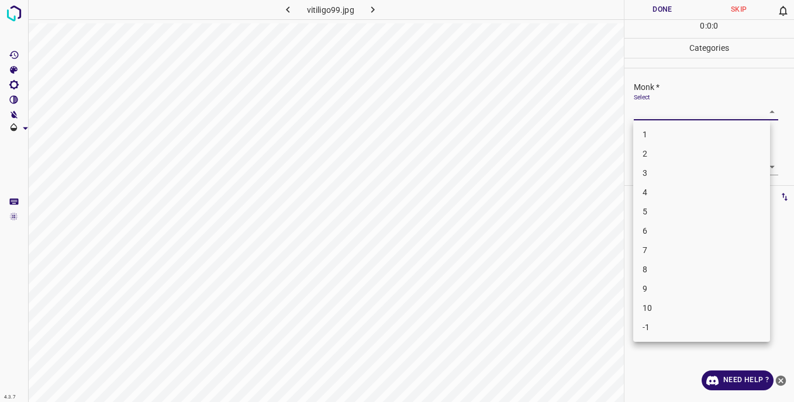
click at [660, 115] on body "4.3.7 vitiligo99.jpg Done Skip 0 0 : 0 : 0 Categories Monk * Select ​ Fitzpatri…" at bounding box center [397, 201] width 794 height 402
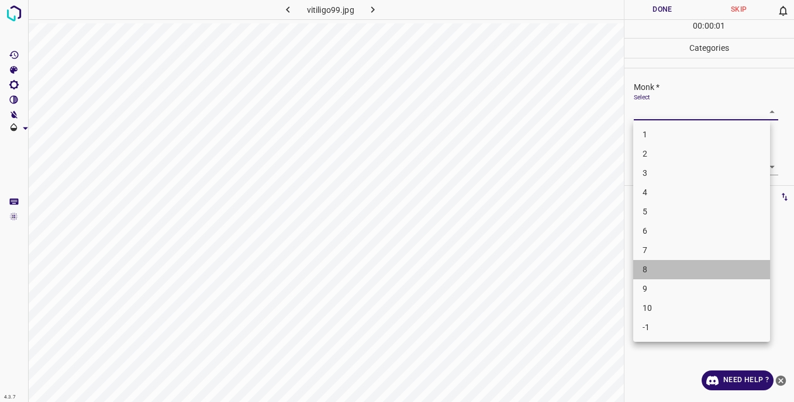
click at [656, 267] on li "8" at bounding box center [701, 269] width 137 height 19
type input "8"
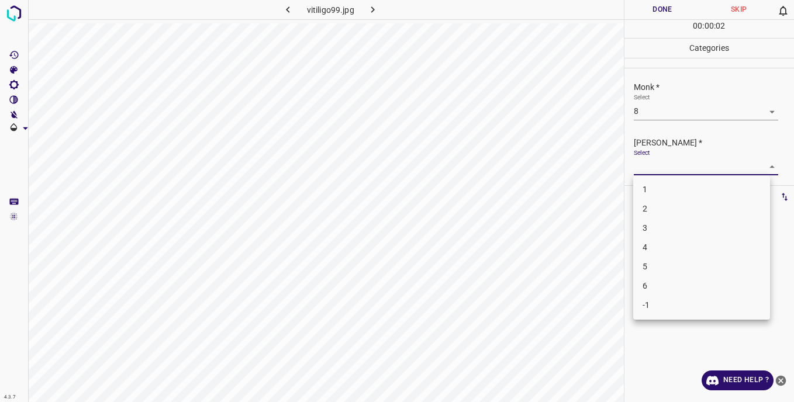
click at [642, 171] on body "4.3.7 vitiligo99.jpg Done Skip 0 00 : 00 : 02 Categories Monk * Select 8 8 Fitz…" at bounding box center [397, 201] width 794 height 402
click at [655, 287] on li "6" at bounding box center [701, 286] width 137 height 19
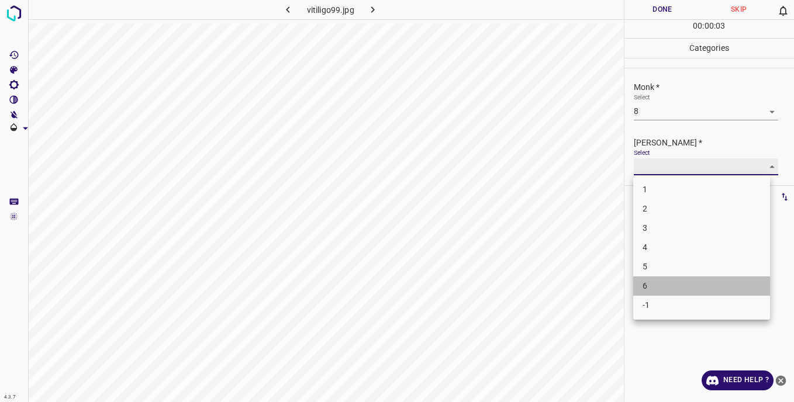
type input "6"
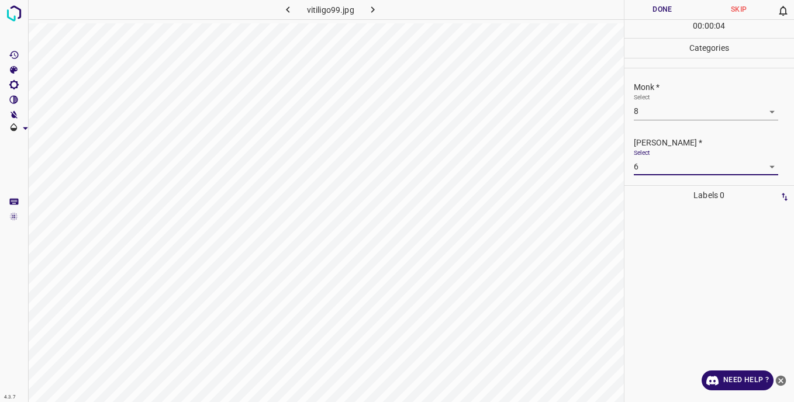
click at [651, 11] on button "Done" at bounding box center [663, 9] width 77 height 19
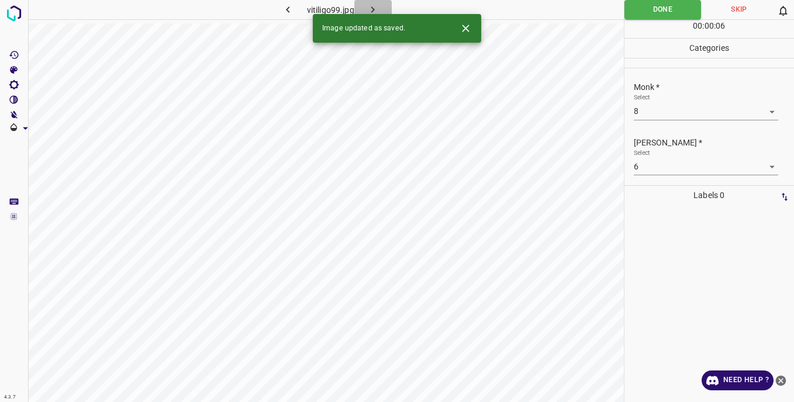
click at [371, 10] on icon "button" at bounding box center [373, 10] width 12 height 12
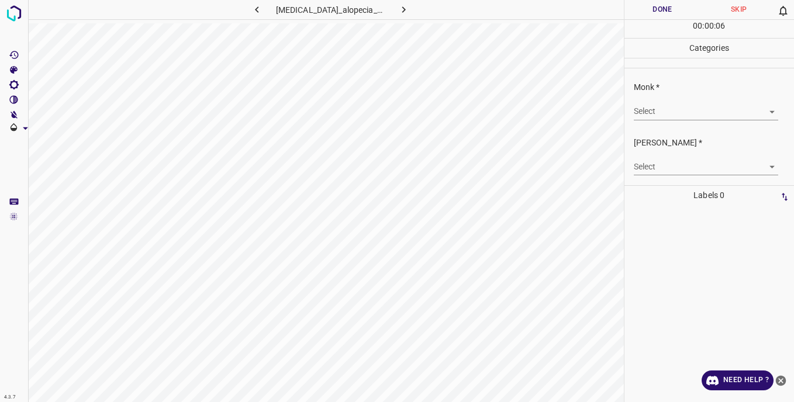
click at [654, 115] on body "4.3.7 vitiligo_alopecia_areata4.jpg Done Skip 0 00 : 00 : 06 Categories Monk * …" at bounding box center [397, 201] width 794 height 402
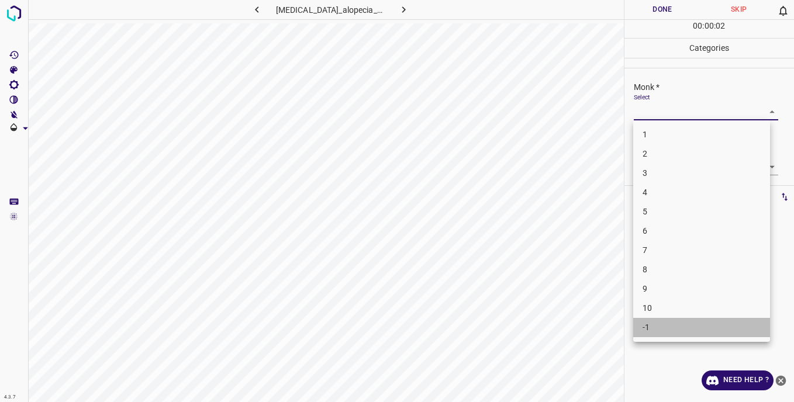
drag, startPoint x: 663, startPoint y: 326, endPoint x: 659, endPoint y: 253, distance: 73.2
click at [663, 325] on li "-1" at bounding box center [701, 327] width 137 height 19
type input "-1"
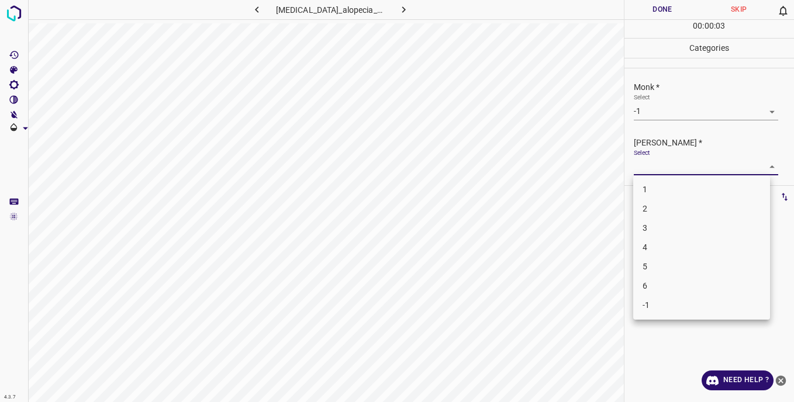
click at [650, 164] on body "4.3.7 vitiligo_alopecia_areata4.jpg Done Skip 0 00 : 00 : 03 Categories Monk * …" at bounding box center [397, 201] width 794 height 402
drag, startPoint x: 669, startPoint y: 309, endPoint x: 666, endPoint y: 298, distance: 11.5
click at [669, 308] on li "-1" at bounding box center [701, 305] width 137 height 19
type input "-1"
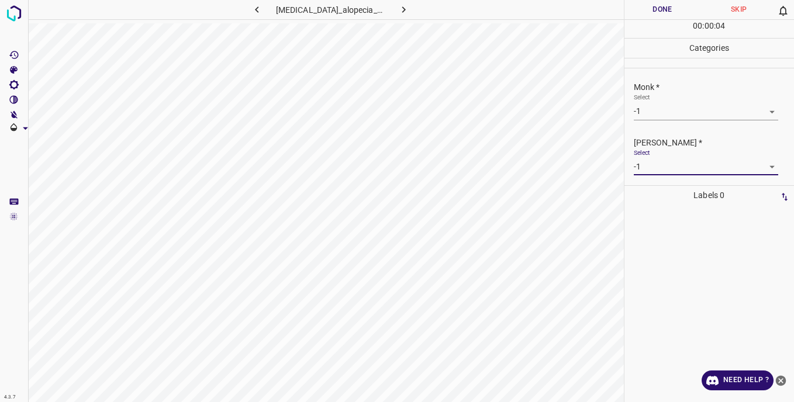
click at [644, 12] on button "Done" at bounding box center [663, 9] width 77 height 19
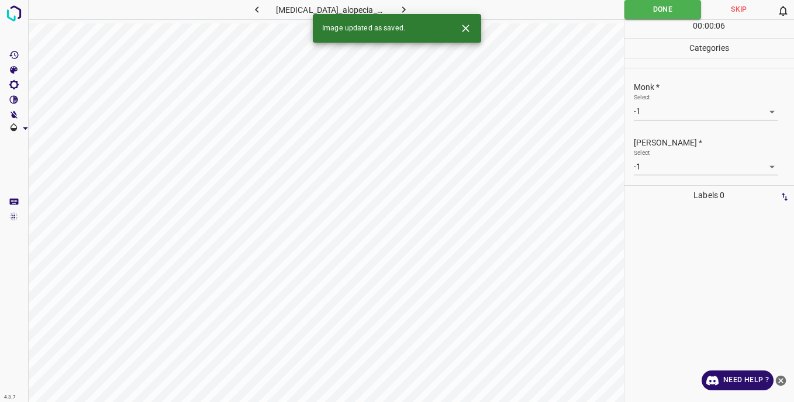
click at [401, 8] on icon "button" at bounding box center [404, 10] width 12 height 12
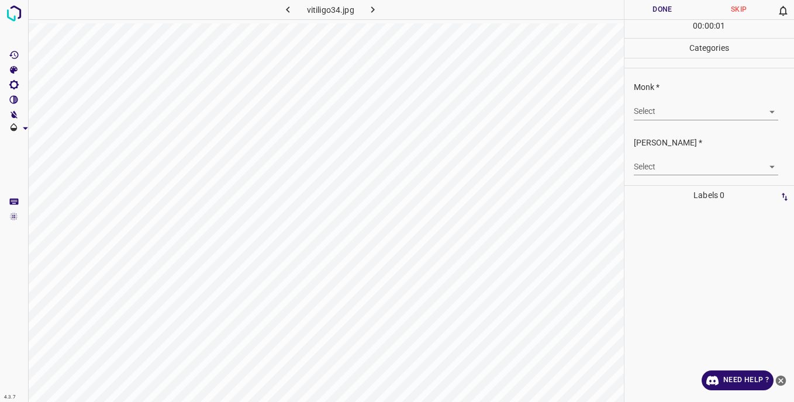
click at [653, 109] on body "4.3.7 vitiligo34.jpg Done Skip 0 00 : 00 : 01 Categories Monk * Select ​ Fitzpa…" at bounding box center [397, 201] width 794 height 402
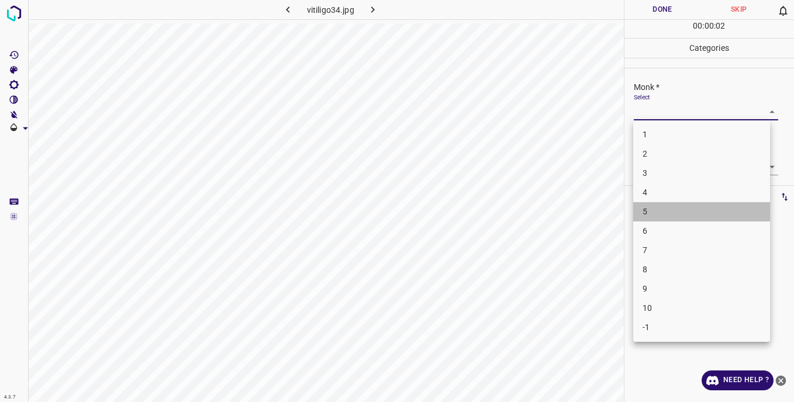
click at [652, 215] on li "5" at bounding box center [701, 211] width 137 height 19
type input "5"
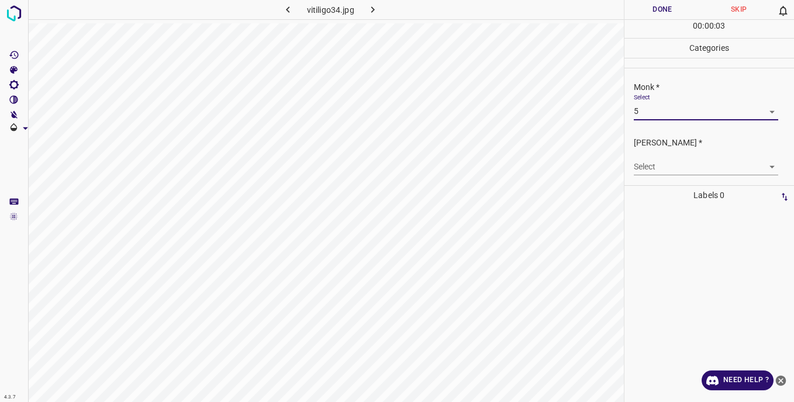
click at [644, 164] on body "4.3.7 vitiligo34.jpg Done Skip 0 00 : 00 : 03 Categories Monk * Select 5 5 Fitz…" at bounding box center [397, 201] width 794 height 402
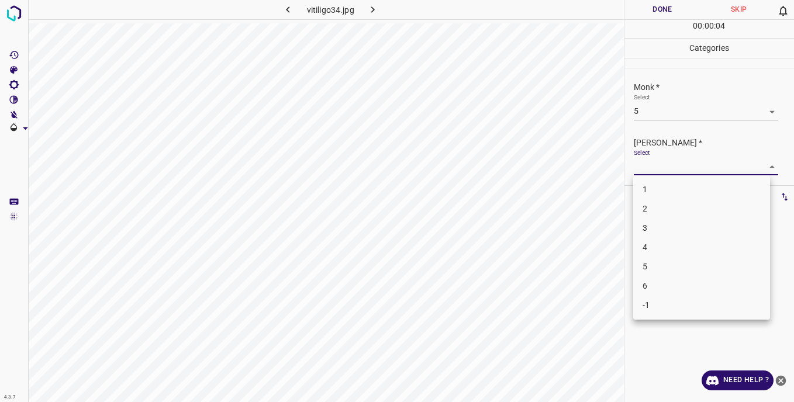
click at [655, 267] on li "5" at bounding box center [701, 266] width 137 height 19
type input "5"
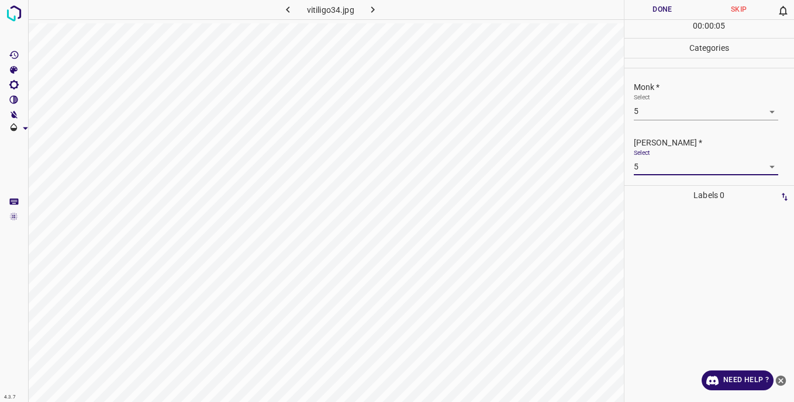
click at [640, 8] on button "Done" at bounding box center [663, 9] width 77 height 19
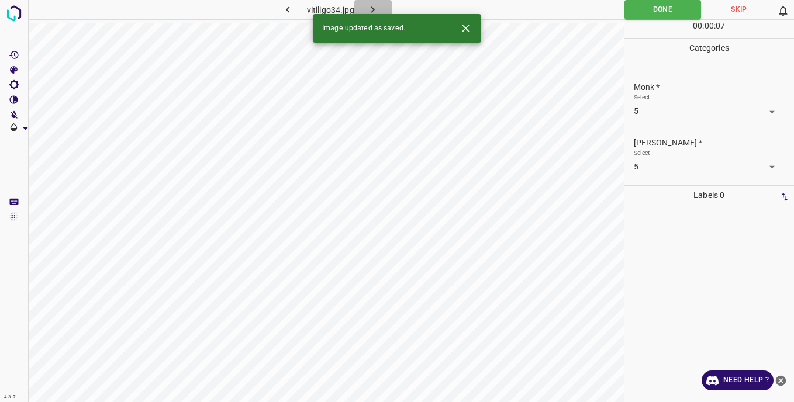
click at [375, 5] on icon "button" at bounding box center [373, 10] width 12 height 12
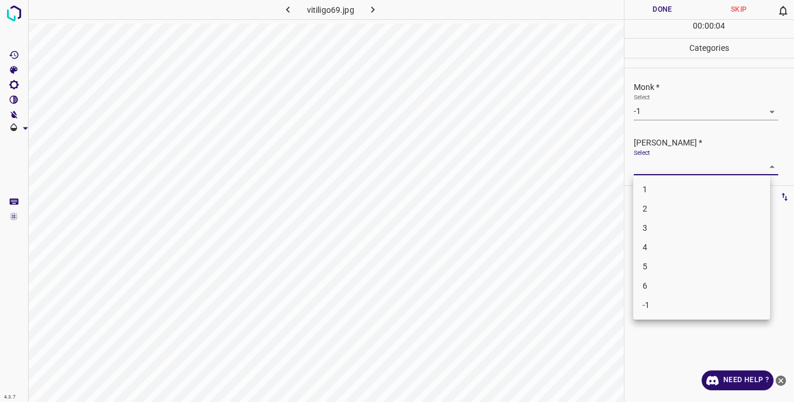
click at [656, 170] on body "4.3.7 vitiligo69.jpg Done Skip 0 00 : 00 : 04 Categories Monk * Select -1 -1 Fi…" at bounding box center [397, 201] width 794 height 402
click at [655, 302] on li "-1" at bounding box center [701, 305] width 137 height 19
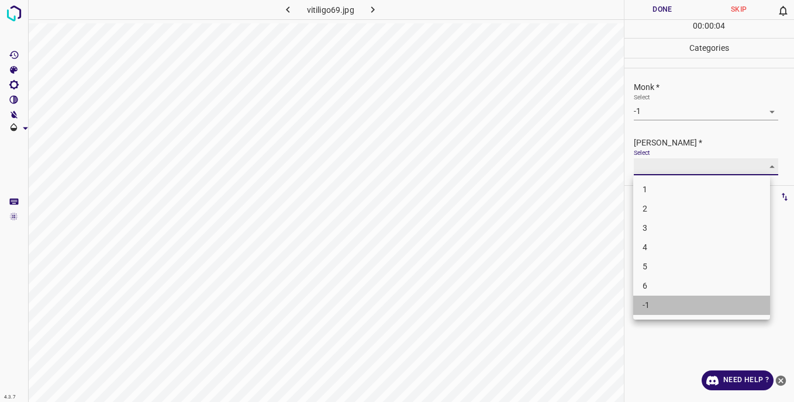
type input "-1"
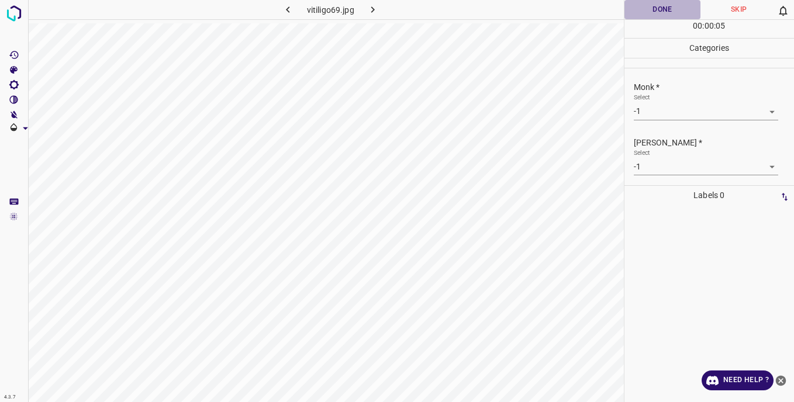
click at [653, 2] on button "Done" at bounding box center [663, 9] width 77 height 19
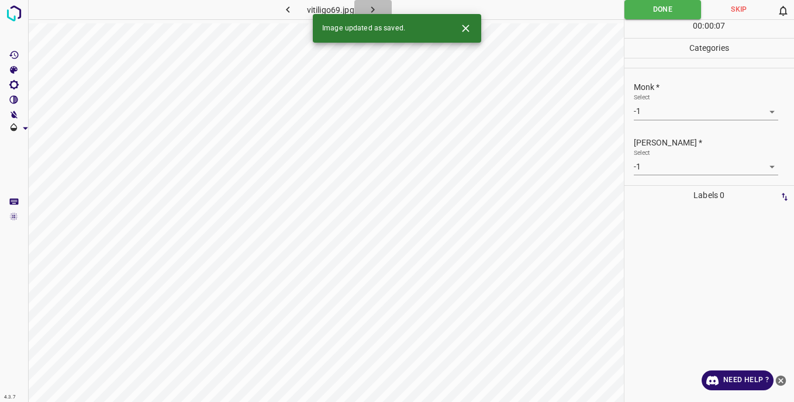
click at [371, 9] on icon "button" at bounding box center [373, 10] width 12 height 12
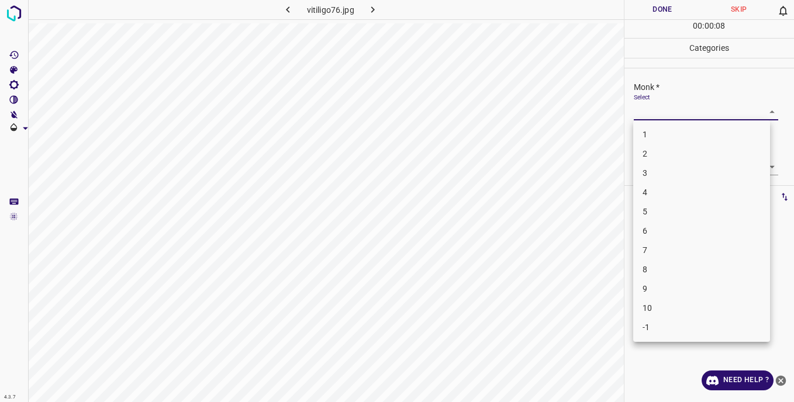
click at [648, 108] on body "4.3.7 vitiligo76.jpg Done Skip 0 00 : 00 : 08 Categories Monk * Select ​ Fitzpa…" at bounding box center [397, 201] width 794 height 402
drag, startPoint x: 677, startPoint y: 328, endPoint x: 631, endPoint y: 193, distance: 142.3
click at [676, 325] on li "-1" at bounding box center [701, 327] width 137 height 19
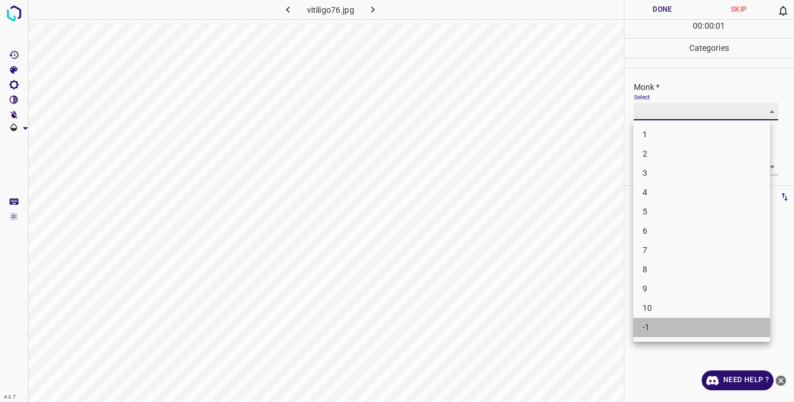
type input "-1"
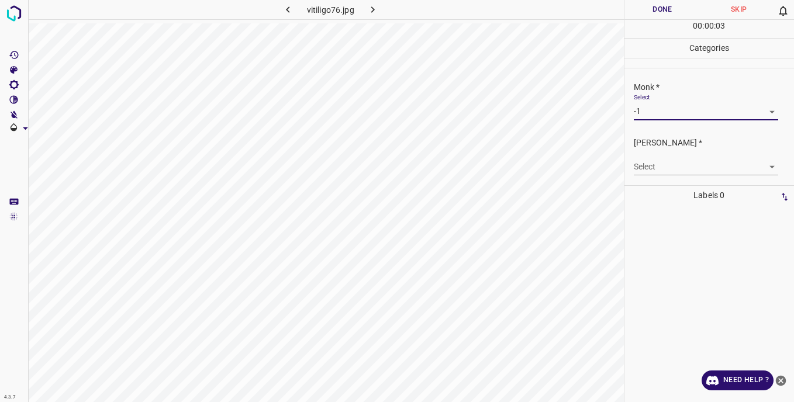
click at [643, 166] on body "4.3.7 vitiligo76.jpg Done Skip 0 00 : 00 : 03 Categories Monk * Select -1 -1 Fi…" at bounding box center [397, 201] width 794 height 402
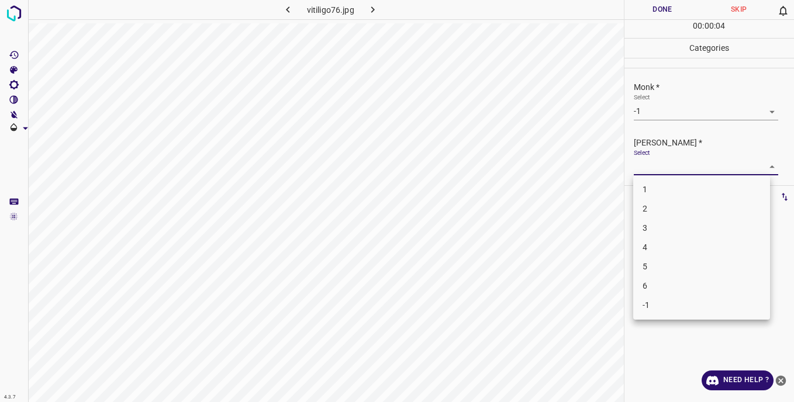
click at [656, 301] on li "-1" at bounding box center [701, 305] width 137 height 19
type input "-1"
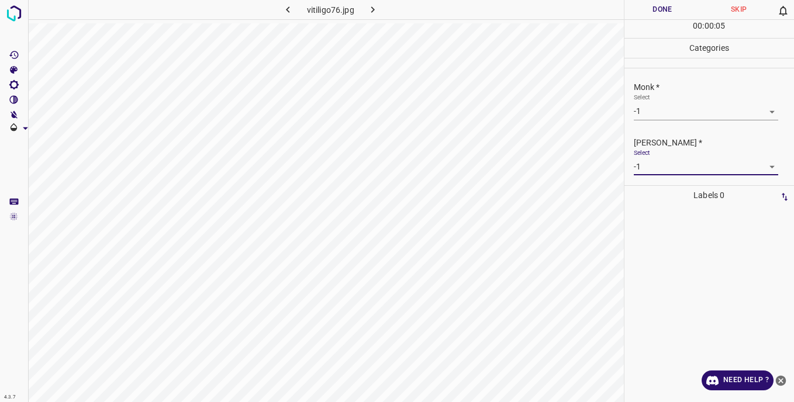
click at [642, 4] on button "Done" at bounding box center [663, 9] width 77 height 19
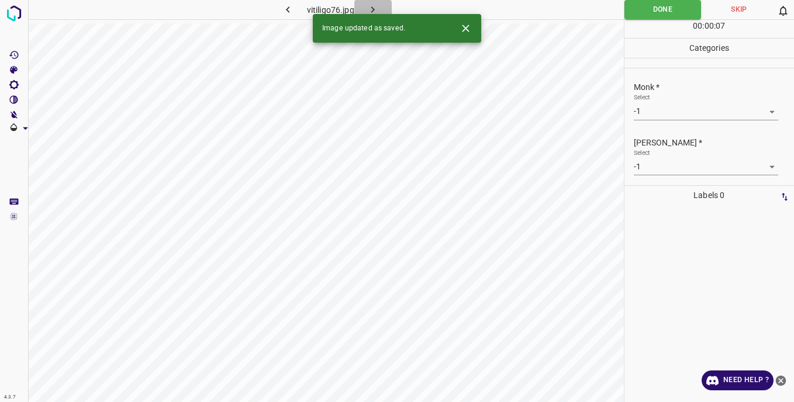
click at [376, 4] on icon "button" at bounding box center [373, 10] width 12 height 12
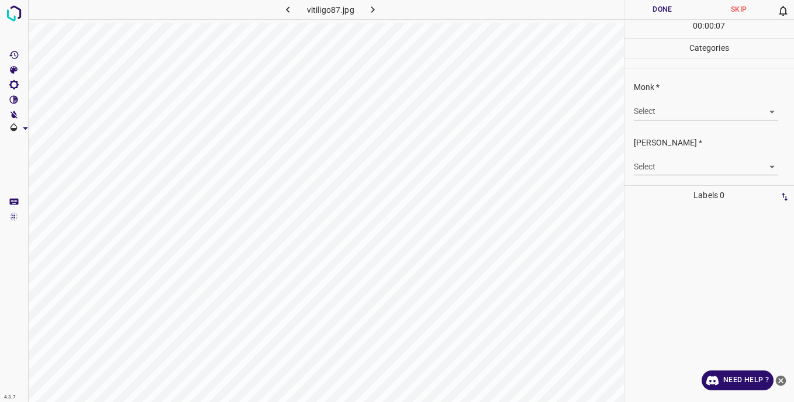
click at [643, 116] on body "4.3.7 vitiligo87.jpg Done Skip 0 00 : 00 : 07 Categories Monk * Select ​ Fitzpa…" at bounding box center [397, 201] width 794 height 402
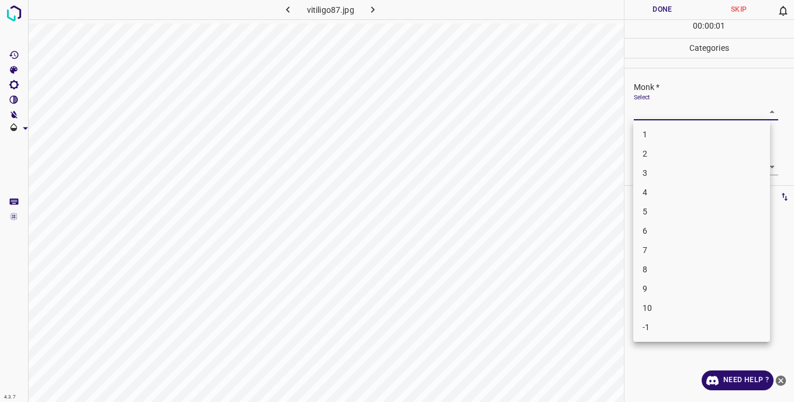
click at [656, 267] on li "8" at bounding box center [701, 269] width 137 height 19
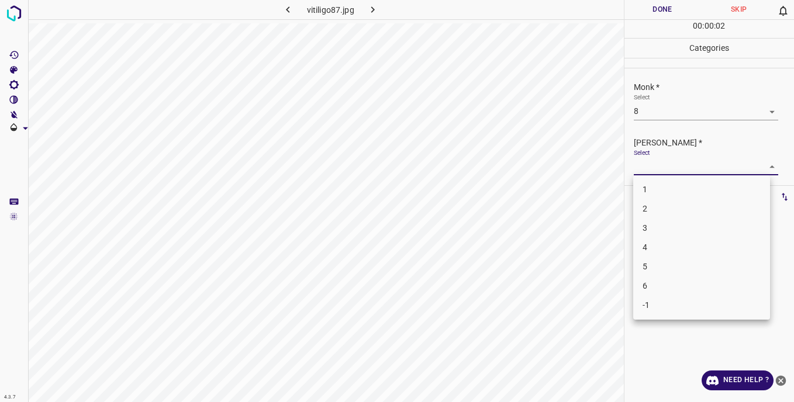
click at [648, 163] on body "4.3.7 vitiligo87.jpg Done Skip 0 00 : 00 : 02 Categories Monk * Select 8 8 Fitz…" at bounding box center [397, 201] width 794 height 402
click at [647, 105] on div at bounding box center [397, 201] width 794 height 402
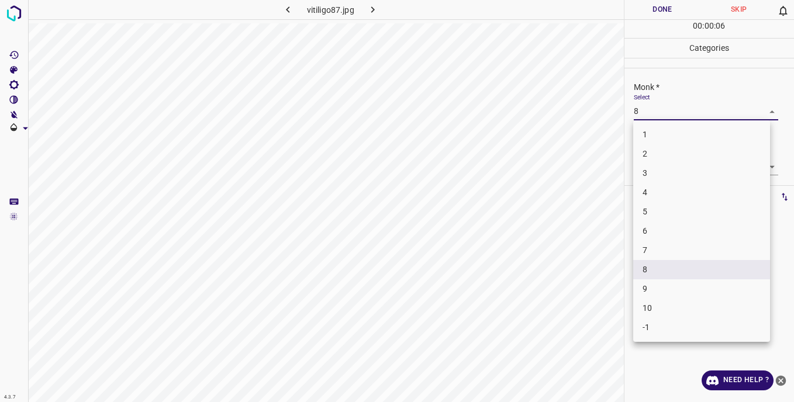
click at [646, 109] on body "4.3.7 vitiligo87.jpg Done Skip 0 00 : 00 : 06 Categories Monk * Select 8 8 Fitz…" at bounding box center [397, 201] width 794 height 402
click at [656, 212] on li "5" at bounding box center [701, 211] width 137 height 19
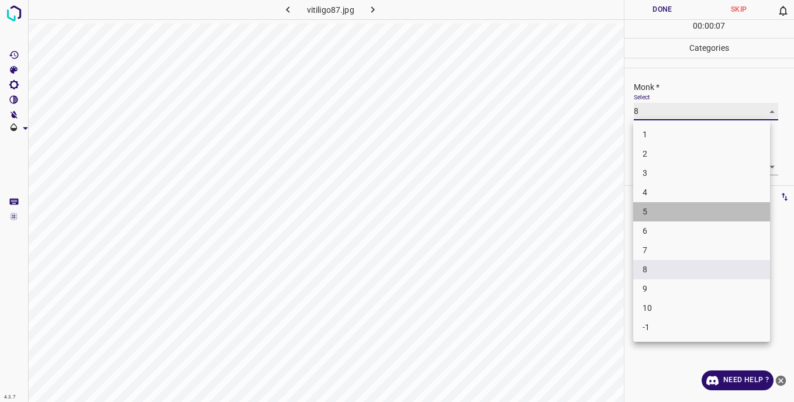
type input "5"
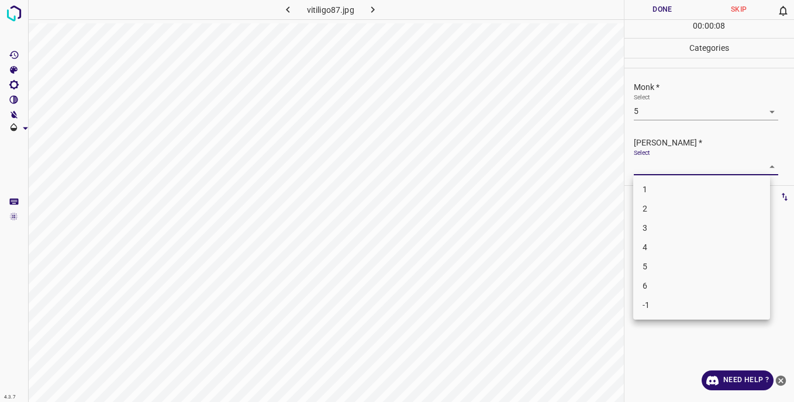
click at [645, 162] on body "4.3.7 vitiligo87.jpg Done Skip 0 00 : 00 : 08 Categories Monk * Select 5 5 Fitz…" at bounding box center [397, 201] width 794 height 402
drag, startPoint x: 657, startPoint y: 264, endPoint x: 652, endPoint y: 243, distance: 21.3
click at [657, 263] on li "5" at bounding box center [701, 266] width 137 height 19
type input "5"
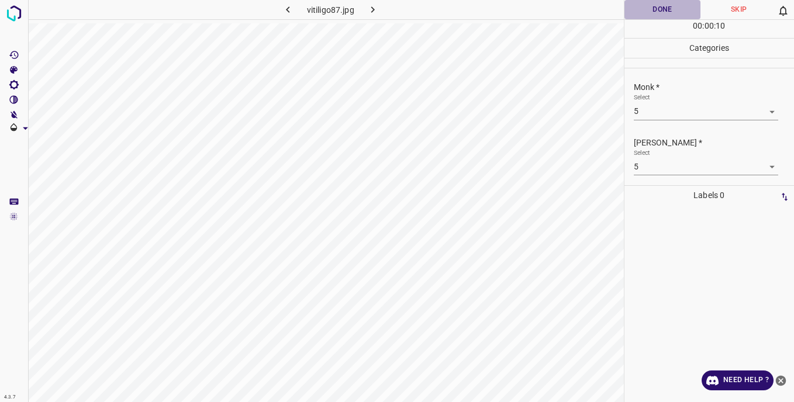
click at [640, 10] on button "Done" at bounding box center [663, 9] width 77 height 19
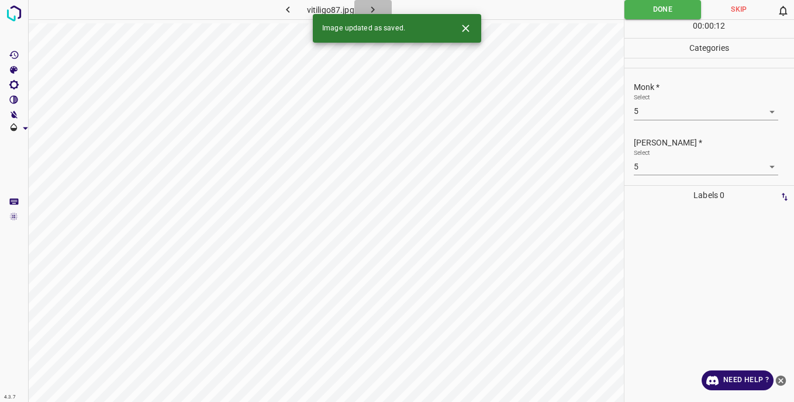
click at [381, 7] on button "button" at bounding box center [372, 9] width 37 height 19
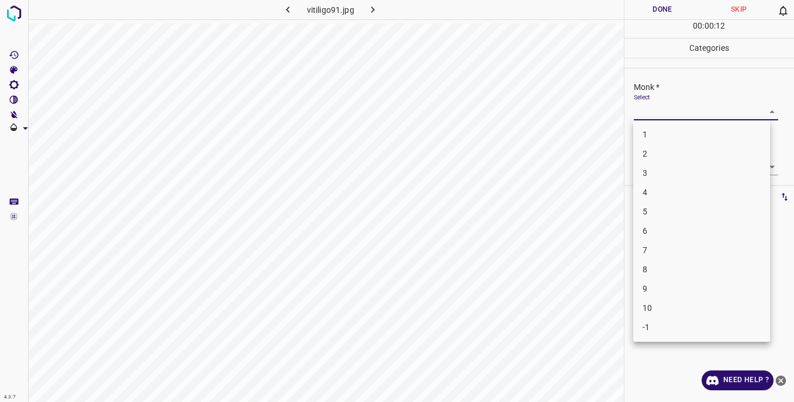
click at [646, 113] on body "4.3.7 vitiligo91.jpg Done Skip 0 00 : 00 : 12 Categories Monk * Select ​ Fitzpa…" at bounding box center [397, 201] width 794 height 402
click at [655, 209] on li "5" at bounding box center [701, 211] width 137 height 19
type input "5"
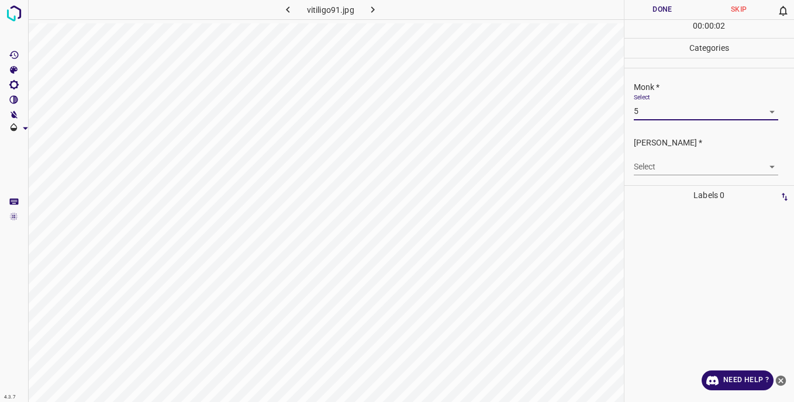
click at [644, 161] on body "4.3.7 vitiligo91.jpg Done Skip 0 00 : 00 : 02 Categories Monk * Select 5 5 Fitz…" at bounding box center [397, 201] width 794 height 402
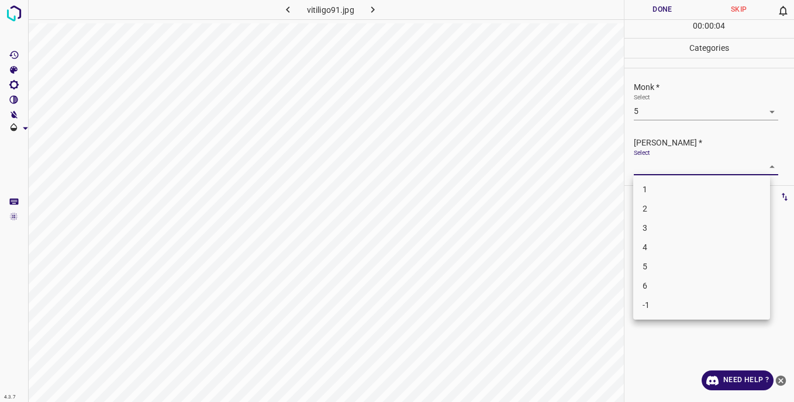
drag, startPoint x: 656, startPoint y: 266, endPoint x: 659, endPoint y: 232, distance: 34.1
click at [657, 259] on li "5" at bounding box center [701, 266] width 137 height 19
type input "5"
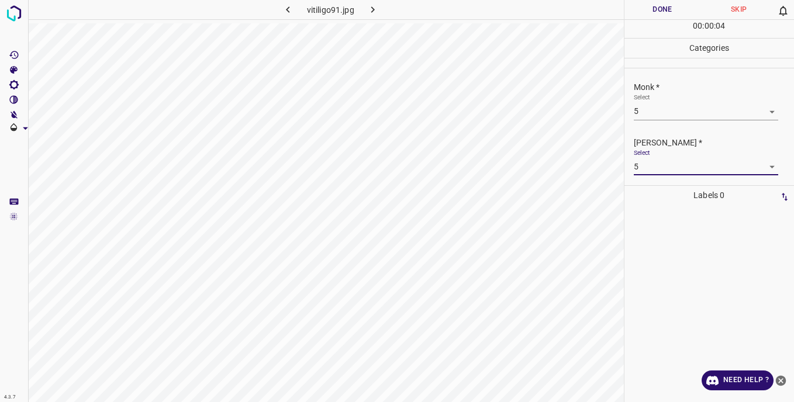
click at [639, 11] on button "Done" at bounding box center [663, 9] width 77 height 19
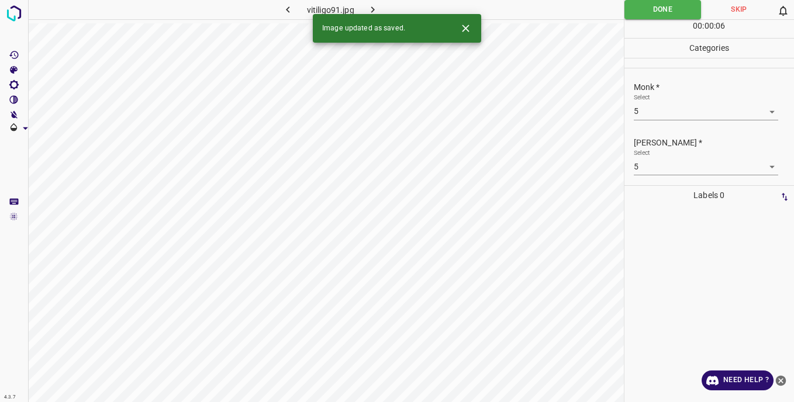
click at [380, 8] on button "button" at bounding box center [372, 9] width 37 height 19
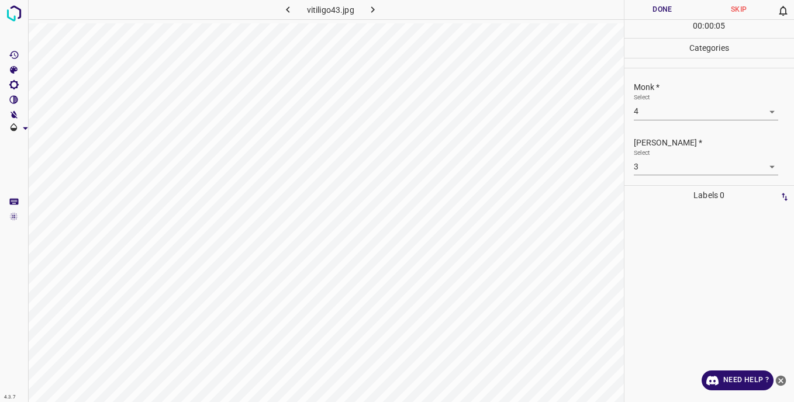
click at [639, 11] on button "Done" at bounding box center [663, 9] width 77 height 19
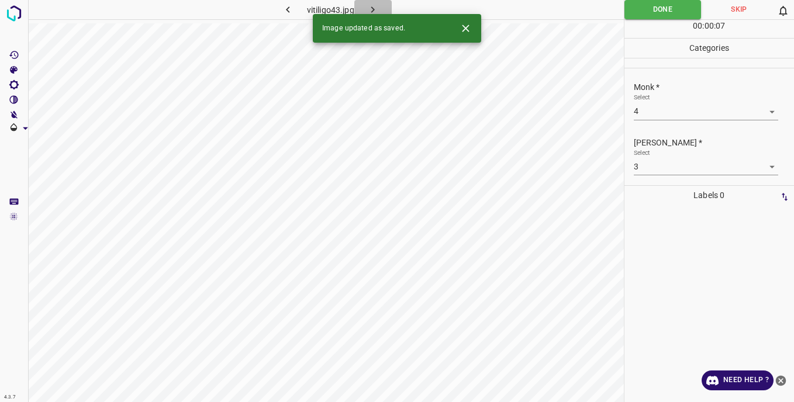
click at [372, 9] on icon "button" at bounding box center [373, 10] width 12 height 12
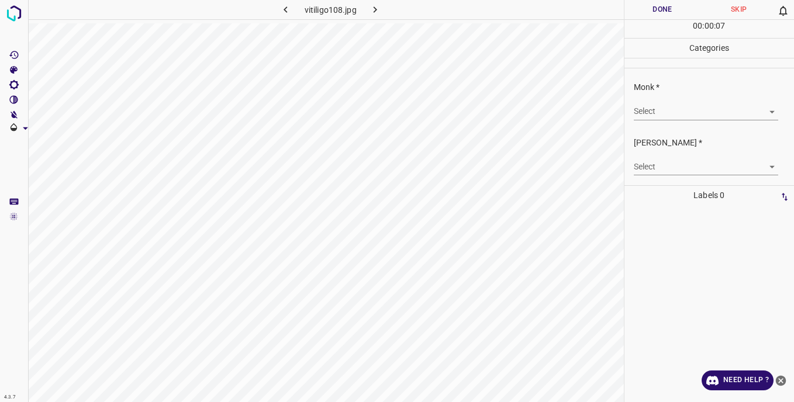
click at [645, 109] on body "4.3.7 vitiligo108.jpg Done Skip 0 00 : 00 : 07 Categories Monk * Select ​ Fitzp…" at bounding box center [397, 201] width 794 height 402
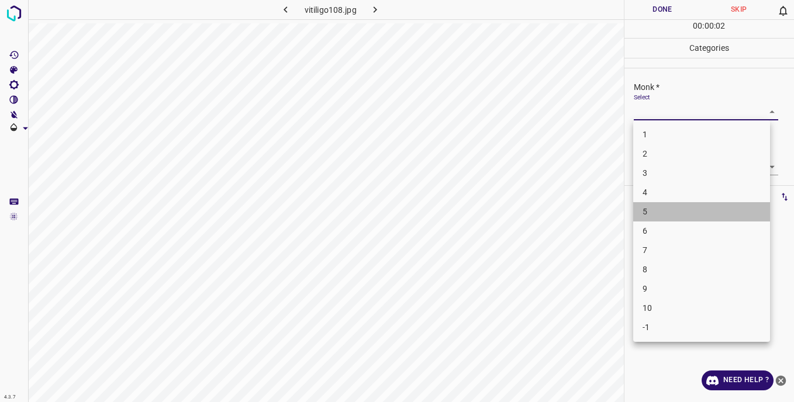
click at [656, 212] on li "5" at bounding box center [701, 211] width 137 height 19
type input "5"
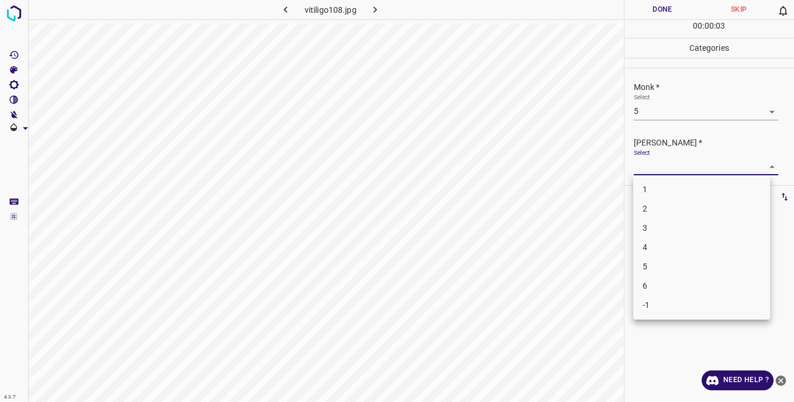
click at [648, 164] on body "4.3.7 vitiligo108.jpg Done Skip 0 00 : 00 : 03 Categories Monk * Select 5 5 Fit…" at bounding box center [397, 201] width 794 height 402
click at [656, 265] on li "5" at bounding box center [701, 266] width 137 height 19
type input "5"
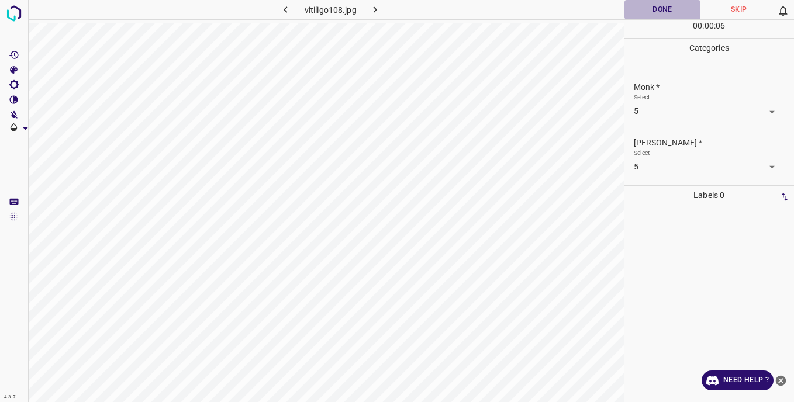
click at [647, 11] on button "Done" at bounding box center [663, 9] width 77 height 19
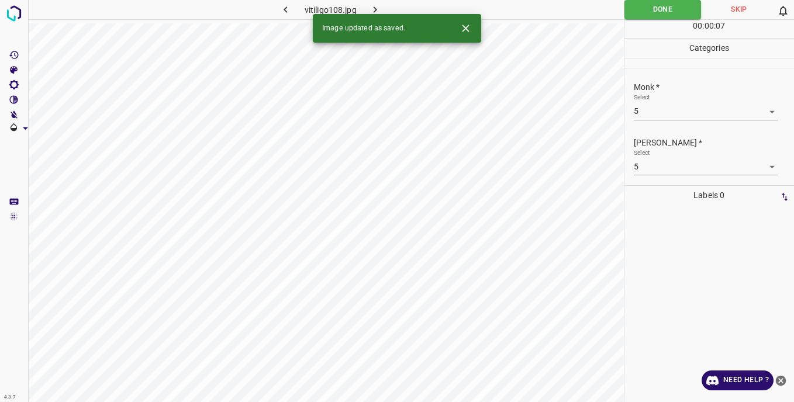
click at [374, 9] on icon "button" at bounding box center [375, 10] width 12 height 12
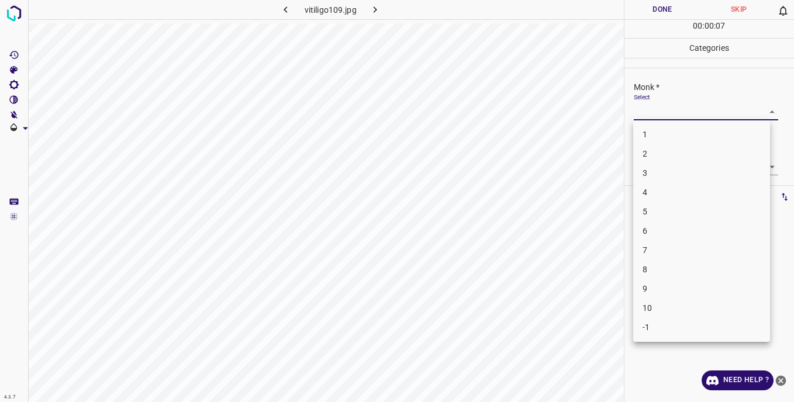
click at [655, 112] on body "4.3.7 vitiligo109.jpg Done Skip 0 00 : 00 : 07 Categories Monk * Select ​ Fitzp…" at bounding box center [397, 201] width 794 height 402
click at [666, 326] on li "-1" at bounding box center [701, 327] width 137 height 19
type input "-1"
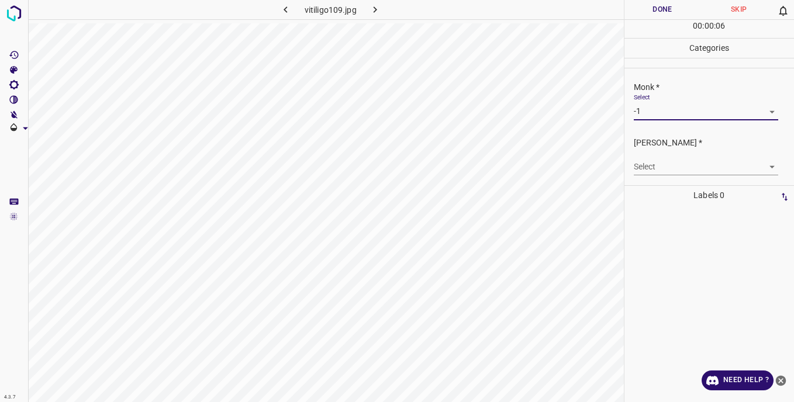
click at [656, 165] on body "4.3.7 vitiligo109.jpg Done Skip 0 00 : 00 : 06 Categories Monk * Select -1 -1 F…" at bounding box center [397, 201] width 794 height 402
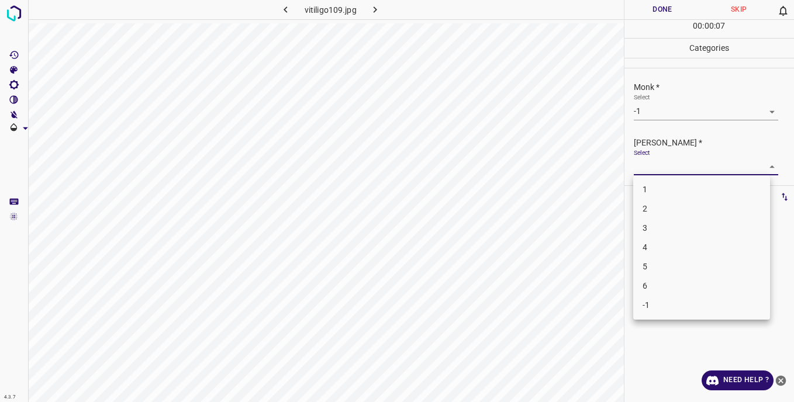
drag, startPoint x: 667, startPoint y: 307, endPoint x: 668, endPoint y: 293, distance: 13.5
click at [668, 302] on li "-1" at bounding box center [701, 305] width 137 height 19
type input "-1"
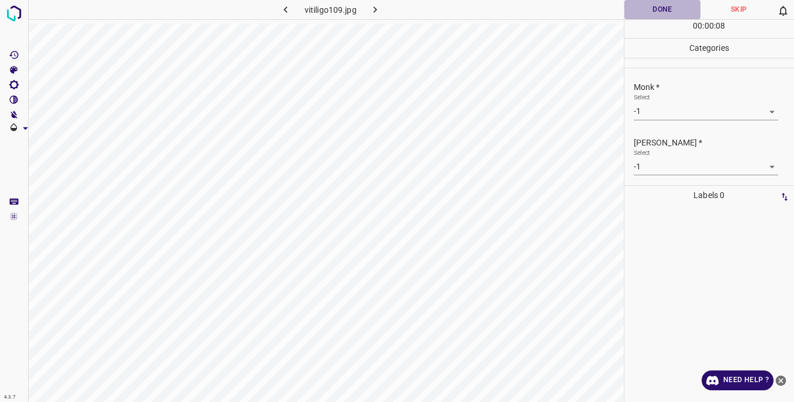
click at [653, 13] on button "Done" at bounding box center [663, 9] width 77 height 19
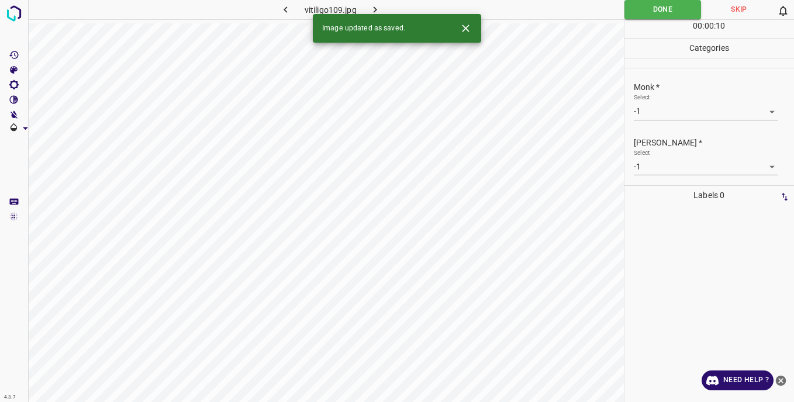
drag, startPoint x: 376, startPoint y: 7, endPoint x: 405, endPoint y: 27, distance: 35.9
click at [376, 6] on icon "button" at bounding box center [375, 10] width 12 height 12
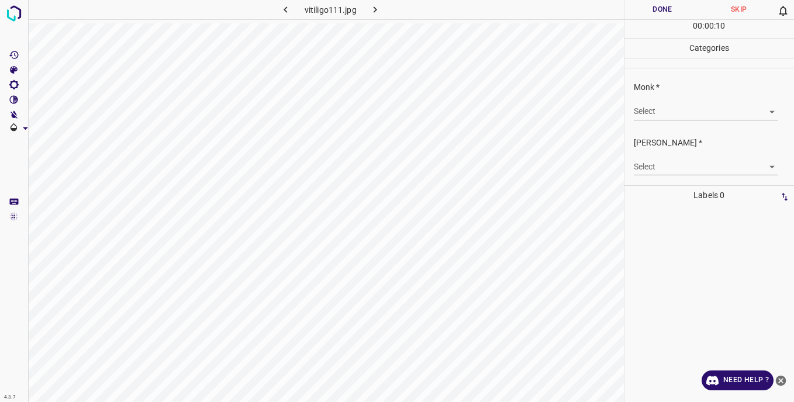
click at [644, 114] on body "4.3.7 vitiligo111.jpg Done Skip 0 00 : 00 : 10 Categories Monk * Select ​ Fitzp…" at bounding box center [397, 201] width 794 height 402
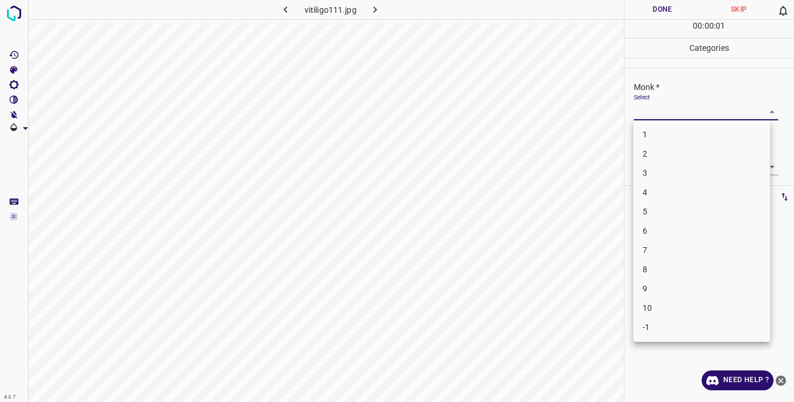
click at [652, 195] on li "4" at bounding box center [701, 192] width 137 height 19
type input "4"
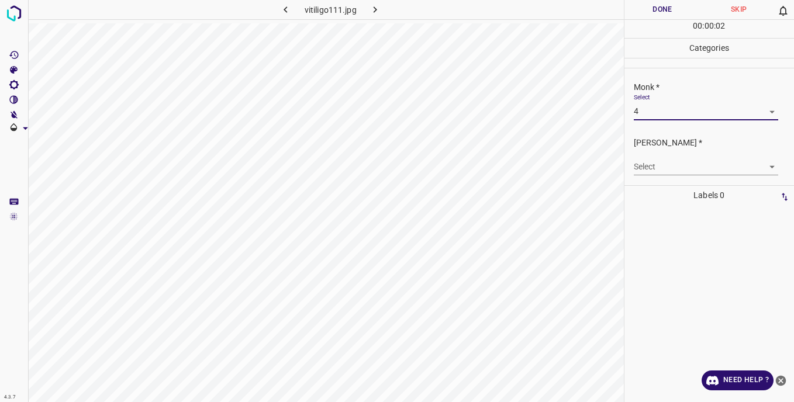
click at [642, 172] on body "4.3.7 vitiligo111.jpg Done Skip 0 00 : 00 : 02 Categories Monk * Select 4 4 Fit…" at bounding box center [397, 201] width 794 height 402
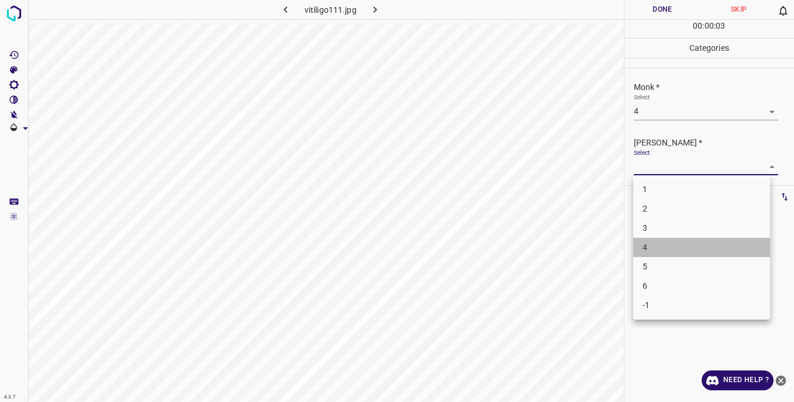
click at [667, 250] on li "4" at bounding box center [701, 247] width 137 height 19
type input "4"
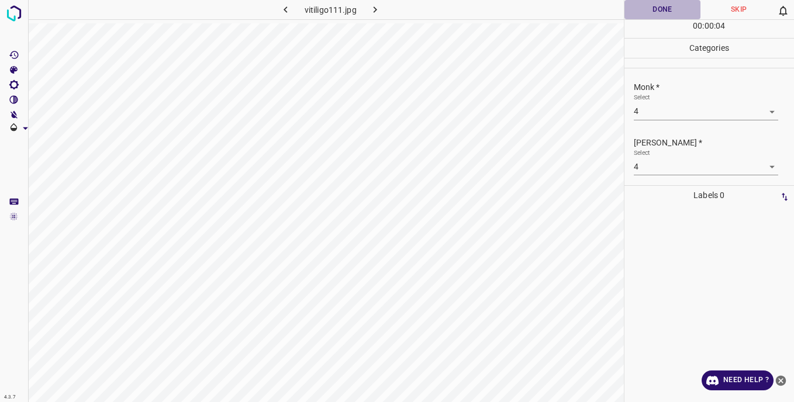
click at [651, 11] on button "Done" at bounding box center [663, 9] width 77 height 19
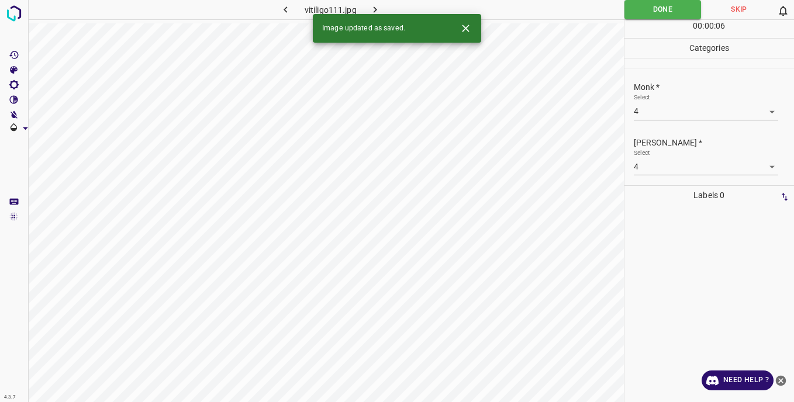
click at [382, 5] on button "button" at bounding box center [375, 9] width 37 height 19
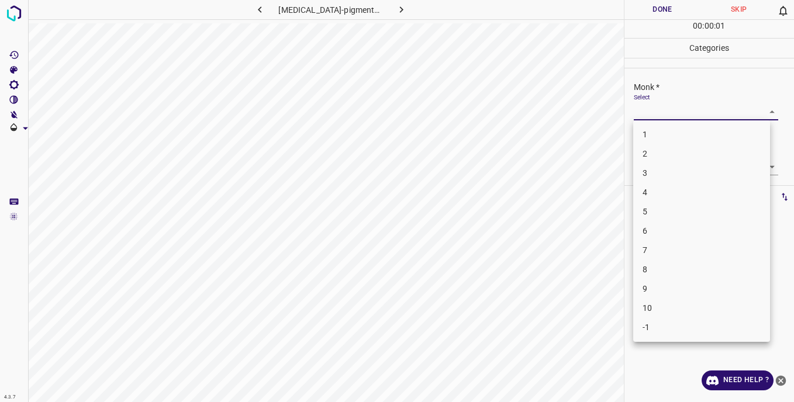
click at [663, 110] on body "4.3.7 urticaria-pigmentosa91.jpg Done Skip 0 00 : 00 : 01 Categories Monk * Sel…" at bounding box center [397, 201] width 794 height 402
click at [658, 325] on li "-1" at bounding box center [701, 327] width 137 height 19
type input "-1"
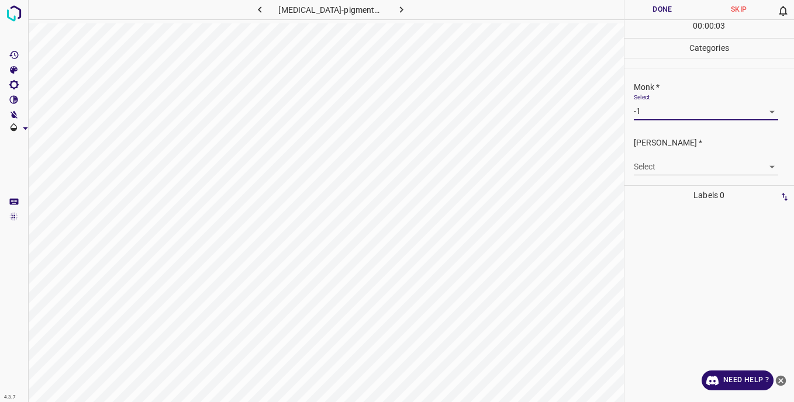
click at [660, 168] on body "4.3.7 urticaria-pigmentosa91.jpg Done Skip 0 00 : 00 : 03 Categories Monk * Sel…" at bounding box center [397, 201] width 794 height 402
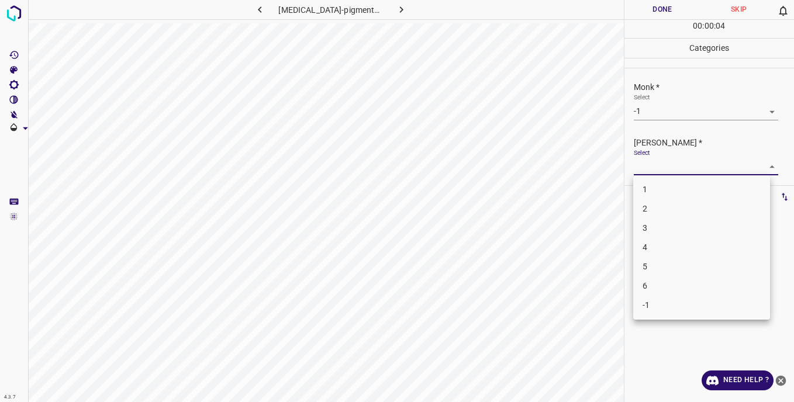
drag, startPoint x: 653, startPoint y: 304, endPoint x: 652, endPoint y: 294, distance: 9.4
click at [653, 302] on li "-1" at bounding box center [701, 305] width 137 height 19
type input "-1"
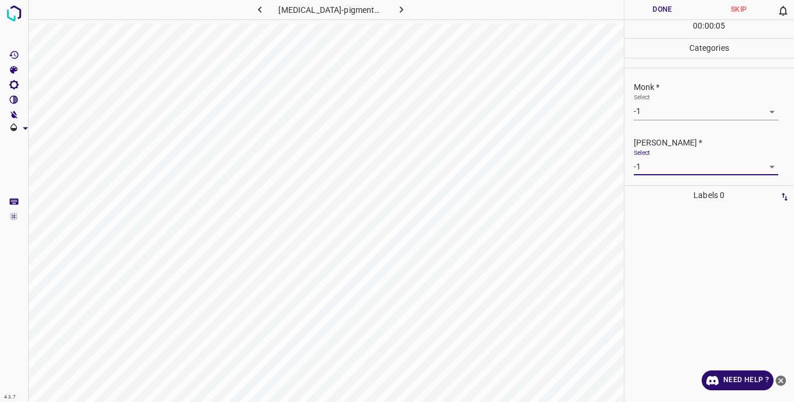
click at [639, 8] on button "Done" at bounding box center [663, 9] width 77 height 19
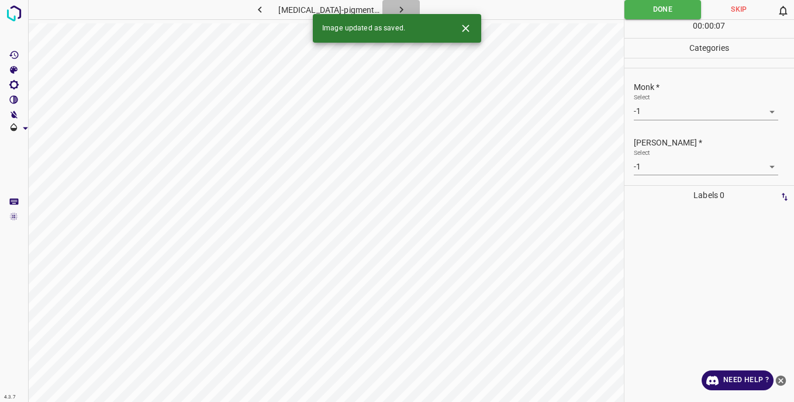
click at [399, 8] on icon "button" at bounding box center [401, 10] width 12 height 12
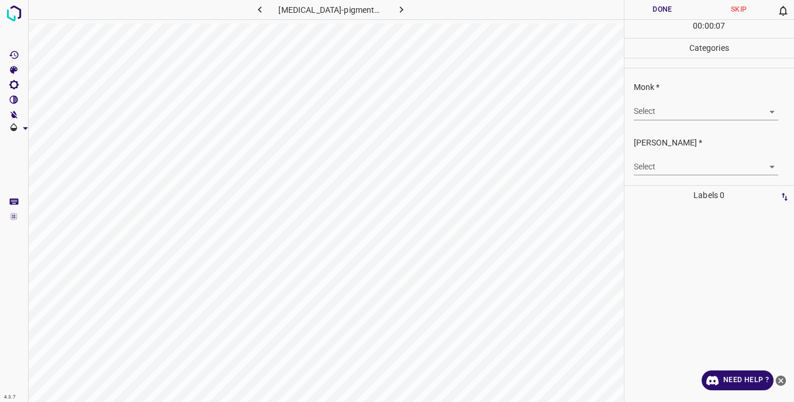
click at [647, 111] on body "4.3.7 urticaria-pigmentosa95.jpg Done Skip 0 00 : 00 : 07 Categories Monk * Sel…" at bounding box center [397, 201] width 794 height 402
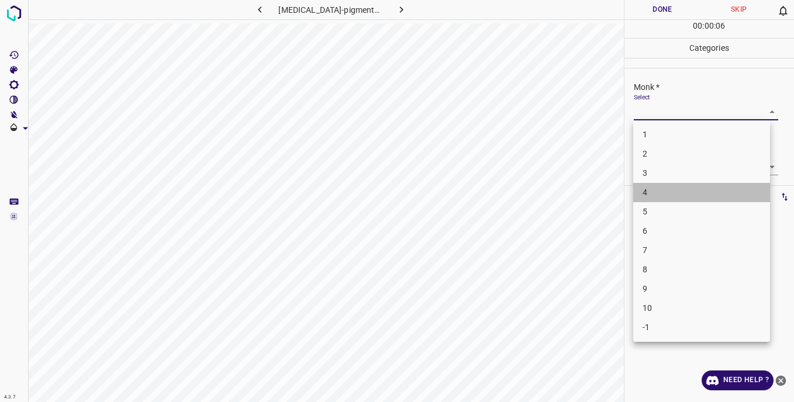
click at [658, 186] on li "4" at bounding box center [701, 192] width 137 height 19
type input "4"
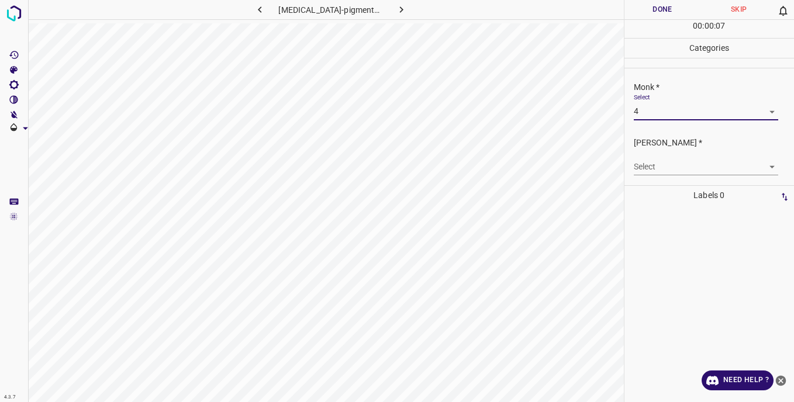
click at [652, 168] on body "4.3.7 urticaria-pigmentosa95.jpg Done Skip 0 00 : 00 : 07 Categories Monk * Sel…" at bounding box center [397, 201] width 794 height 402
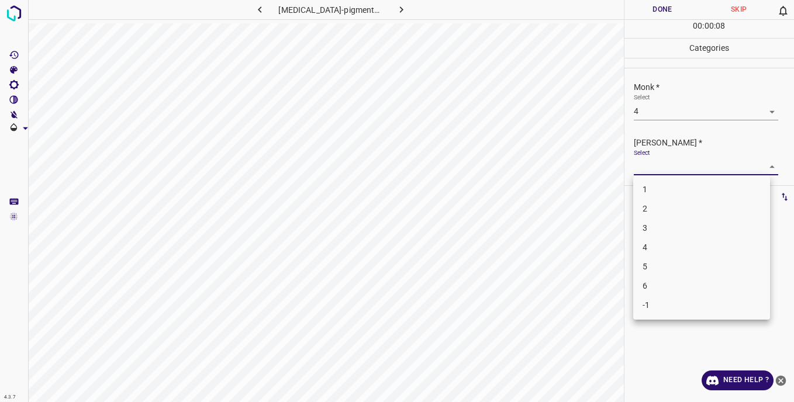
drag, startPoint x: 656, startPoint y: 243, endPoint x: 656, endPoint y: 235, distance: 7.6
click at [656, 241] on li "4" at bounding box center [701, 247] width 137 height 19
type input "4"
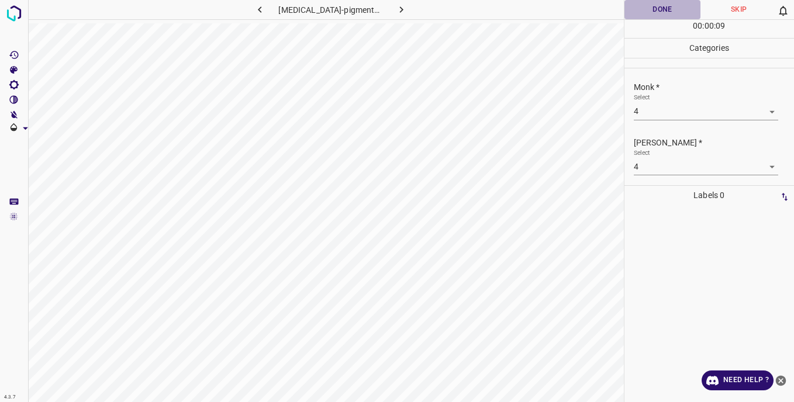
click at [646, 9] on button "Done" at bounding box center [663, 9] width 77 height 19
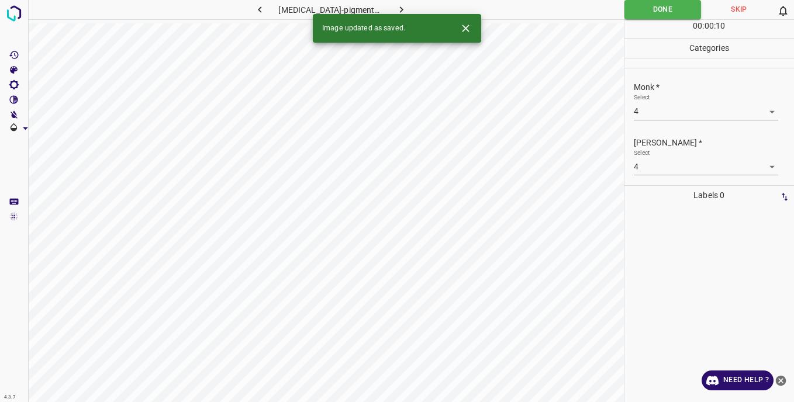
click at [404, 9] on icon "button" at bounding box center [401, 10] width 12 height 12
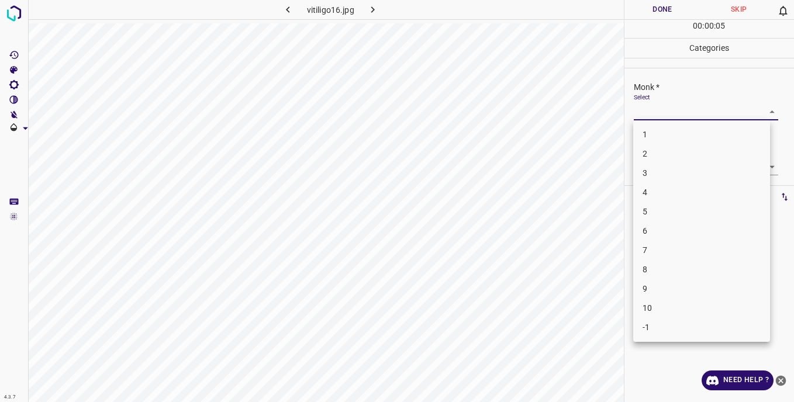
click at [660, 115] on body "4.3.7 vitiligo16.jpg Done Skip 0 00 : 00 : 05 Categories Monk * Select ​ Fitzpa…" at bounding box center [397, 201] width 794 height 402
click at [663, 268] on li "8" at bounding box center [701, 269] width 137 height 19
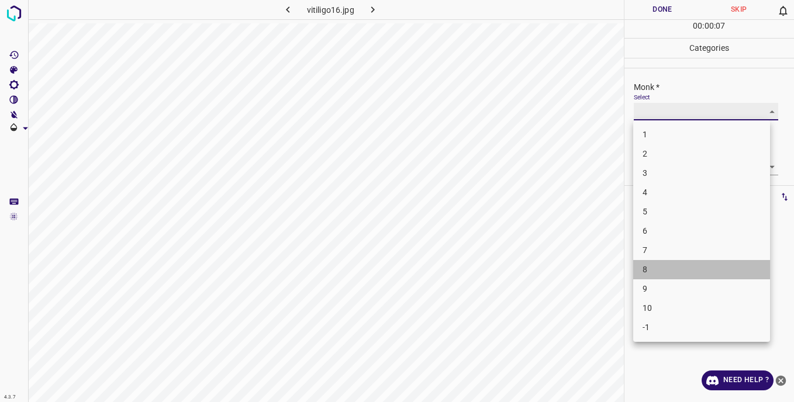
type input "8"
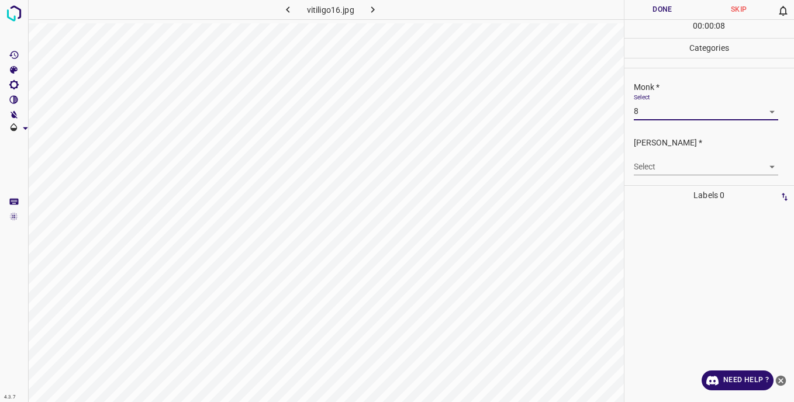
click at [653, 167] on body "4.3.7 vitiligo16.jpg Done Skip 0 00 : 00 : 08 Categories Monk * Select 8 8 Fitz…" at bounding box center [397, 201] width 794 height 402
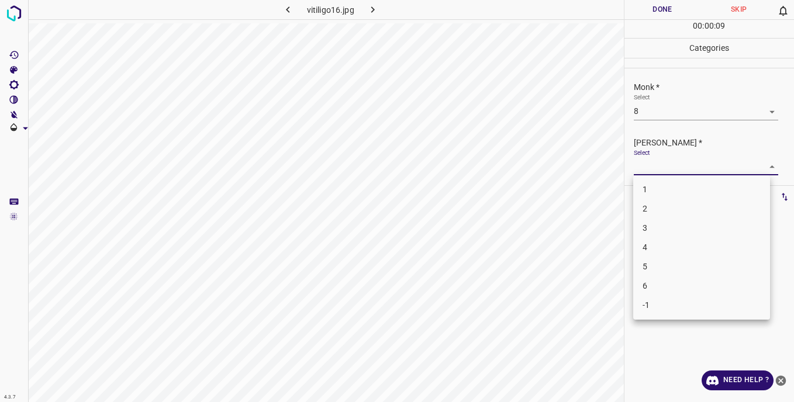
click at [650, 283] on li "6" at bounding box center [701, 286] width 137 height 19
type input "6"
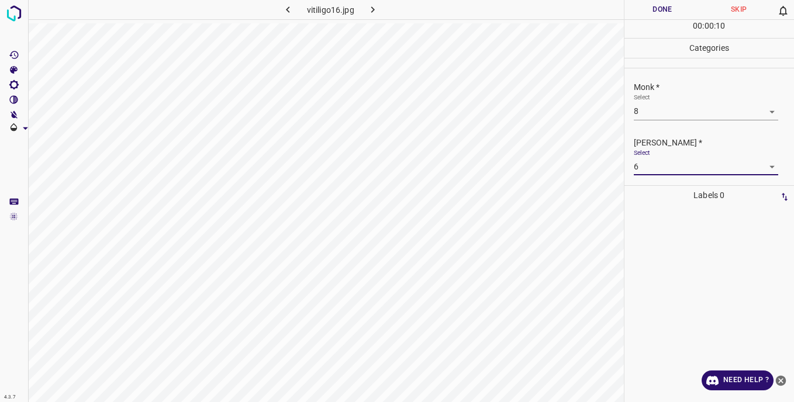
click at [654, 11] on button "Done" at bounding box center [663, 9] width 77 height 19
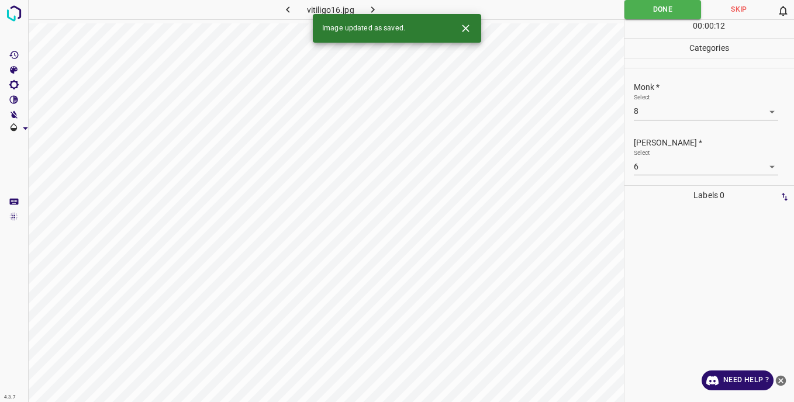
click at [371, 9] on icon "button" at bounding box center [373, 10] width 12 height 12
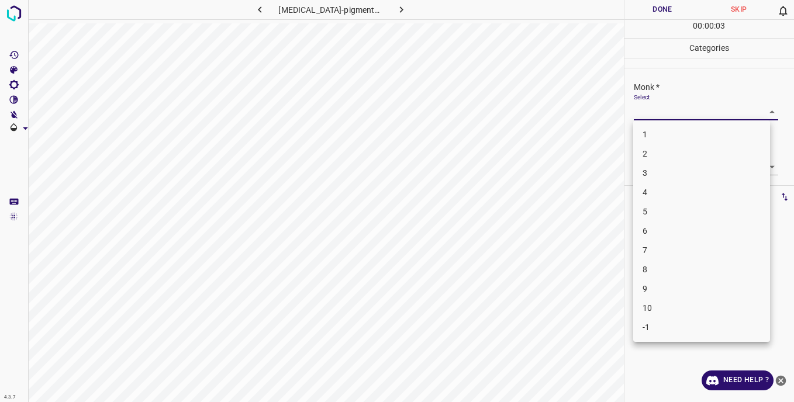
click at [653, 117] on body "4.3.7 urticaria-pigmentosa78.jpg Done Skip 0 00 : 00 : 03 Categories Monk * Sel…" at bounding box center [397, 201] width 794 height 402
click at [656, 232] on li "6" at bounding box center [701, 231] width 137 height 19
type input "6"
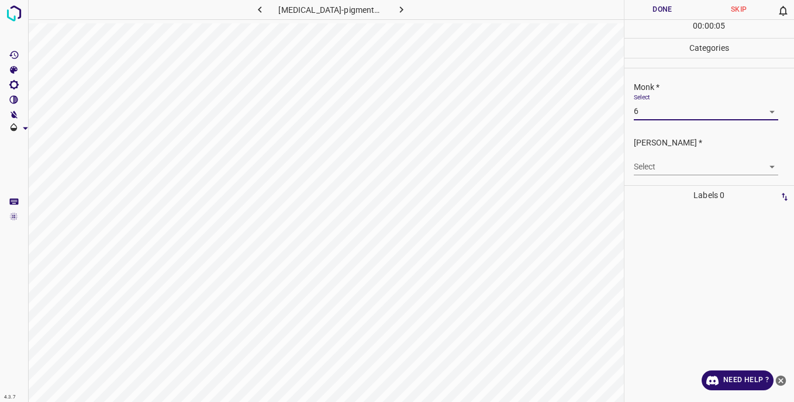
click at [650, 169] on body "4.3.7 urticaria-pigmentosa78.jpg Done Skip 0 00 : 00 : 05 Categories Monk * Sel…" at bounding box center [397, 201] width 794 height 402
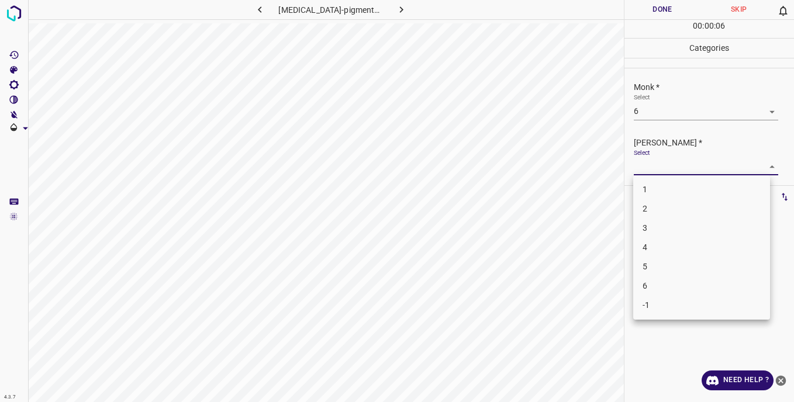
drag, startPoint x: 660, startPoint y: 281, endPoint x: 660, endPoint y: 273, distance: 7.6
click at [660, 280] on li "6" at bounding box center [701, 286] width 137 height 19
type input "6"
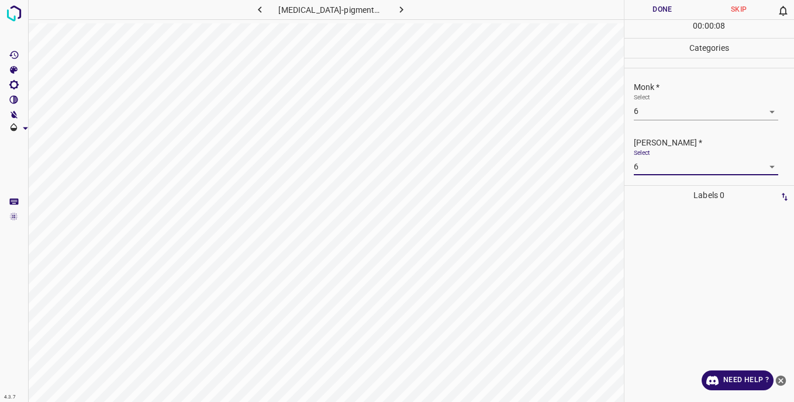
click at [647, 5] on button "Done" at bounding box center [663, 9] width 77 height 19
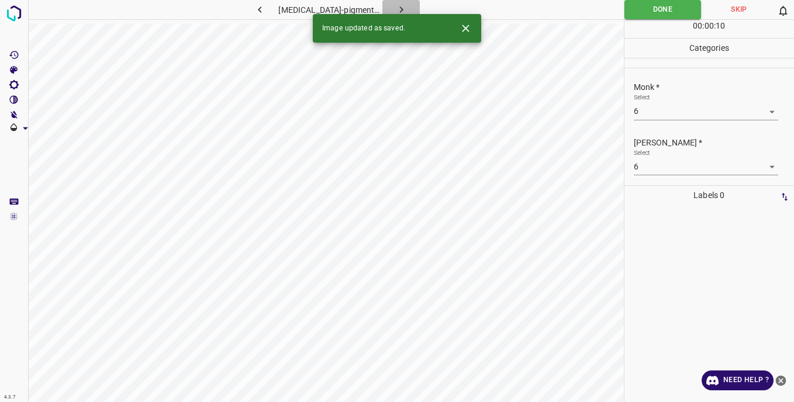
click at [402, 9] on icon "button" at bounding box center [401, 10] width 12 height 12
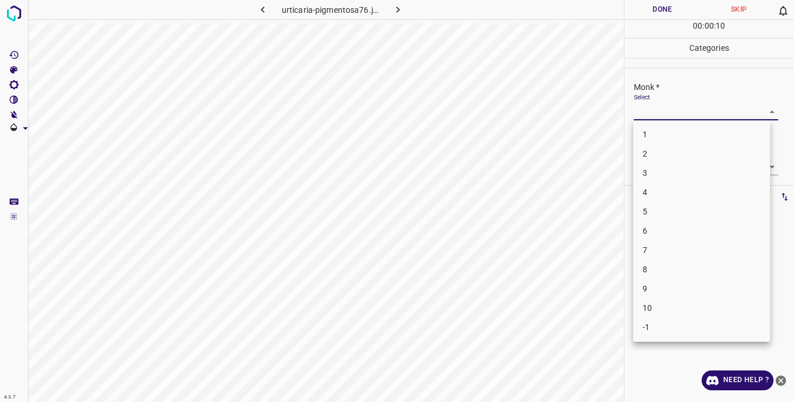
click at [636, 105] on body "4.3.7 urticaria-pigmentosa76.jpg Done Skip 0 00 : 00 : 10 Categories Monk * Sel…" at bounding box center [397, 201] width 794 height 402
click at [655, 155] on li "2" at bounding box center [701, 153] width 137 height 19
type input "2"
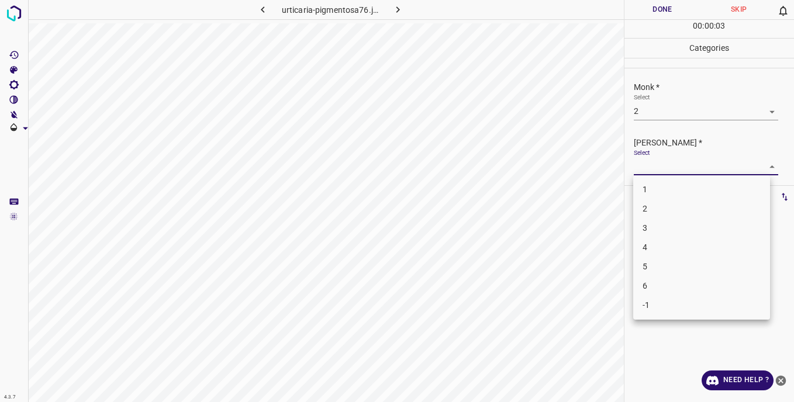
click at [651, 166] on body "4.3.7 urticaria-pigmentosa76.jpg Done Skip 0 00 : 00 : 03 Categories Monk * Sel…" at bounding box center [397, 201] width 794 height 402
click at [651, 206] on li "2" at bounding box center [701, 208] width 137 height 19
type input "2"
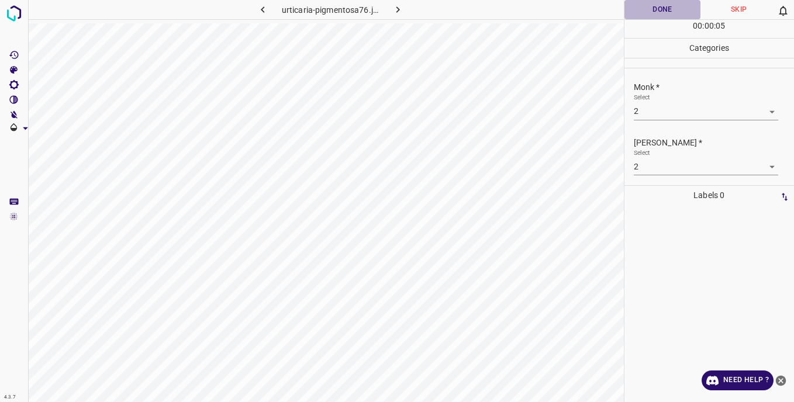
click at [644, 7] on button "Done" at bounding box center [663, 9] width 77 height 19
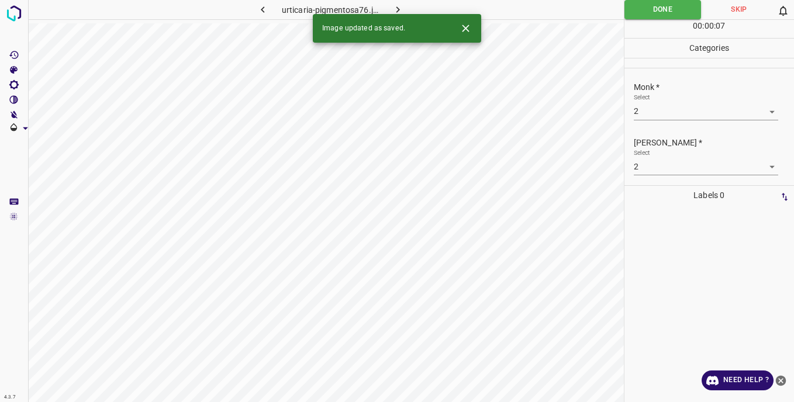
click at [401, 9] on icon "button" at bounding box center [398, 10] width 12 height 12
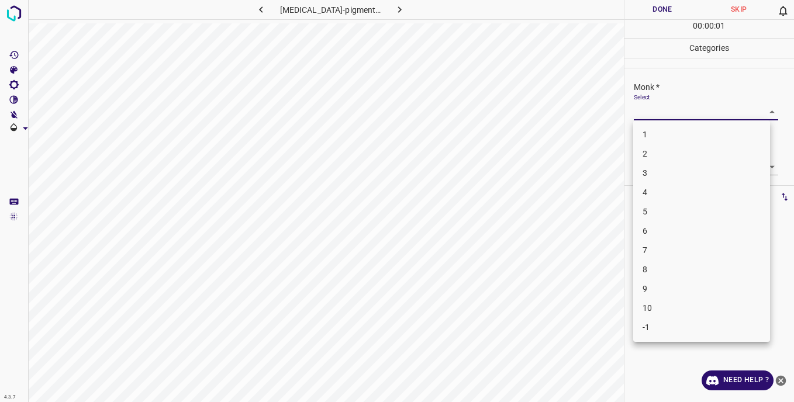
click at [647, 111] on body "4.3.7 urticaria-pigmentosa8.jpg Done Skip 0 00 : 00 : 01 Categories Monk * Sele…" at bounding box center [397, 201] width 794 height 402
click at [653, 177] on li "3" at bounding box center [701, 173] width 137 height 19
type input "3"
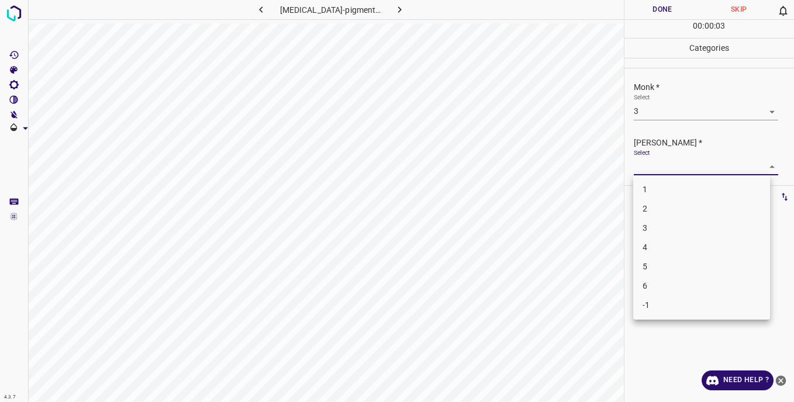
click at [645, 170] on body "4.3.7 urticaria-pigmentosa8.jpg Done Skip 0 00 : 00 : 03 Categories Monk * Sele…" at bounding box center [397, 201] width 794 height 402
drag, startPoint x: 653, startPoint y: 229, endPoint x: 643, endPoint y: 144, distance: 86.0
click at [653, 226] on li "3" at bounding box center [701, 228] width 137 height 19
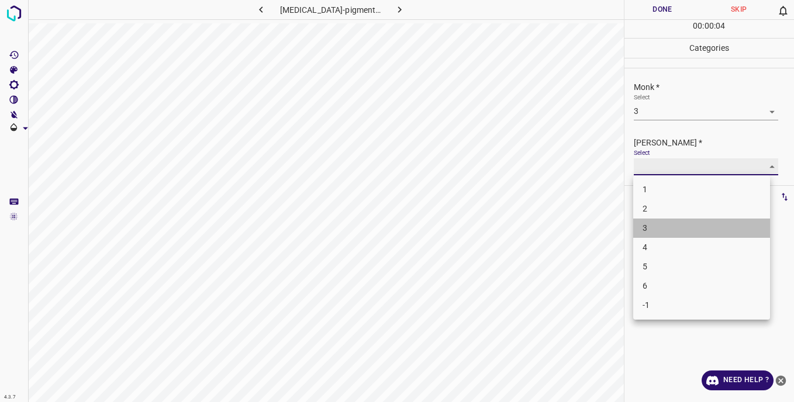
type input "3"
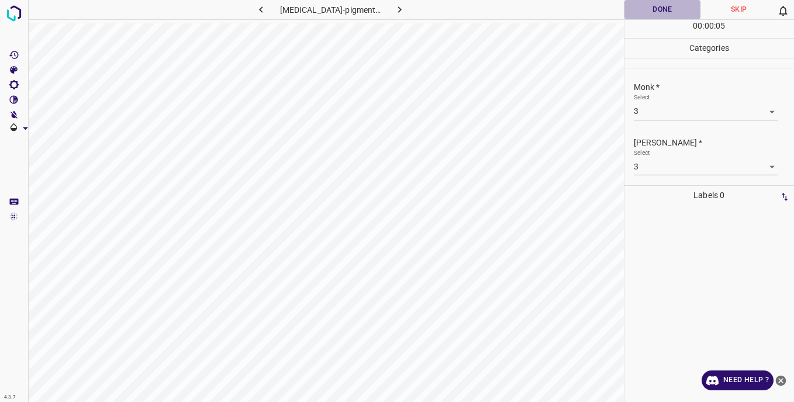
click at [650, 10] on button "Done" at bounding box center [663, 9] width 77 height 19
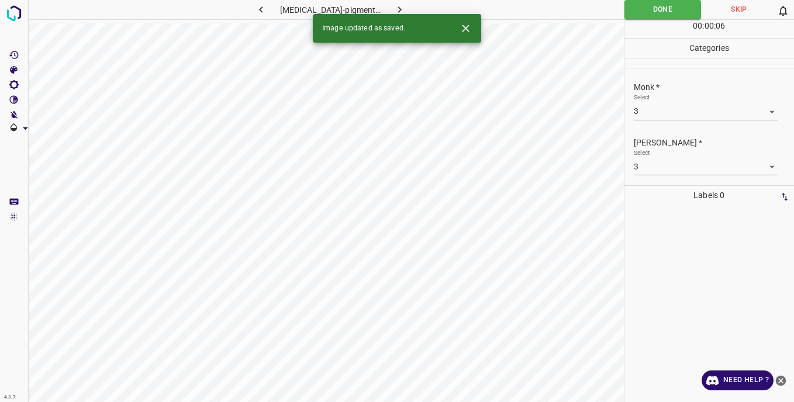
click at [399, 6] on icon "button" at bounding box center [400, 10] width 12 height 12
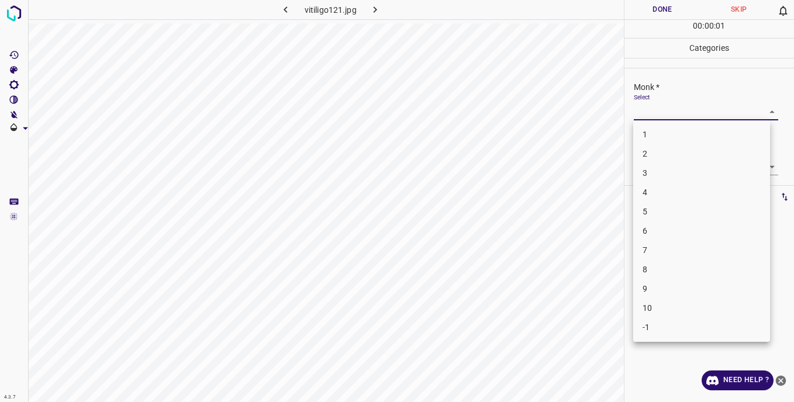
click at [639, 112] on body "4.3.7 vitiligo121.jpg Done Skip 0 00 : 00 : 01 Categories Monk * Select ​ Fitzp…" at bounding box center [397, 201] width 794 height 402
click at [659, 178] on li "3" at bounding box center [701, 173] width 137 height 19
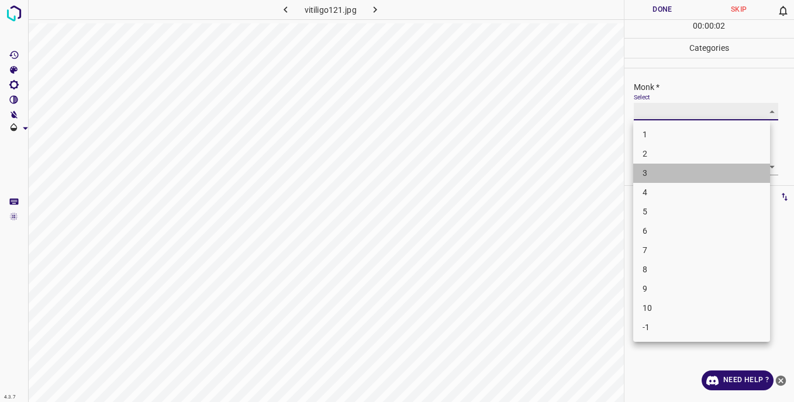
type input "3"
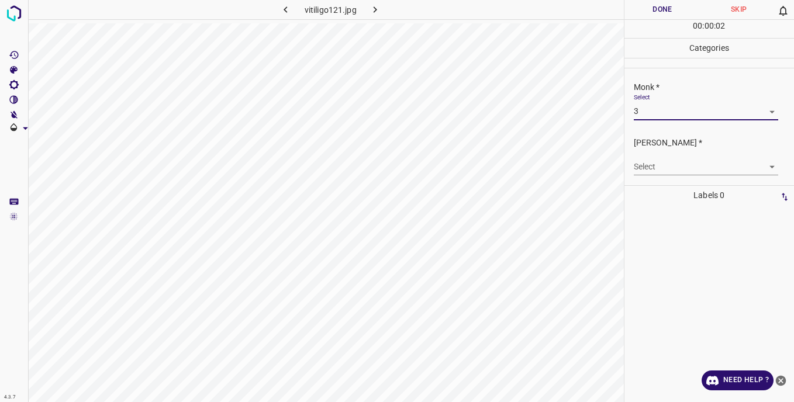
click at [645, 168] on body "4.3.7 vitiligo121.jpg Done Skip 0 00 : 00 : 02 Categories Monk * Select 3 3 Fit…" at bounding box center [397, 201] width 794 height 402
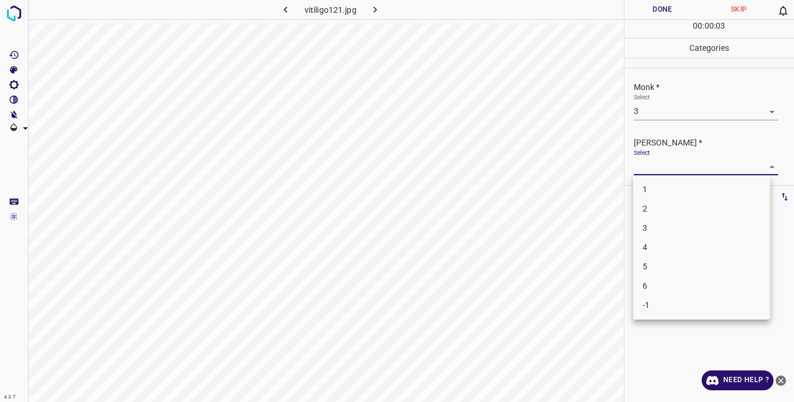
click at [659, 225] on li "3" at bounding box center [701, 228] width 137 height 19
type input "3"
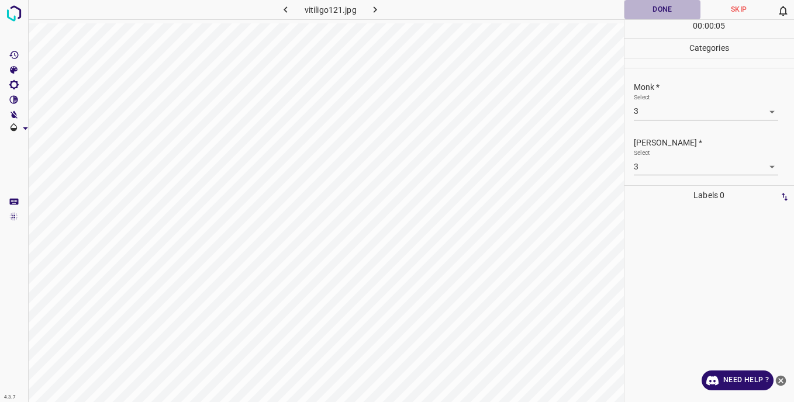
click at [655, 7] on button "Done" at bounding box center [663, 9] width 77 height 19
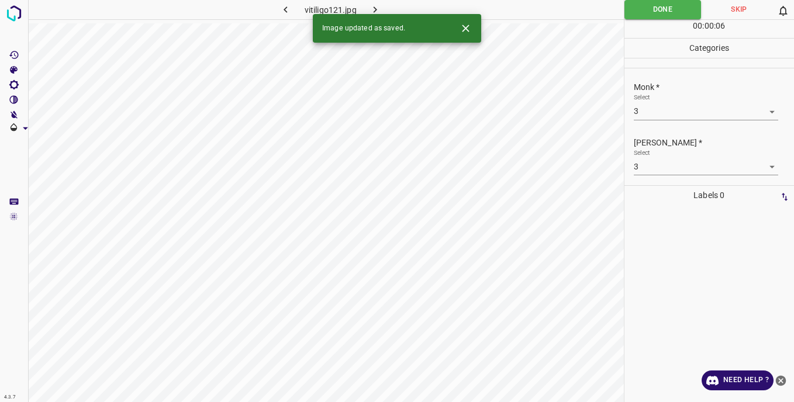
click at [379, 6] on icon "button" at bounding box center [375, 10] width 12 height 12
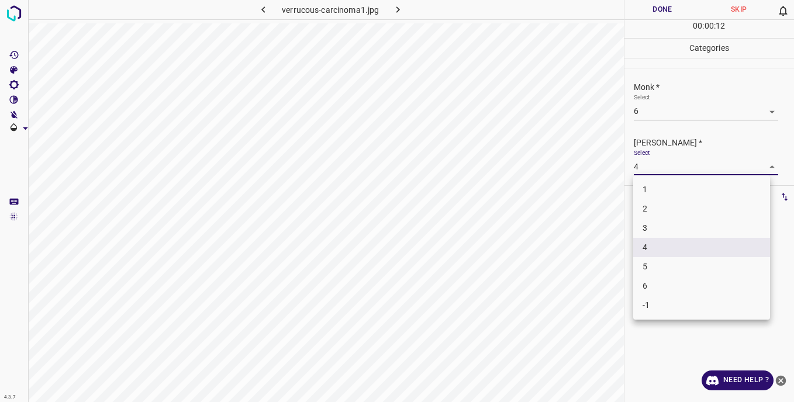
click at [651, 167] on body "4.3.7 verrucous-carcinoma1.jpg Done Skip 0 00 : 00 : 12 Categories Monk * Selec…" at bounding box center [397, 201] width 794 height 402
drag, startPoint x: 647, startPoint y: 264, endPoint x: 657, endPoint y: 246, distance: 20.7
click at [649, 263] on li "5" at bounding box center [701, 266] width 137 height 19
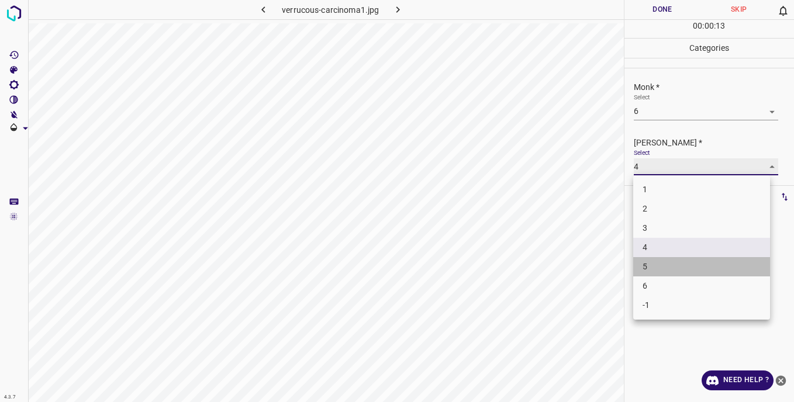
type input "5"
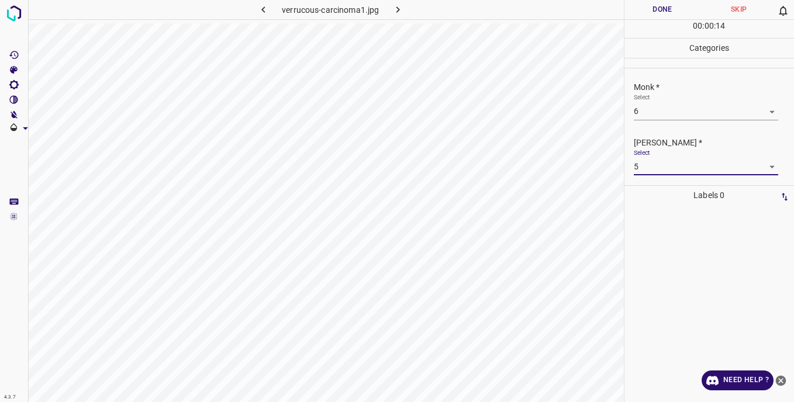
click at [643, 9] on button "Done" at bounding box center [663, 9] width 77 height 19
click at [652, 10] on button "Done" at bounding box center [663, 9] width 77 height 19
click at [652, 8] on button "Done" at bounding box center [663, 9] width 77 height 19
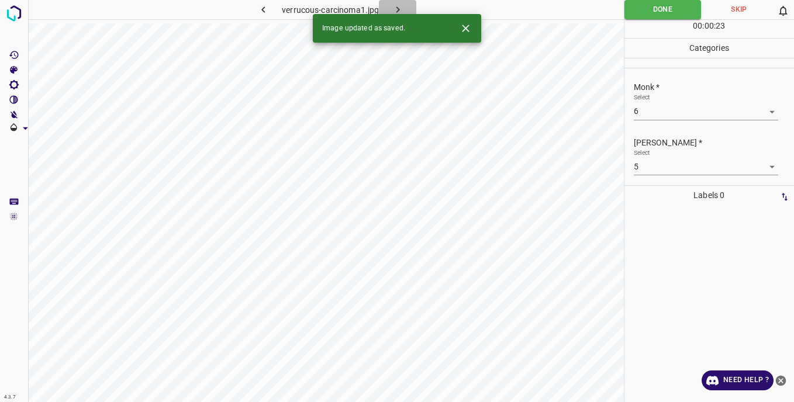
click at [398, 2] on button "button" at bounding box center [397, 9] width 37 height 19
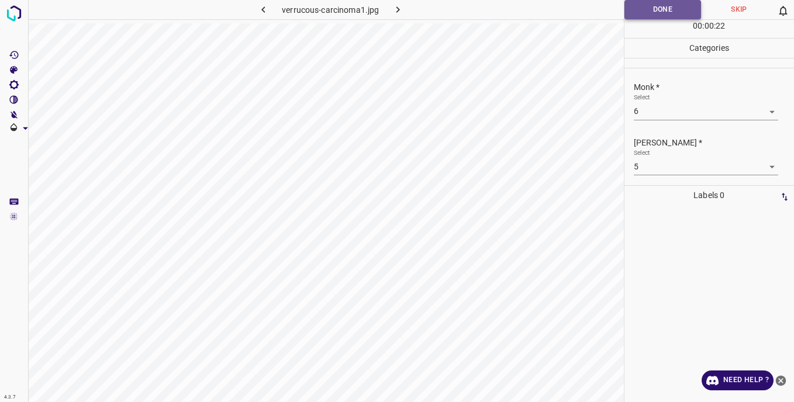
click at [648, 8] on button "Done" at bounding box center [663, 9] width 77 height 19
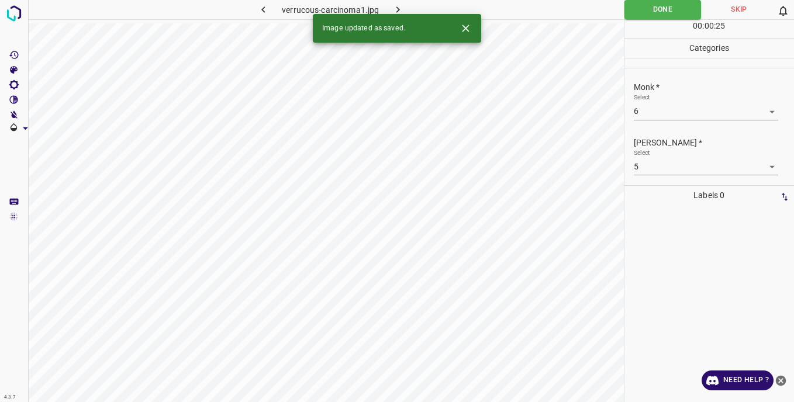
click at [405, 7] on button "button" at bounding box center [397, 9] width 37 height 19
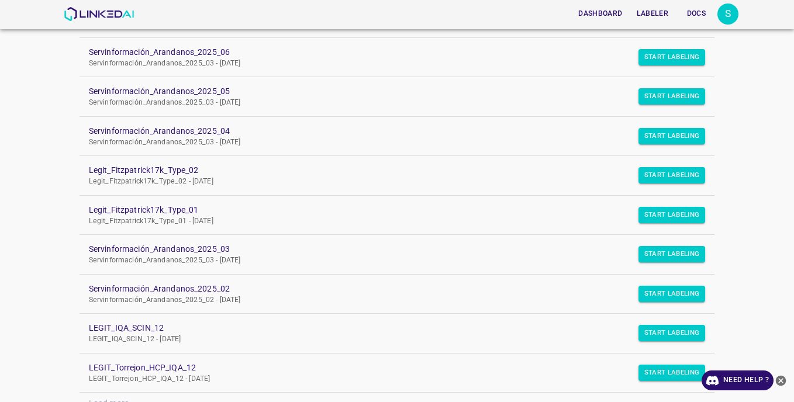
scroll to position [173, 0]
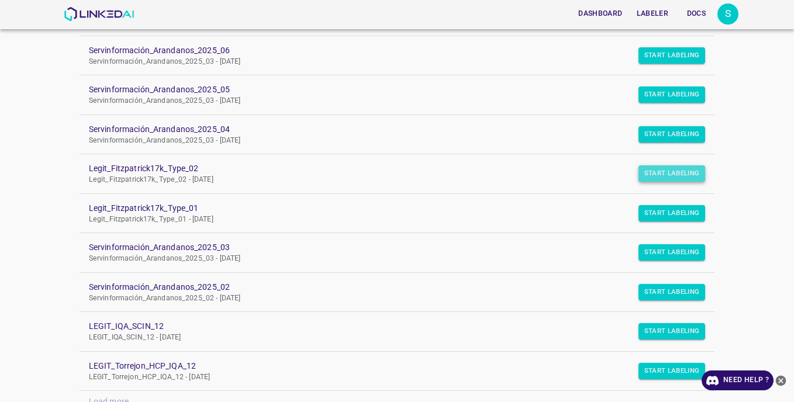
click at [653, 24] on button "Start Labeling" at bounding box center [672, 16] width 67 height 16
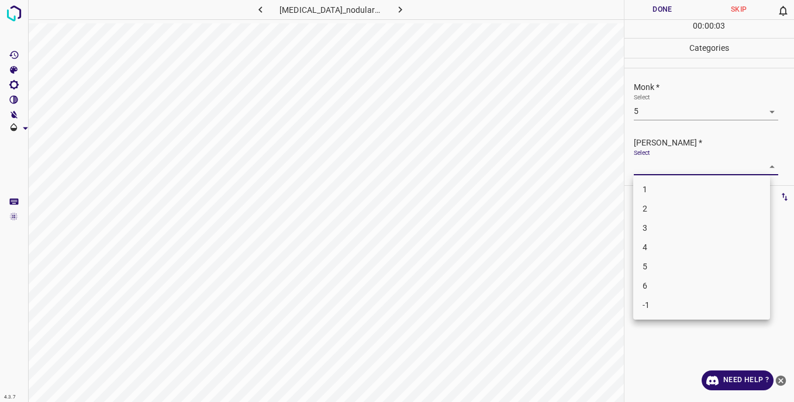
click at [649, 168] on body "4.3.7 prurigo_nodularis104.jpg Done Skip 0 00 : 00 : 03 Categories Monk * Selec…" at bounding box center [397, 201] width 794 height 402
drag, startPoint x: 658, startPoint y: 267, endPoint x: 656, endPoint y: 201, distance: 66.7
click at [658, 266] on li "5" at bounding box center [701, 266] width 137 height 19
type input "5"
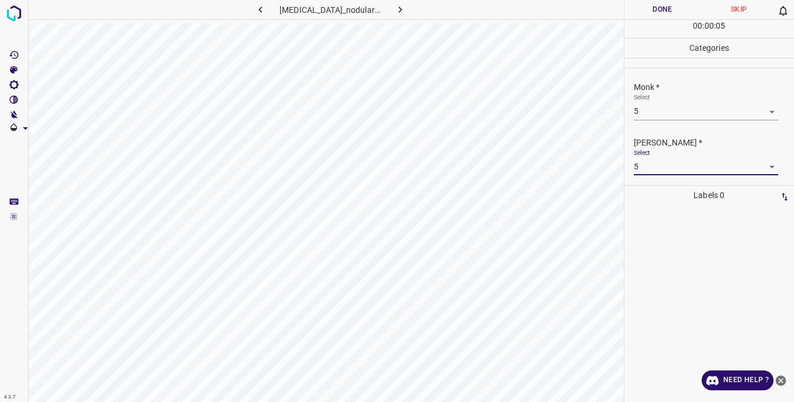
click at [645, 12] on button "Done" at bounding box center [663, 9] width 77 height 19
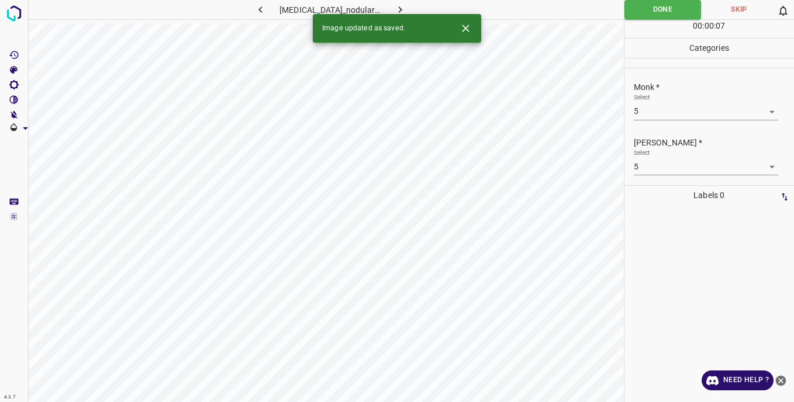
click at [395, 9] on icon "button" at bounding box center [400, 10] width 12 height 12
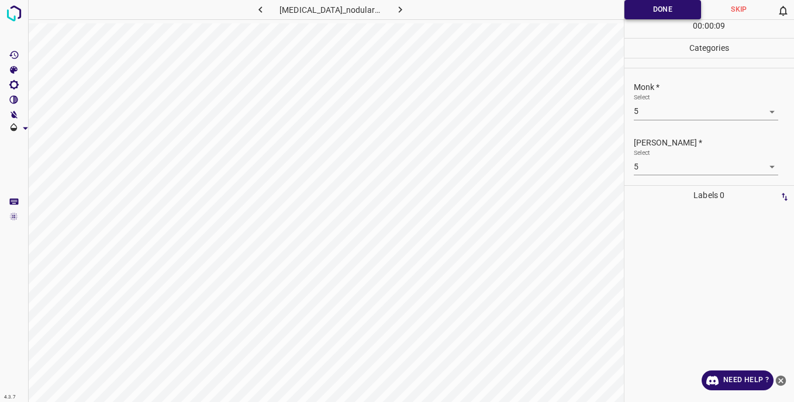
click at [655, 12] on button "Done" at bounding box center [663, 9] width 77 height 19
click at [396, 7] on icon "button" at bounding box center [400, 10] width 12 height 12
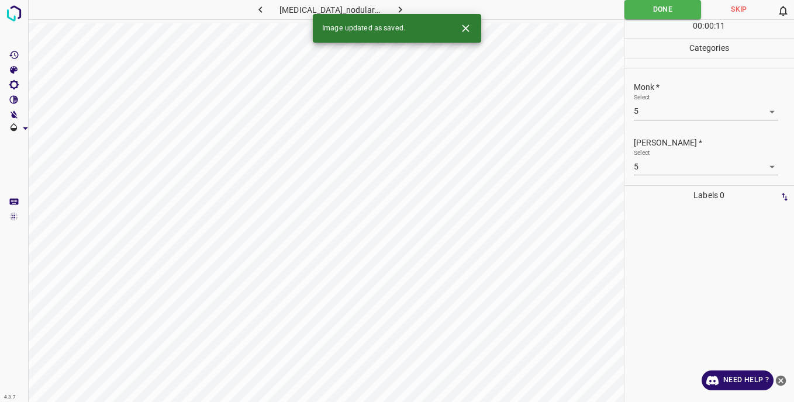
click at [394, 5] on icon "button" at bounding box center [400, 10] width 12 height 12
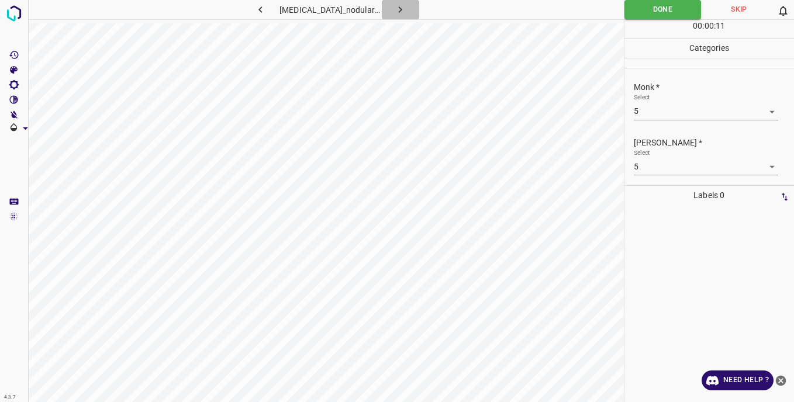
click at [399, 10] on icon "button" at bounding box center [401, 9] width 4 height 6
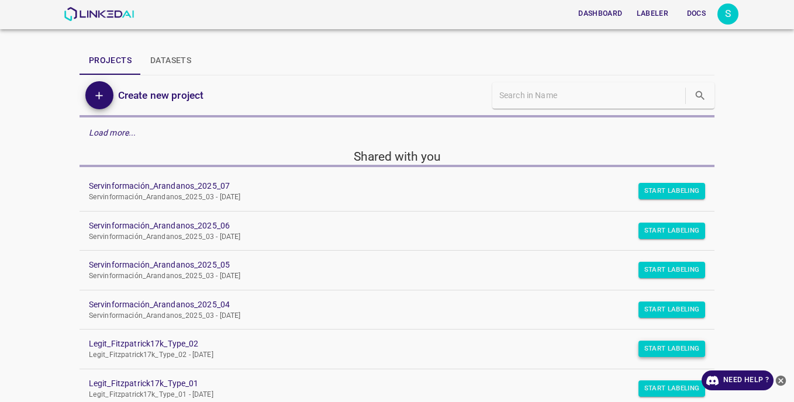
click at [646, 199] on button "Start Labeling" at bounding box center [672, 191] width 67 height 16
click at [686, 199] on button "Start Labeling" at bounding box center [672, 191] width 67 height 16
